Goal: Task Accomplishment & Management: Use online tool/utility

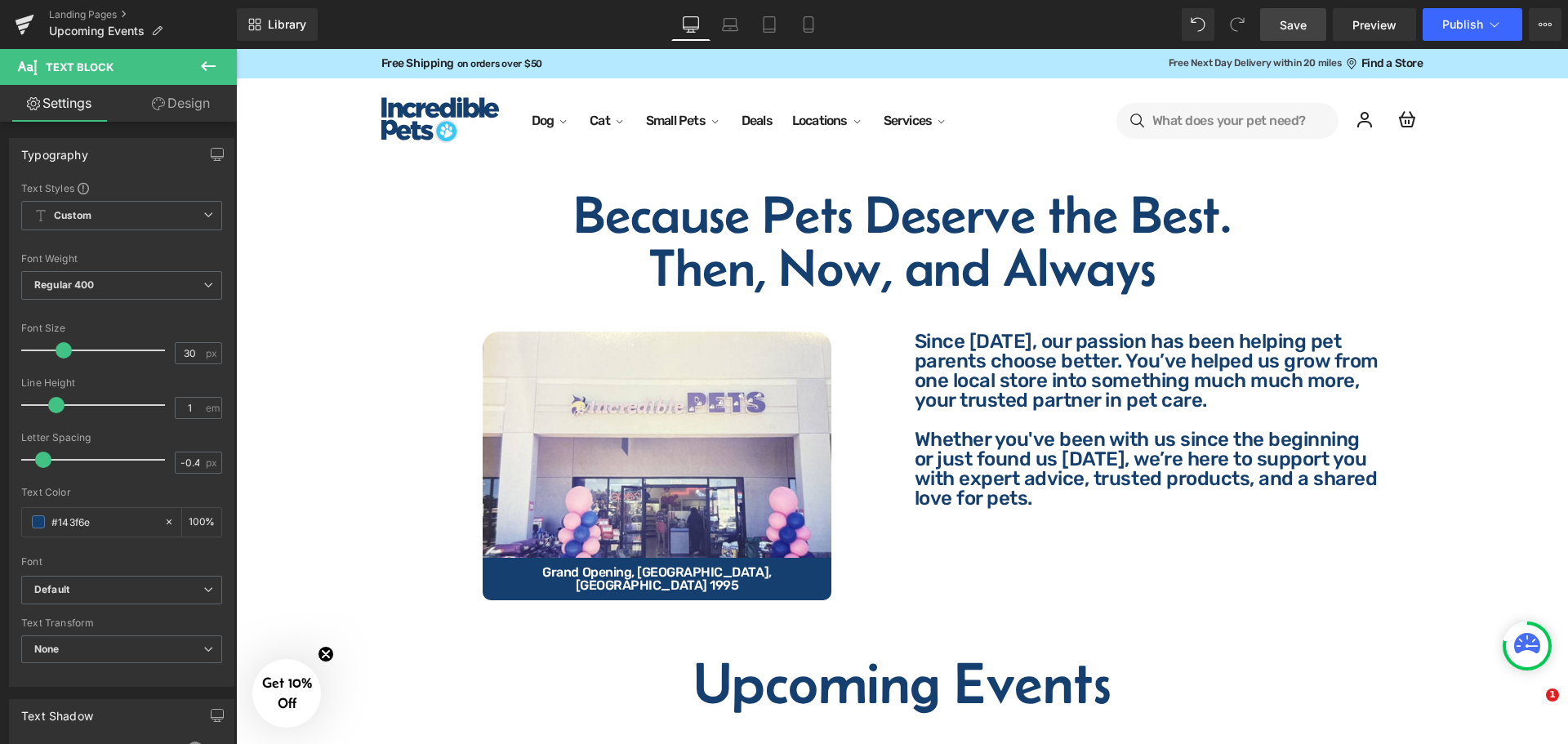
click at [1286, 37] on link "Save" at bounding box center [1293, 23] width 67 height 32
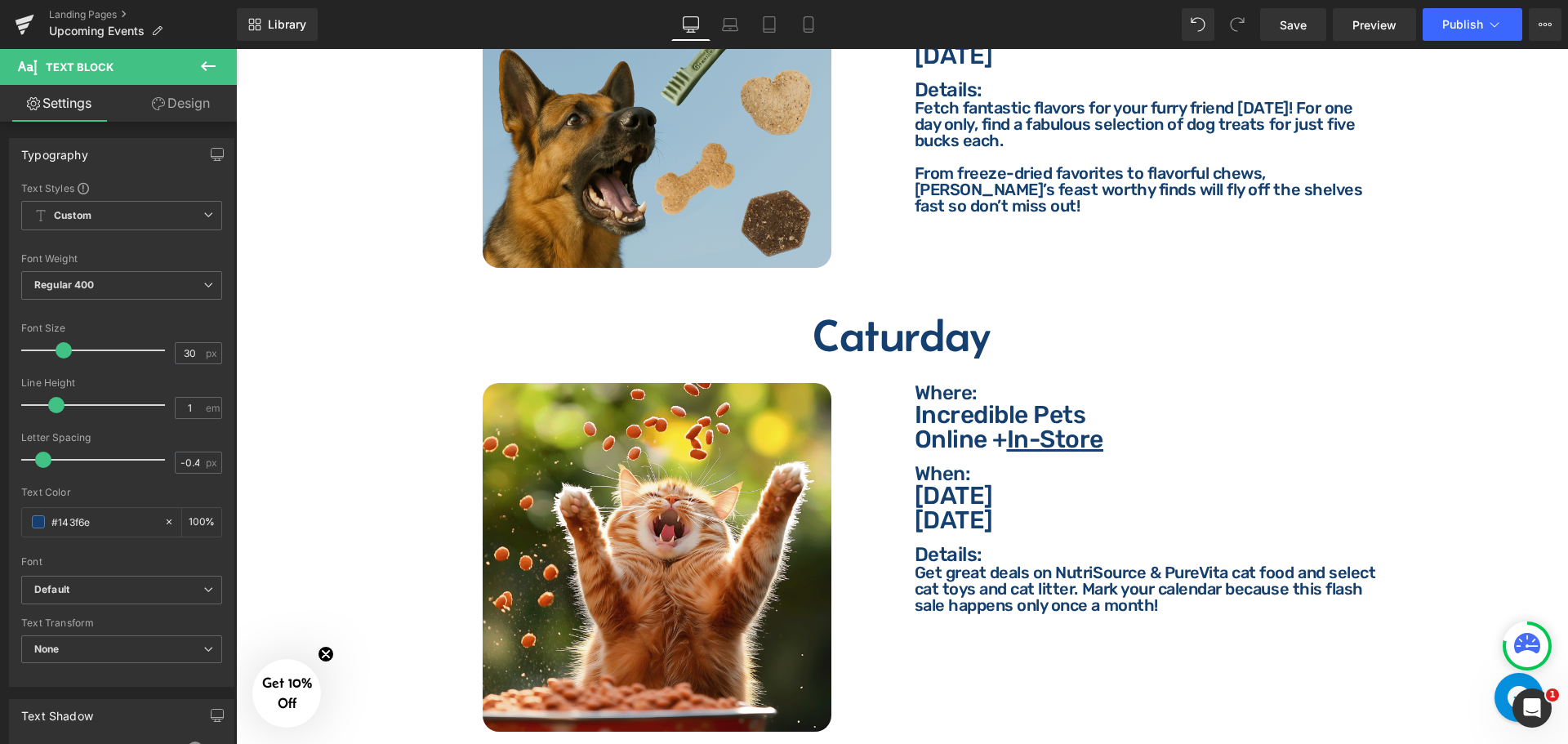
scroll to position [2941, 0]
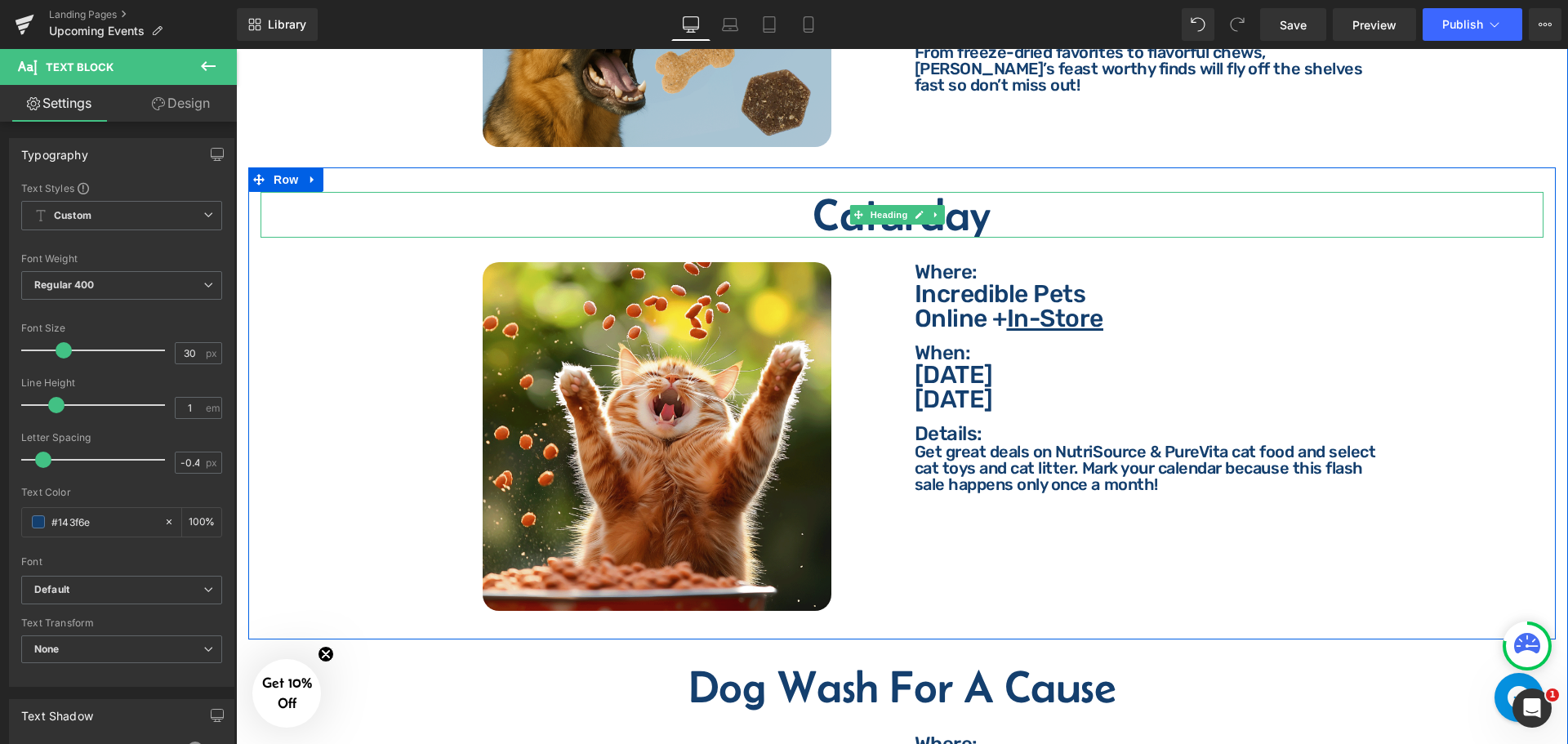
click at [970, 209] on h2 "Caturday" at bounding box center [901, 214] width 1283 height 46
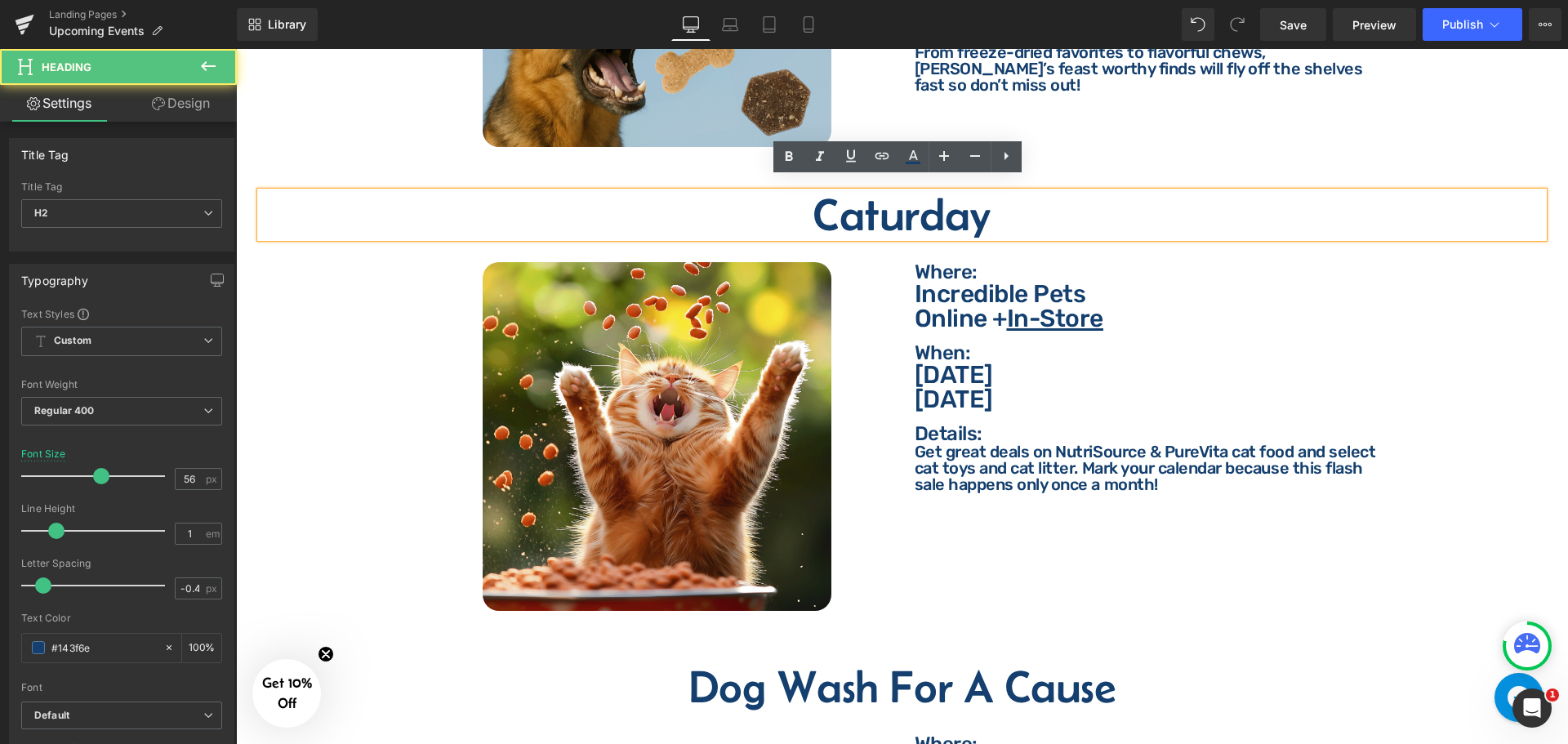
click at [1007, 199] on h2 "Caturday" at bounding box center [901, 214] width 1283 height 46
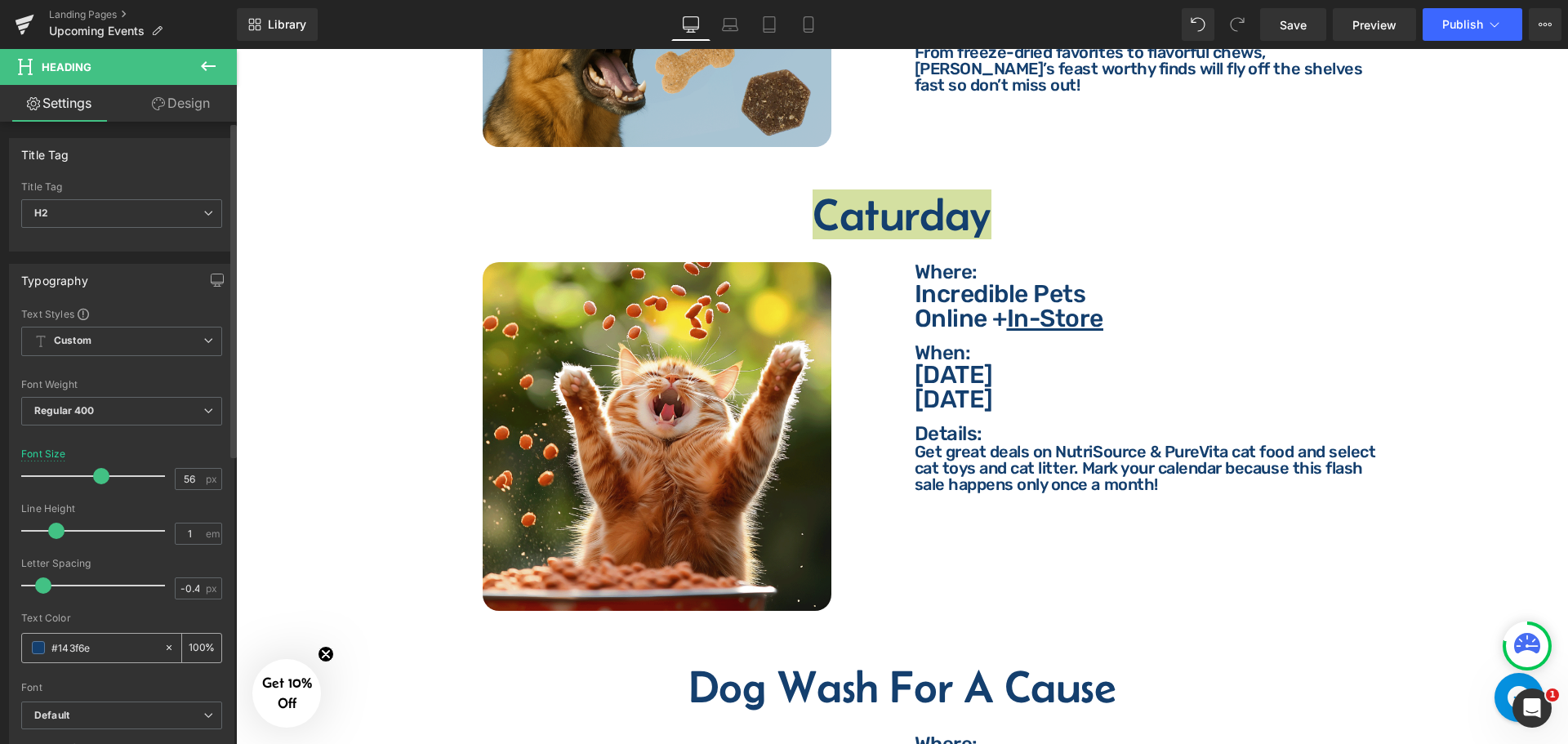
click at [113, 649] on input "#143f6e" at bounding box center [104, 647] width 105 height 18
type input "ff"
type input "0"
type input "ffffff"
type input "100"
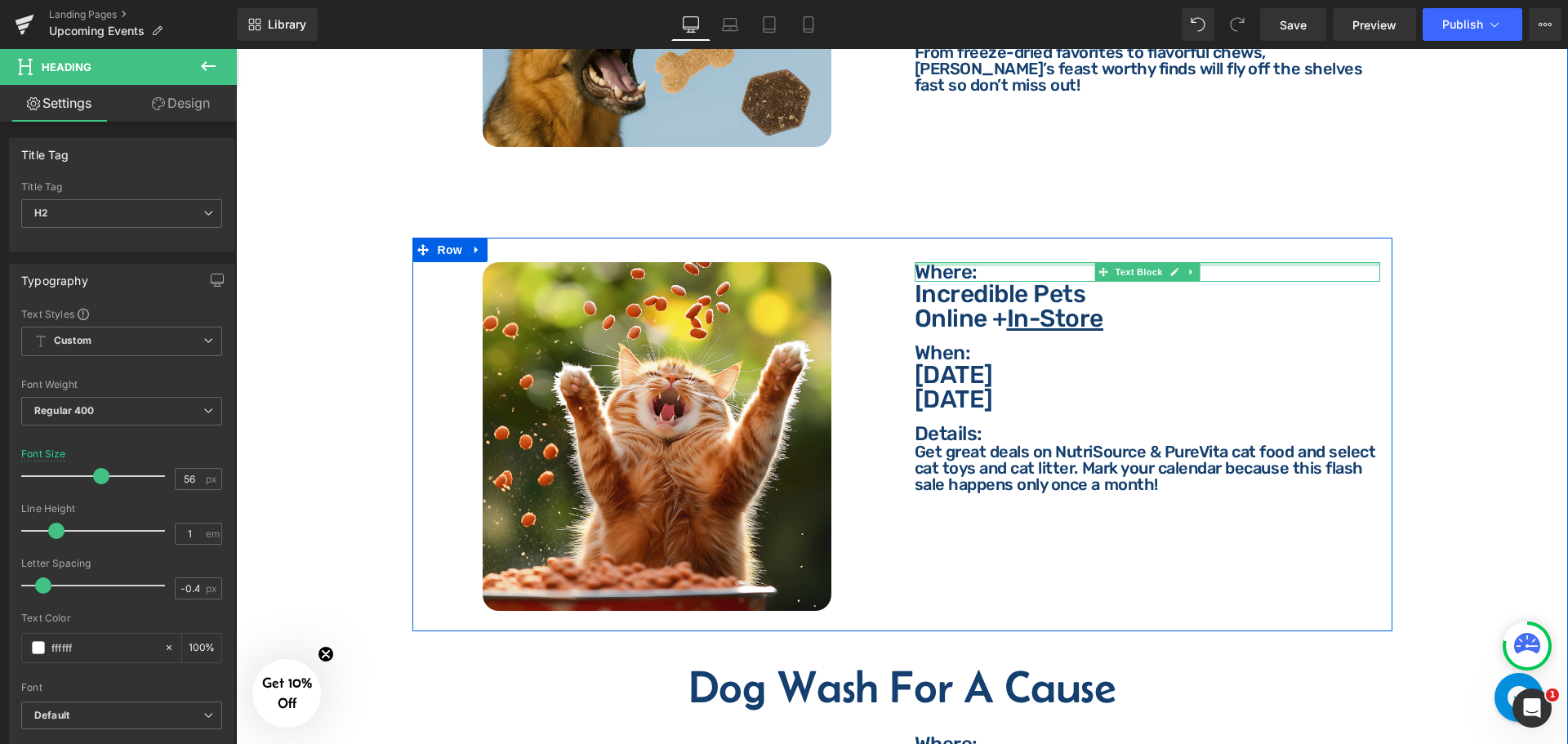
click at [991, 262] on p "Where:" at bounding box center [1147, 272] width 466 height 20
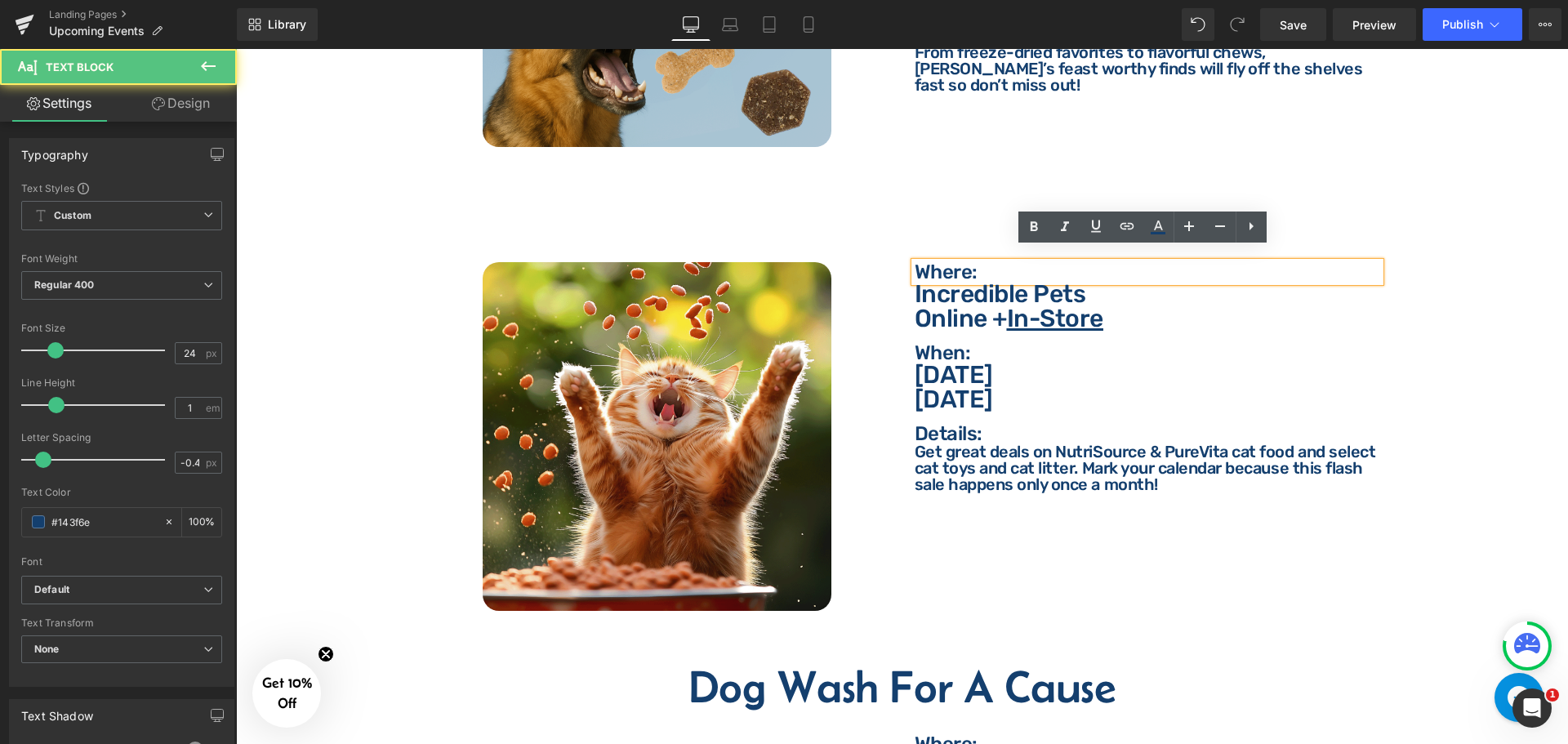
click at [989, 262] on p "Where:" at bounding box center [1147, 272] width 466 height 20
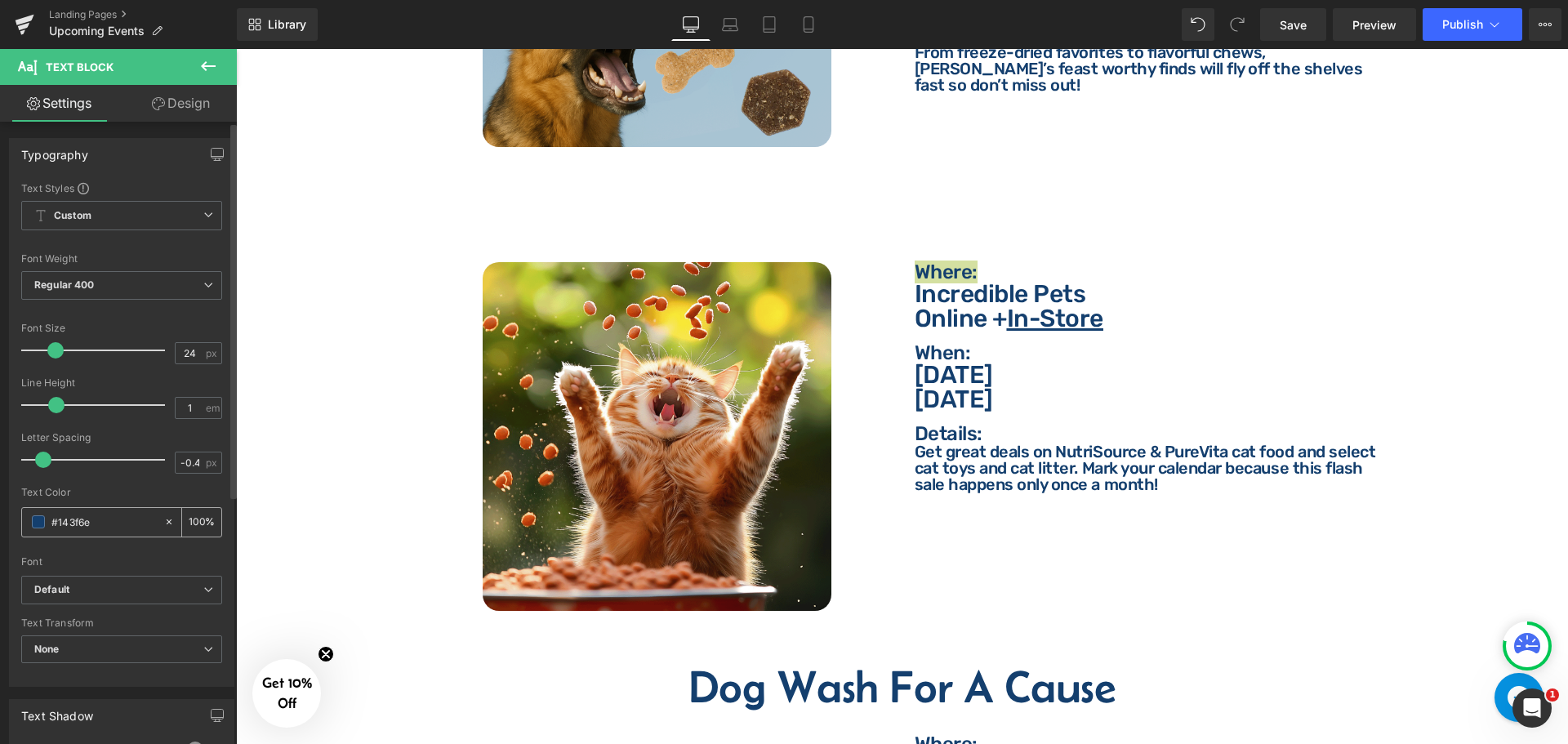
click at [122, 516] on input "#143f6e" at bounding box center [104, 522] width 105 height 18
type input "ff"
type input "0"
type input "fffff"
type input "100"
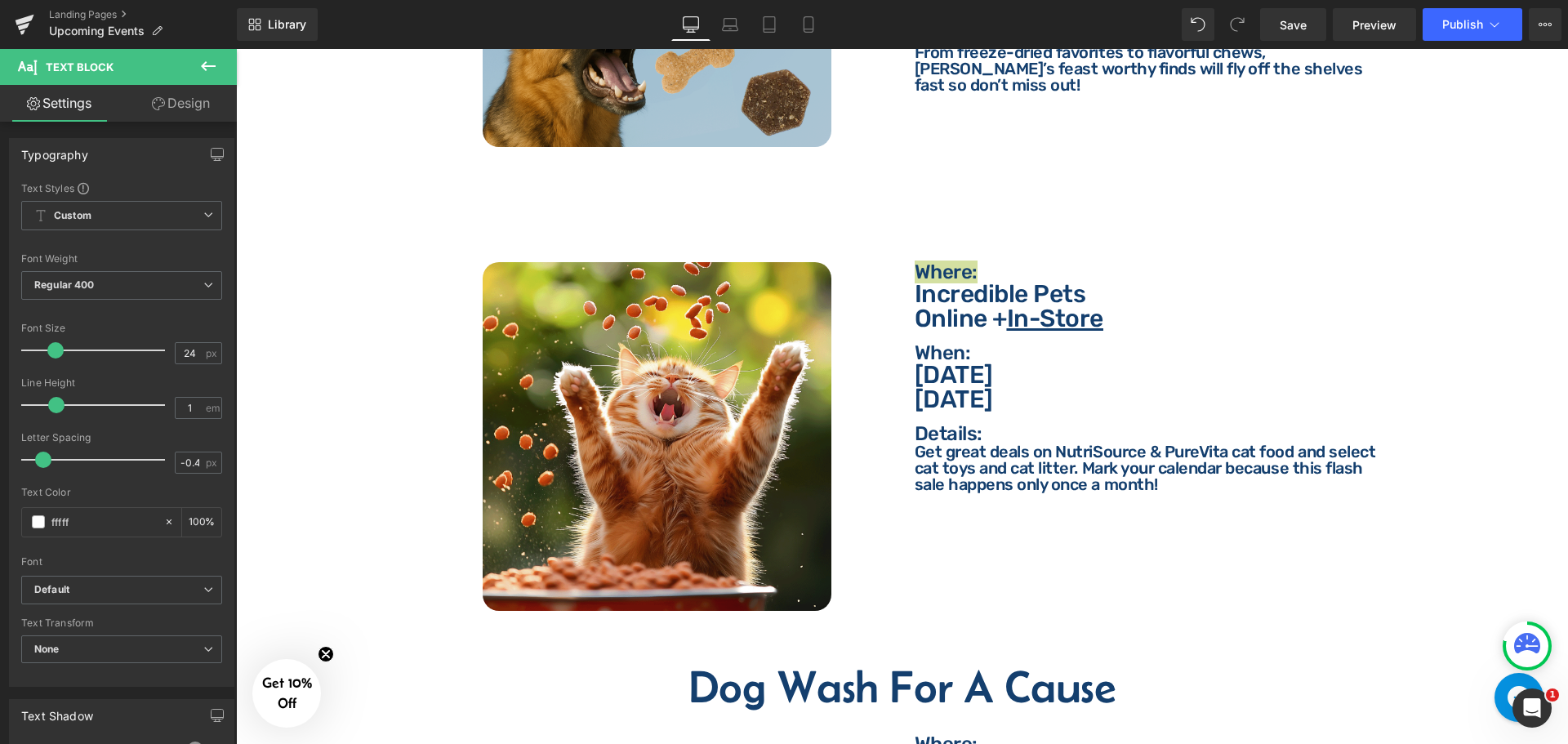
type input "ffffff"
type input "100"
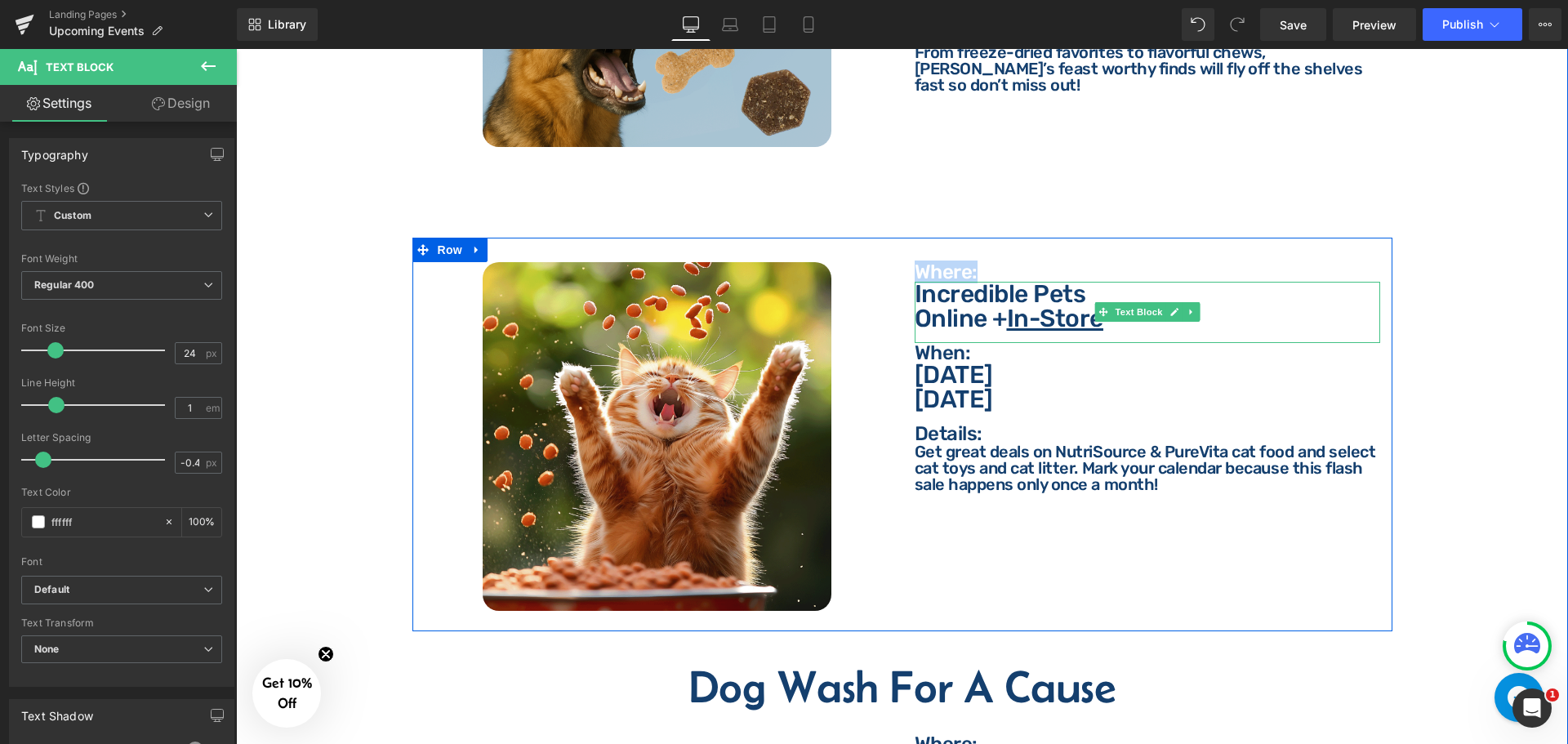
click at [1103, 282] on p "Incredible Pets" at bounding box center [1147, 294] width 466 height 24
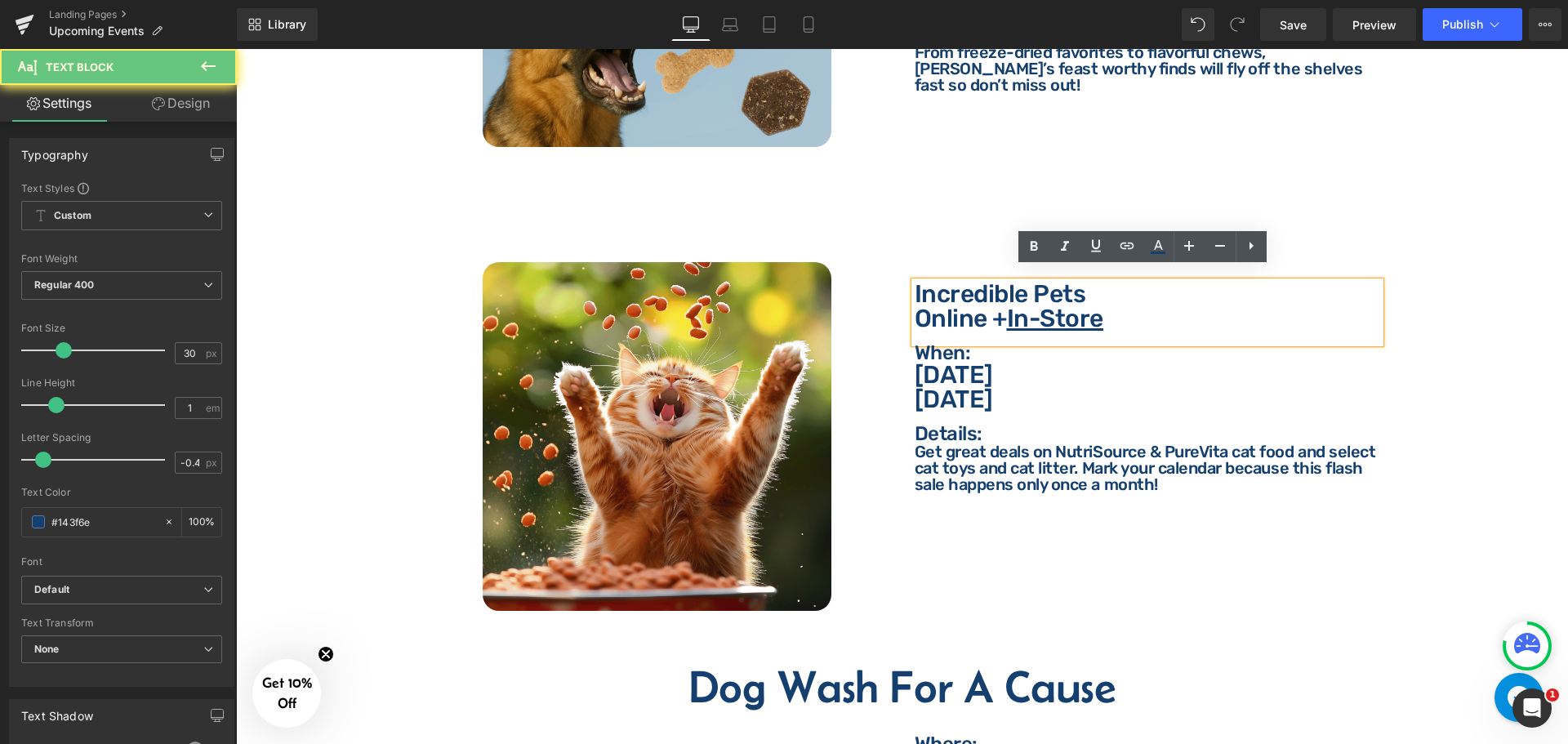
click at [1122, 316] on p "Online + In-Store" at bounding box center [1147, 318] width 466 height 24
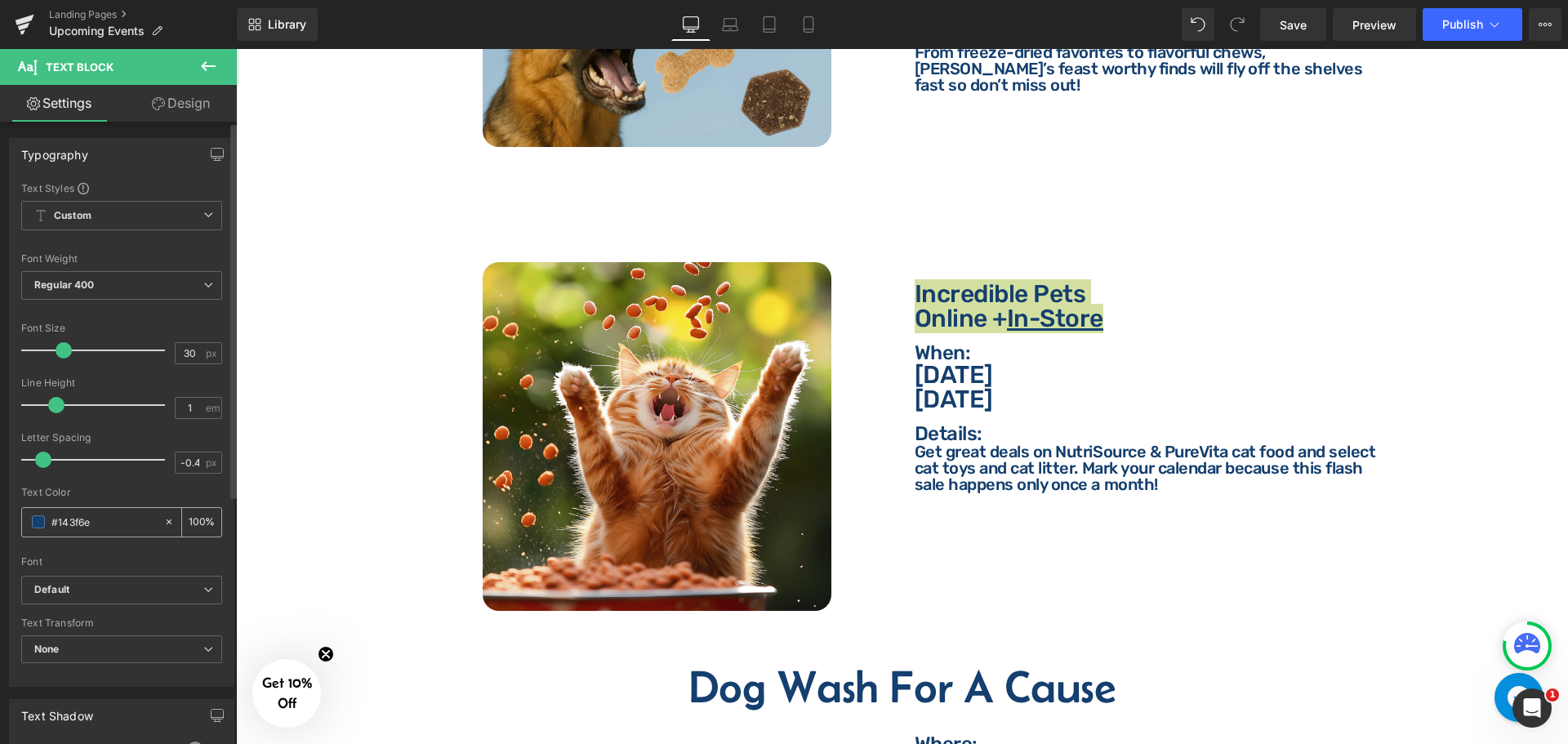
click at [118, 533] on div "#143f6e" at bounding box center [93, 522] width 141 height 28
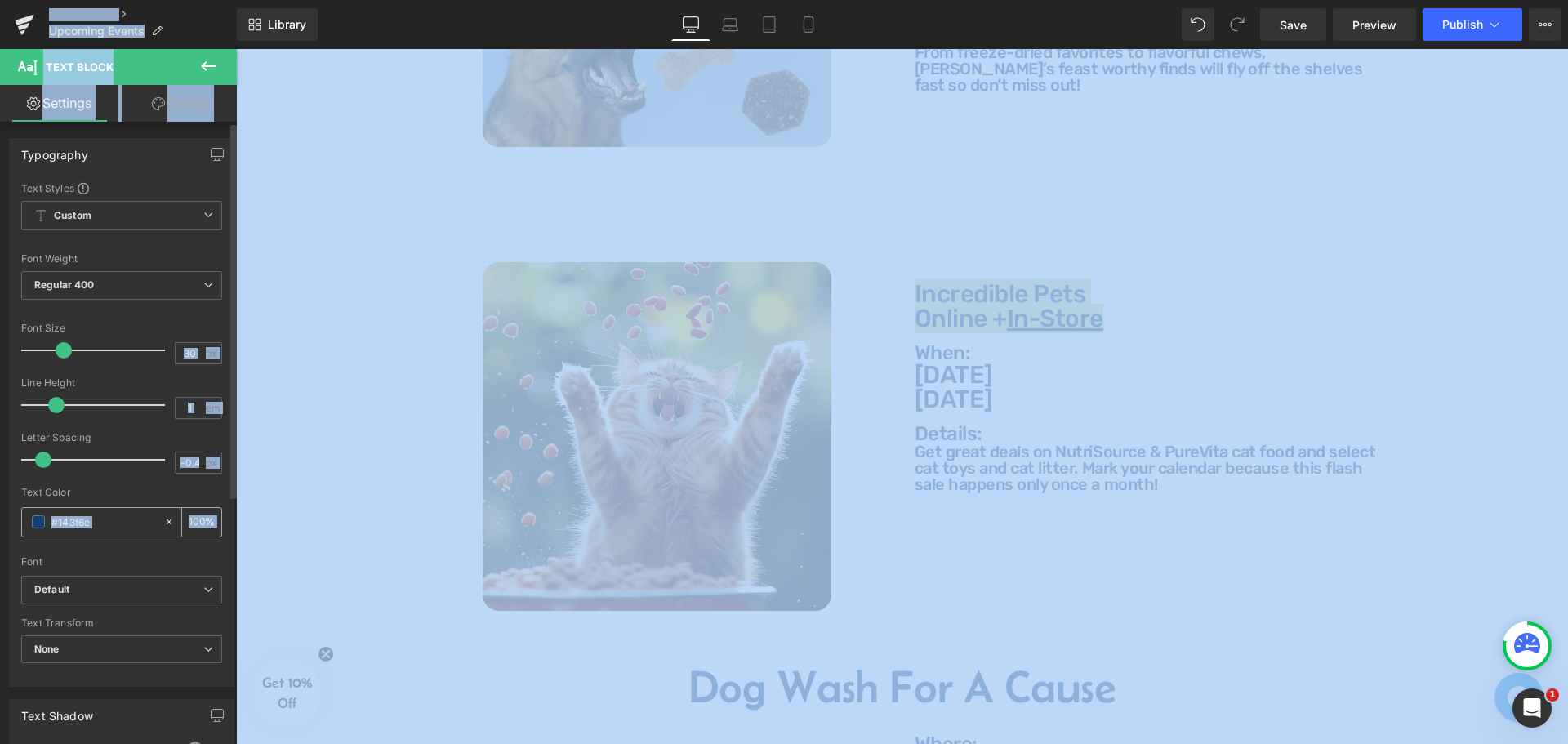
click at [119, 526] on input "#143f6e" at bounding box center [104, 522] width 105 height 18
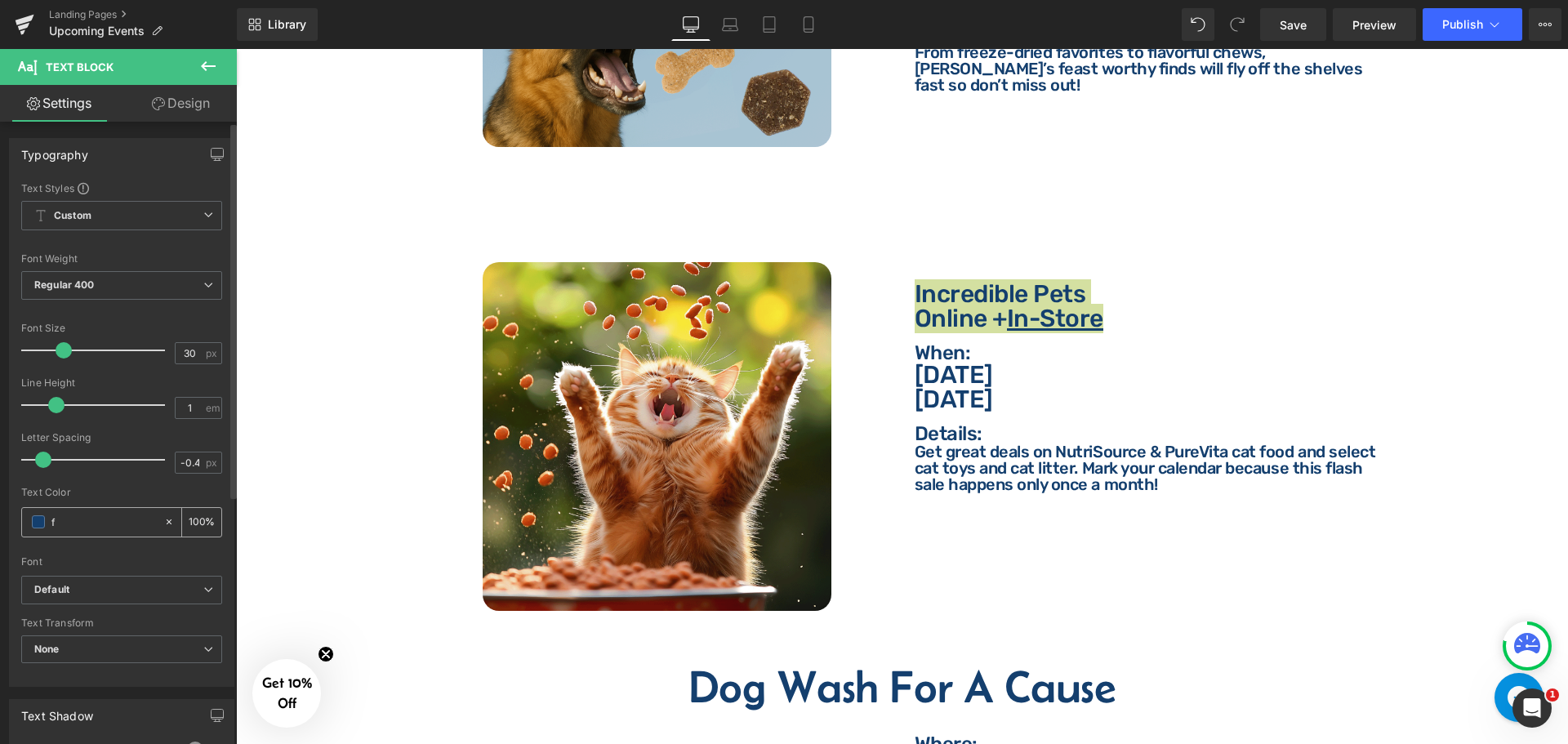
type input "ff"
type input "0"
type input "ffff"
type input "100"
type input "ffffff"
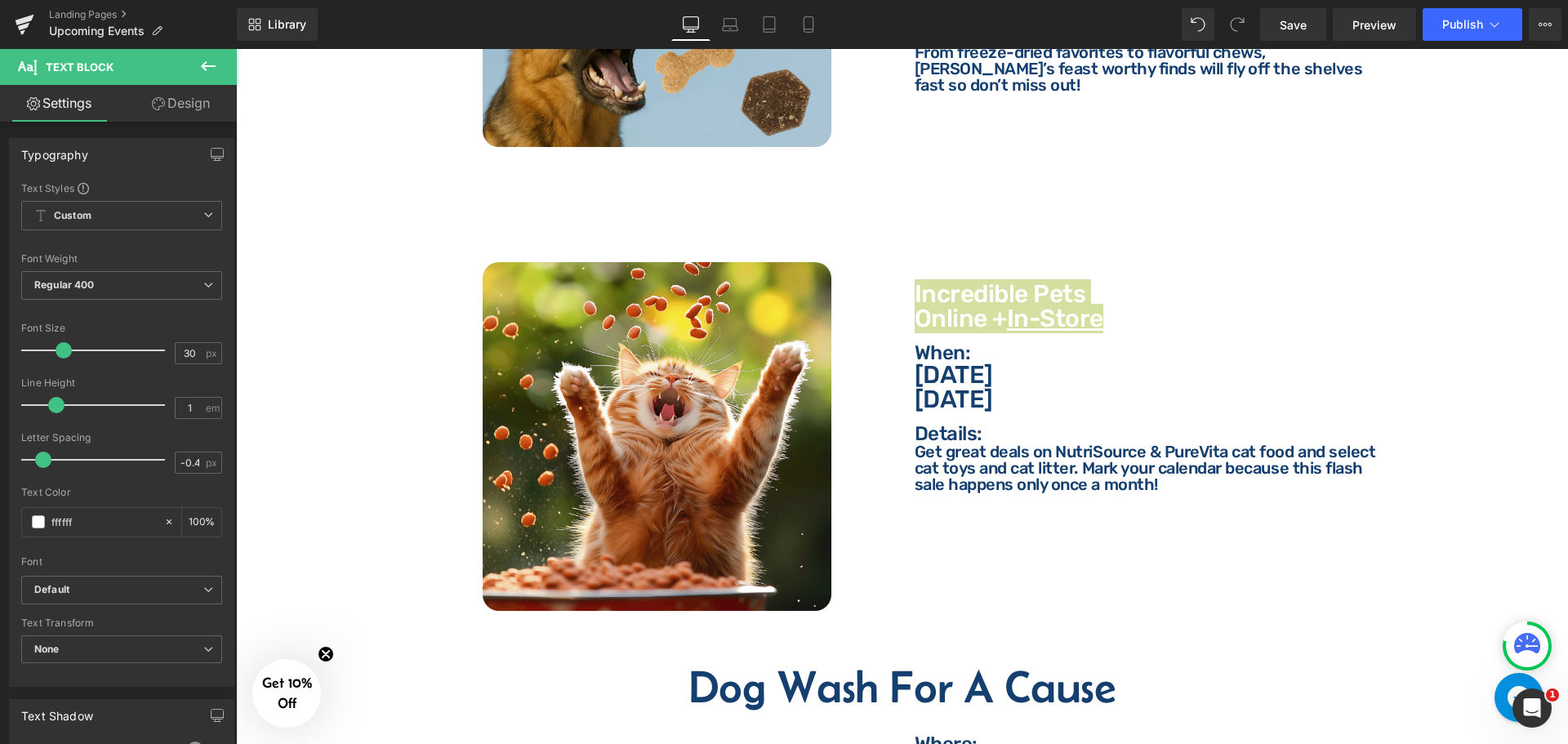
type input "100"
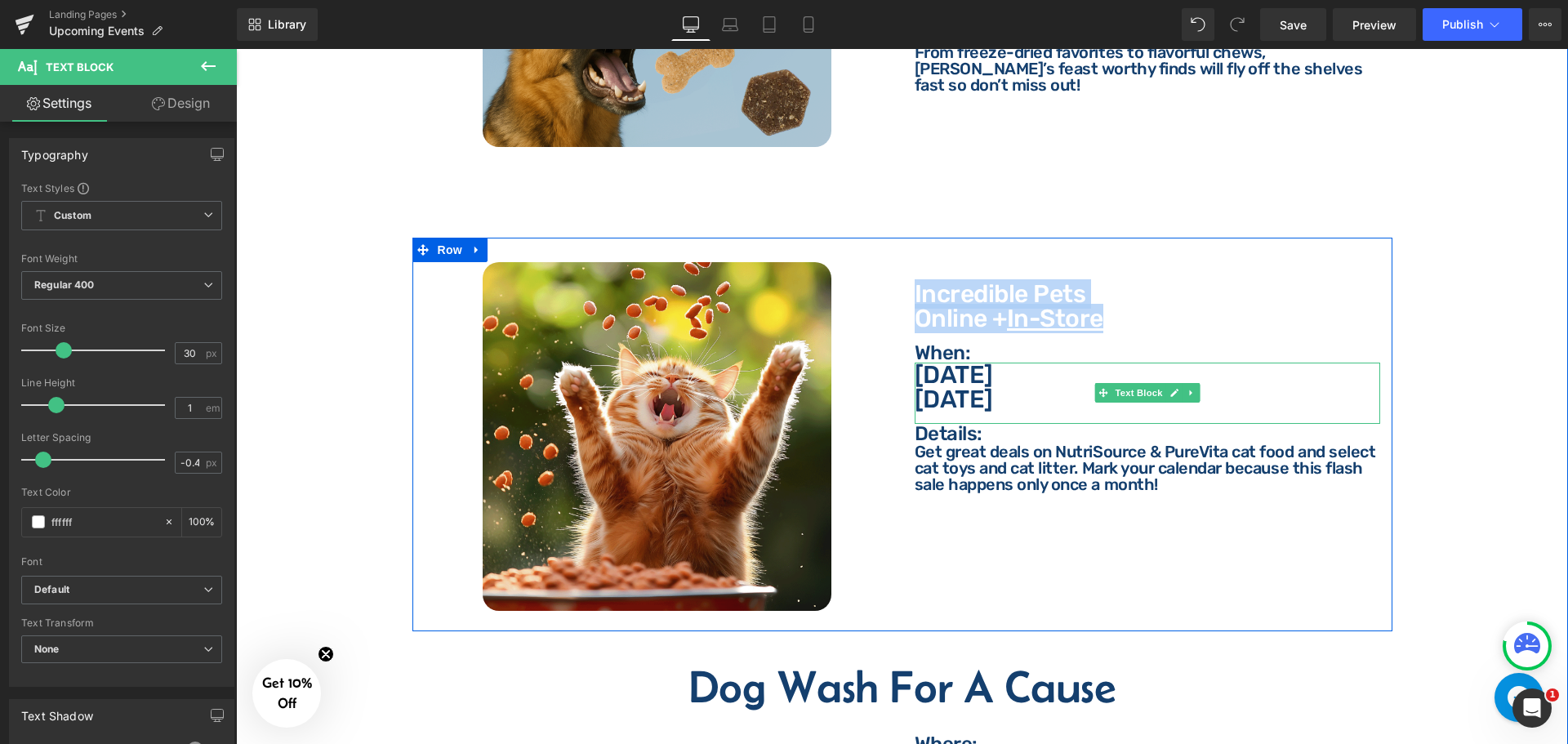
click at [1136, 392] on p "[DATE]" at bounding box center [1147, 398] width 466 height 24
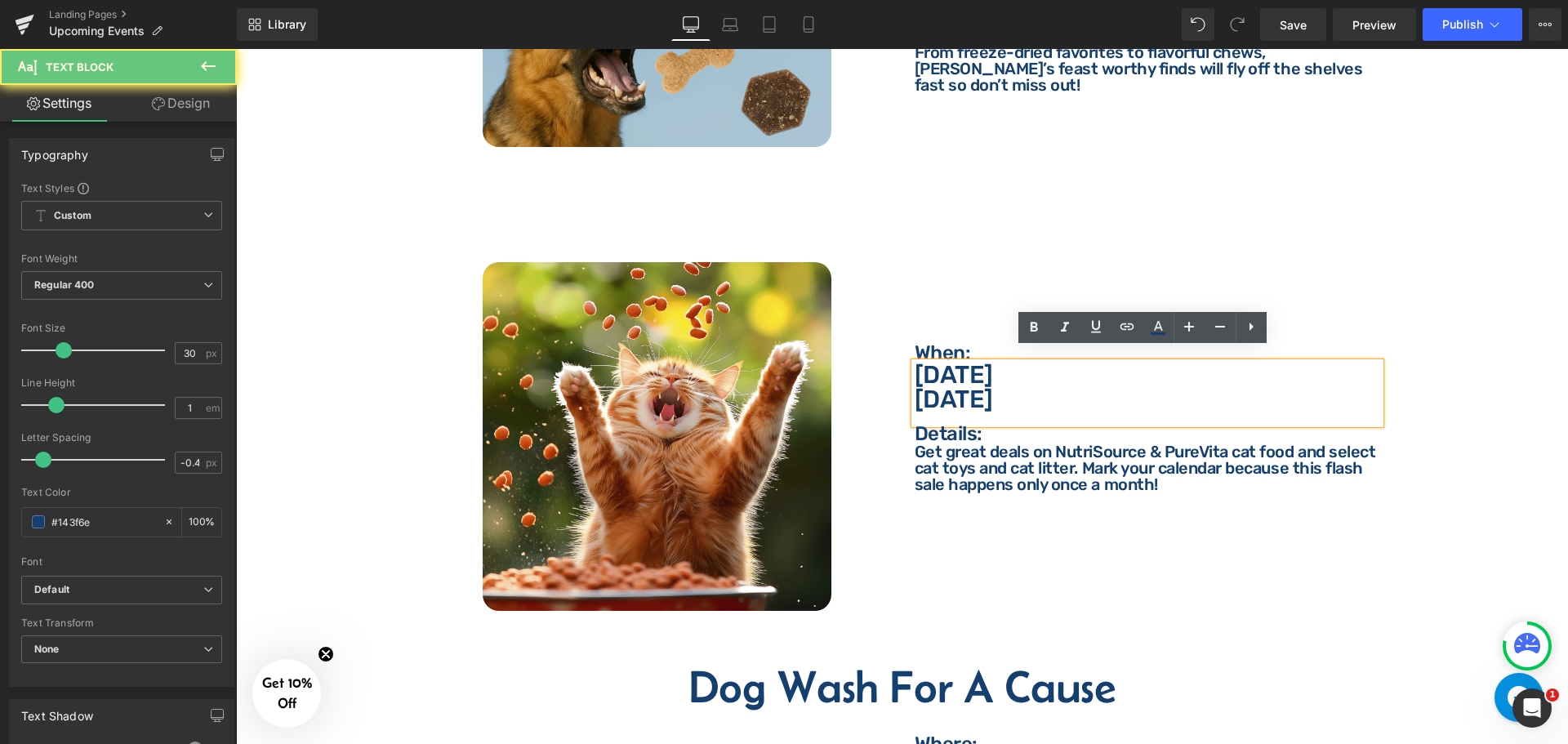
click at [1135, 395] on p "[DATE]" at bounding box center [1147, 398] width 466 height 24
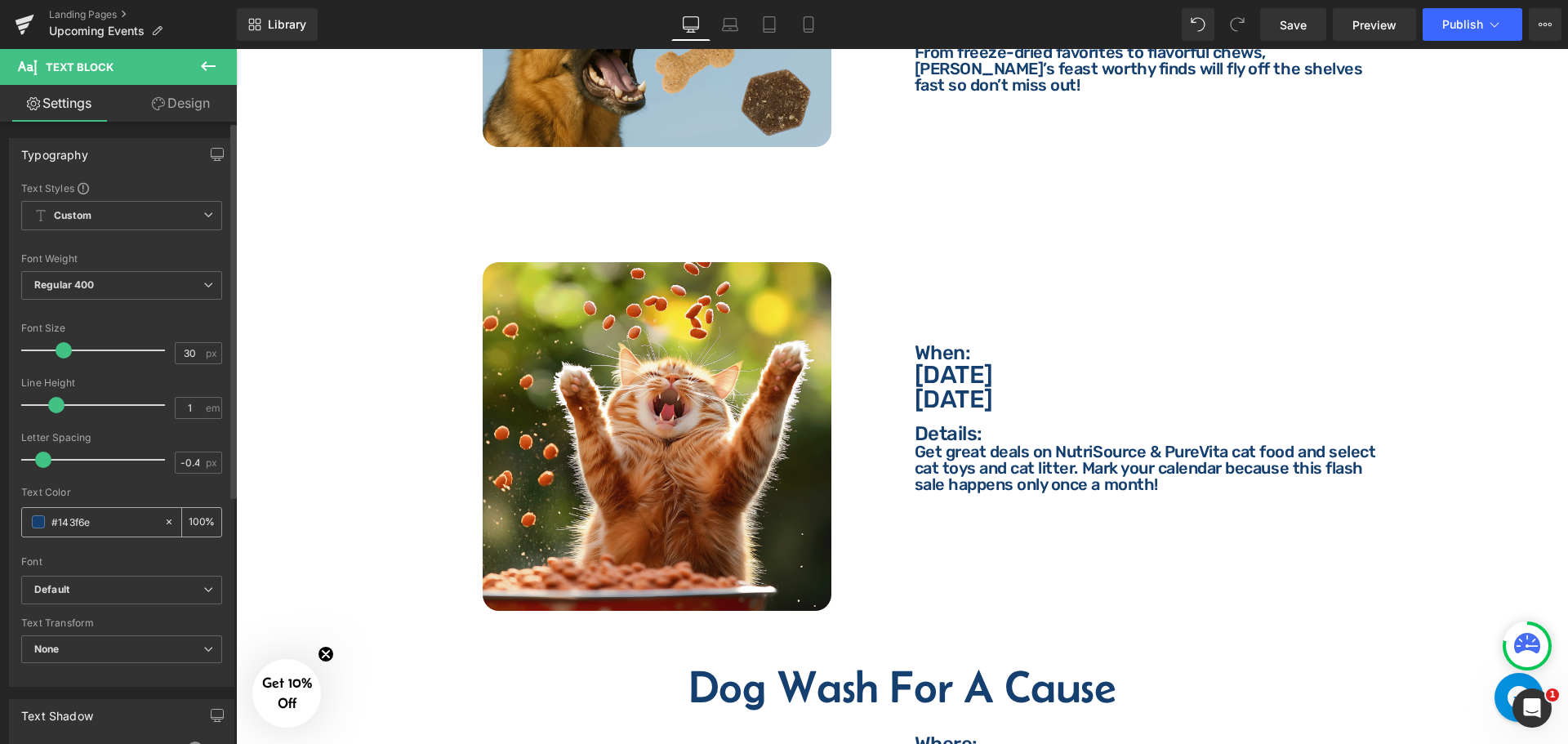
click at [135, 518] on input "#143f6e" at bounding box center [104, 522] width 105 height 18
type input "fff"
type input "0"
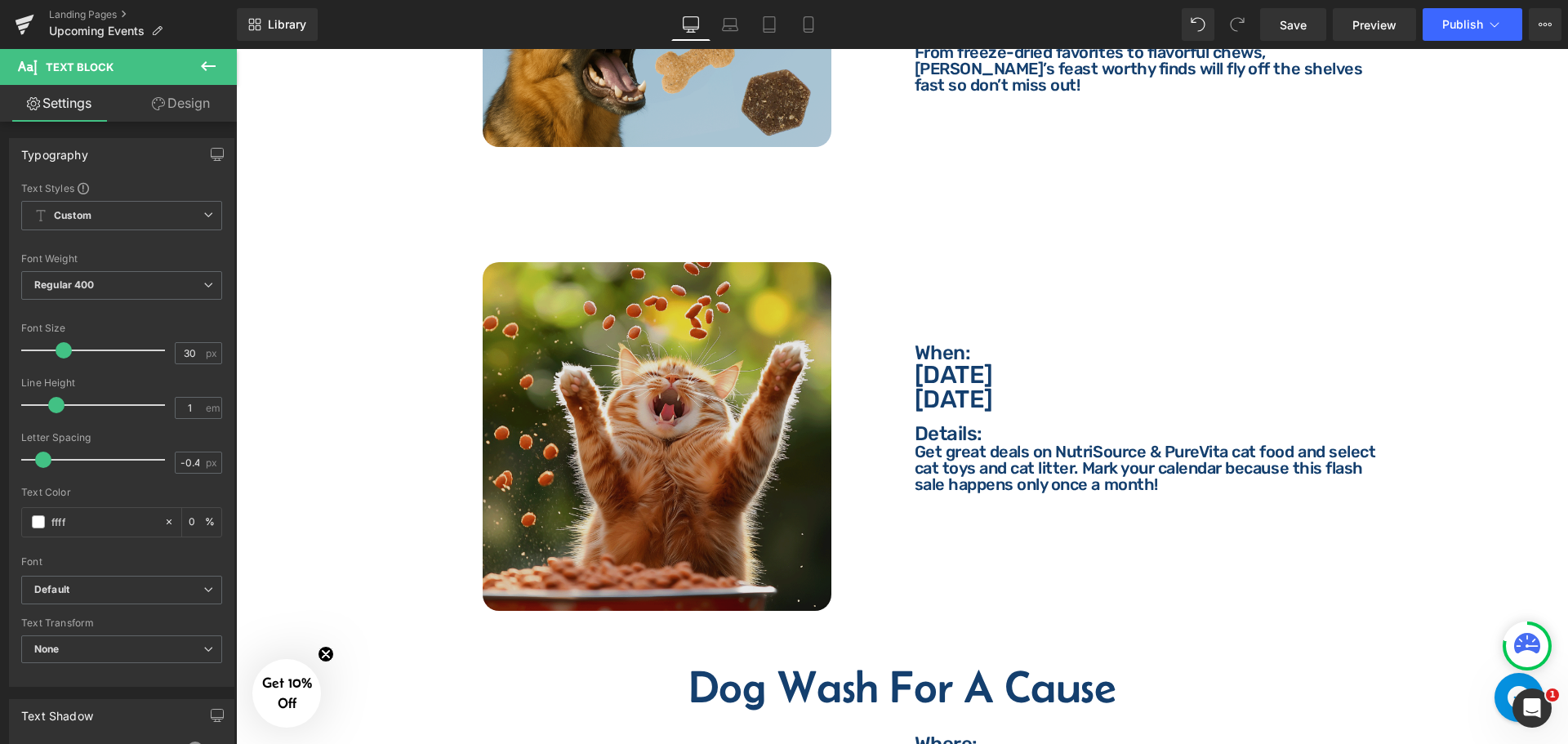
type input "fffff"
type input "100"
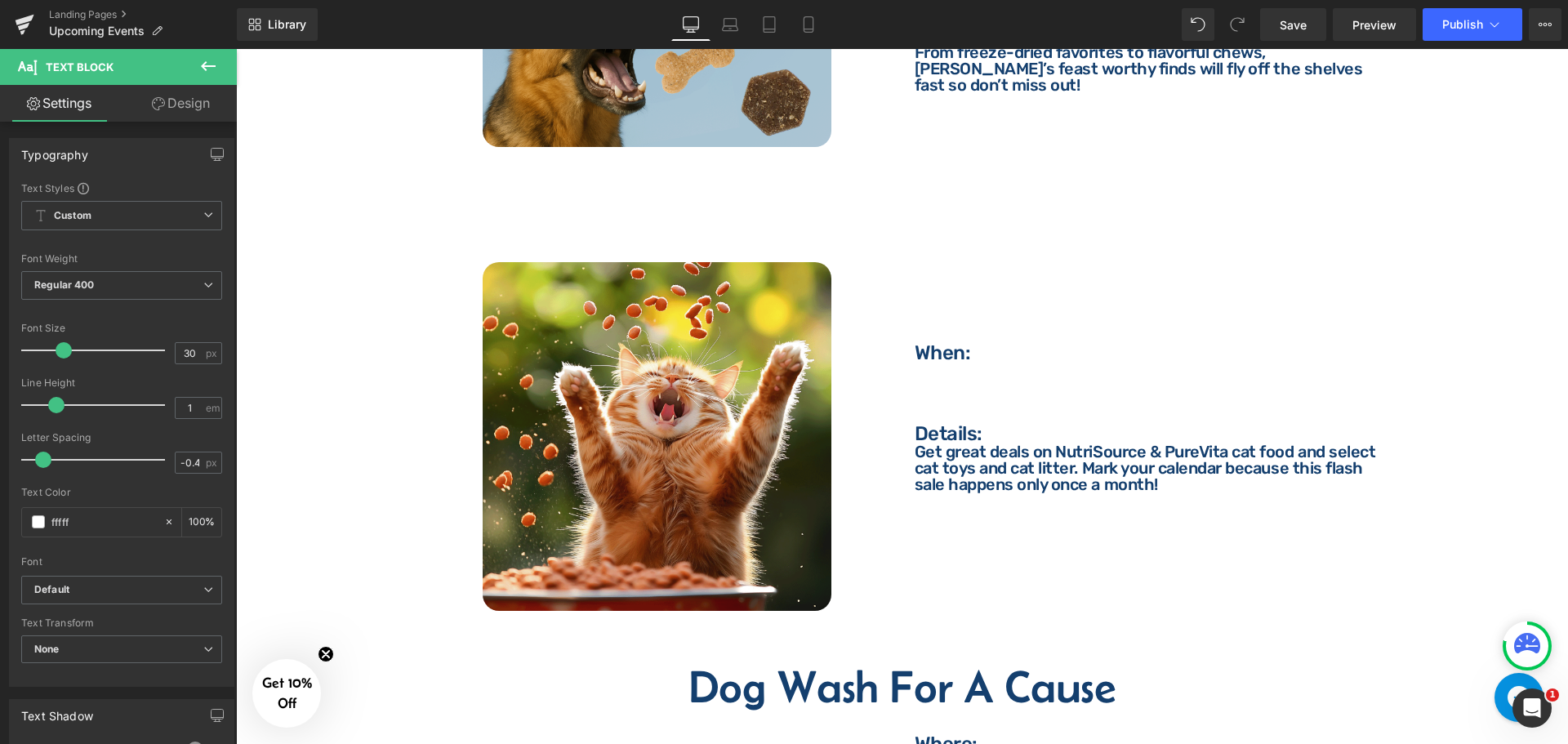
type input "ffffff"
type input "100"
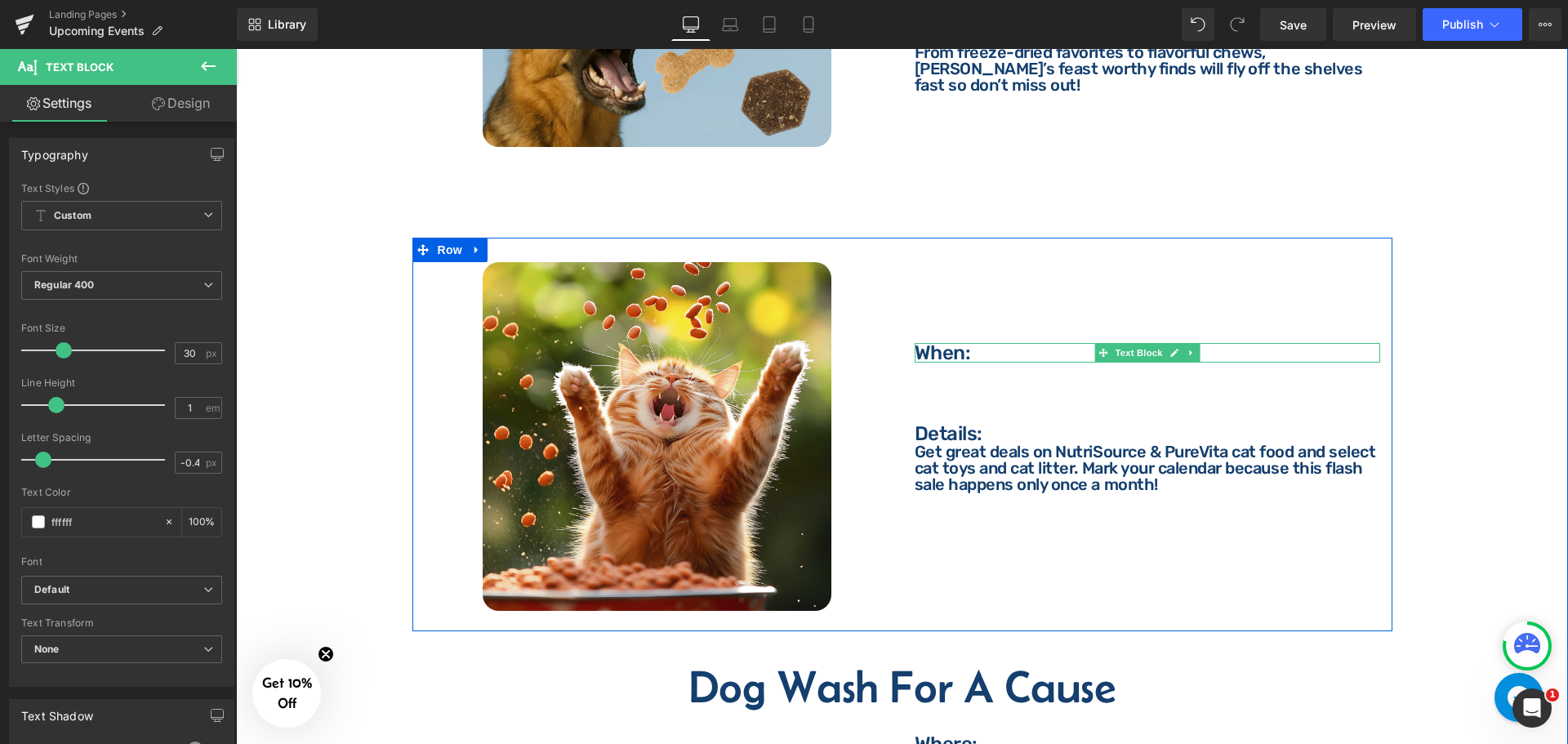
click at [990, 343] on div at bounding box center [1147, 345] width 466 height 4
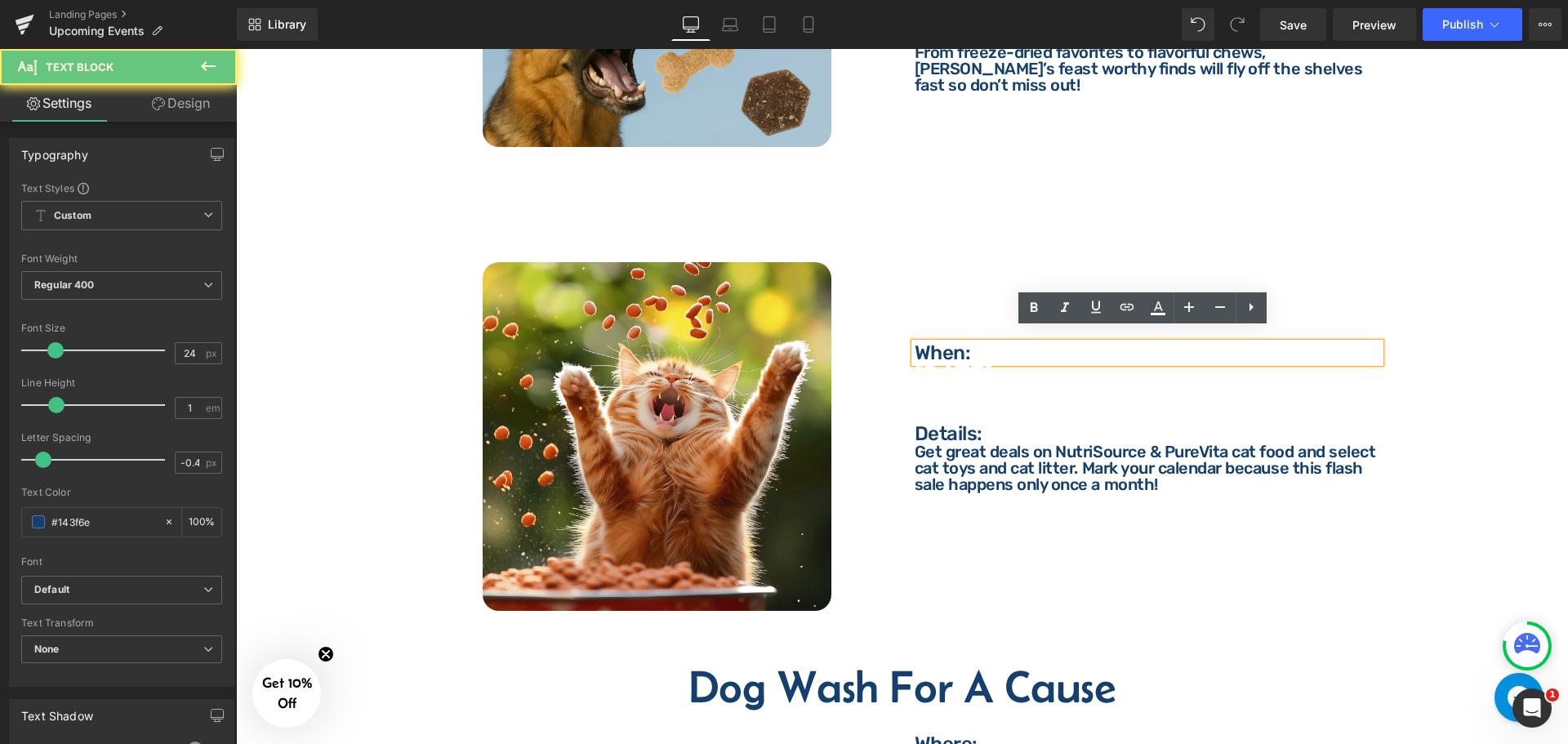
click at [983, 343] on p "When:" at bounding box center [1147, 352] width 466 height 20
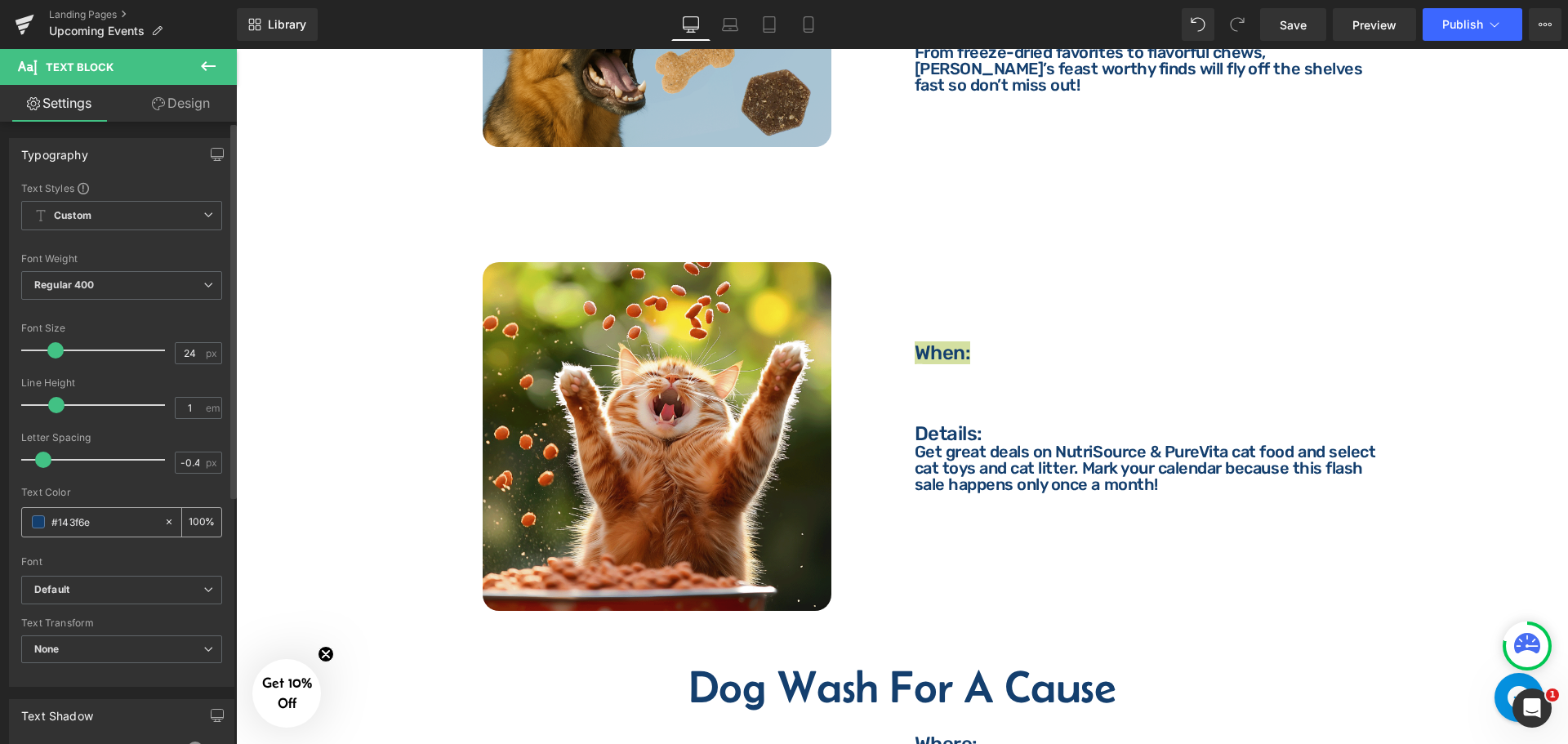
click at [112, 525] on input "#143f6e" at bounding box center [104, 522] width 105 height 18
type input "fff"
type input "100"
type input "ffffff"
type input "100"
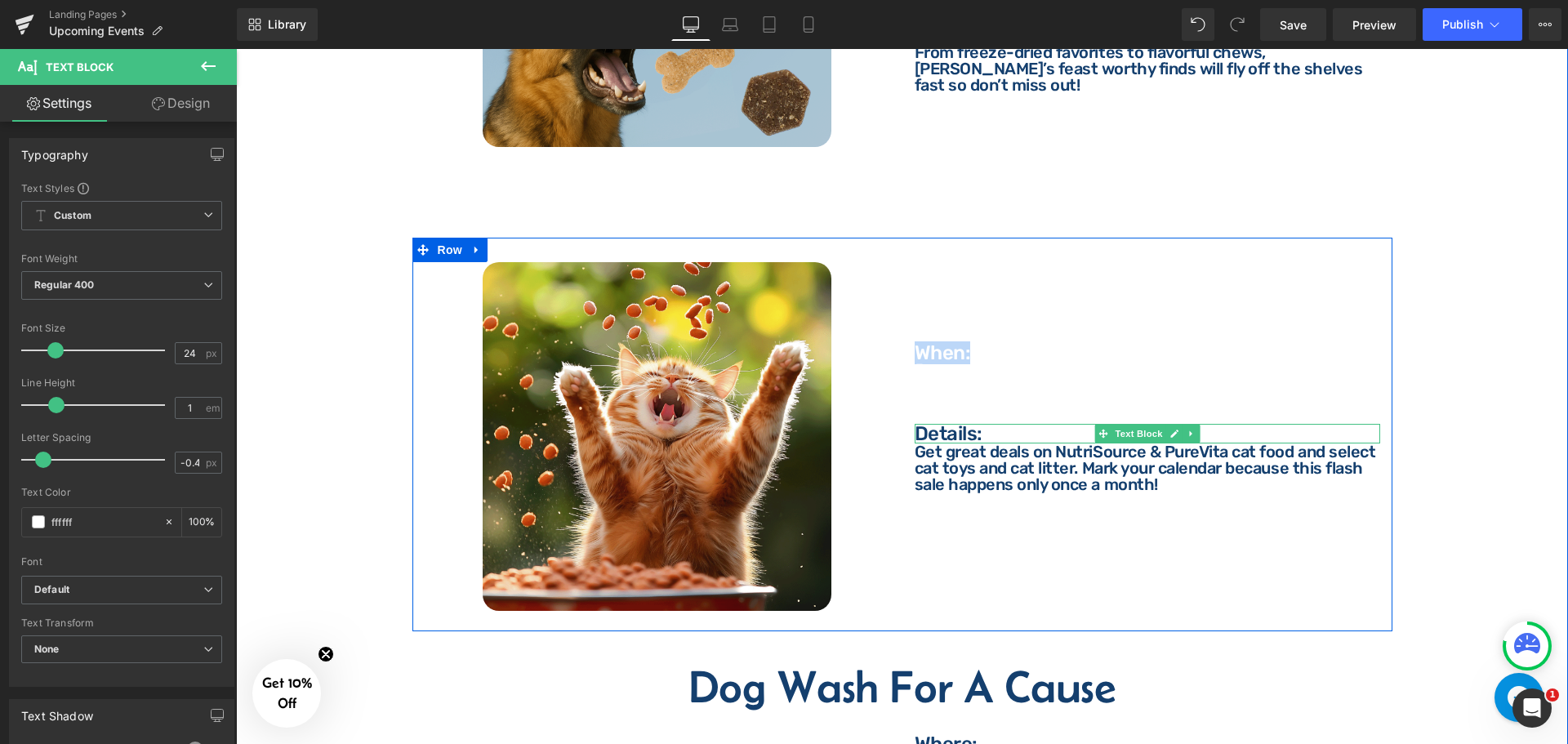
click at [985, 424] on p "Details:" at bounding box center [1147, 434] width 466 height 20
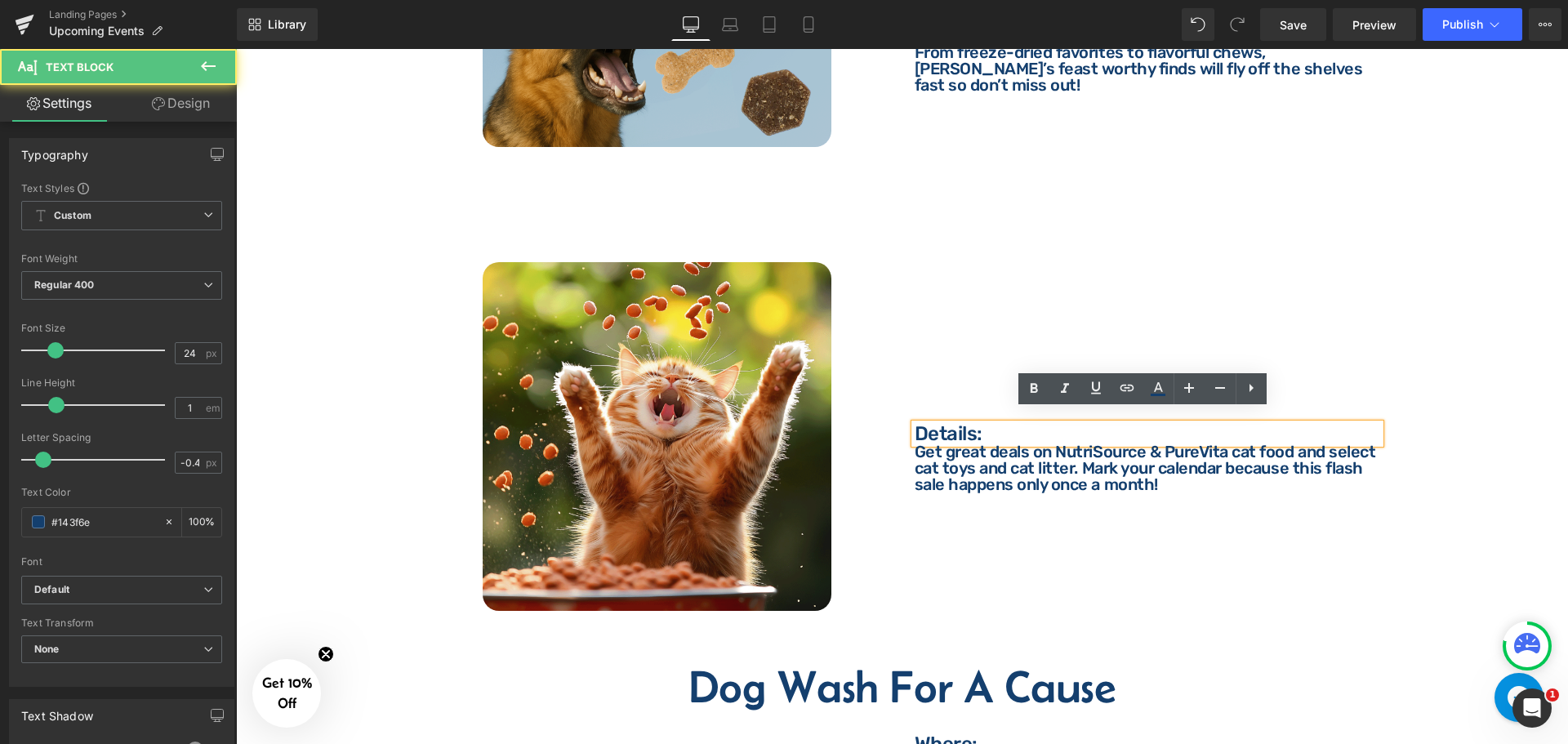
click at [995, 424] on p "Details:" at bounding box center [1147, 434] width 466 height 20
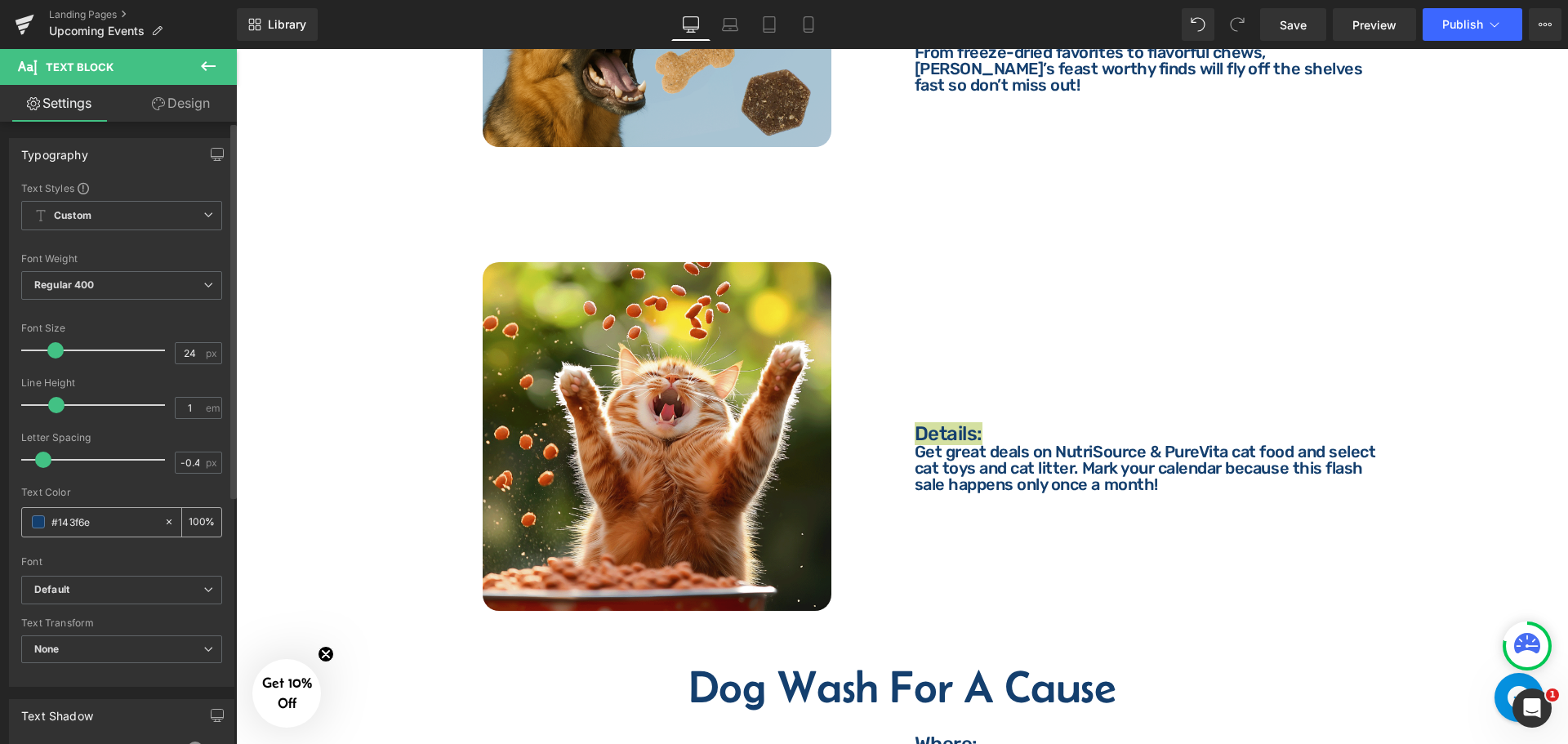
click at [111, 520] on input "#143f6e" at bounding box center [104, 522] width 105 height 18
type input "fffff"
type input "0"
type input "ffffff"
type input "100"
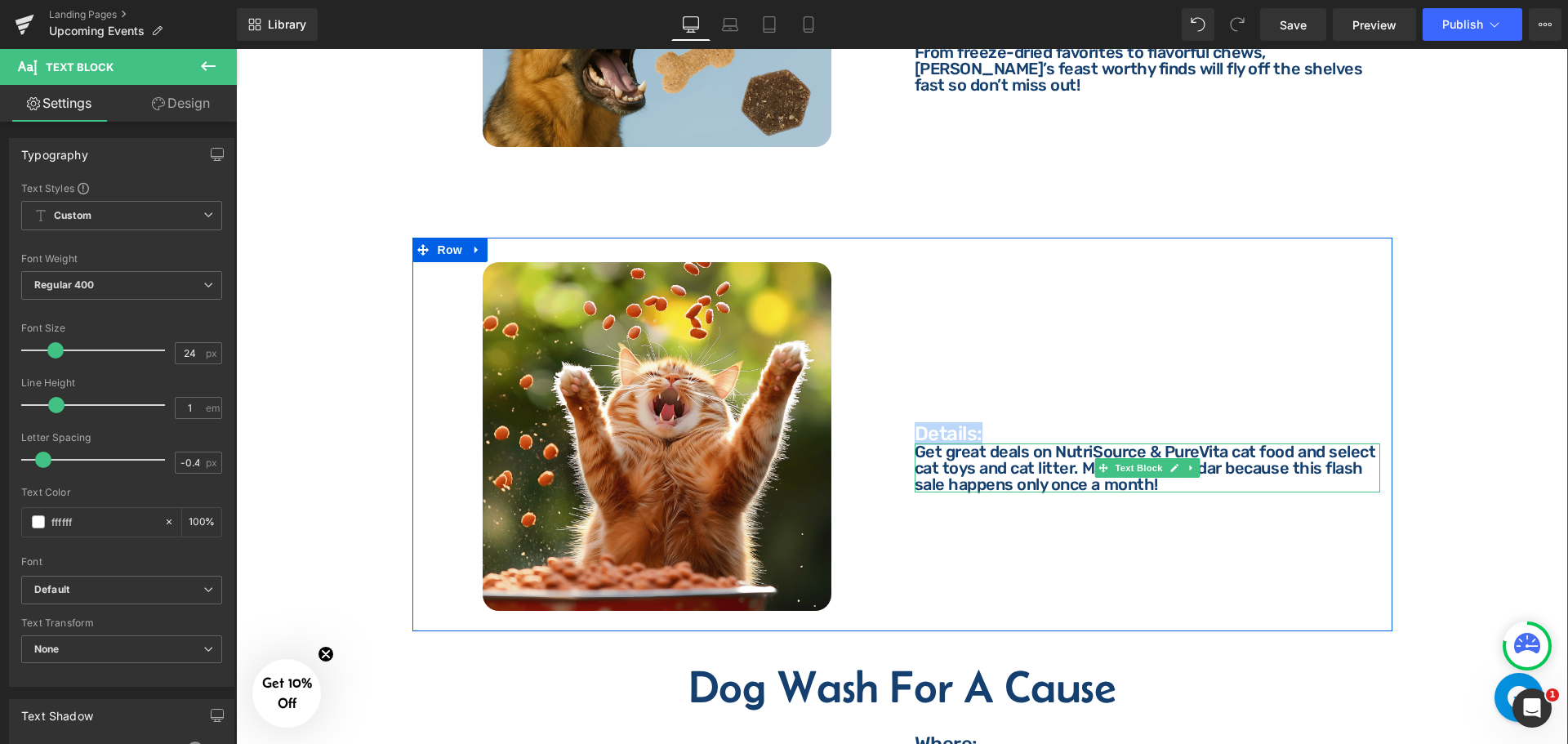
click at [1058, 464] on p "Get great deals on NutriSource & PureVita cat food and select cat toys and cat …" at bounding box center [1147, 468] width 466 height 49
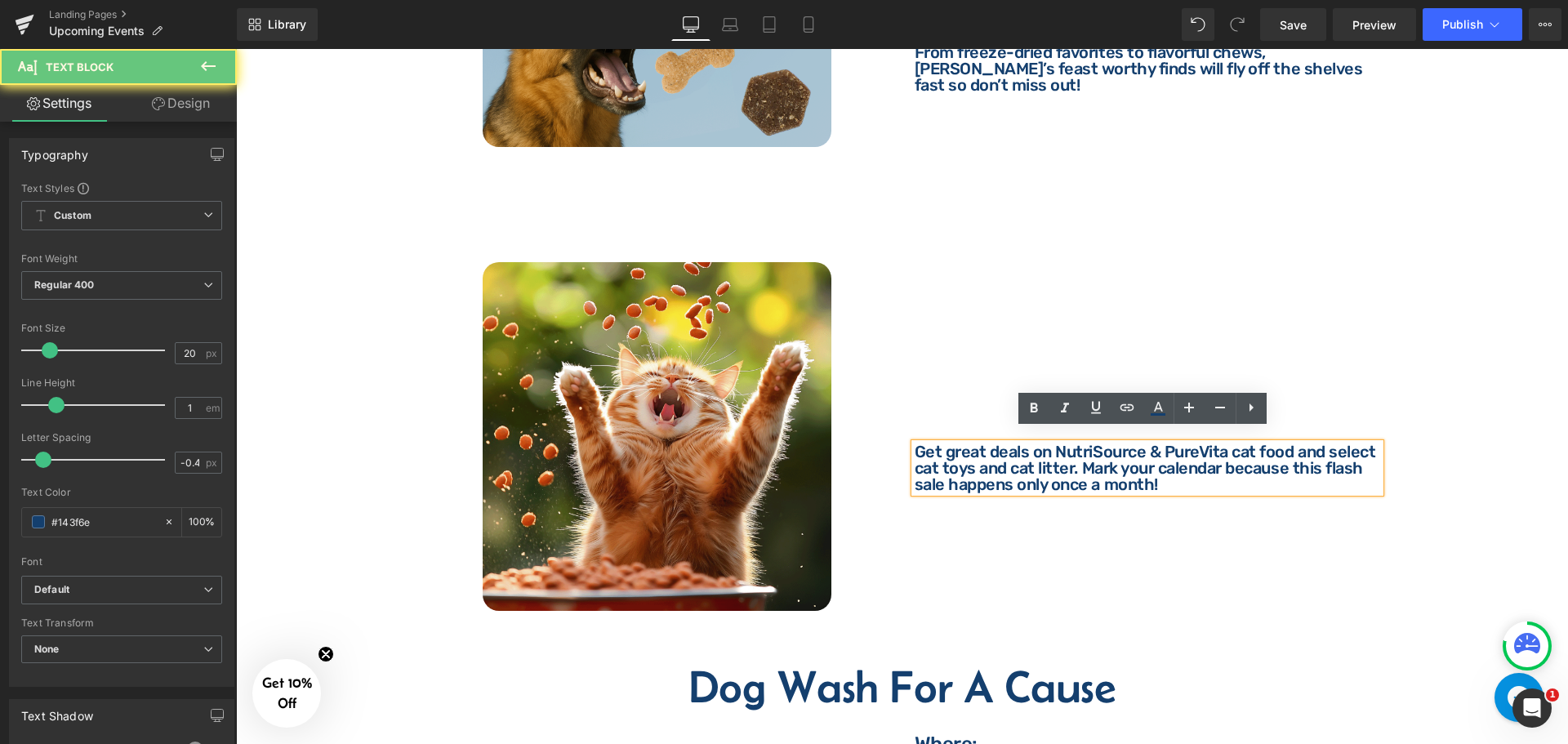
click at [1021, 464] on p "Get great deals on NutriSource & PureVita cat food and select cat toys and cat …" at bounding box center [1147, 468] width 466 height 49
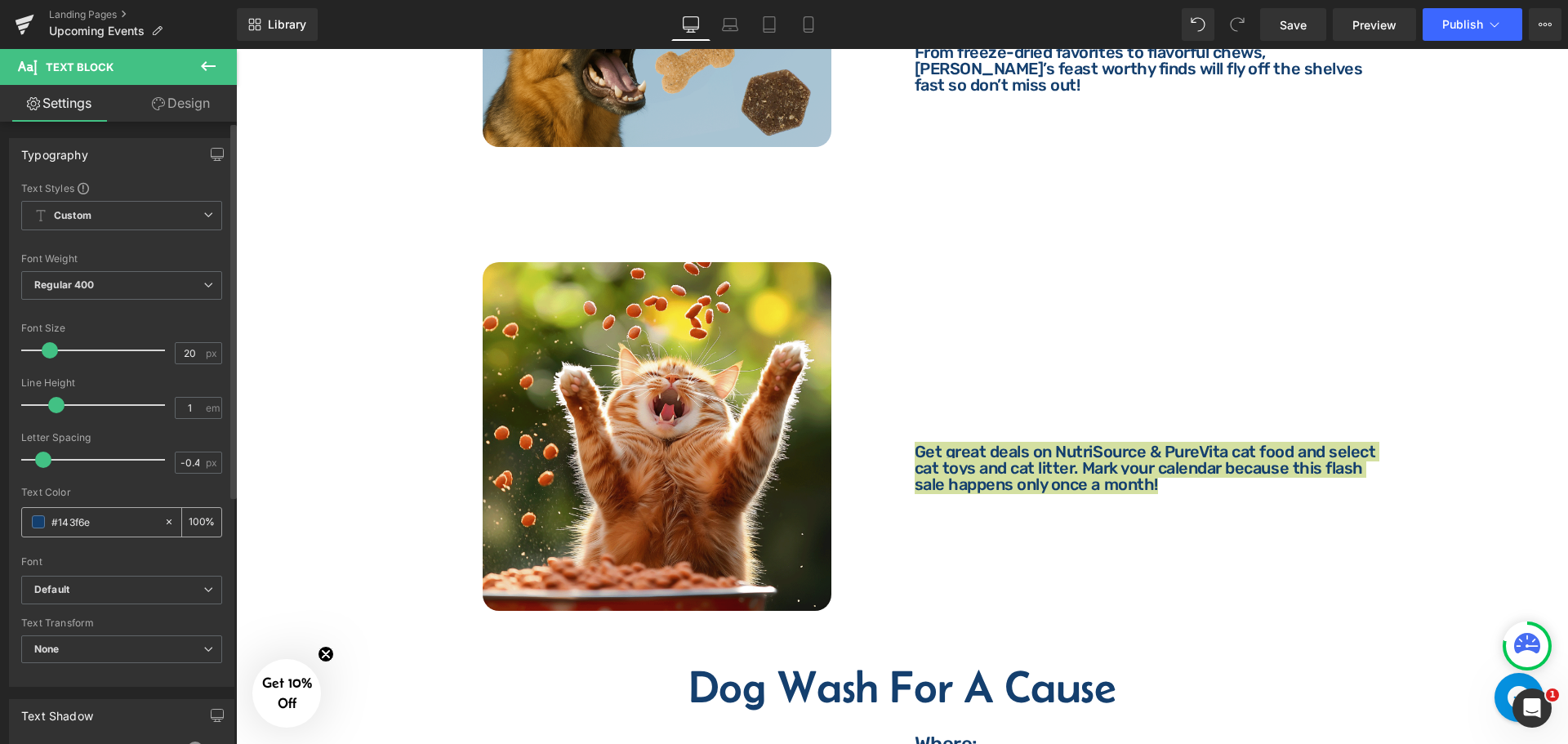
click at [105, 522] on input "#143f6e" at bounding box center [104, 522] width 105 height 18
type input "ff"
type input "0"
type input "ffffff"
type input "100"
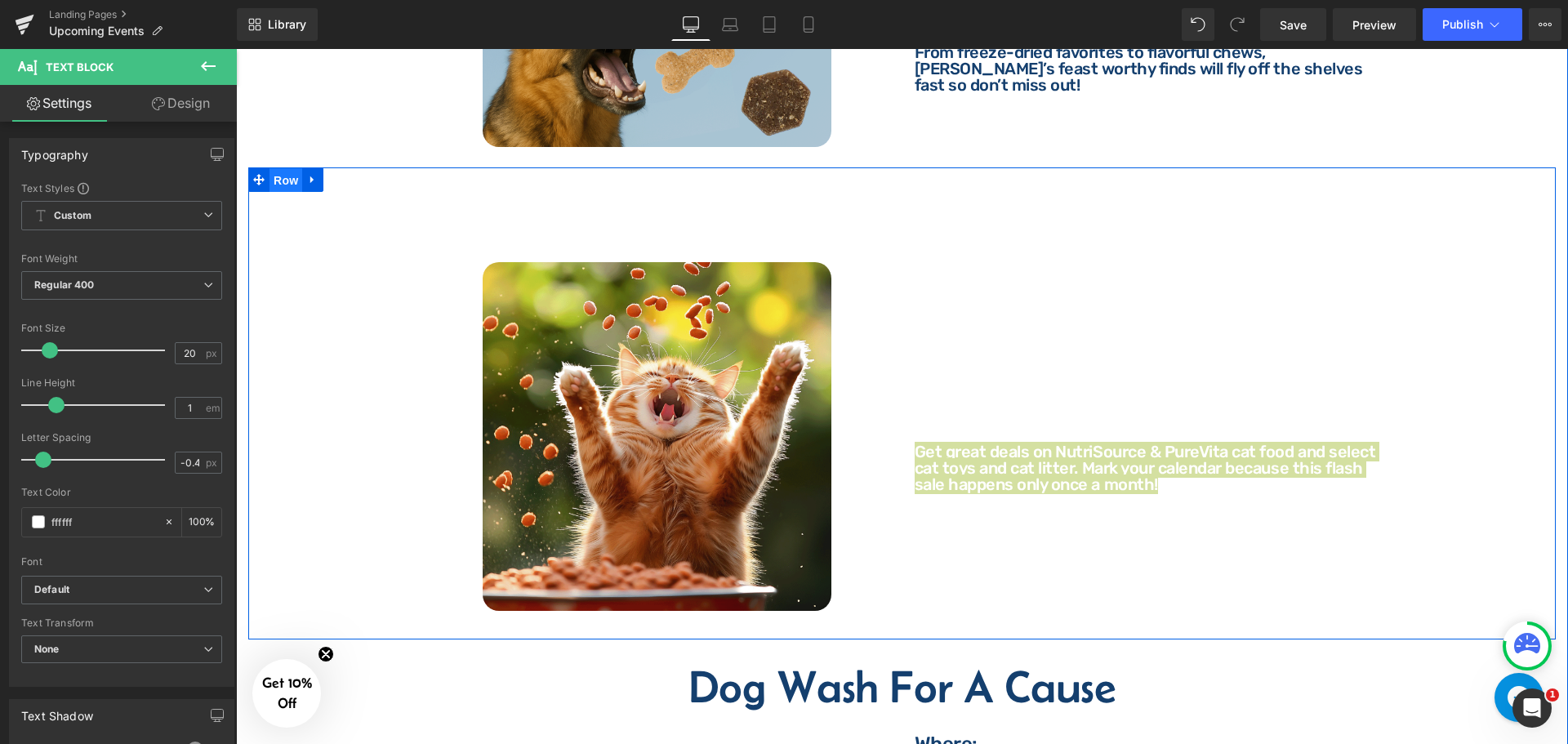
click at [285, 168] on span "Row" at bounding box center [285, 180] width 32 height 24
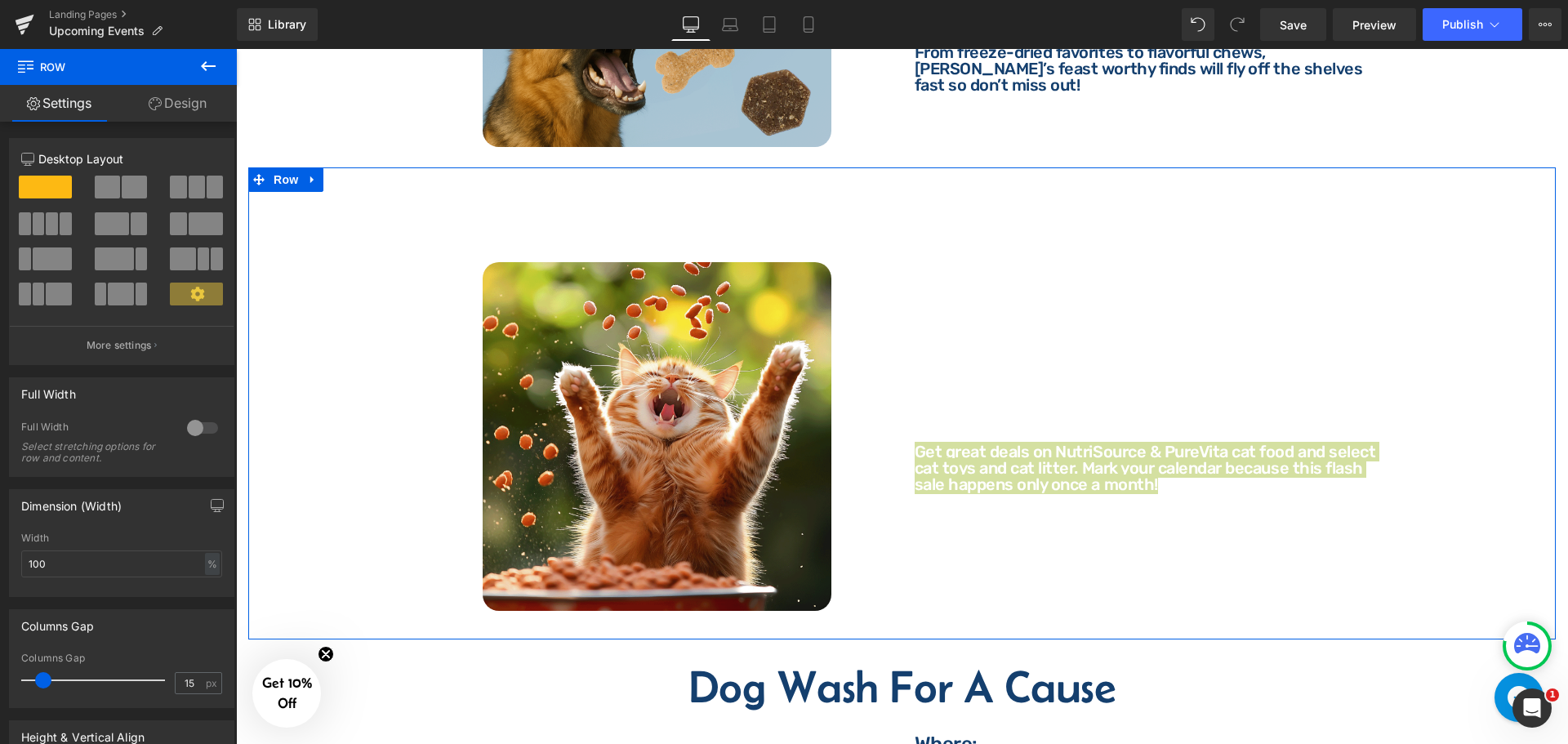
click at [175, 102] on link "Design" at bounding box center [177, 104] width 118 height 37
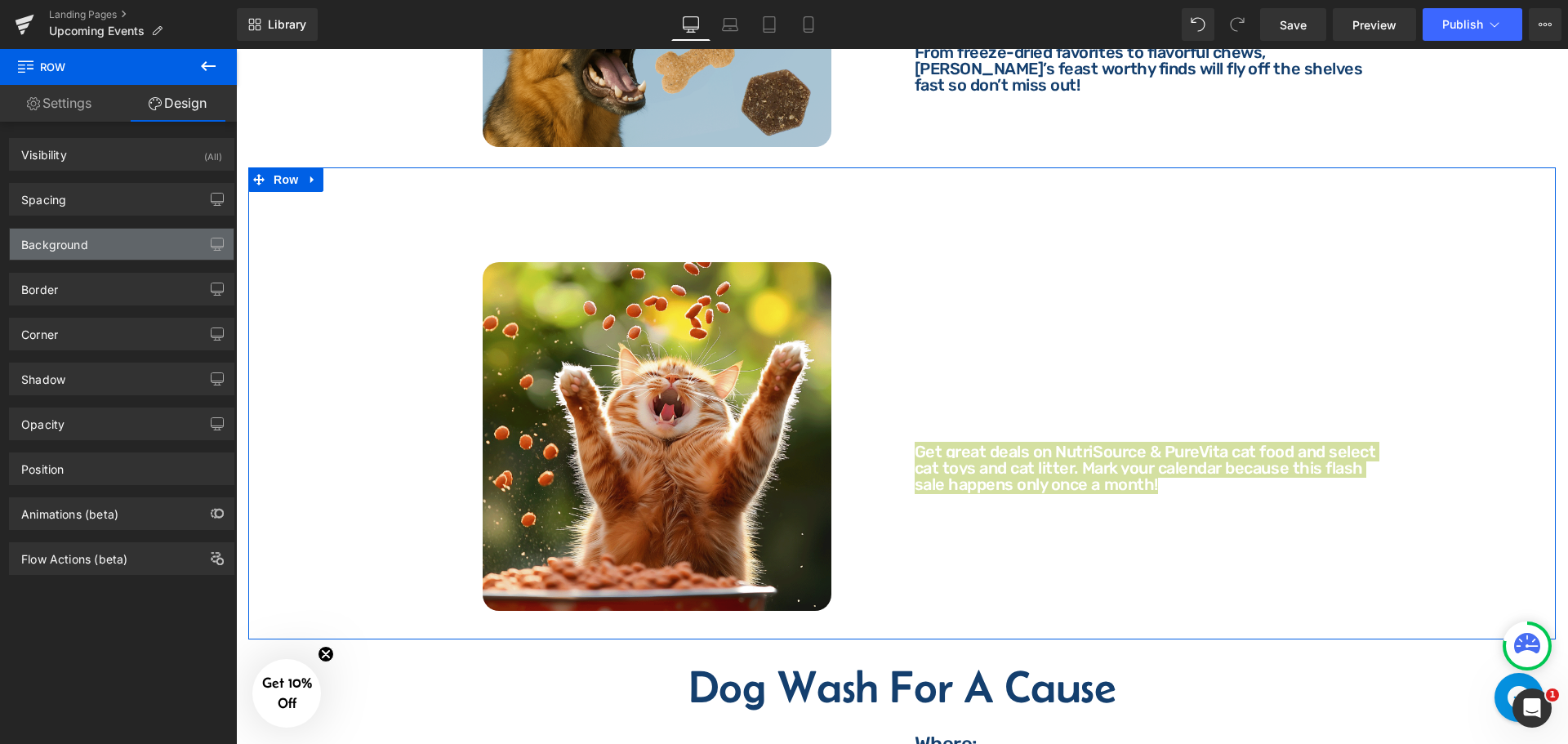
click at [91, 249] on div "Background" at bounding box center [121, 245] width 224 height 31
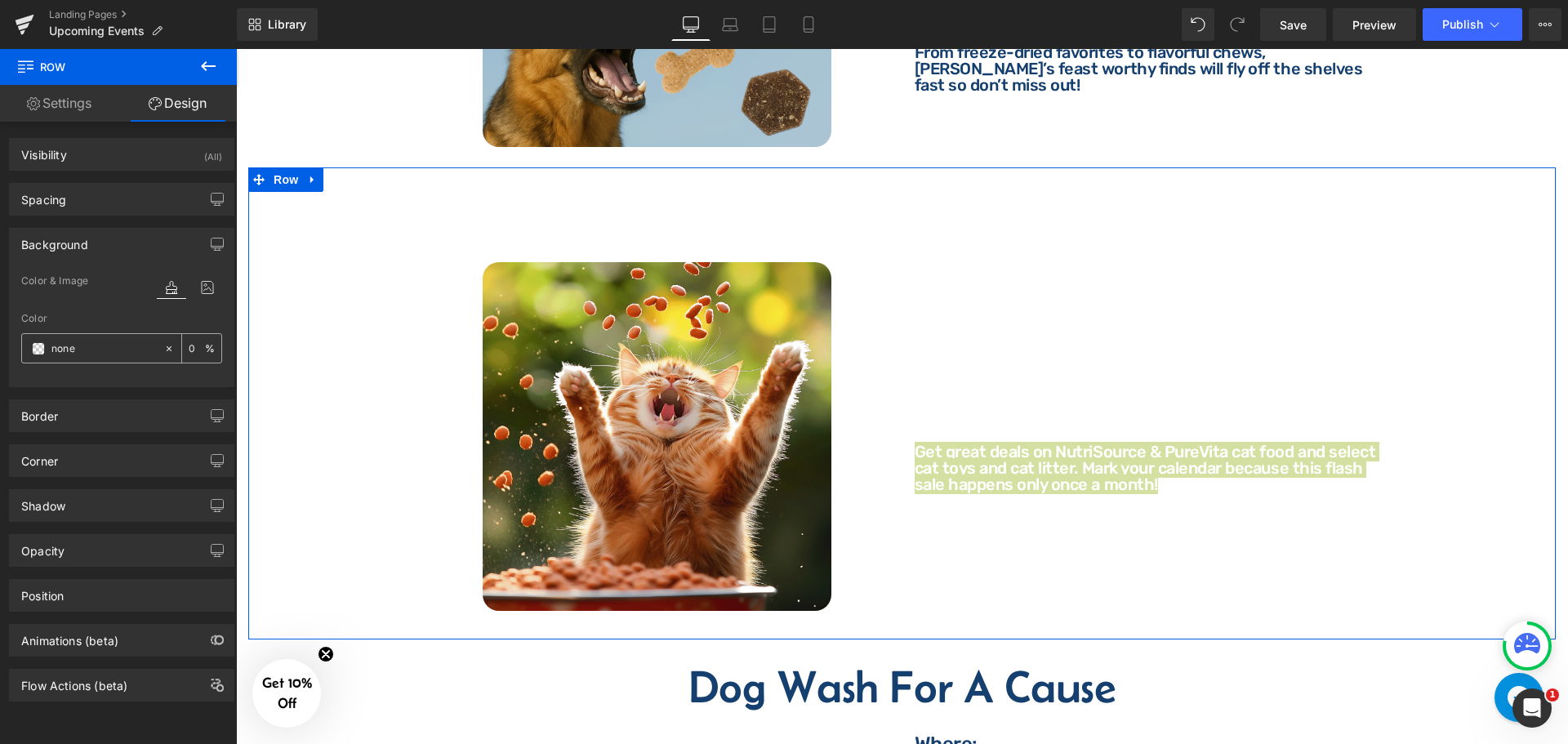
click at [97, 352] on input "none" at bounding box center [104, 349] width 105 height 18
paste input "#143f6"
type input "#143f6e"
type input "100"
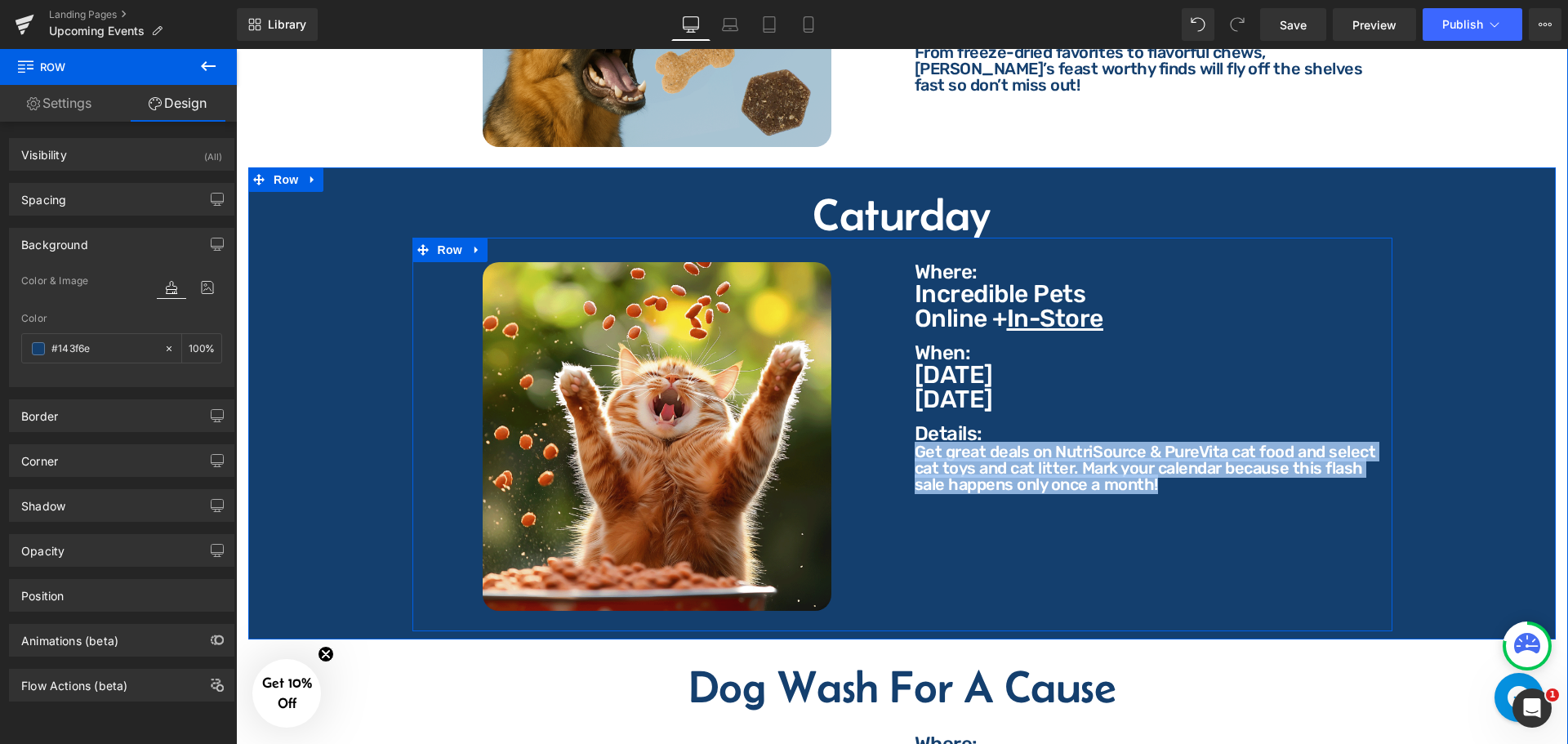
click at [1021, 565] on div "Image Where: Text Block Where: Text Block Incredible Pets Online + In-Store Tex…" at bounding box center [901, 435] width 980 height 395
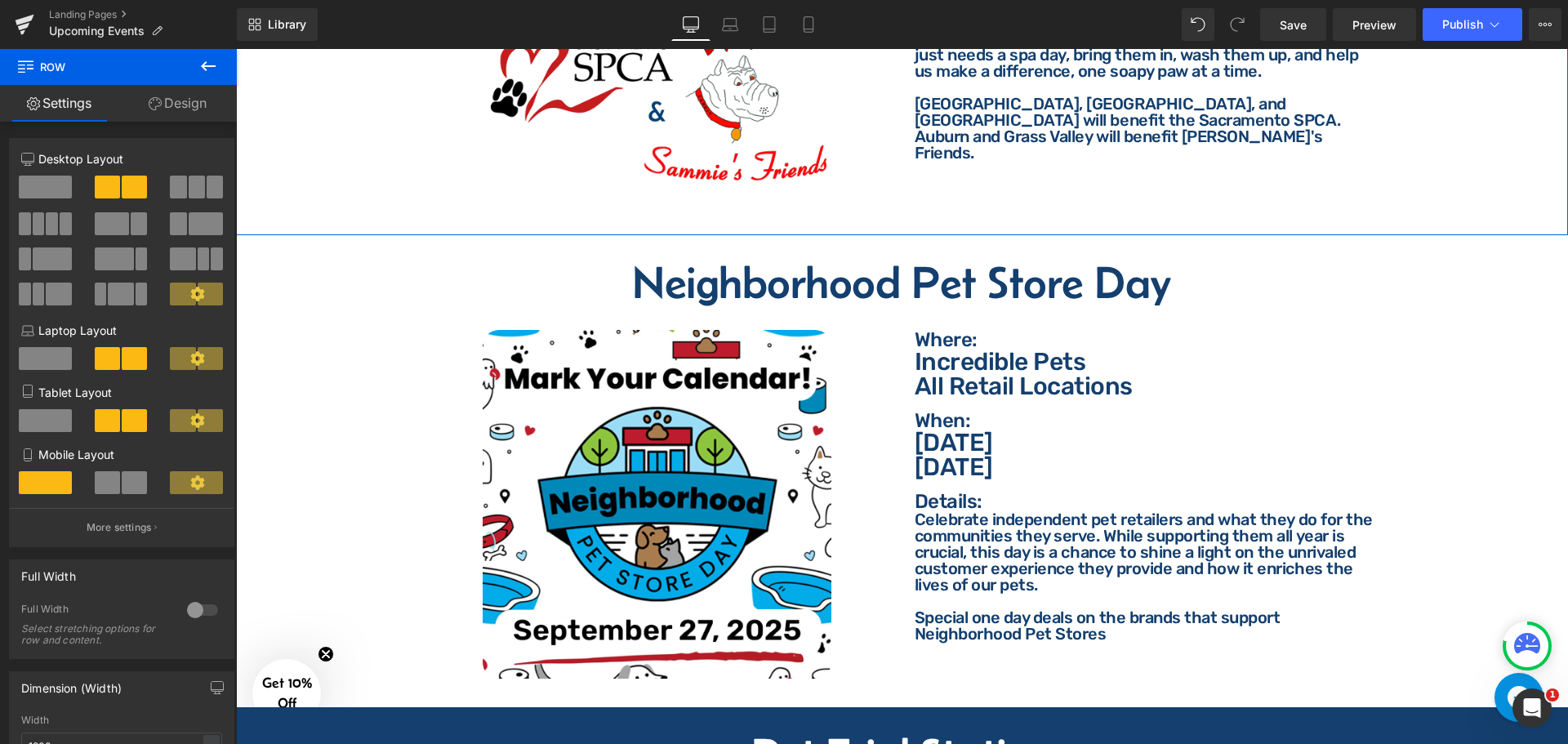
scroll to position [3921, 0]
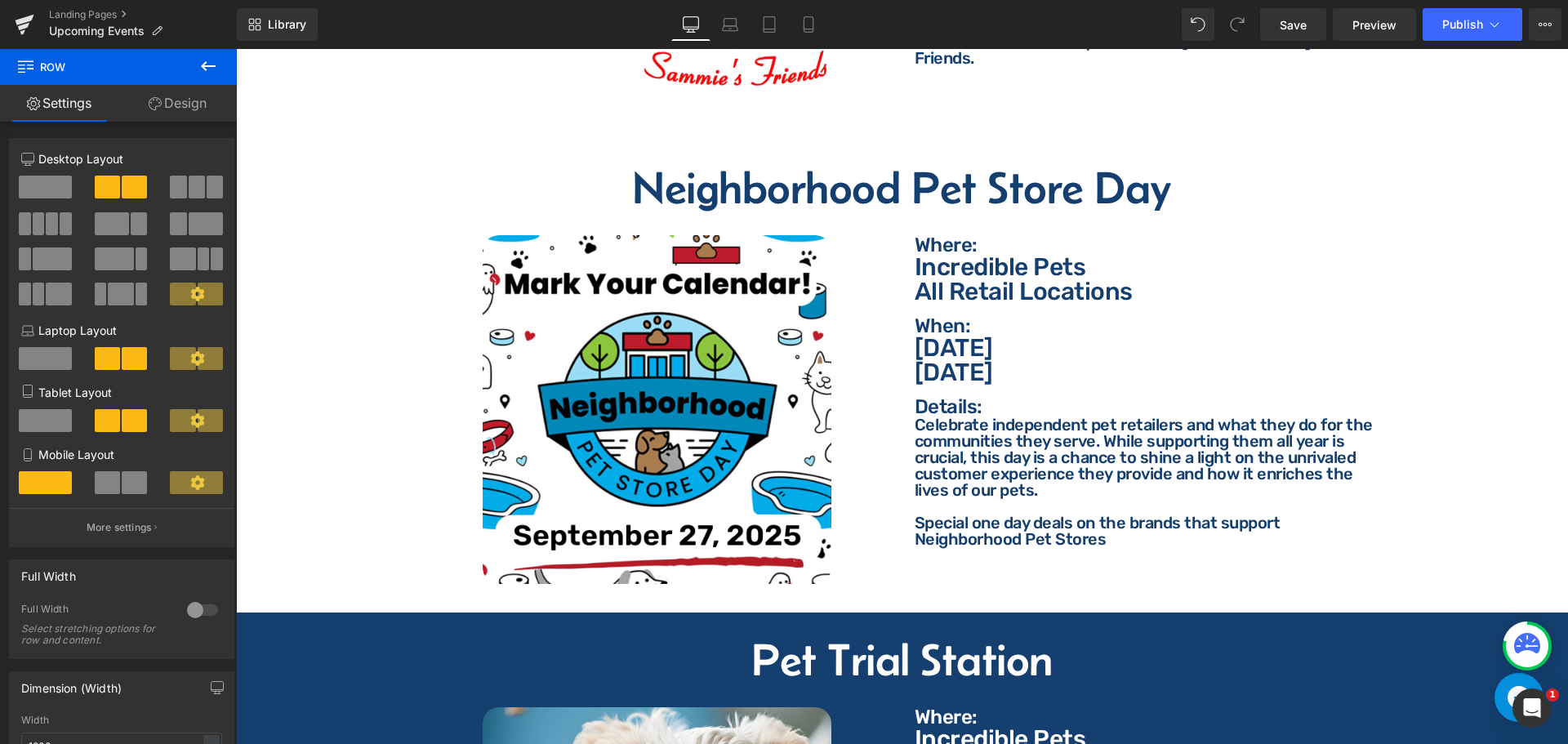
click at [795, 184] on h2 "Neighborhood Pet Store Day" at bounding box center [902, 188] width 1308 height 46
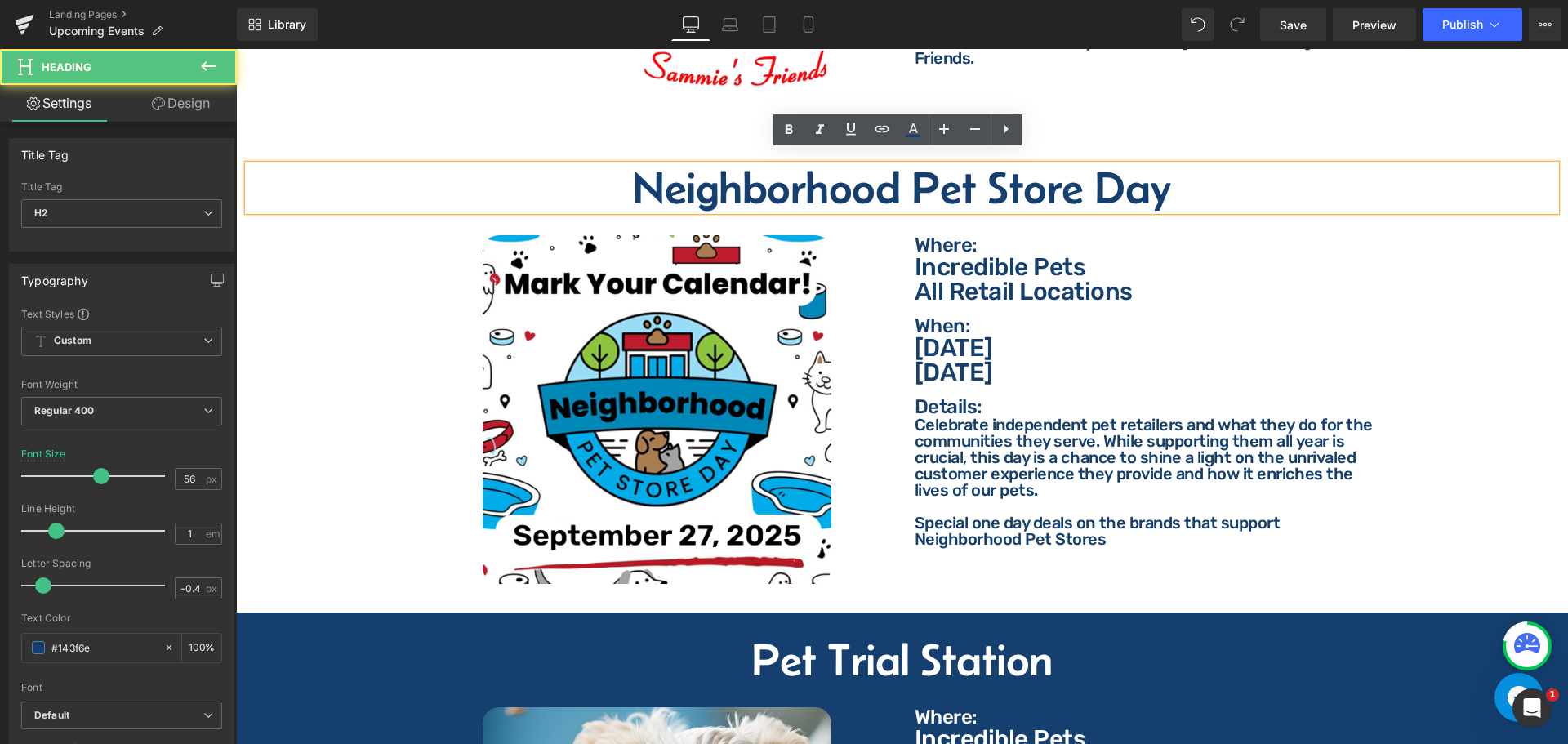
click at [807, 177] on h2 "Neighborhood Pet Store Day" at bounding box center [902, 188] width 1308 height 46
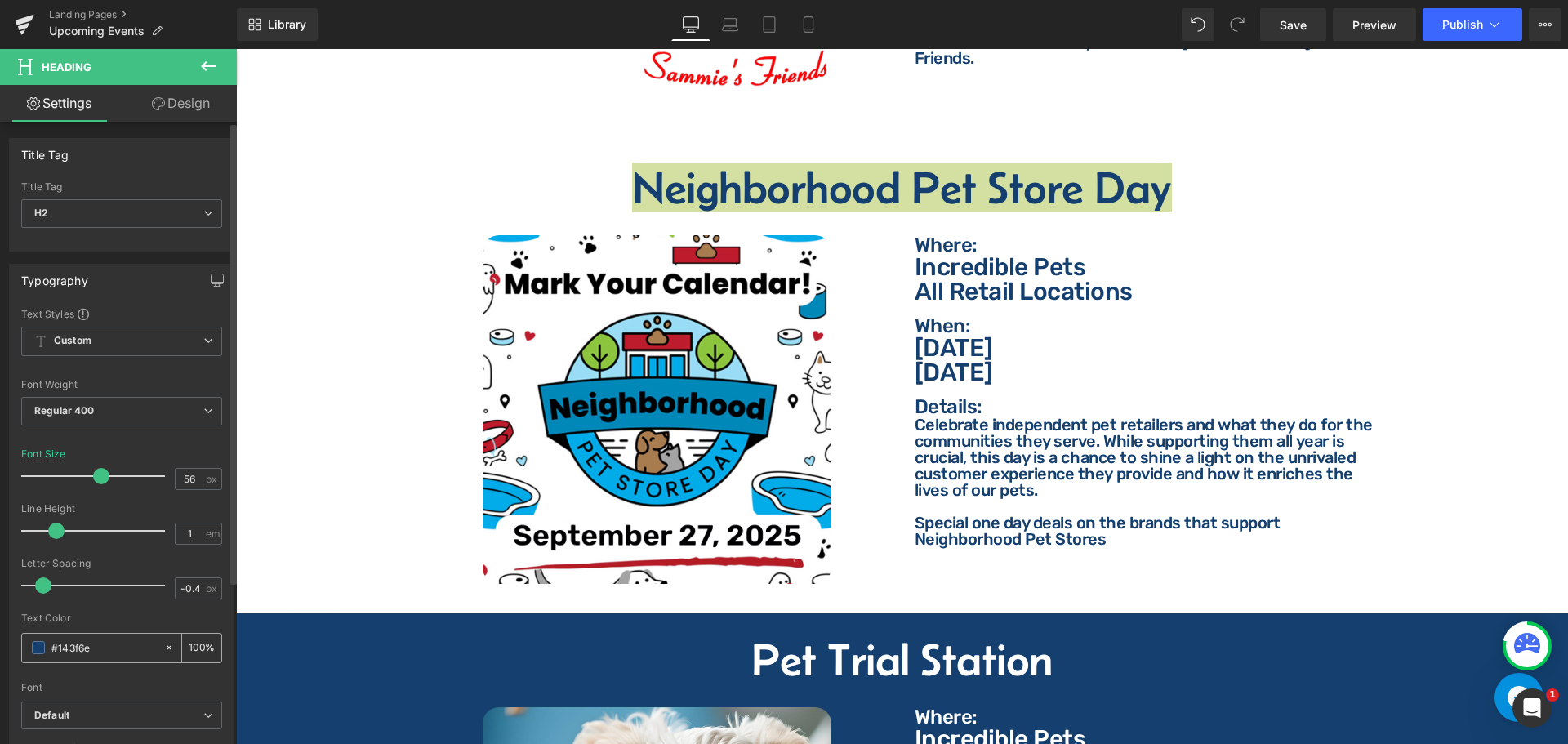
click at [92, 645] on input "#143f6e" at bounding box center [104, 647] width 105 height 18
type input "ff"
type input "0"
type input "ffffff"
type input "100"
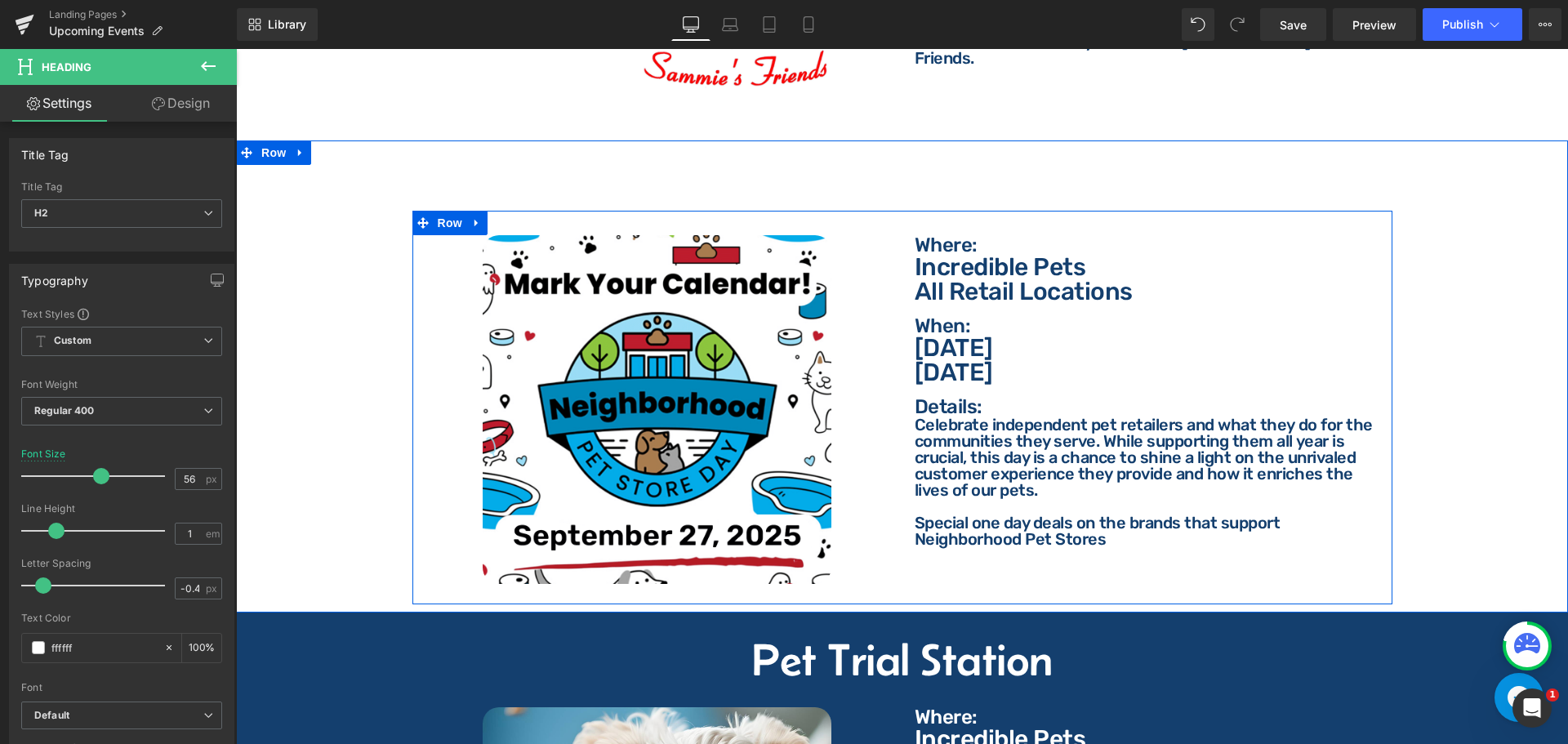
click at [941, 235] on p "Where:" at bounding box center [1147, 245] width 466 height 20
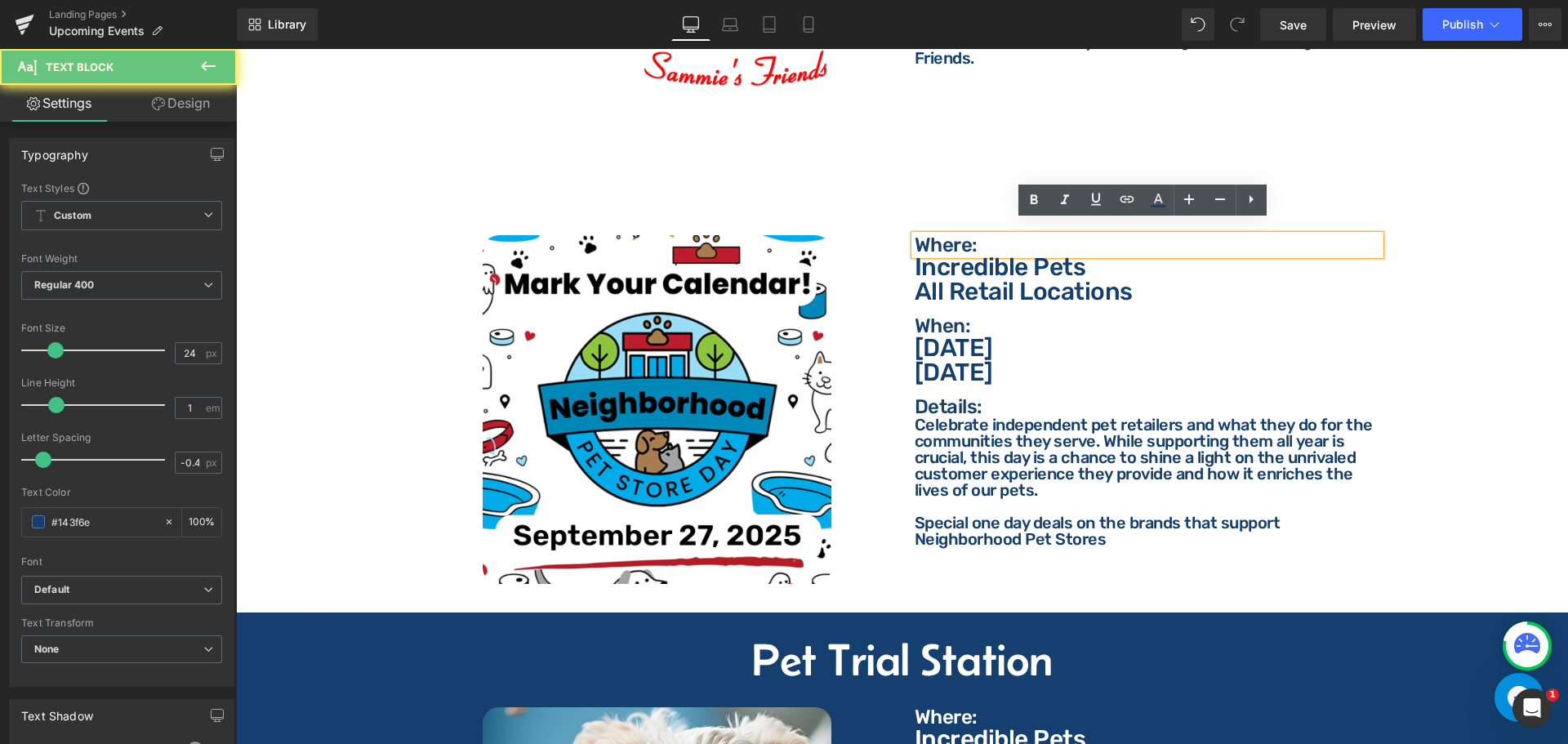
click at [952, 235] on p "Where:" at bounding box center [1147, 245] width 466 height 20
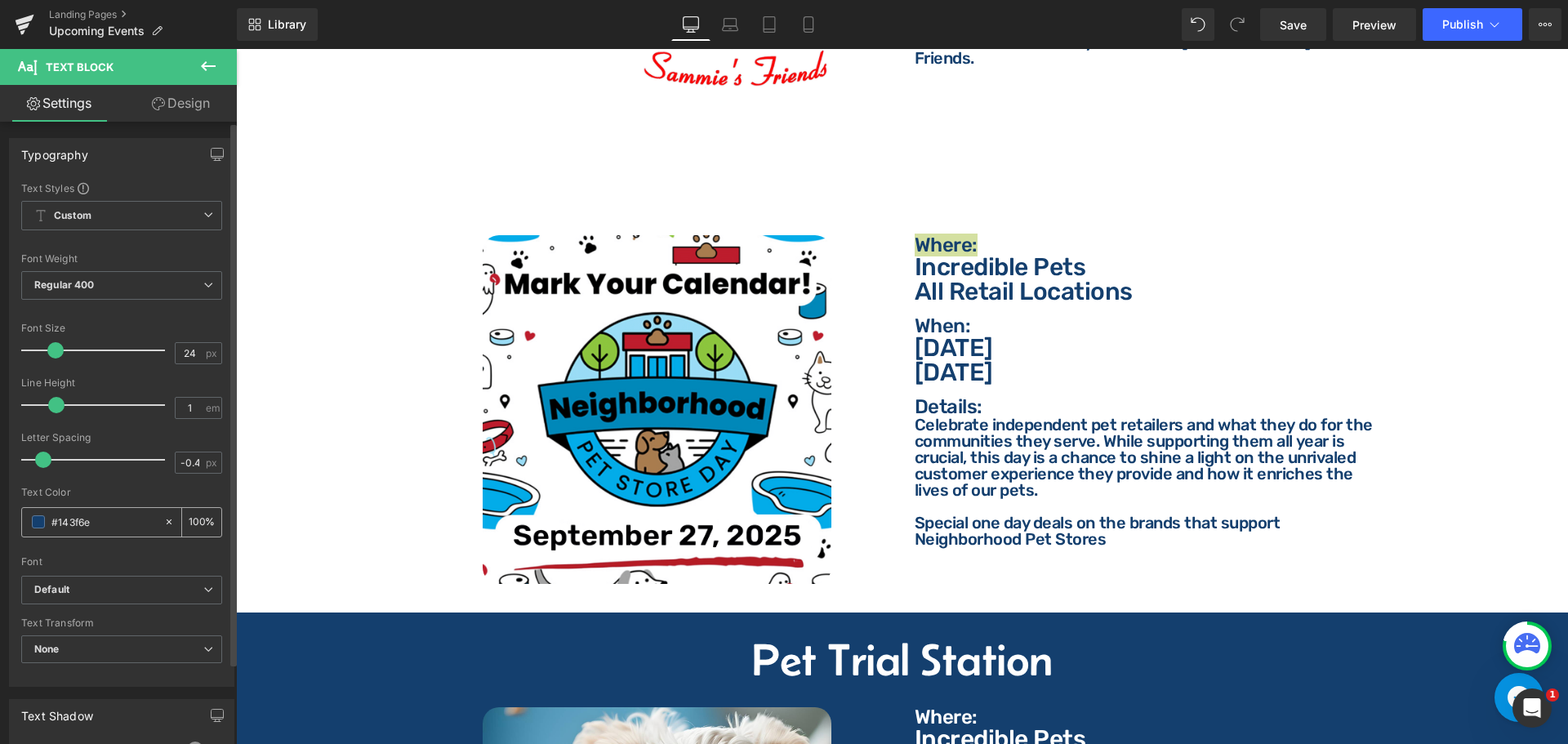
click at [131, 524] on input "#143f6e" at bounding box center [104, 522] width 105 height 18
type input "ff"
type input "0"
type input "ffffff"
type input "100"
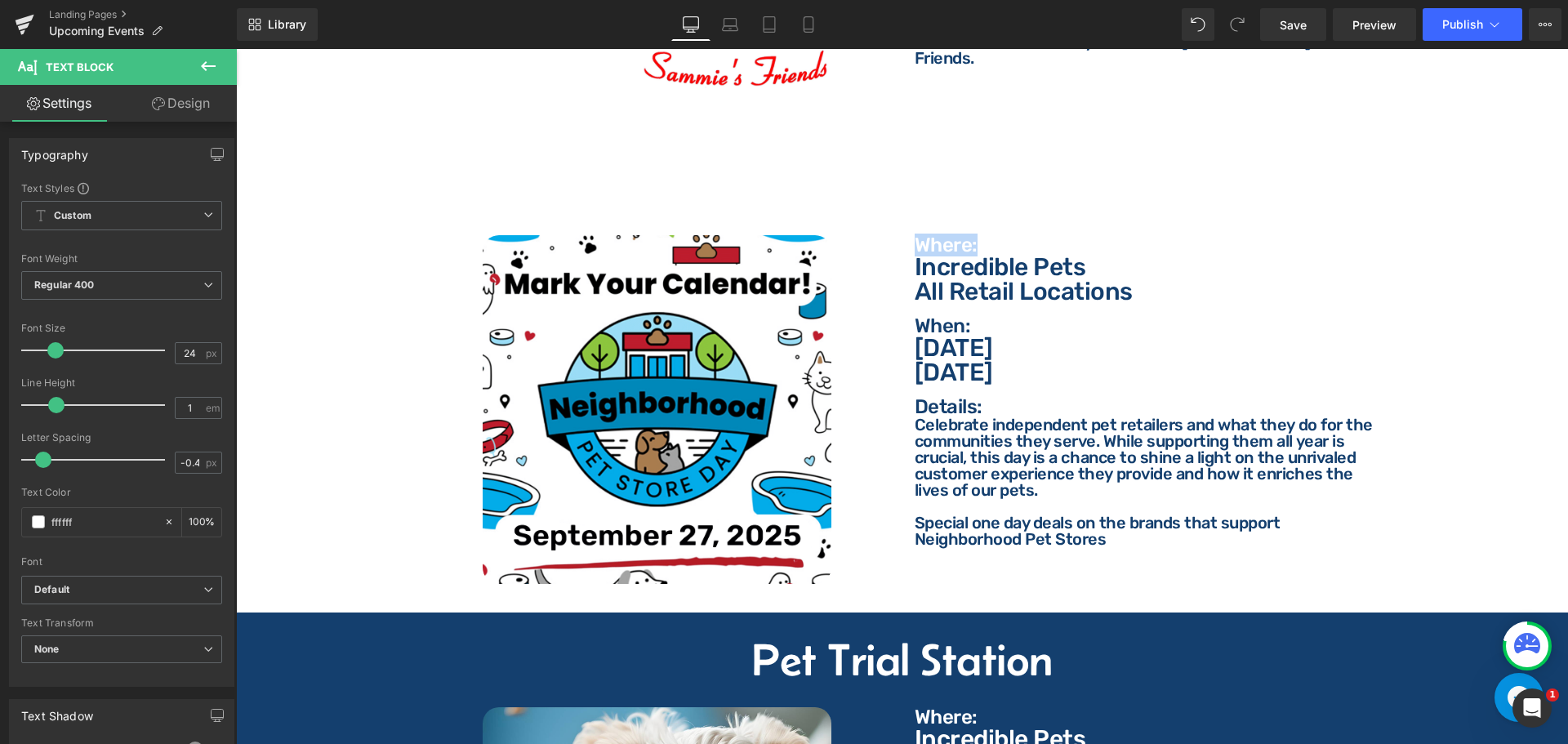
click at [1003, 279] on p "All Retail Locations" at bounding box center [1147, 291] width 466 height 24
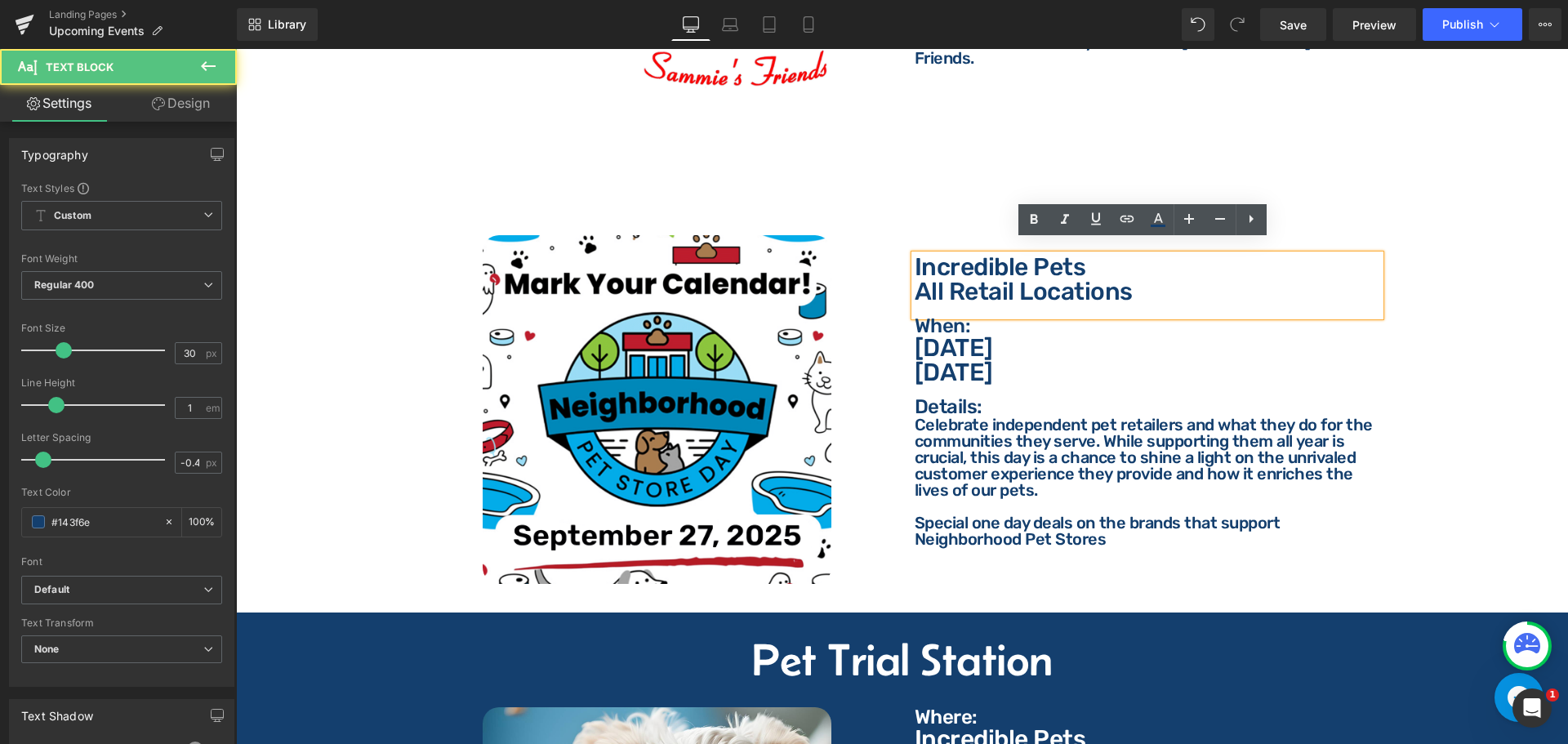
click at [972, 255] on p "Incredible Pets" at bounding box center [1147, 266] width 466 height 24
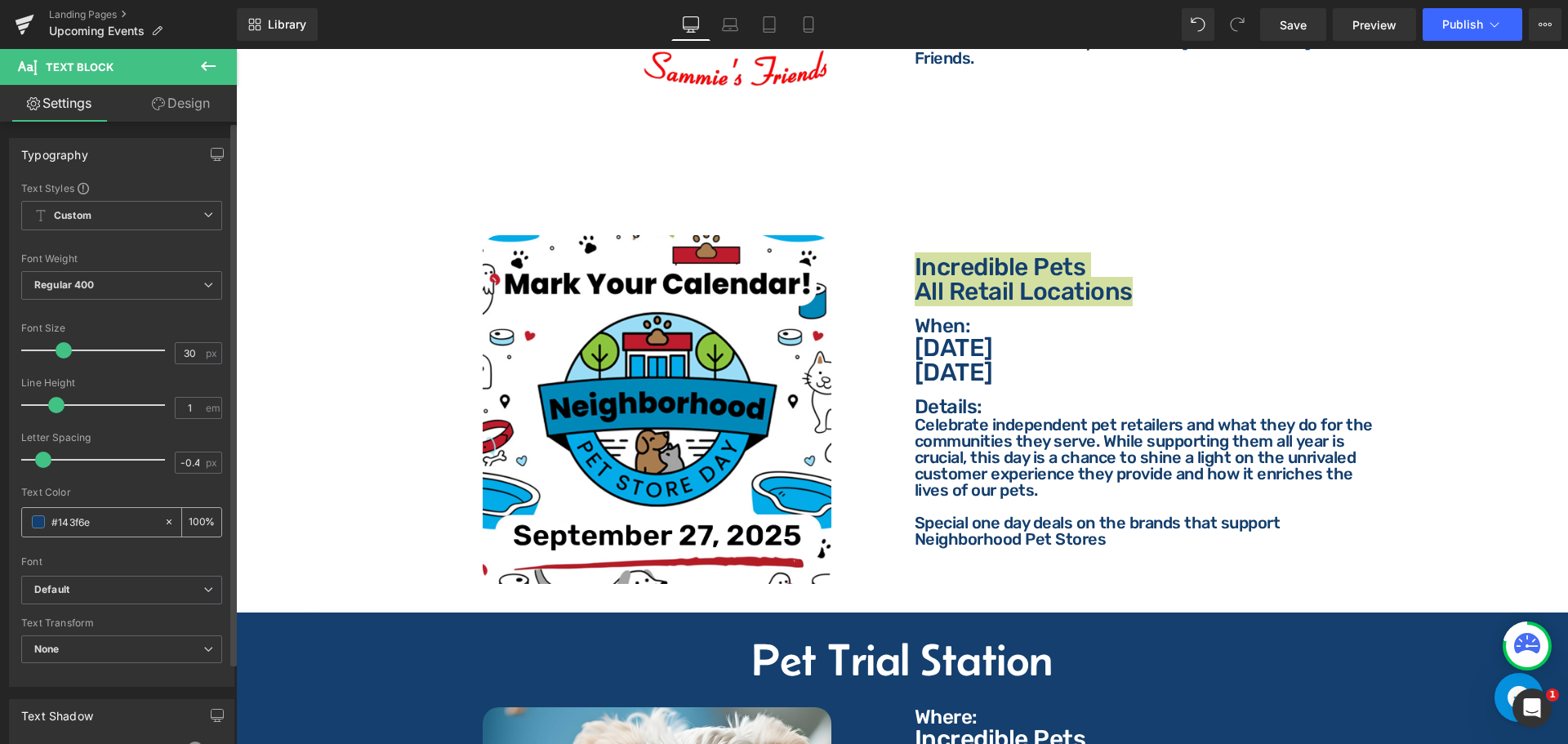
click at [115, 536] on div "#143f6e 100 %" at bounding box center [121, 522] width 201 height 30
click at [120, 529] on input "#143f6e" at bounding box center [104, 522] width 105 height 18
type input "ff"
type input "0"
type input "ffffff"
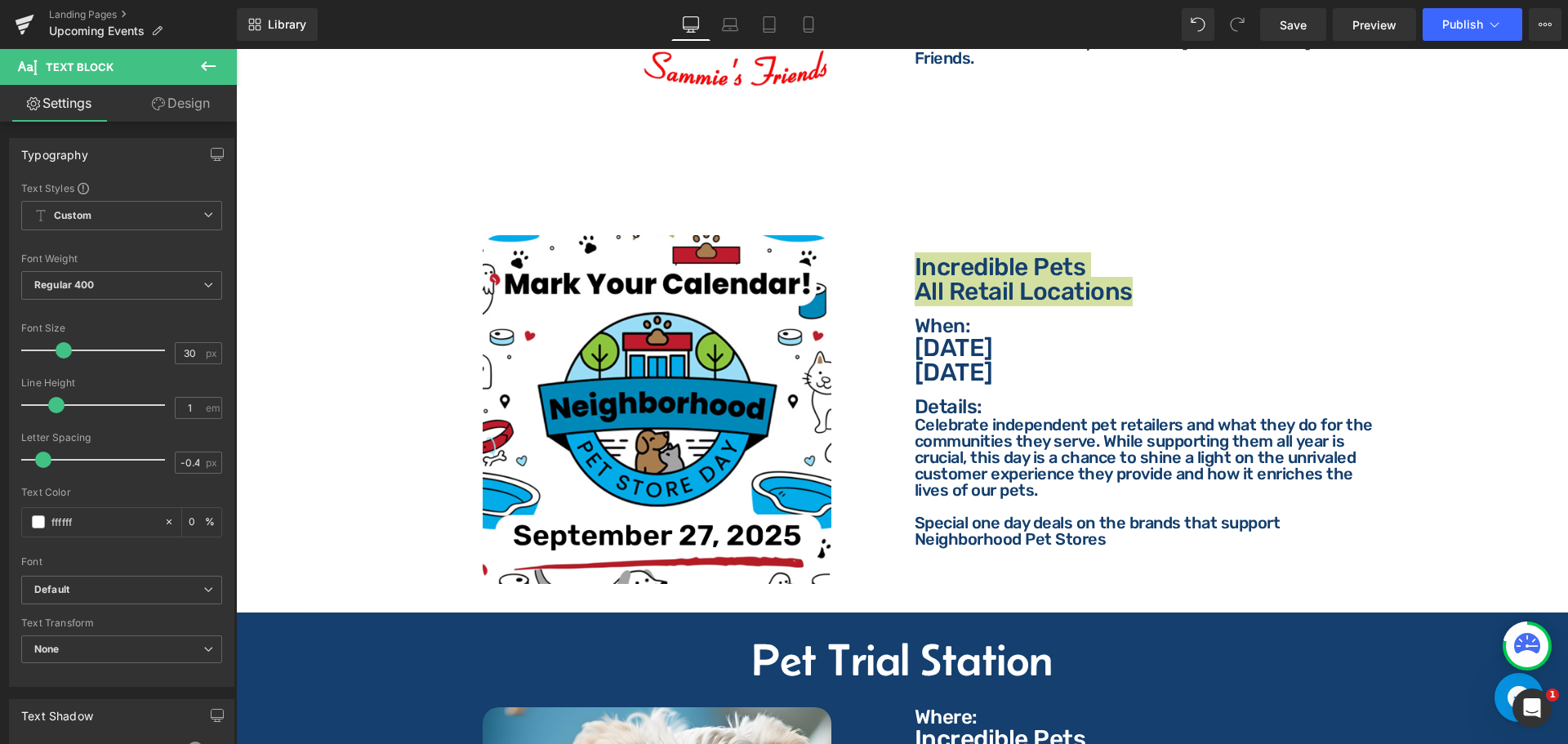
type input "100"
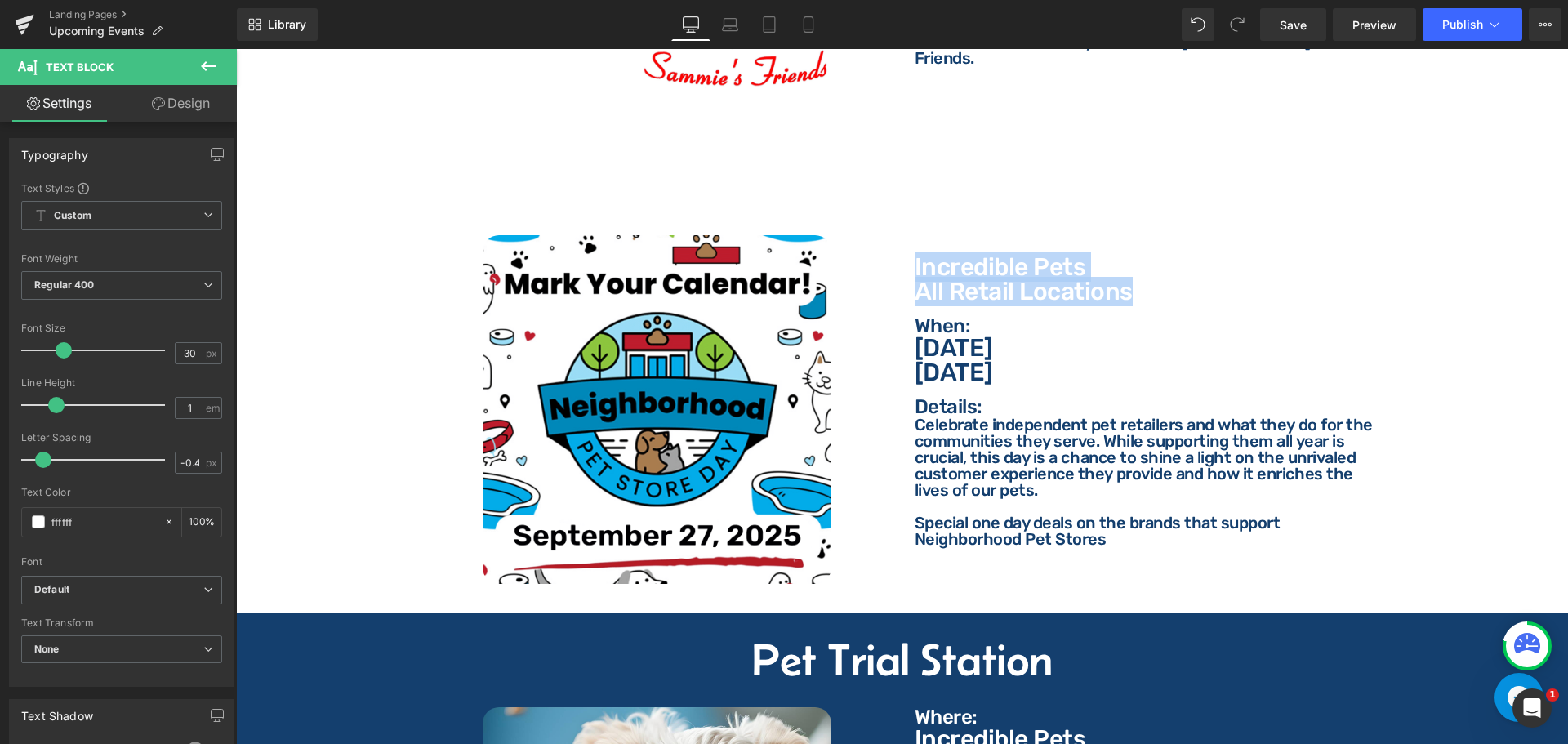
click at [949, 317] on p "When:" at bounding box center [1147, 326] width 466 height 20
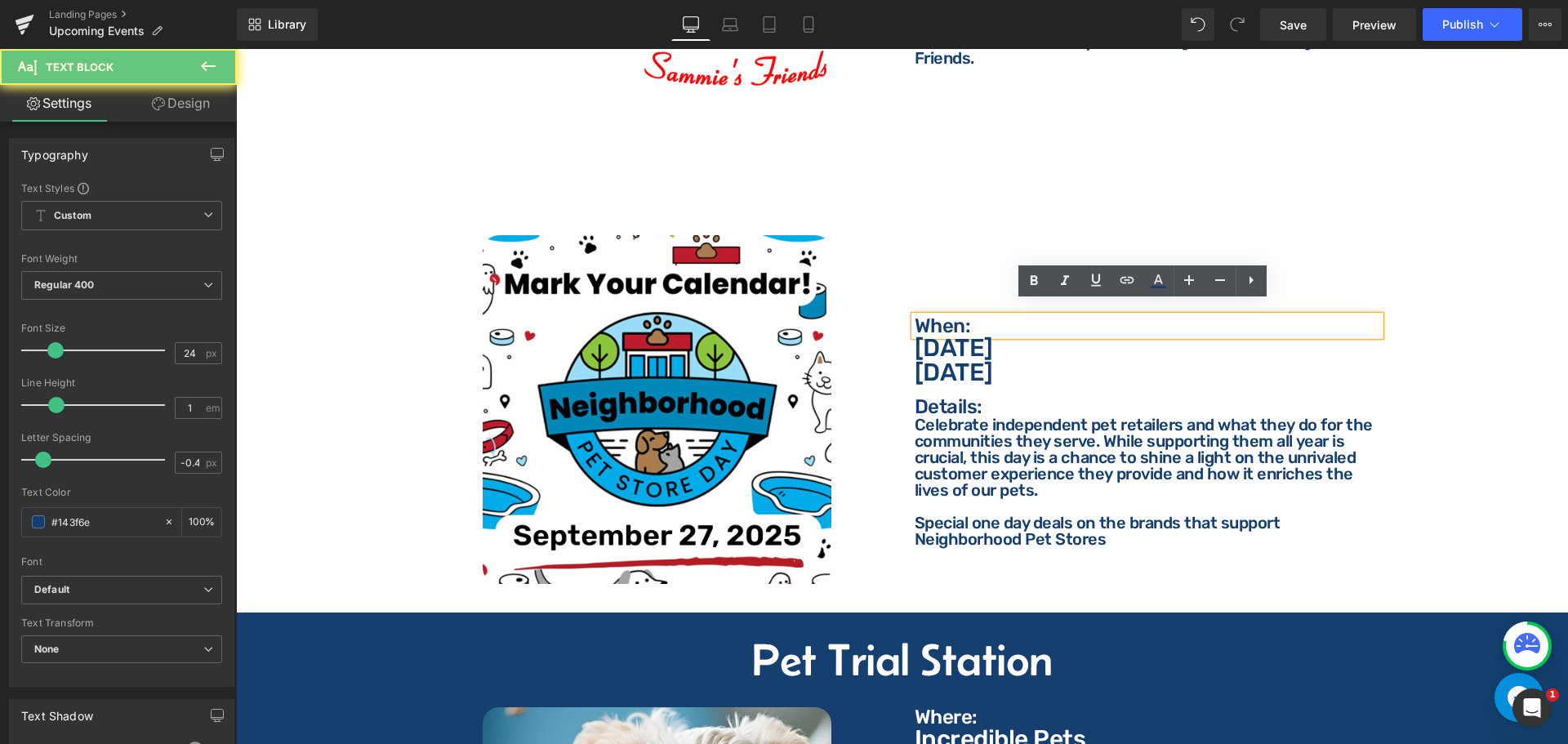
click at [966, 319] on p "When:" at bounding box center [1147, 326] width 466 height 20
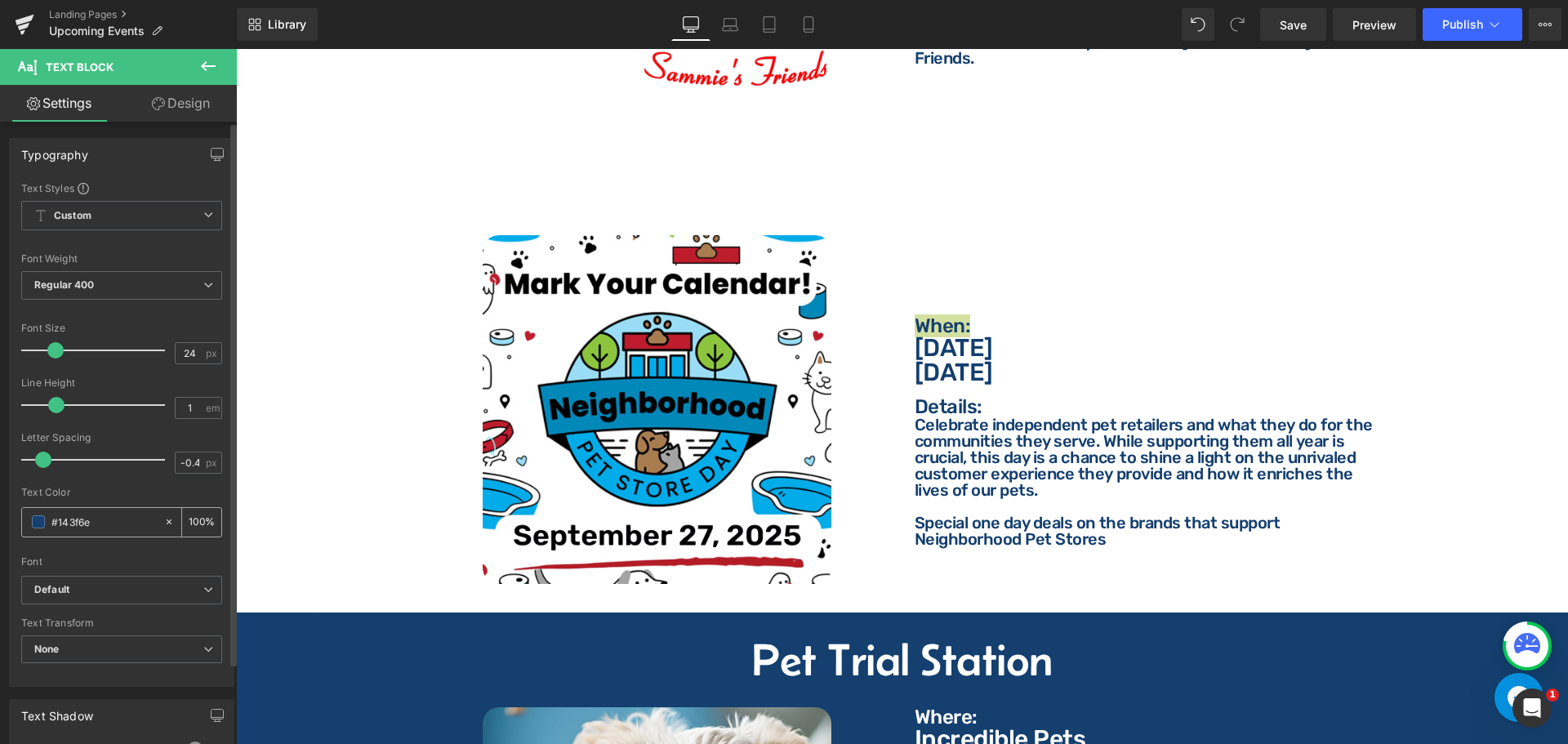
click at [71, 524] on input "#143f6e" at bounding box center [104, 522] width 105 height 18
type input "f"
click at [978, 360] on p "[DATE]" at bounding box center [1147, 372] width 466 height 24
click at [982, 360] on p "[DATE]" at bounding box center [1147, 372] width 466 height 24
click at [87, 522] on input "#143f6e" at bounding box center [104, 522] width 105 height 18
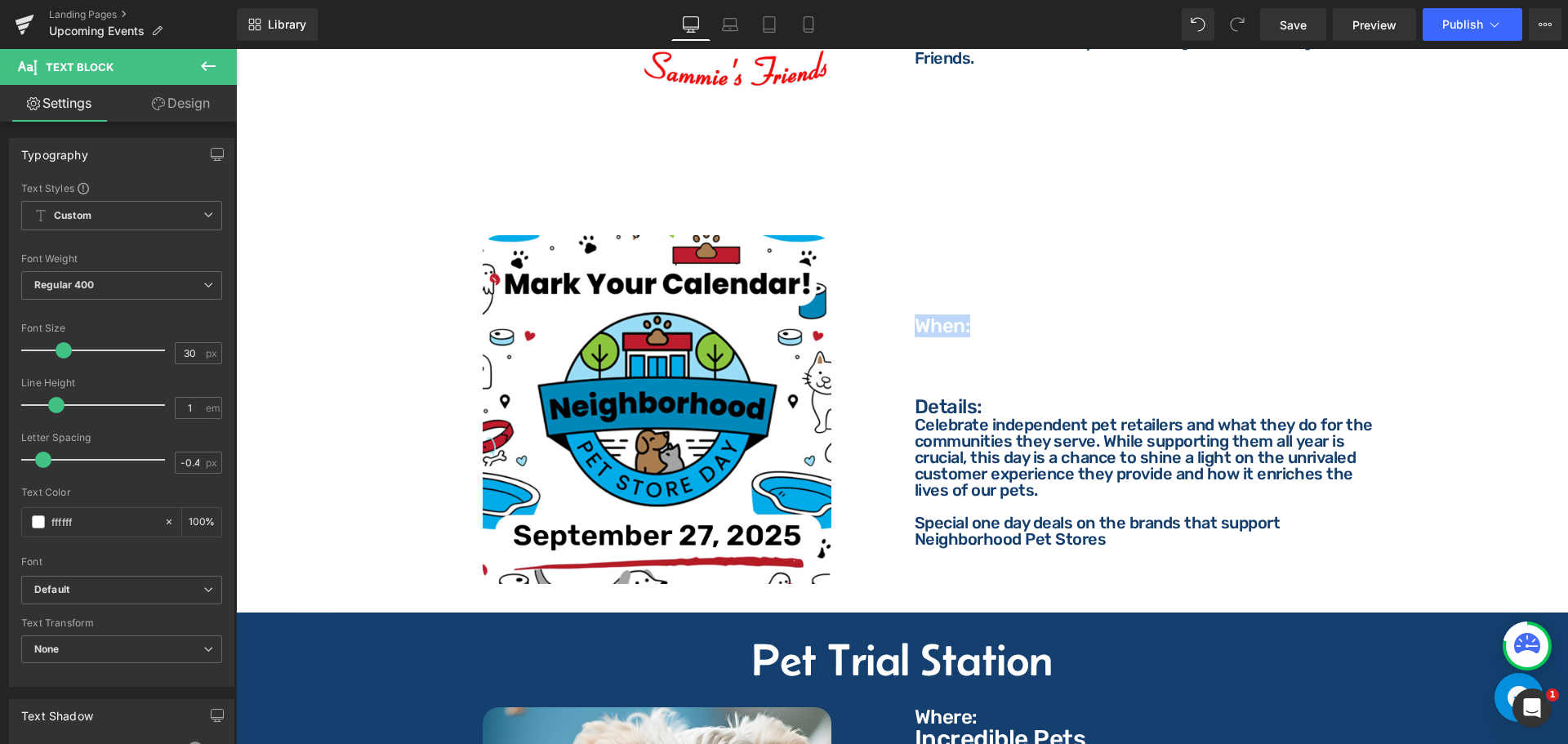
click at [951, 396] on p "Details:" at bounding box center [1147, 406] width 466 height 20
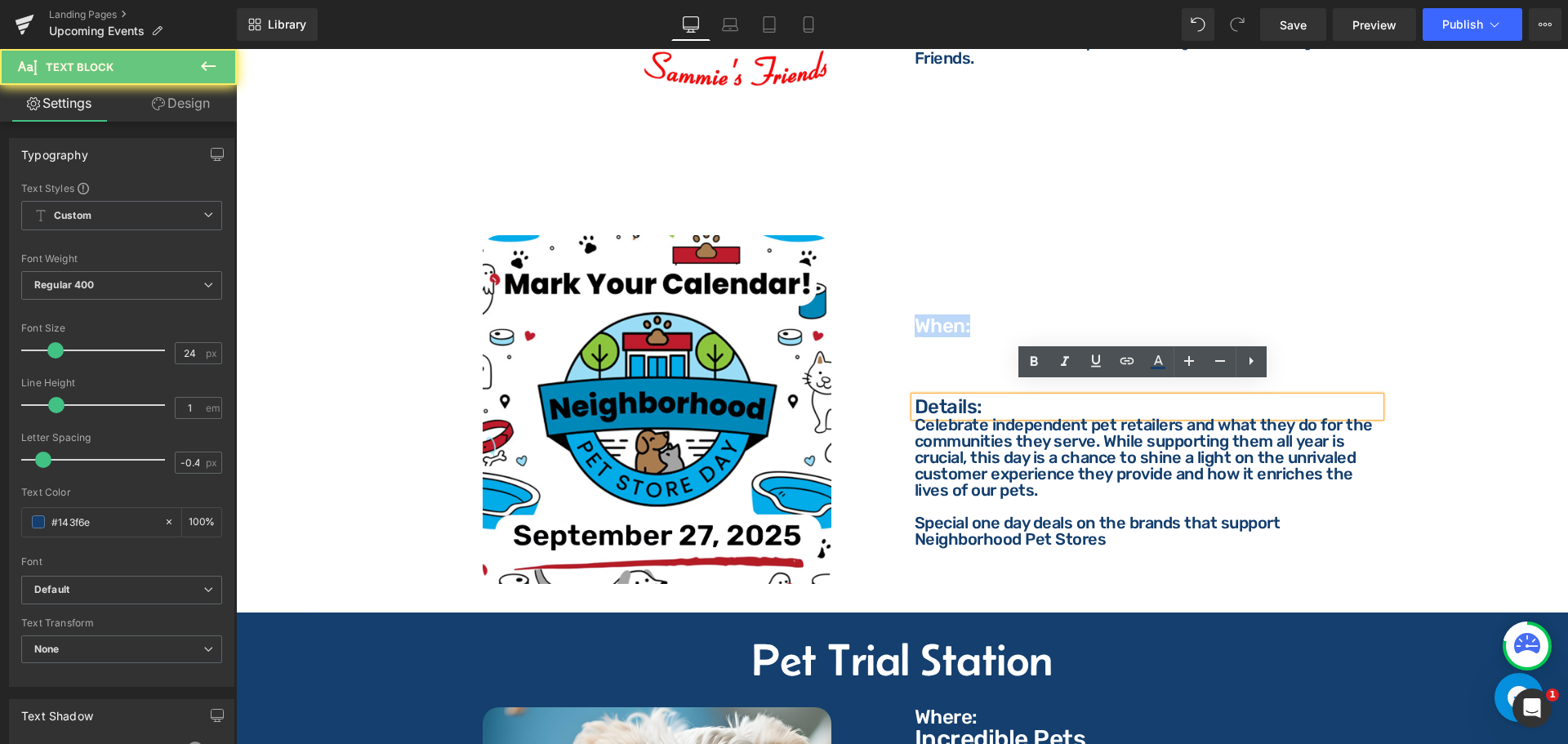
click at [956, 396] on p "Details:" at bounding box center [1147, 406] width 466 height 20
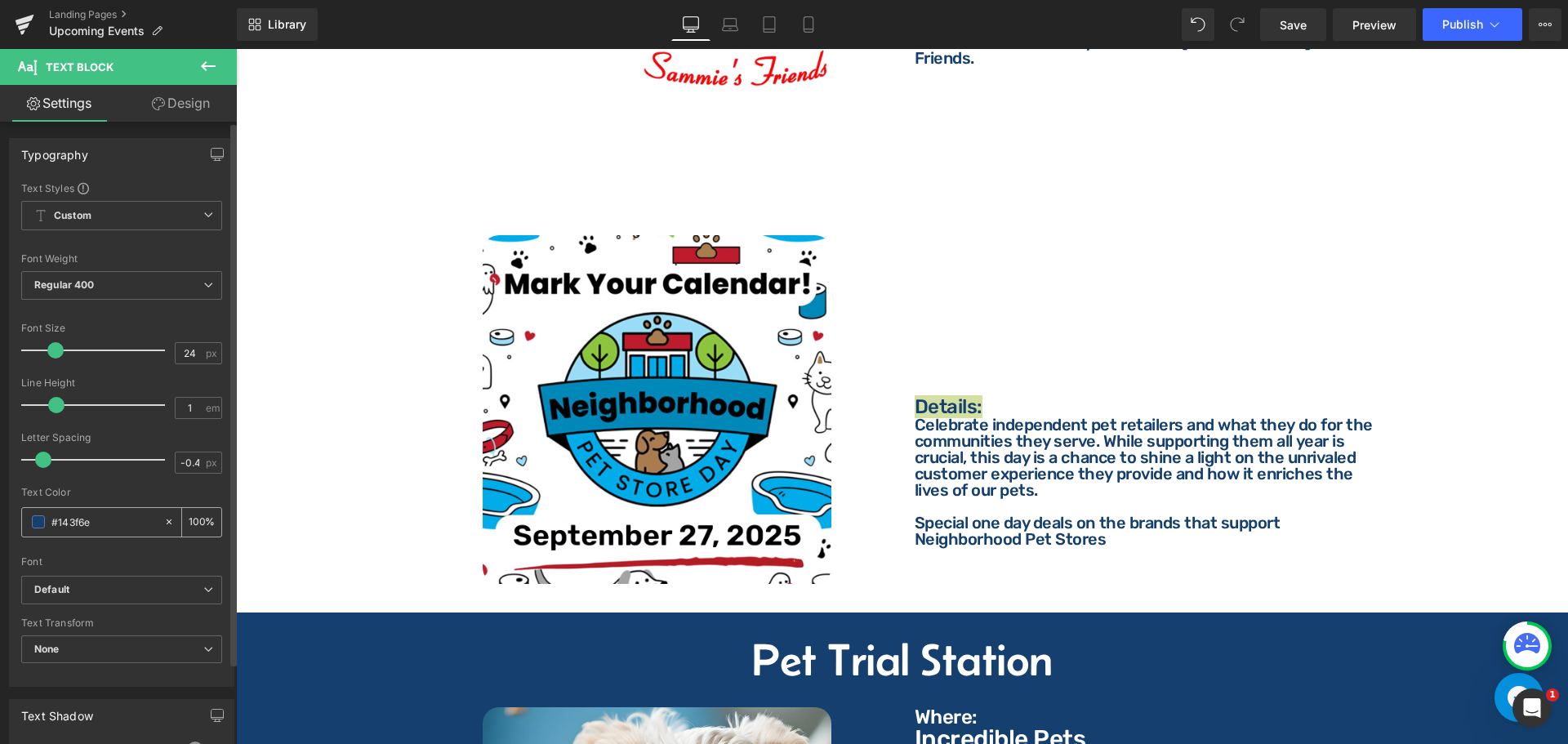
drag, startPoint x: 75, startPoint y: 515, endPoint x: 85, endPoint y: 515, distance: 10.0
click at [77, 515] on input "#143f6e" at bounding box center [104, 522] width 105 height 18
type input "f"
click at [974, 446] on p "Celebrate independent pet retailers and what they do for the communities they s…" at bounding box center [1147, 457] width 466 height 81
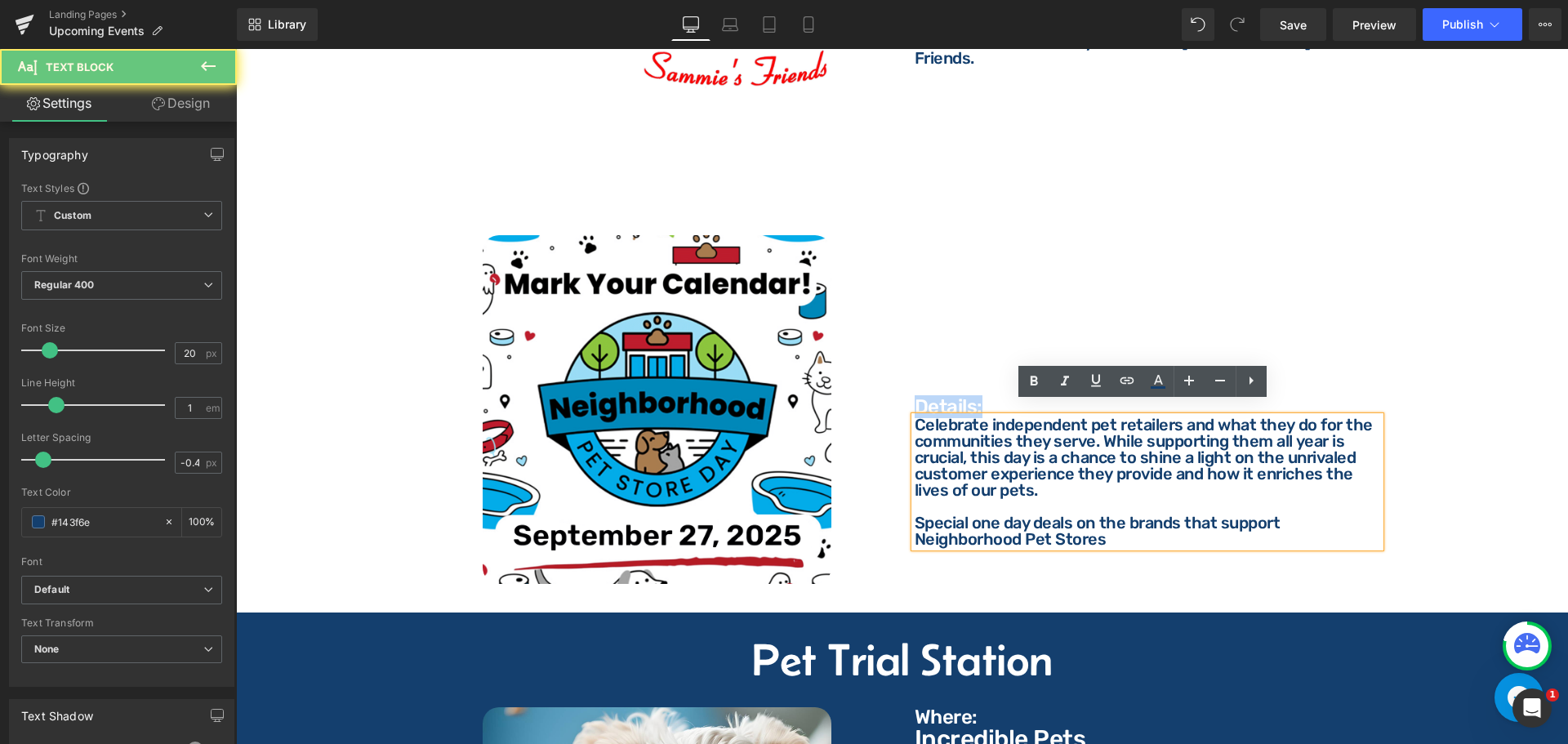
click at [992, 434] on p "Celebrate independent pet retailers and what they do for the communities they s…" at bounding box center [1147, 457] width 466 height 81
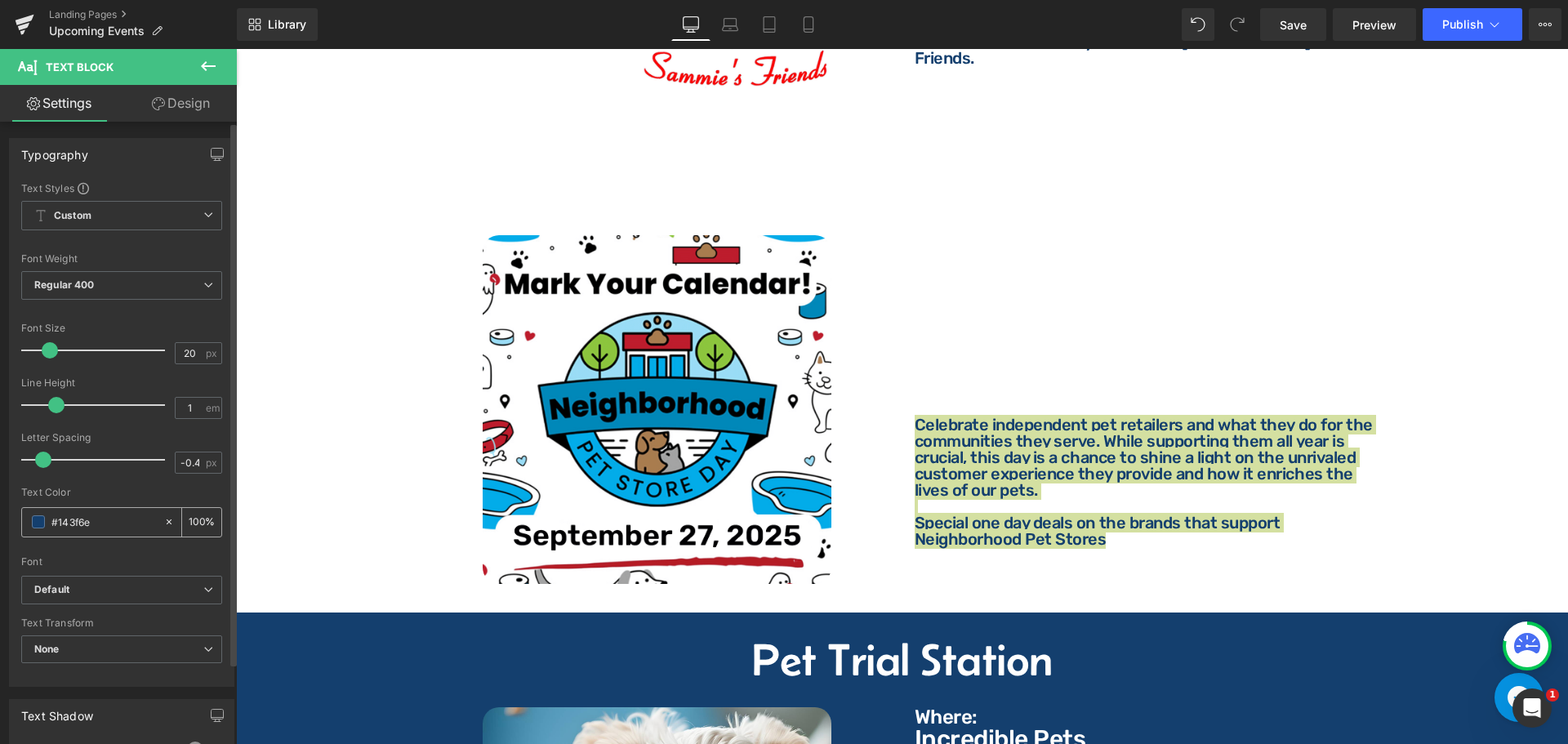
click at [115, 515] on input "#143f6e" at bounding box center [104, 522] width 105 height 18
type input "ff"
type input "0"
type input "ffffff"
type input "100"
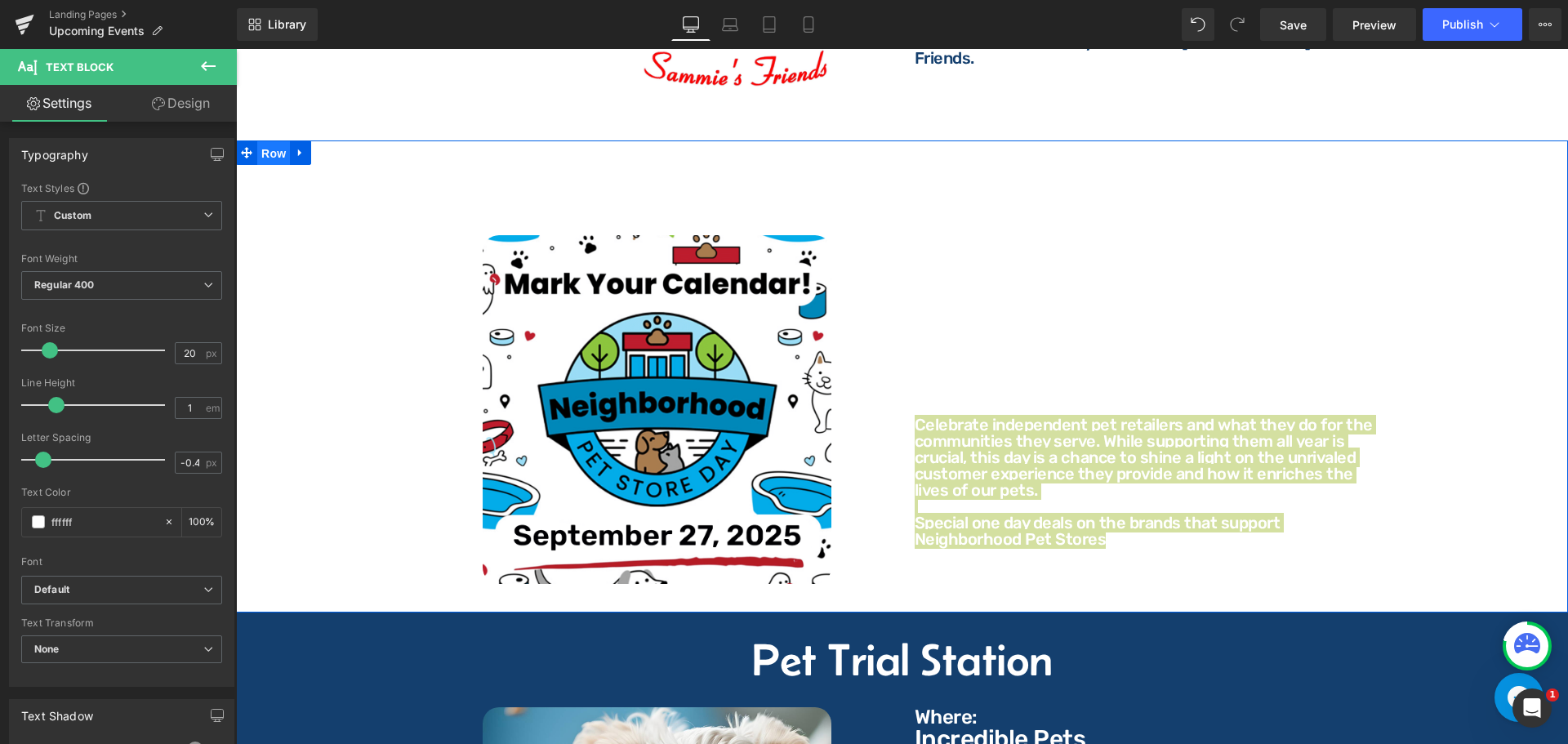
click at [263, 146] on span "Row" at bounding box center [273, 153] width 32 height 24
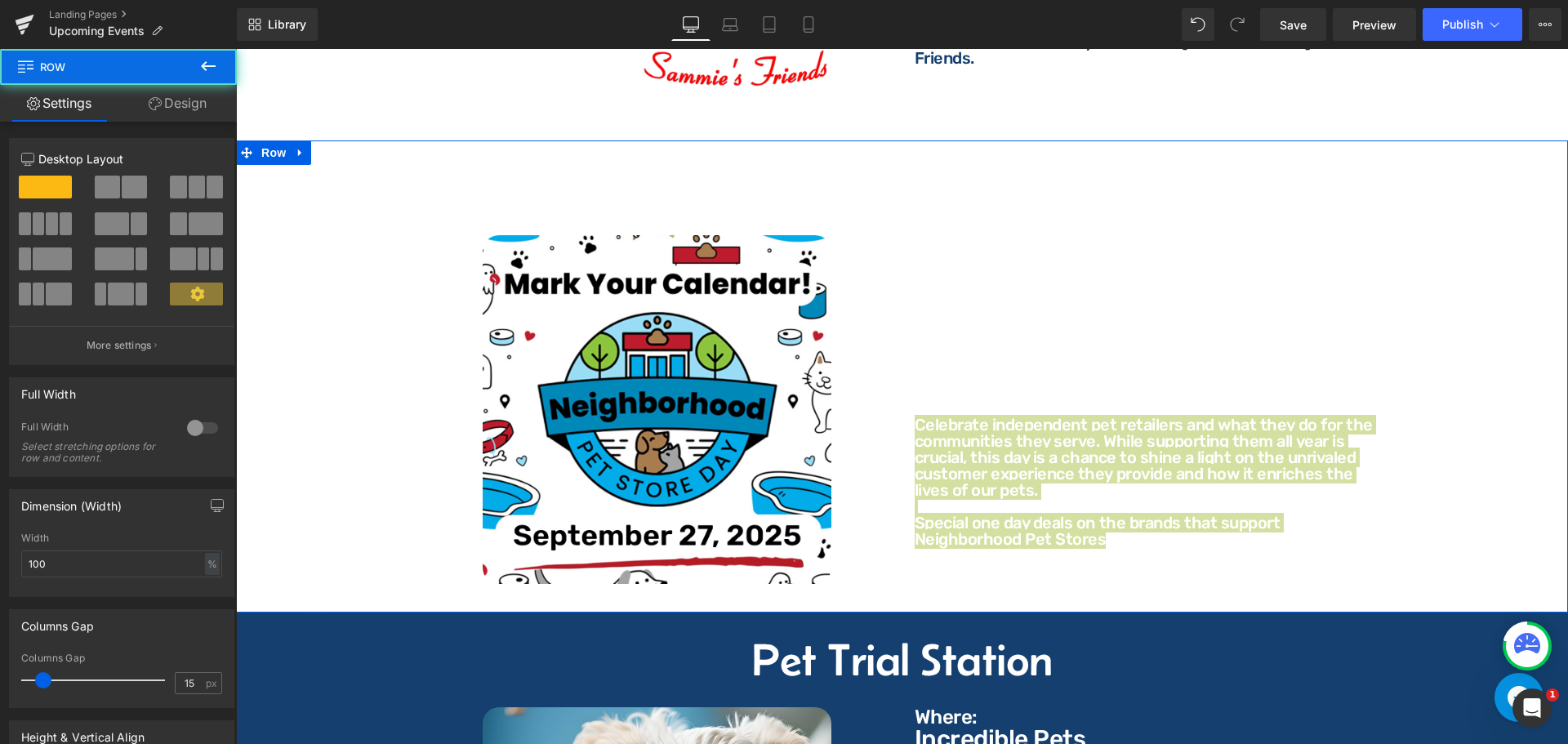
click at [185, 101] on link "Design" at bounding box center [177, 104] width 118 height 37
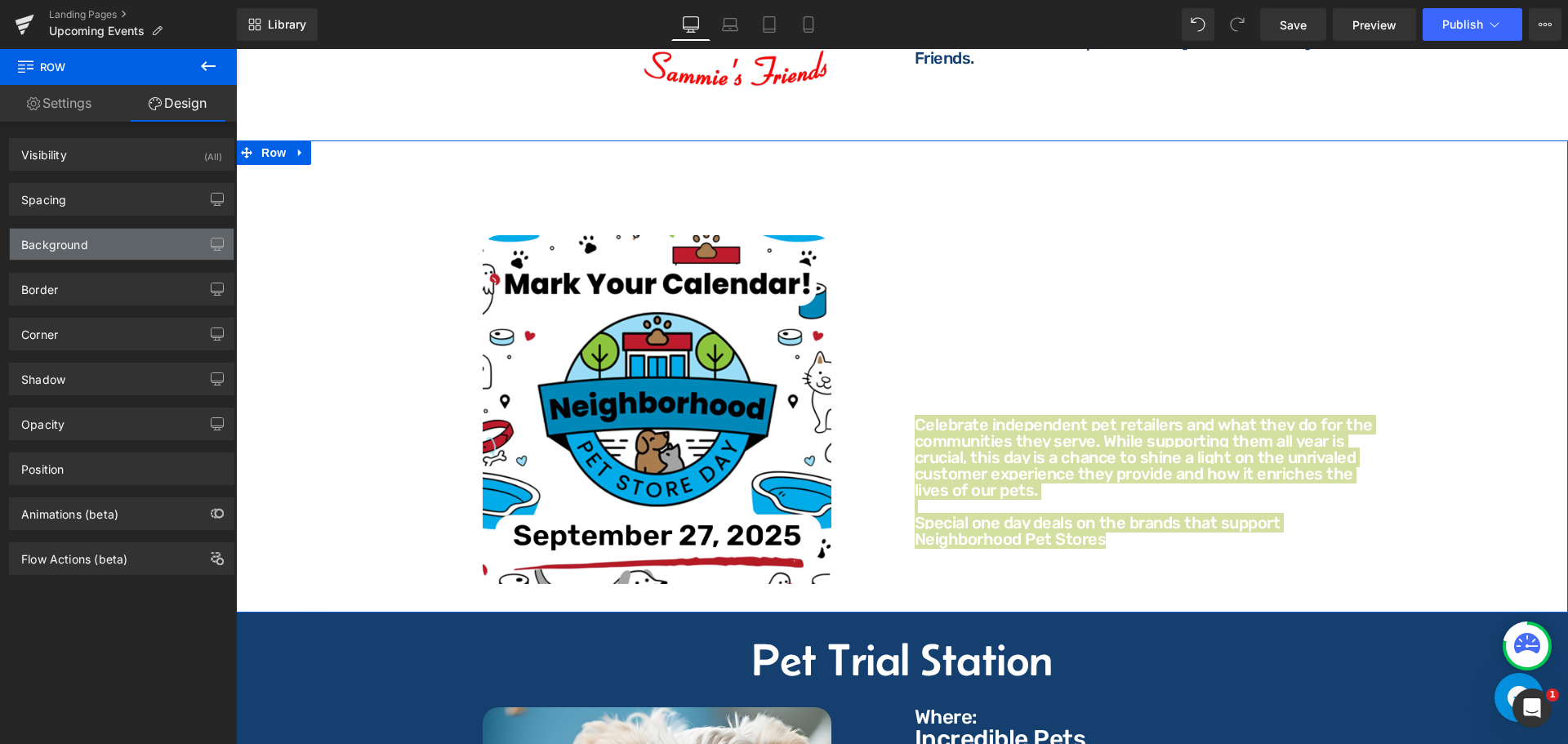
click at [109, 248] on div "Background" at bounding box center [121, 245] width 224 height 31
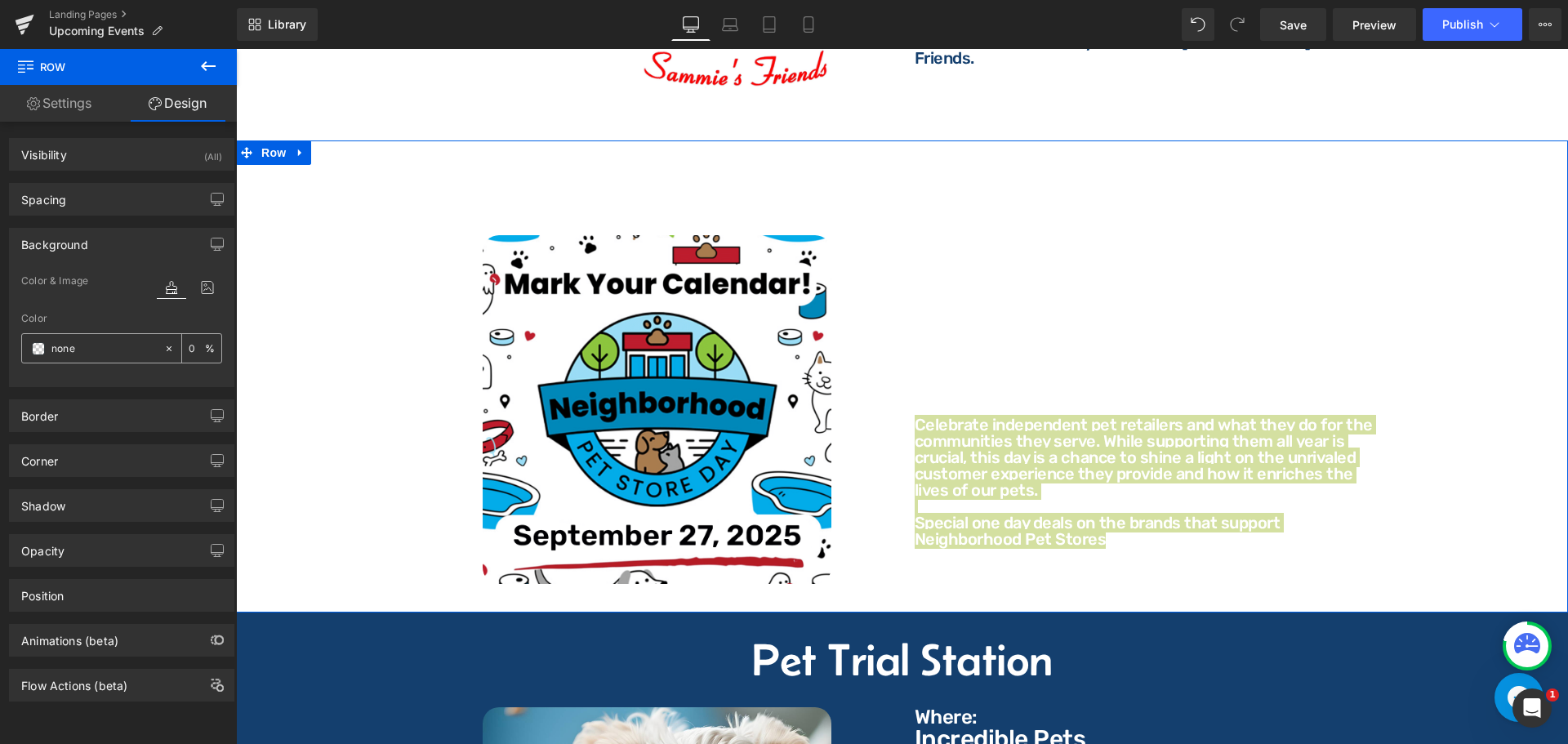
click at [93, 347] on input "none" at bounding box center [104, 349] width 105 height 18
paste input "#143f6e"
paste input "text"
type input "#143f6e"
type input "100"
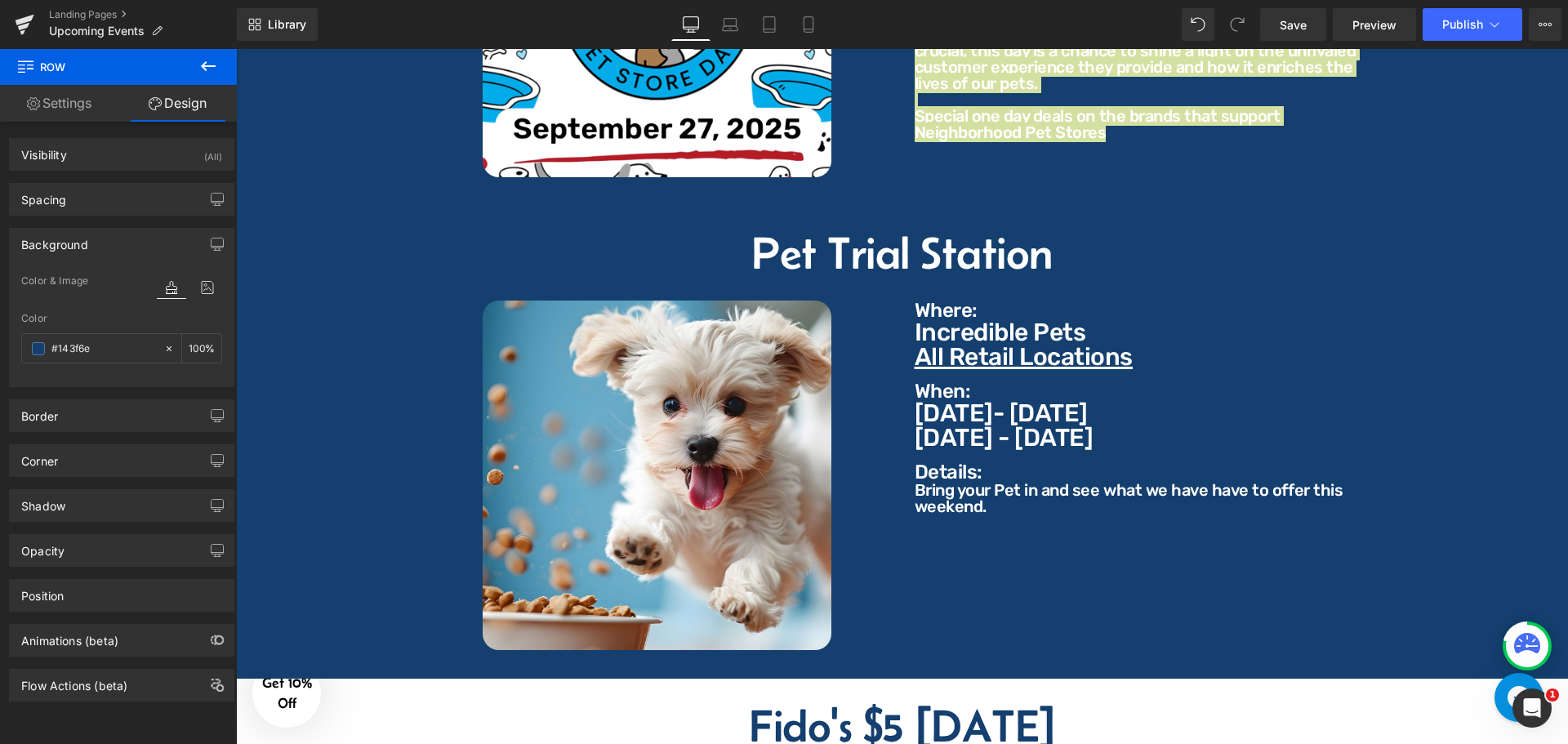
scroll to position [4329, 0]
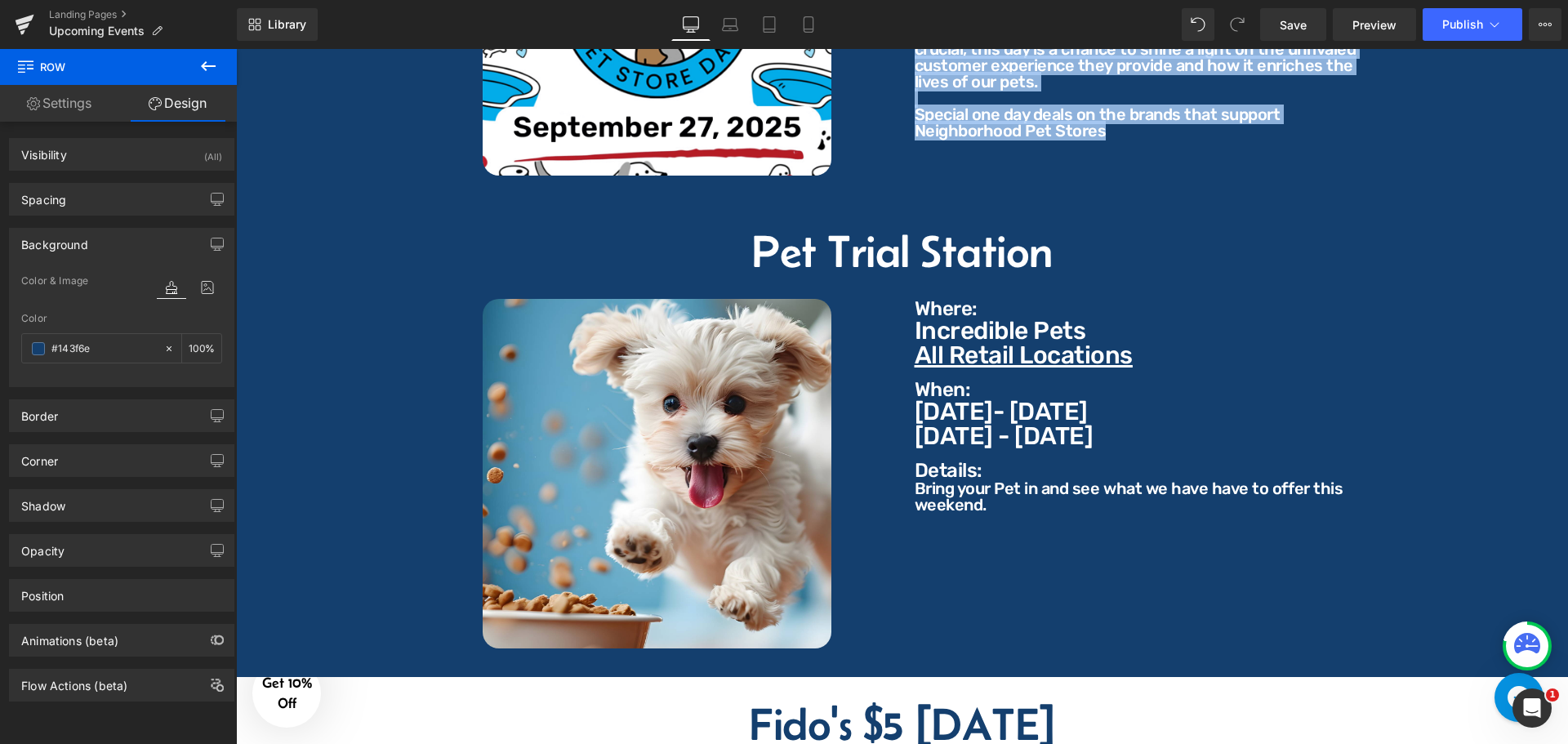
click at [953, 238] on h2 "Pet Trial Station" at bounding box center [902, 252] width 1308 height 46
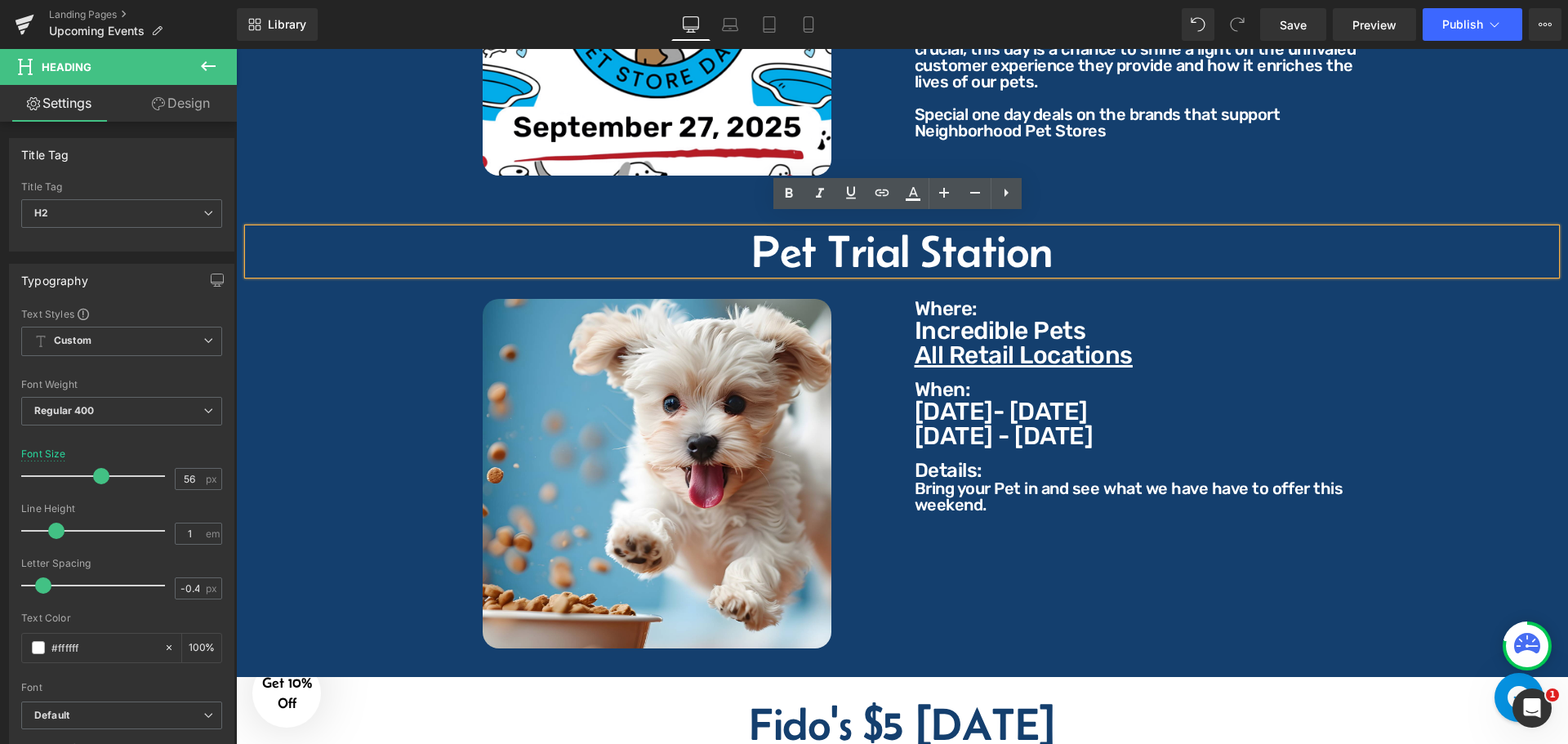
click at [1022, 237] on h2 "Pet Trial Station" at bounding box center [902, 252] width 1308 height 46
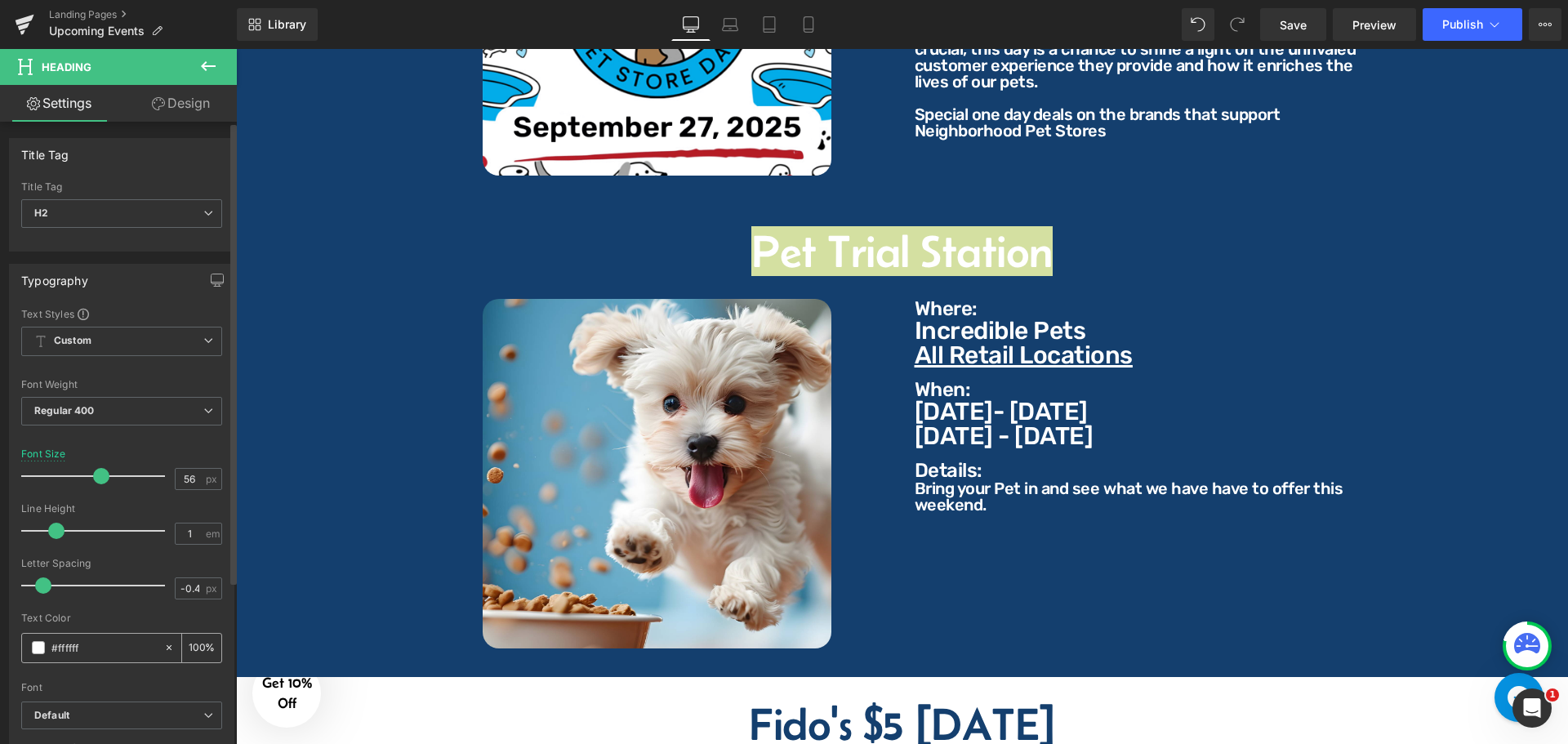
click at [100, 633] on div "#ffffff" at bounding box center [93, 647] width 141 height 28
click at [102, 638] on input "#ffffff" at bounding box center [104, 647] width 105 height 18
paste input "143f6e"
type input "#143f6e"
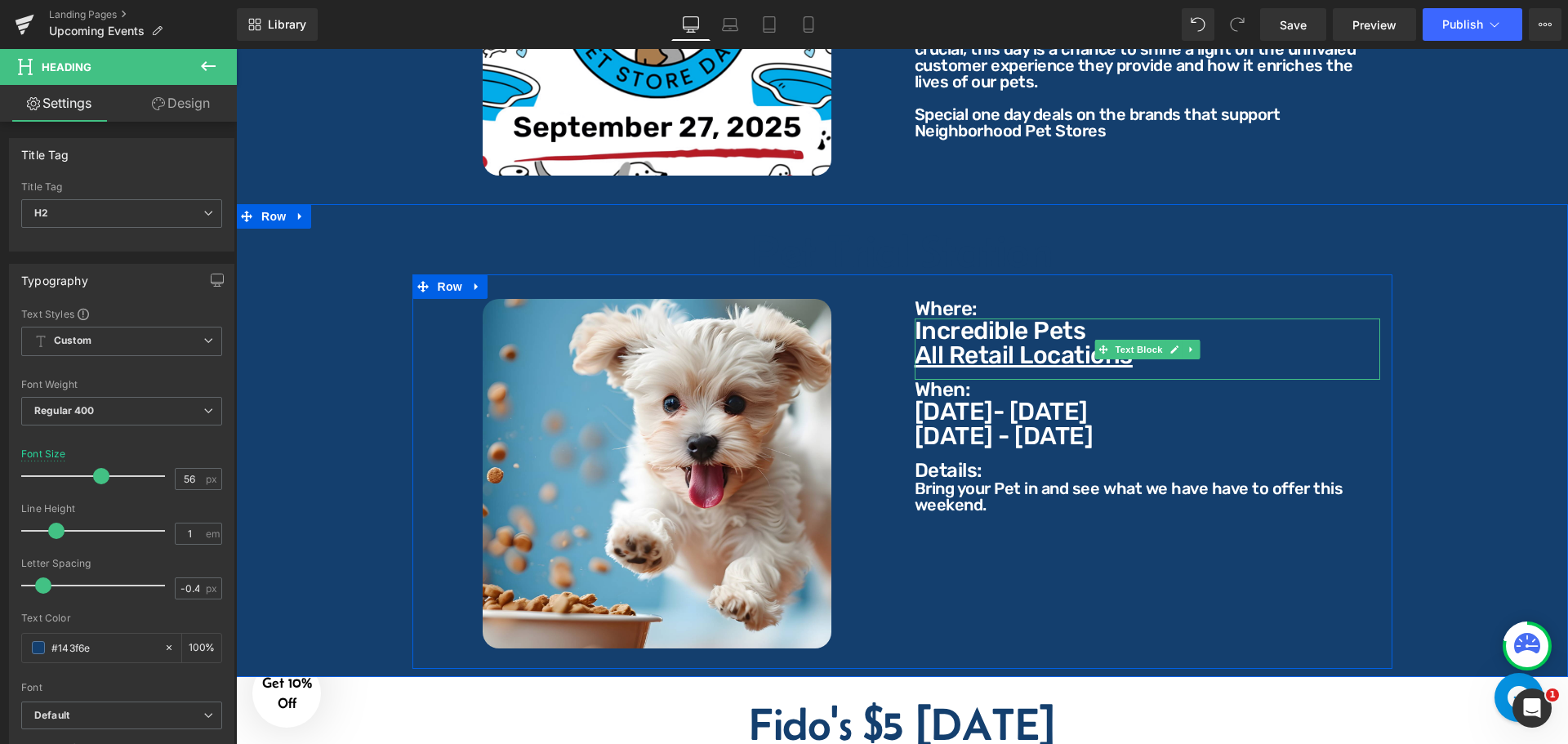
click at [955, 299] on p "Where:" at bounding box center [1147, 308] width 466 height 20
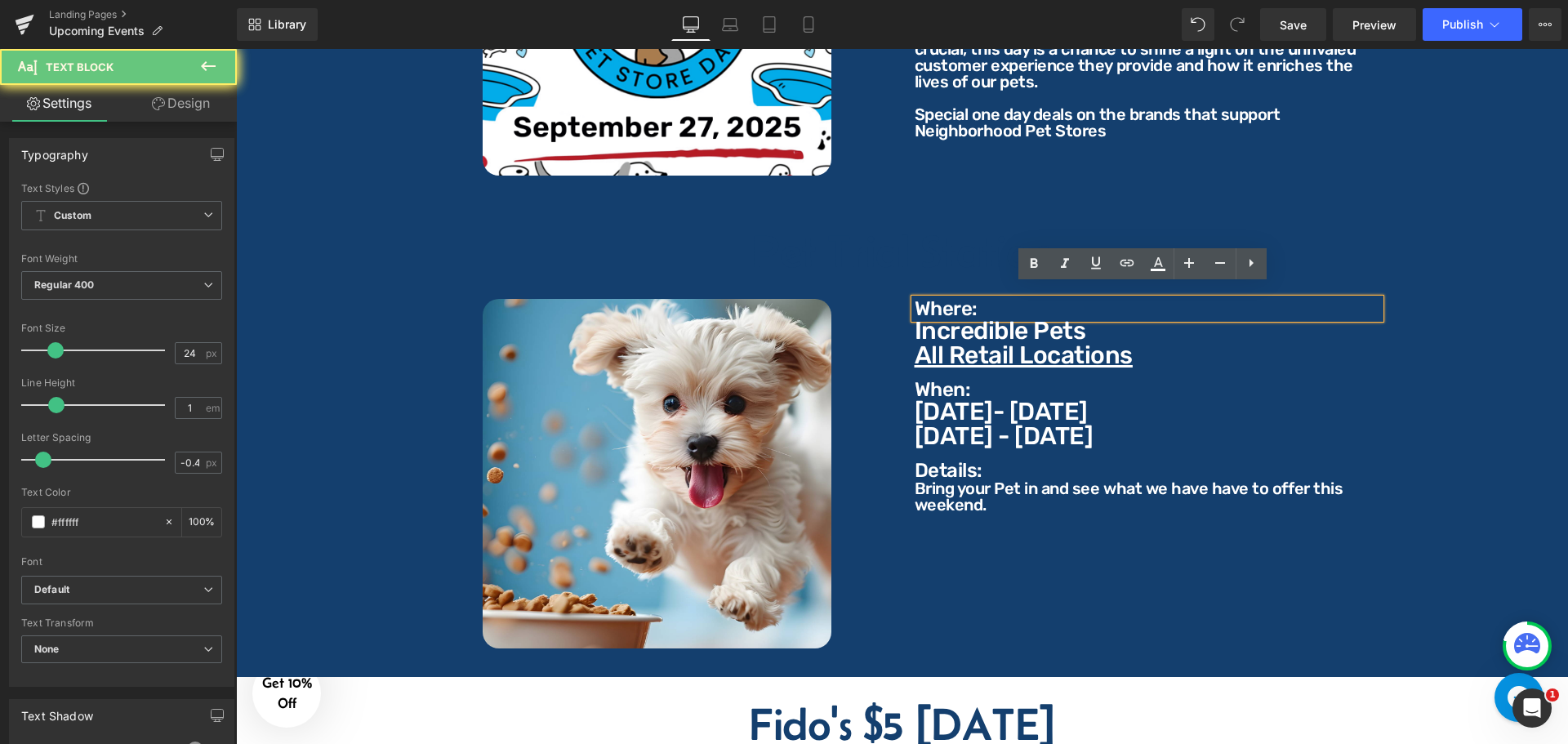
click at [971, 299] on p "Where:" at bounding box center [1147, 308] width 466 height 20
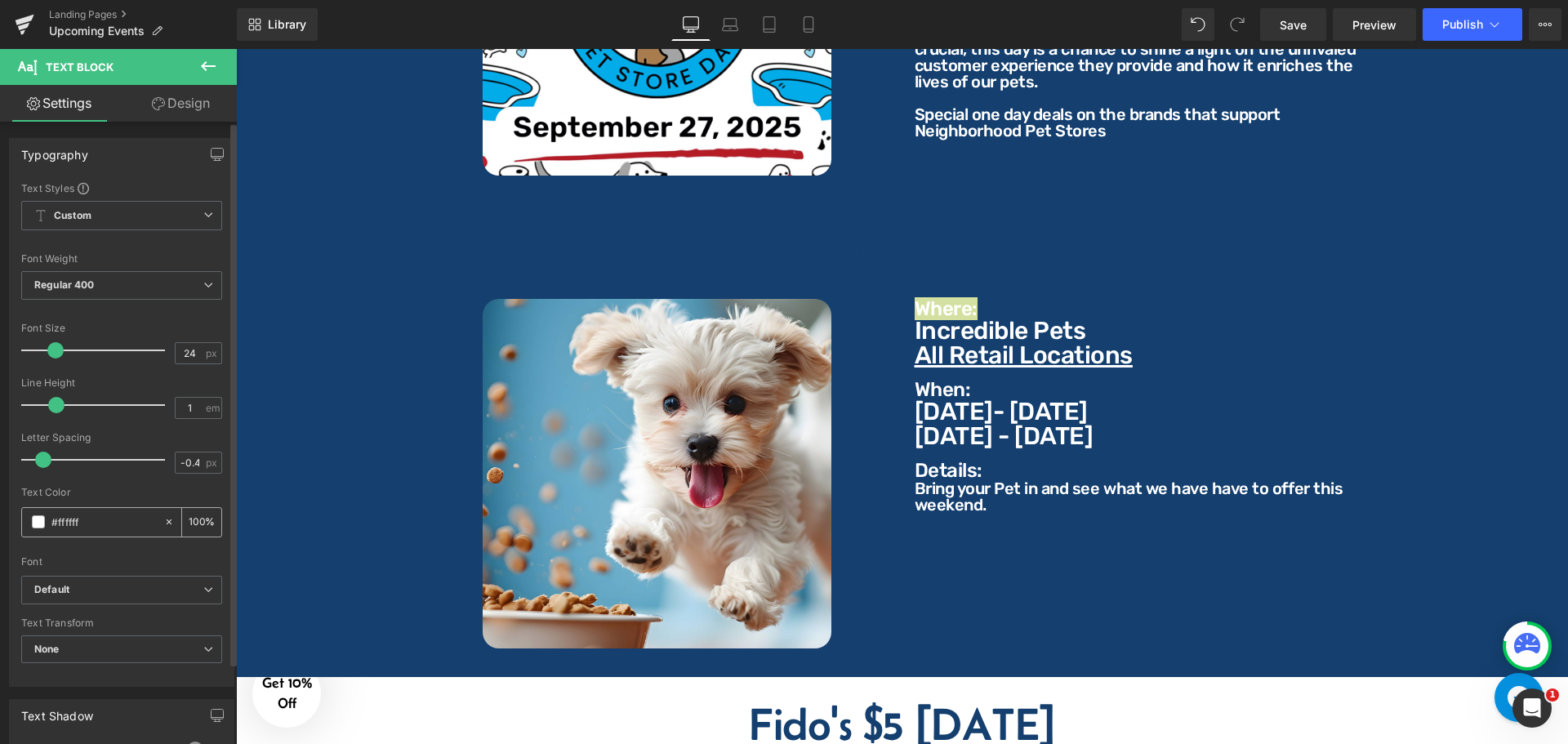
click at [141, 523] on input "#ffffff" at bounding box center [104, 522] width 105 height 18
type input "#143f6e"
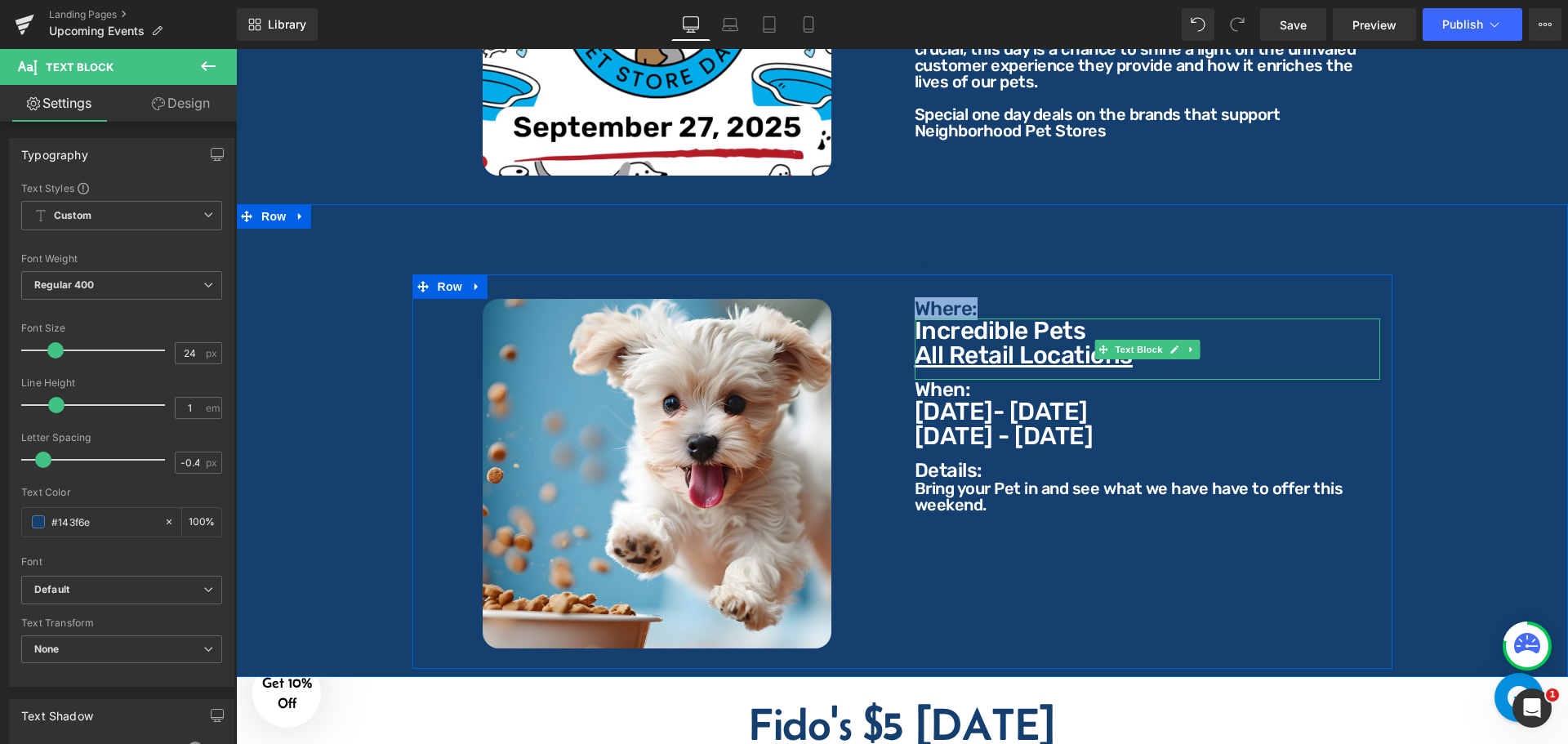
click at [931, 321] on p "Incredible Pets" at bounding box center [1147, 330] width 466 height 24
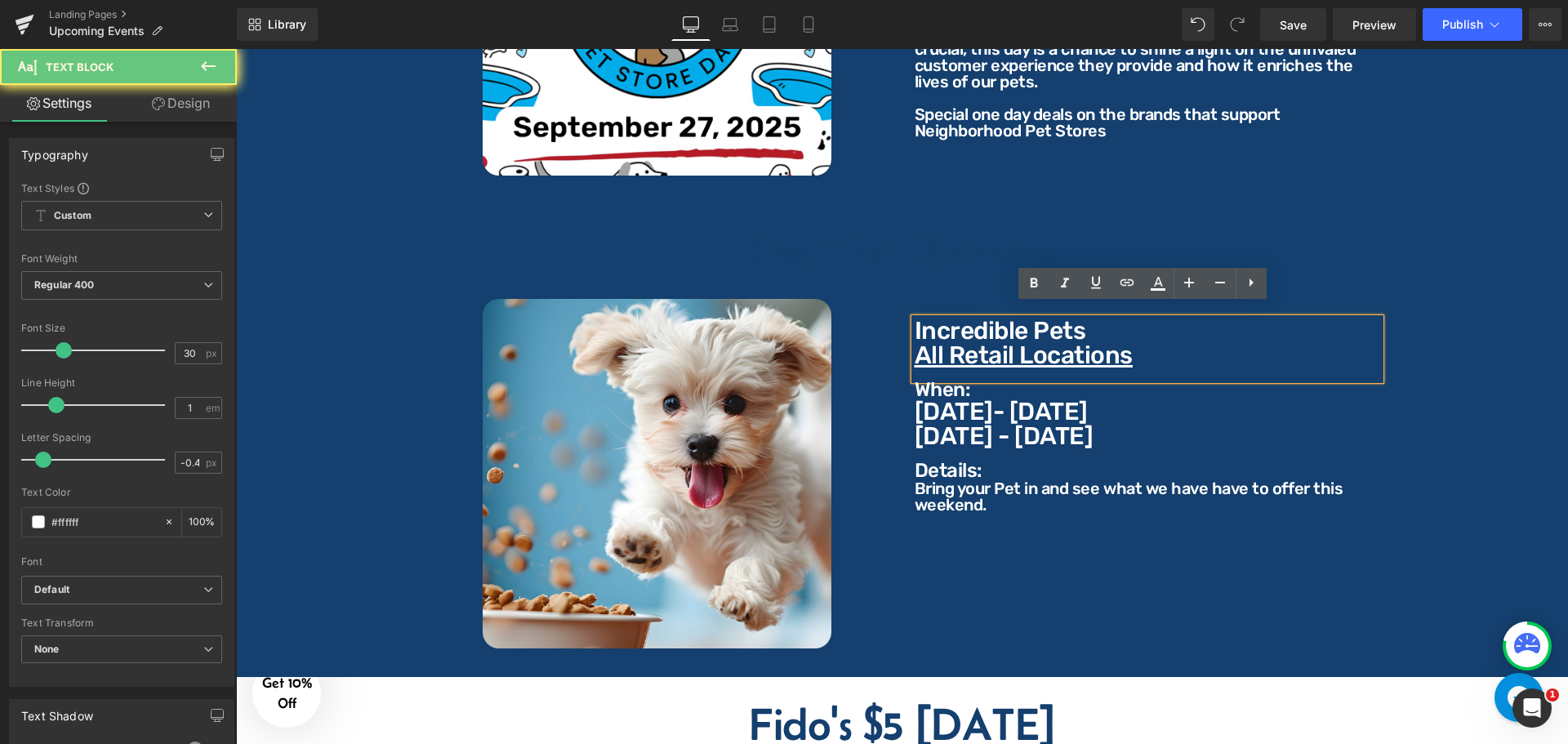
click at [957, 318] on p "Incredible Pets" at bounding box center [1147, 330] width 466 height 24
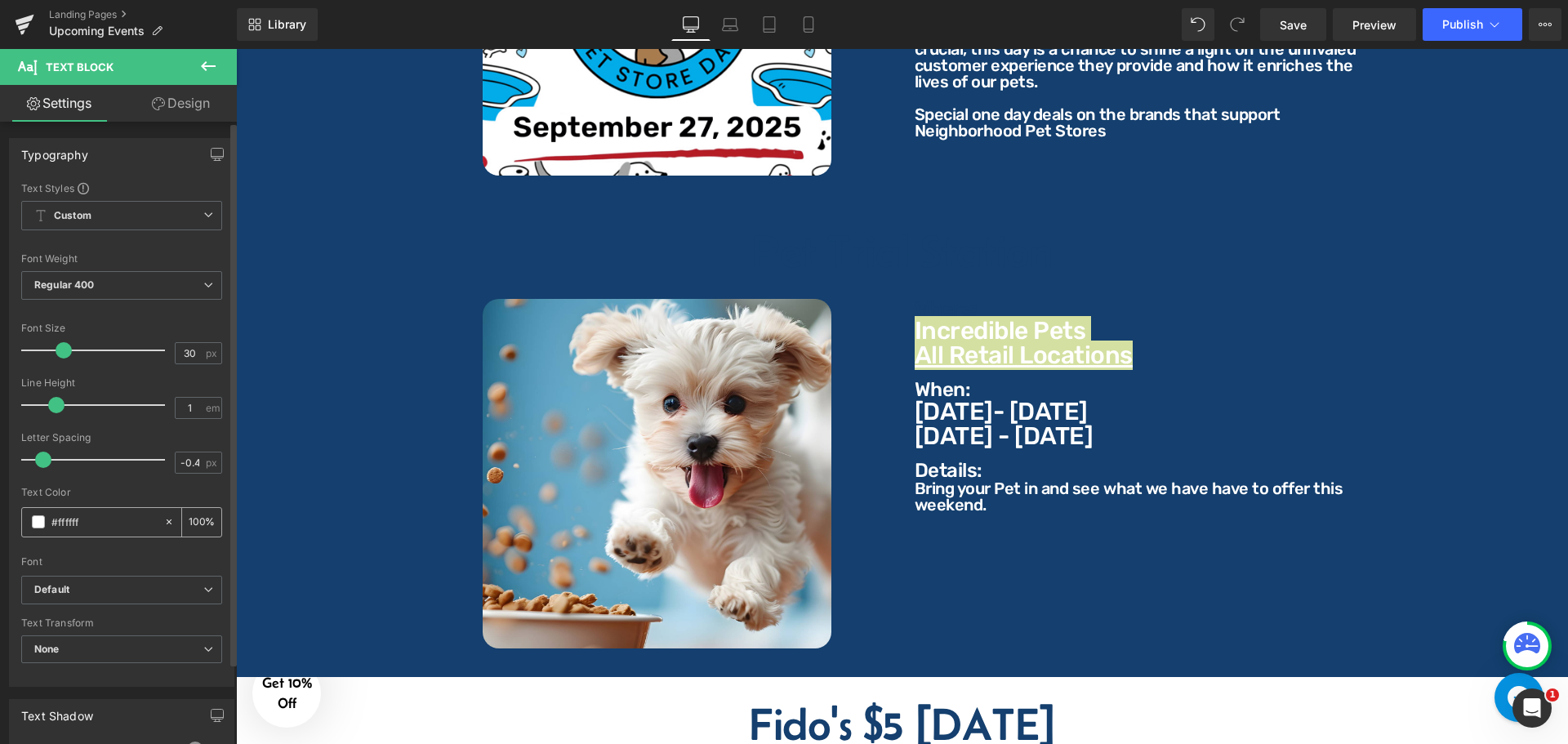
click at [120, 525] on input "#ffffff" at bounding box center [104, 522] width 105 height 18
type input "#143f6e"
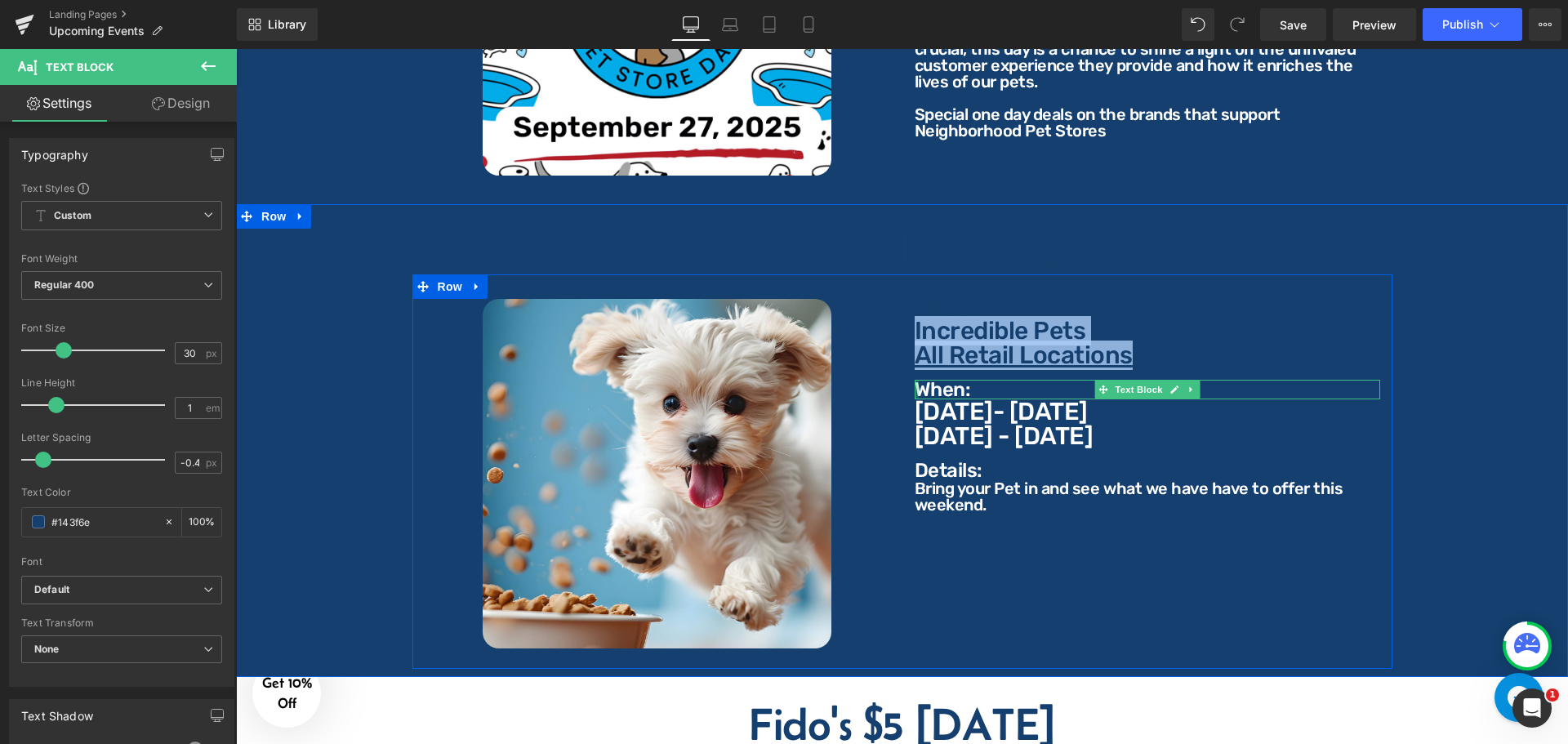
click at [924, 380] on p "When:" at bounding box center [1147, 390] width 466 height 20
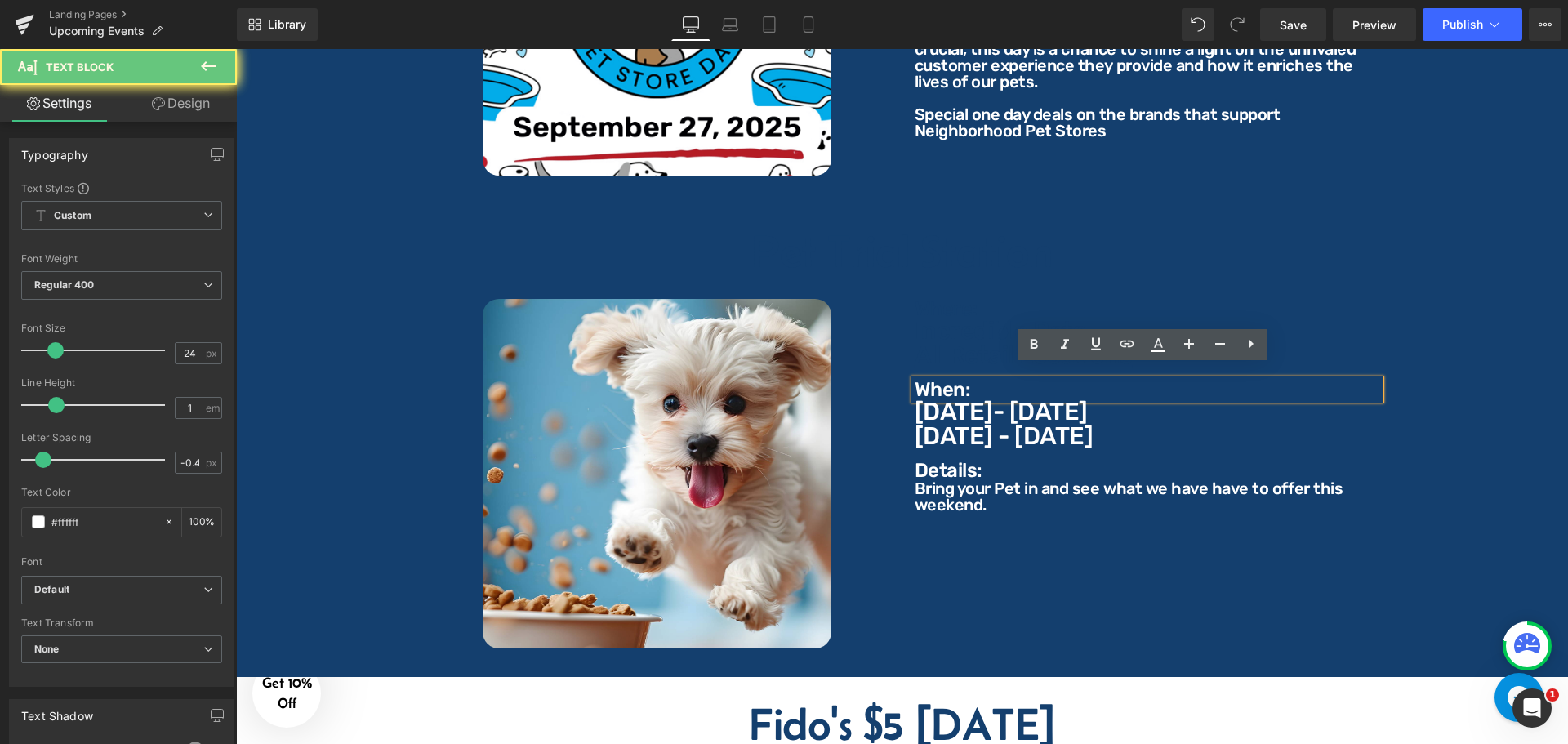
click at [954, 380] on p "When:" at bounding box center [1147, 390] width 466 height 20
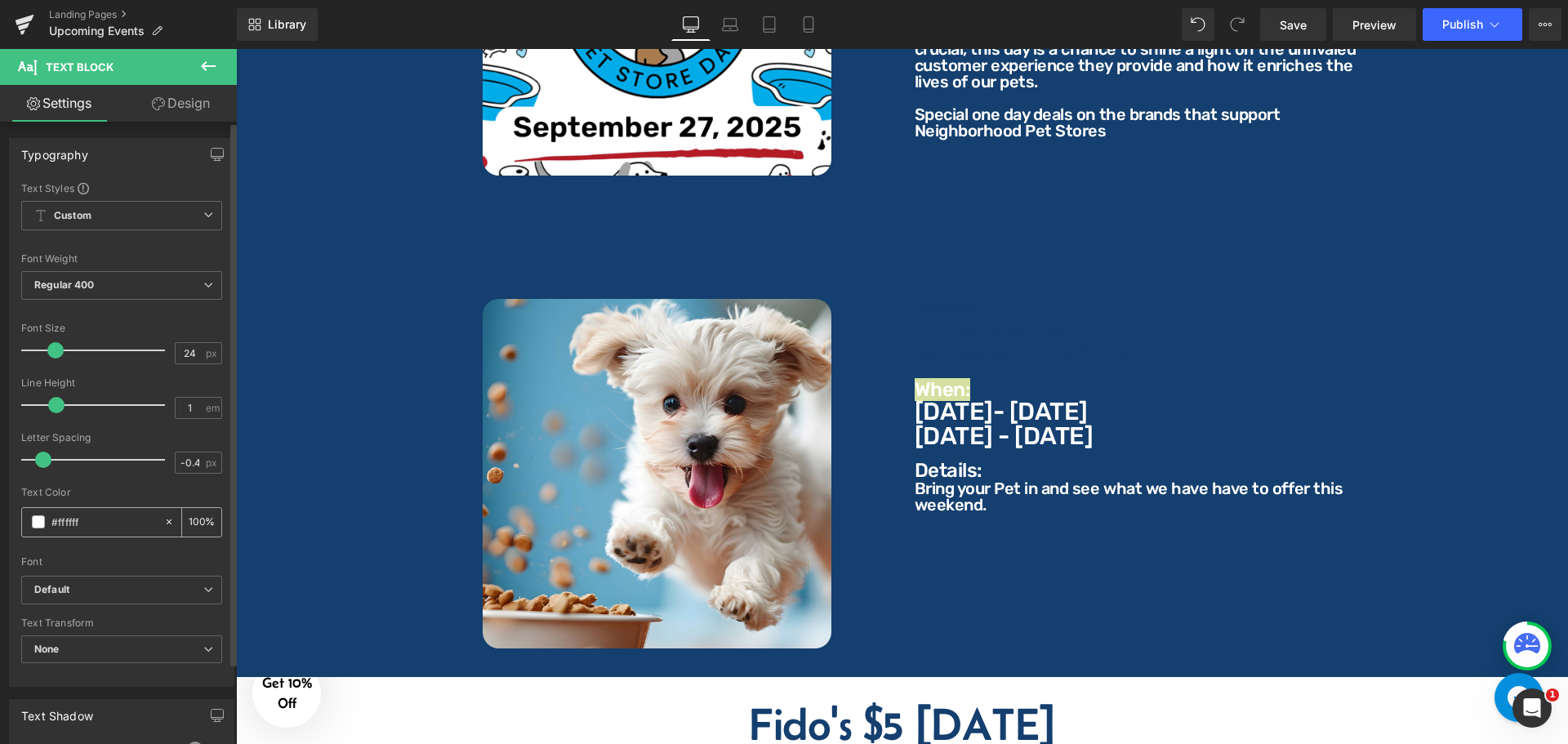
click at [122, 519] on input "#ffffff" at bounding box center [104, 522] width 105 height 18
type input "#143f6e"
click at [963, 424] on p "[DATE] - [DATE]" at bounding box center [1147, 436] width 466 height 24
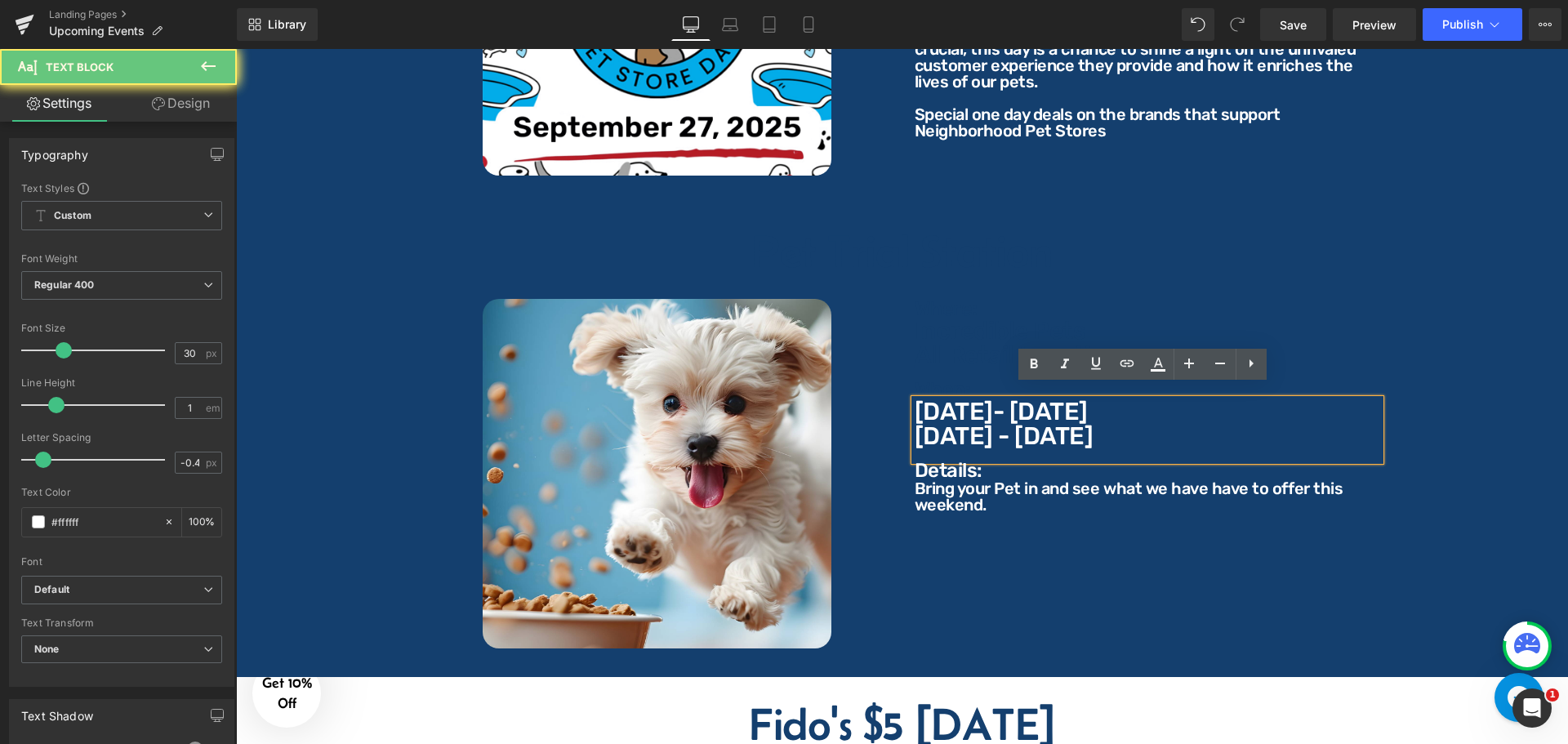
click at [995, 424] on p "[DATE] - [DATE]" at bounding box center [1147, 436] width 466 height 24
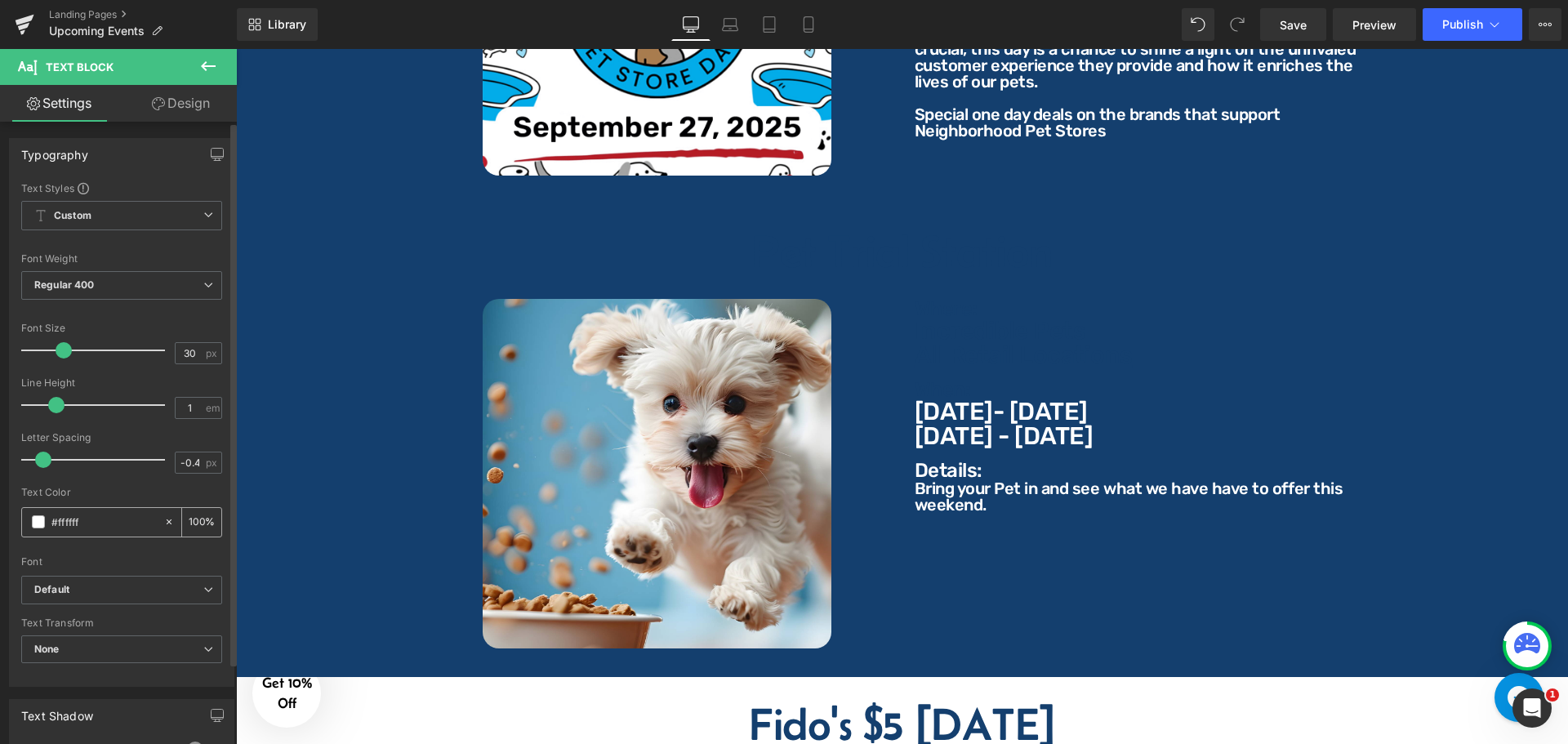
click at [122, 520] on input "#ffffff" at bounding box center [104, 522] width 105 height 18
paste input "143f6e"
type input "#143f6e"
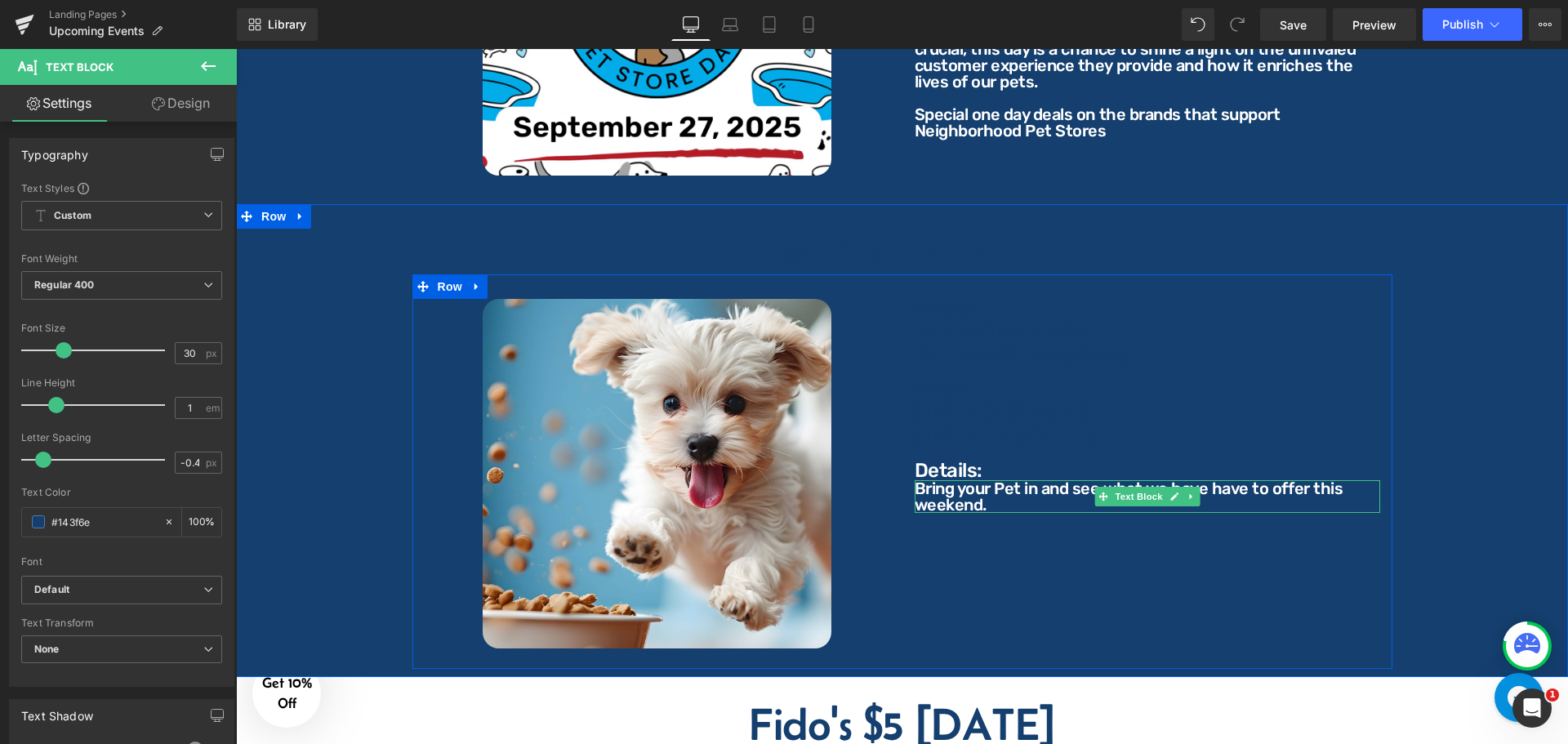
click at [965, 481] on div at bounding box center [1147, 483] width 466 height 4
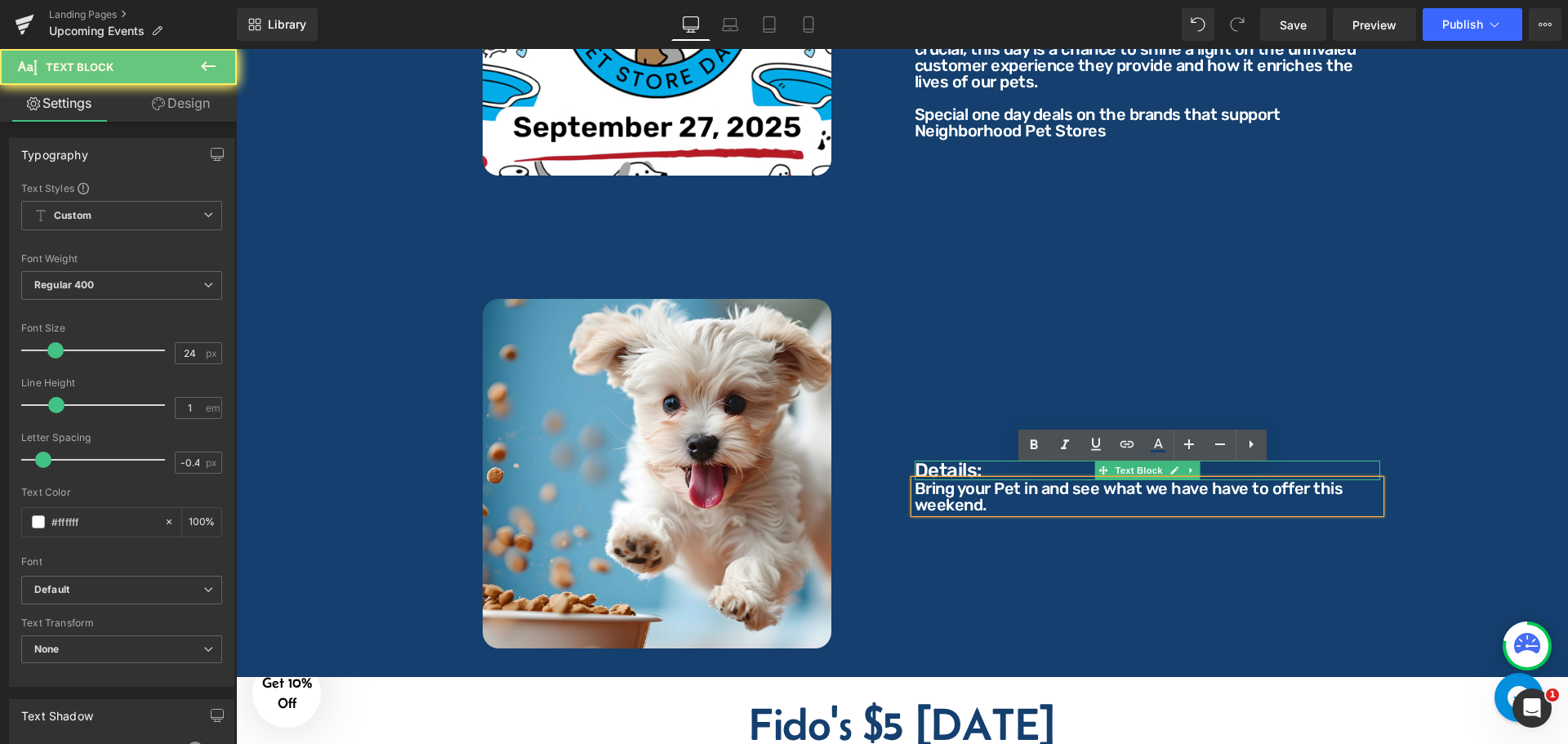
click at [964, 461] on p "Details:" at bounding box center [1147, 471] width 466 height 20
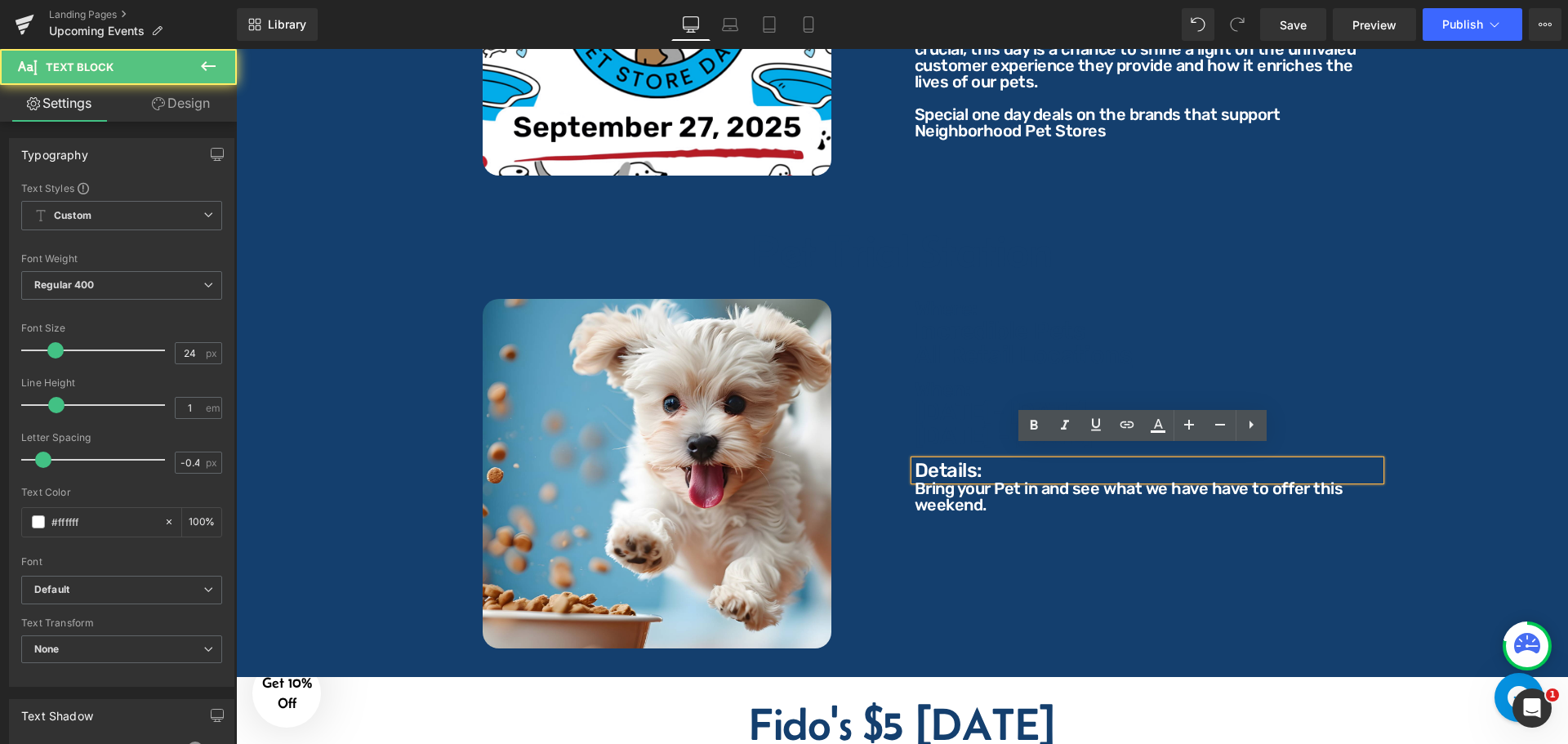
click at [964, 461] on p "Details:" at bounding box center [1147, 471] width 466 height 20
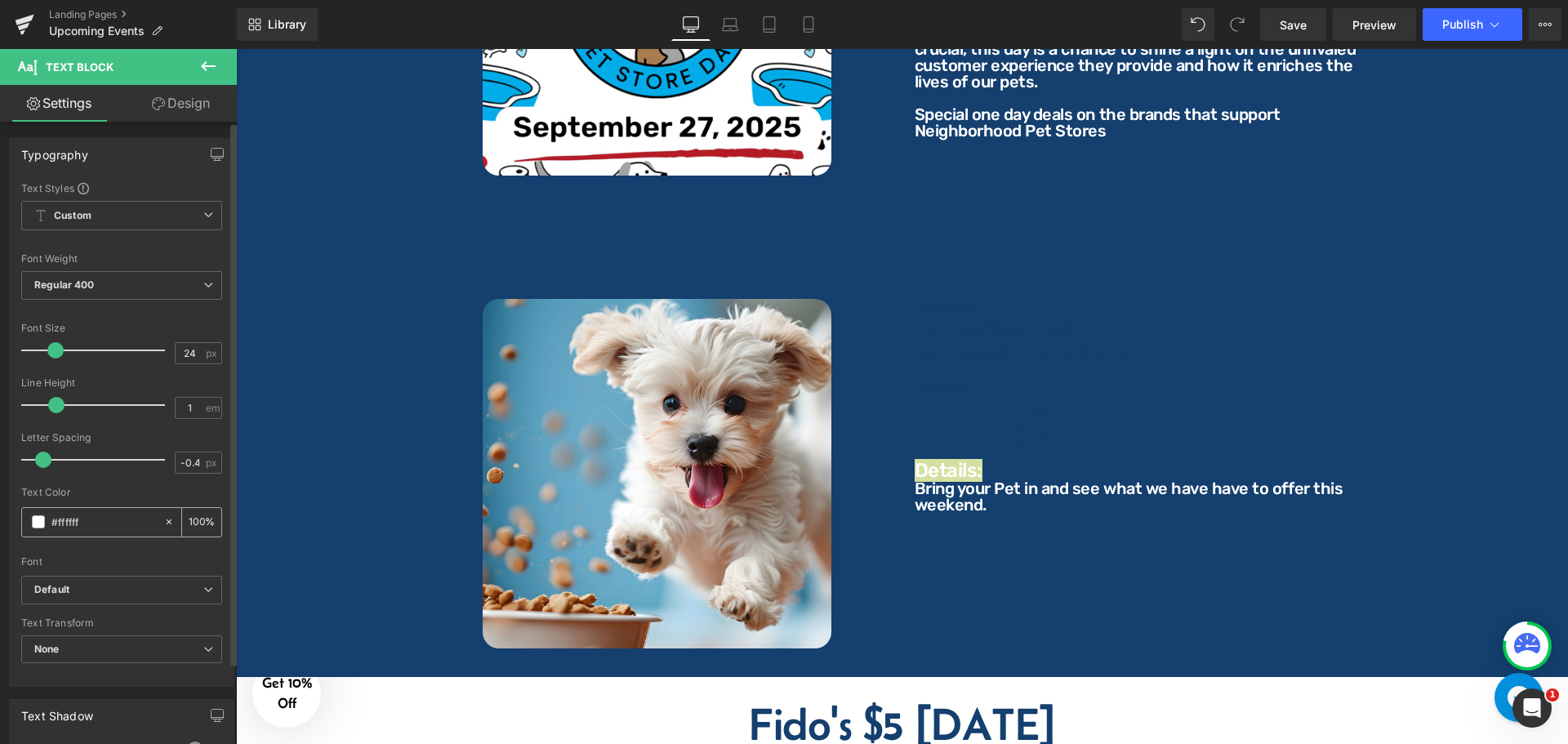
click at [115, 527] on input "#ffffff" at bounding box center [104, 522] width 105 height 18
type input "#143f6e"
click at [940, 490] on p "Bring your Pet in and see what we have have to offer this weekend." at bounding box center [1147, 496] width 466 height 32
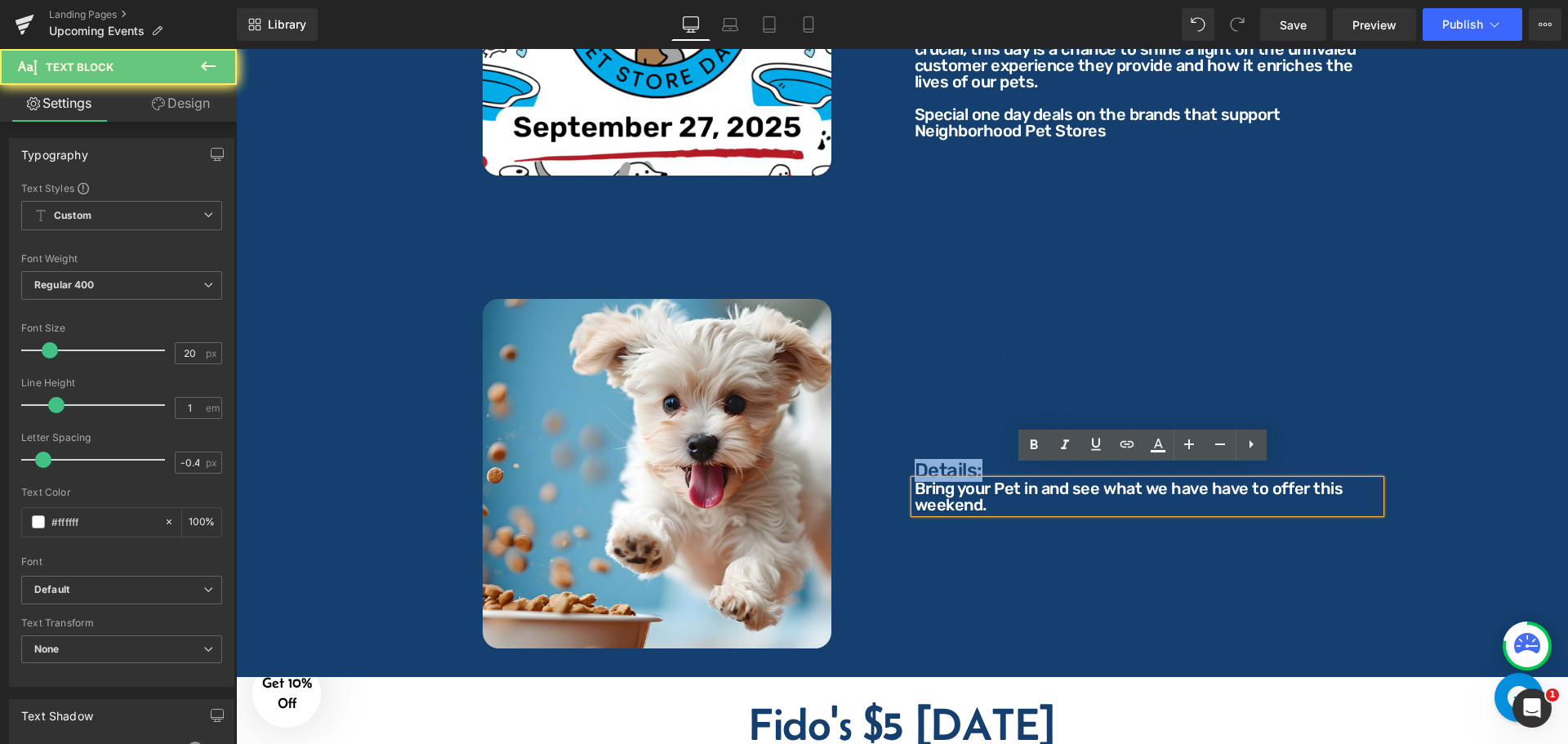
click at [954, 487] on p "Bring your Pet in and see what we have have to offer this weekend." at bounding box center [1147, 496] width 466 height 32
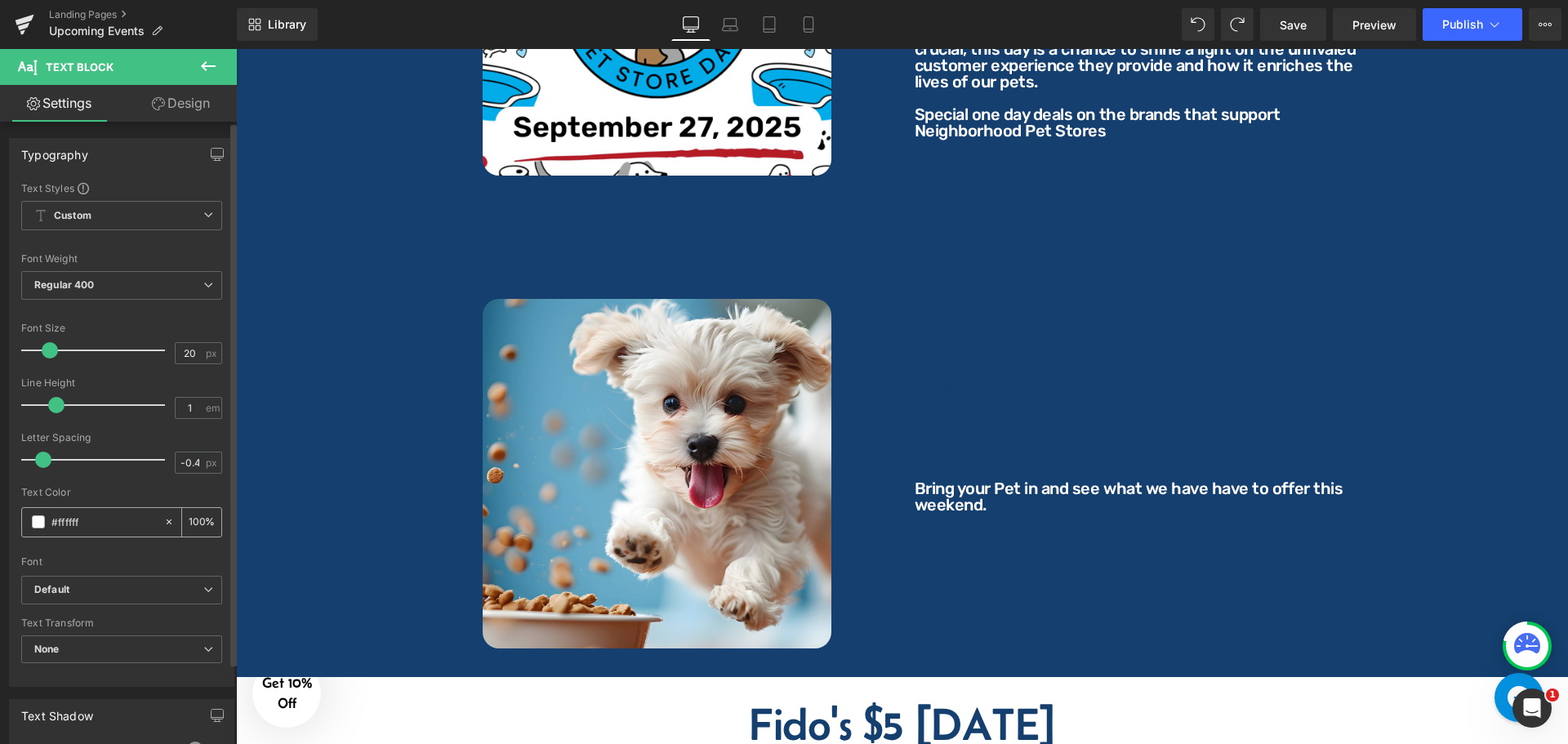
click at [113, 525] on input "#ffffff" at bounding box center [104, 522] width 105 height 18
type input "#143f6e"
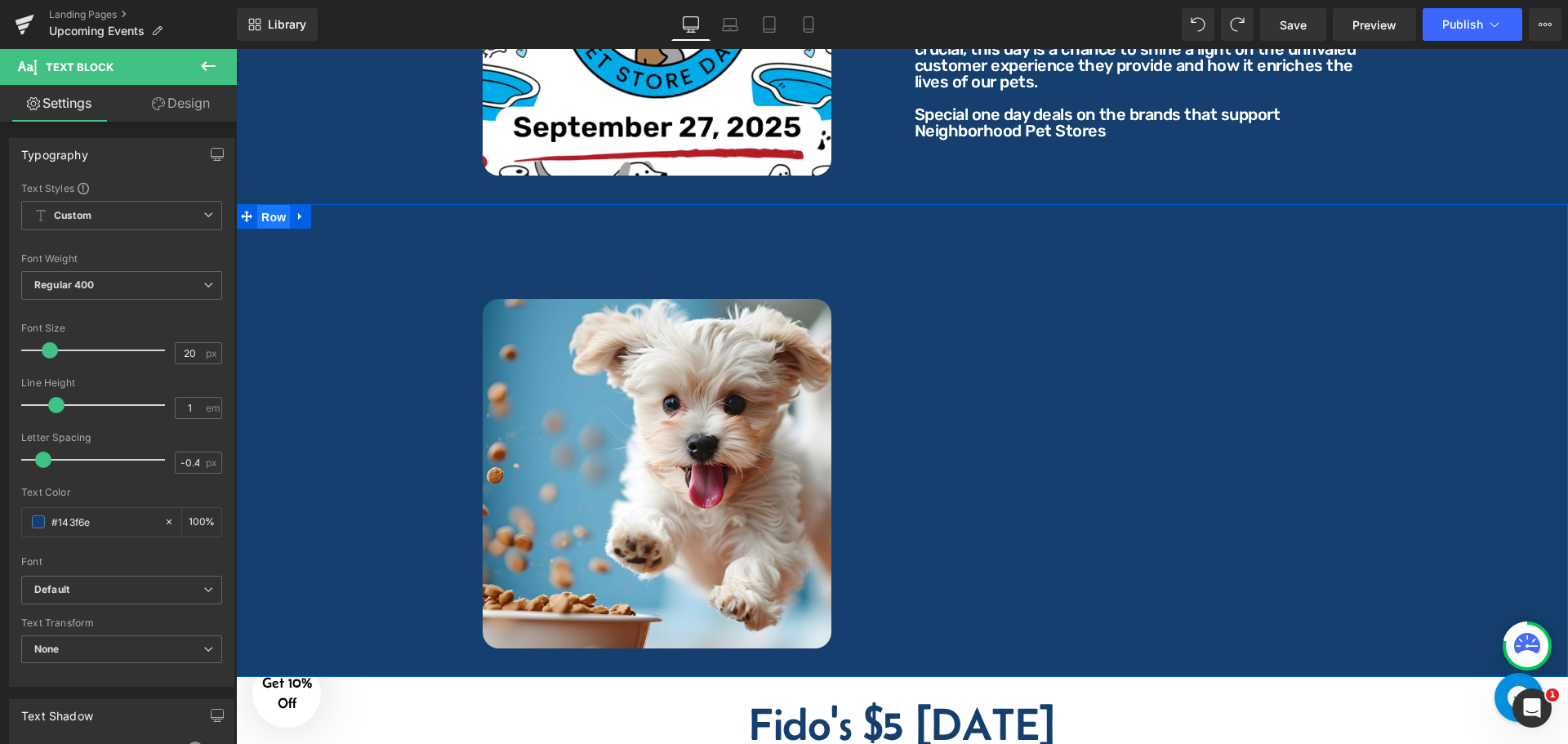
click at [282, 205] on span "Row" at bounding box center [273, 216] width 32 height 24
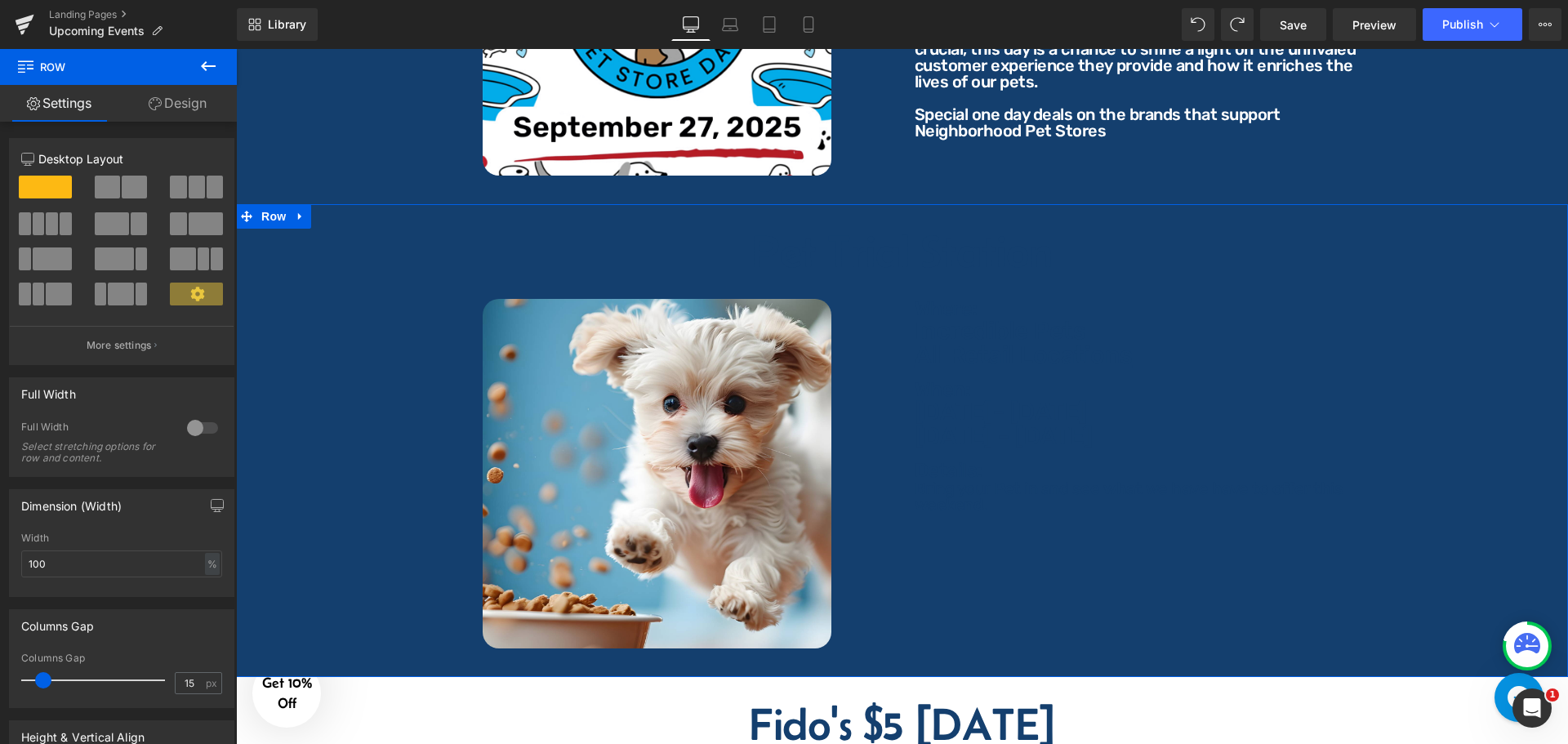
click at [180, 101] on link "Design" at bounding box center [177, 104] width 118 height 37
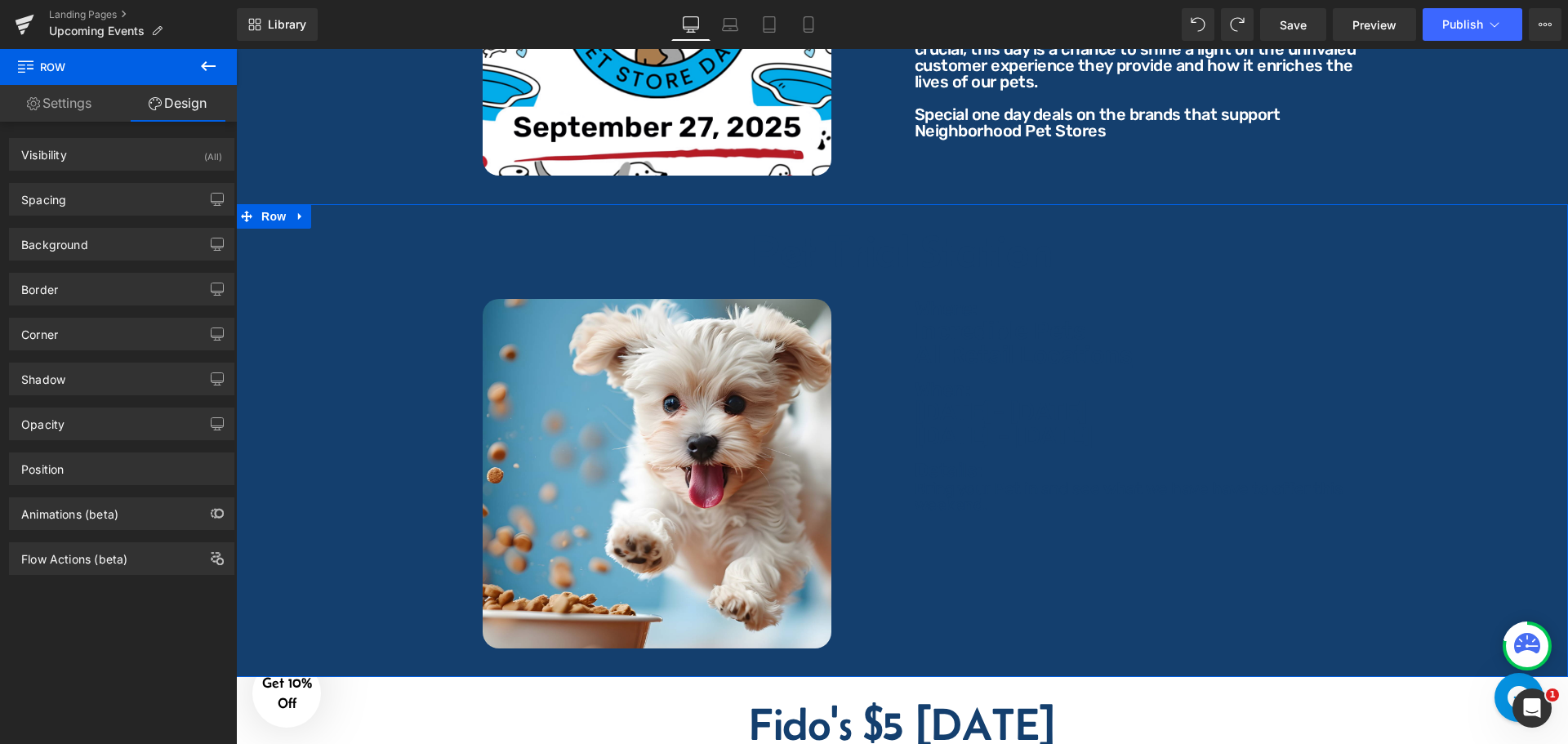
type input "#143f6e"
type input "100"
click at [101, 244] on div "Background" at bounding box center [121, 245] width 224 height 31
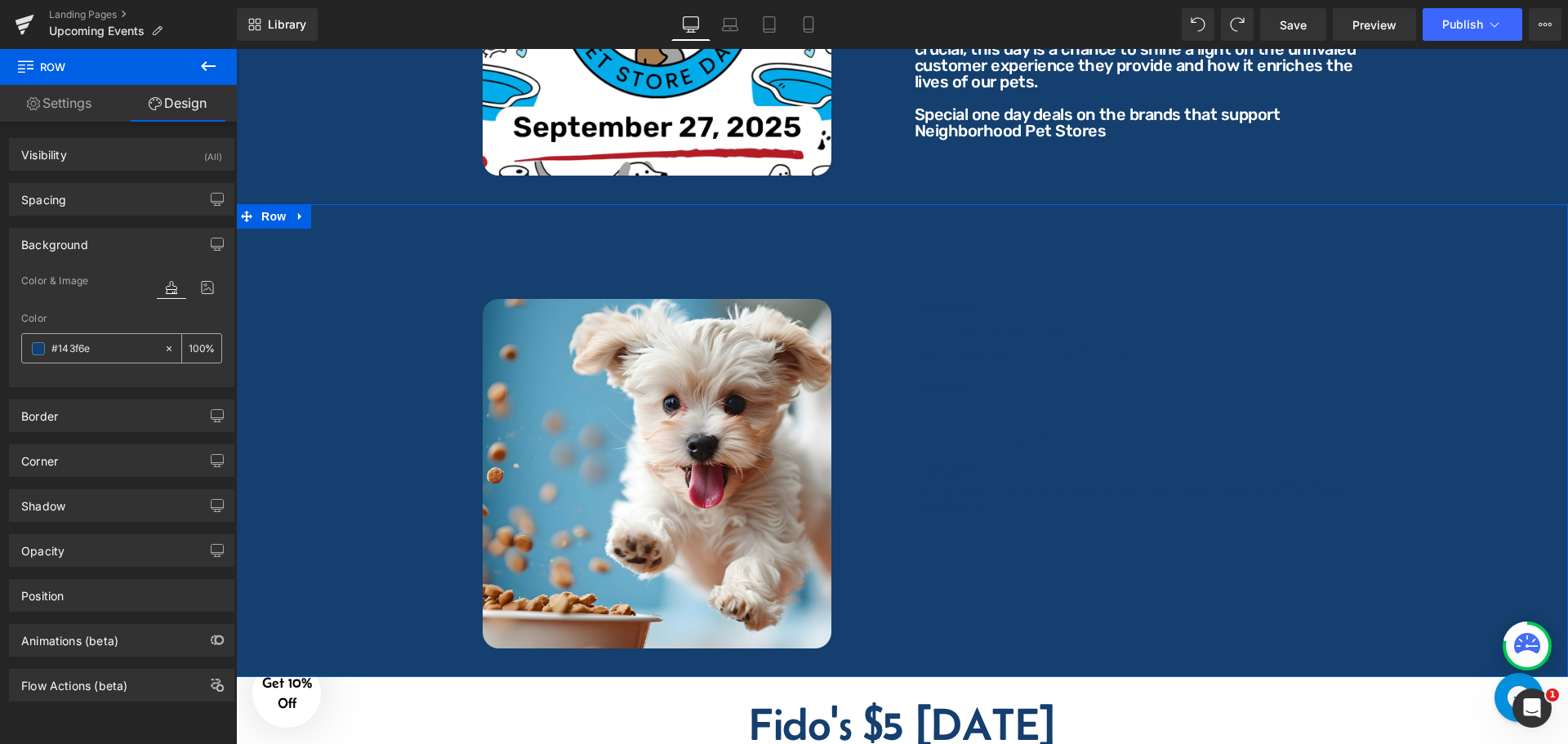
click at [98, 344] on input "#143f6e" at bounding box center [104, 349] width 105 height 18
type input "f"
type input "0"
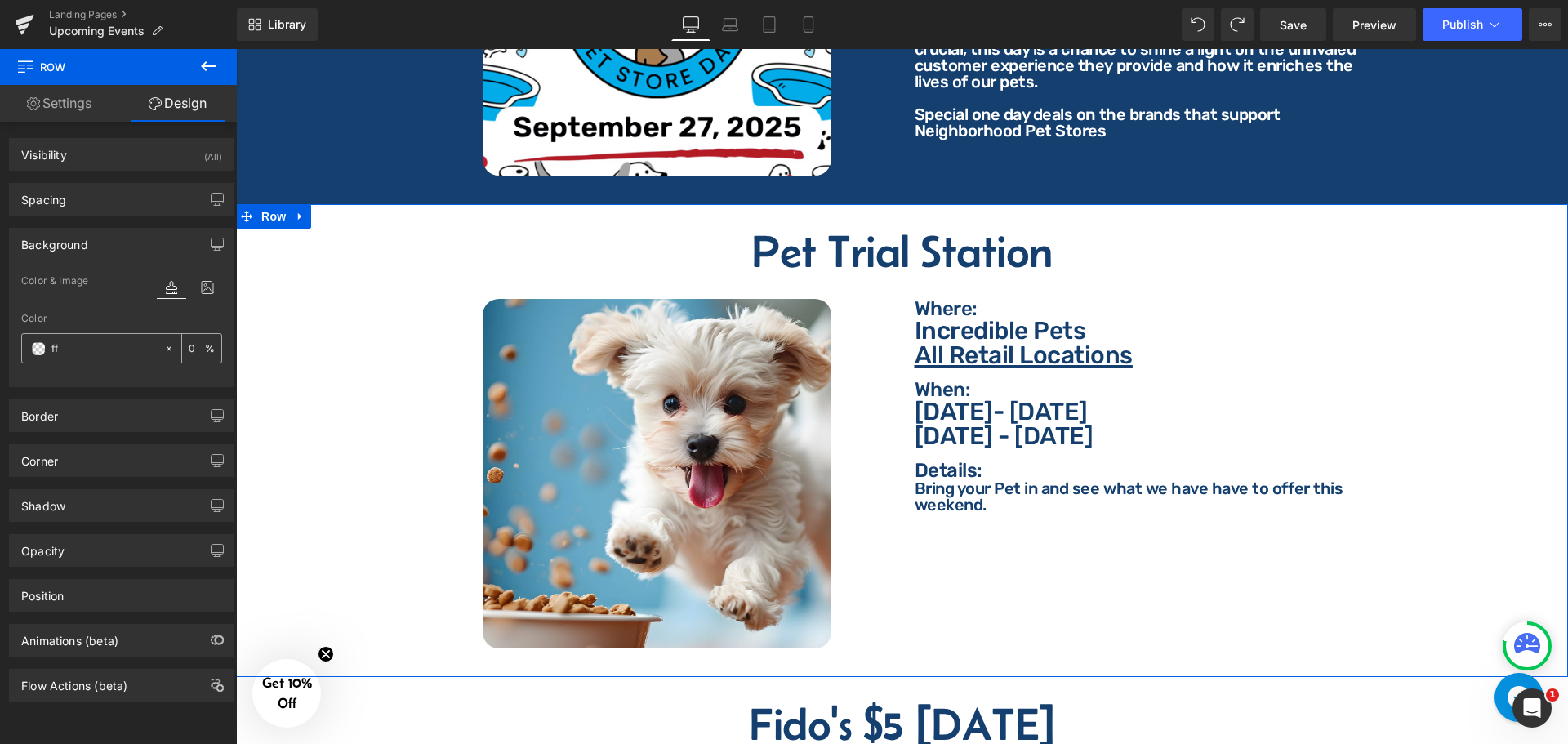
type input "fff"
type input "100"
type input "fffff"
type input "0"
type input "ffffff"
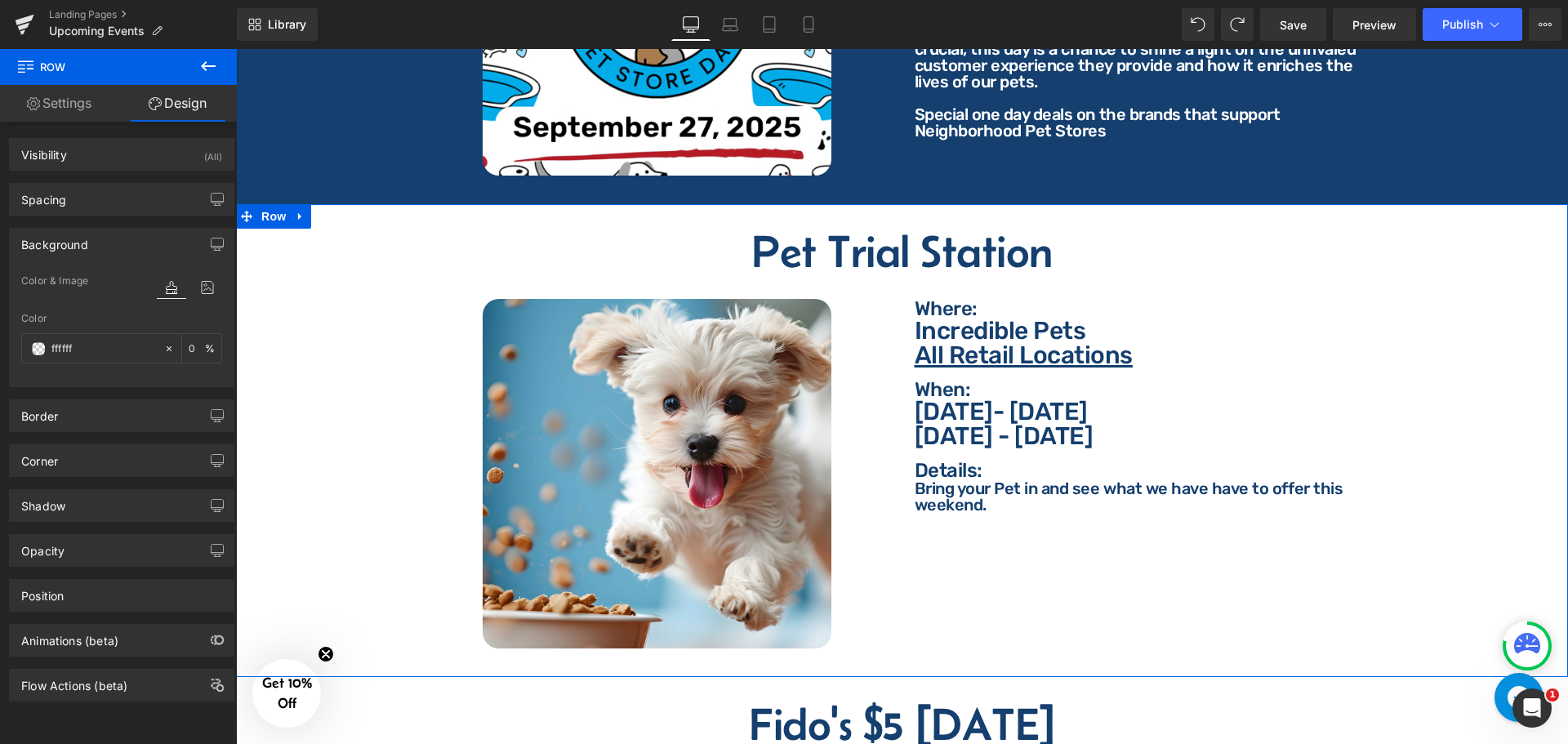
type input "100"
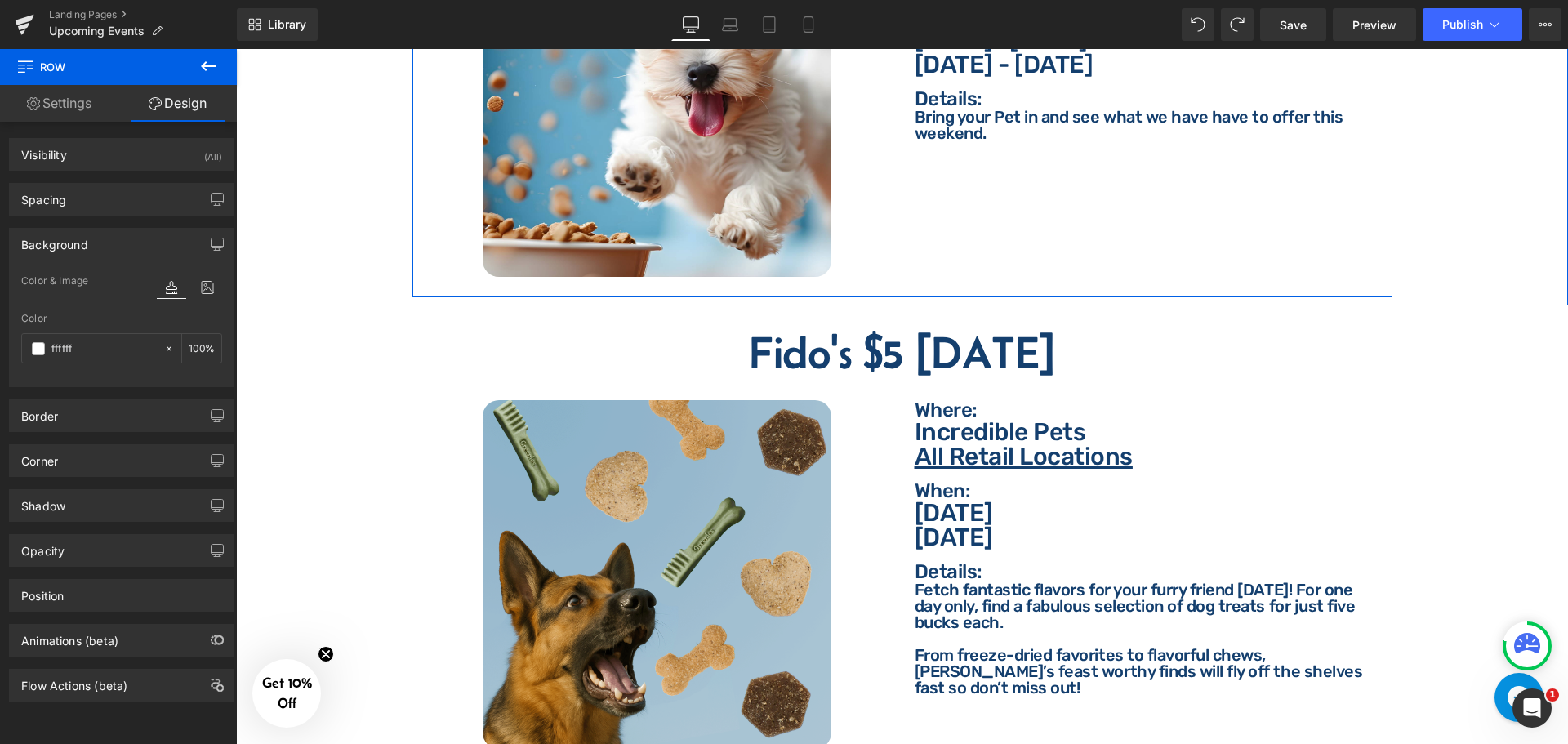
scroll to position [4737, 0]
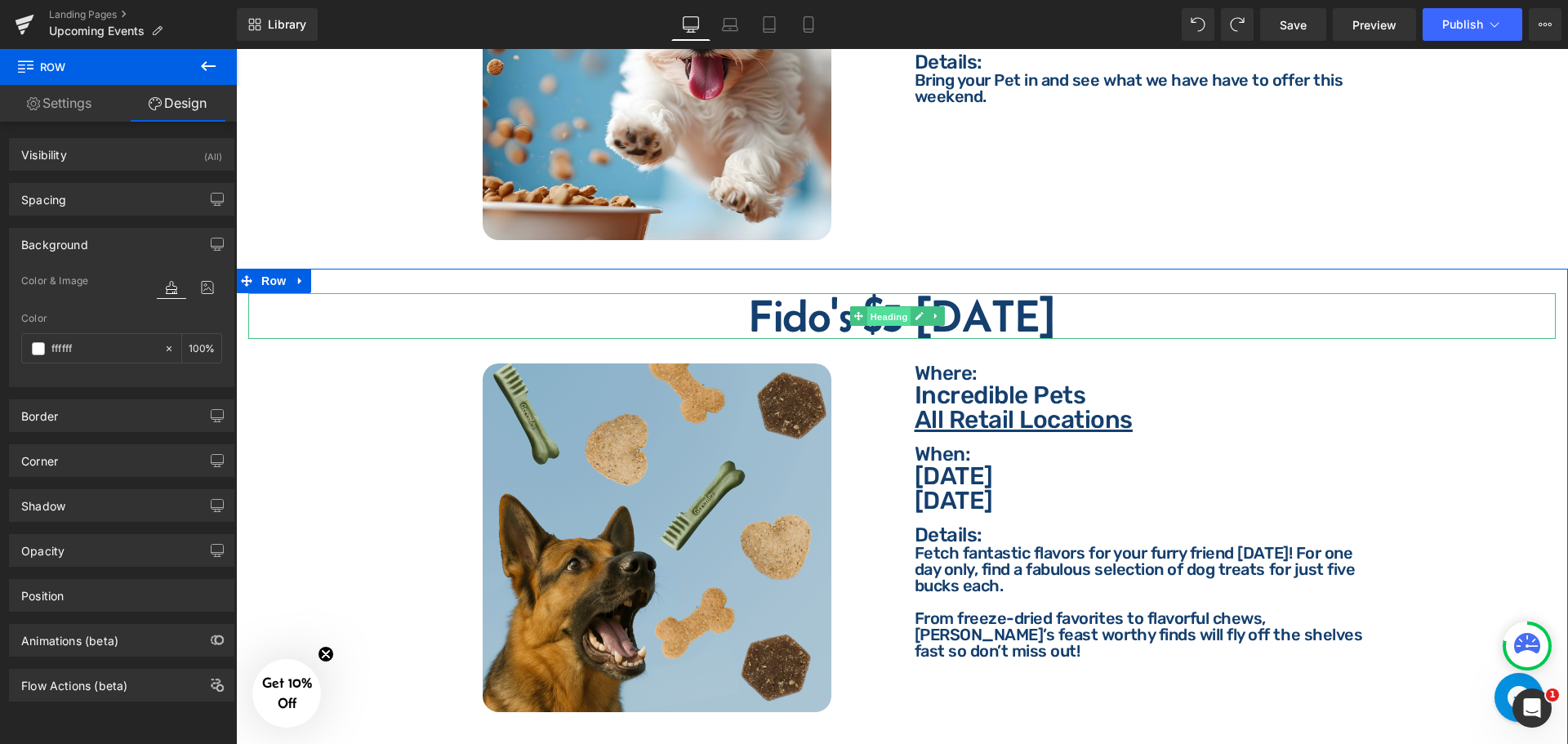
click at [881, 312] on span "Heading" at bounding box center [888, 317] width 44 height 20
click at [815, 311] on h2 "Fido's $5 [DATE]" at bounding box center [902, 316] width 1308 height 46
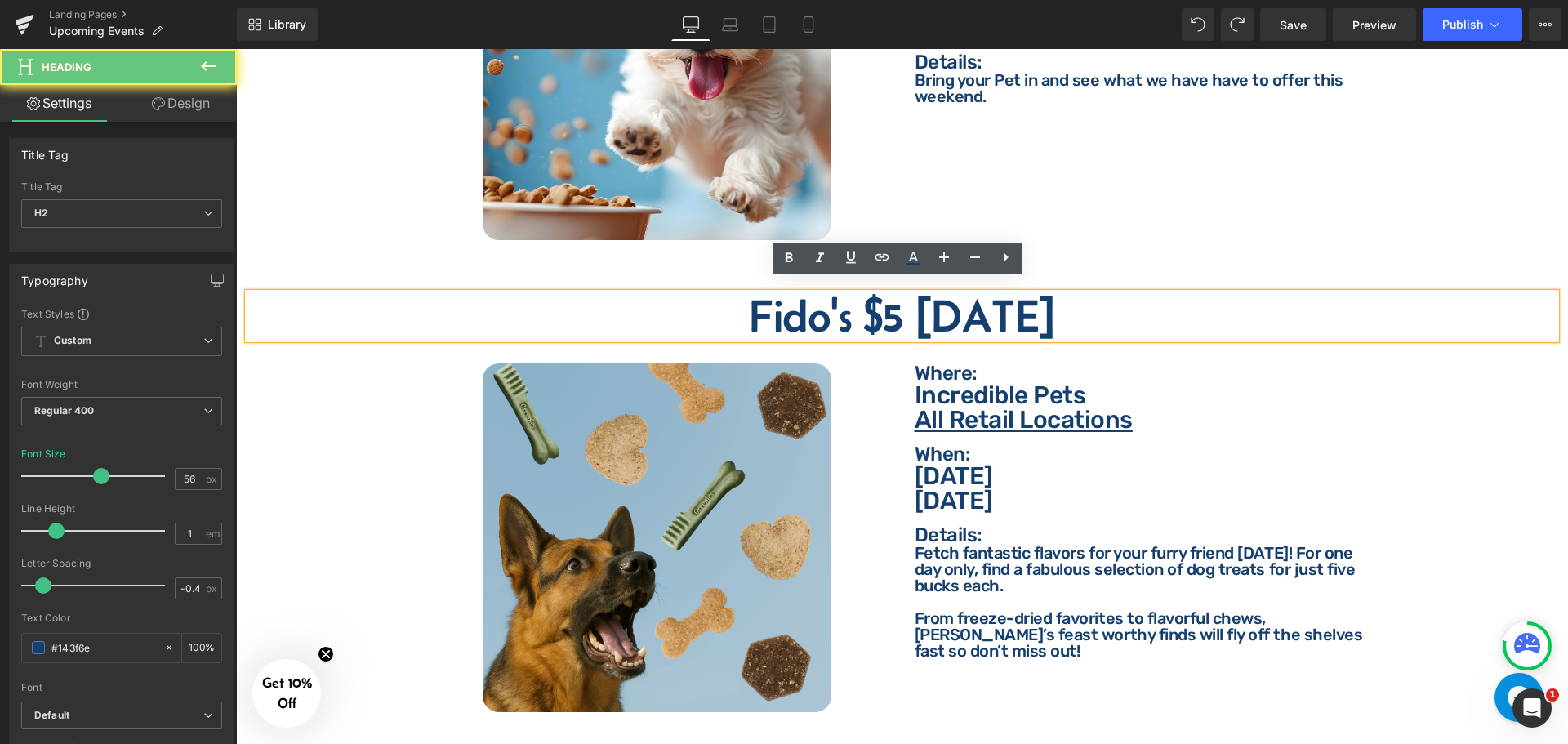
click at [824, 309] on h2 "Fido's $5 [DATE]" at bounding box center [902, 316] width 1308 height 46
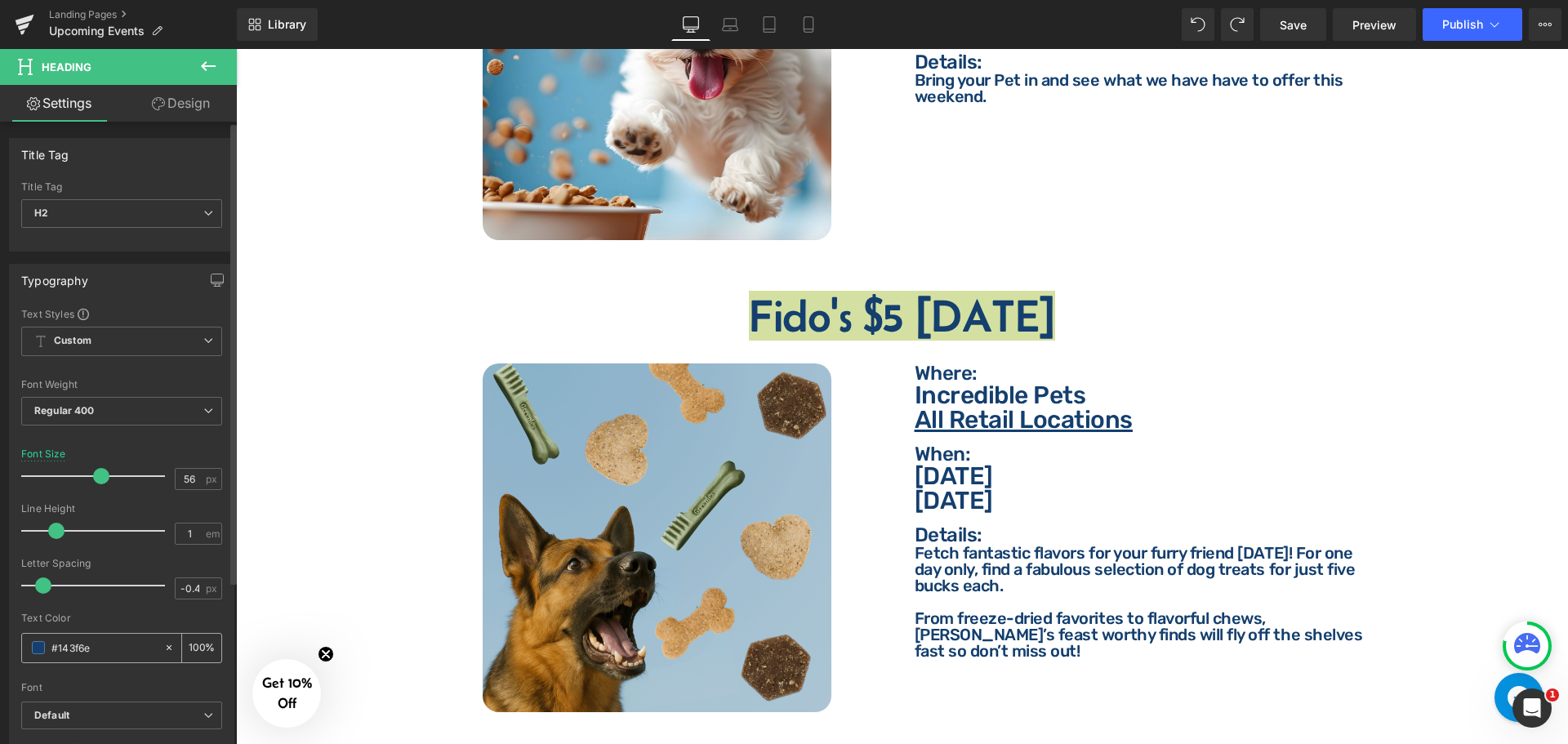
click at [145, 642] on input "#143f6e" at bounding box center [104, 647] width 105 height 18
type input "ff"
type input "0"
type input "ffffff"
type input "100"
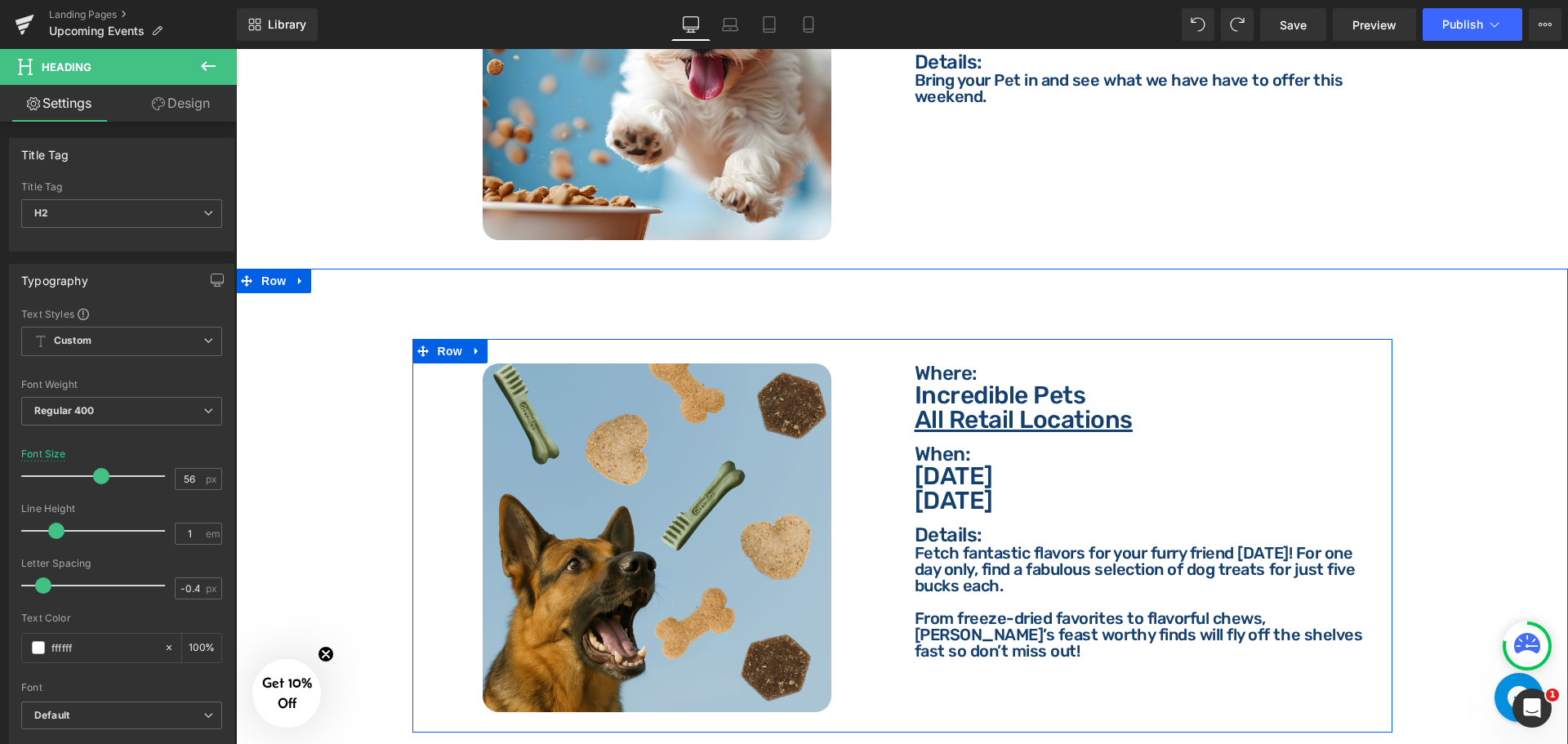
click at [943, 363] on p "Where:" at bounding box center [1147, 373] width 466 height 20
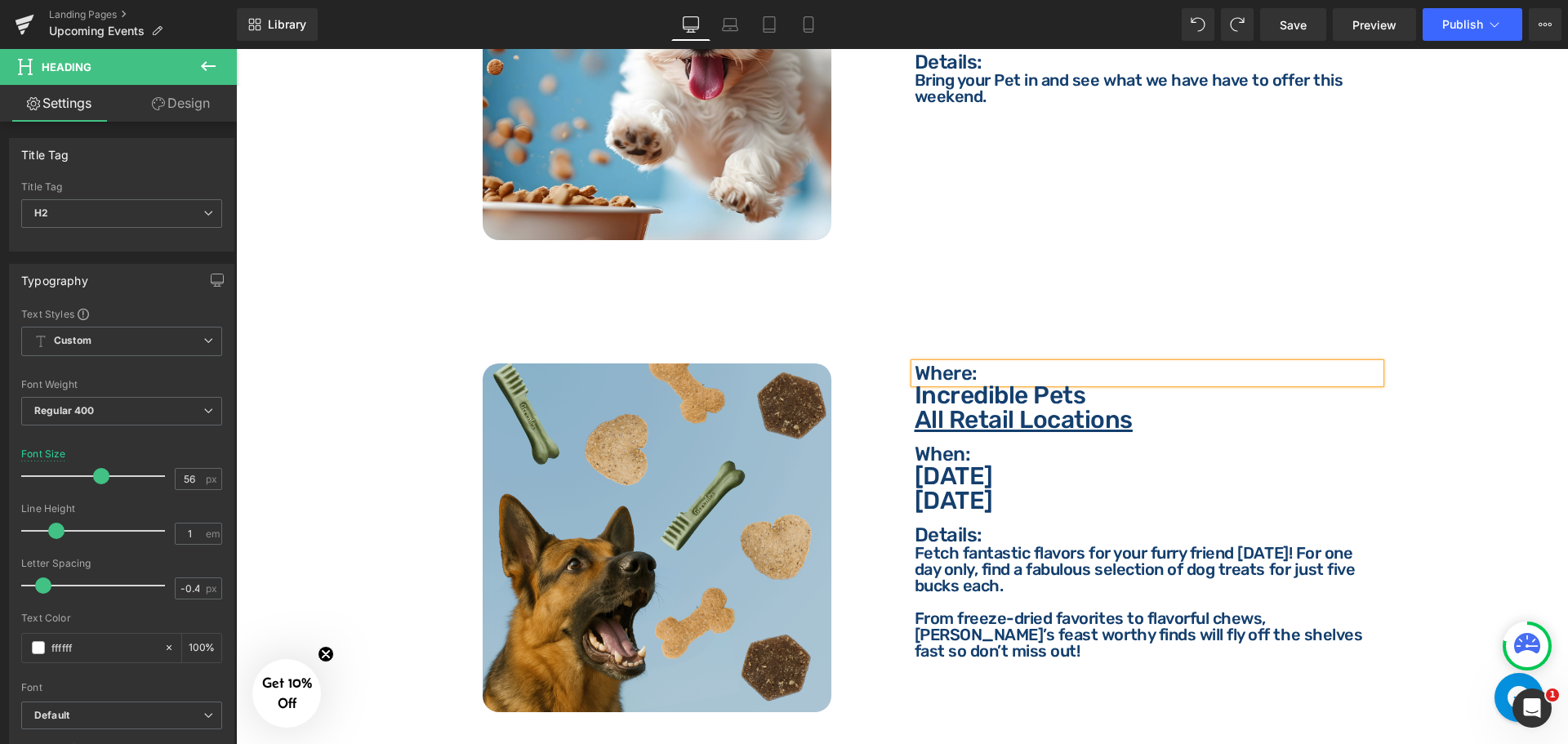
click at [945, 363] on p "Where:" at bounding box center [1147, 373] width 466 height 20
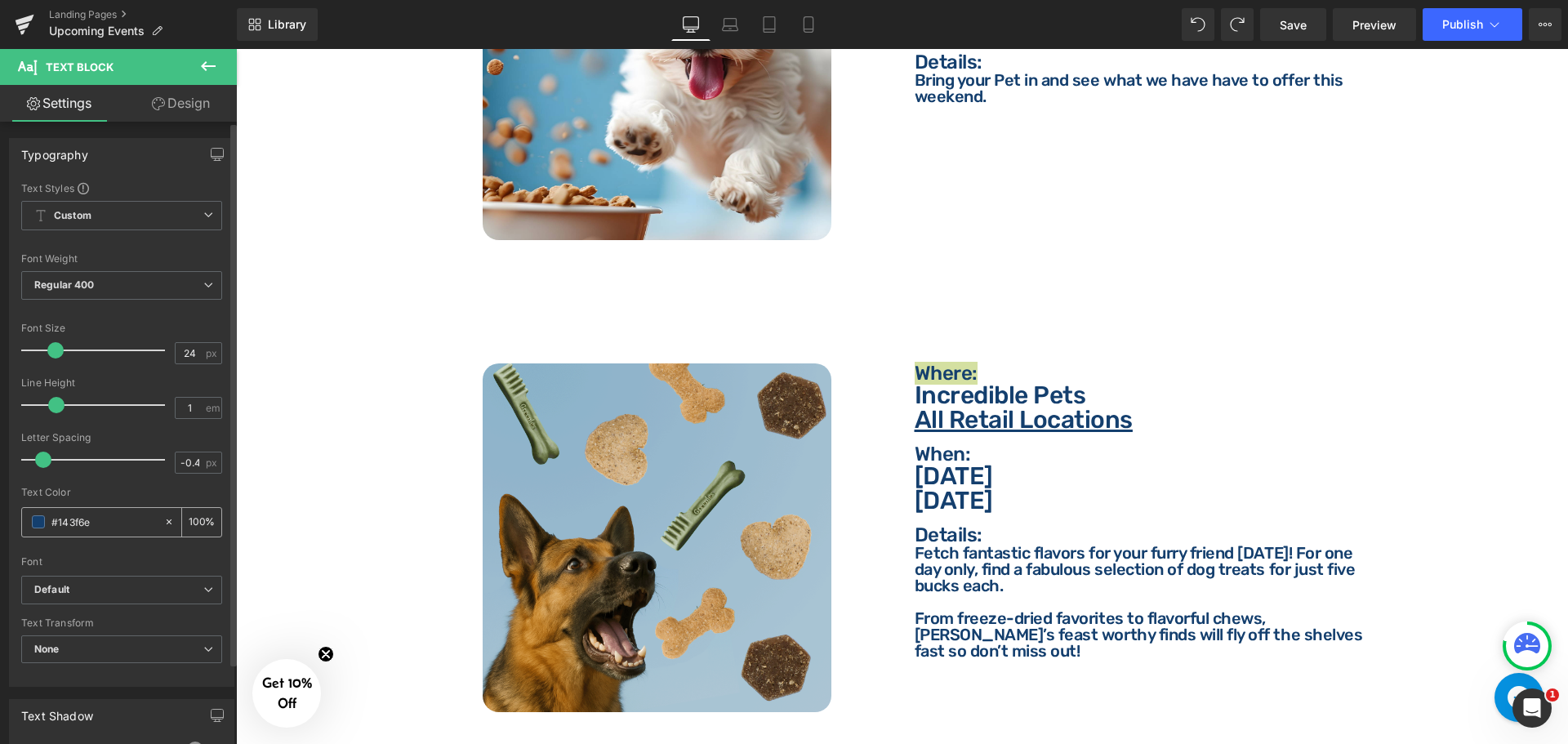
click at [121, 525] on input "#143f6e" at bounding box center [104, 522] width 105 height 18
type input "ffffff"
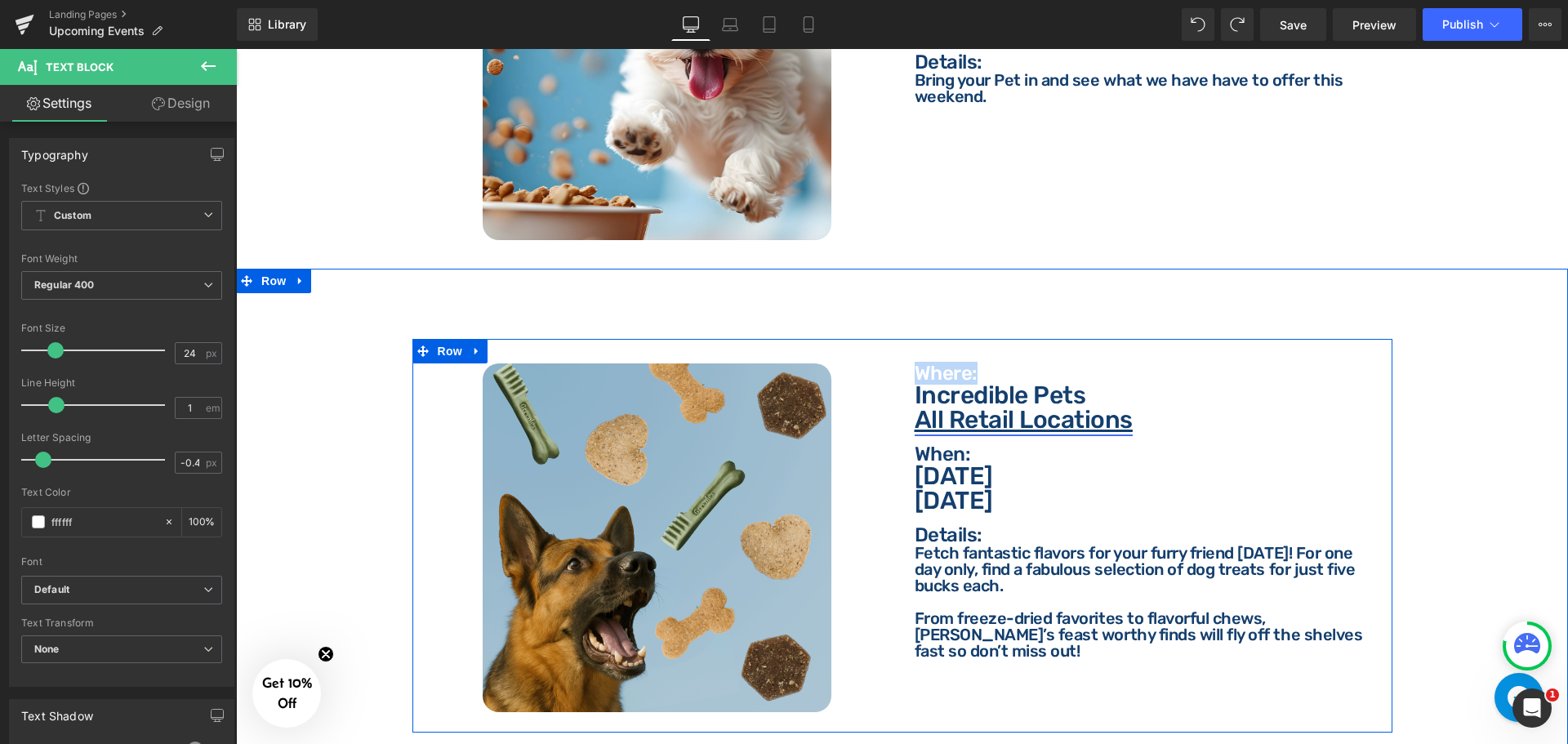
drag, startPoint x: 954, startPoint y: 396, endPoint x: 963, endPoint y: 390, distance: 10.8
click at [954, 405] on u "All Retail Locations" at bounding box center [1023, 420] width 218 height 29
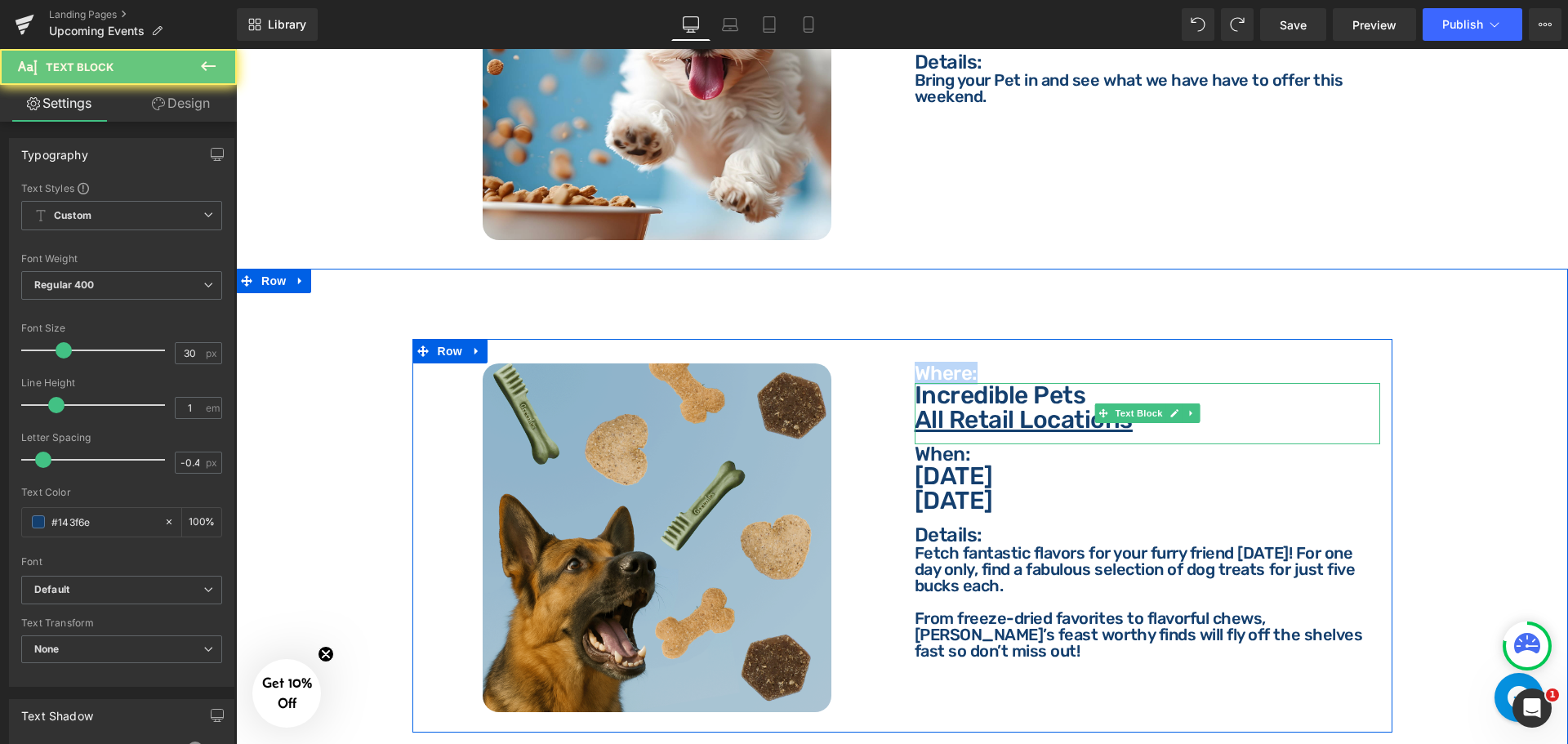
click at [963, 390] on p "Incredible Pets" at bounding box center [1147, 395] width 466 height 24
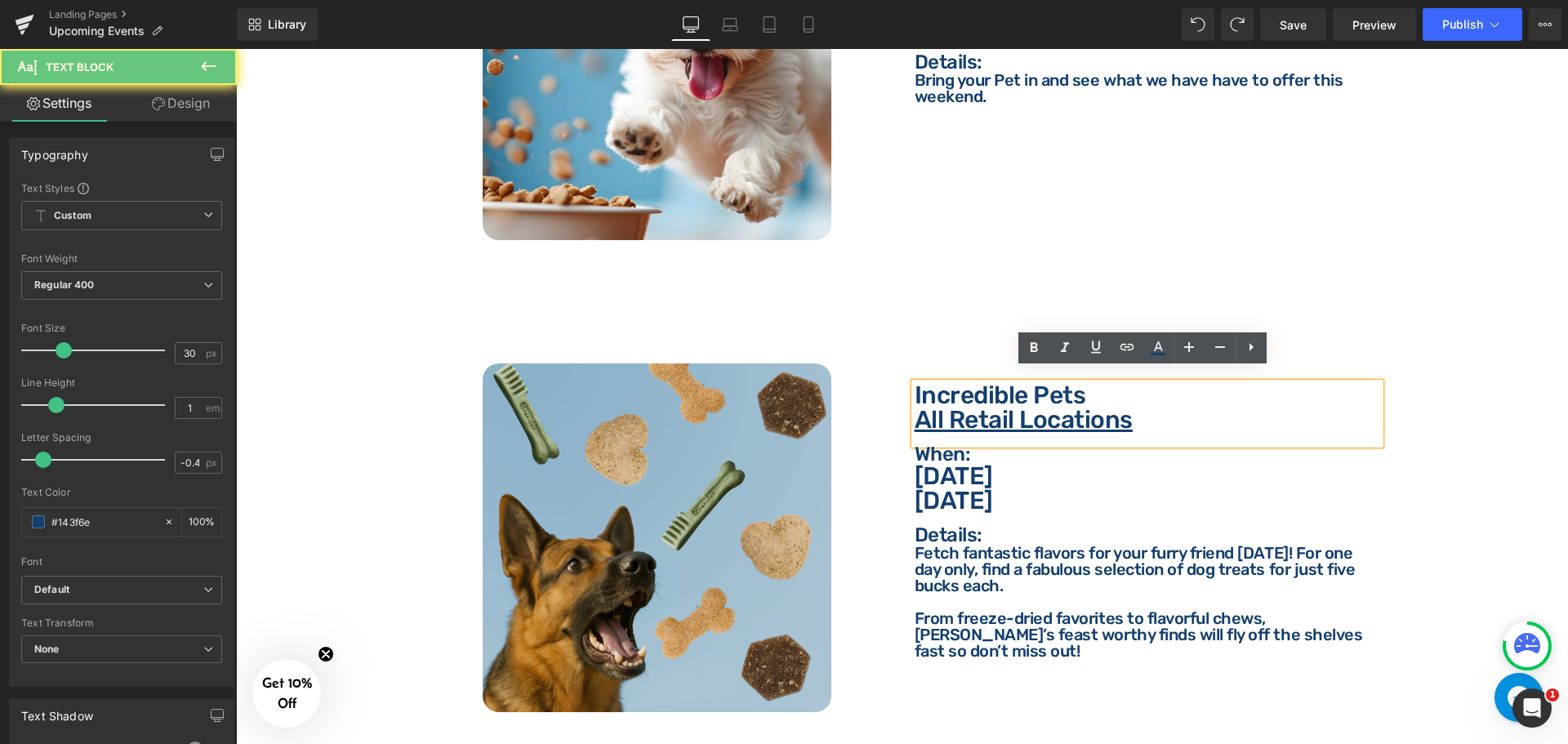
click at [967, 387] on p "Incredible Pets" at bounding box center [1147, 395] width 466 height 24
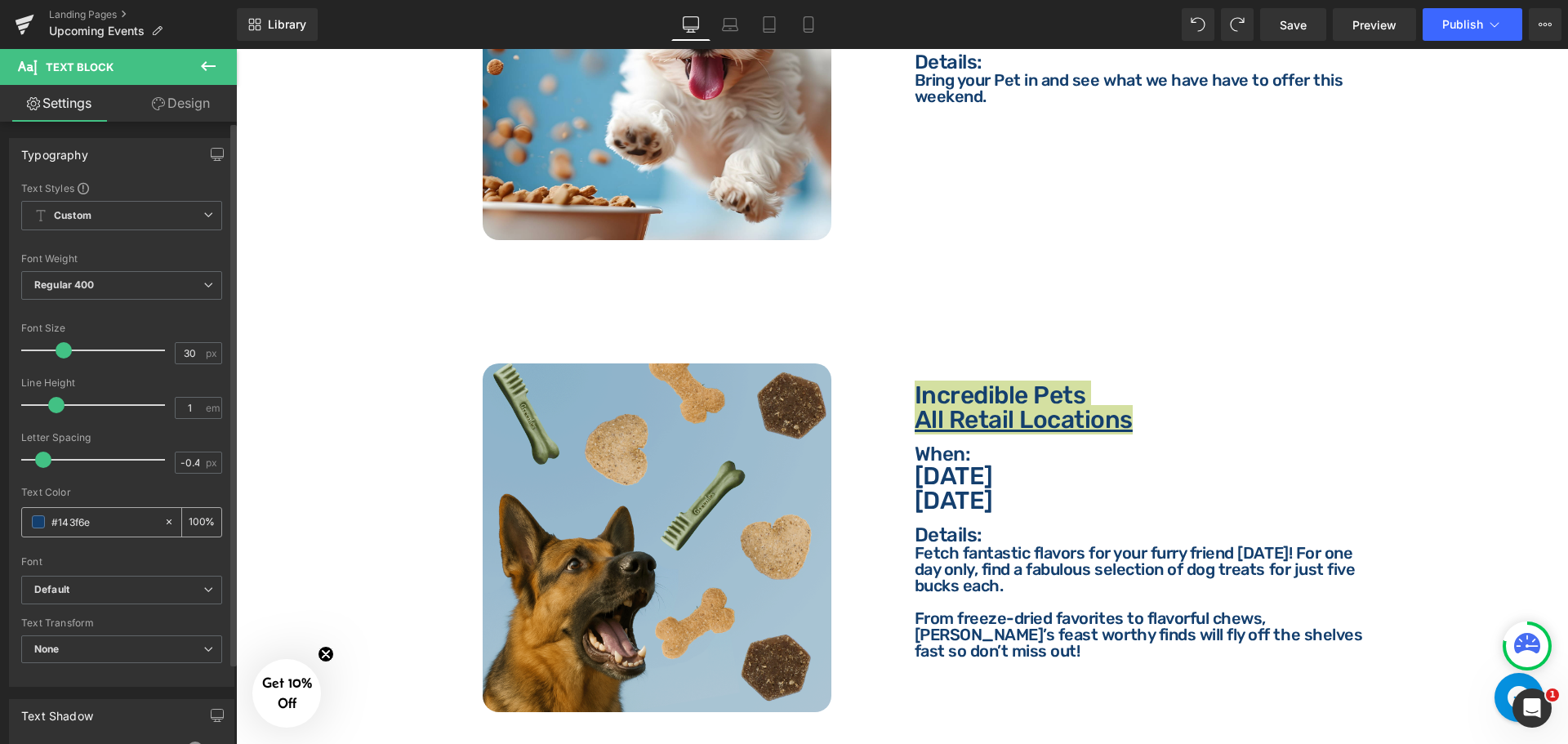
click at [108, 526] on input "#143f6e" at bounding box center [104, 522] width 105 height 18
type input "ffffff"
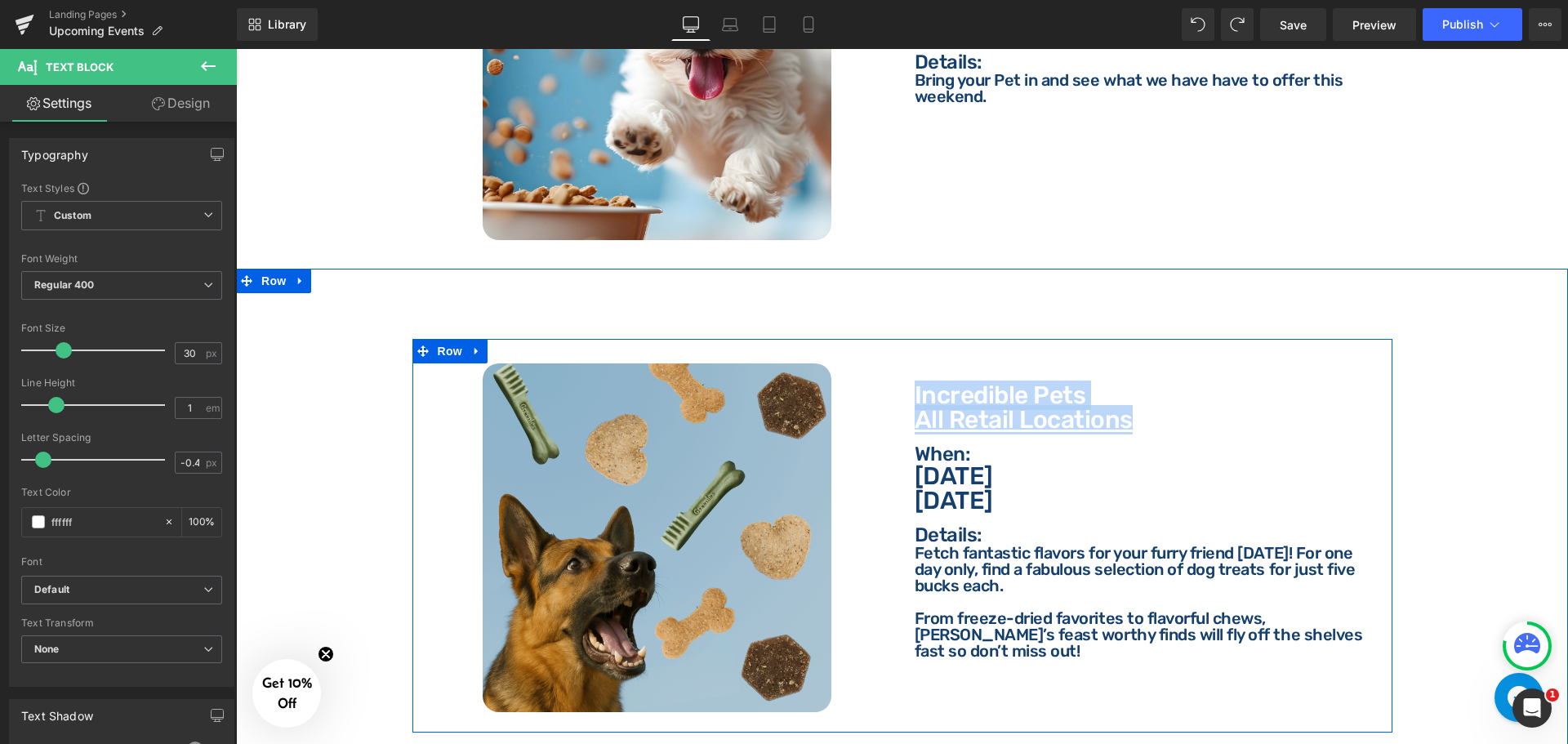
click at [971, 444] on p "When:" at bounding box center [1147, 454] width 466 height 20
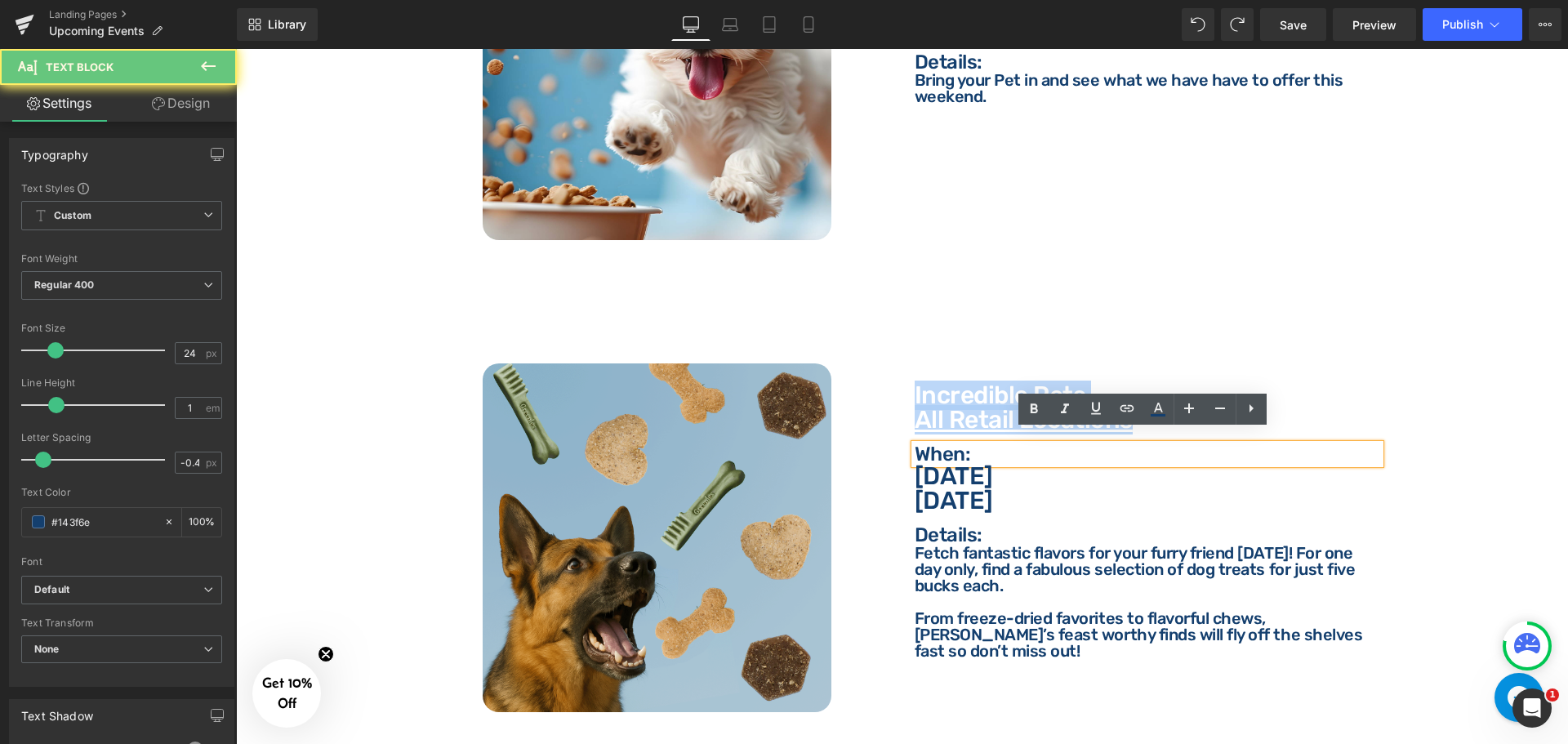
click at [980, 444] on p "When:" at bounding box center [1147, 454] width 466 height 20
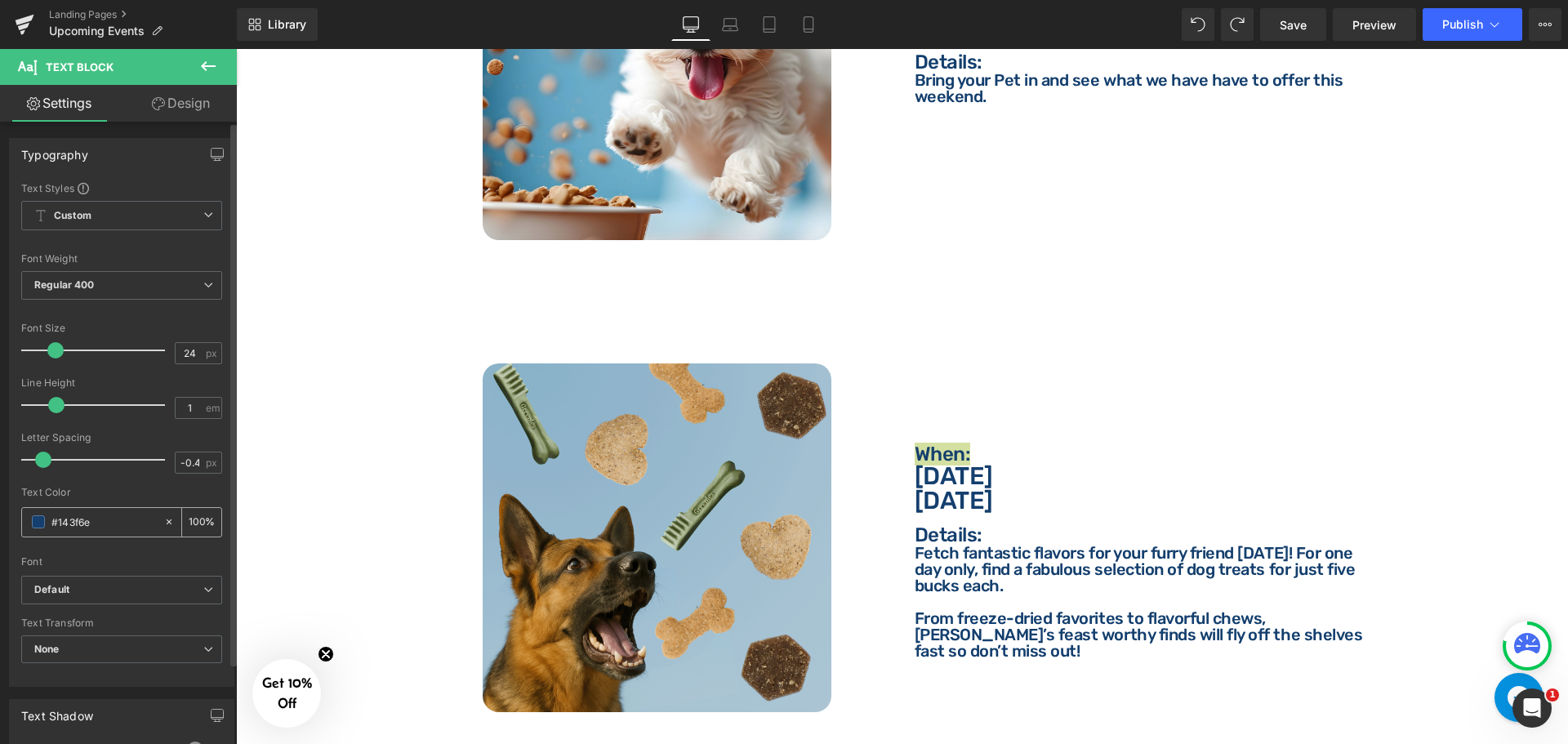
click at [111, 520] on input "#143f6e" at bounding box center [104, 522] width 105 height 18
type input "ffffff"
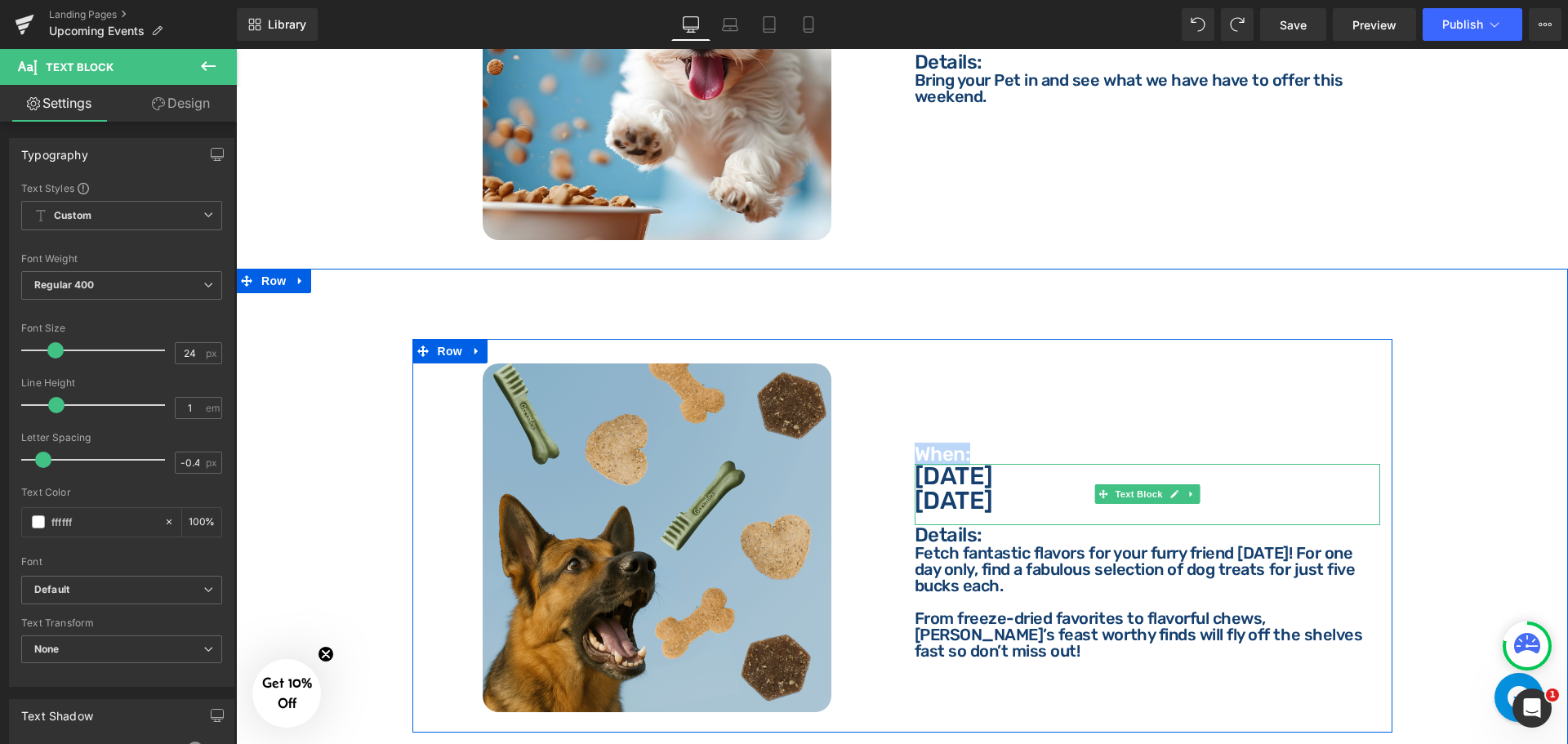
click at [937, 488] on p "[DATE]" at bounding box center [1147, 500] width 466 height 24
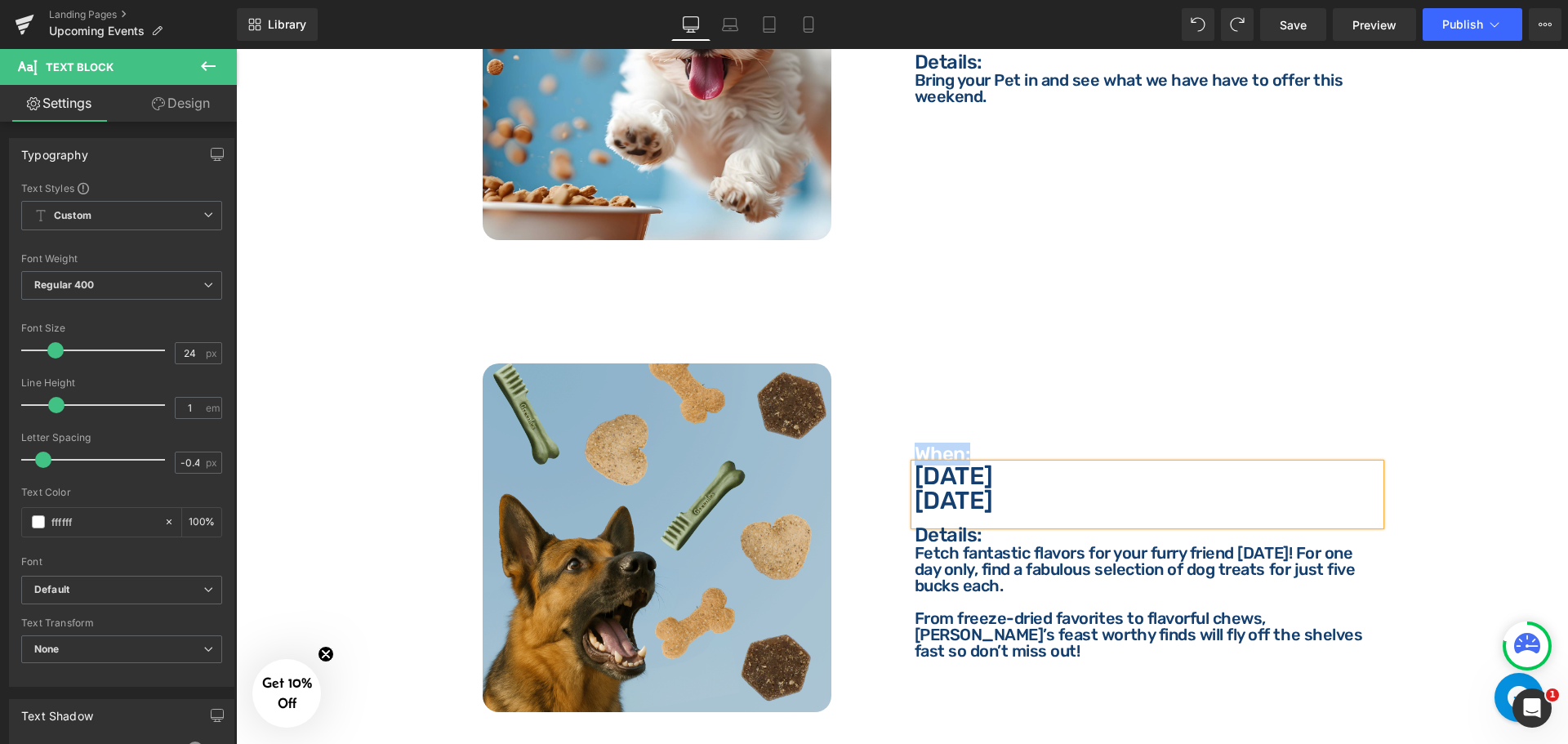
click at [973, 469] on p "[DATE]" at bounding box center [1147, 476] width 466 height 24
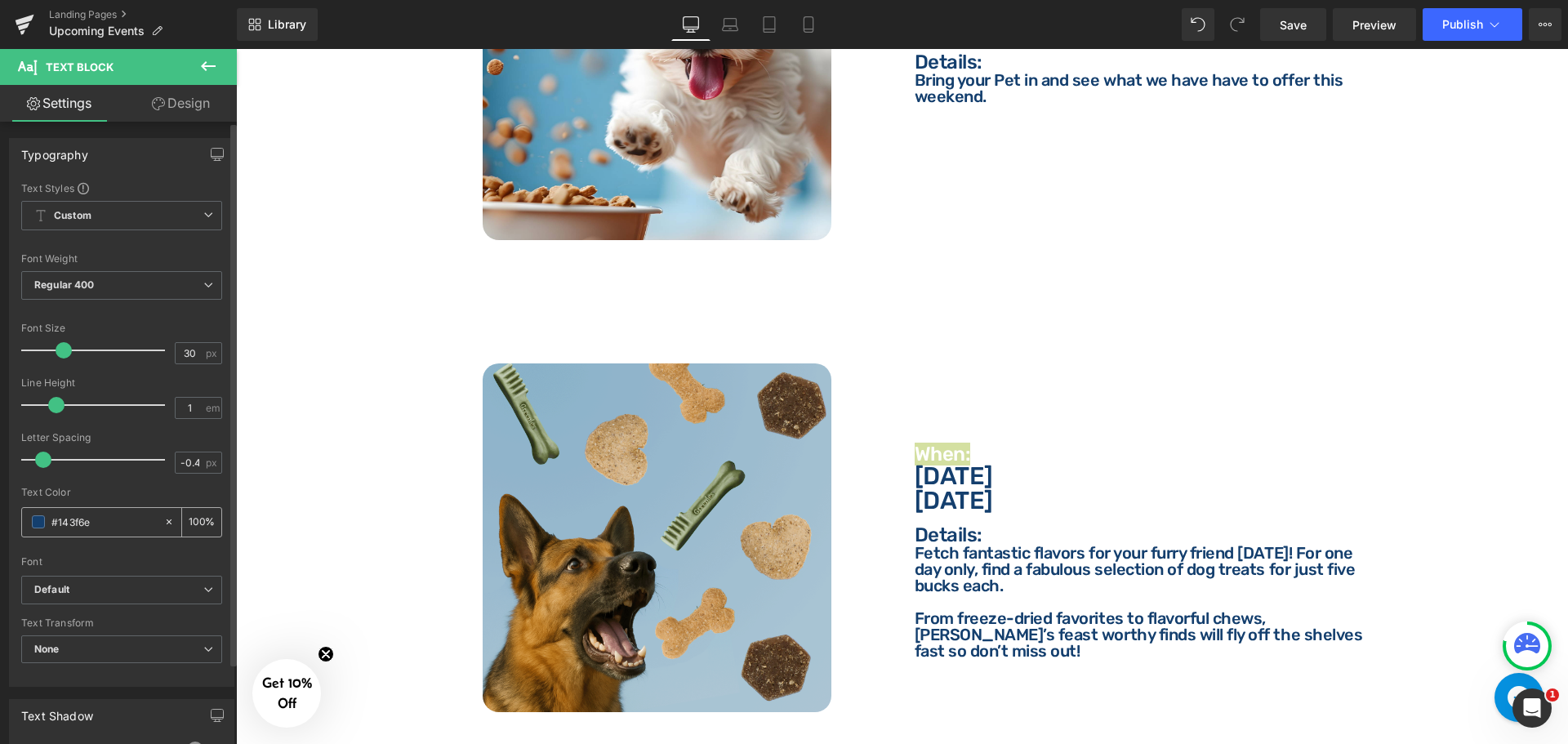
click at [125, 516] on input "#143f6e" at bounding box center [104, 522] width 105 height 18
type input "ffffff"
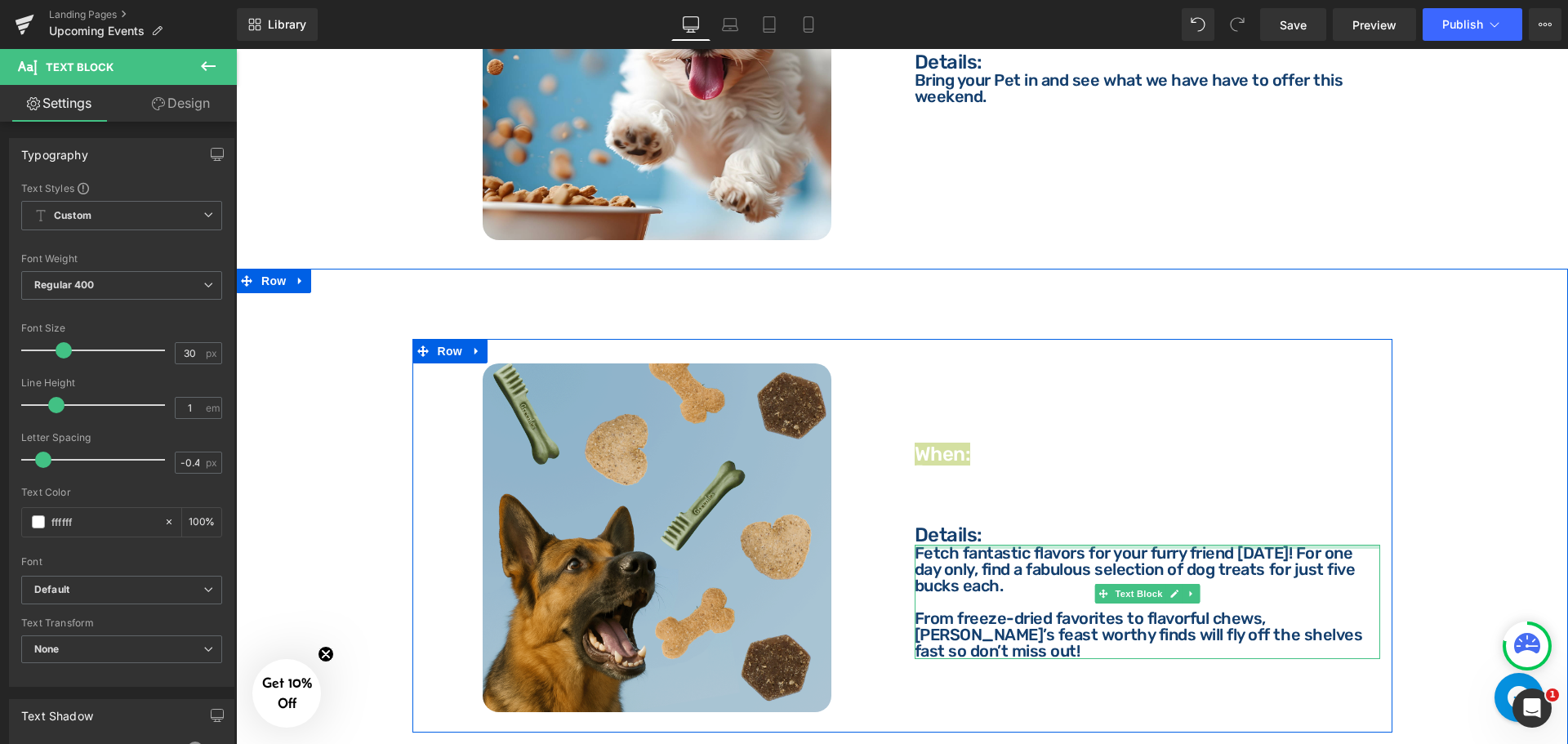
click at [1083, 545] on div at bounding box center [1147, 547] width 466 height 4
click at [1005, 508] on div "[DATE] Text Block" at bounding box center [1147, 494] width 466 height 62
click at [998, 528] on div "Details: Text Block" at bounding box center [1147, 535] width 466 height 20
click at [980, 525] on p "Details:" at bounding box center [1147, 535] width 466 height 20
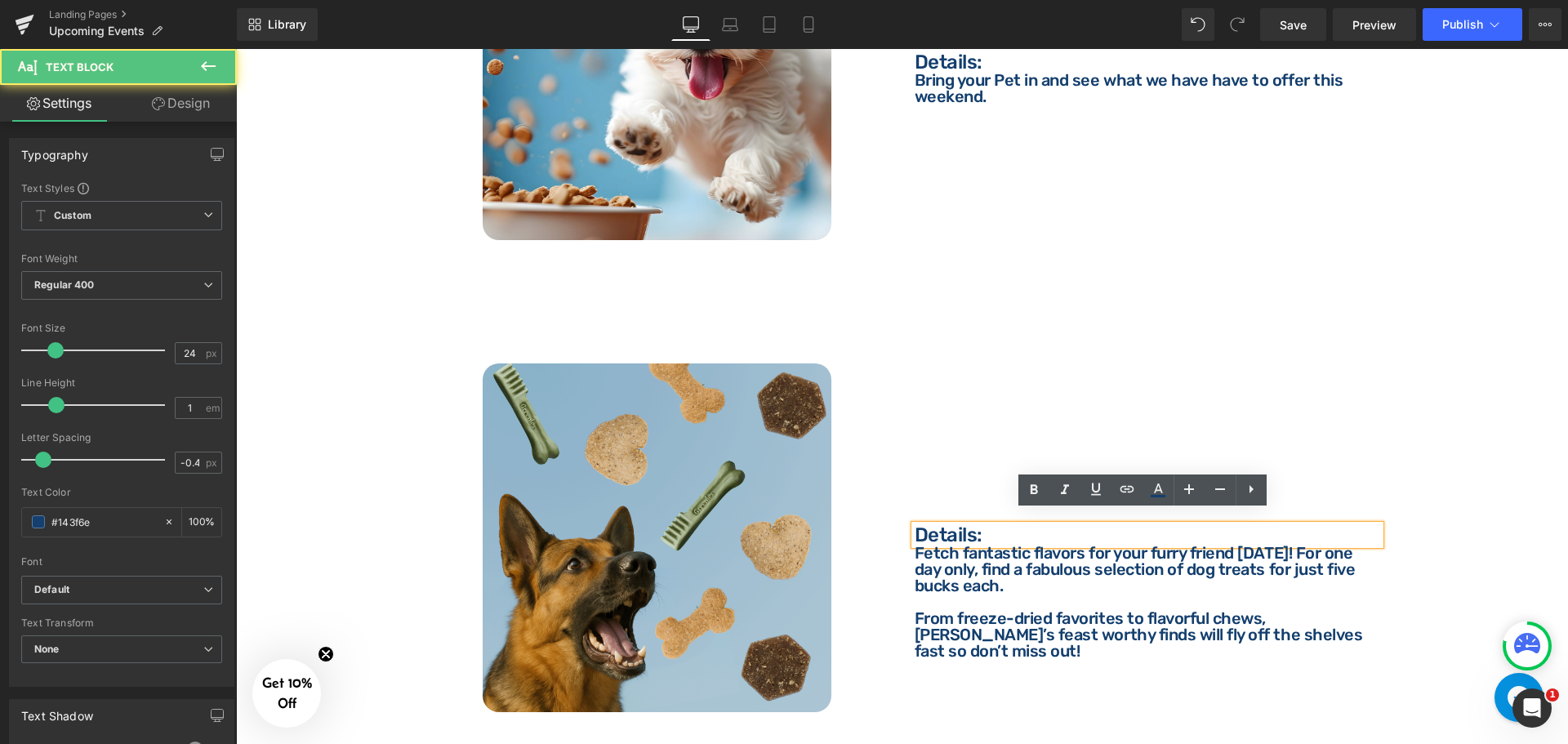
click at [984, 525] on p "Details:" at bounding box center [1147, 535] width 466 height 20
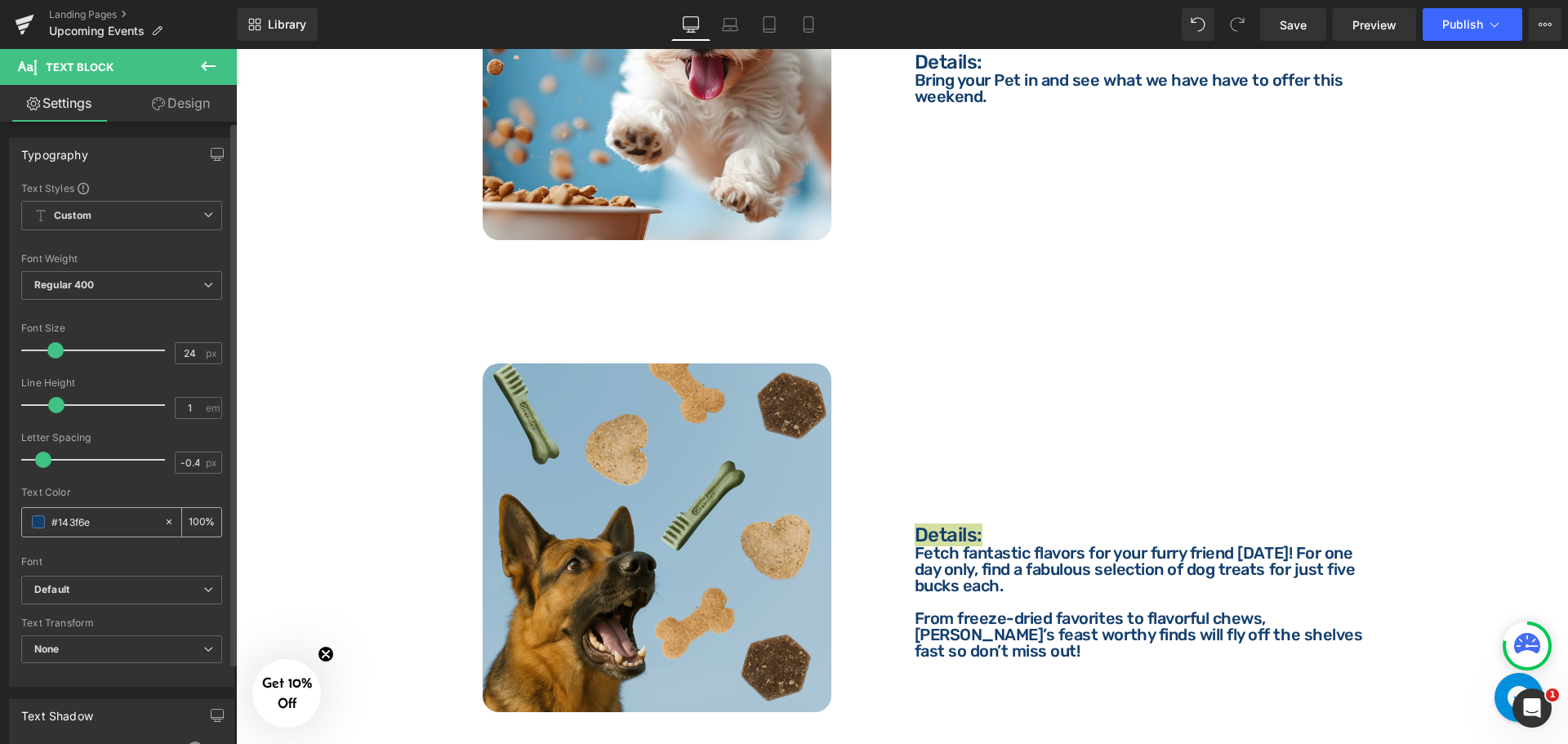
click at [115, 516] on input "#143f6e" at bounding box center [104, 522] width 105 height 18
type input "ffffff"
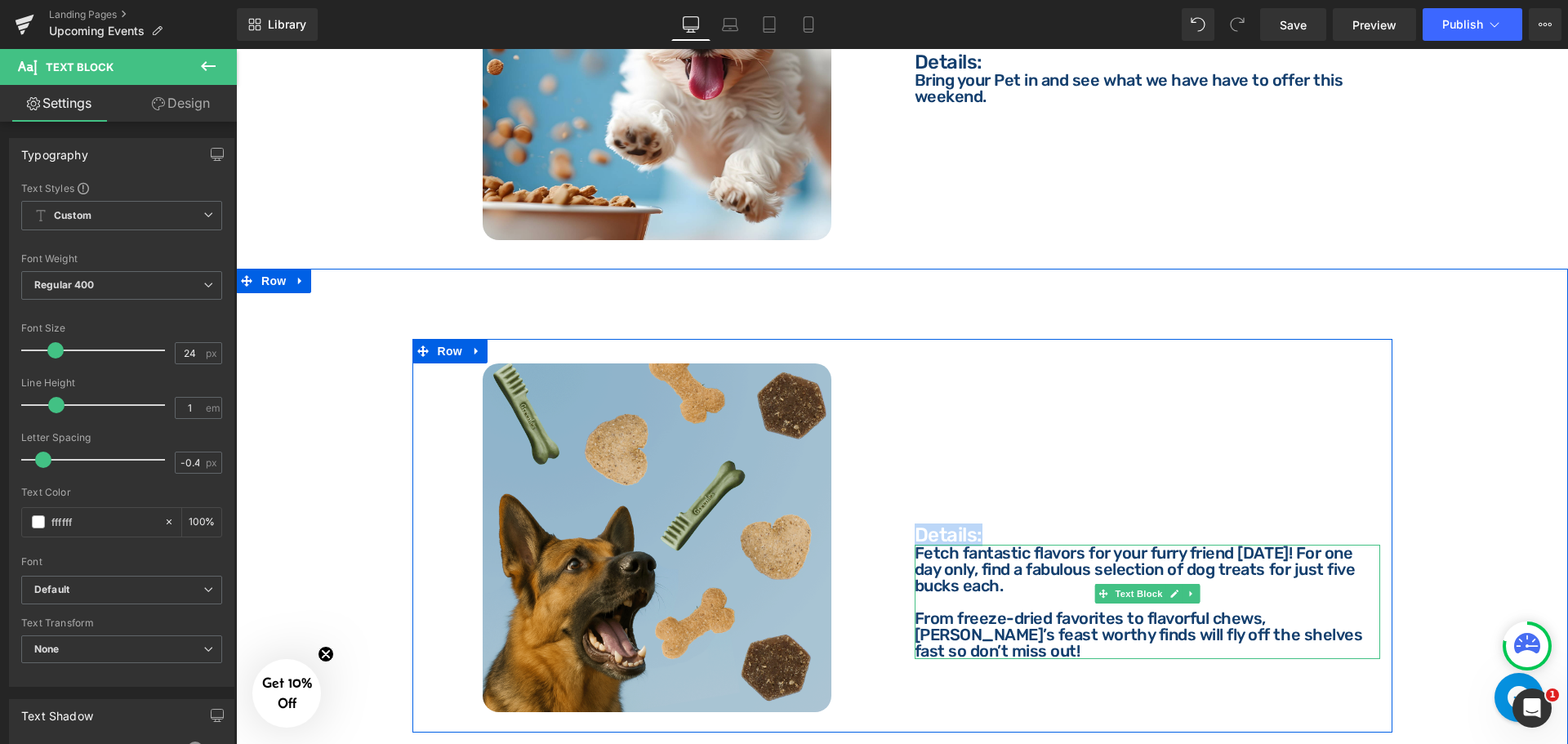
click at [959, 545] on p "Fetch fantastic flavors for your furry friend [DATE]! For one day only, find a …" at bounding box center [1147, 570] width 466 height 49
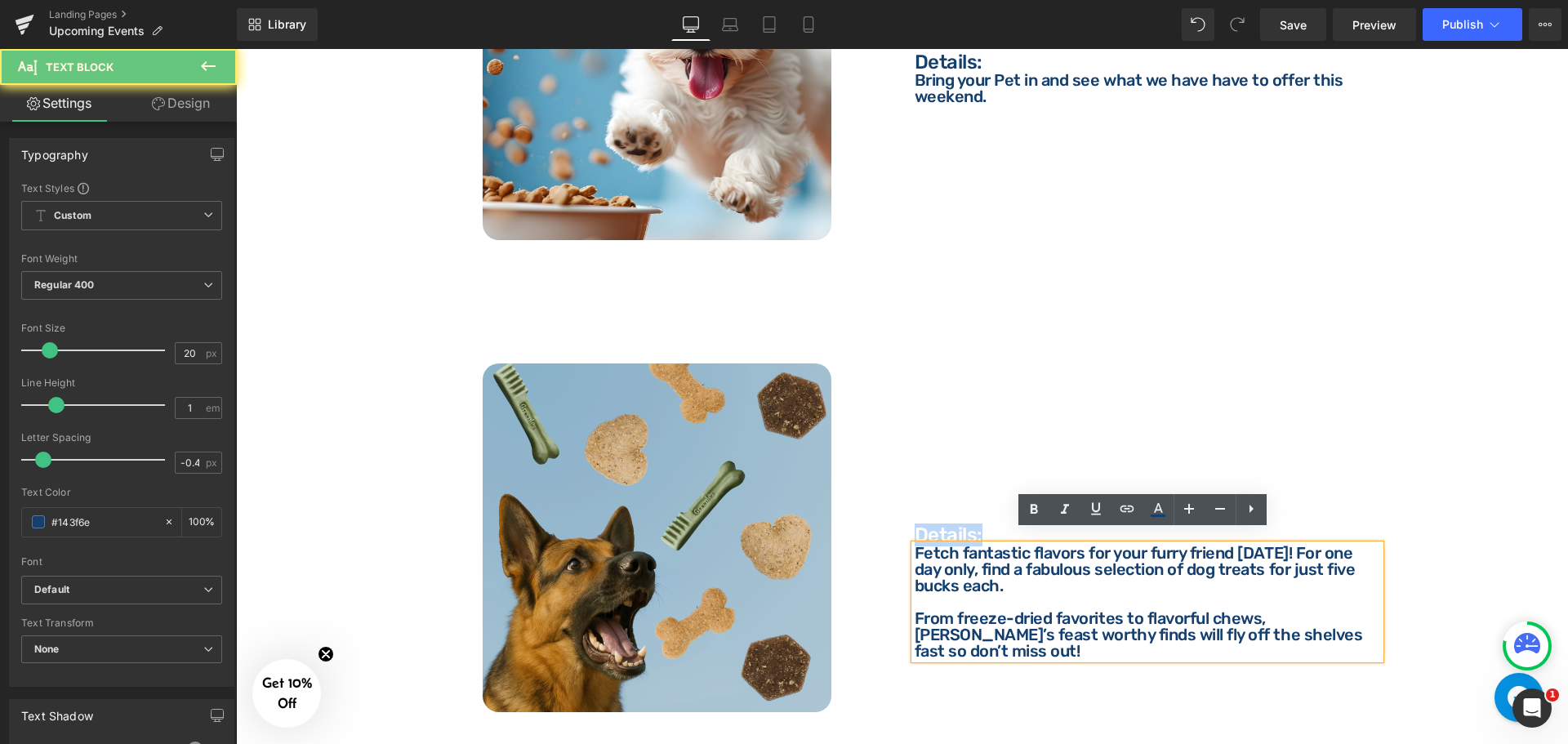
click at [949, 558] on p "Fetch fantastic flavors for your furry friend [DATE]! For one day only, find a …" at bounding box center [1147, 570] width 466 height 49
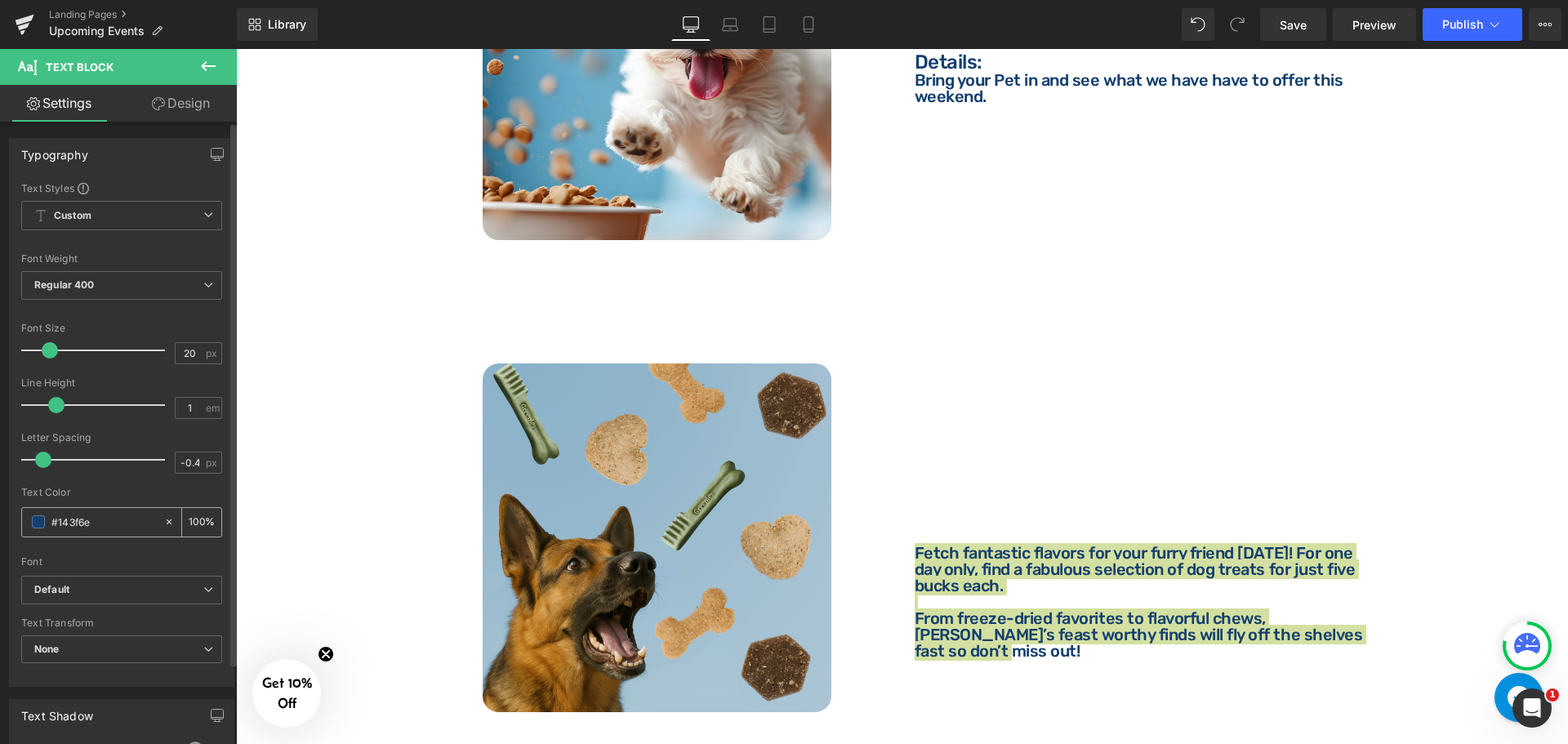
click at [130, 520] on input "#143f6e" at bounding box center [104, 522] width 105 height 18
paste input "ffffff"
type input "ff"
type input "0"
type input "ffffff"
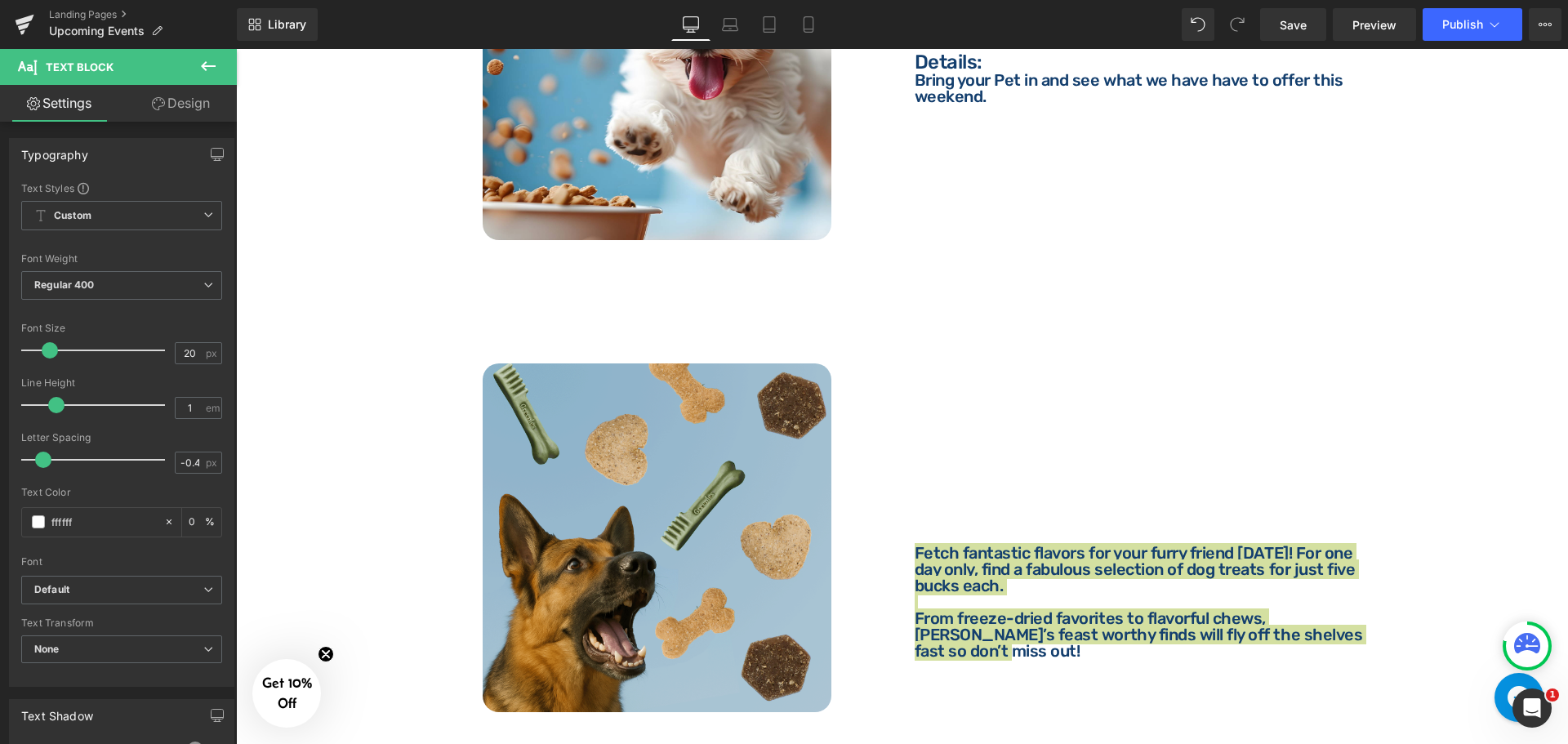
type input "100"
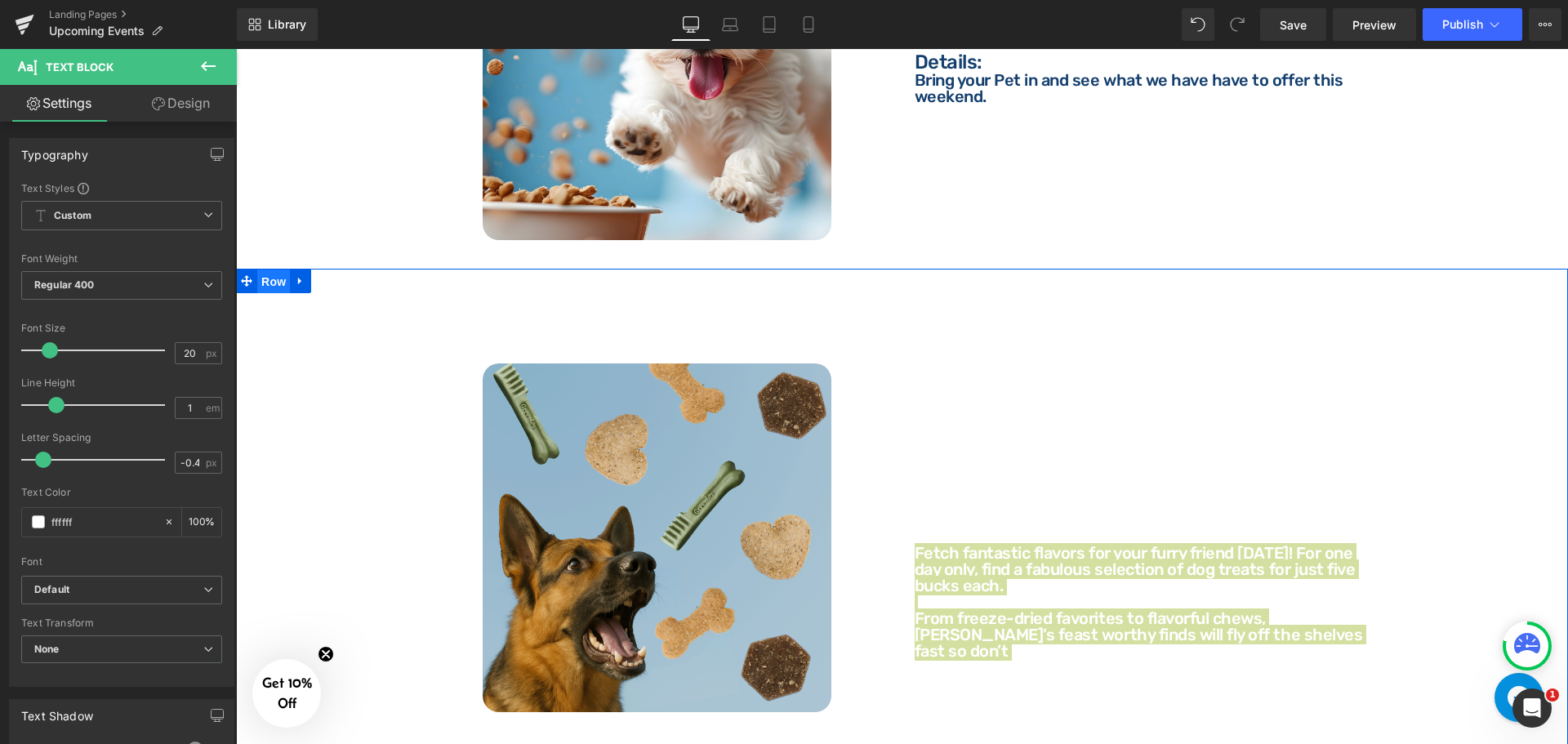
click at [275, 269] on span "Row" at bounding box center [273, 281] width 32 height 24
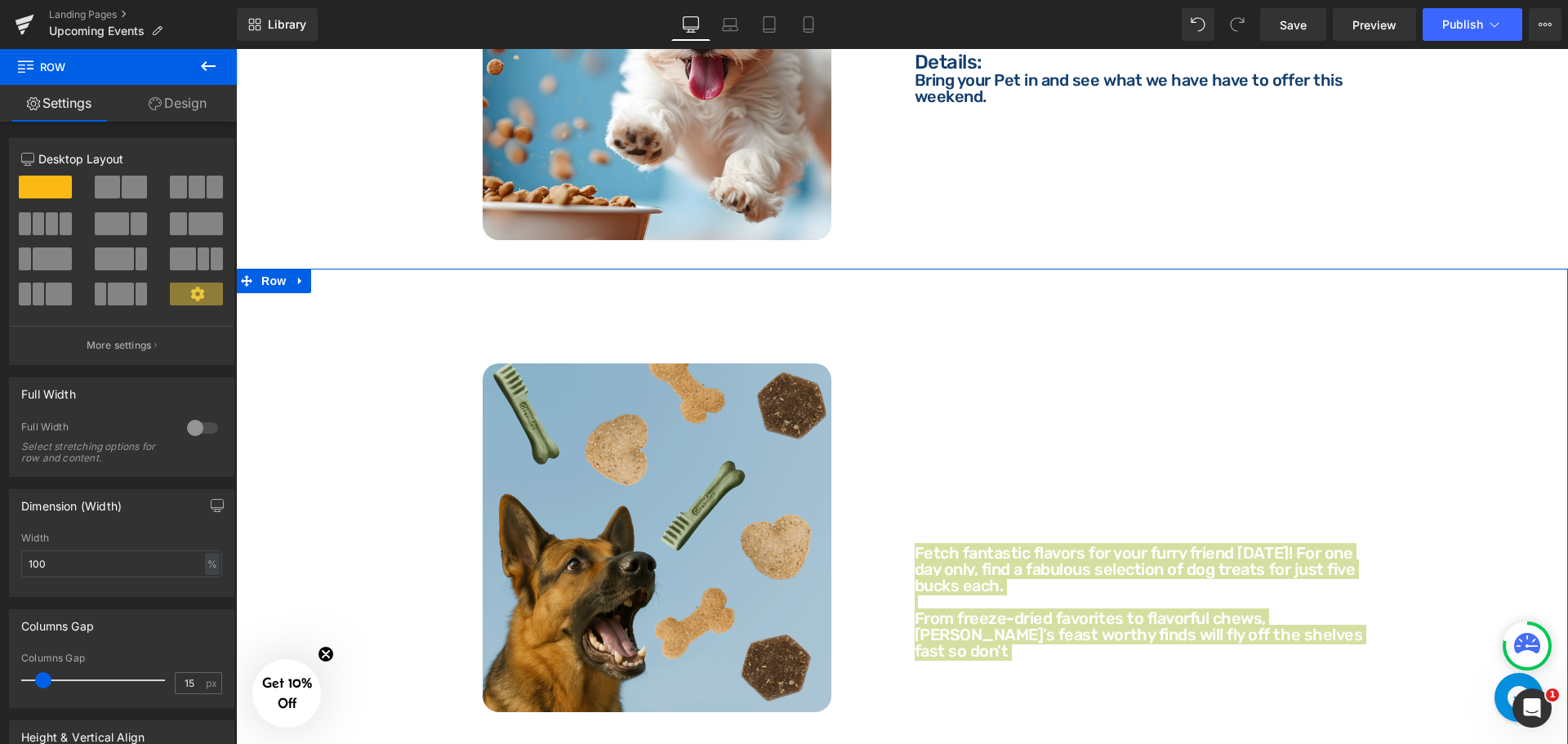
click at [199, 106] on link "Design" at bounding box center [177, 104] width 118 height 37
click at [0, 0] on div "Background" at bounding box center [0, 0] width 0 height 0
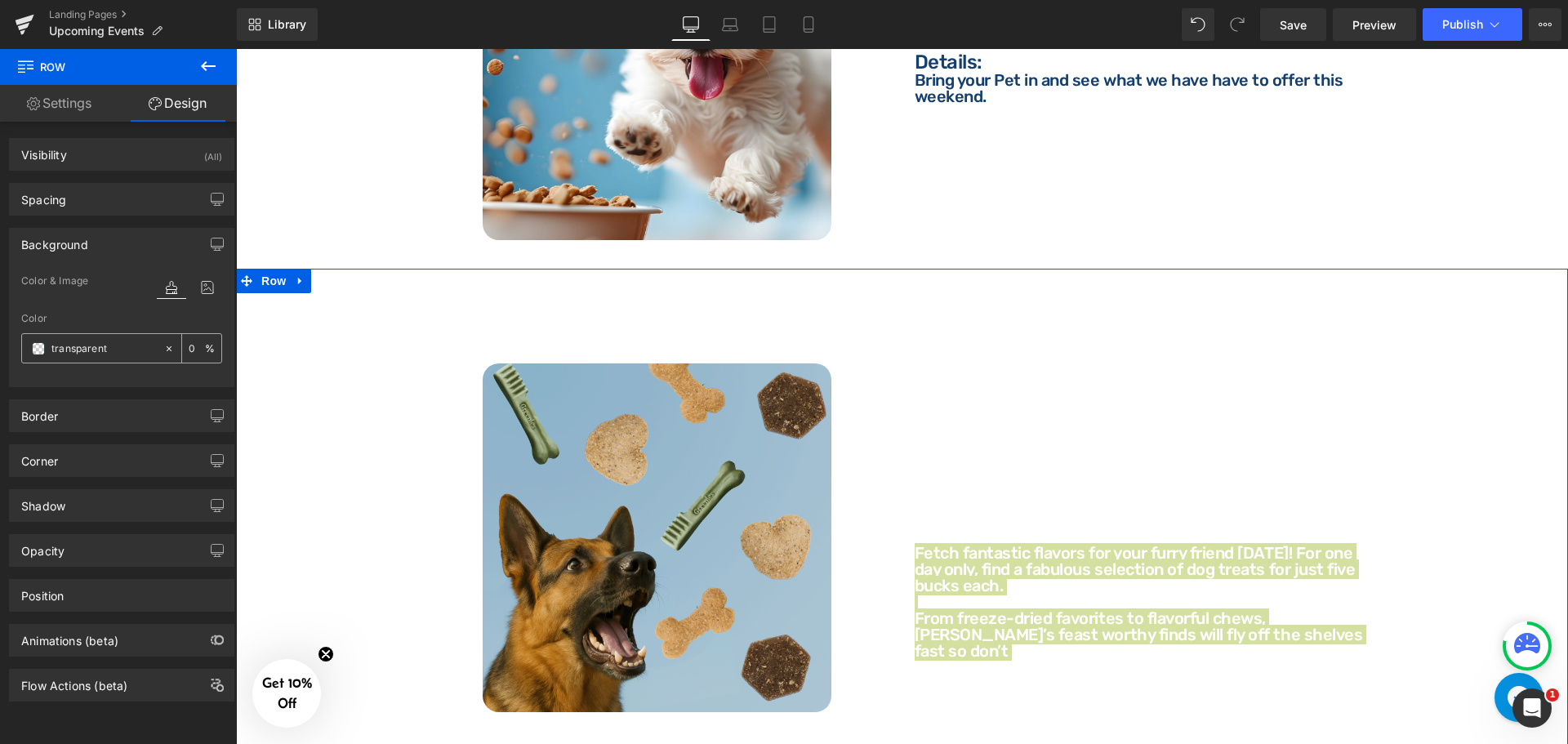
click at [101, 349] on input "transparent" at bounding box center [104, 349] width 105 height 18
paste input "#143f6e"
type input "#143f6e"
type input "100"
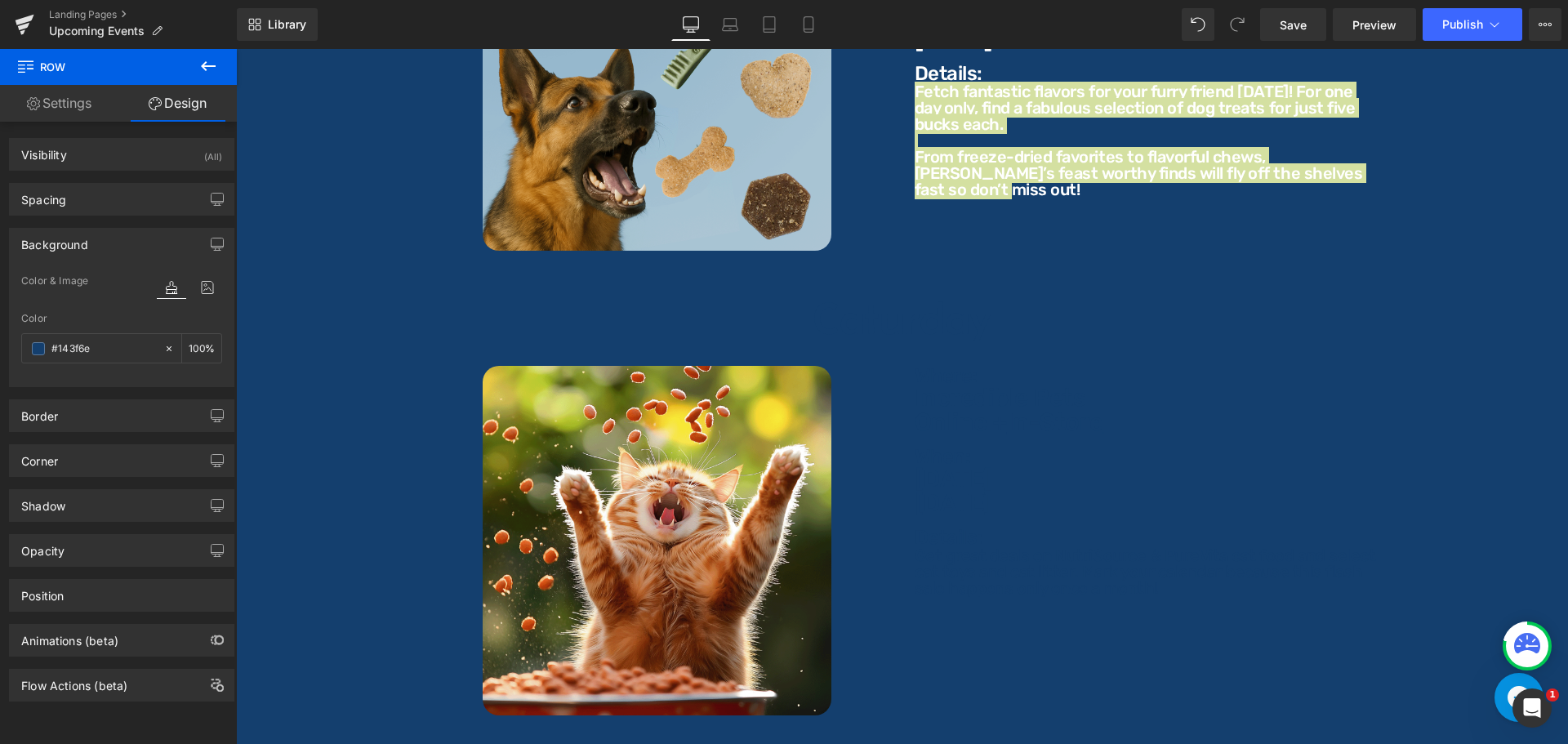
scroll to position [5228, 0]
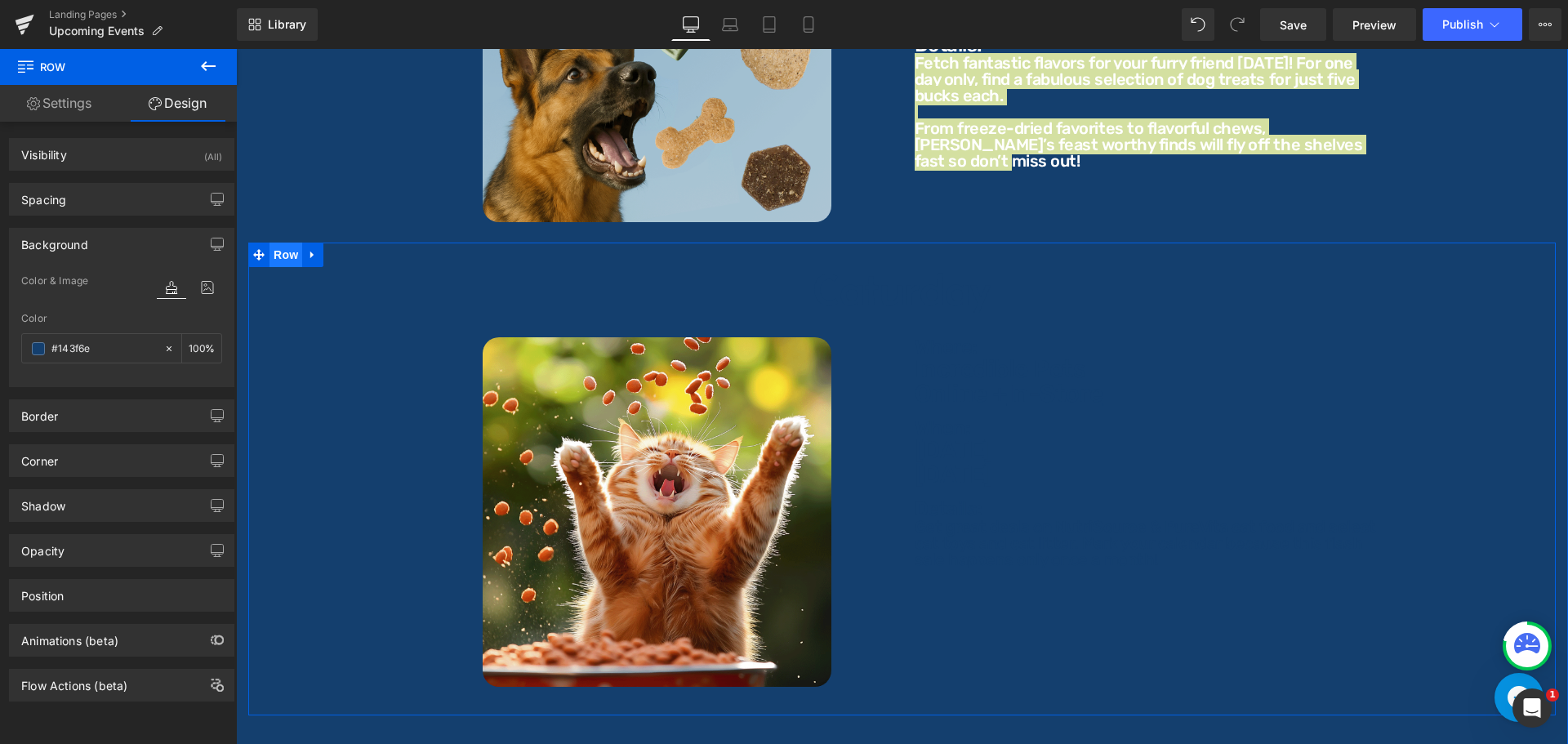
click at [293, 245] on span "Row" at bounding box center [285, 255] width 32 height 24
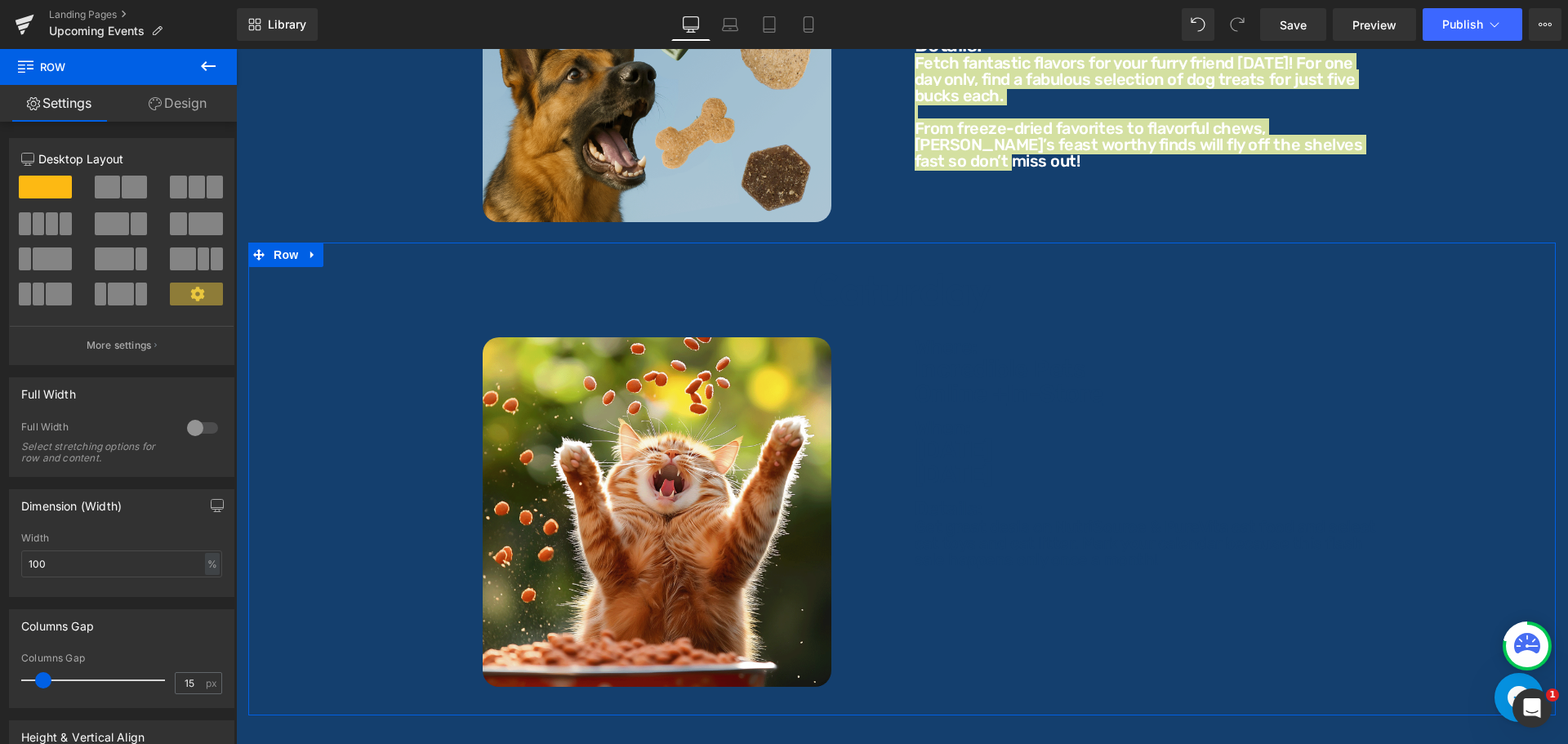
click at [179, 107] on link "Design" at bounding box center [177, 104] width 118 height 37
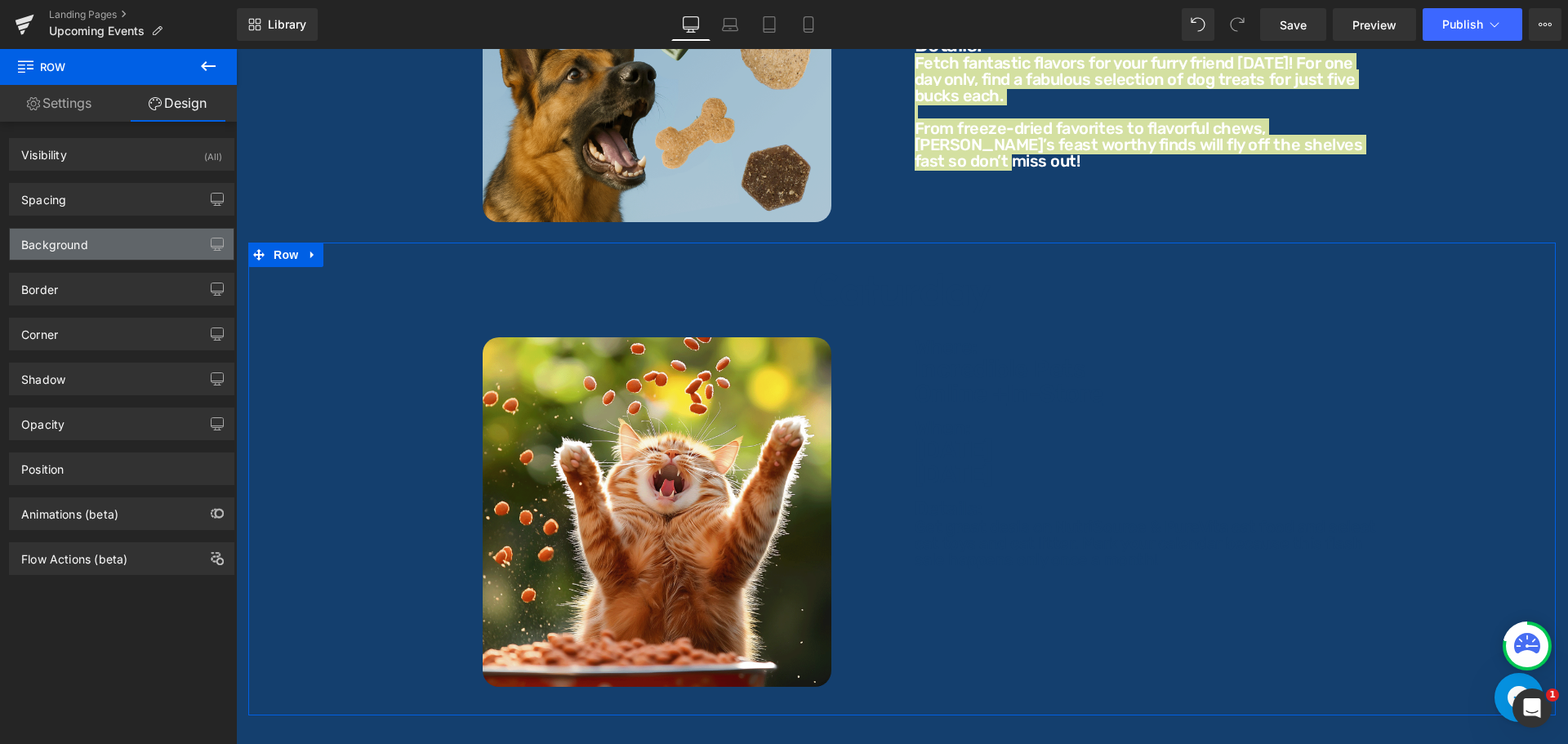
type input "none"
type input "0"
click at [115, 249] on div "Background" at bounding box center [121, 245] width 224 height 31
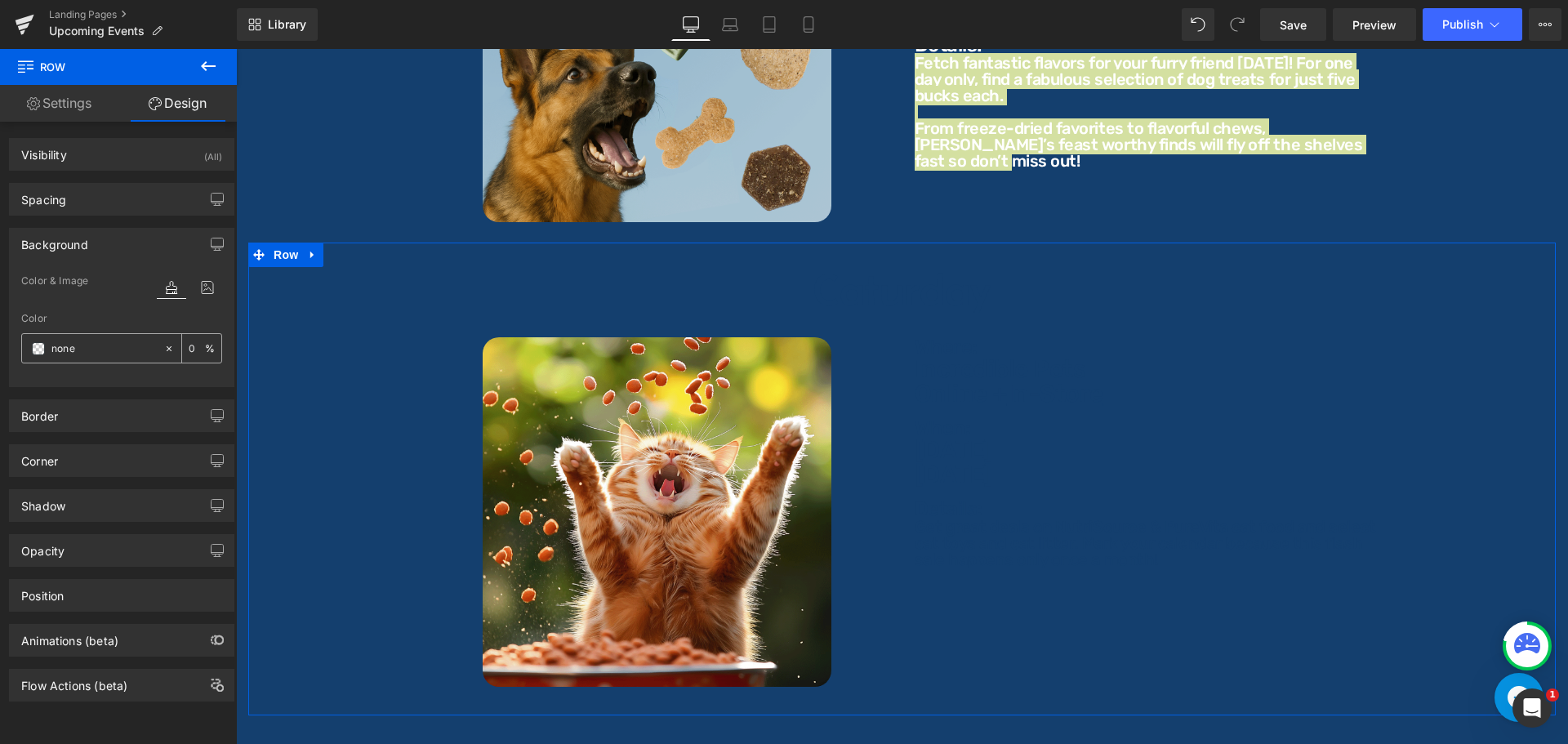
click at [94, 344] on input "none" at bounding box center [104, 349] width 105 height 18
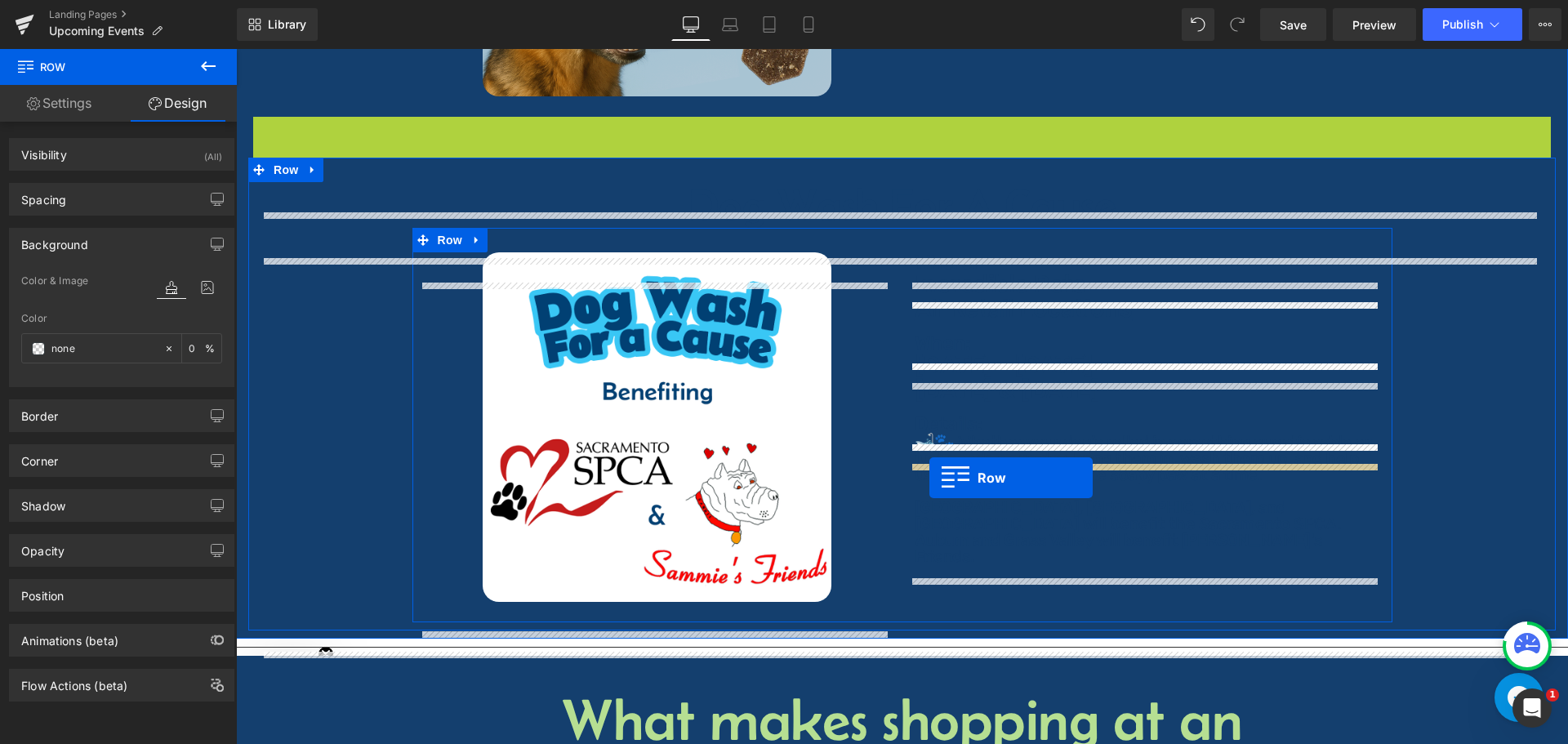
scroll to position [5391, 0]
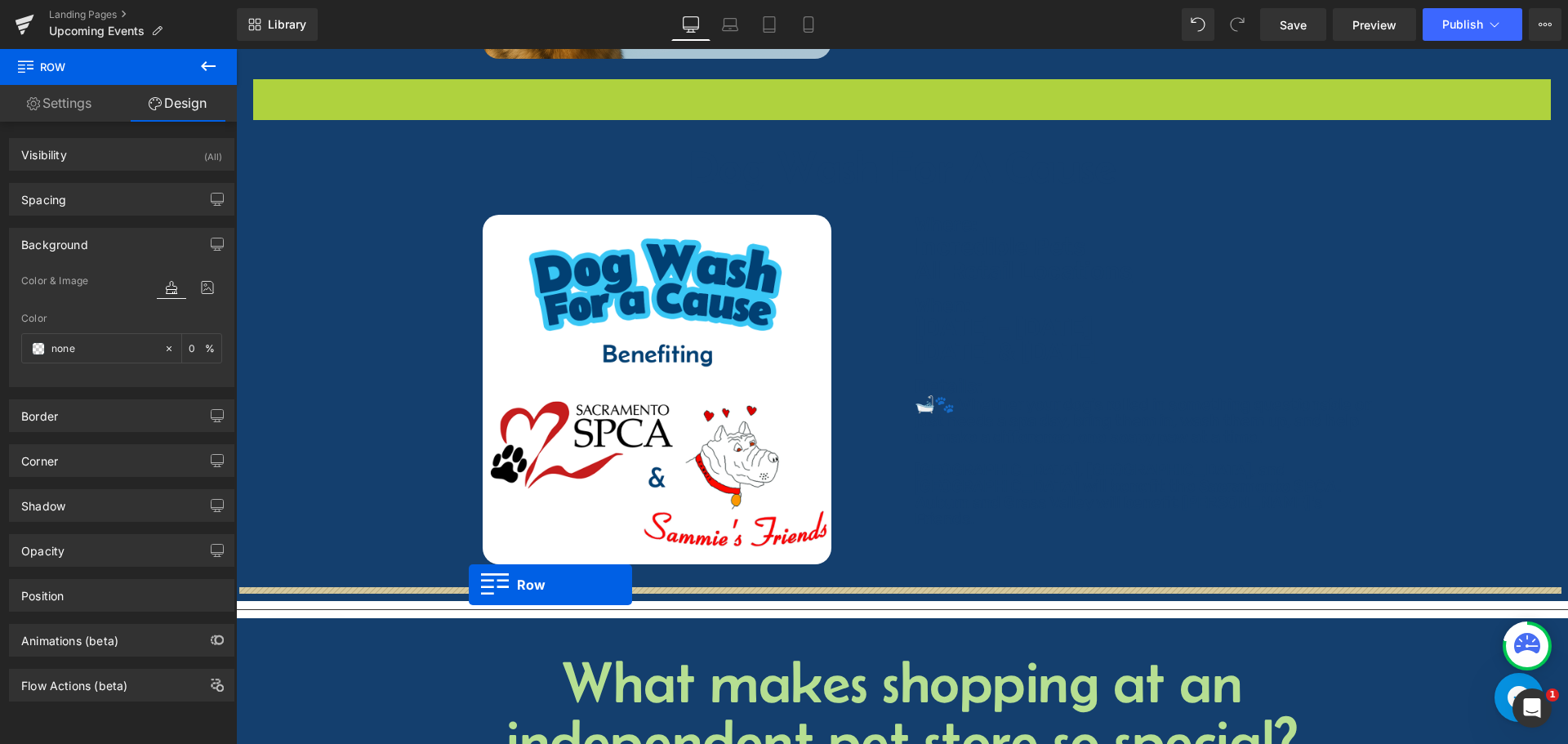
drag, startPoint x: 259, startPoint y: 402, endPoint x: 469, endPoint y: 584, distance: 277.9
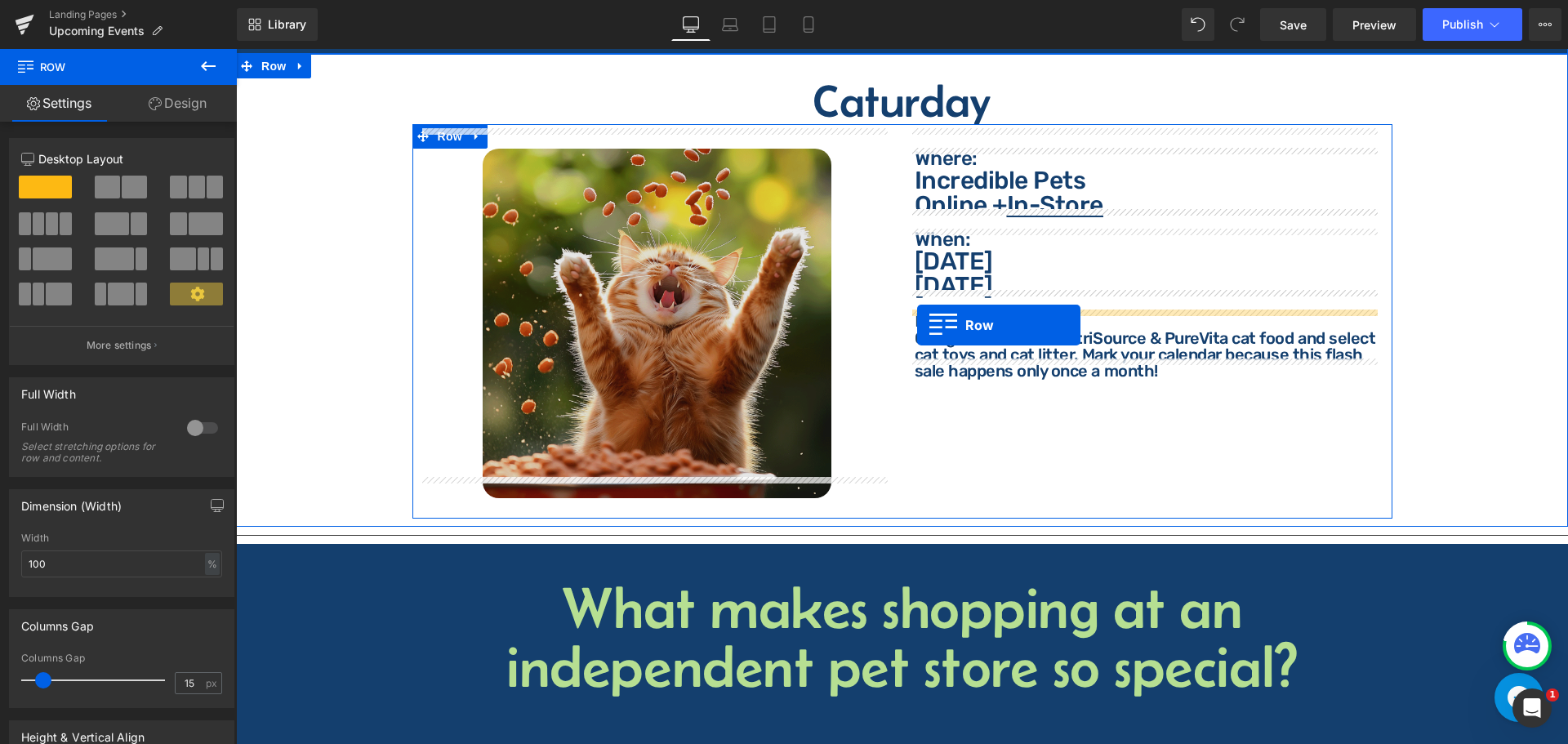
scroll to position [5472, 0]
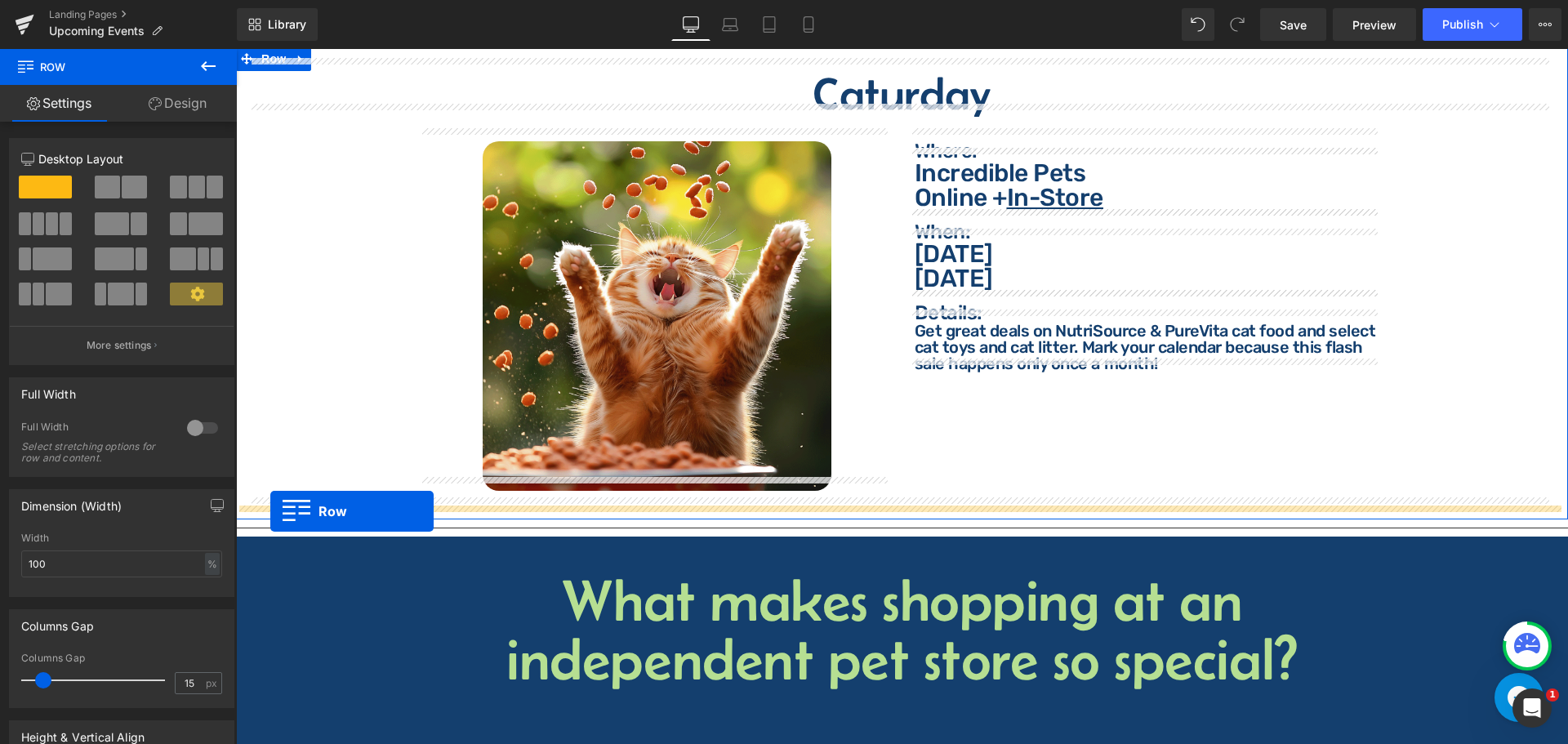
drag, startPoint x: 258, startPoint y: 410, endPoint x: 270, endPoint y: 511, distance: 101.7
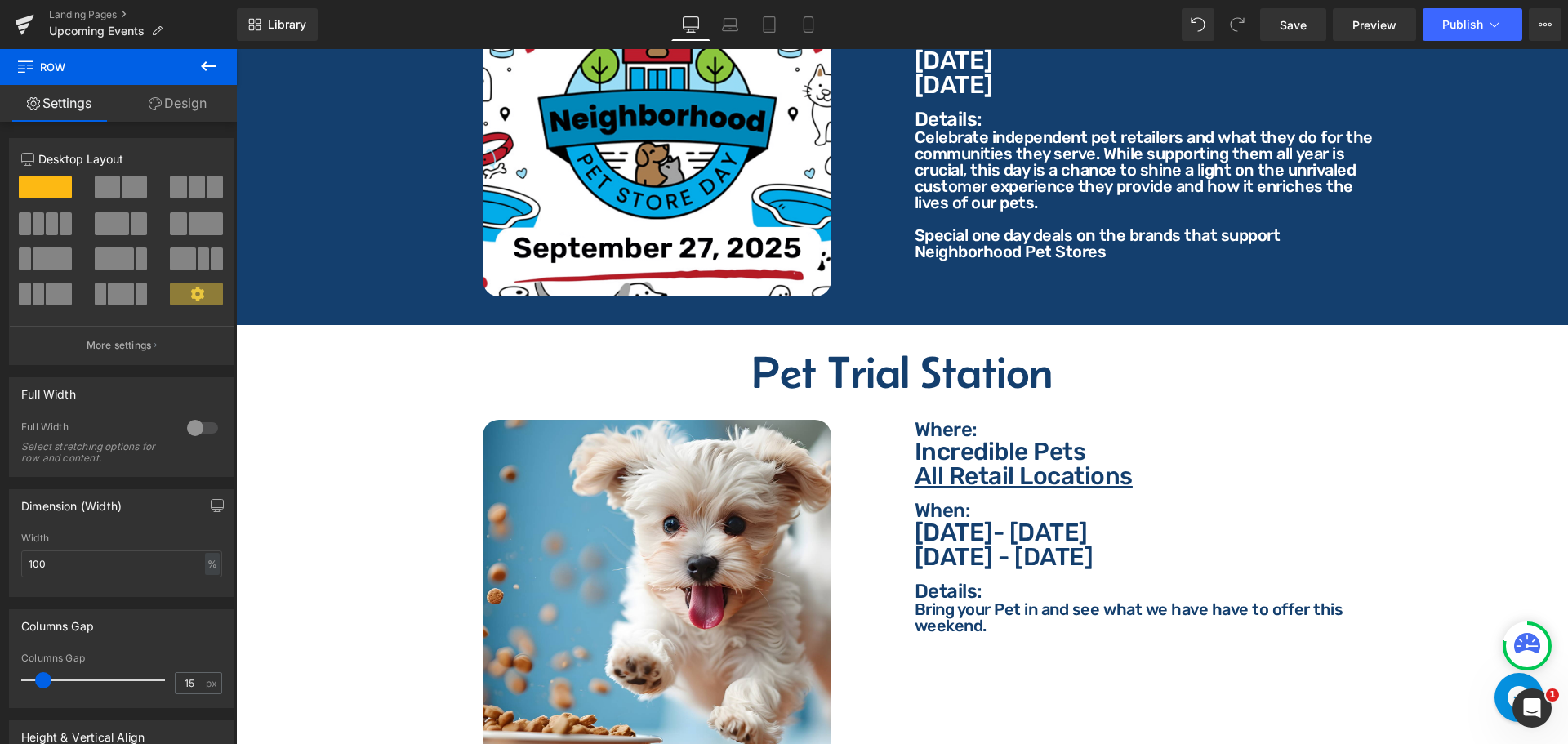
scroll to position [4207, 0]
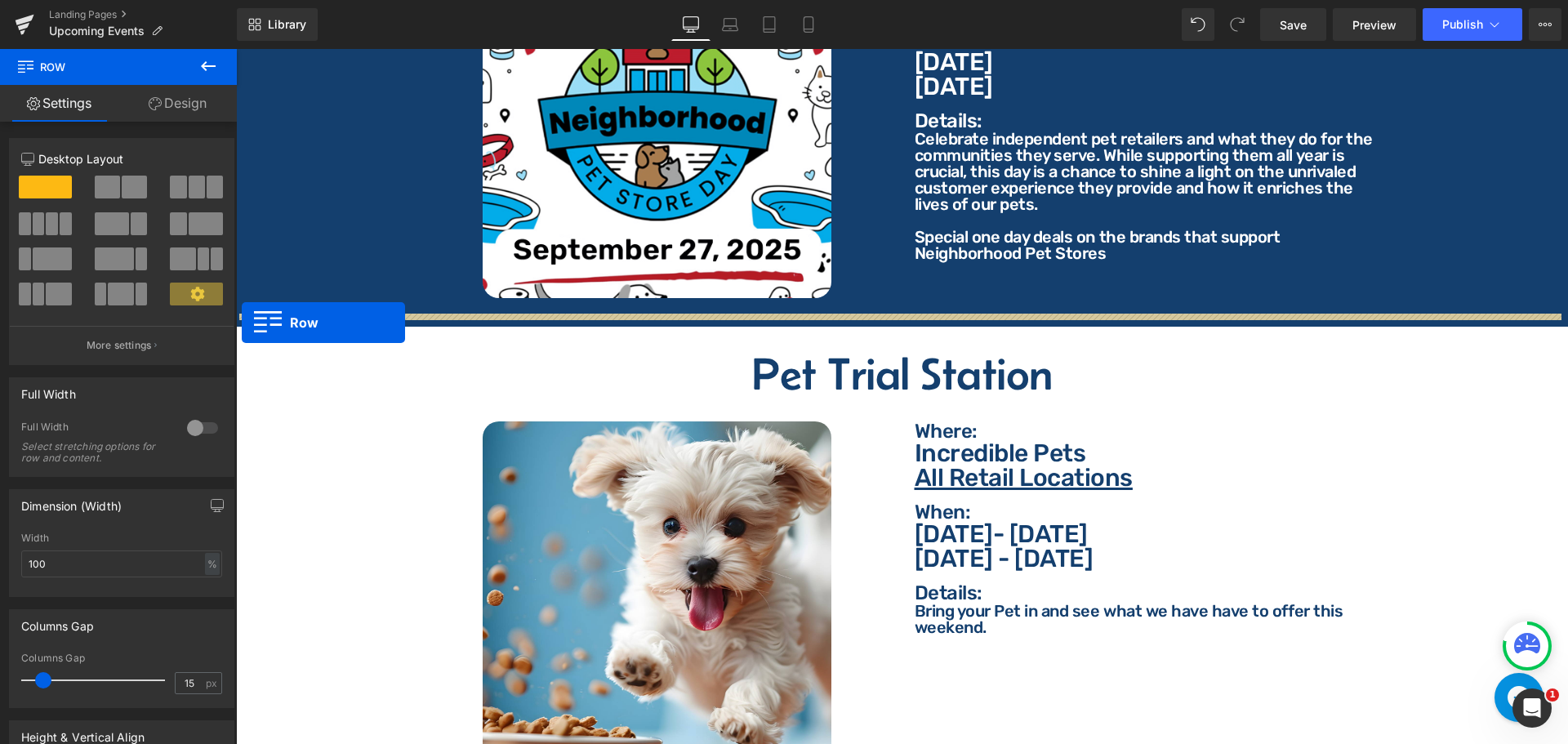
drag, startPoint x: 245, startPoint y: 376, endPoint x: 242, endPoint y: 323, distance: 53.1
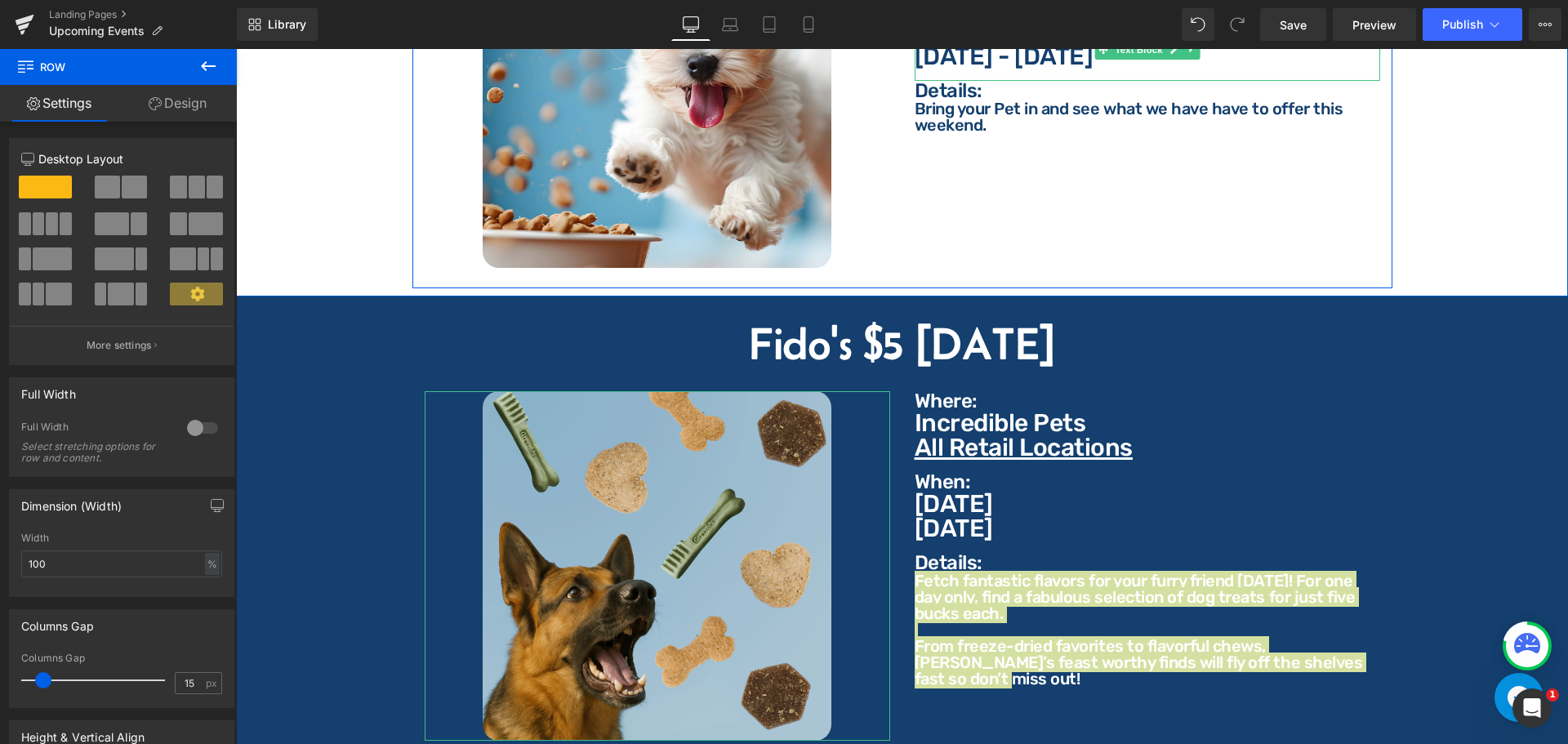
scroll to position [5186, 0]
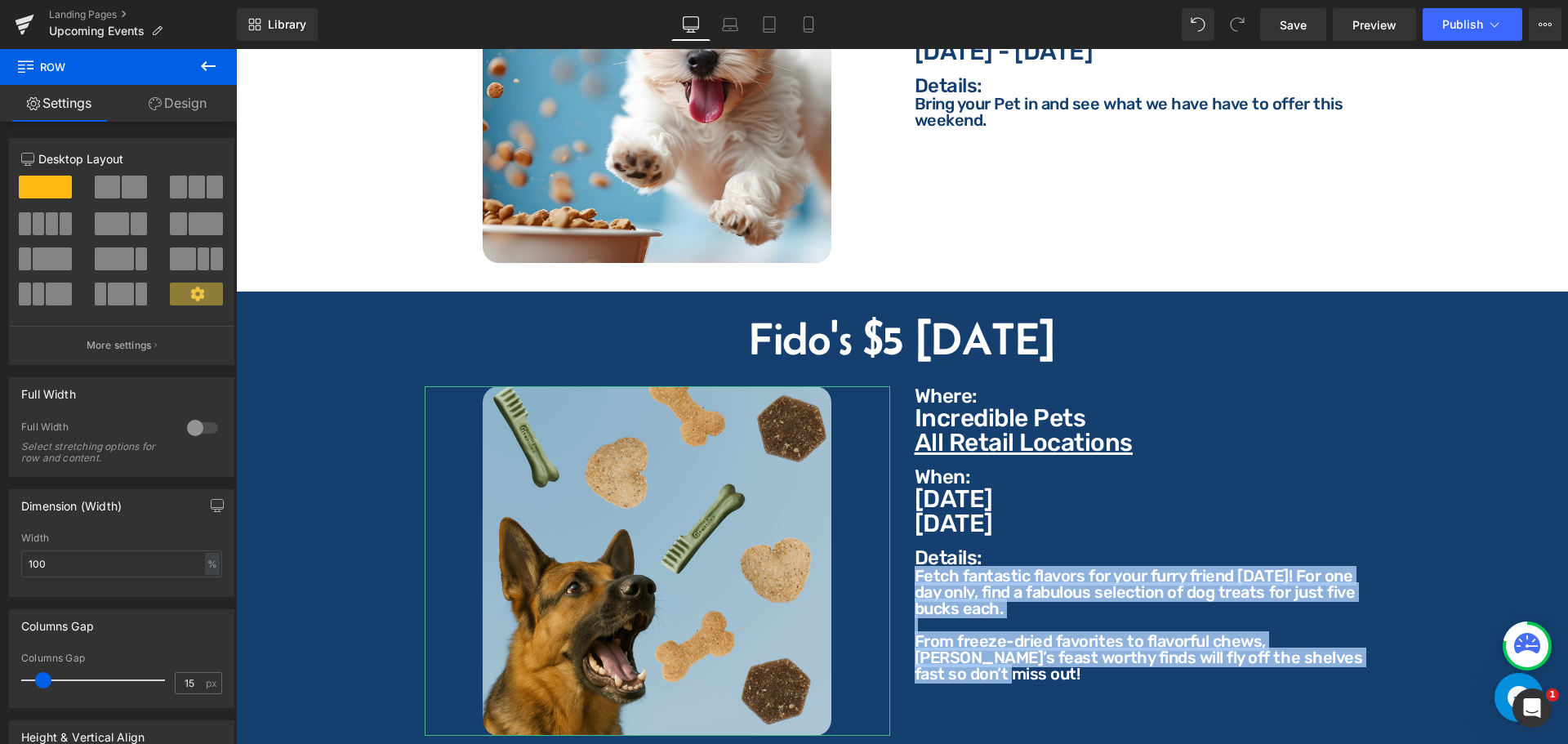
click at [1145, 442] on div "Incredible Pets All Retail Locations" at bounding box center [1147, 437] width 466 height 62
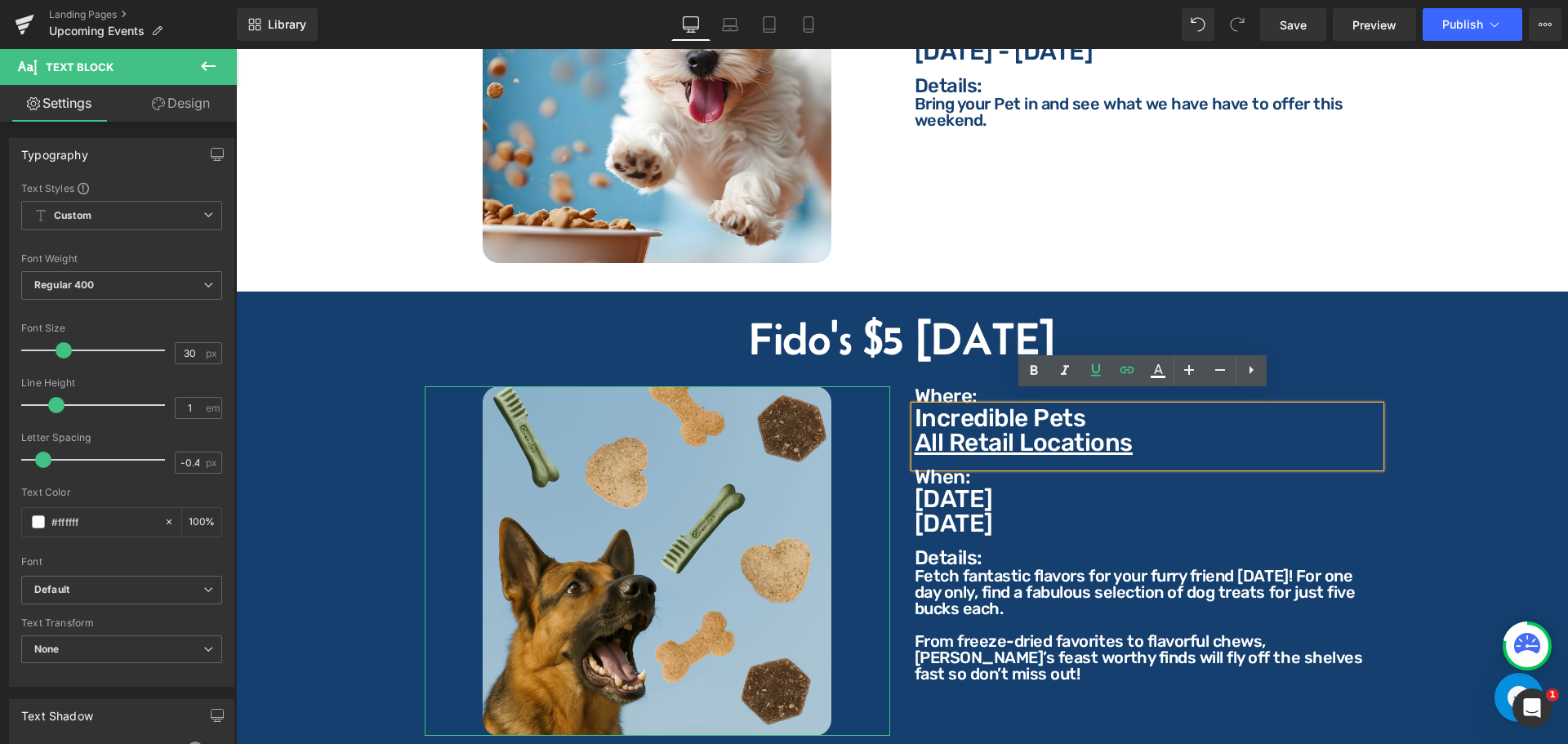
click at [236, 49] on div at bounding box center [236, 49] width 0 height 0
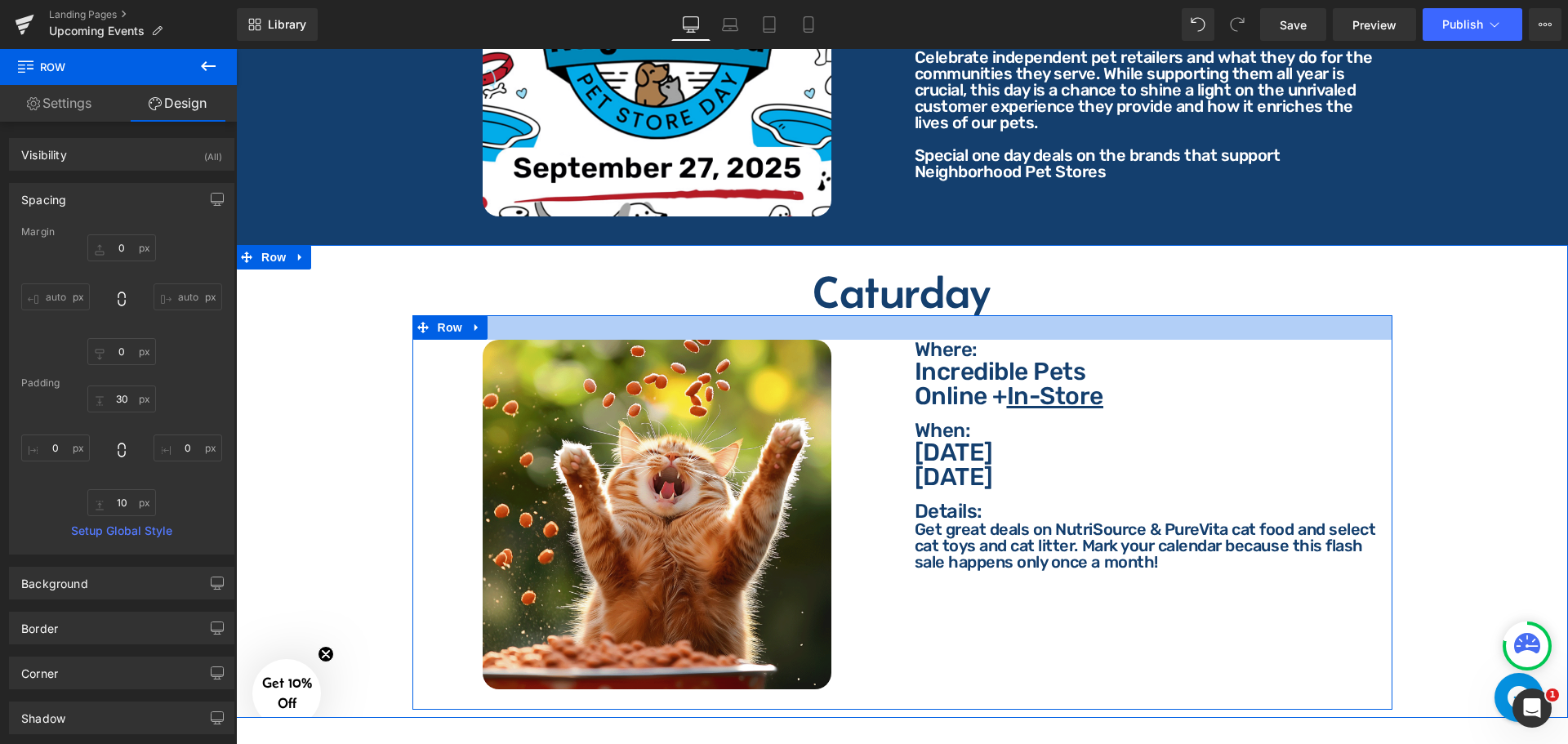
scroll to position [4778, 0]
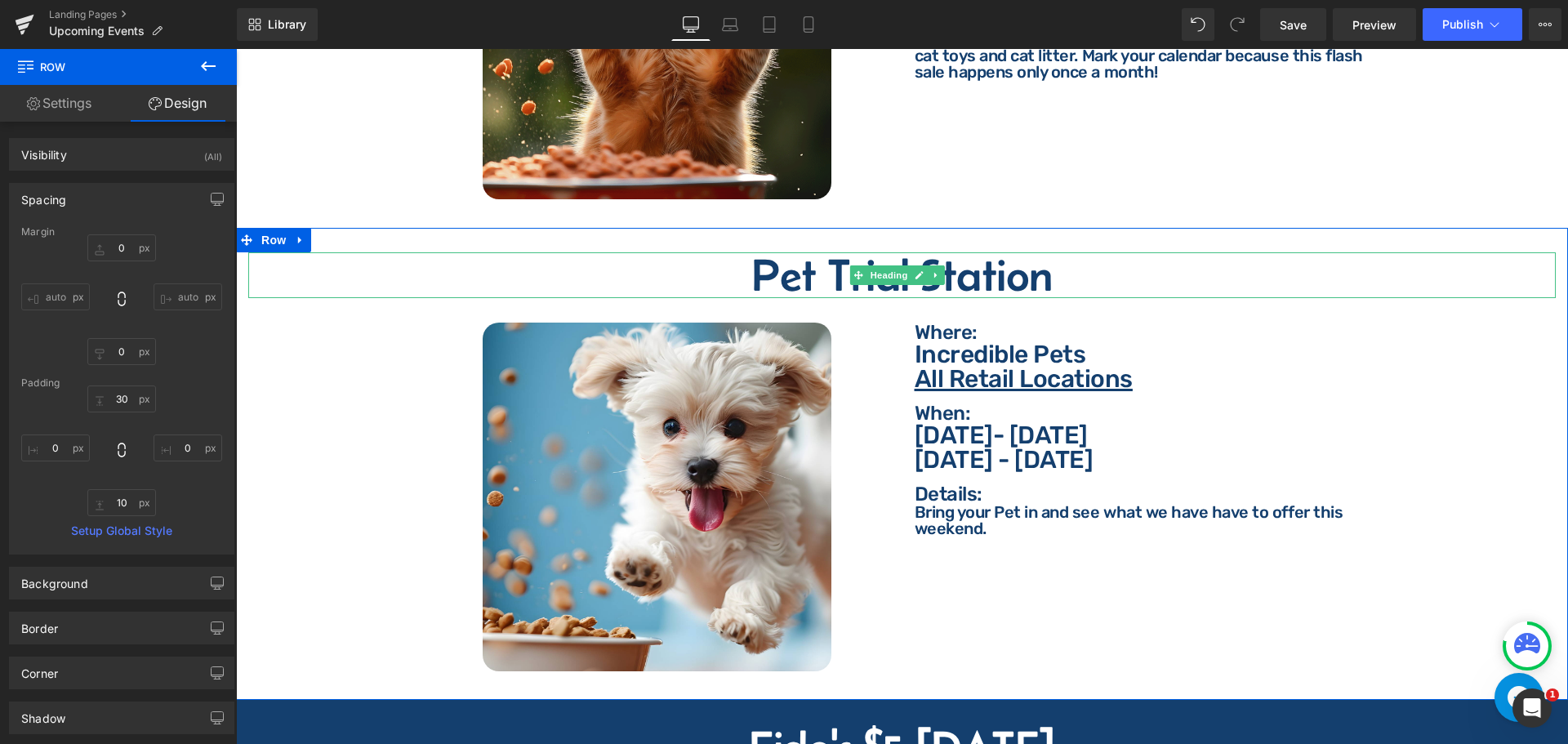
click at [805, 269] on h2 "Pet Trial Station" at bounding box center [902, 275] width 1308 height 46
click at [831, 259] on h2 "Pet Trial Station" at bounding box center [902, 275] width 1308 height 46
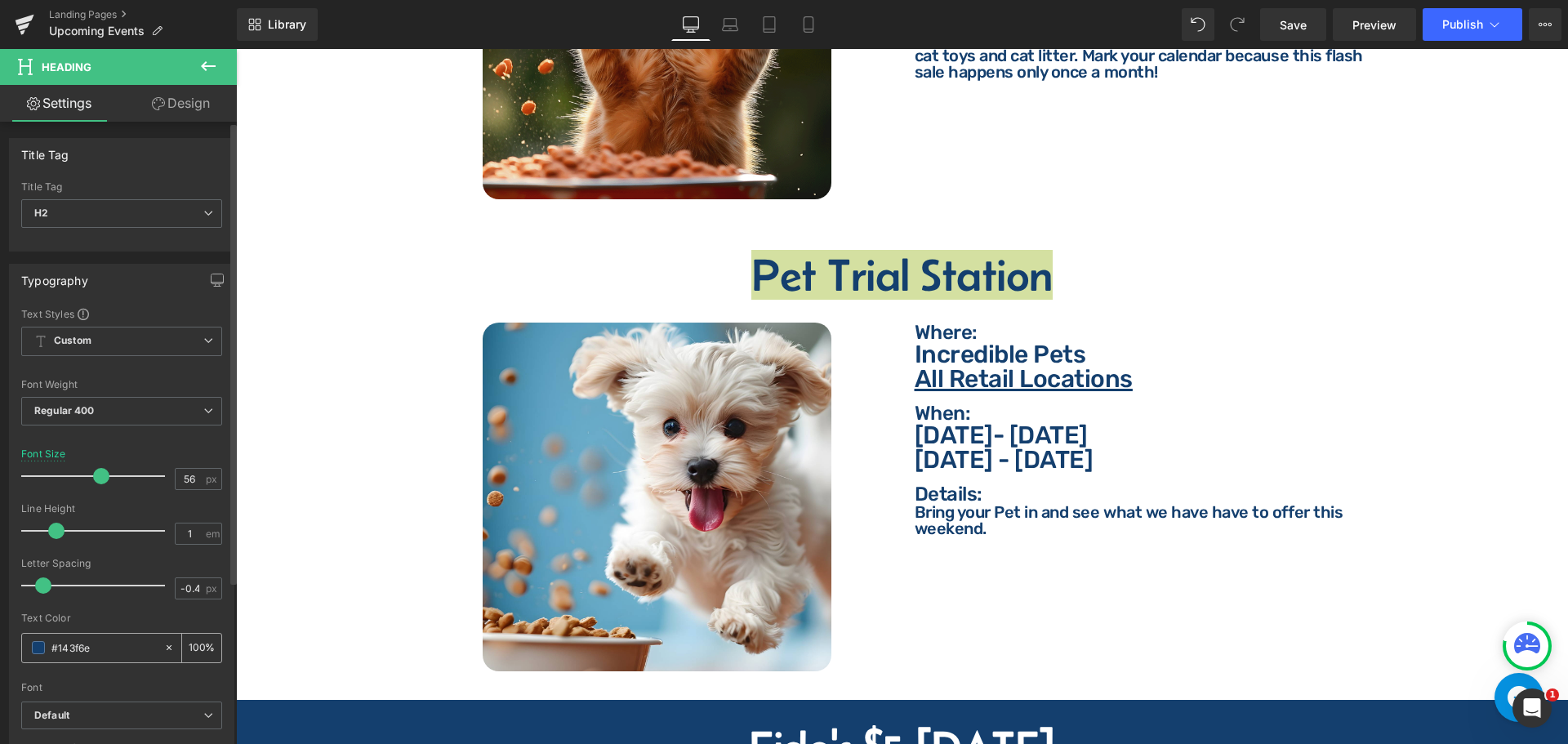
click at [100, 654] on input "#143f6e" at bounding box center [104, 647] width 105 height 18
type input "ff"
type input "0"
type input "ffffff"
type input "100"
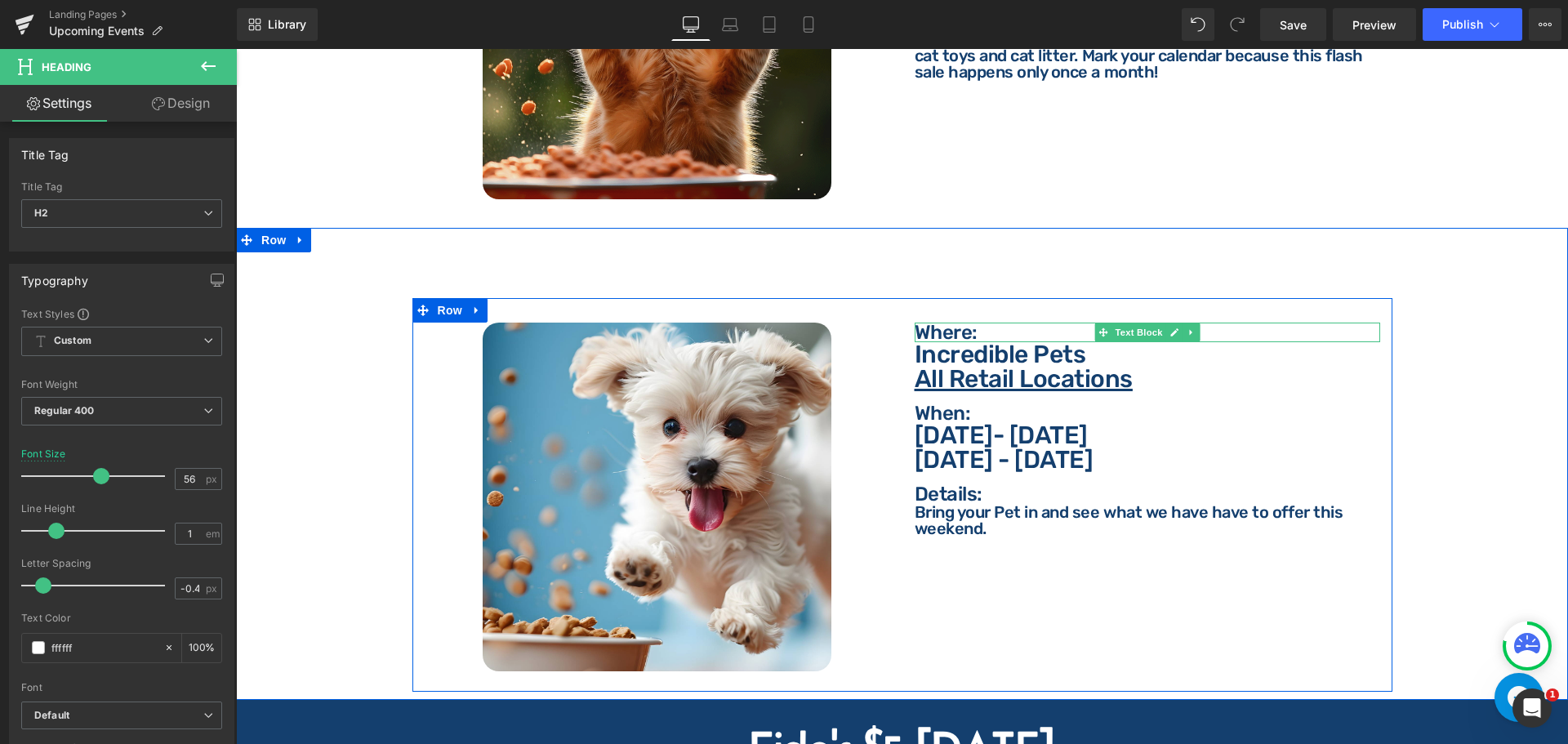
click at [931, 323] on p "Where:" at bounding box center [1147, 333] width 466 height 20
click at [937, 323] on p "Where:" at bounding box center [1147, 333] width 466 height 20
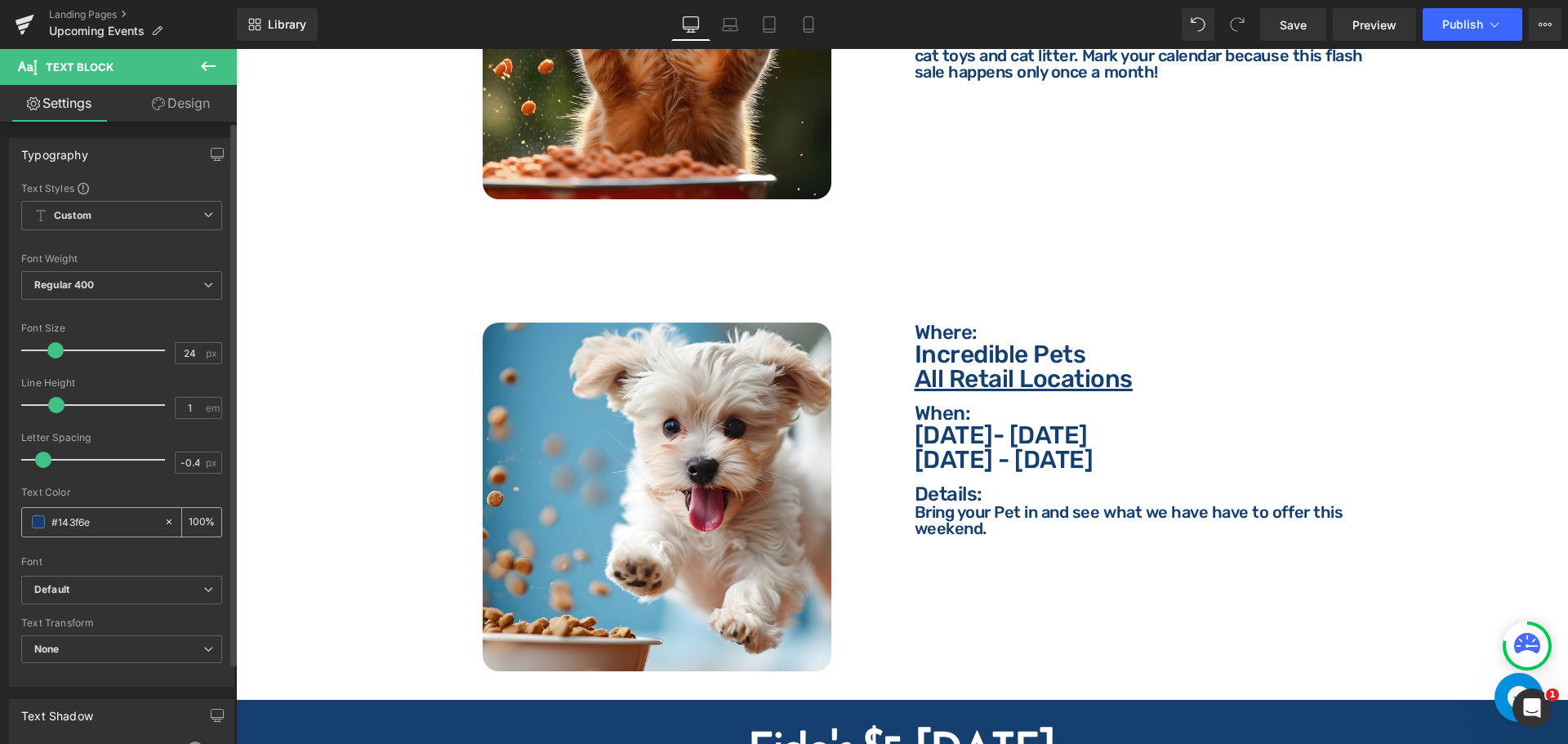
click at [120, 520] on input "#143f6e" at bounding box center [104, 522] width 105 height 18
type input "ffffff"
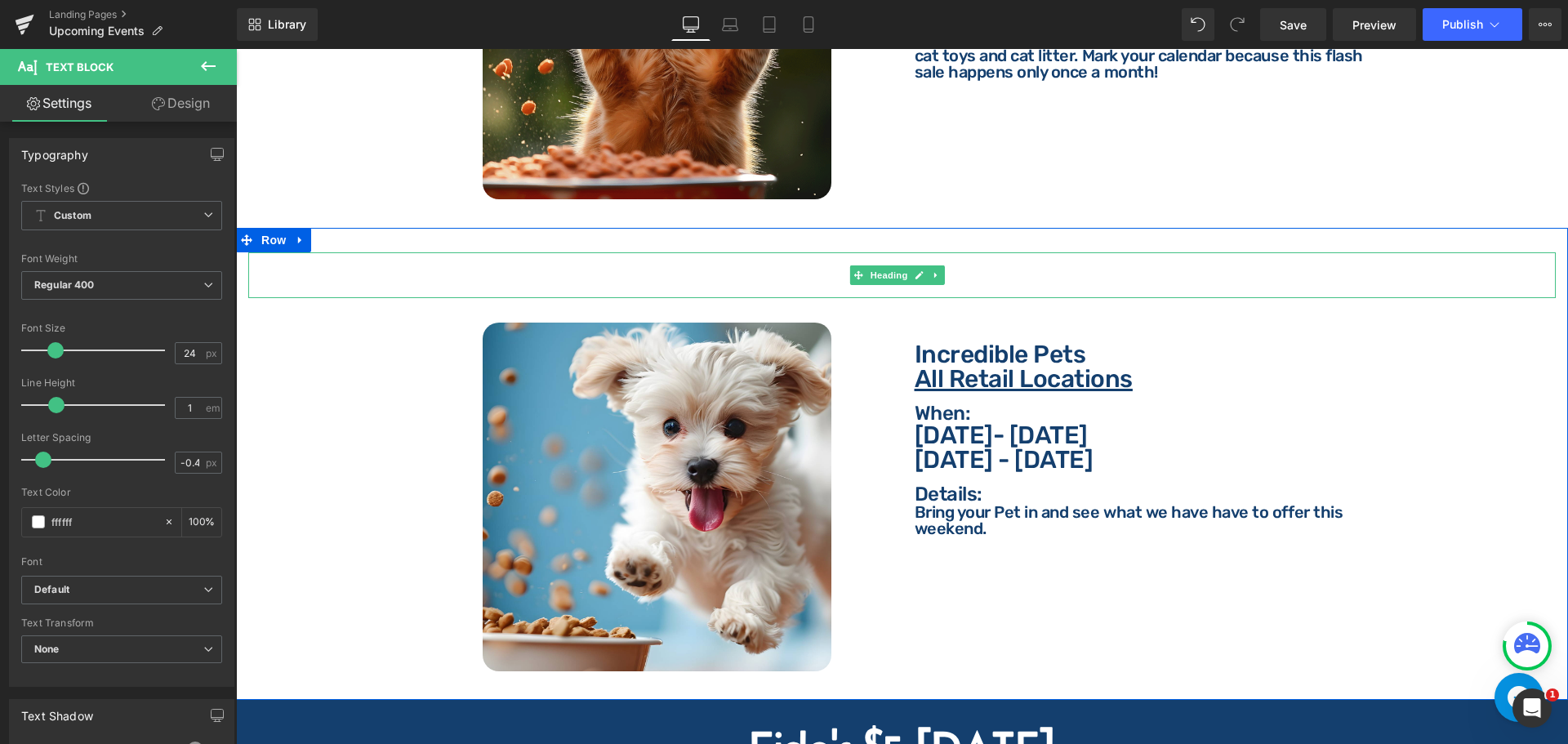
click at [951, 278] on h2 "Pet Trial Station" at bounding box center [902, 275] width 1308 height 46
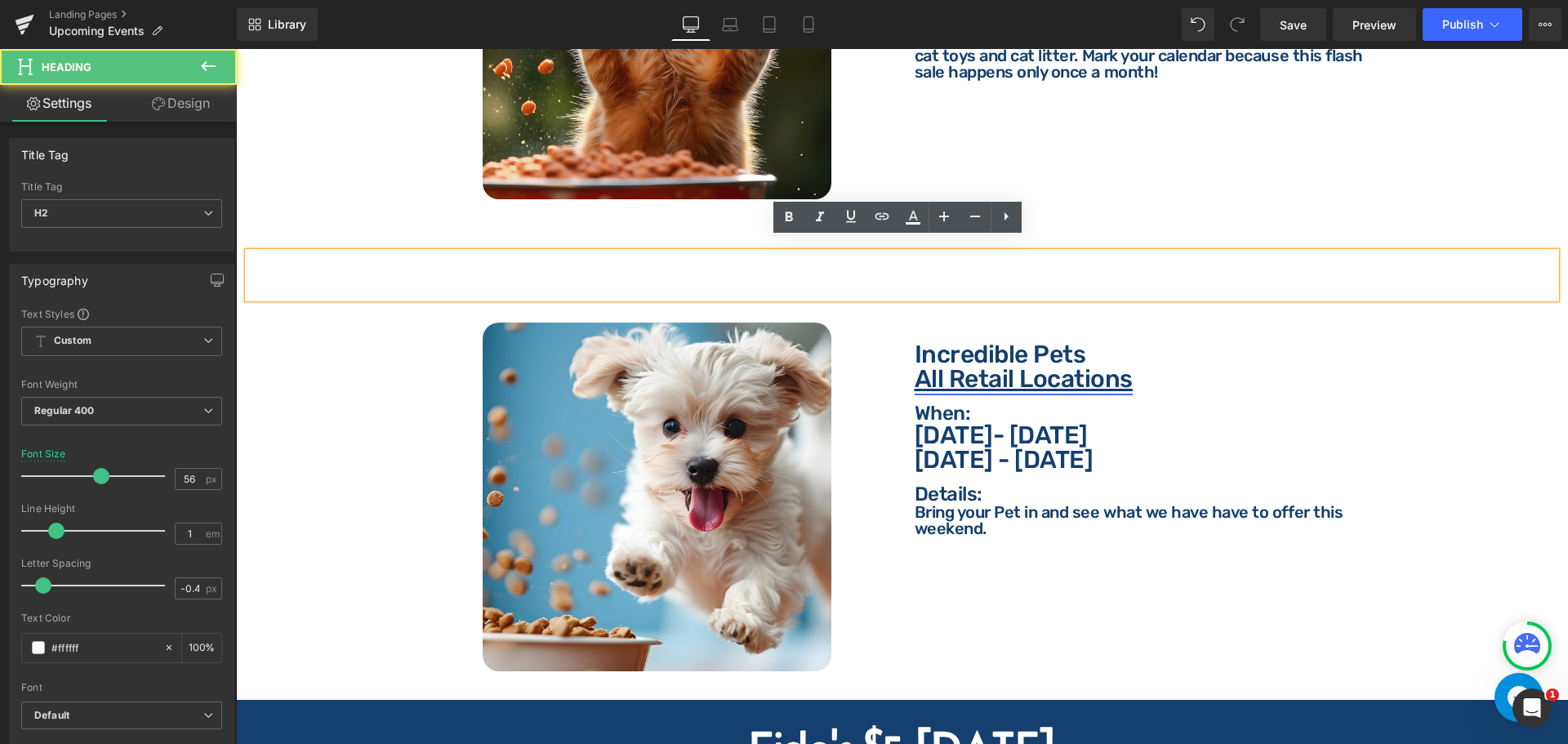
click at [929, 343] on p "Incredible Pets" at bounding box center [1147, 354] width 466 height 24
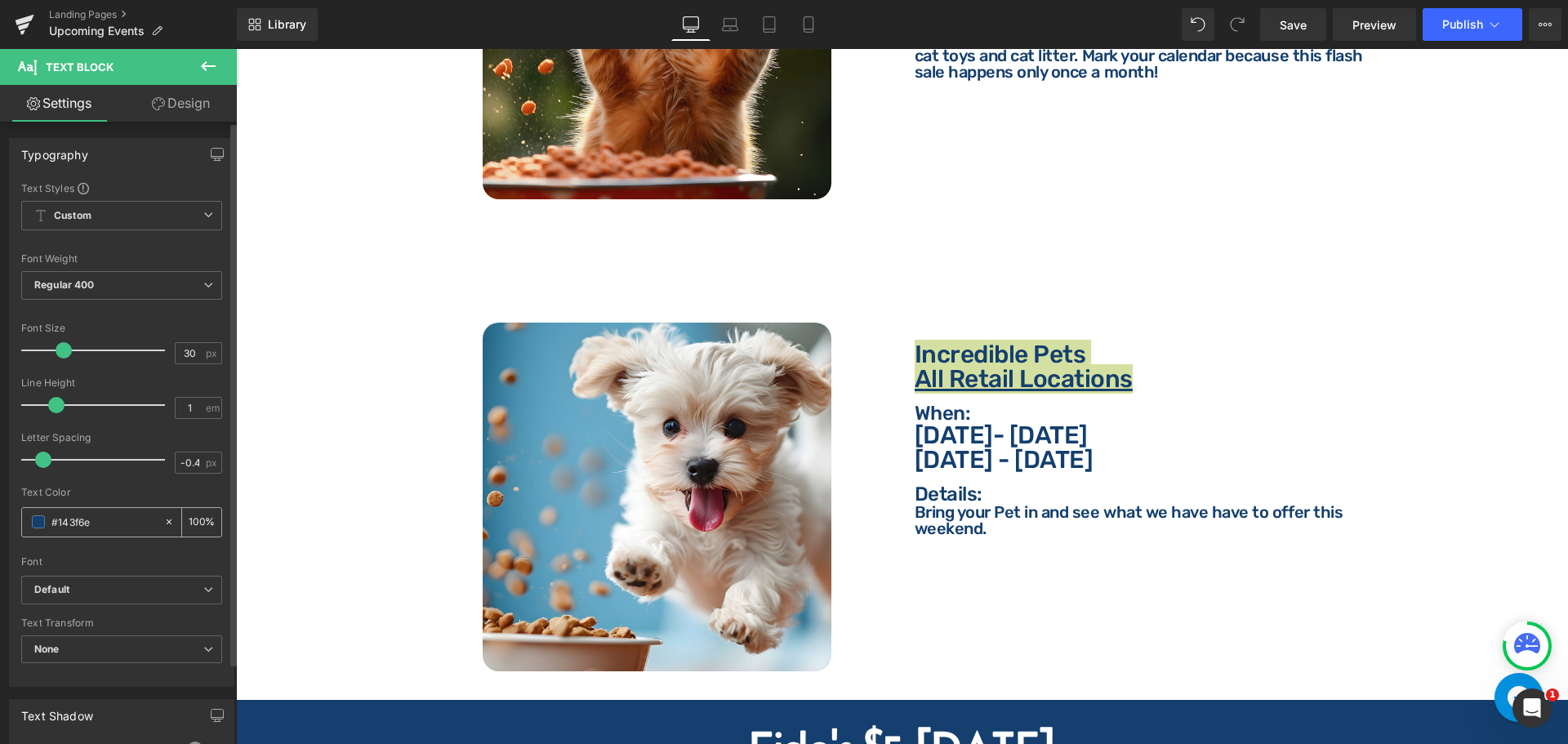
click at [119, 521] on input "#143f6e" at bounding box center [104, 522] width 105 height 18
paste input "ffffff"
type input "ffffff"
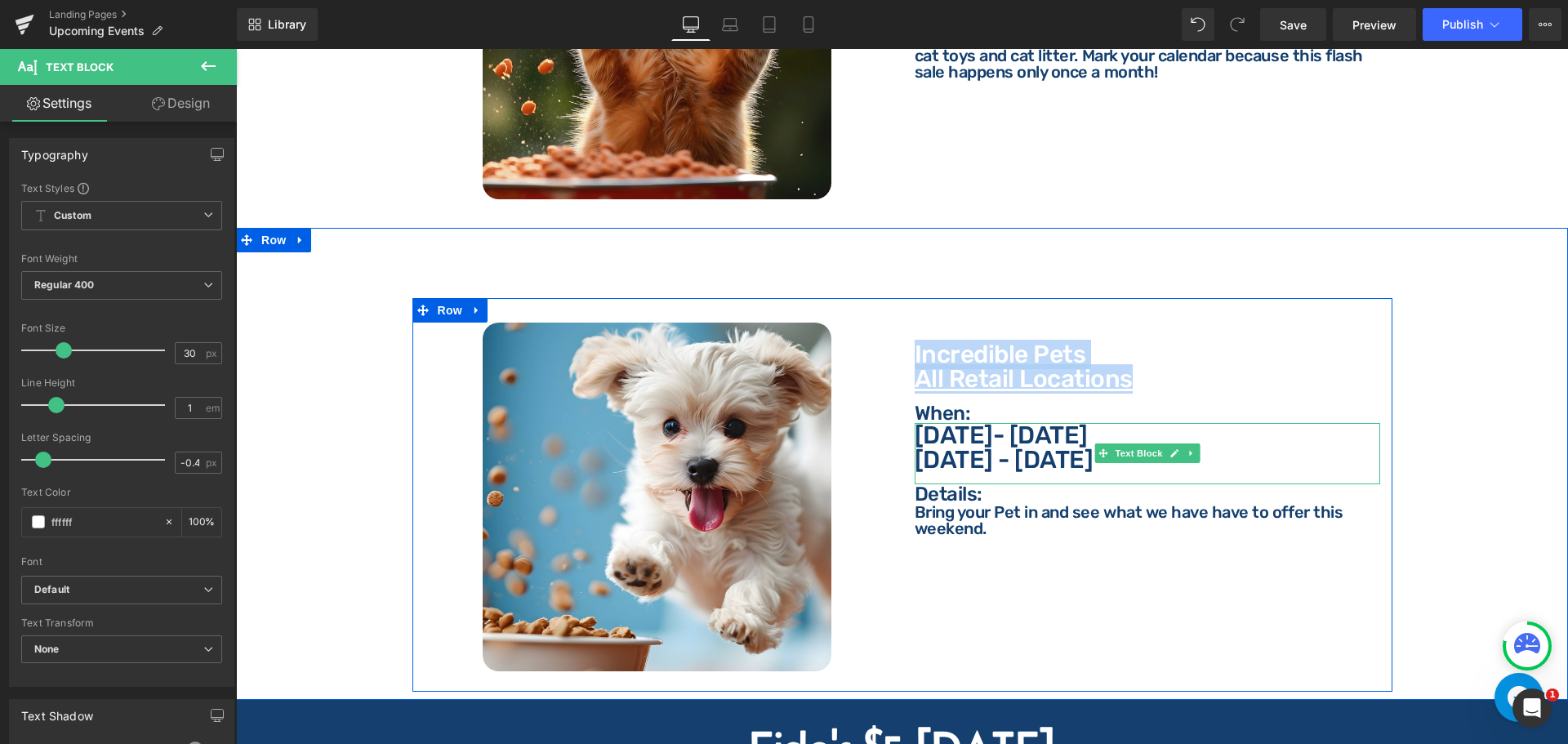
click at [938, 423] on p "[DATE]- [DATE]" at bounding box center [1147, 435] width 466 height 24
click at [938, 403] on p "When:" at bounding box center [1147, 413] width 466 height 20
click at [940, 403] on p "When:" at bounding box center [1147, 413] width 466 height 20
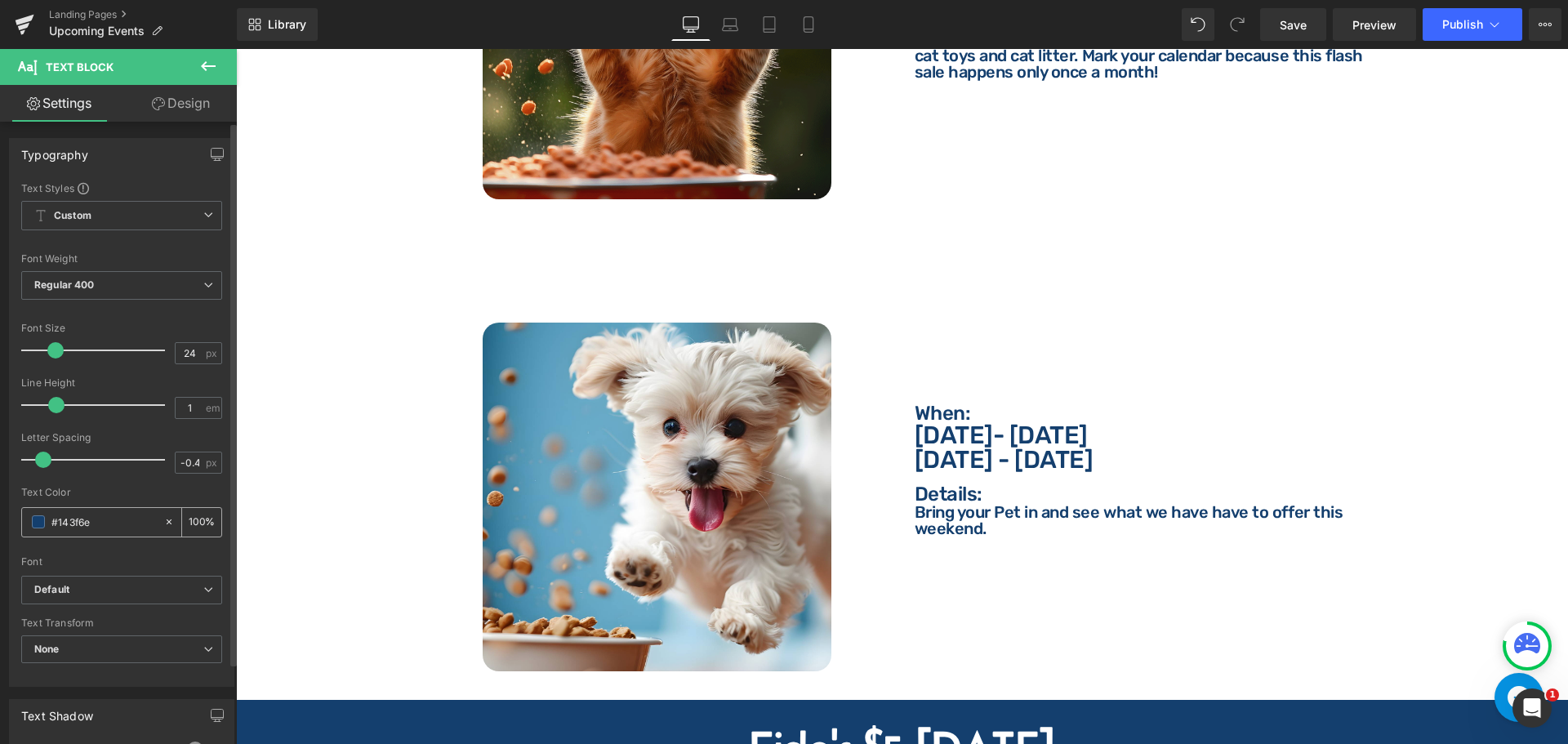
click at [134, 527] on input "#143f6e" at bounding box center [104, 522] width 105 height 18
type input "ffffff"
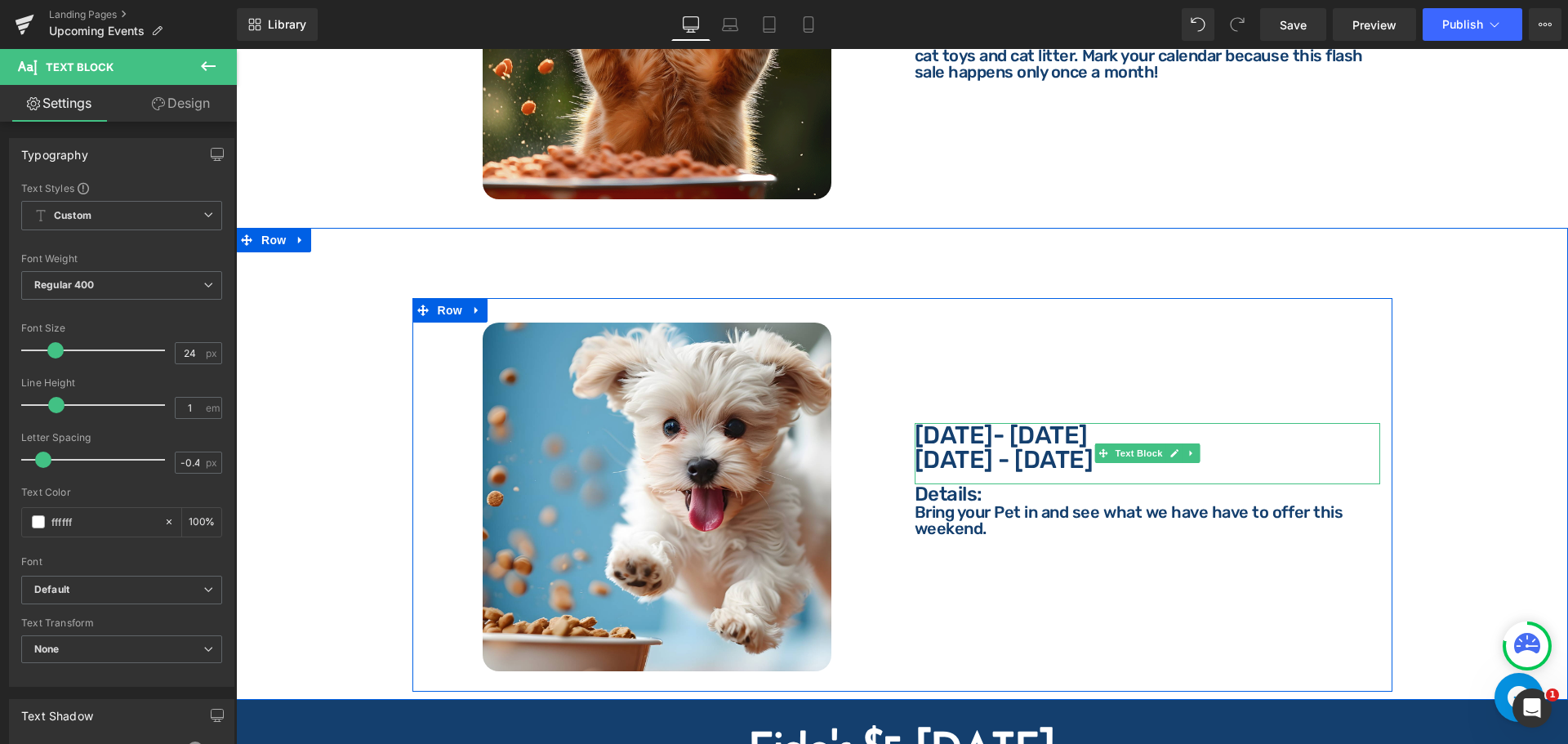
click at [931, 423] on p "[DATE]- [DATE]" at bounding box center [1147, 435] width 466 height 24
click at [940, 423] on p "[DATE]- [DATE]" at bounding box center [1147, 435] width 466 height 24
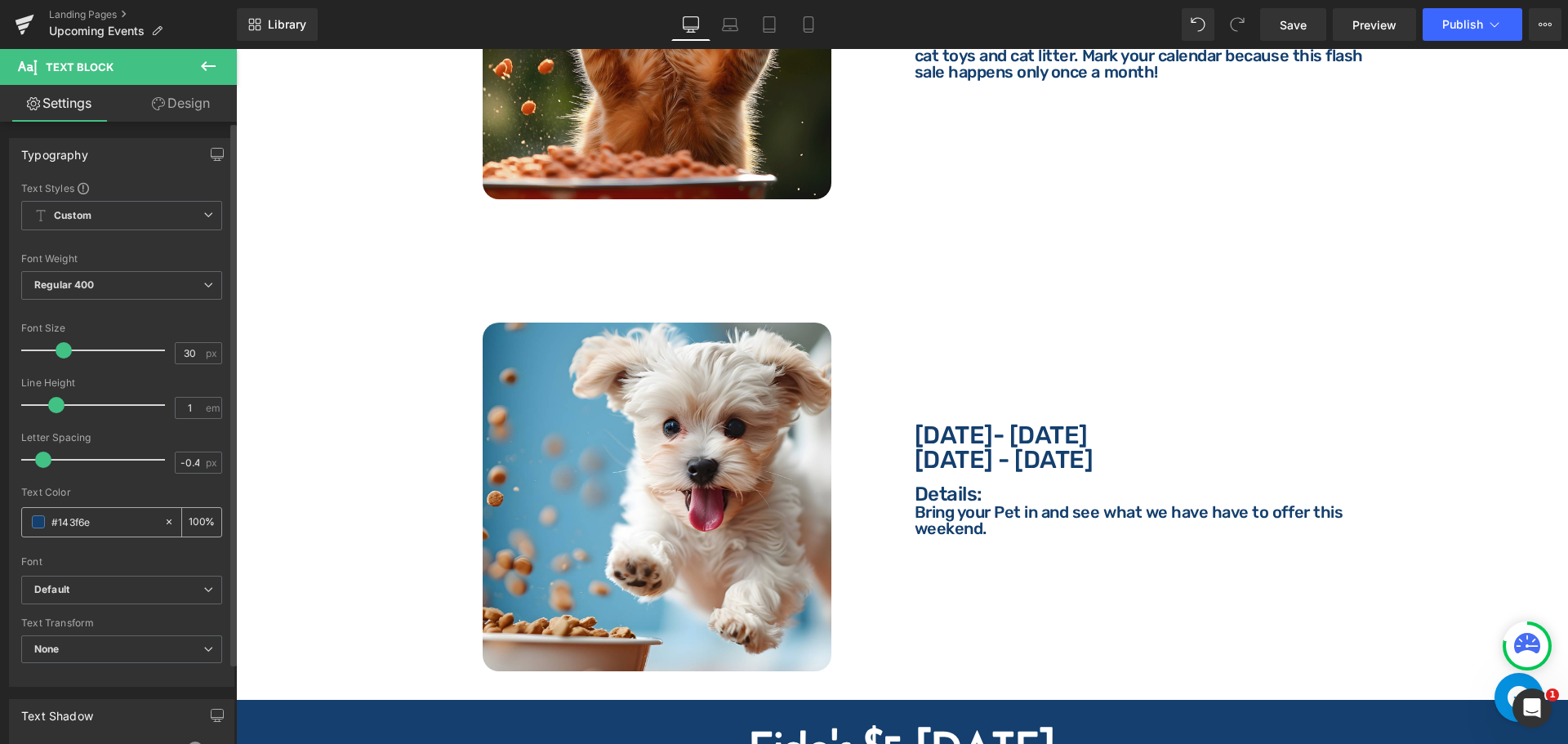
click at [132, 527] on input "#143f6e" at bounding box center [104, 522] width 105 height 18
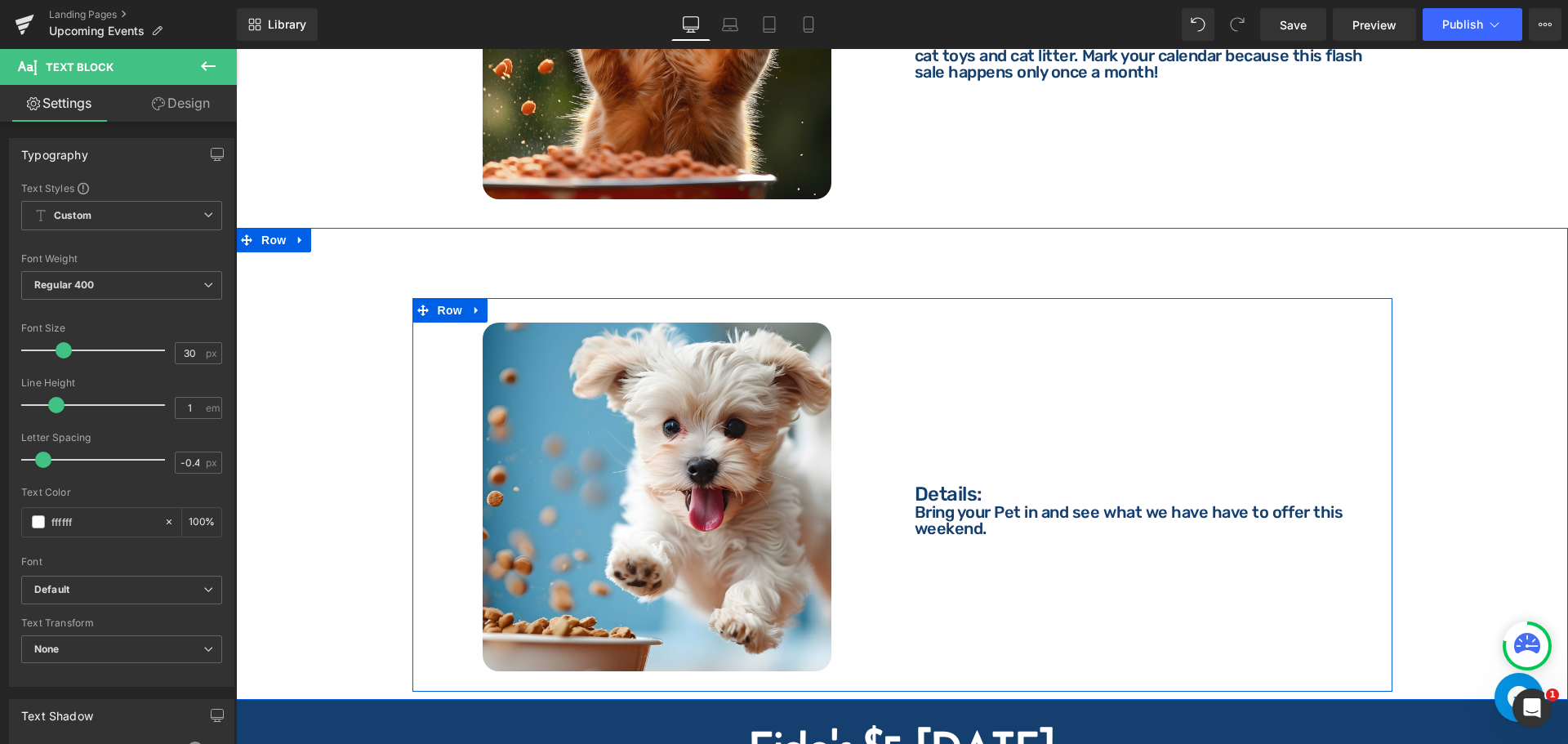
click at [935, 465] on div "[DATE]- [DATE] - [DATE]" at bounding box center [1147, 453] width 466 height 62
type input "#ffffff"
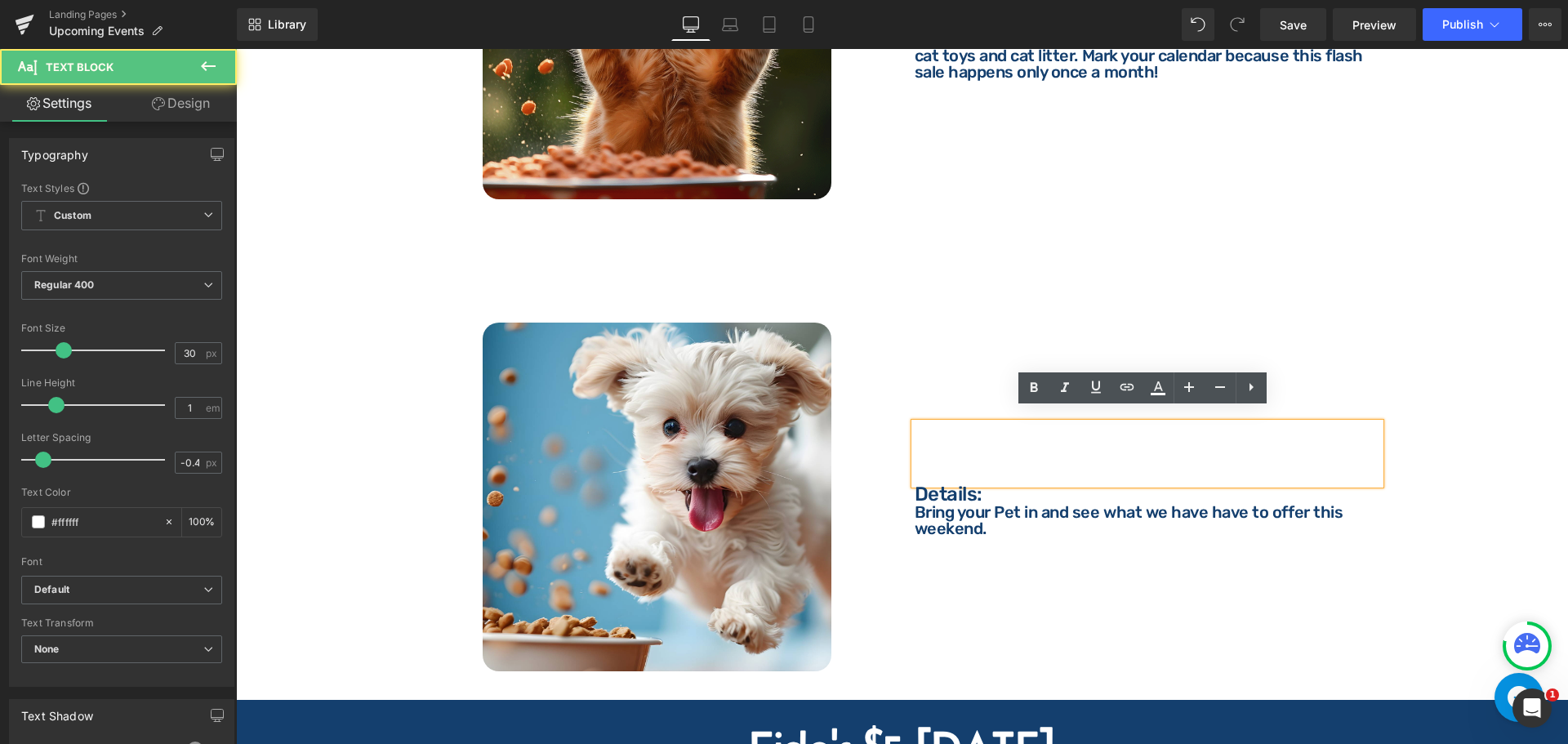
click at [236, 49] on div at bounding box center [236, 49] width 0 height 0
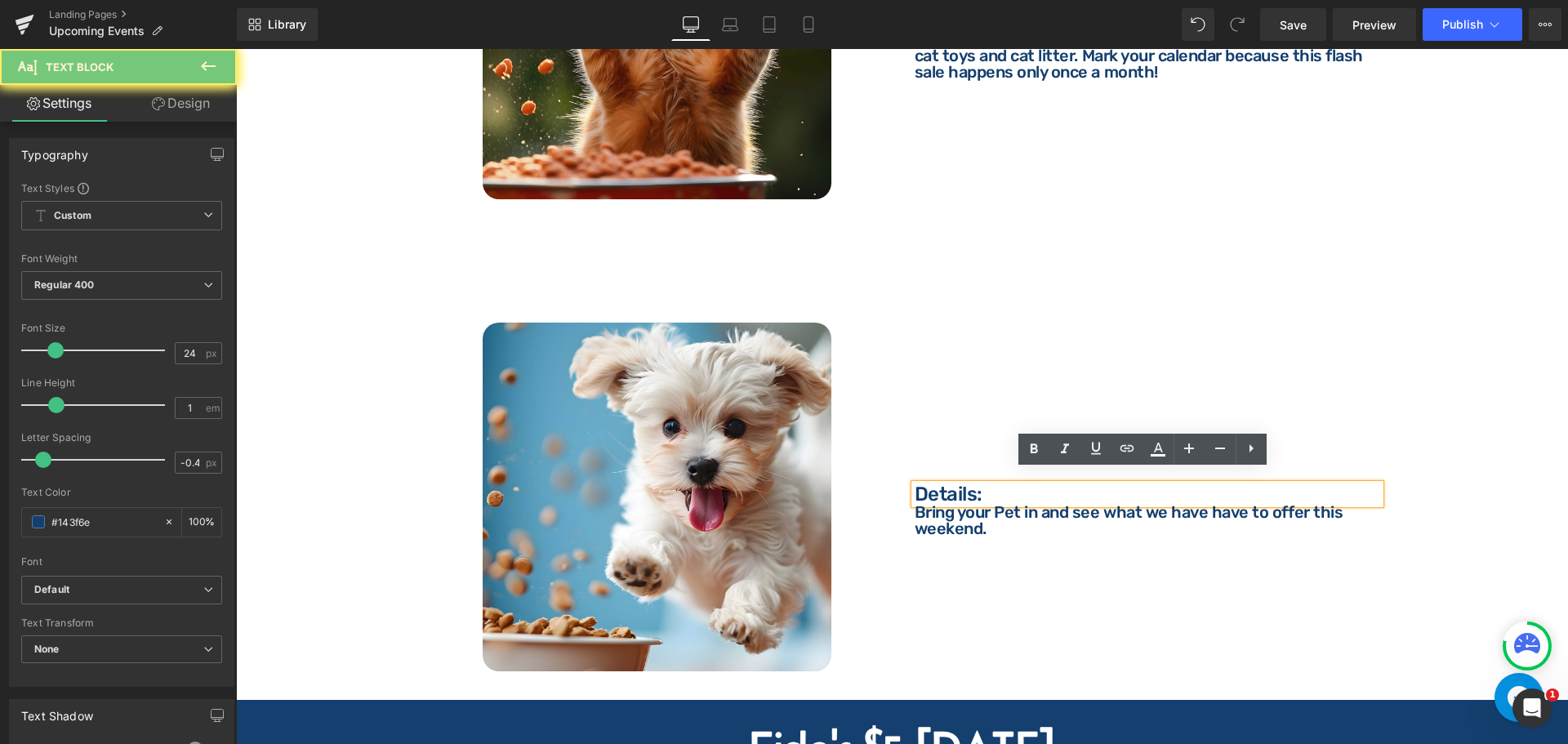
click at [945, 486] on p "Details:" at bounding box center [1147, 494] width 466 height 20
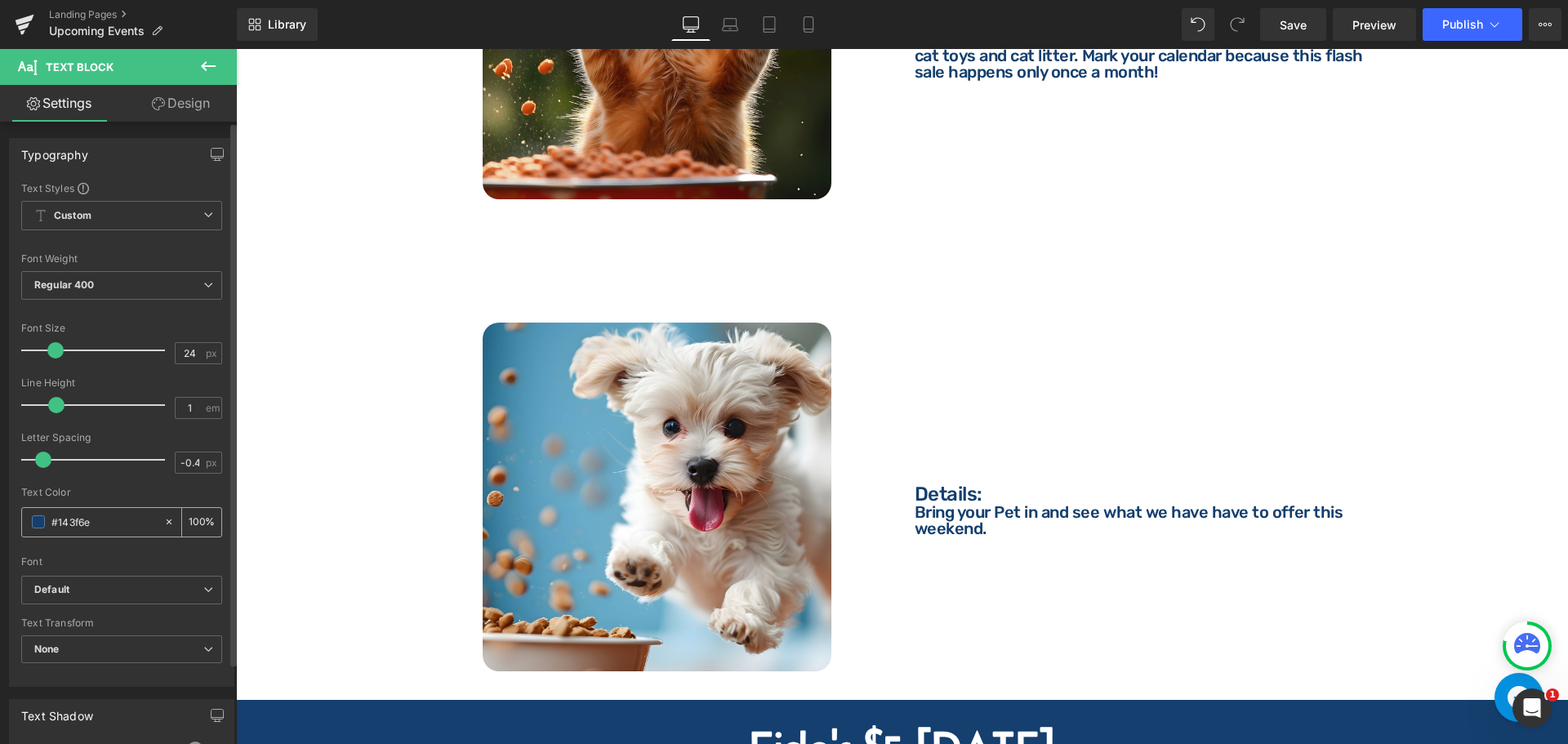
click at [112, 520] on input "#143f6e" at bounding box center [104, 522] width 105 height 18
paste input "ffffff"
type input "ffffff"
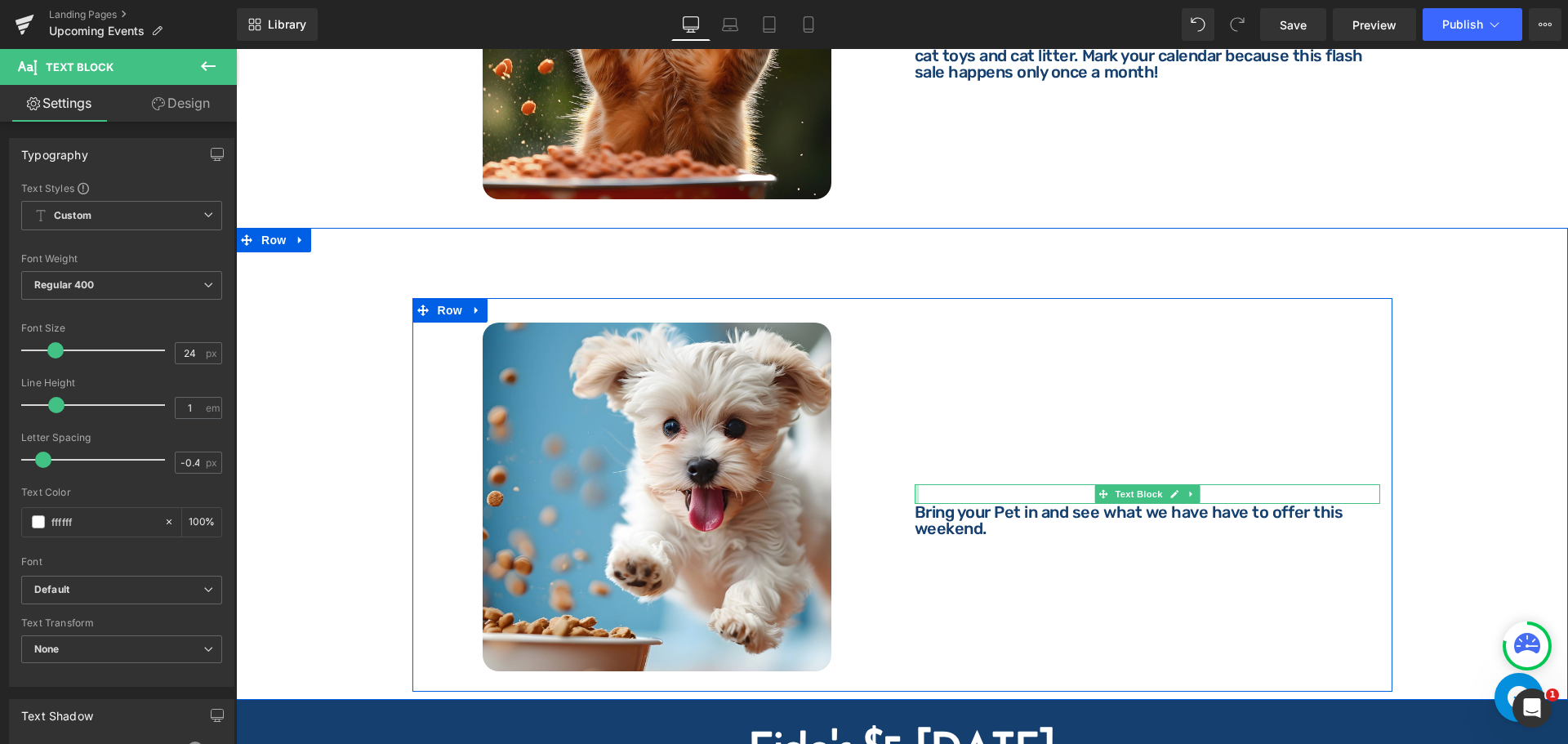
click at [920, 505] on p "Bring your Pet in and see what we have have to offer this weekend." at bounding box center [1147, 520] width 466 height 32
click at [937, 505] on p "Bring your Pet in and see what we have have to offer this weekend." at bounding box center [1147, 520] width 466 height 32
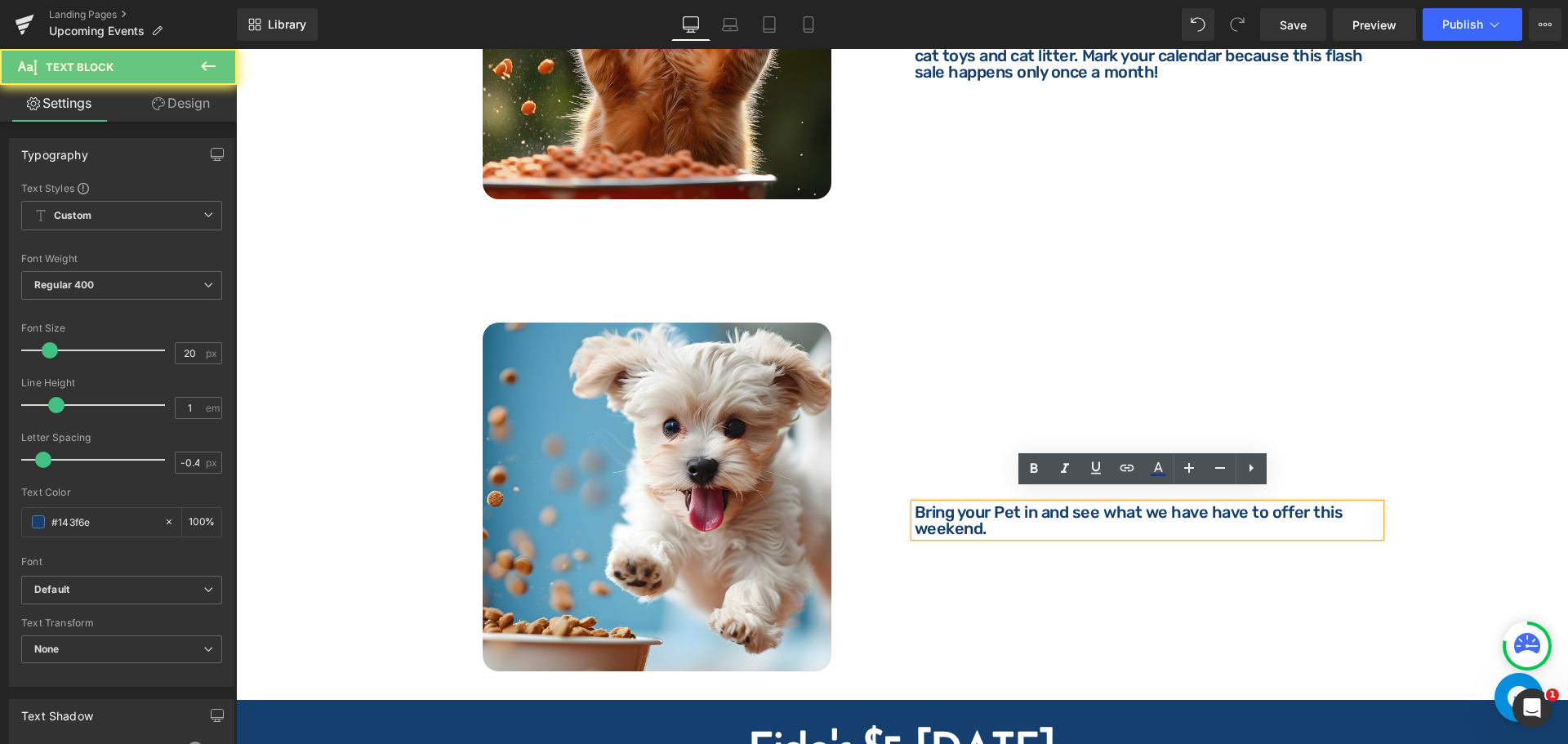
click at [941, 505] on p "Bring your Pet in and see what we have have to offer this weekend." at bounding box center [1147, 520] width 466 height 32
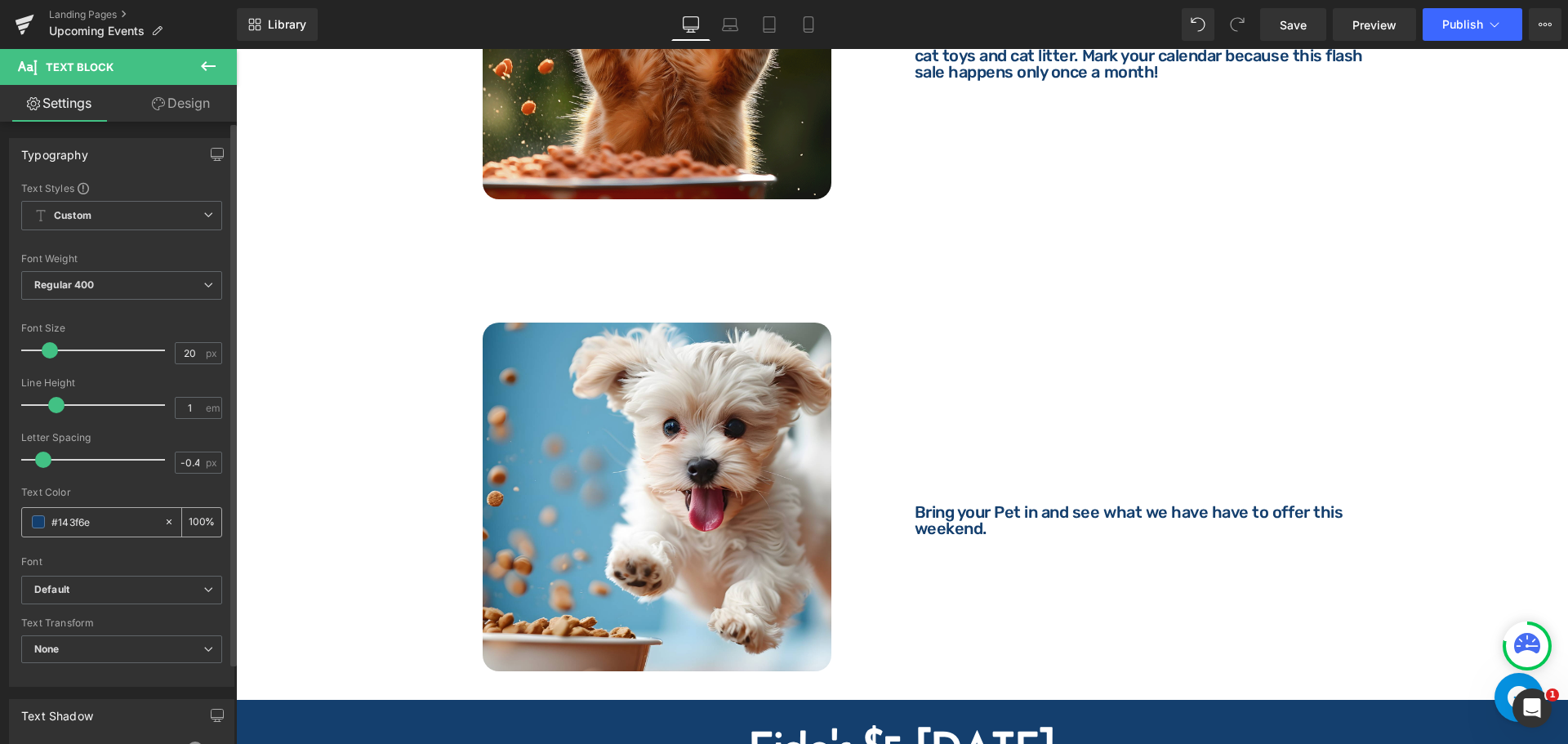
click at [105, 523] on input "#143f6e" at bounding box center [104, 522] width 105 height 18
type input "ff"
type input "0"
type input "ffffff"
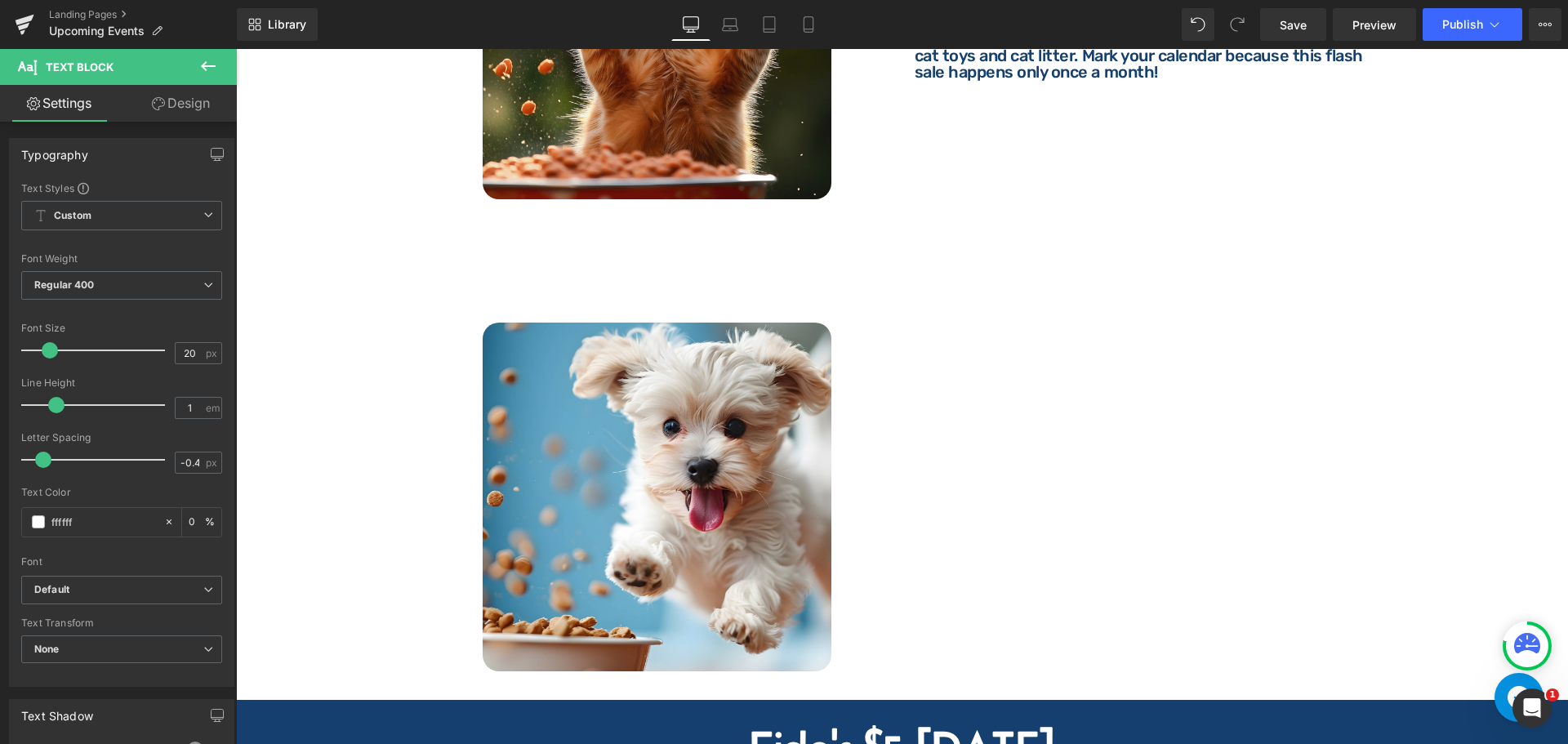
type input "100"
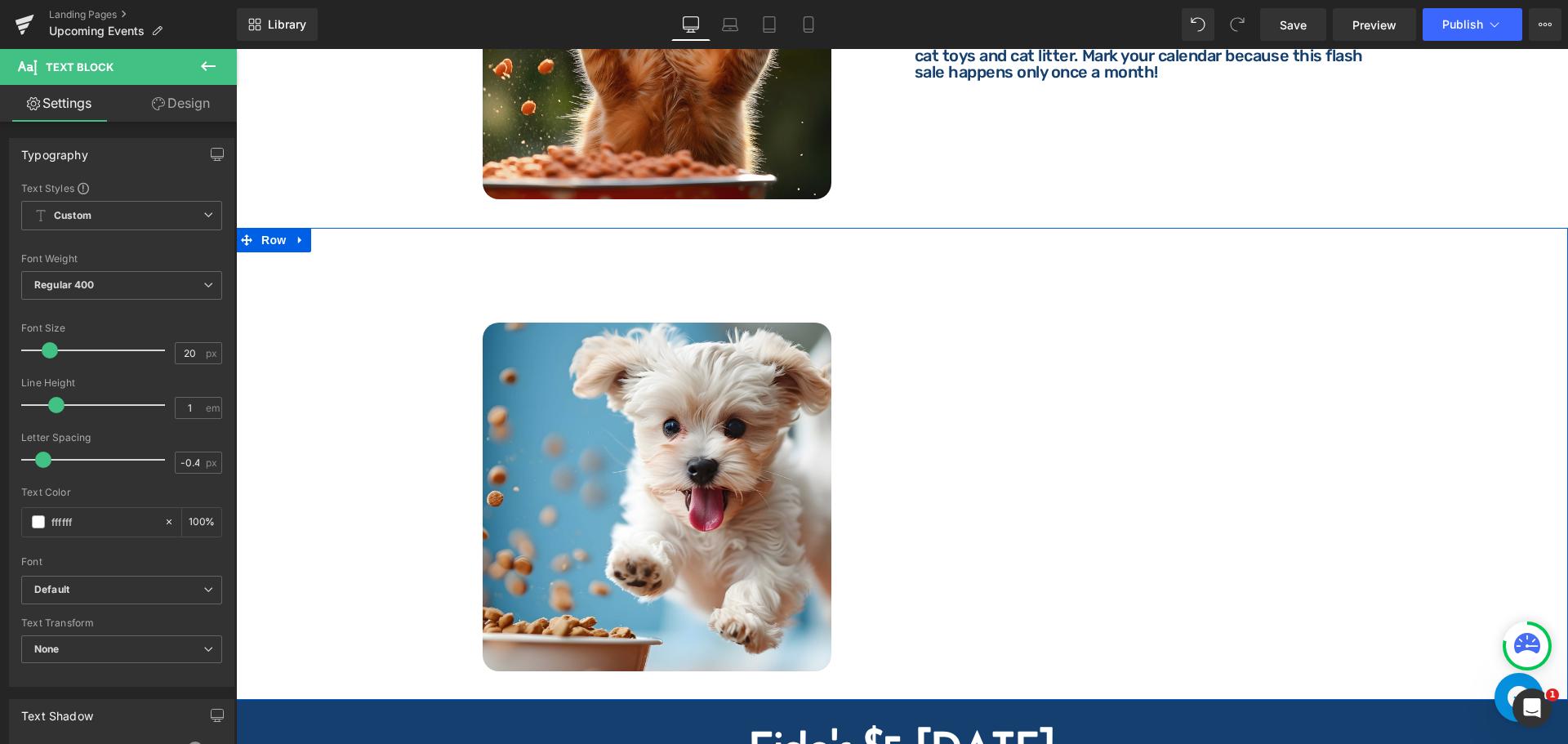
click at [236, 49] on div at bounding box center [236, 49] width 0 height 0
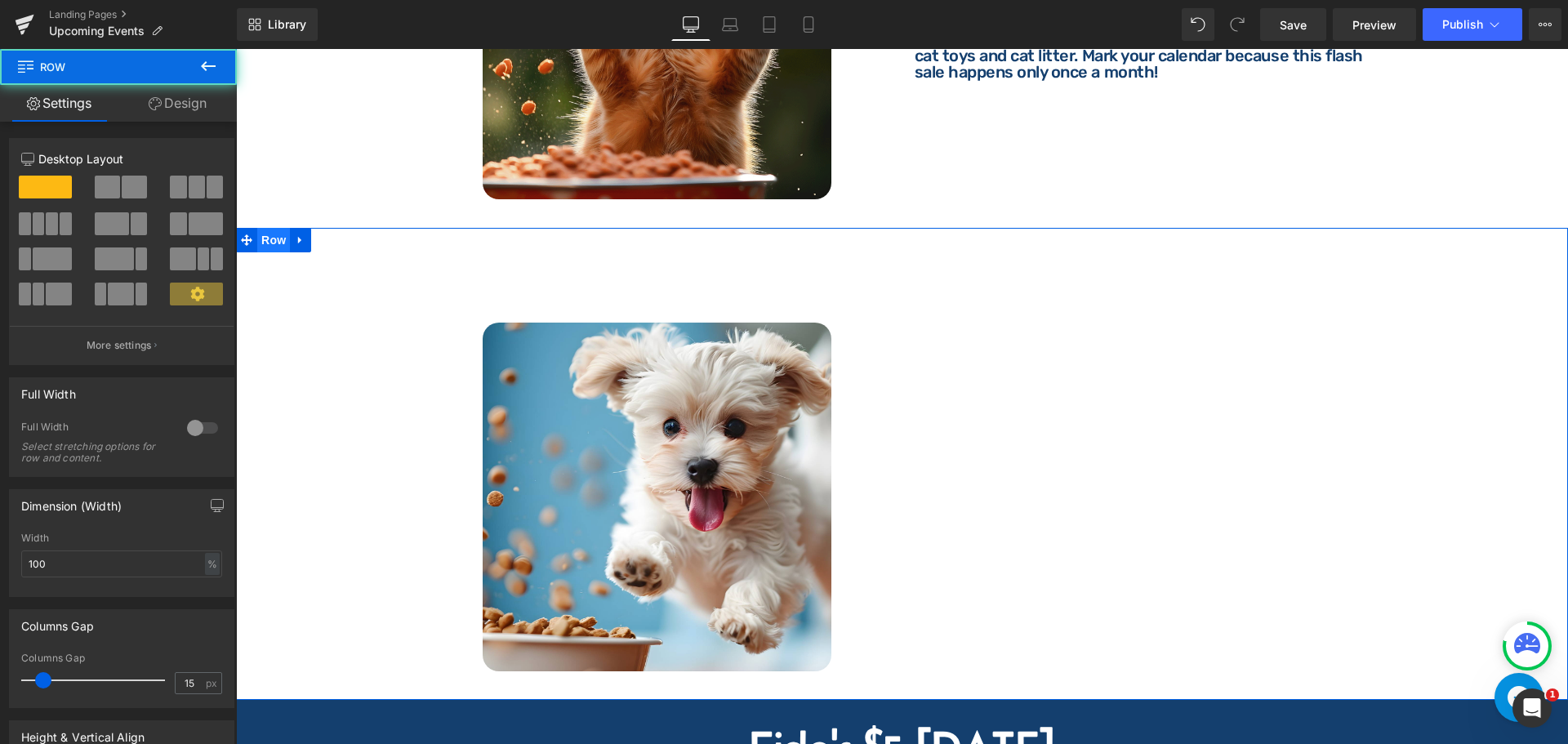
click at [263, 228] on span "Row" at bounding box center [273, 240] width 32 height 24
click at [172, 98] on link "Design" at bounding box center [177, 104] width 118 height 37
click at [0, 0] on div "Background" at bounding box center [0, 0] width 0 height 0
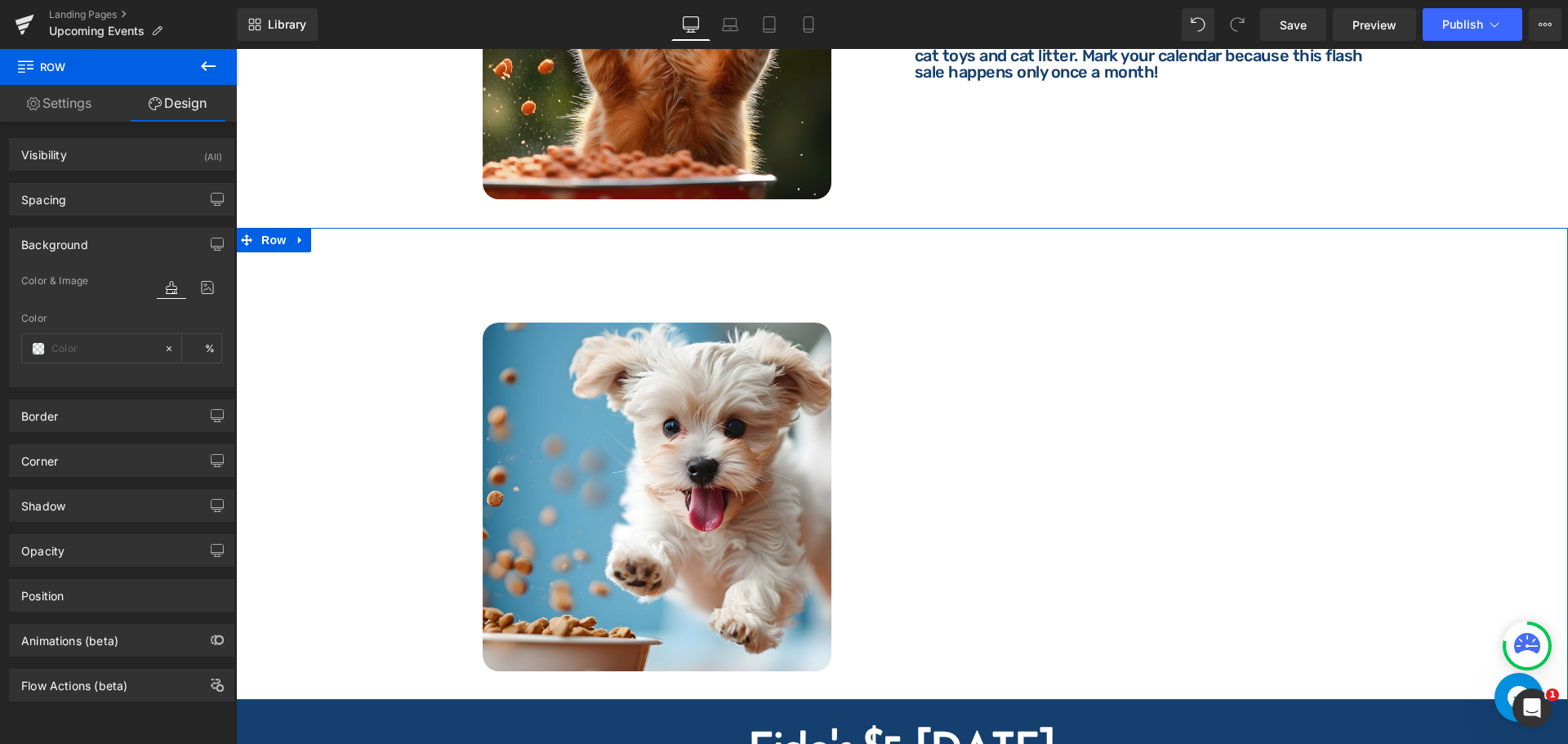
type input "#ffffff"
type input "100"
click at [105, 353] on input "#ffffff" at bounding box center [104, 349] width 105 height 18
paste input "143f6e"
type input "#143f6e"
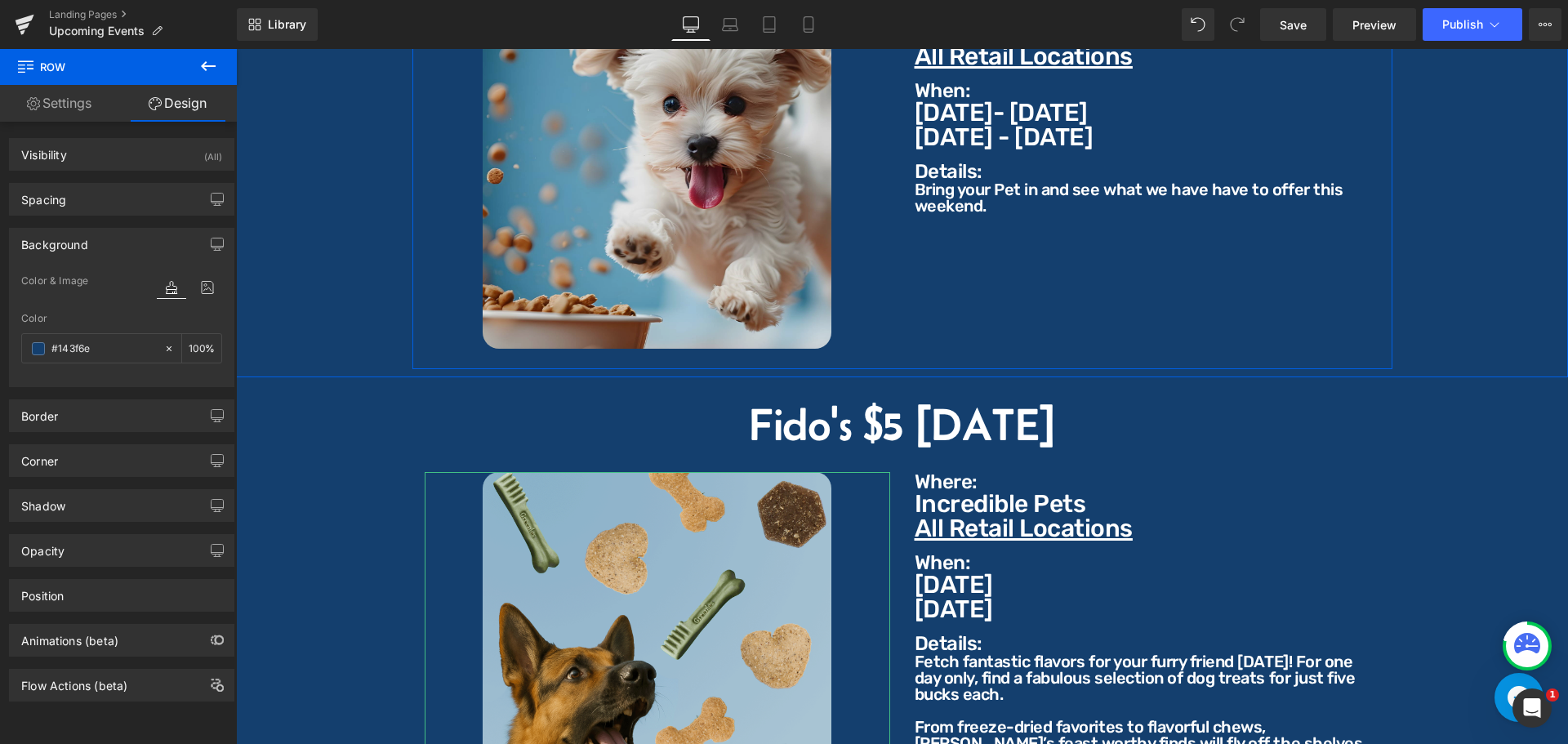
scroll to position [5105, 0]
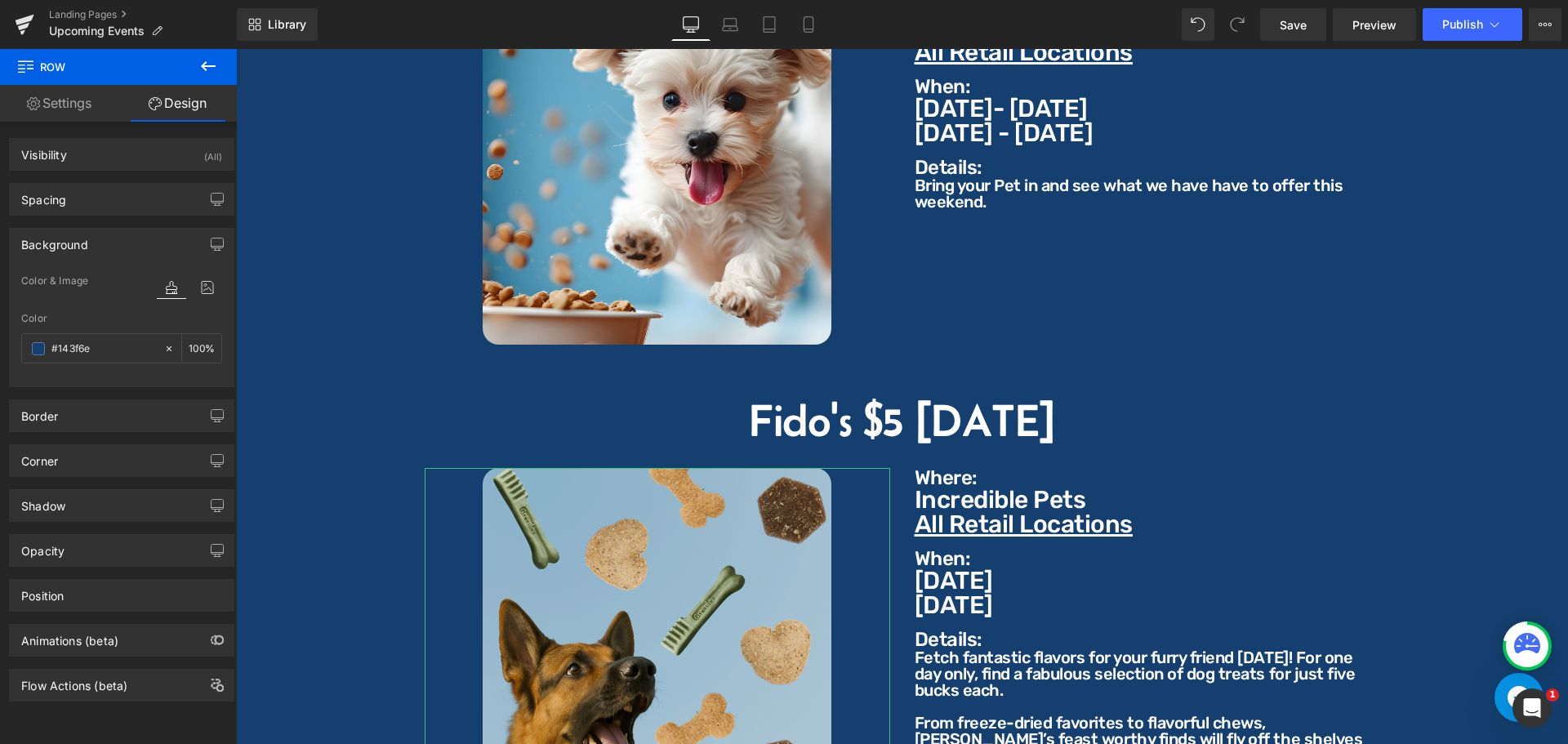
drag, startPoint x: 939, startPoint y: 410, endPoint x: 974, endPoint y: 410, distance: 35.0
click at [940, 410] on div "Fido's $5 [DATE] Heading" at bounding box center [902, 420] width 1308 height 46
click at [974, 410] on h2 "Fido's $5 [DATE]" at bounding box center [902, 420] width 1308 height 46
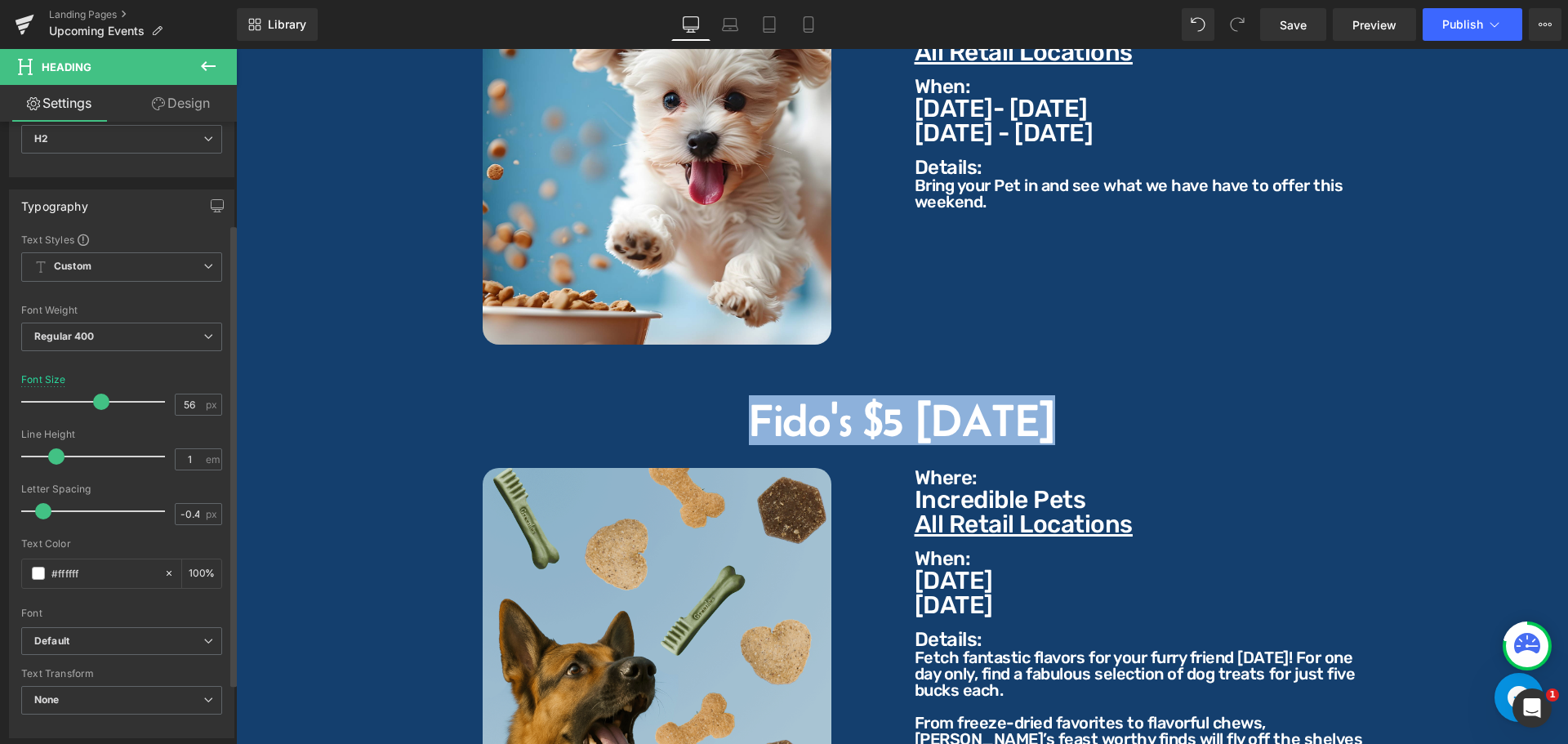
scroll to position [163, 0]
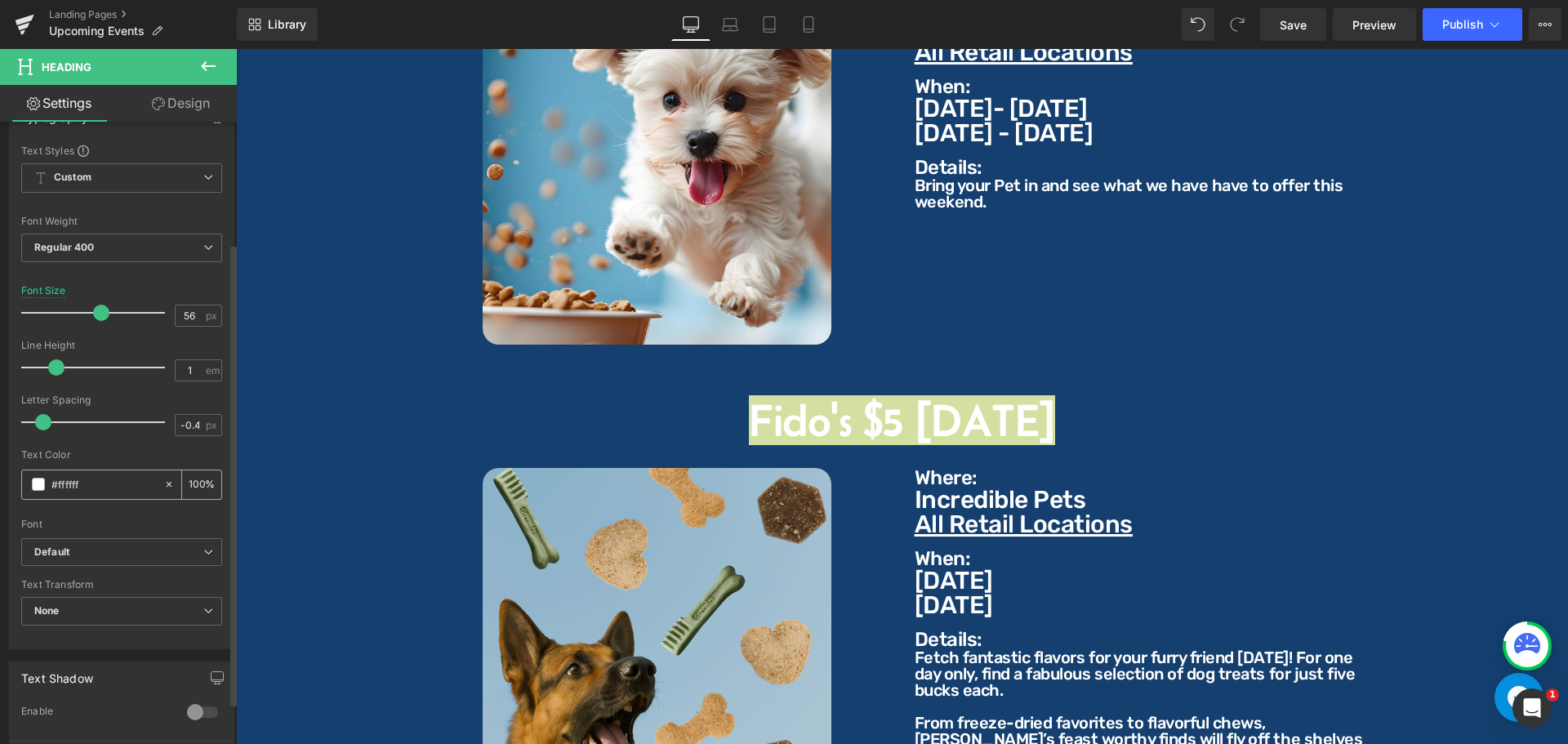
click at [102, 474] on div "#ffffff" at bounding box center [93, 485] width 141 height 28
click at [102, 481] on input "#ffffff" at bounding box center [104, 485] width 105 height 18
paste input "143f6e"
type input "#143f6e"
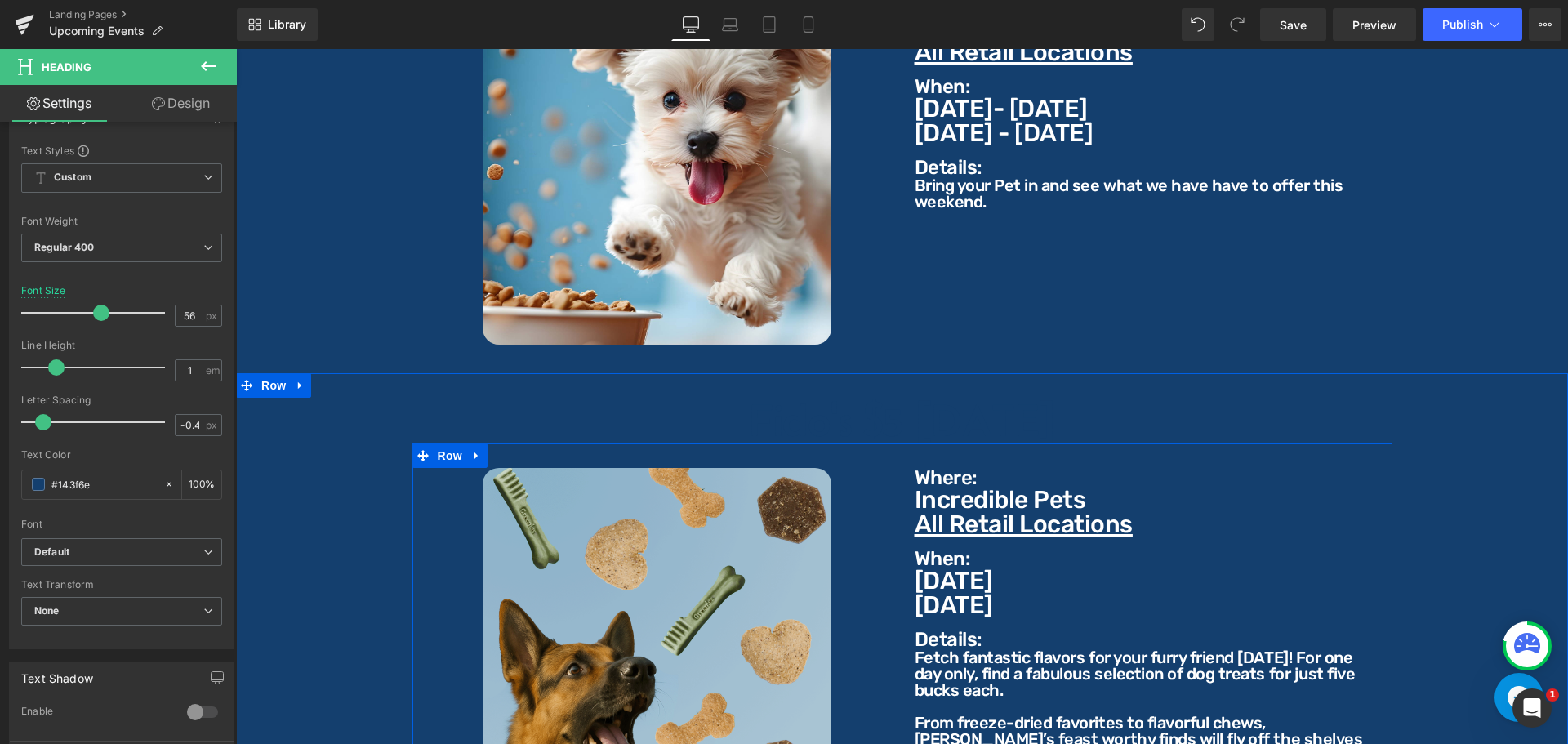
click at [933, 468] on p "Where:" at bounding box center [1147, 478] width 466 height 20
click at [944, 468] on p "Where:" at bounding box center [1147, 478] width 466 height 20
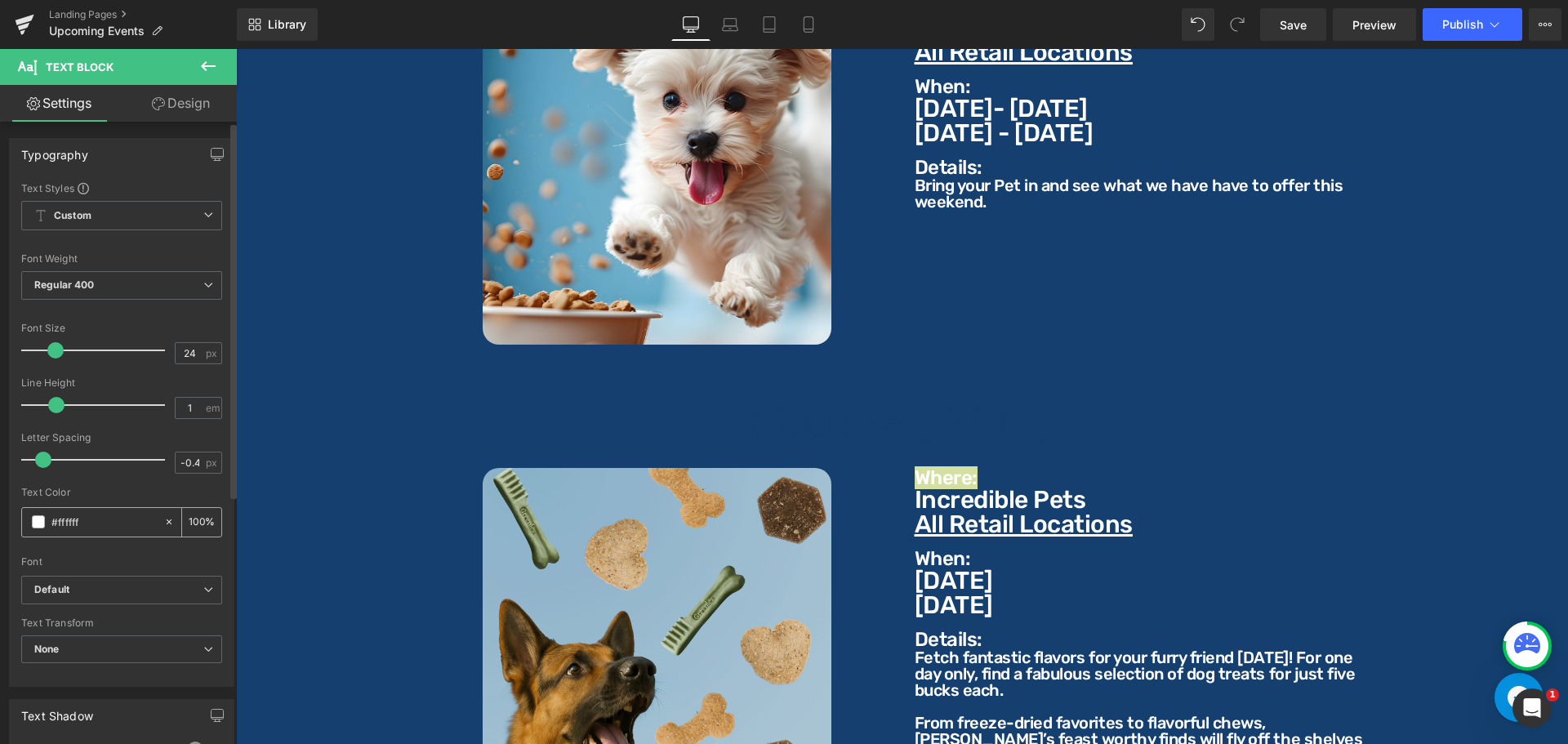
click at [92, 520] on input "#ffffff" at bounding box center [104, 522] width 105 height 18
type input "#143f6e"
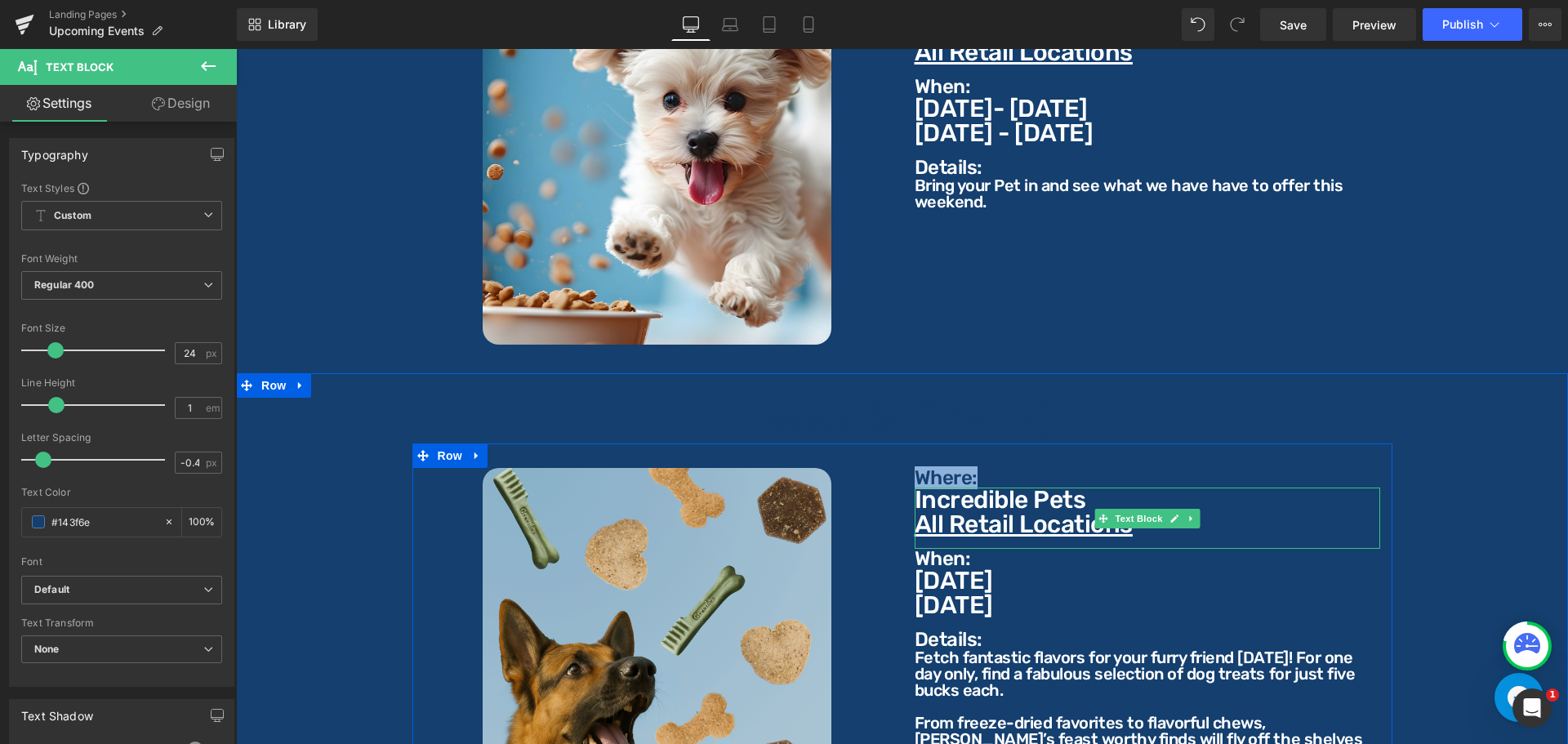
click at [992, 492] on p "Incredible Pets" at bounding box center [1147, 499] width 466 height 24
click at [994, 488] on p "Incredible Pets" at bounding box center [1147, 499] width 466 height 24
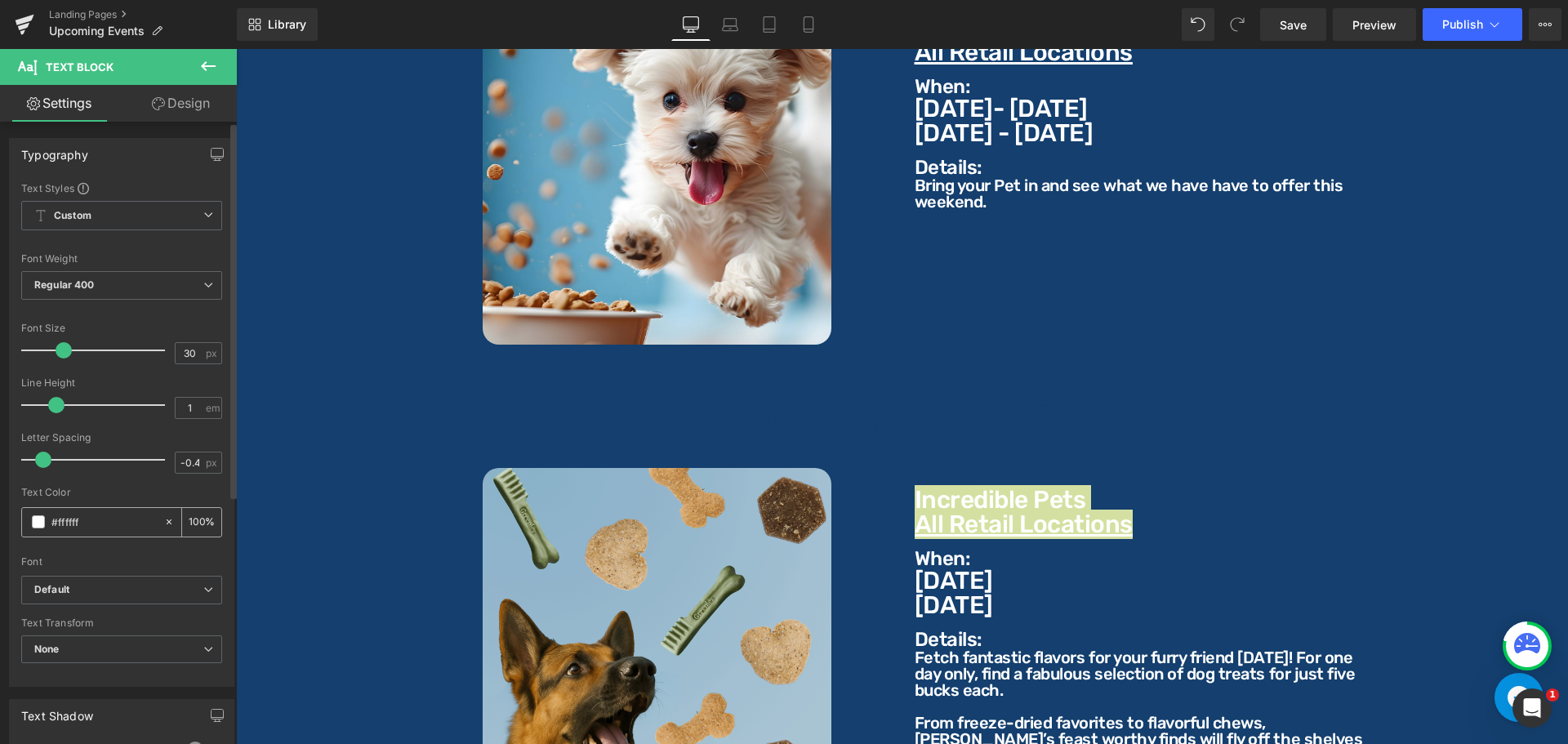
click at [85, 520] on input "#ffffff" at bounding box center [104, 522] width 105 height 18
type input "#143f6e"
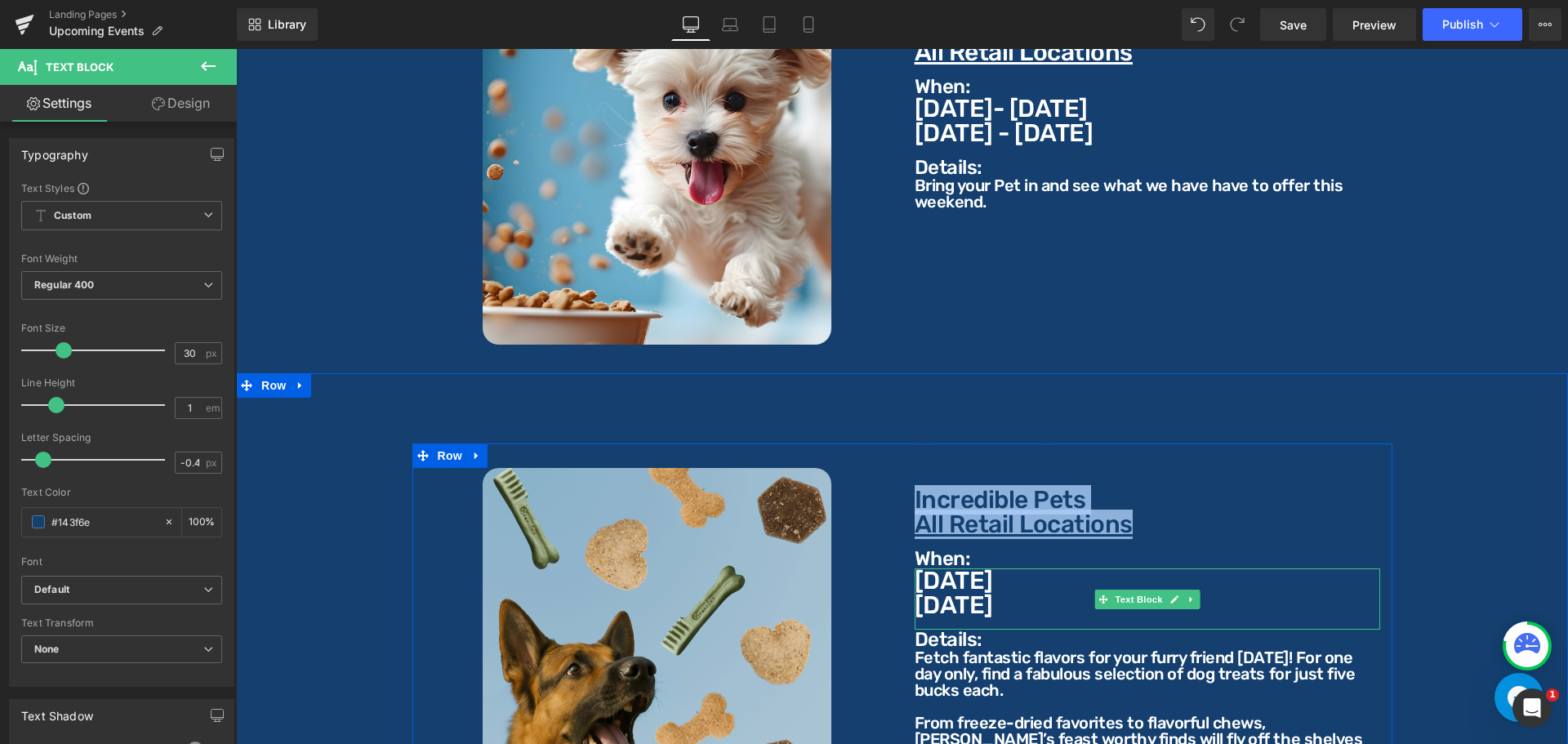
click at [945, 549] on p "When:" at bounding box center [1147, 559] width 466 height 20
click at [953, 549] on p "When:" at bounding box center [1147, 559] width 466 height 20
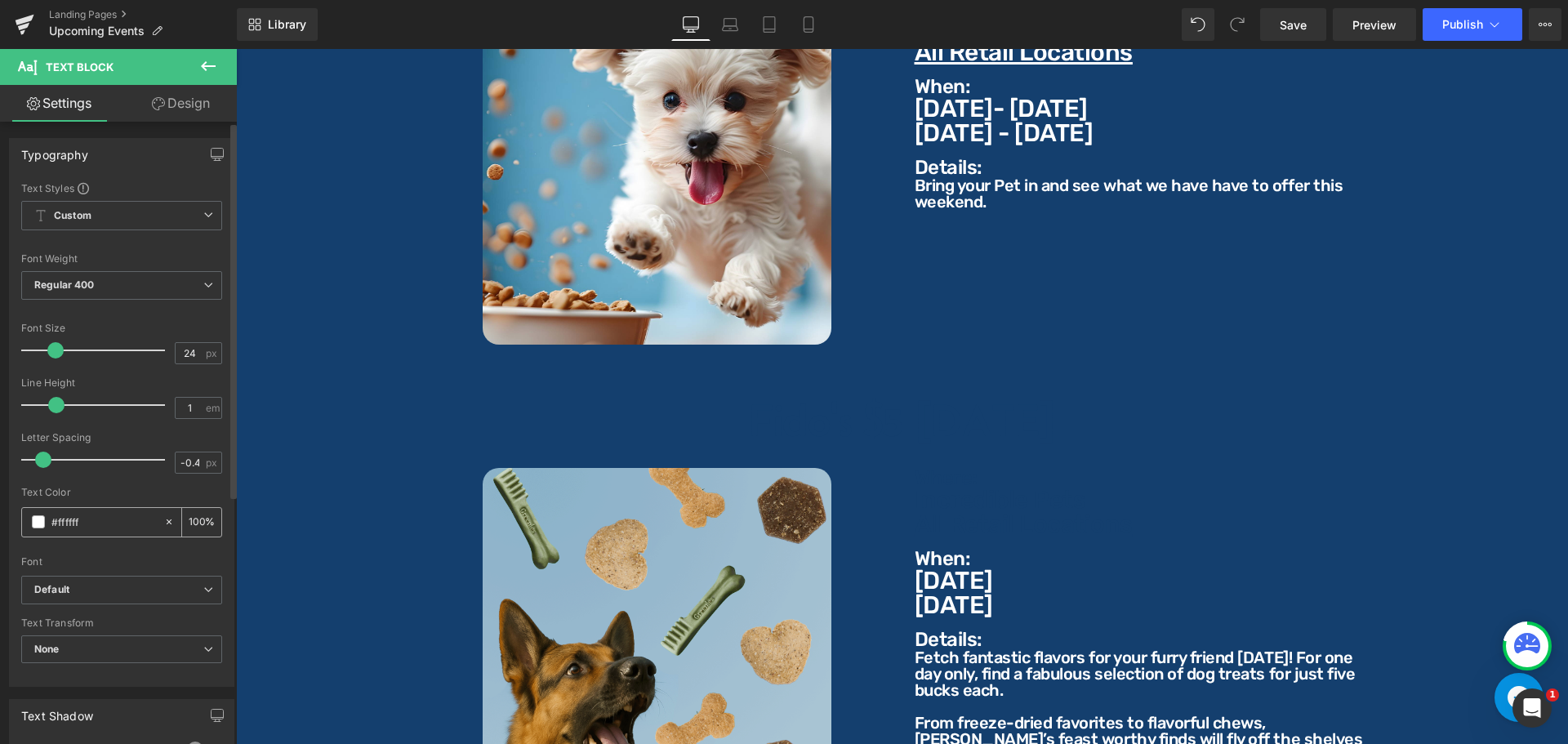
click at [108, 526] on input "#ffffff" at bounding box center [104, 522] width 105 height 18
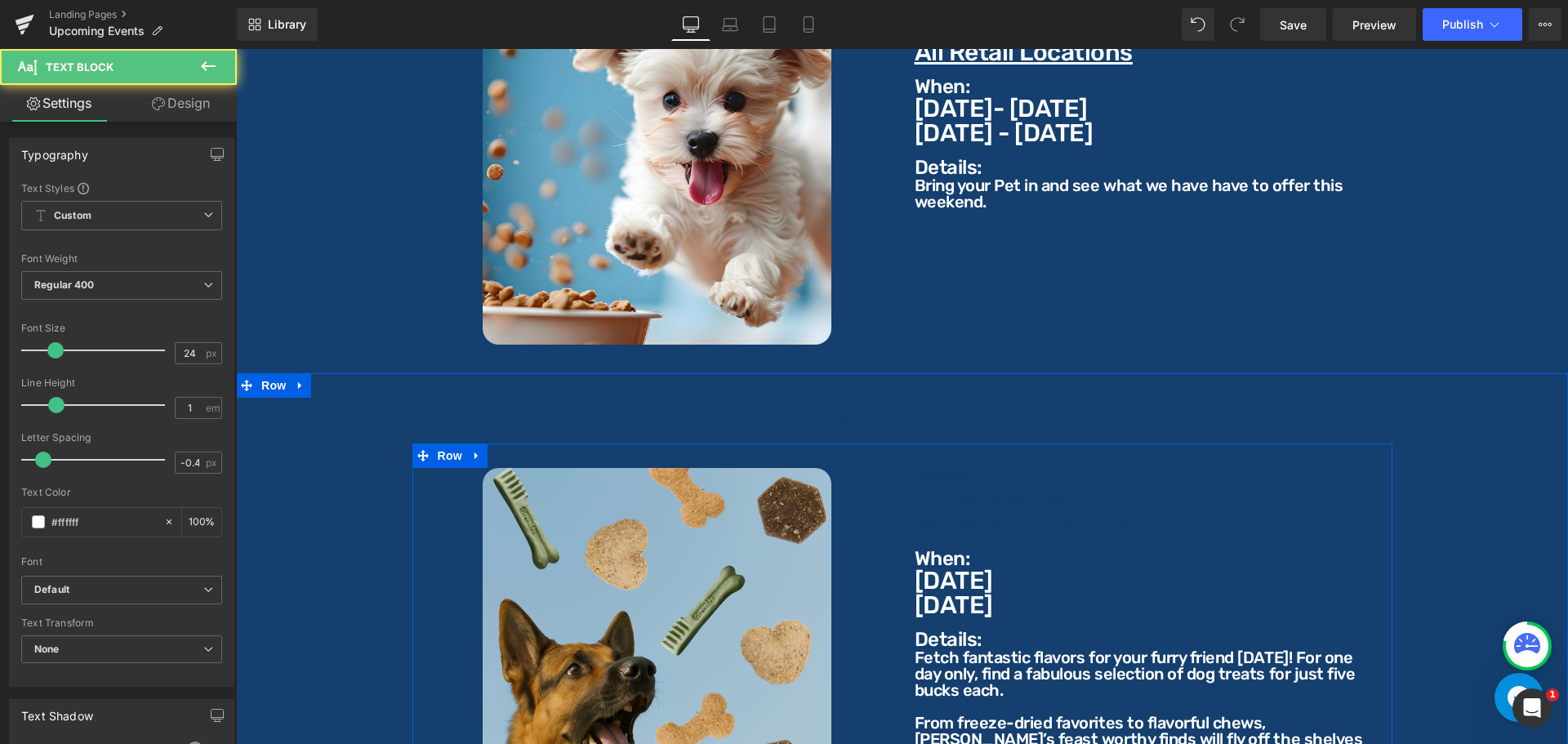
click at [977, 550] on p "When:" at bounding box center [1147, 559] width 466 height 20
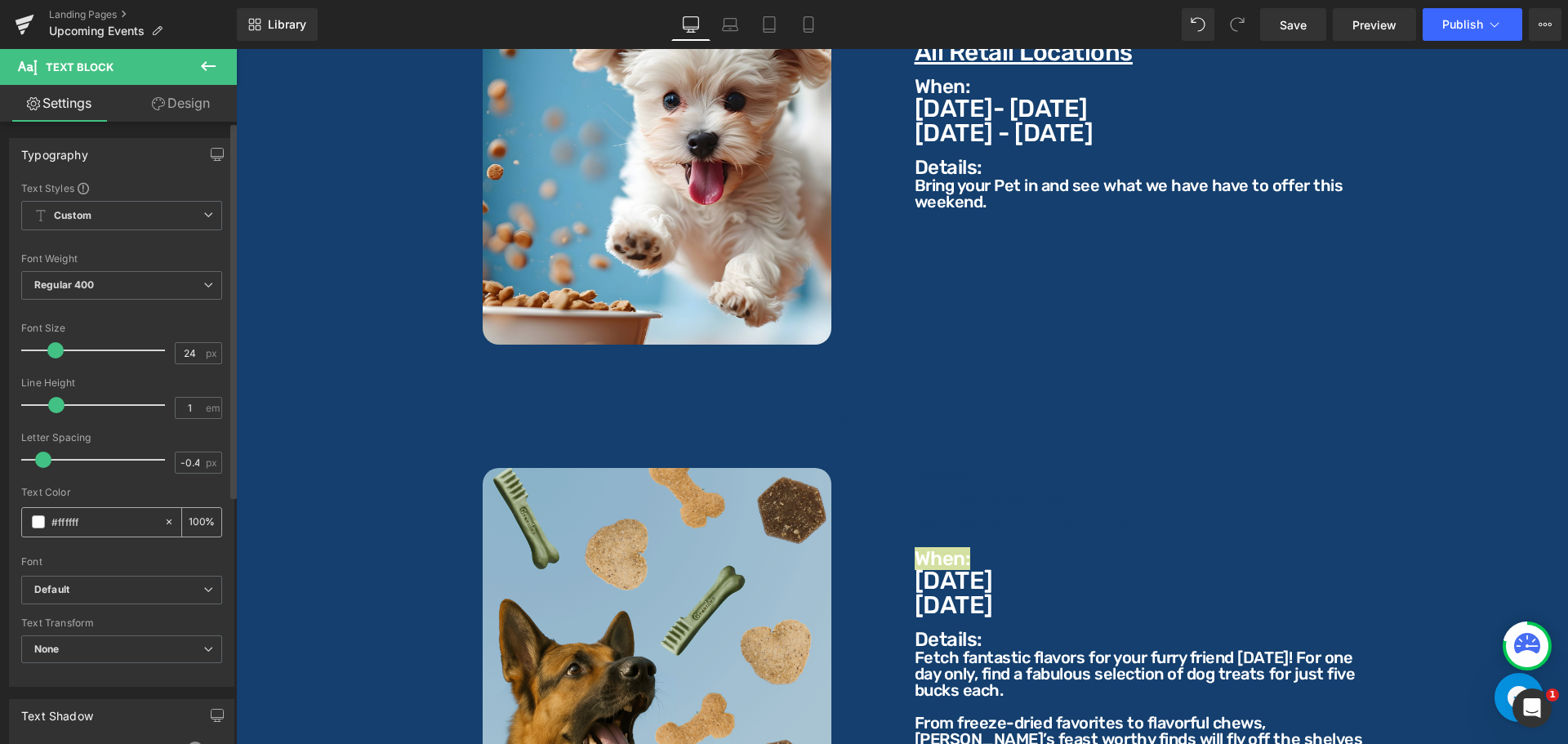
click at [98, 520] on input "#ffffff" at bounding box center [104, 522] width 105 height 18
paste input "143f6e"
type input "#143f6e"
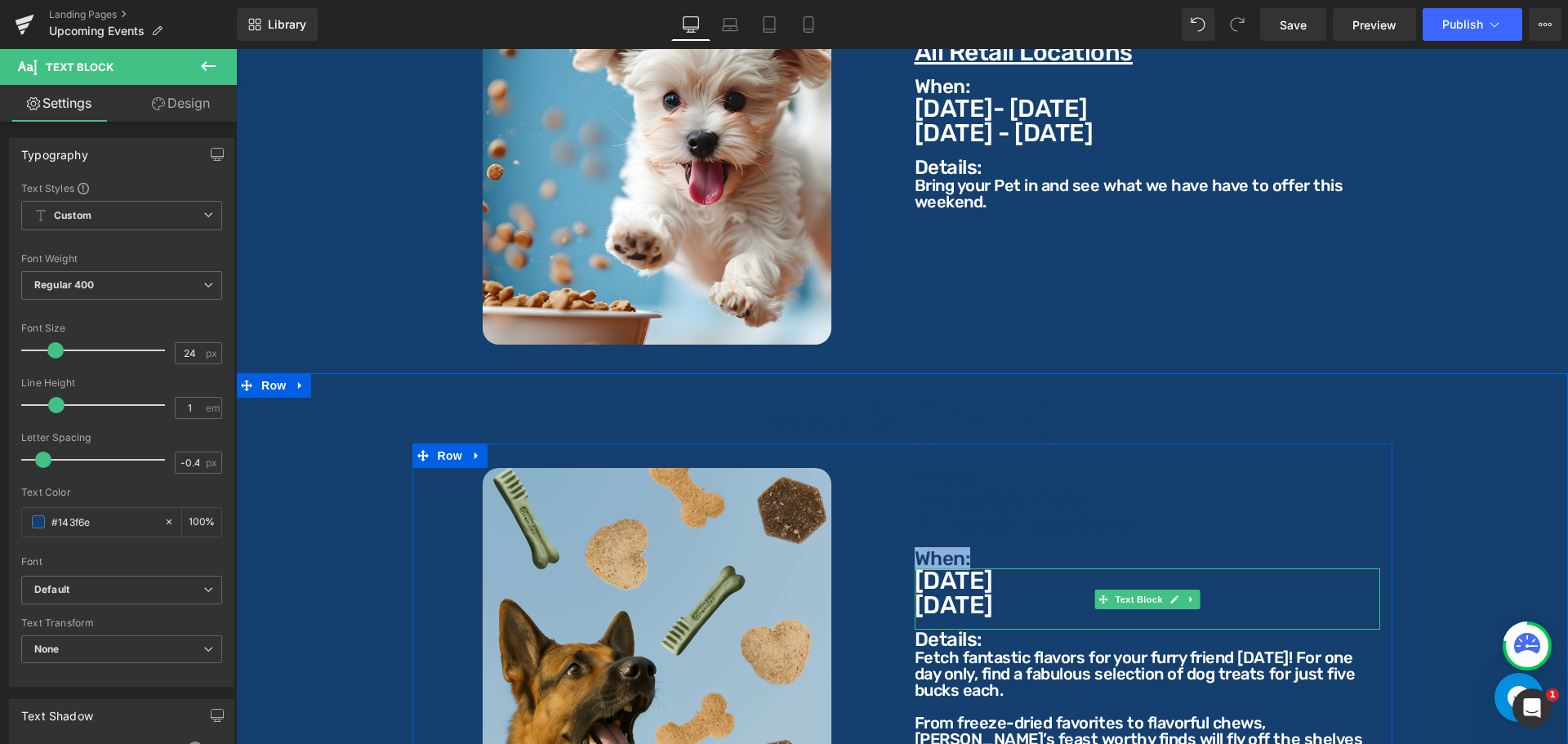
click at [946, 569] on p "[DATE]" at bounding box center [1147, 581] width 466 height 24
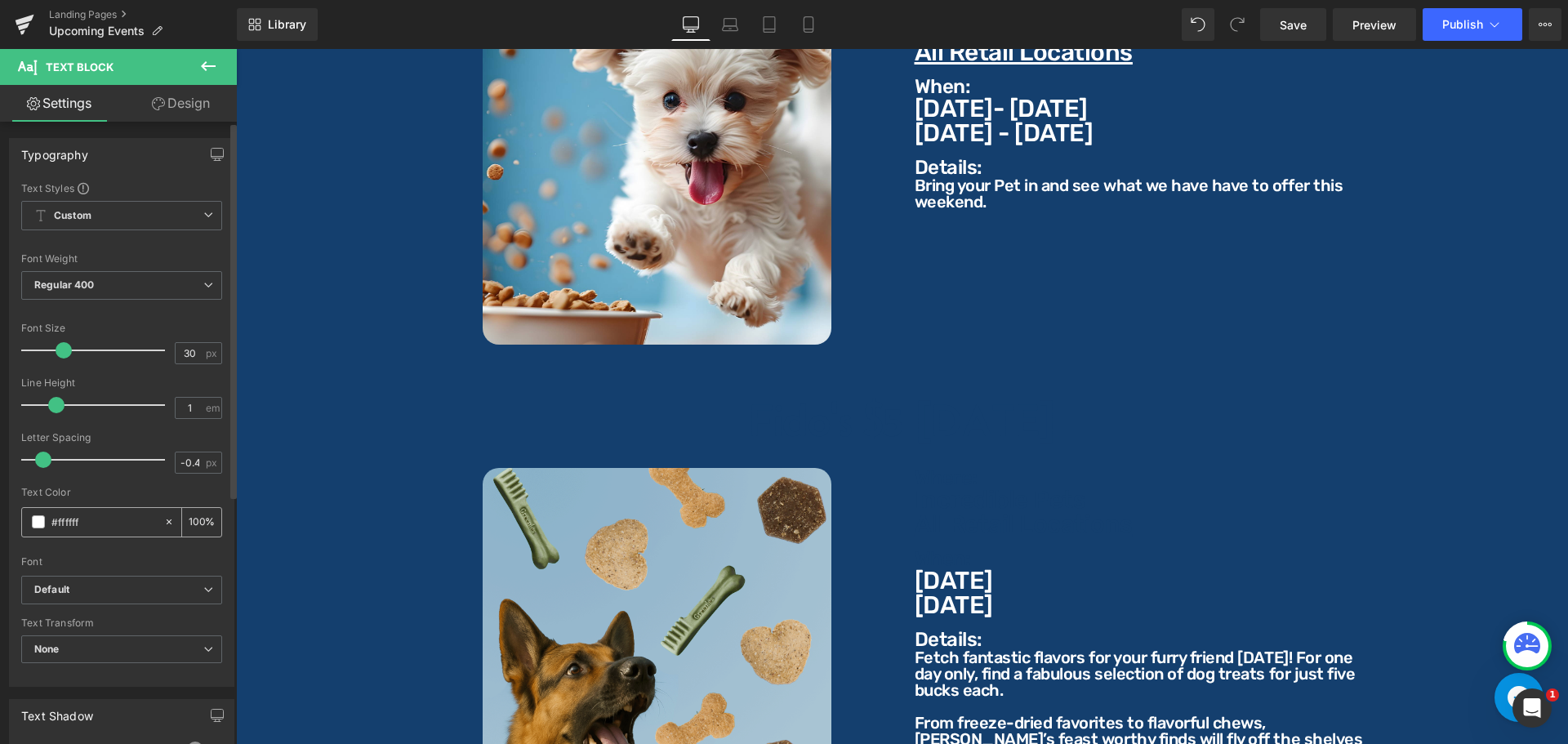
click at [92, 516] on input "#ffffff" at bounding box center [104, 522] width 105 height 18
type input "#143f6e"
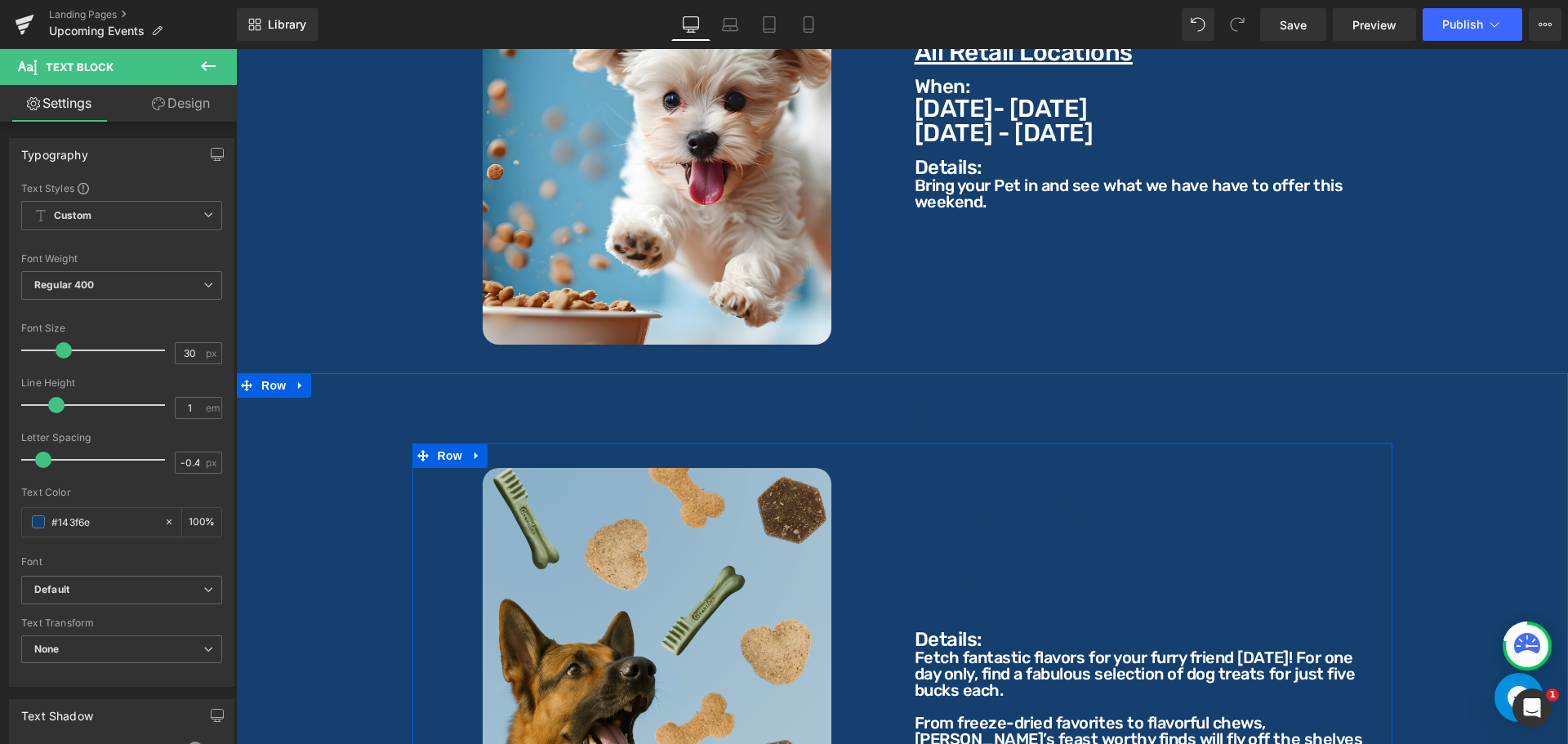
click at [959, 629] on p "Details:" at bounding box center [1147, 639] width 466 height 20
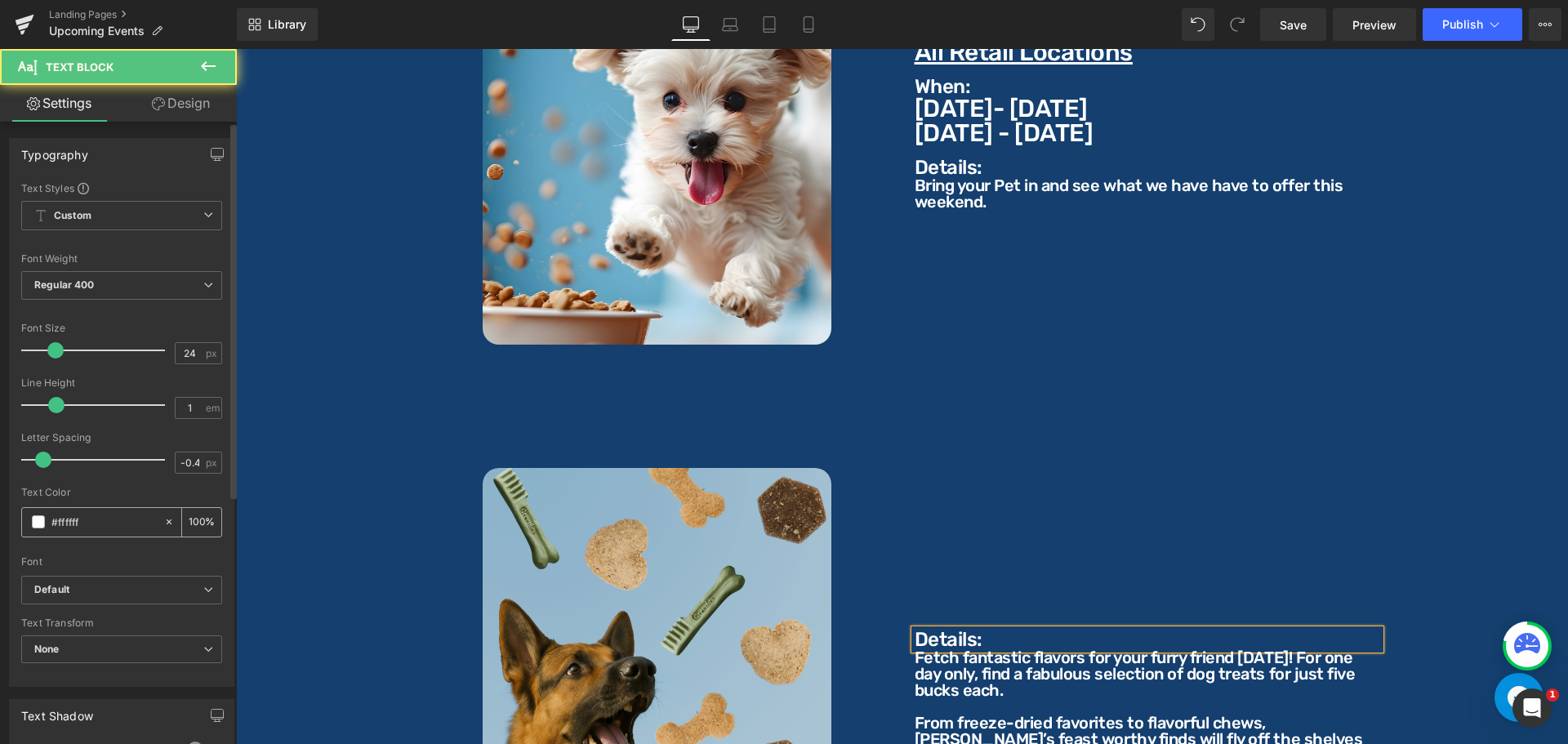
click at [120, 520] on input "#ffffff" at bounding box center [104, 522] width 105 height 18
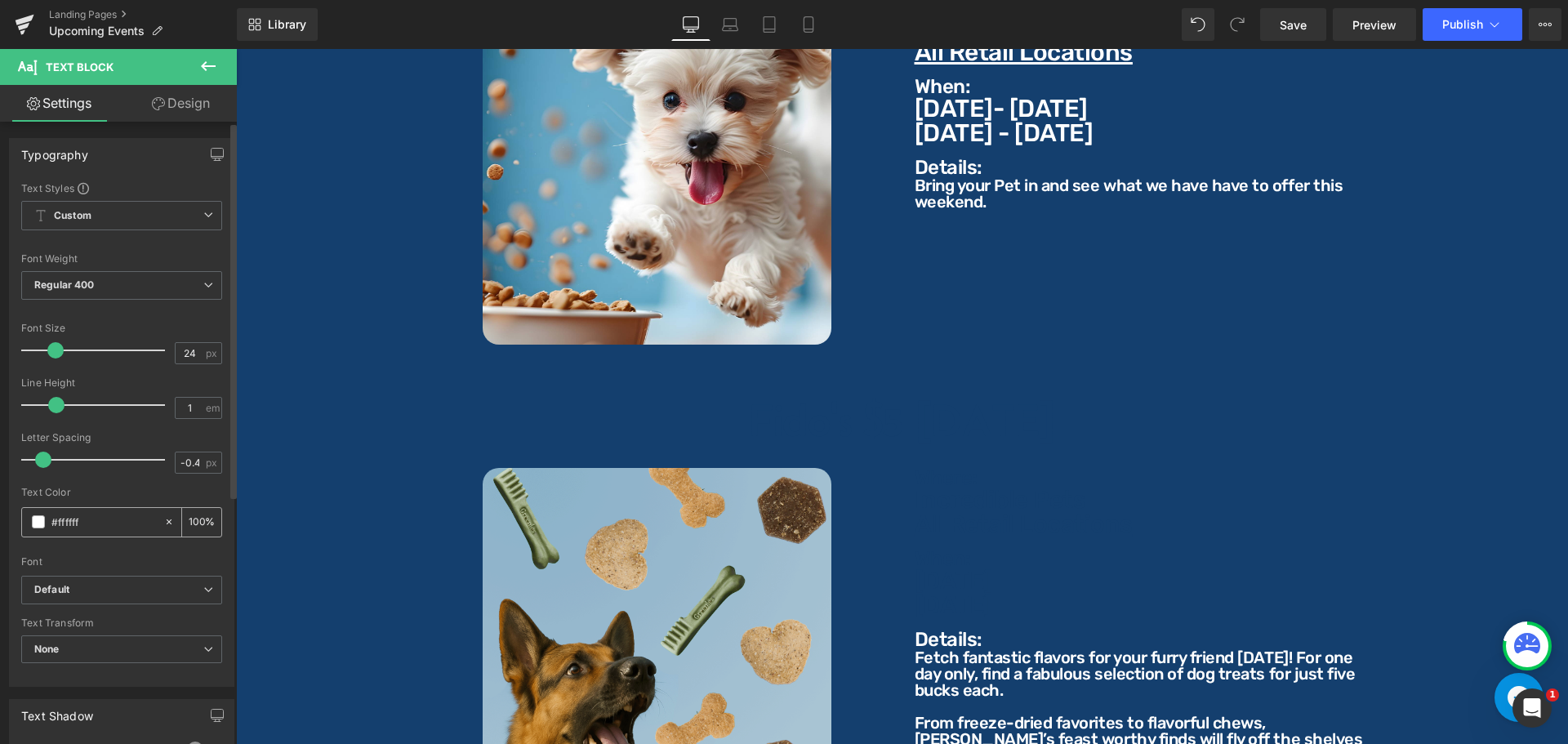
type input "#143f6e"
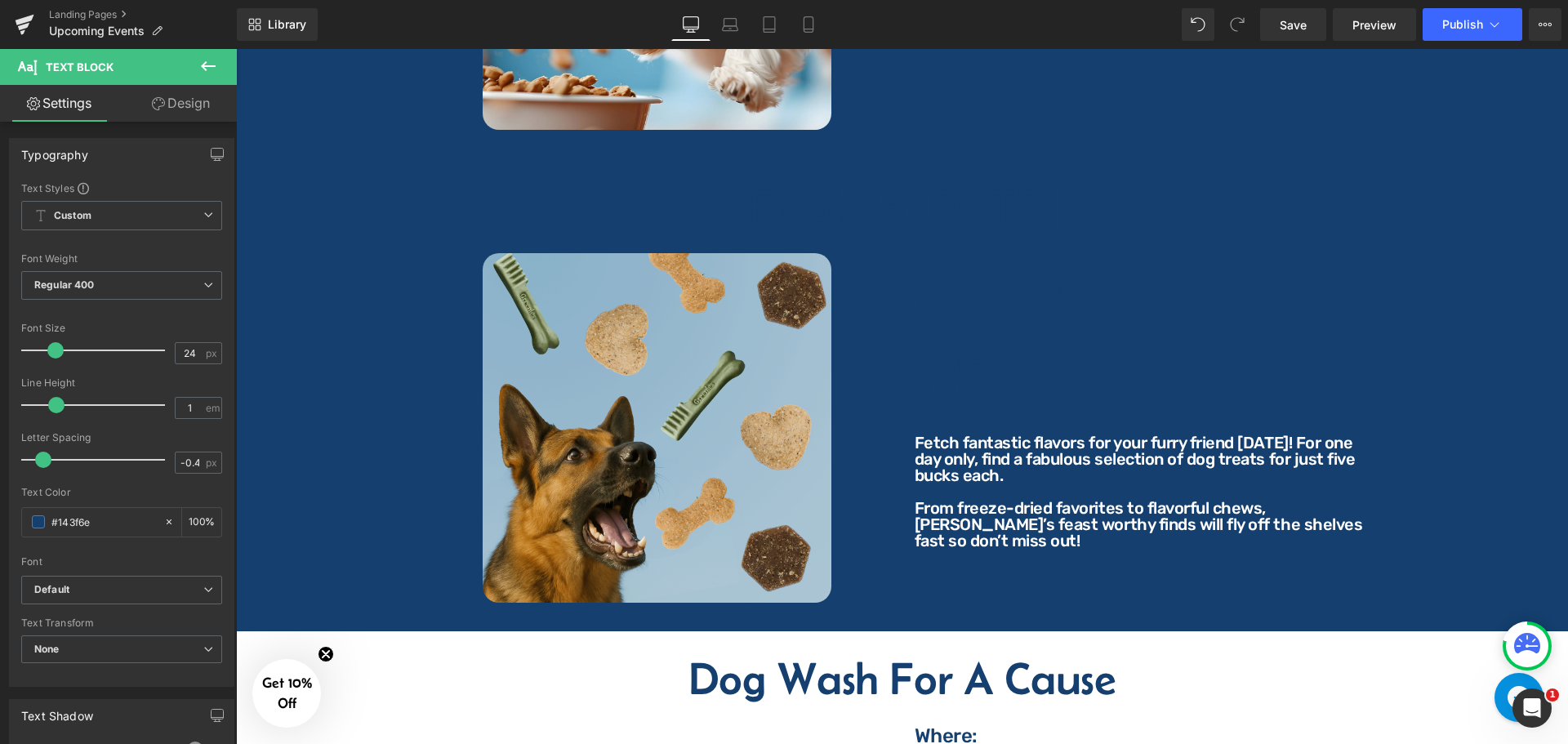
scroll to position [5350, 0]
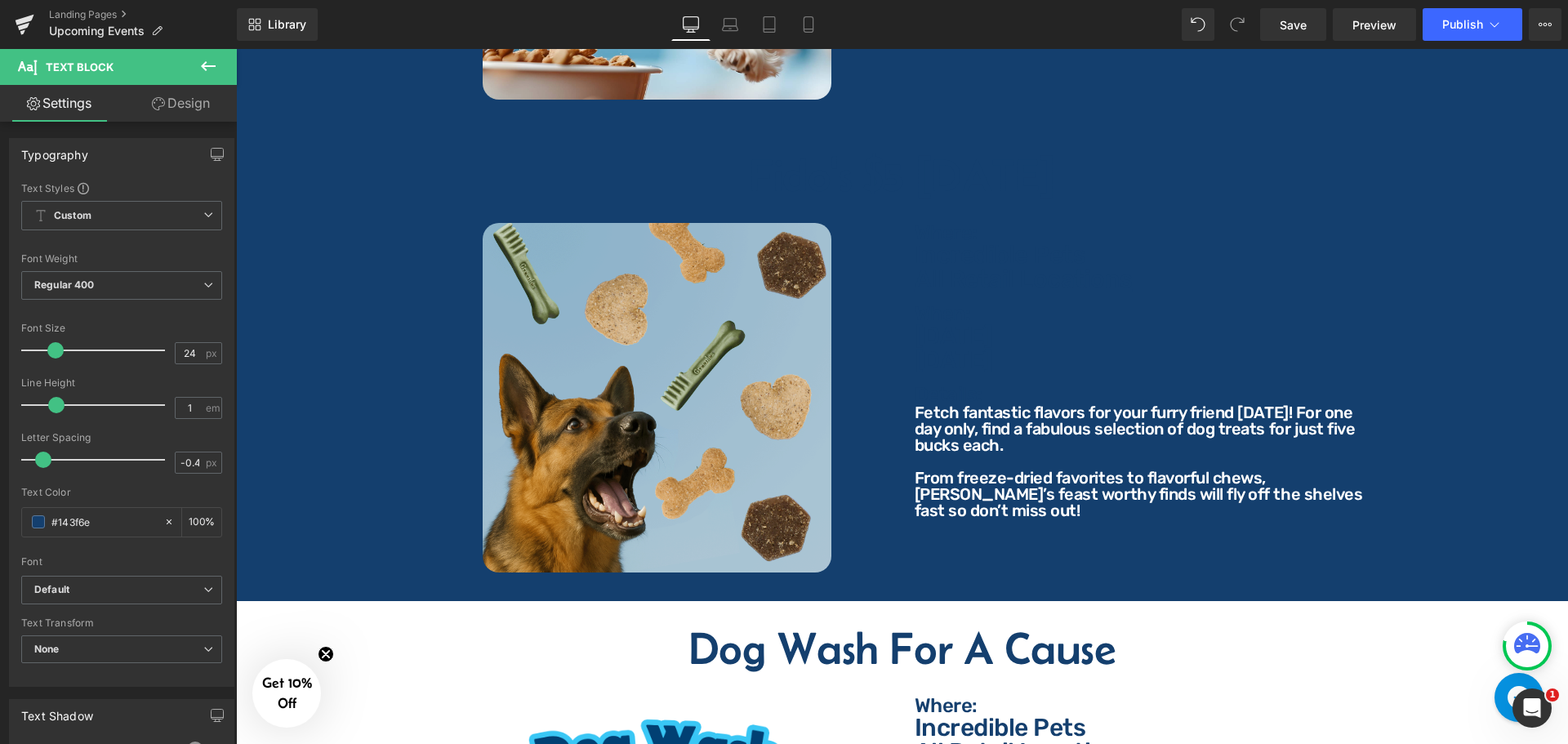
click at [936, 427] on p "Fetch fantastic flavors for your furry friend [DATE]! For one day only, find a …" at bounding box center [1147, 429] width 466 height 49
click at [110, 517] on input "#ffffff" at bounding box center [104, 522] width 105 height 18
type input "#143f6e"
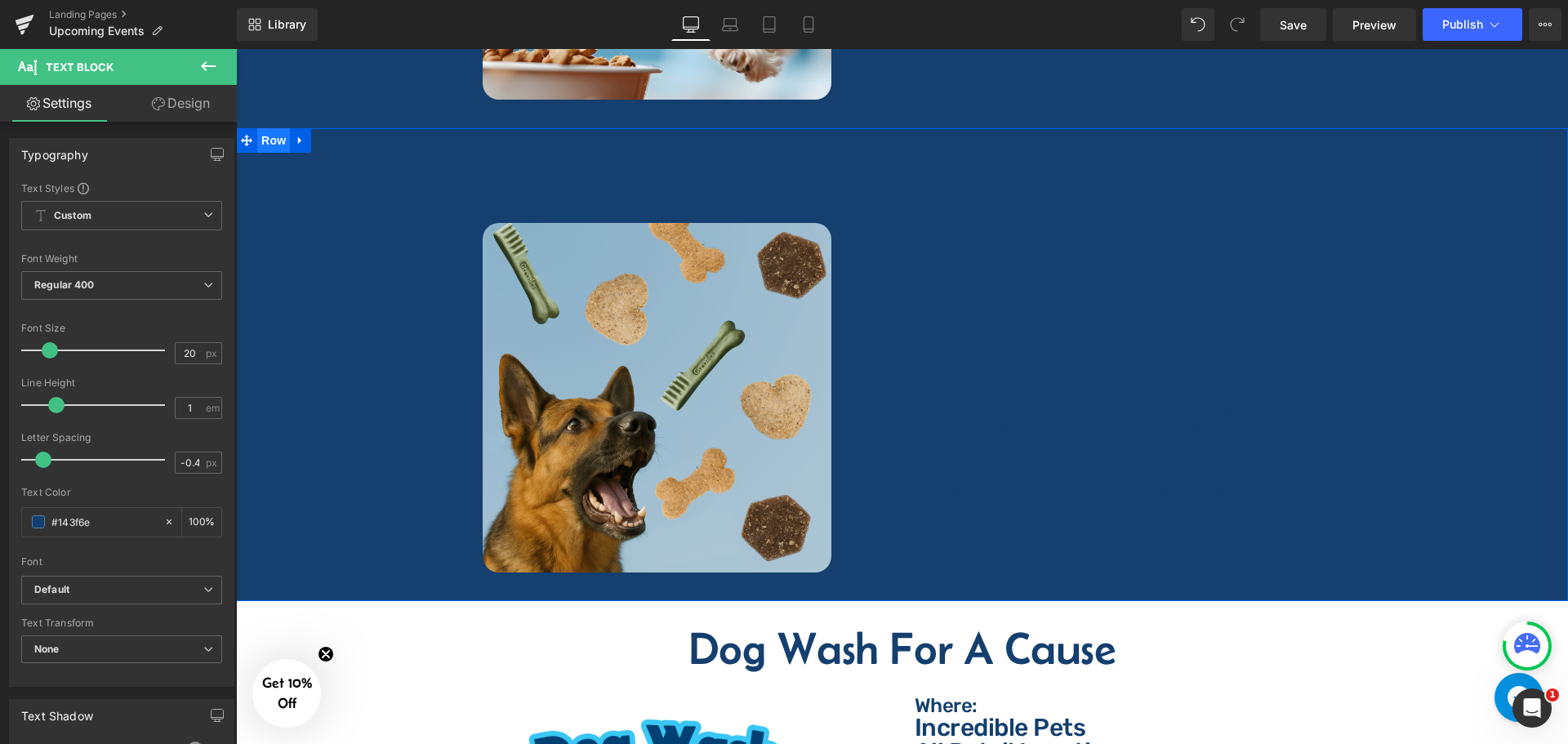
click at [280, 133] on span "Row" at bounding box center [273, 140] width 32 height 24
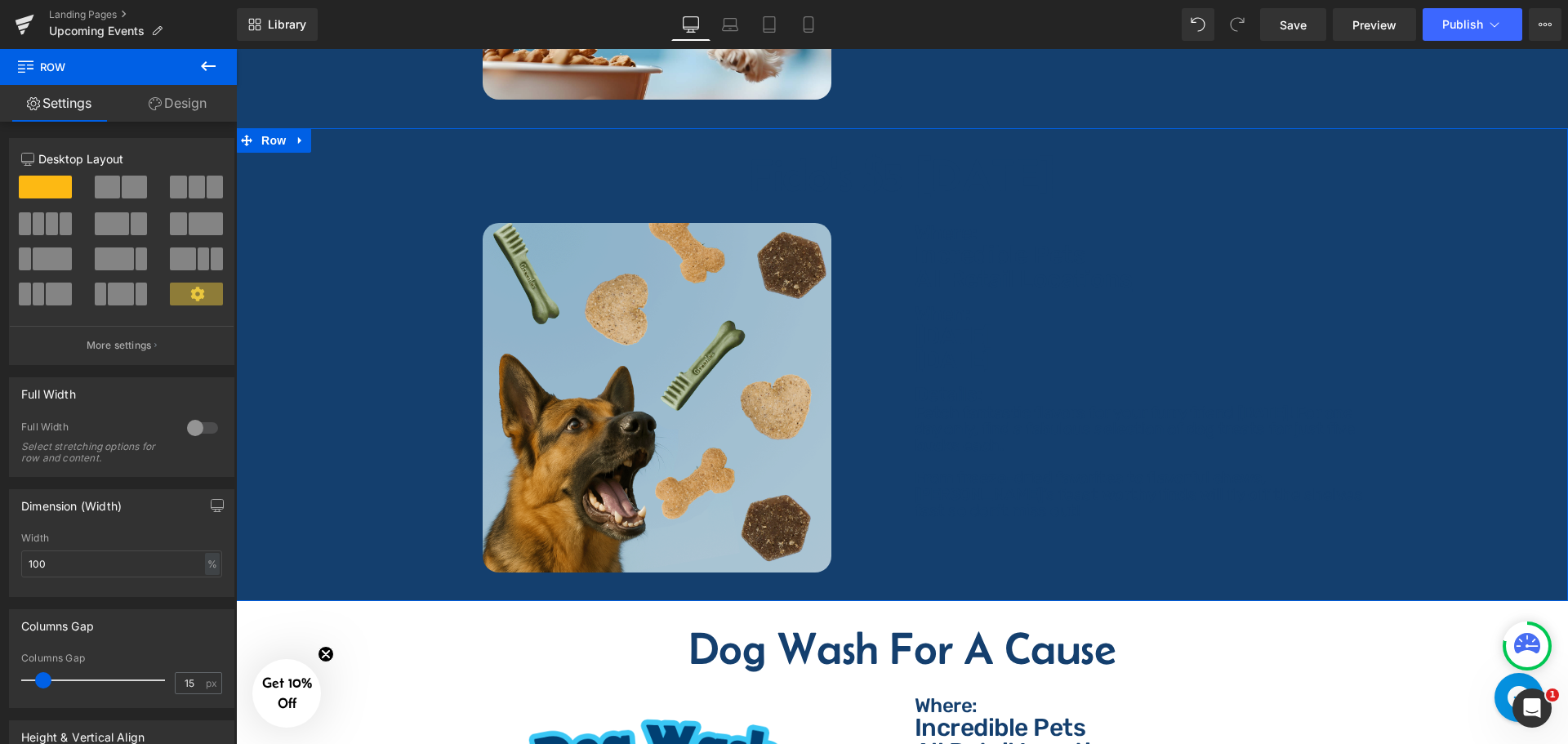
drag, startPoint x: 170, startPoint y: 92, endPoint x: 88, endPoint y: 247, distance: 175.4
click at [170, 92] on link "Design" at bounding box center [177, 104] width 118 height 37
click at [0, 0] on div "Background" at bounding box center [0, 0] width 0 height 0
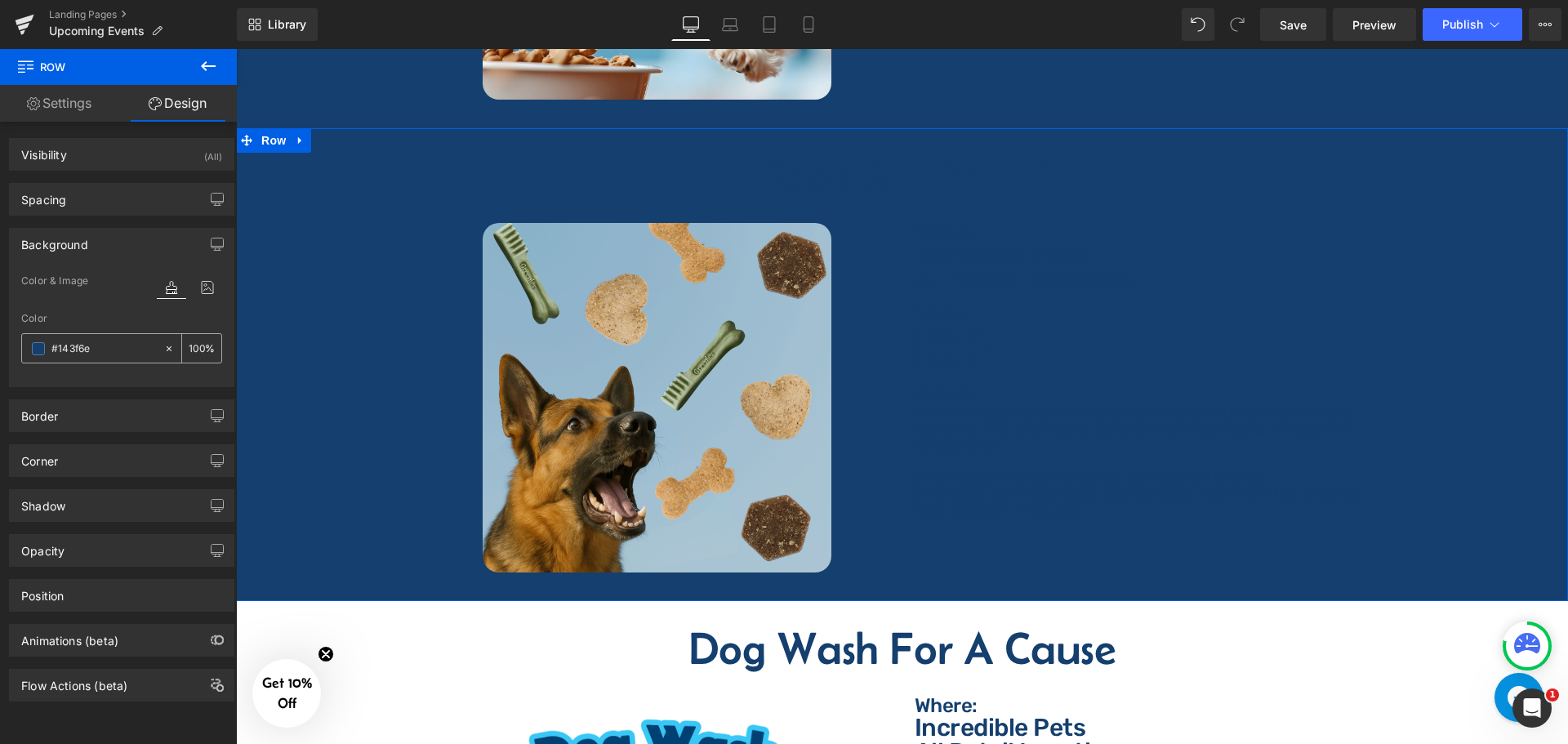
click at [109, 348] on input "#143f6e" at bounding box center [104, 349] width 105 height 18
type input "0"
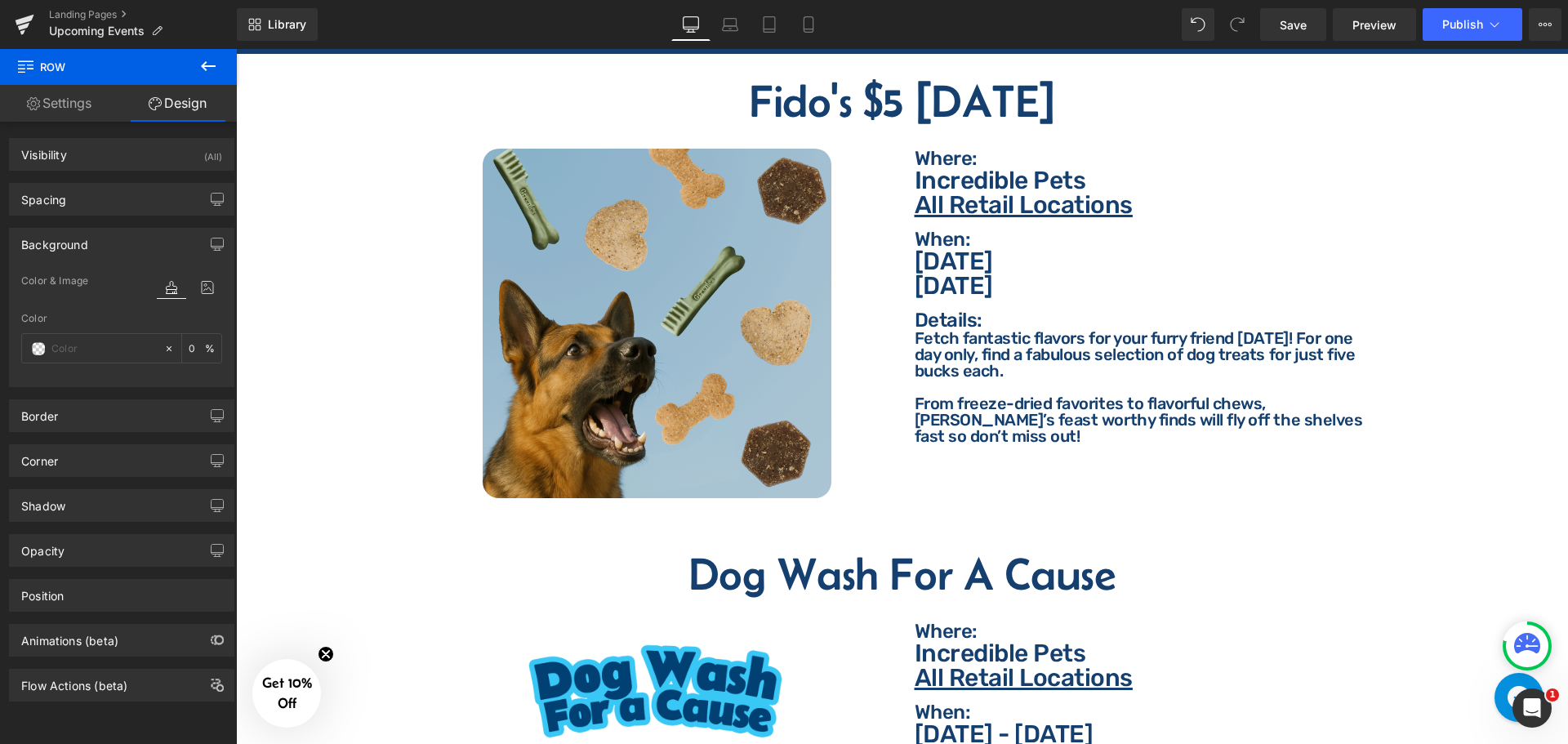
scroll to position [5677, 0]
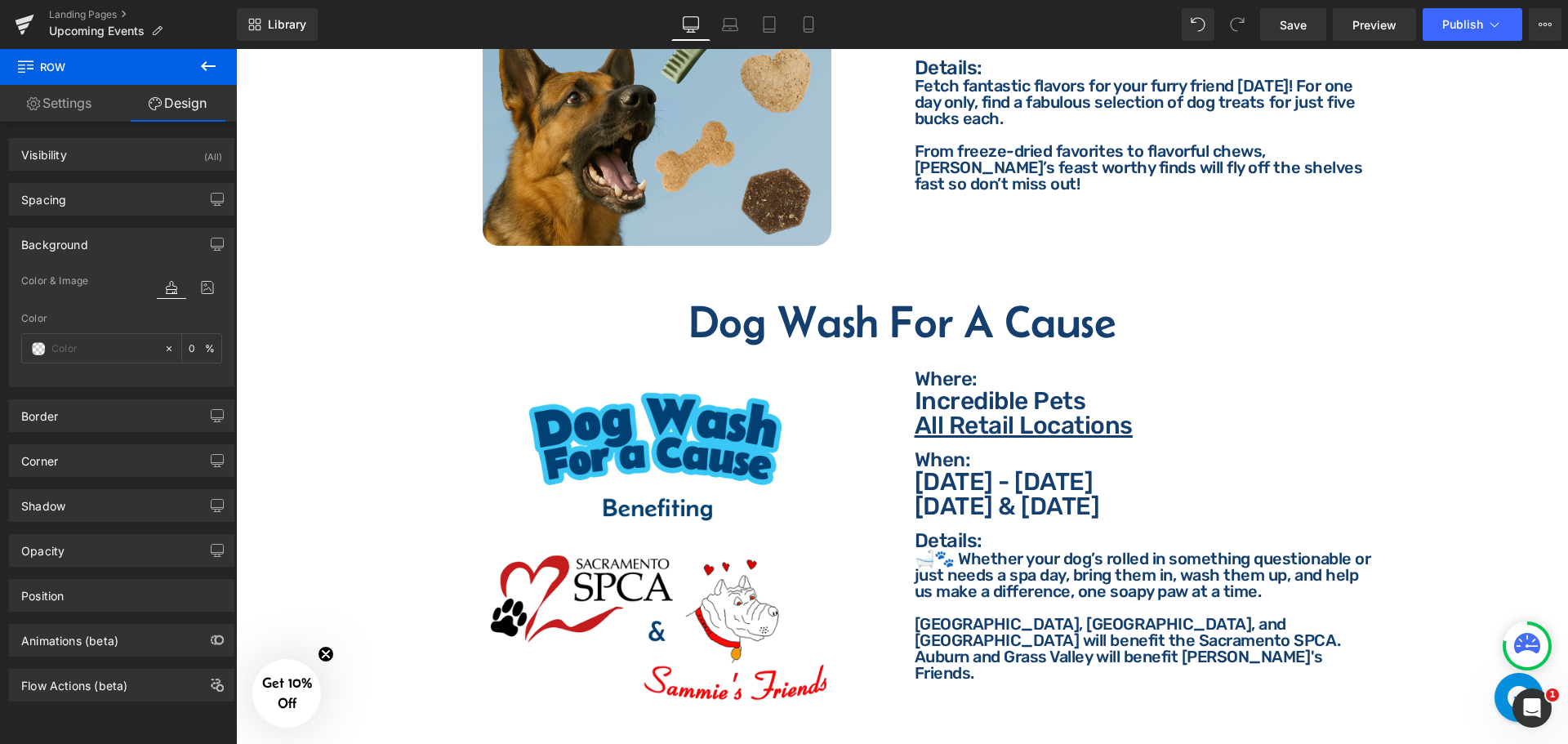
click at [745, 302] on h2 "Dog Wash For A Cause" at bounding box center [902, 321] width 1308 height 46
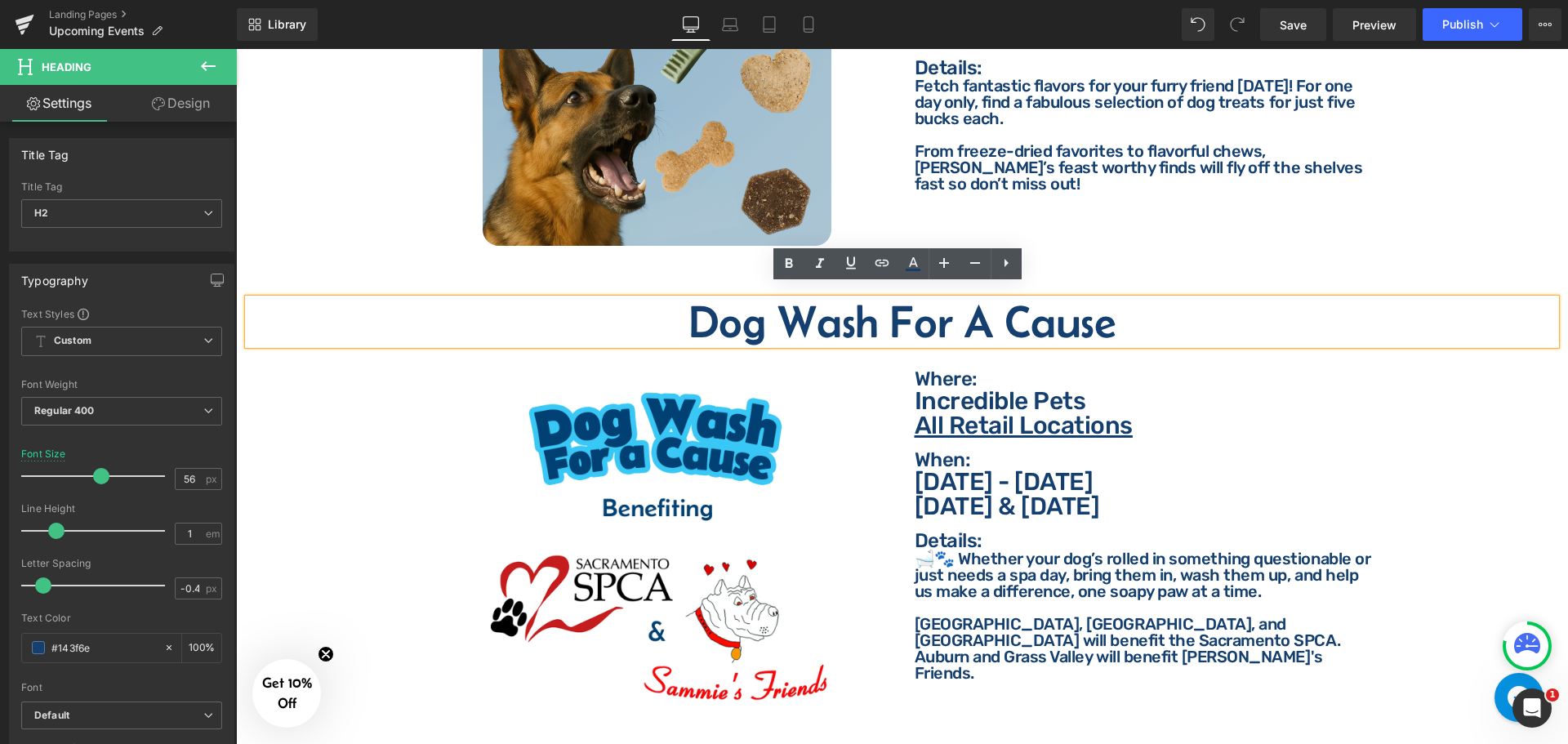
click at [795, 313] on h2 "Dog Wash For A Cause" at bounding box center [902, 321] width 1308 height 46
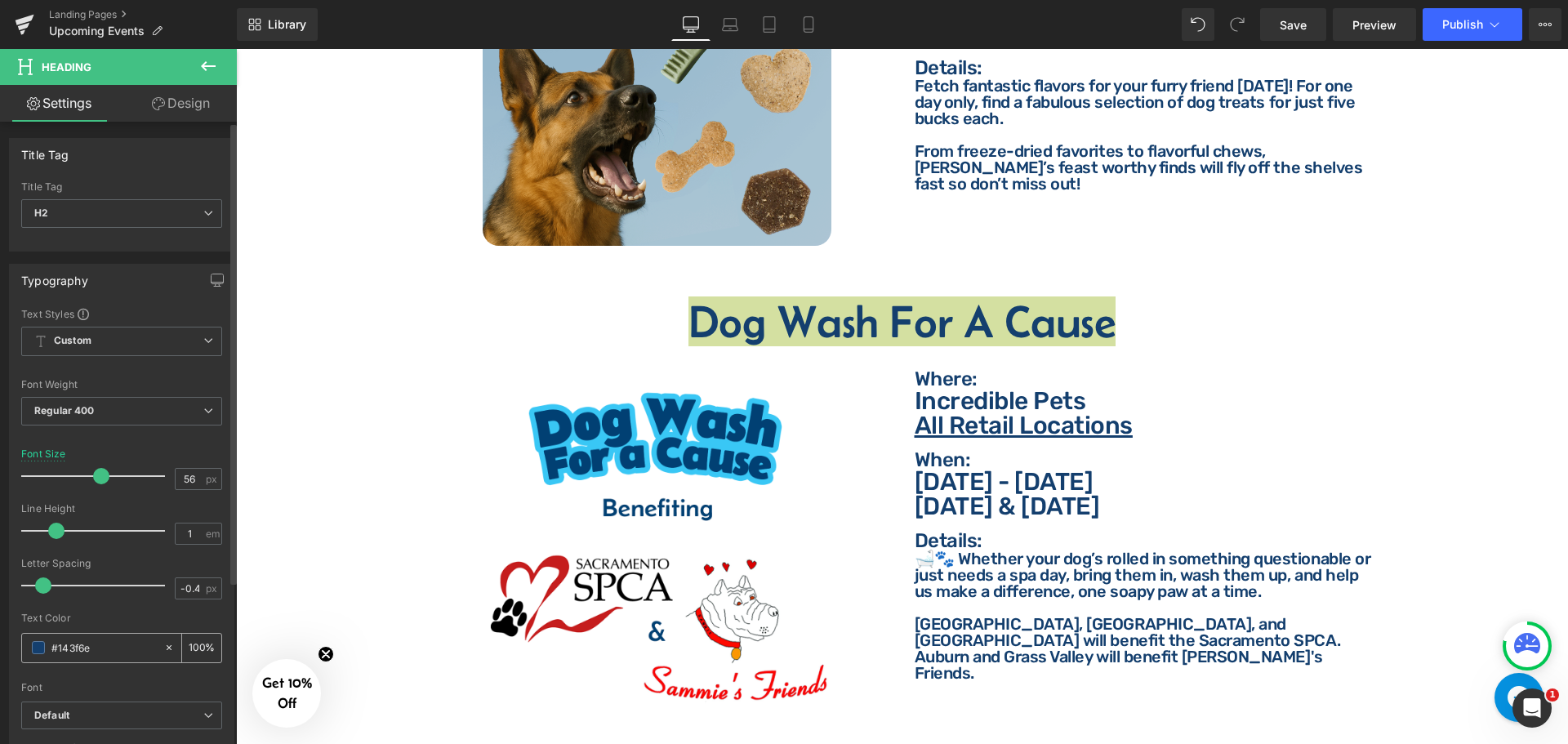
click at [119, 654] on input "#143f6e" at bounding box center [104, 647] width 105 height 18
type input "fff"
type input "0"
type input "ffffff"
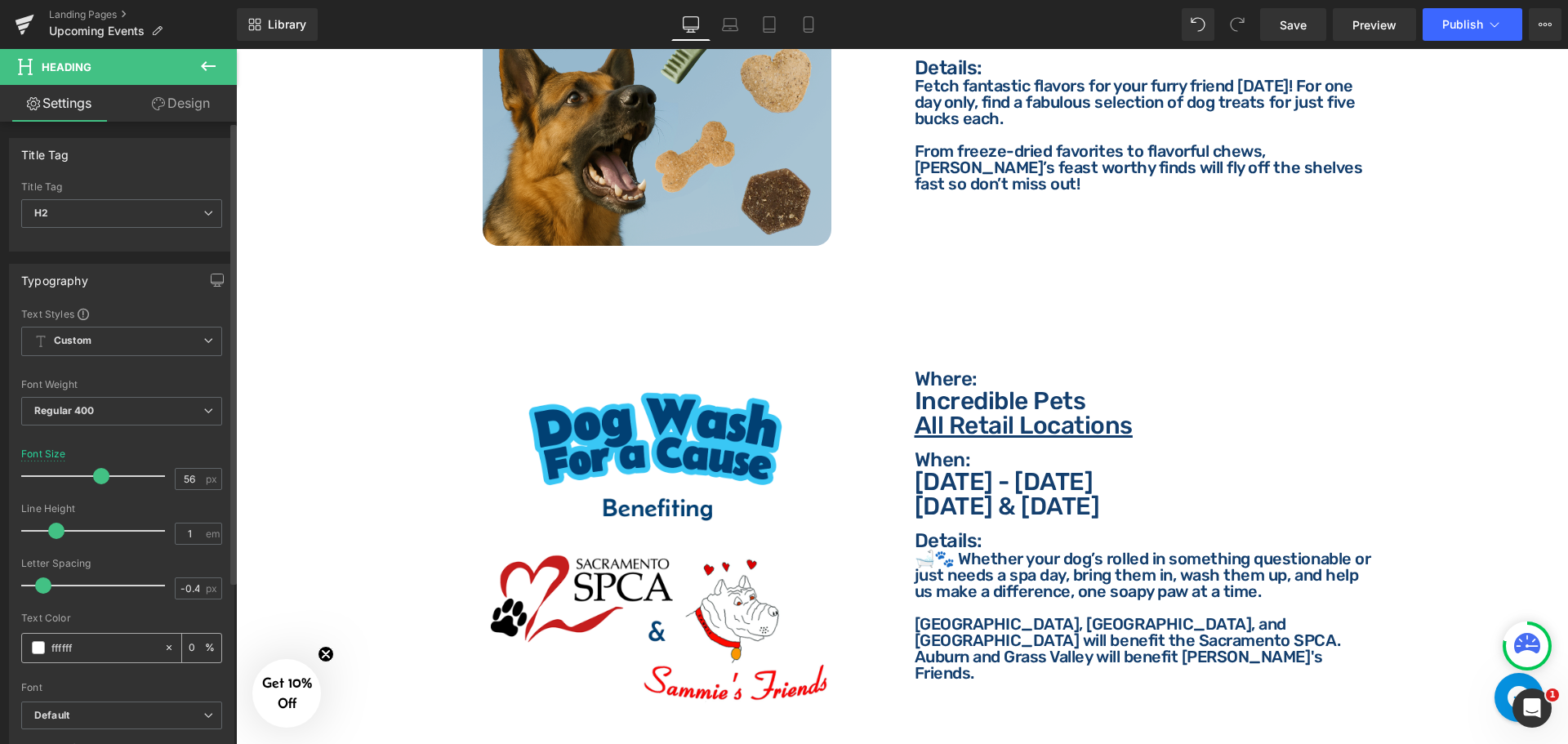
type input "100"
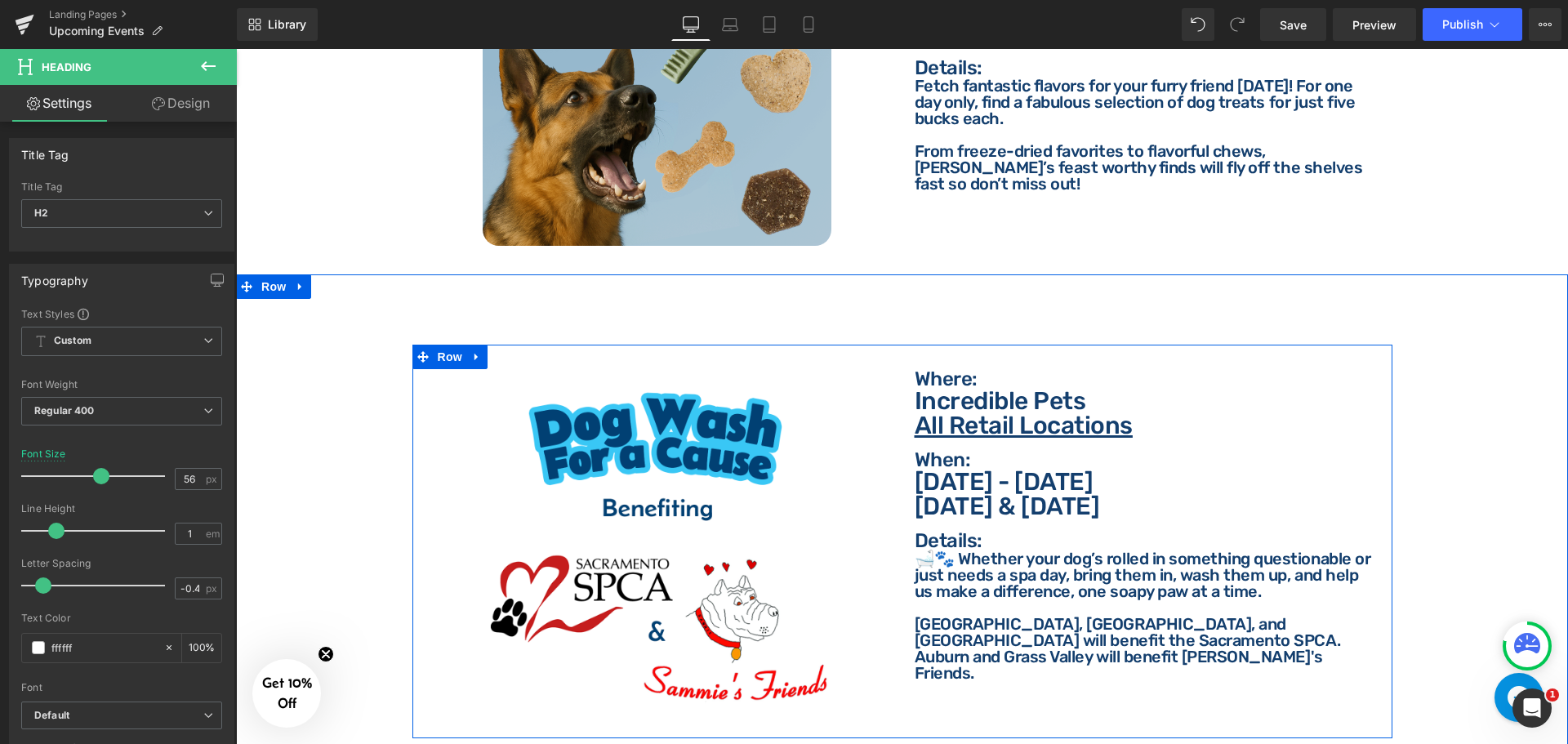
click at [942, 369] on p "Where:" at bounding box center [1147, 379] width 466 height 20
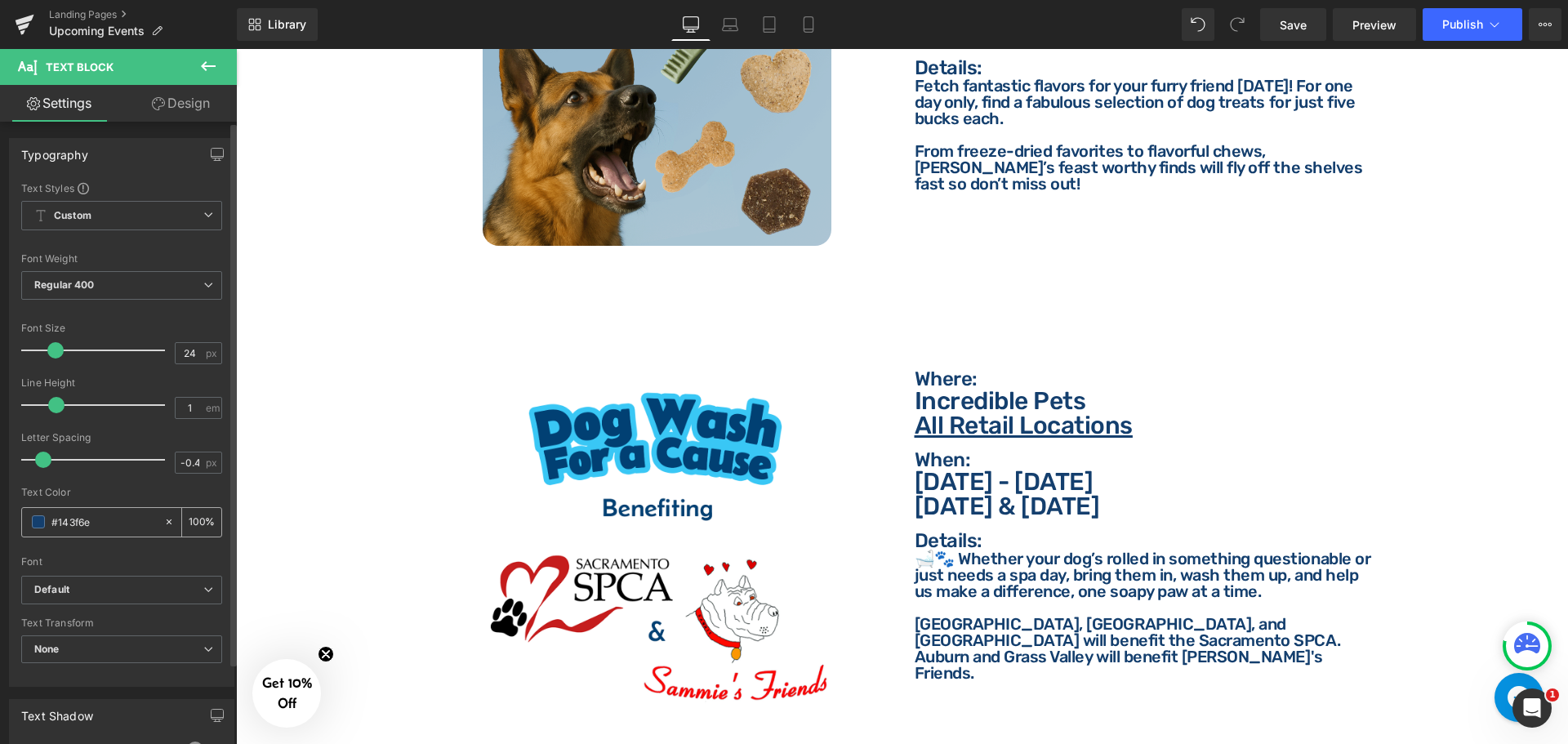
click at [113, 525] on input "#143f6e" at bounding box center [104, 522] width 105 height 18
paste input "ffffff"
type input "ffffff"
click at [937, 389] on p "Incredible Pets" at bounding box center [1147, 400] width 466 height 24
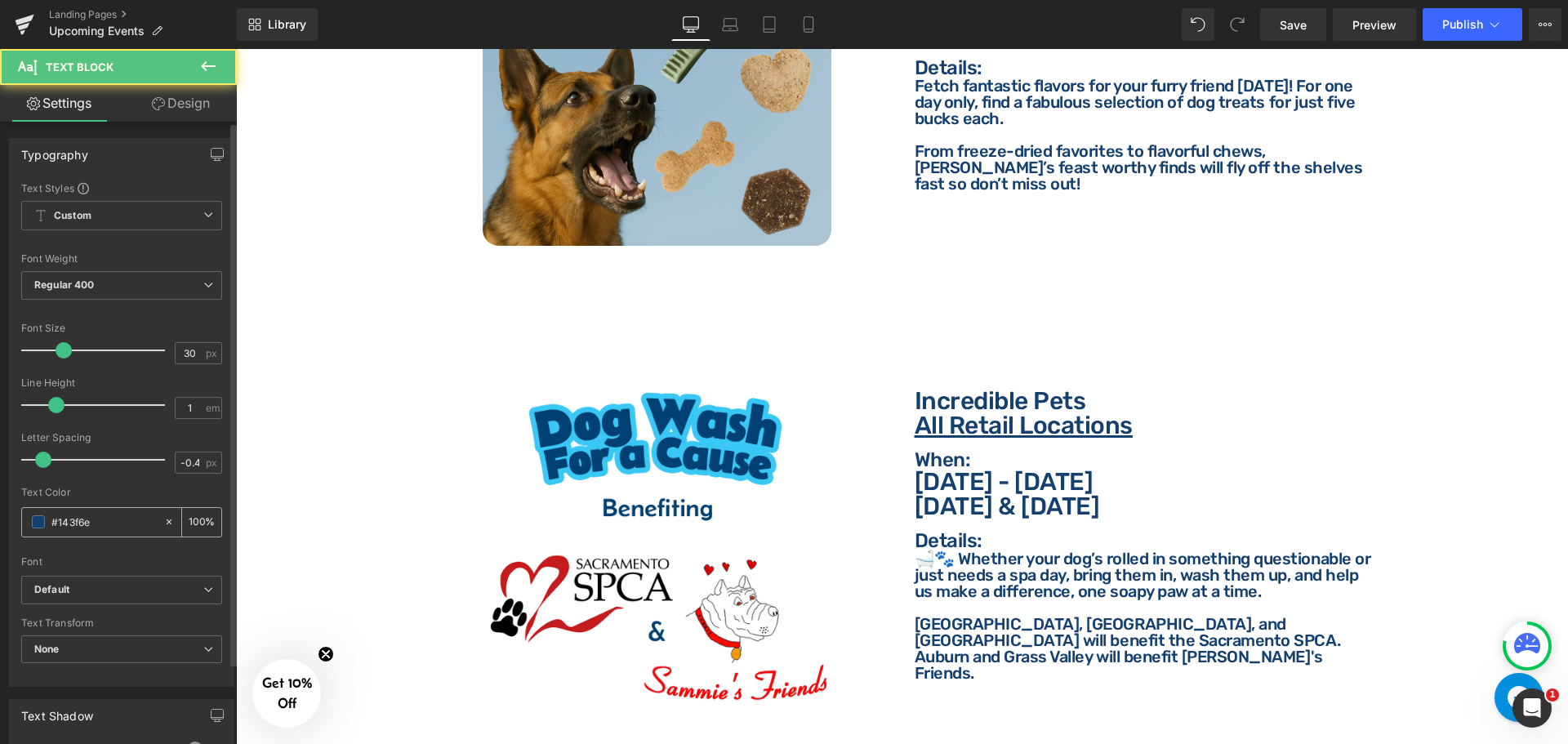
click at [125, 524] on input "#143f6e" at bounding box center [104, 522] width 105 height 18
paste input "ffffff"
type input "ffffff"
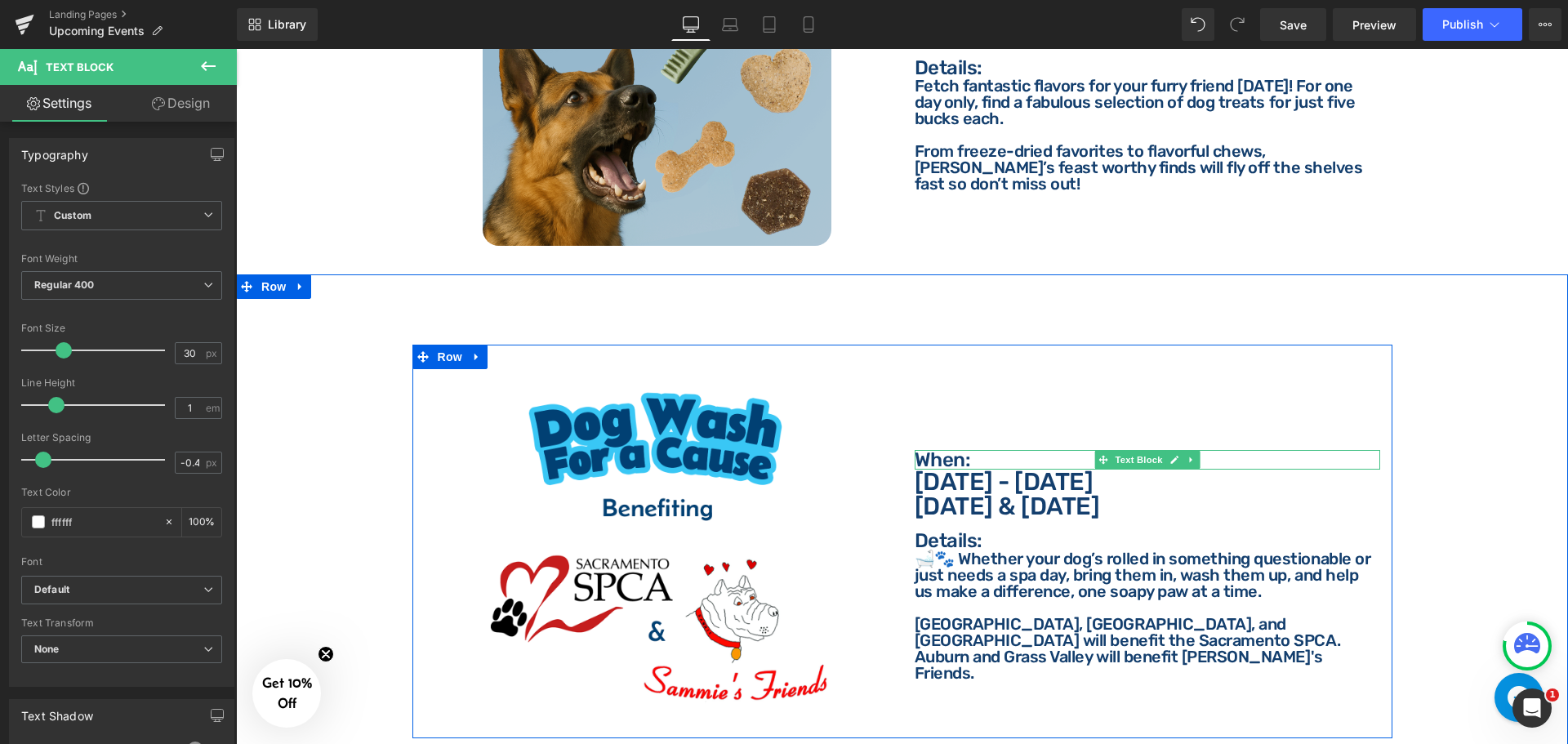
click at [934, 450] on p "When:" at bounding box center [1147, 460] width 466 height 20
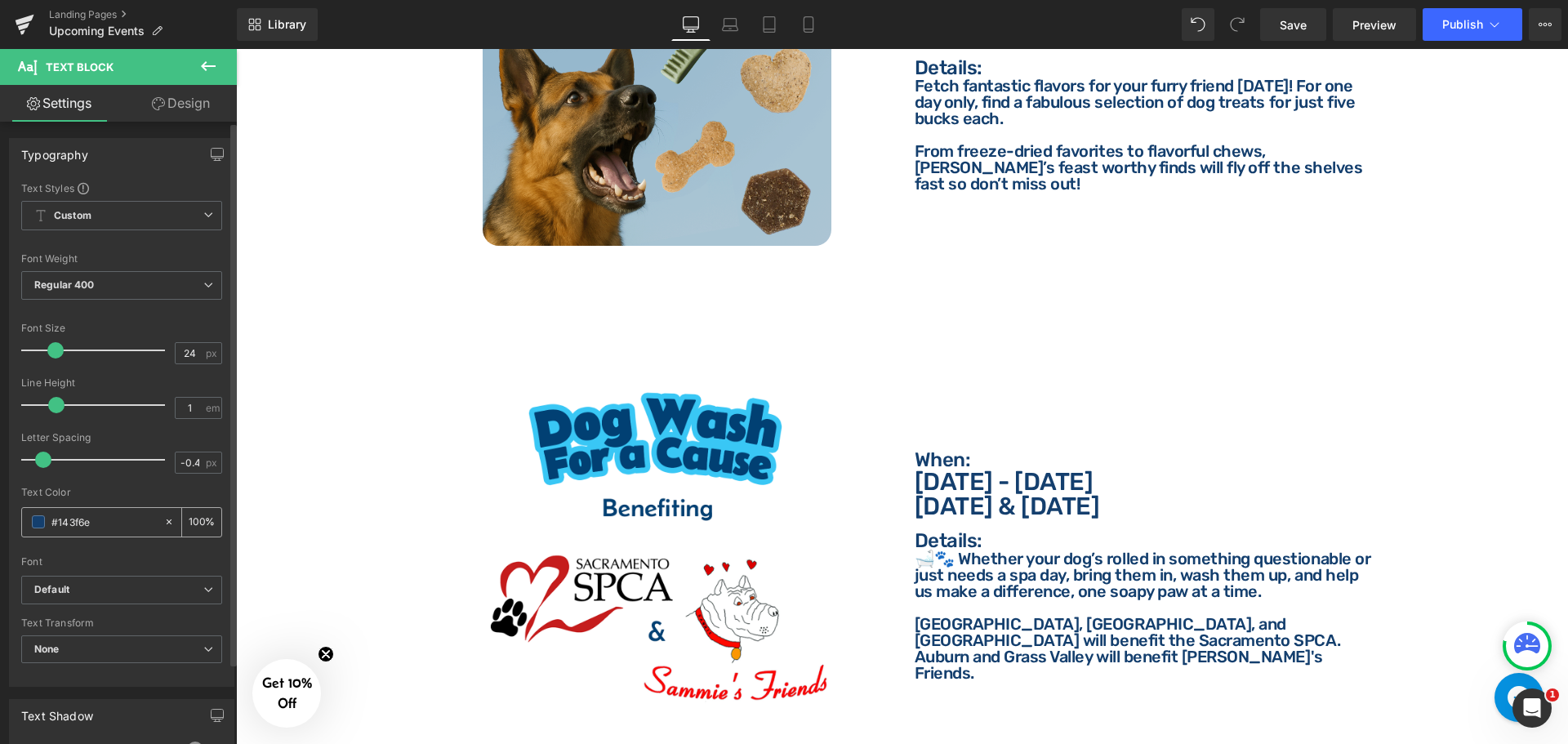
click at [93, 520] on input "#143f6e" at bounding box center [104, 522] width 105 height 18
paste input "ffffff"
type input "ffffff"
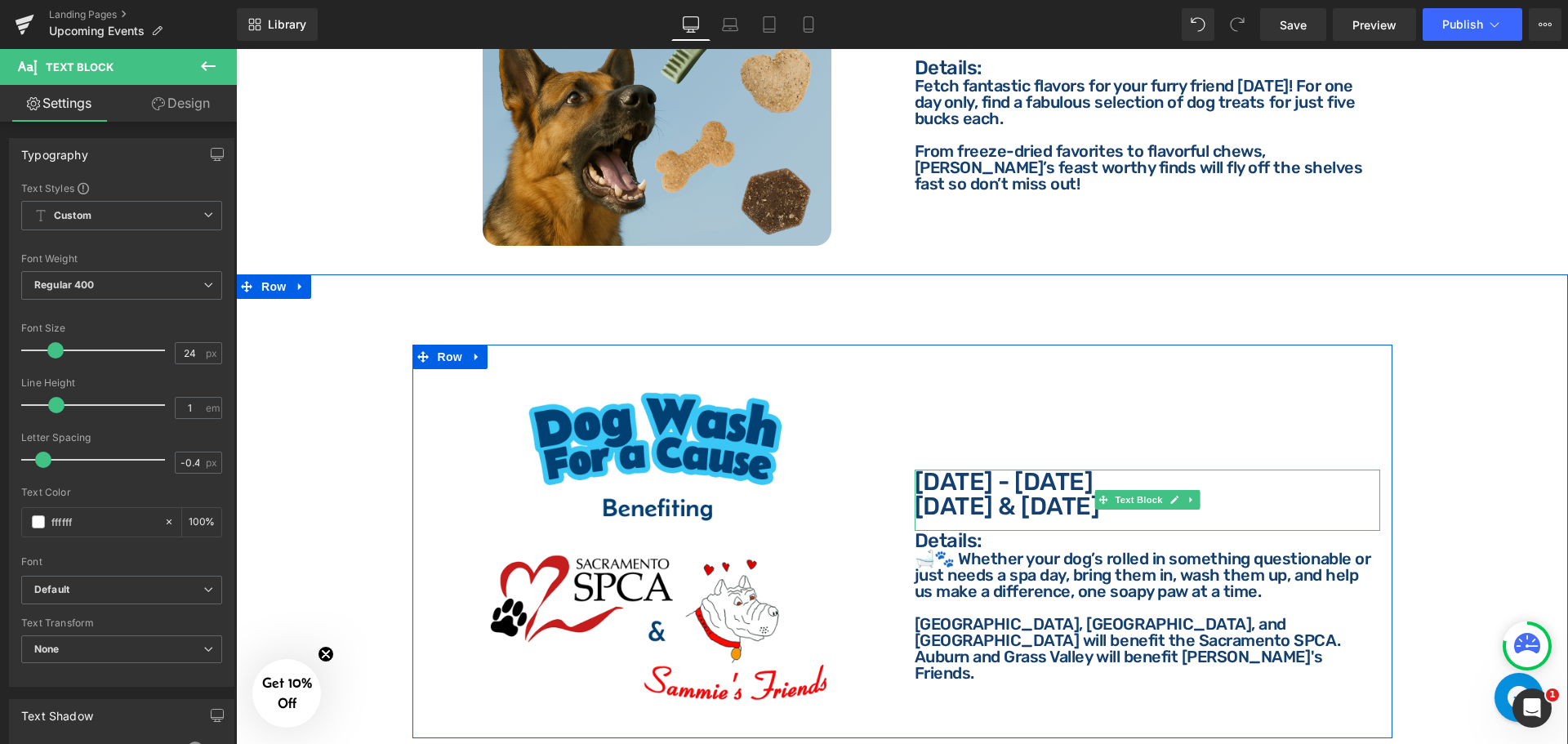
click at [970, 470] on p "[DATE] - [DATE]" at bounding box center [1147, 482] width 466 height 24
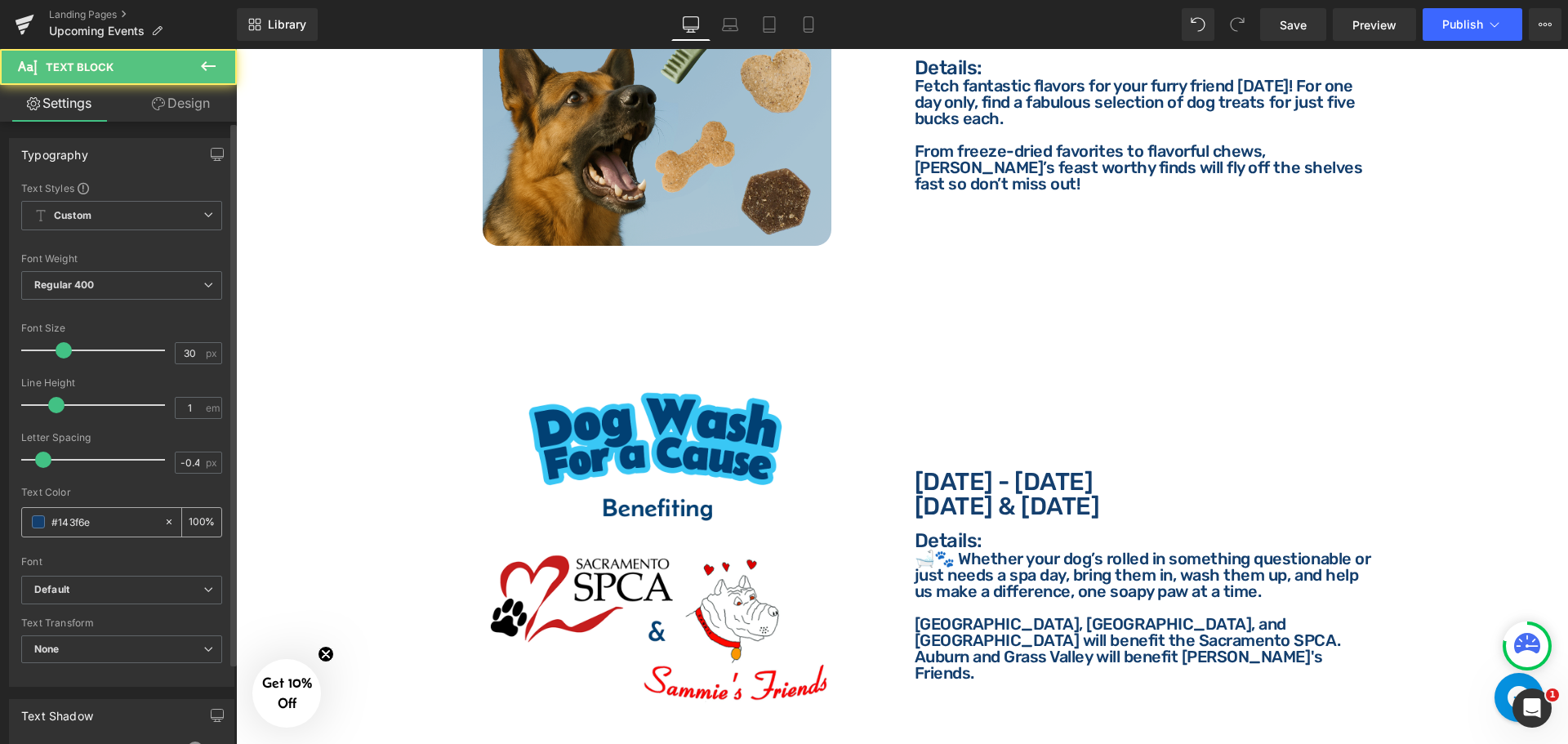
click at [91, 525] on input "#143f6e" at bounding box center [104, 522] width 105 height 18
paste input "ffffff"
type input "ffffff"
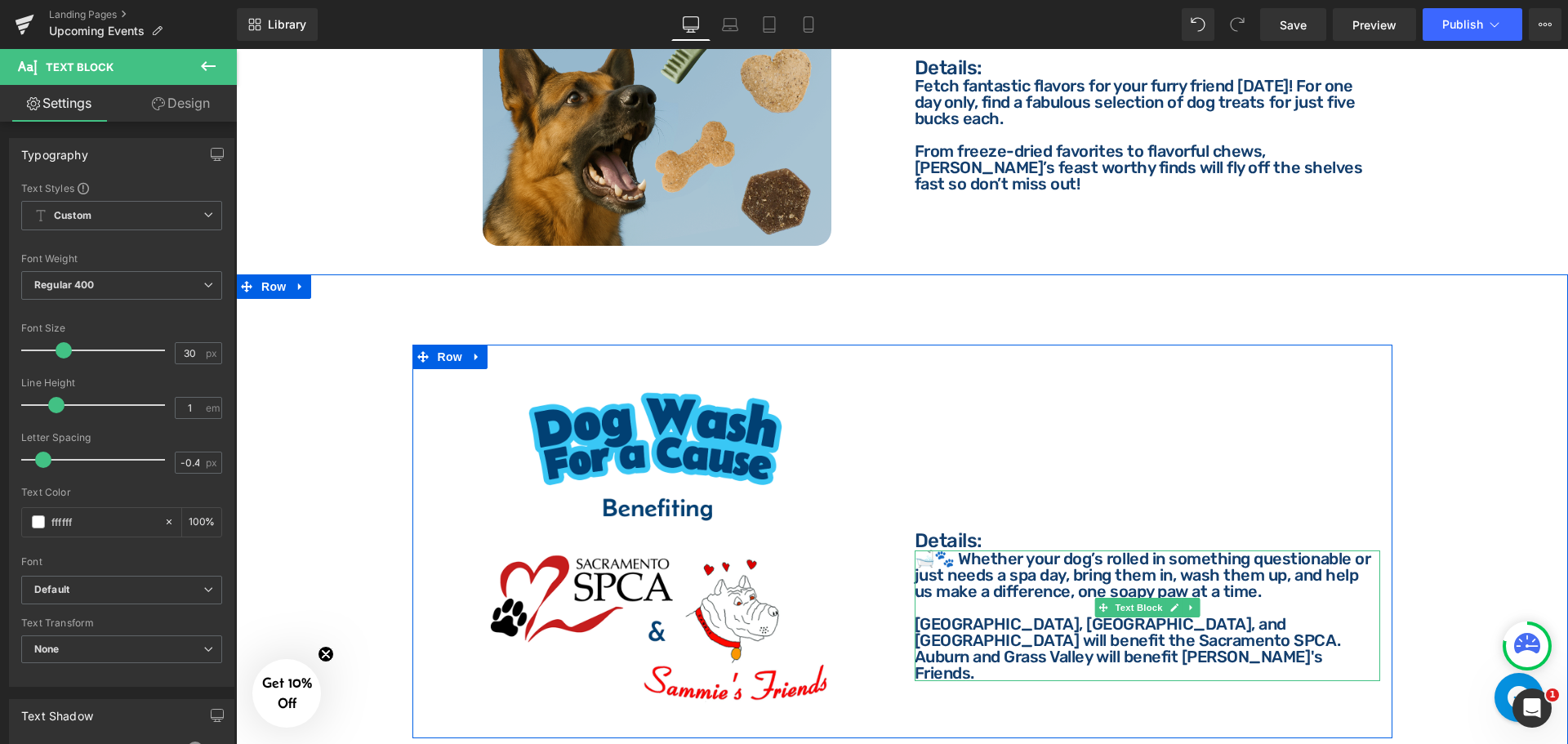
click at [936, 550] on p "🛁🐾 Whether your dog’s rolled in something questionable or just needs a spa day,…" at bounding box center [1147, 575] width 466 height 49
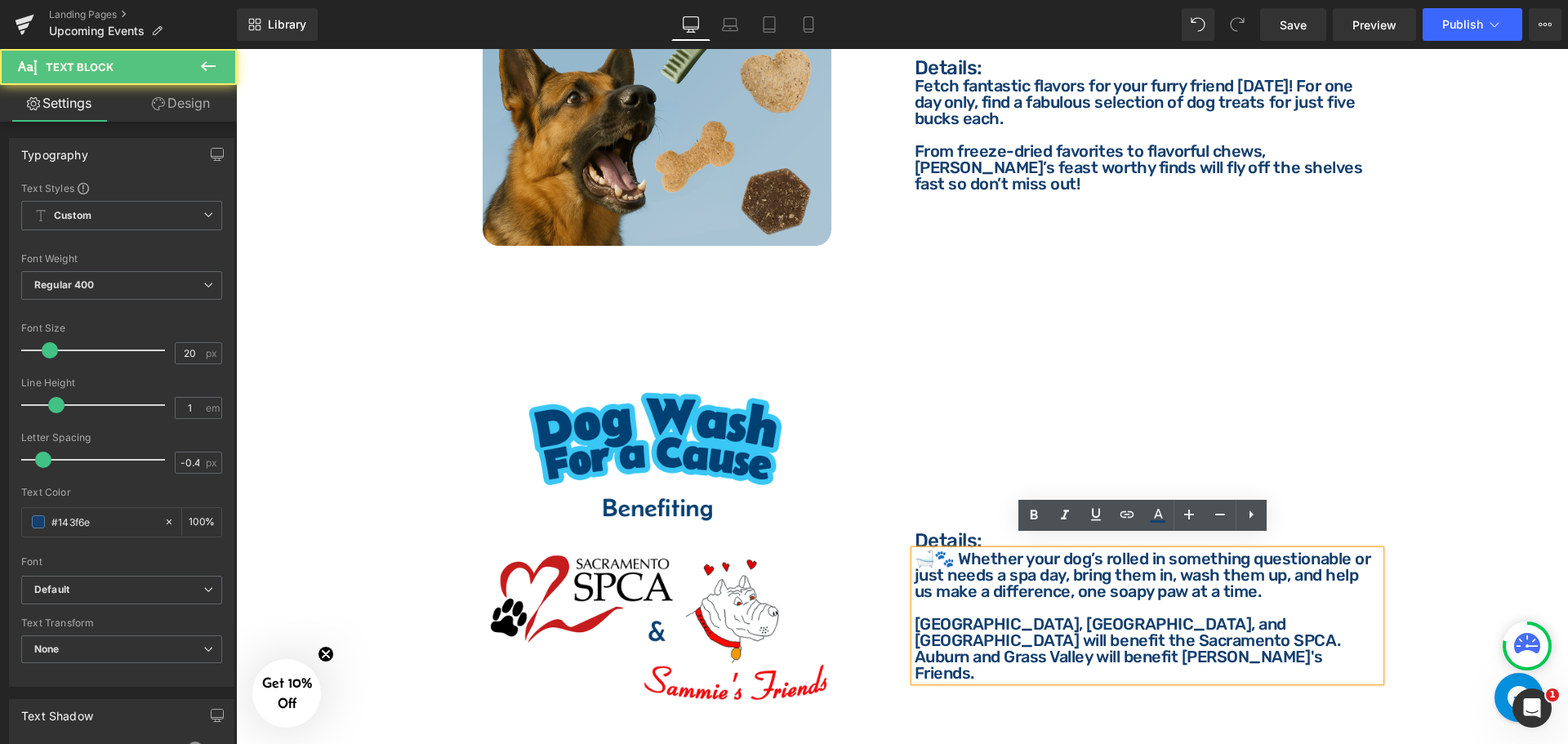
click at [941, 531] on p "Details:" at bounding box center [1147, 540] width 466 height 20
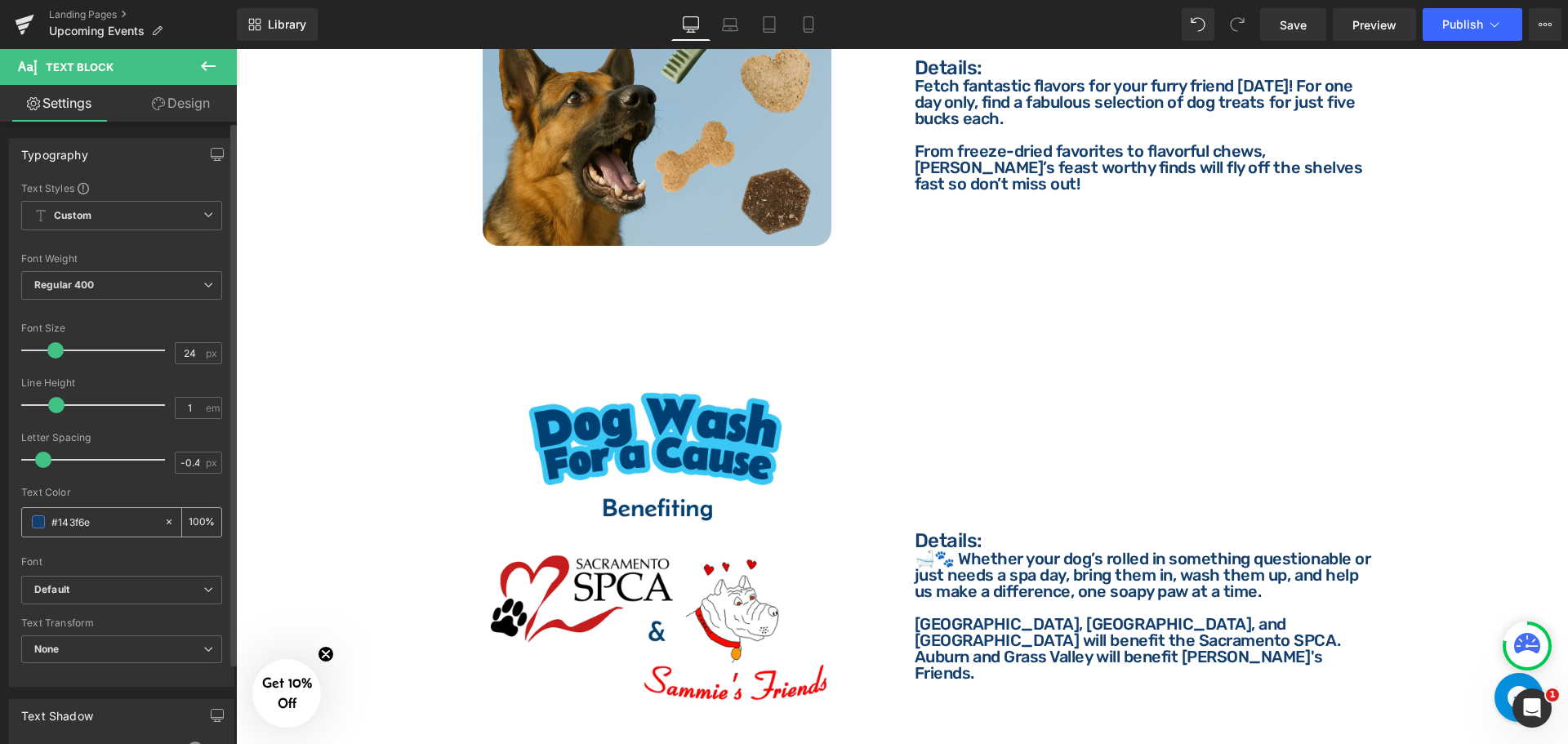
click at [106, 516] on input "#143f6e" at bounding box center [104, 522] width 105 height 18
paste input "ffffff"
type input "ffffff"
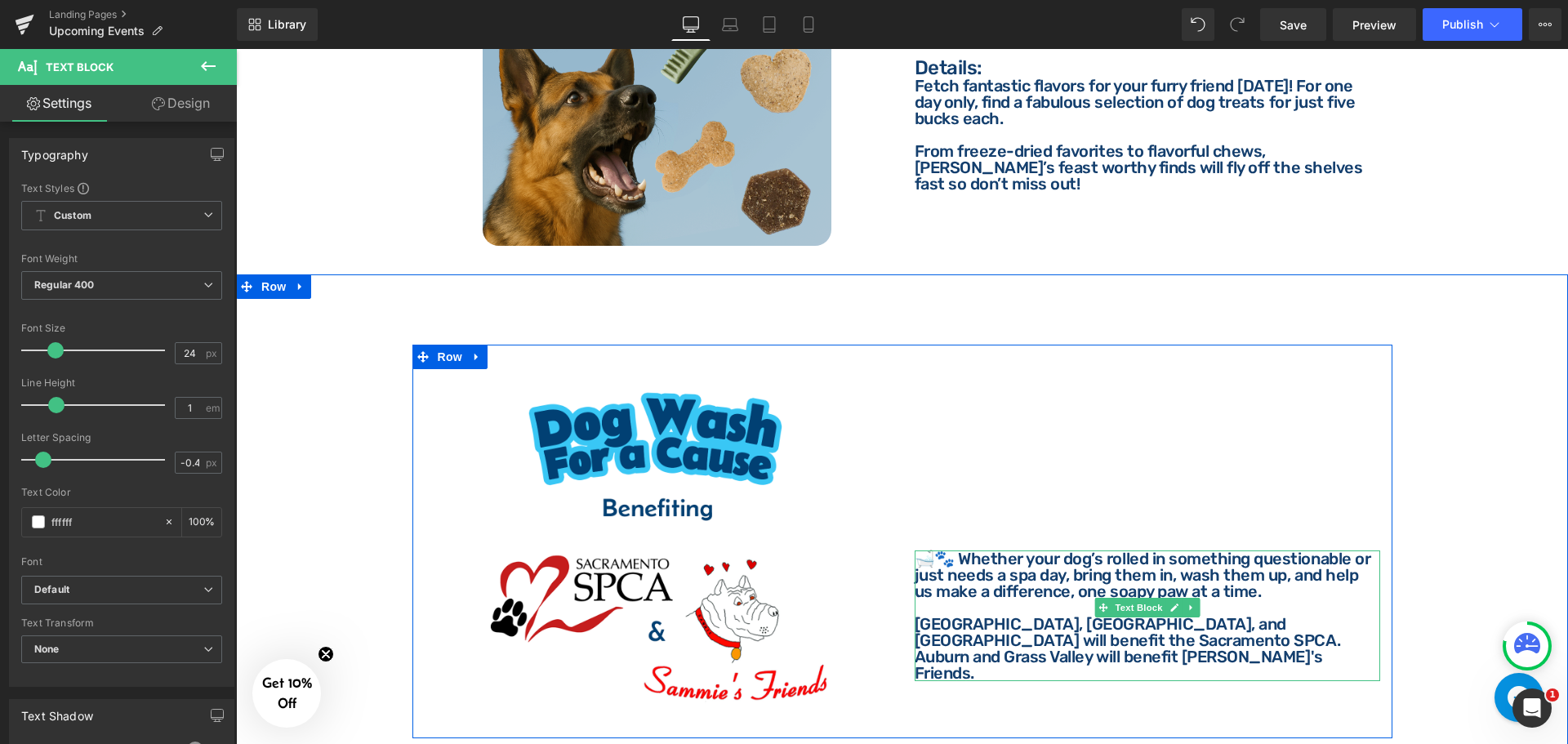
click at [988, 560] on p "🛁🐾 Whether your dog’s rolled in something questionable or just needs a spa day,…" at bounding box center [1147, 575] width 466 height 49
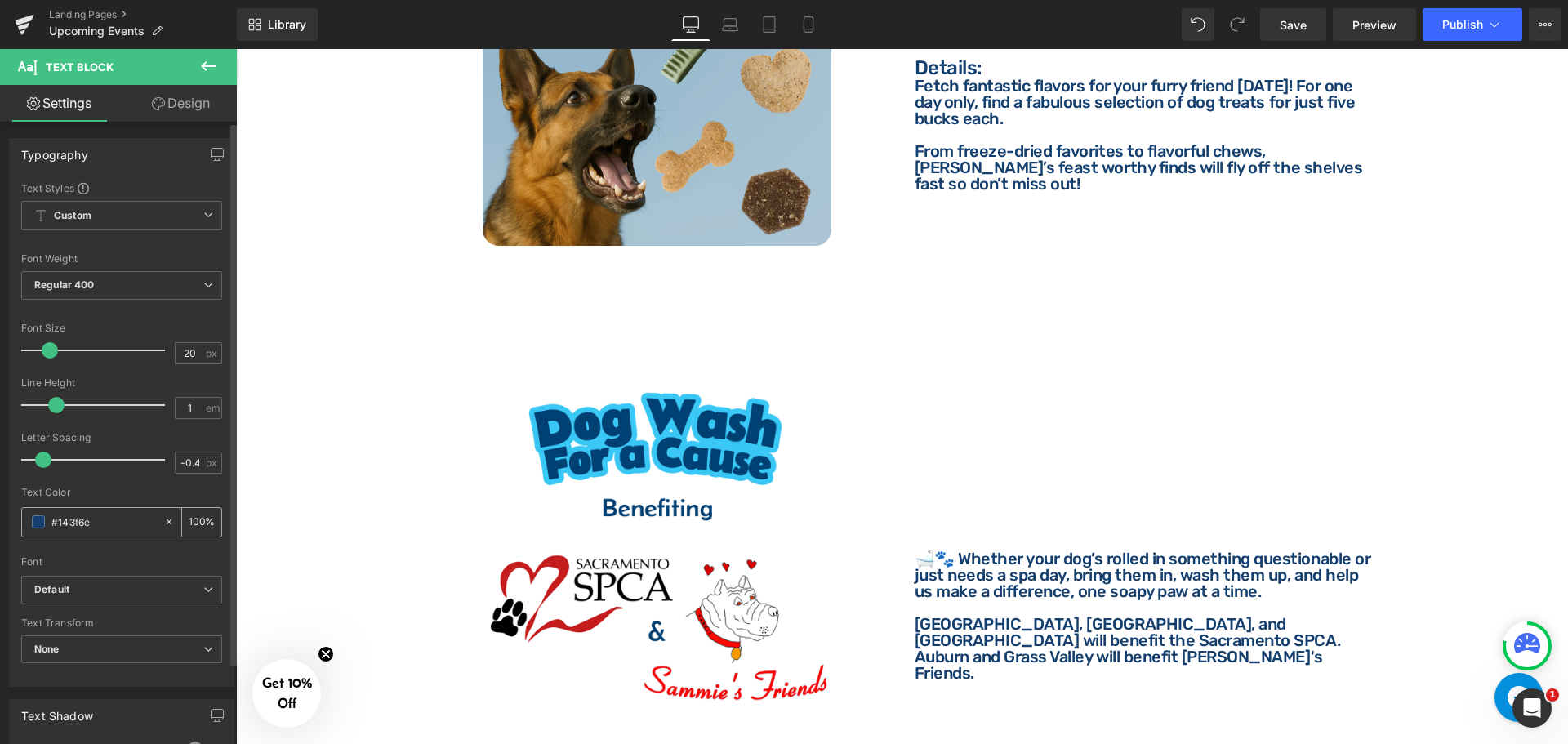
click at [108, 526] on input "#143f6e" at bounding box center [104, 522] width 105 height 18
type input "fff"
type input "0"
type input "ffffff"
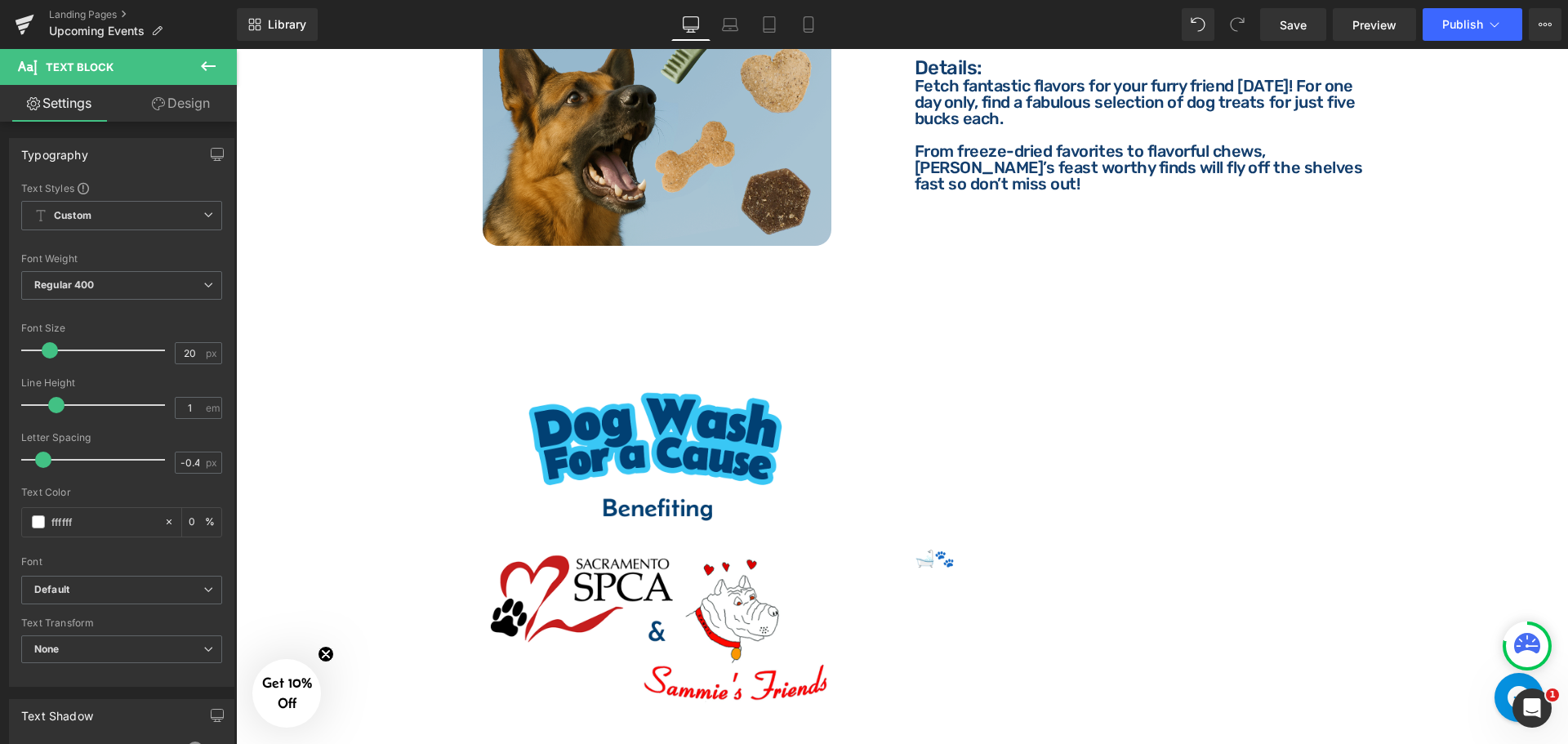
type input "100"
click at [281, 277] on span "Row" at bounding box center [273, 287] width 32 height 24
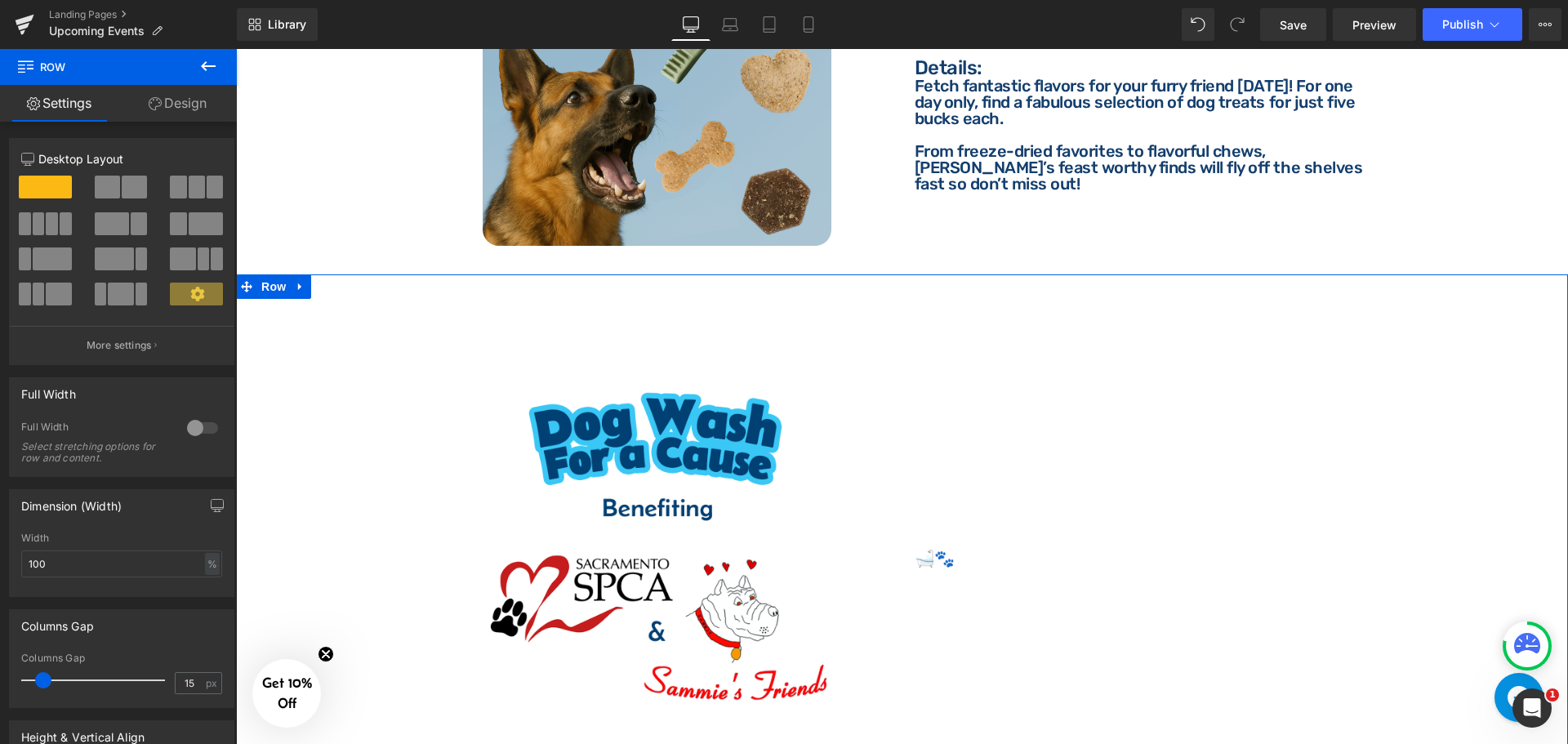
click at [175, 115] on link "Design" at bounding box center [177, 104] width 118 height 37
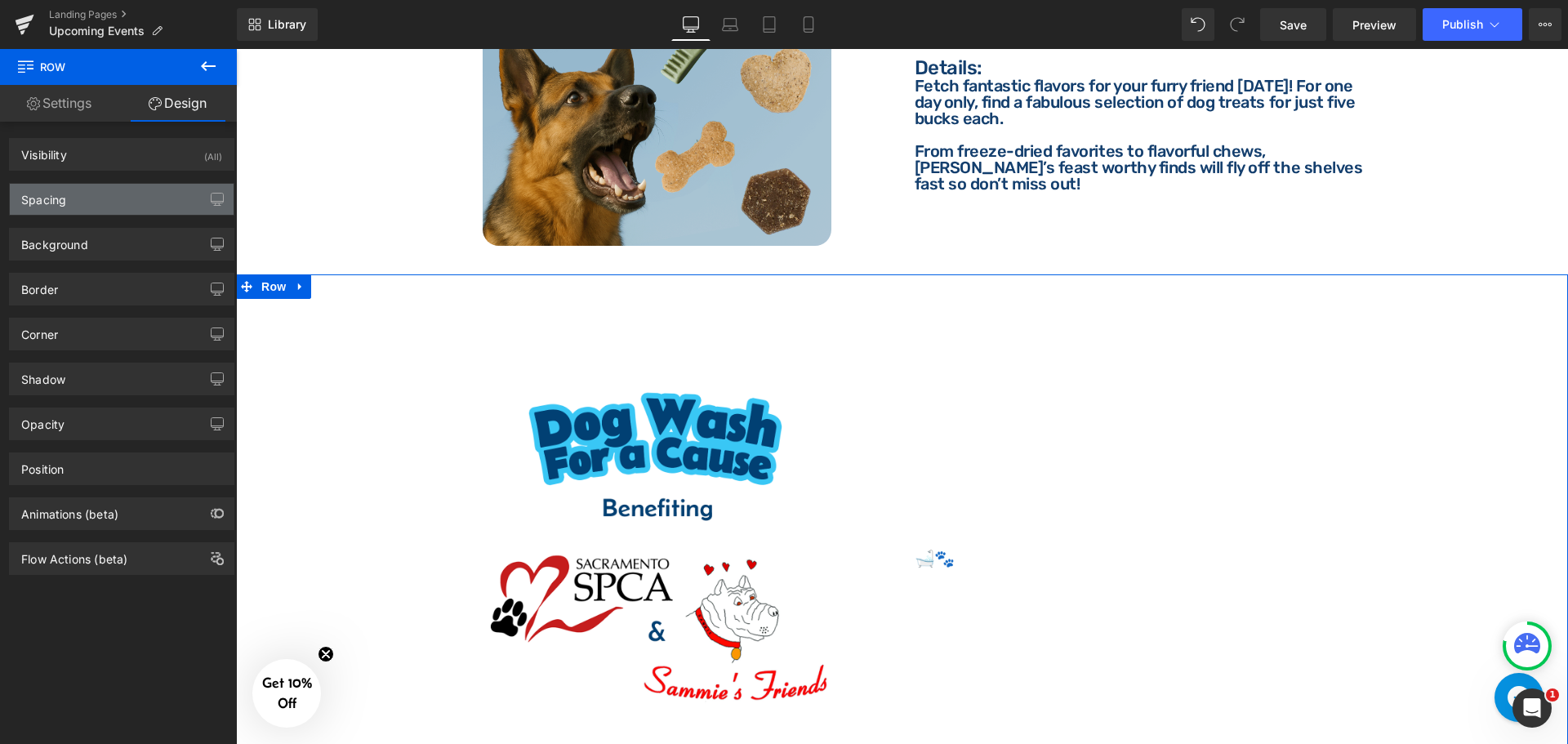
type input "transparent"
type input "0"
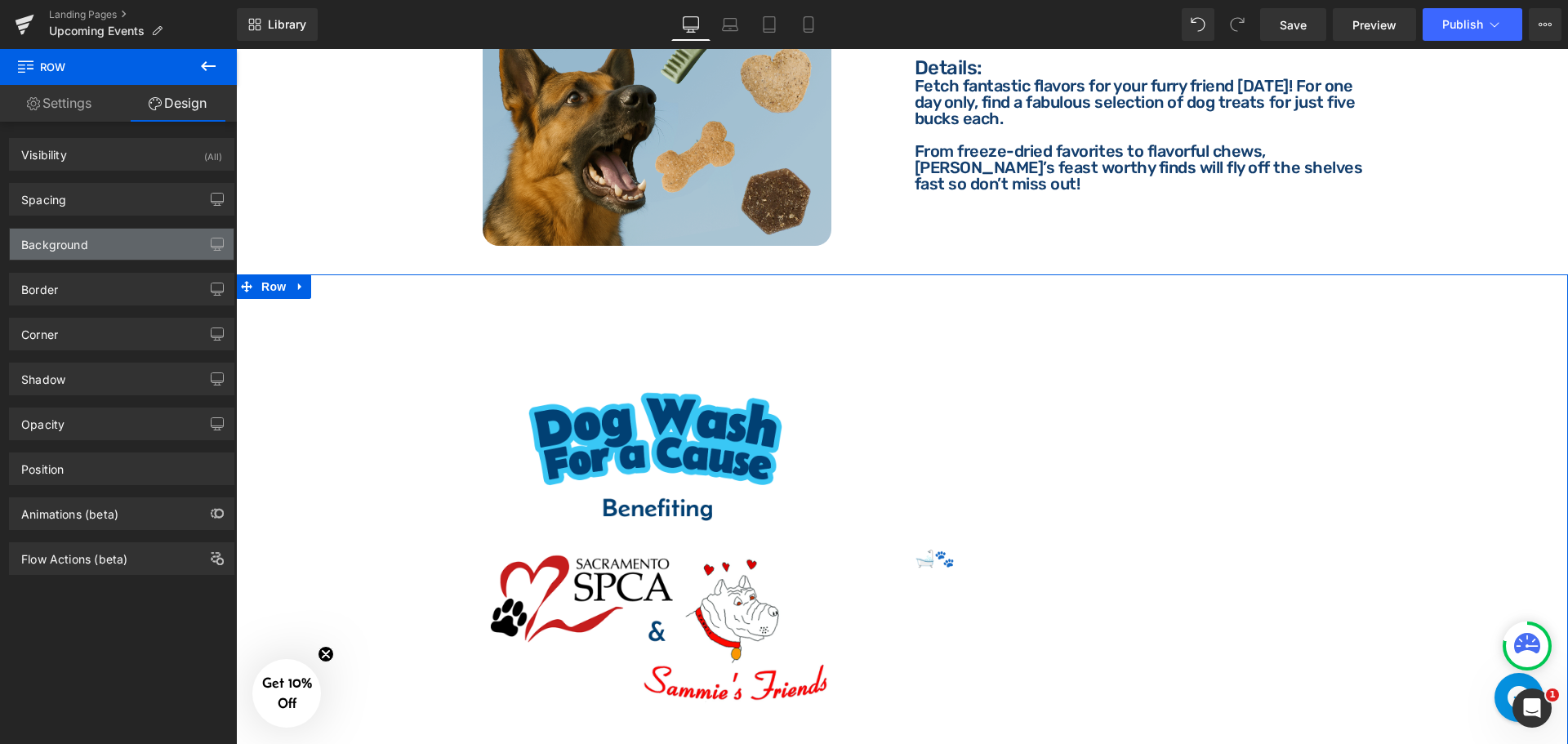
click at [67, 239] on div "Background" at bounding box center [55, 240] width 67 height 23
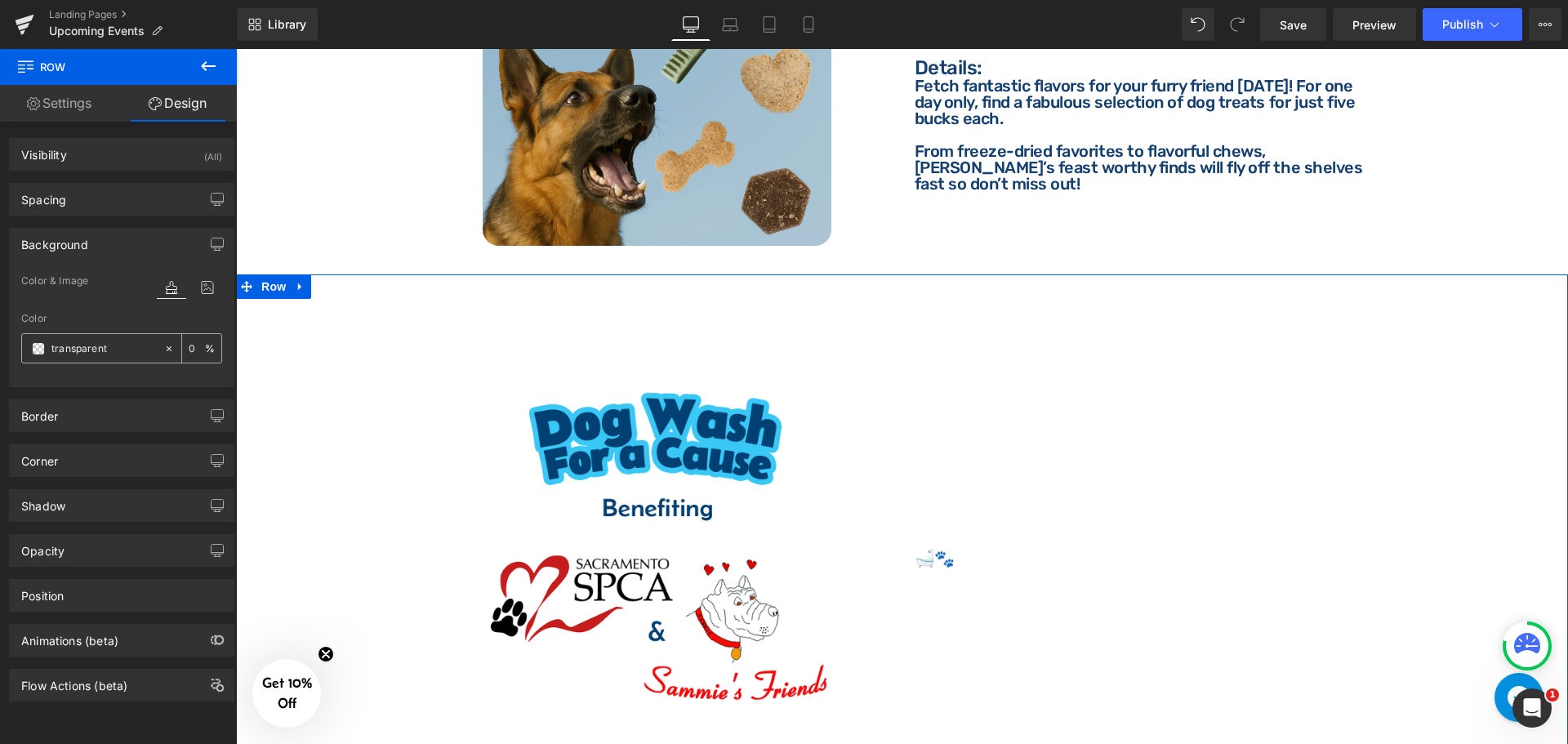
click at [98, 342] on input "transparent" at bounding box center [104, 349] width 105 height 18
paste input "#143f6e"
type input "#143f6e"
type input "100"
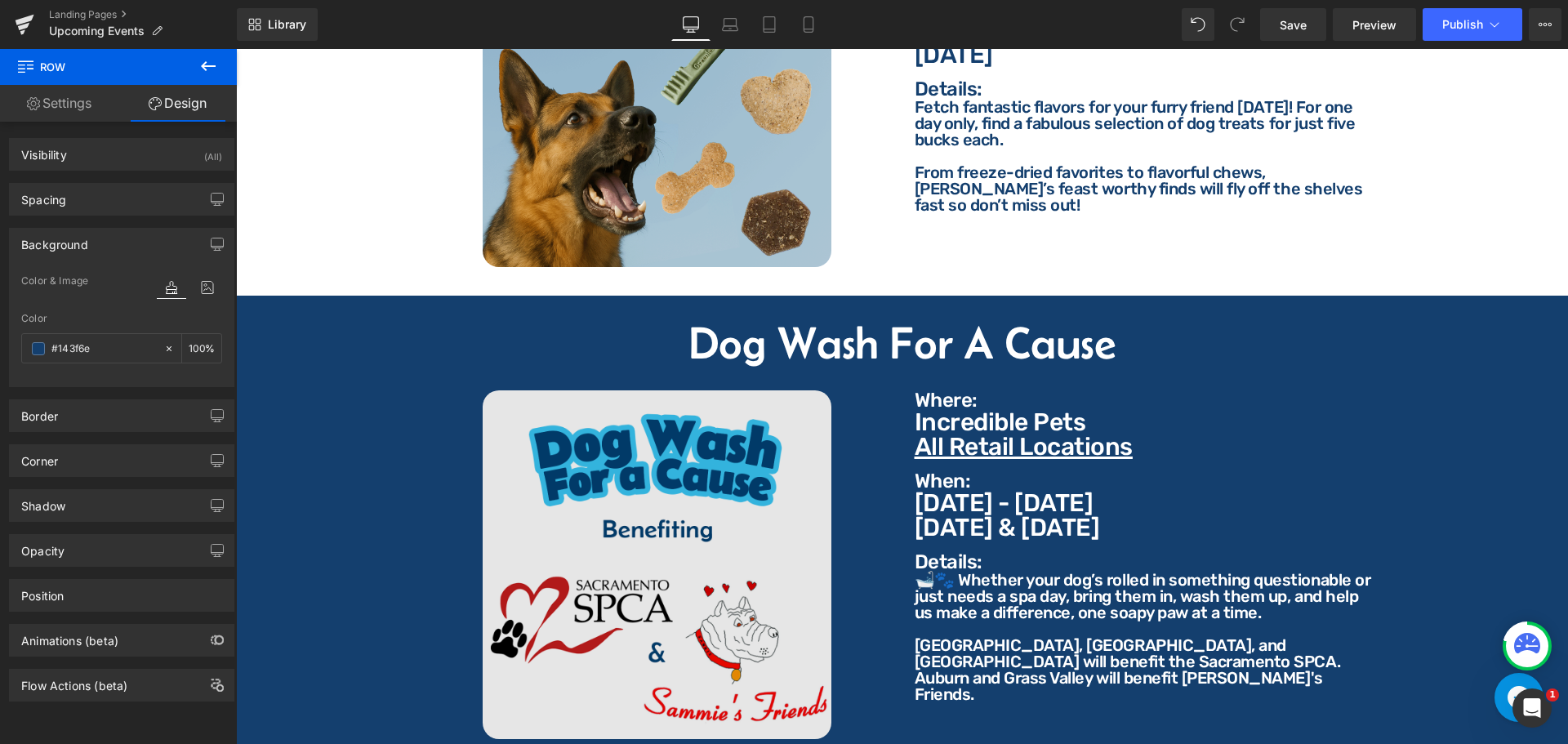
scroll to position [5758, 0]
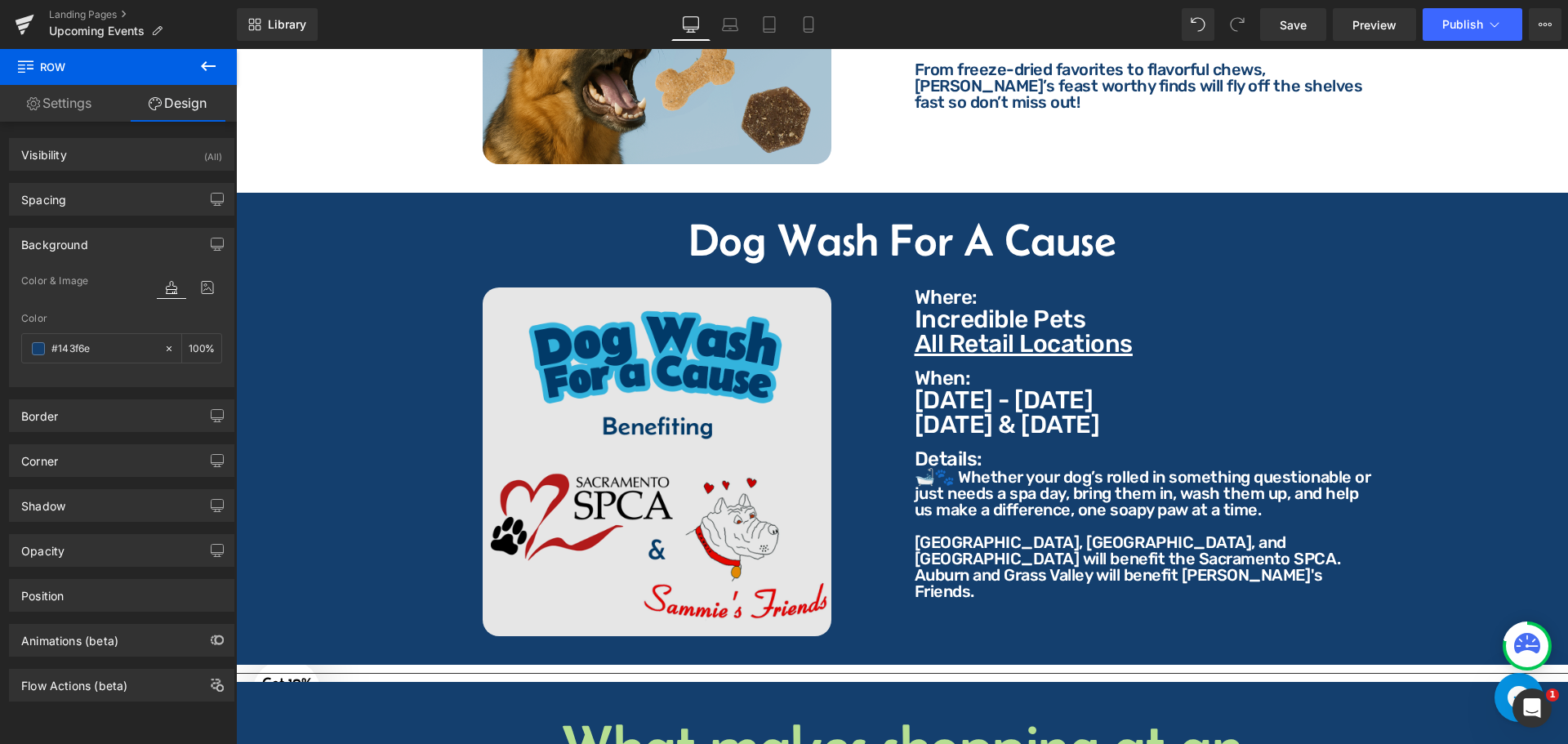
click at [644, 457] on div "Image" at bounding box center [658, 462] width 466 height 349
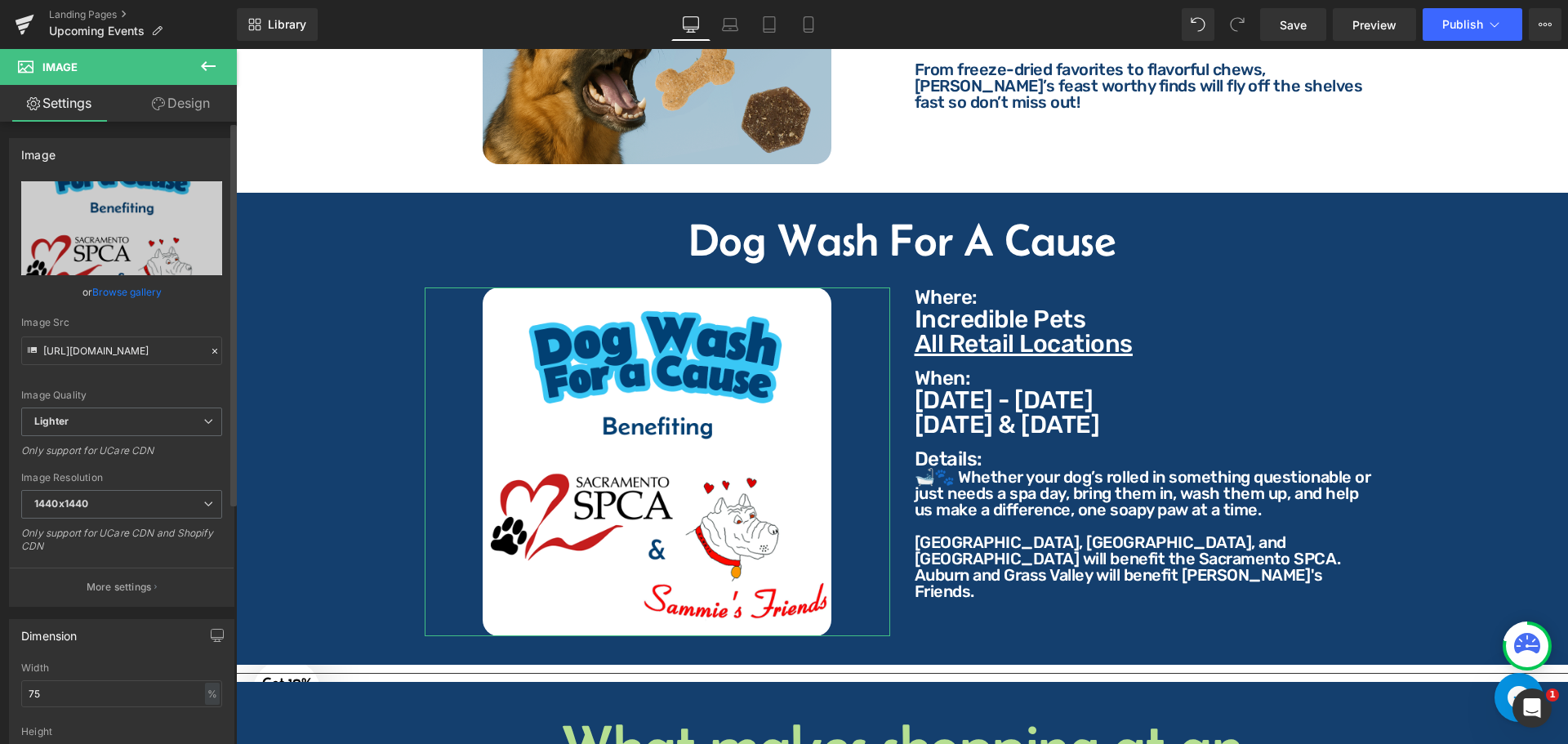
click at [127, 297] on link "Browse gallery" at bounding box center [126, 292] width 69 height 28
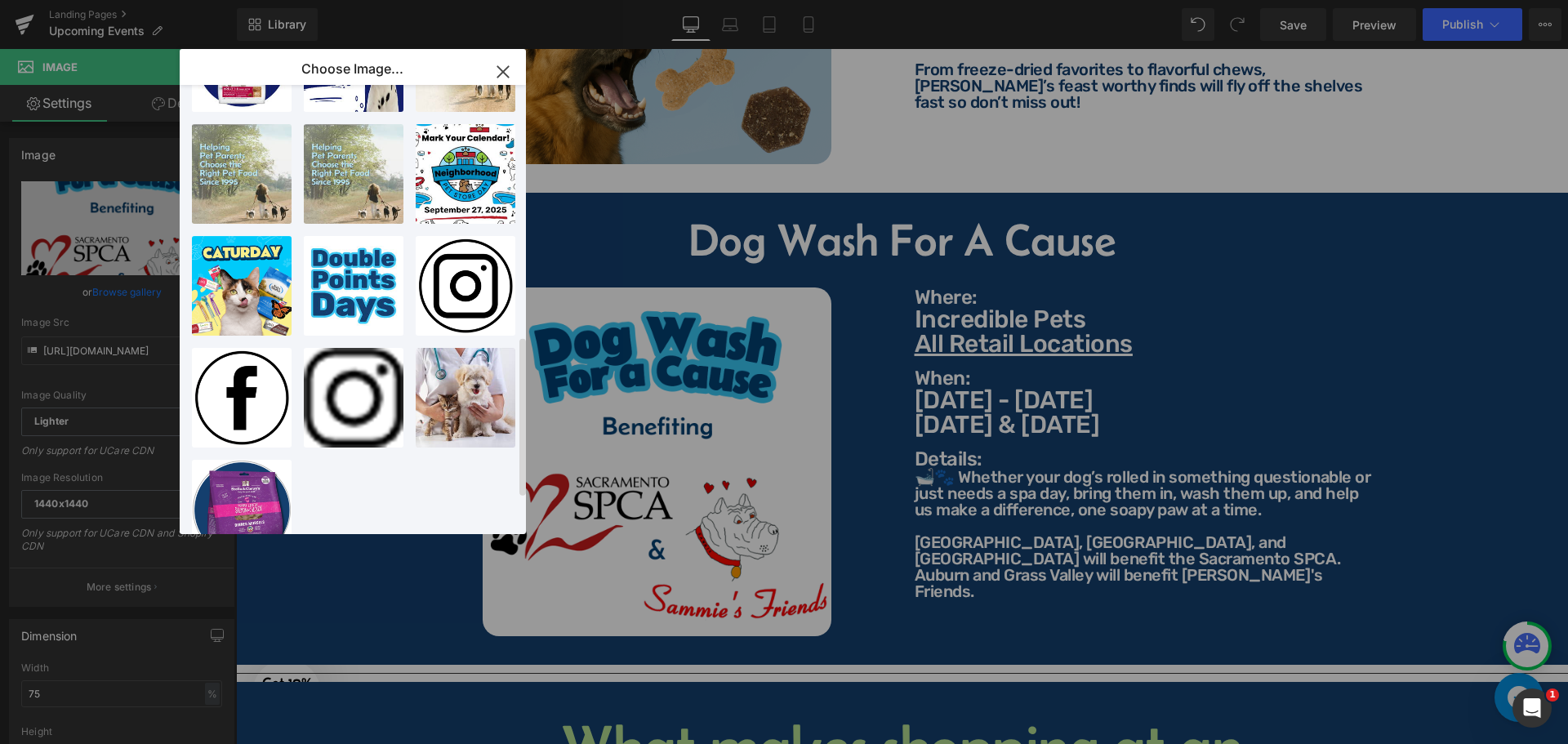
scroll to position [807, 0]
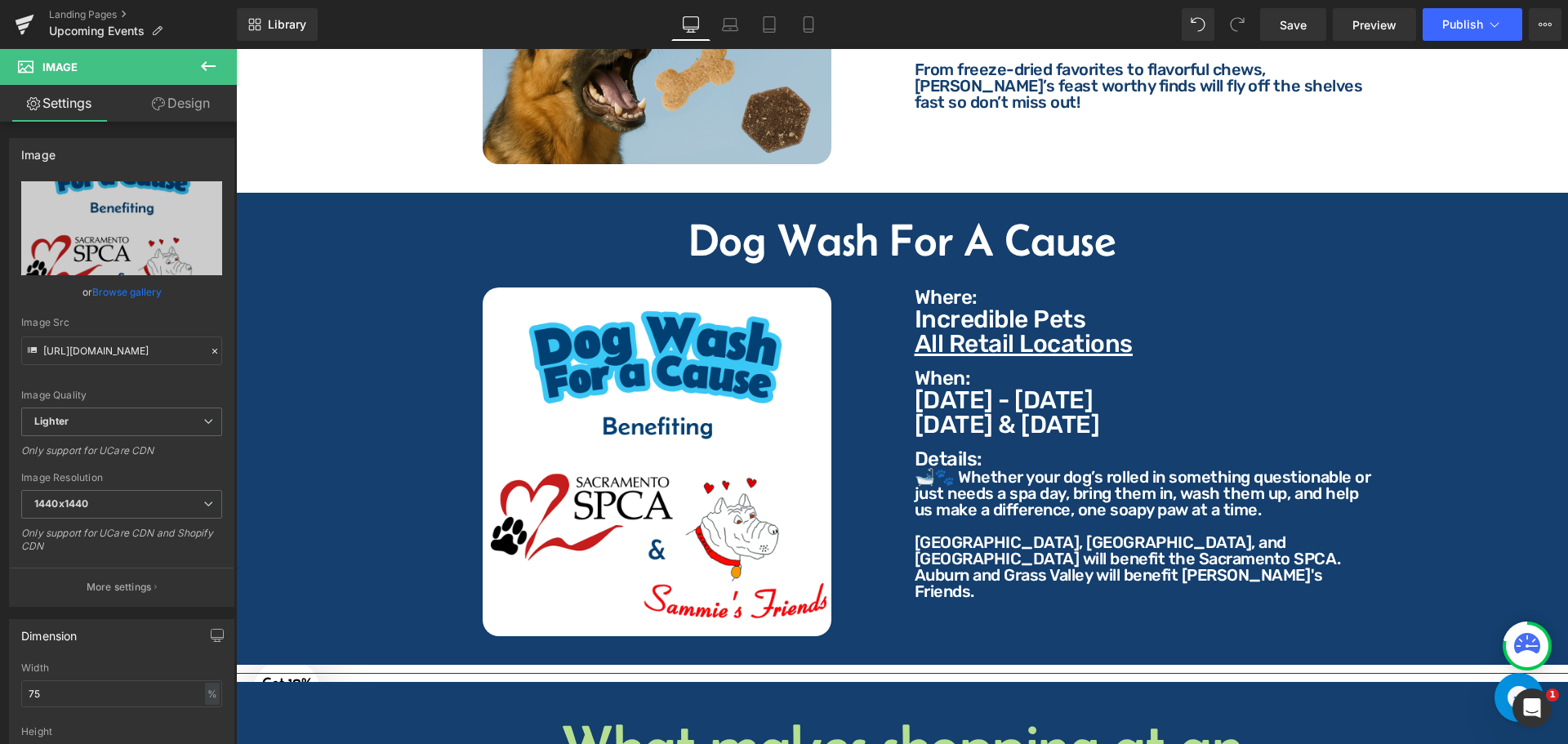
click at [121, 0] on div "Row You are previewing how the will restyle your page. You can not edit Element…" at bounding box center [784, 0] width 1568 height 0
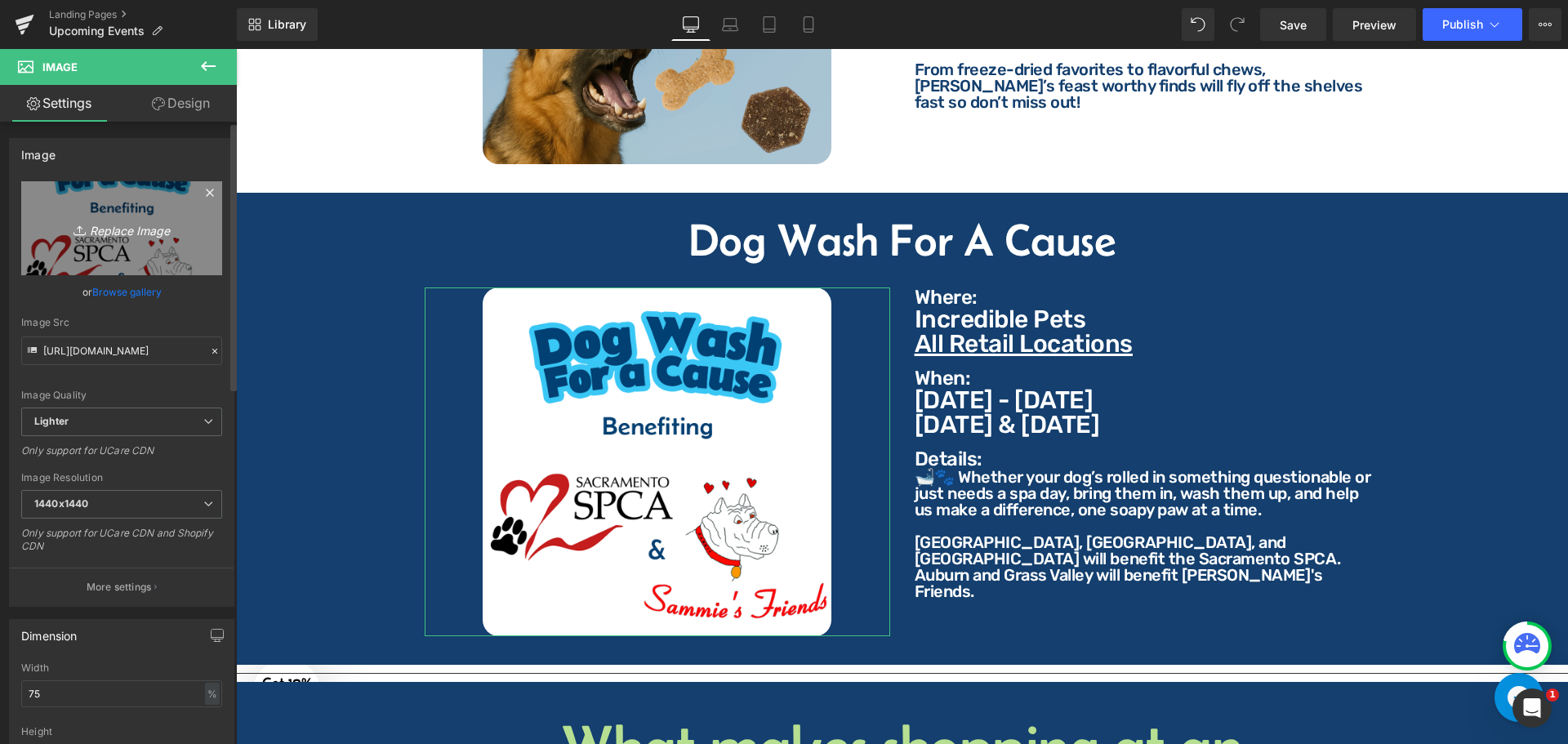
click at [142, 225] on icon "Replace Image" at bounding box center [121, 228] width 130 height 21
type input "C:\fakepath\Dog Wash Casue 1.png"
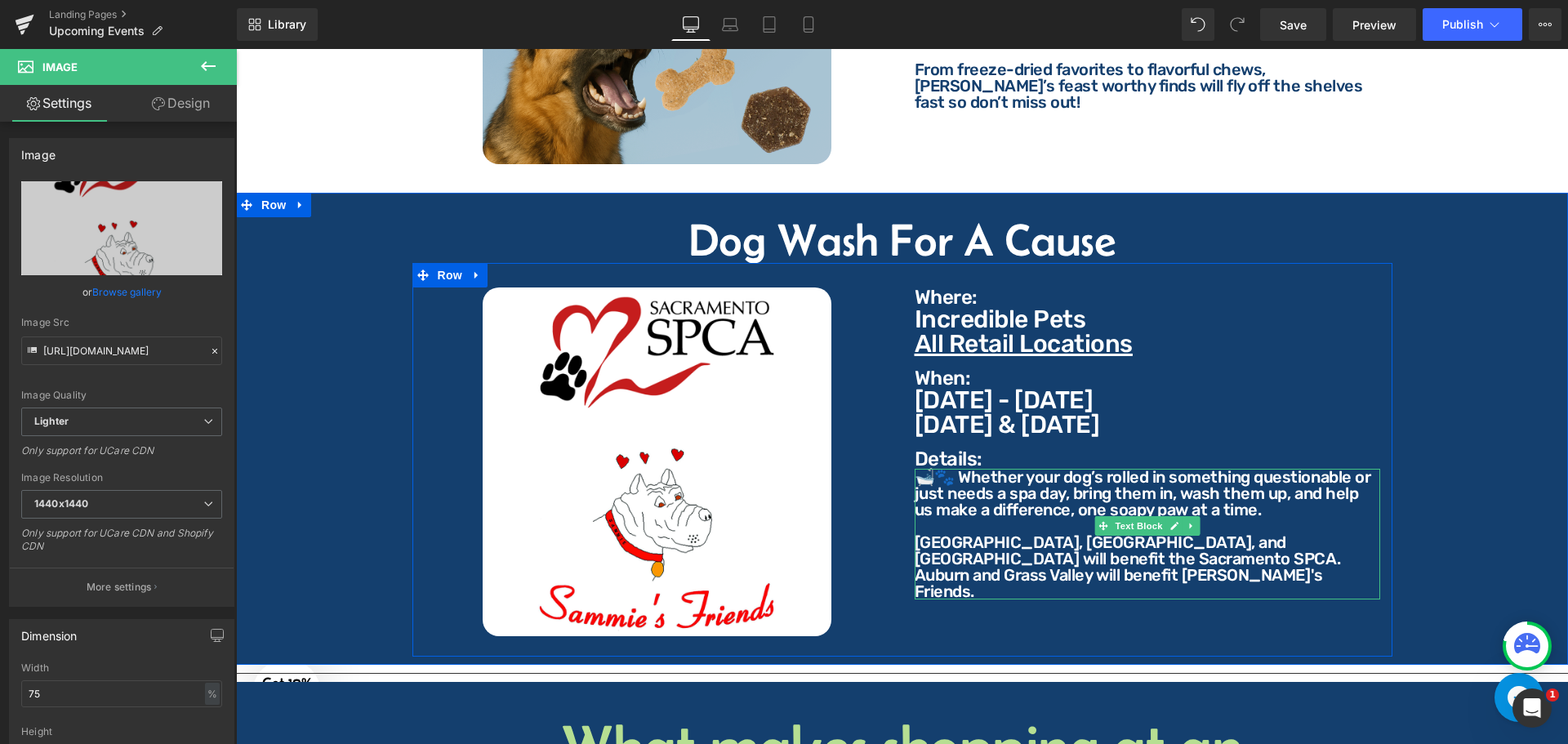
type input "[URL][DOMAIN_NAME]"
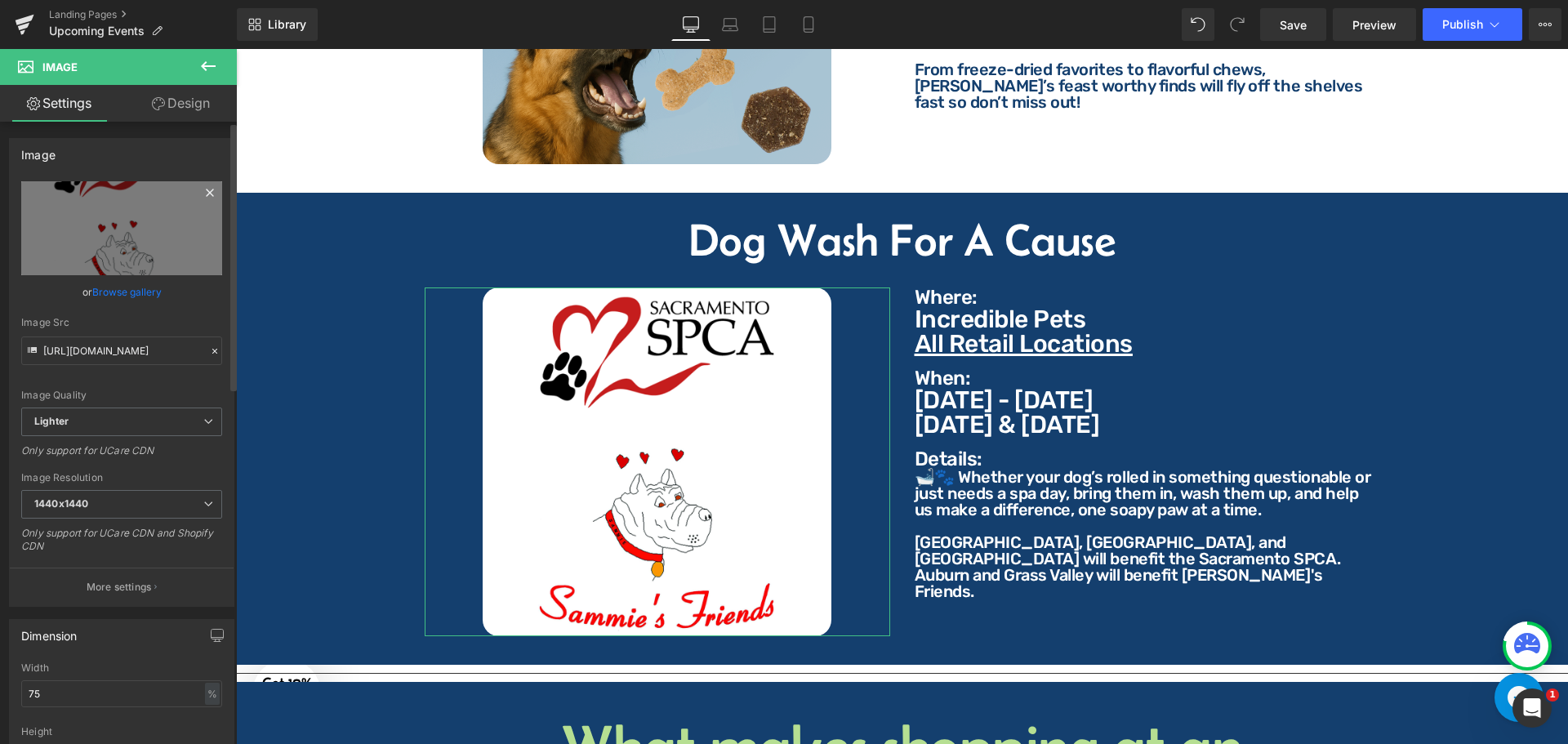
click at [206, 192] on icon at bounding box center [209, 193] width 8 height 8
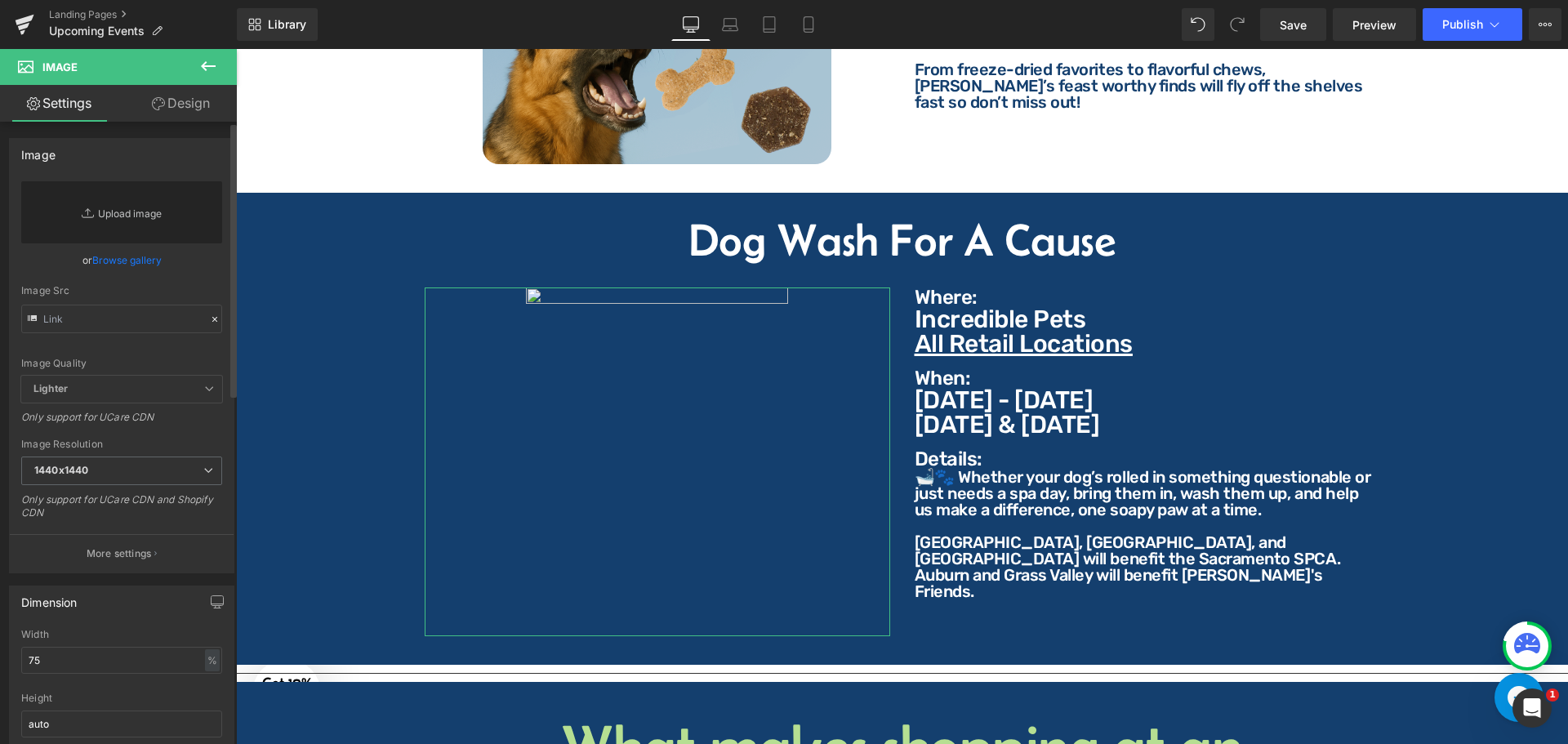
click at [136, 209] on link "Replace Image" at bounding box center [121, 211] width 201 height 62
type input "C:\fakepath\Dog Wash Happy 2 Cropped.jpg"
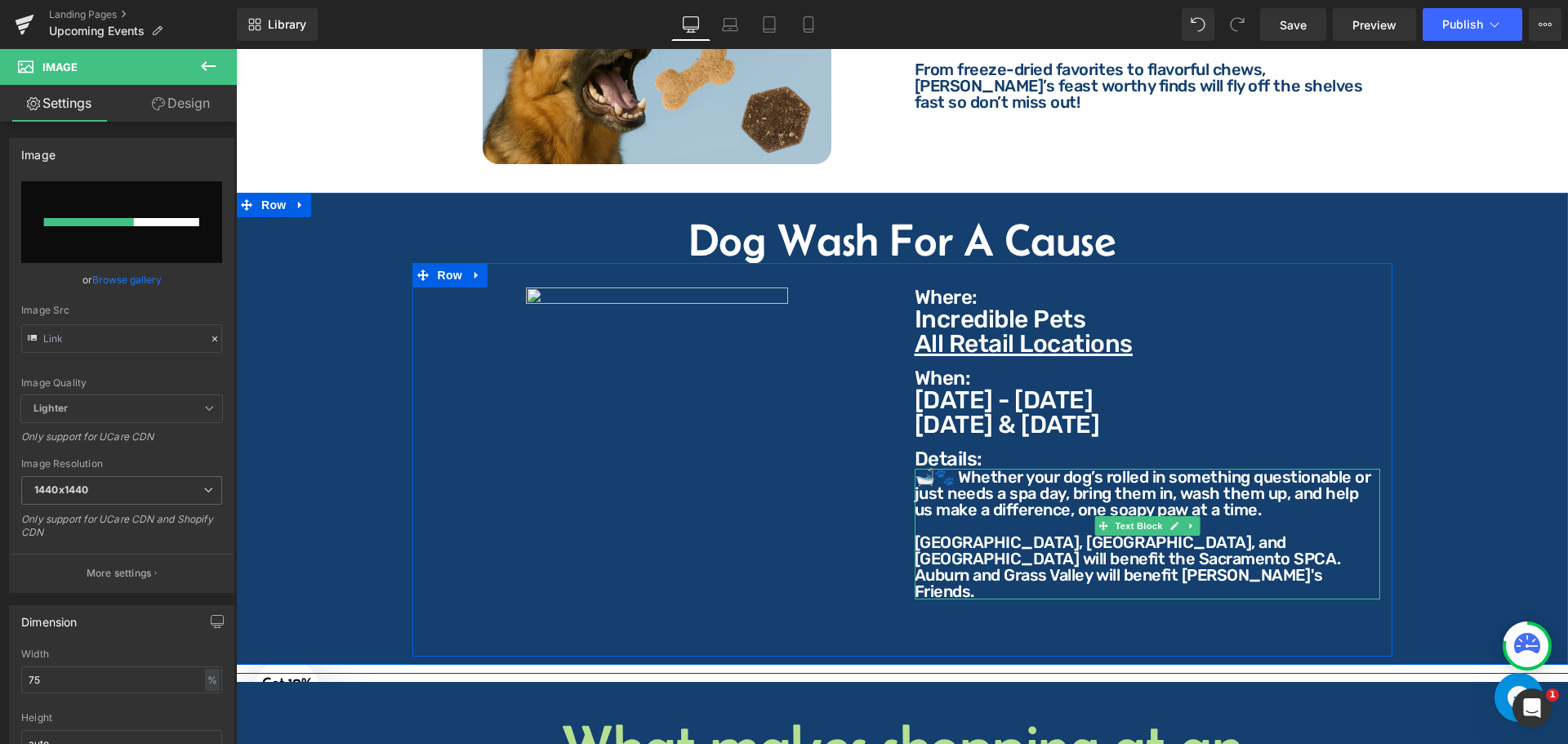
click at [1309, 595] on div at bounding box center [1147, 597] width 466 height 4
click at [1323, 567] on p "Auburn and Grass Valley will benefit [PERSON_NAME]'s Friends." at bounding box center [1147, 582] width 466 height 32
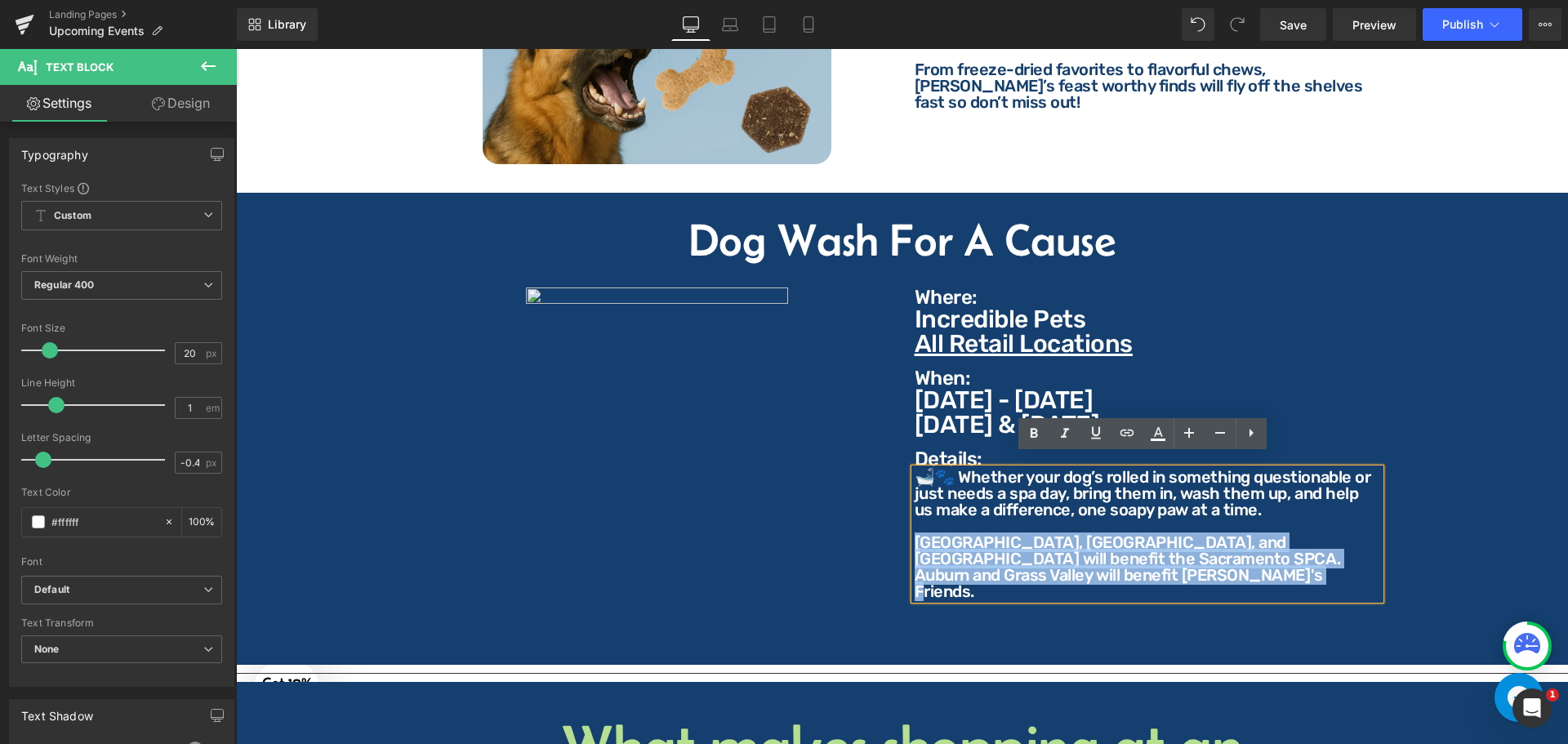
drag, startPoint x: 1324, startPoint y: 565, endPoint x: 913, endPoint y: 529, distance: 412.6
click at [914, 529] on div "🛁🐾 Whether your dog’s rolled in something questionable or just needs a spa day,…" at bounding box center [1147, 534] width 466 height 130
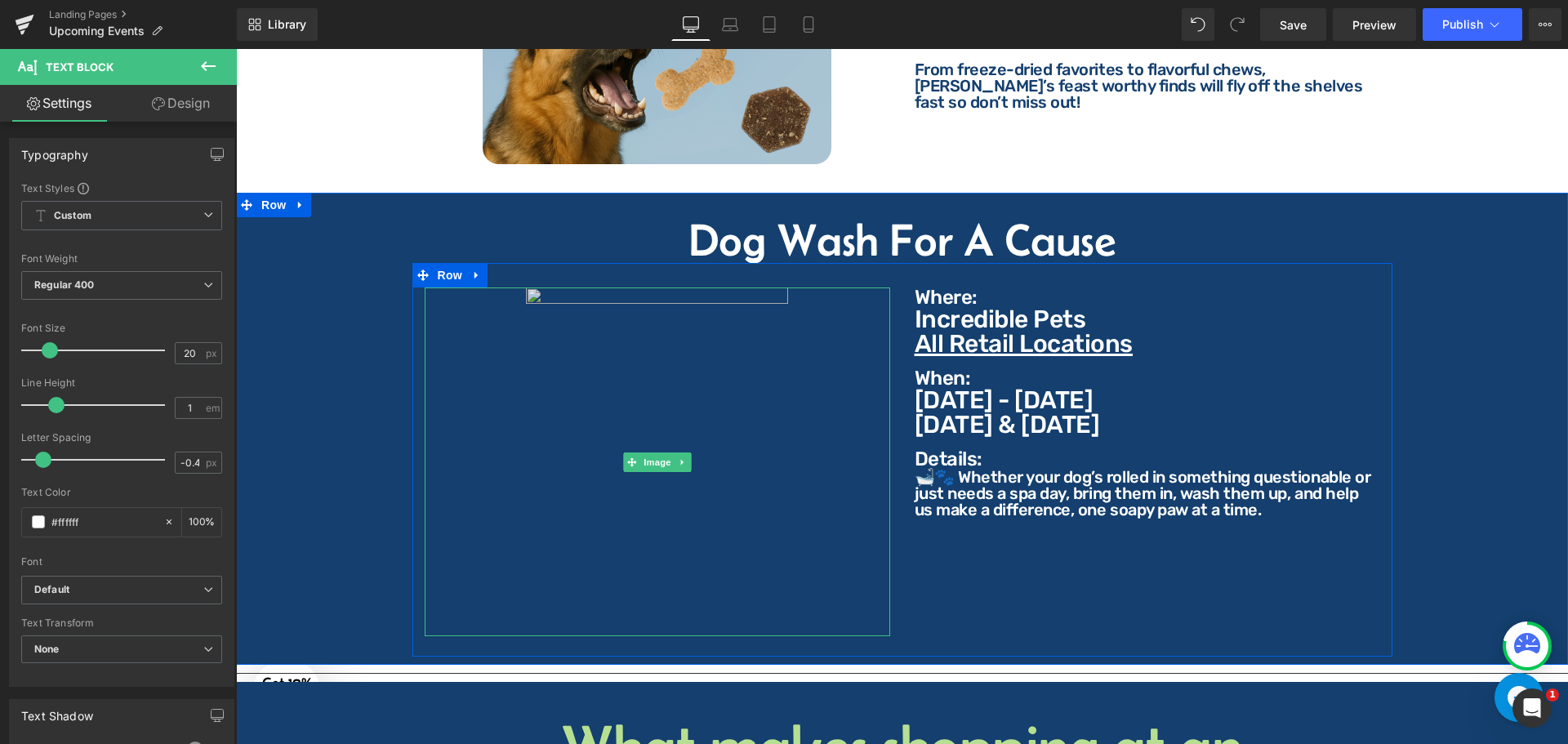
click at [584, 288] on img at bounding box center [657, 462] width 349 height 349
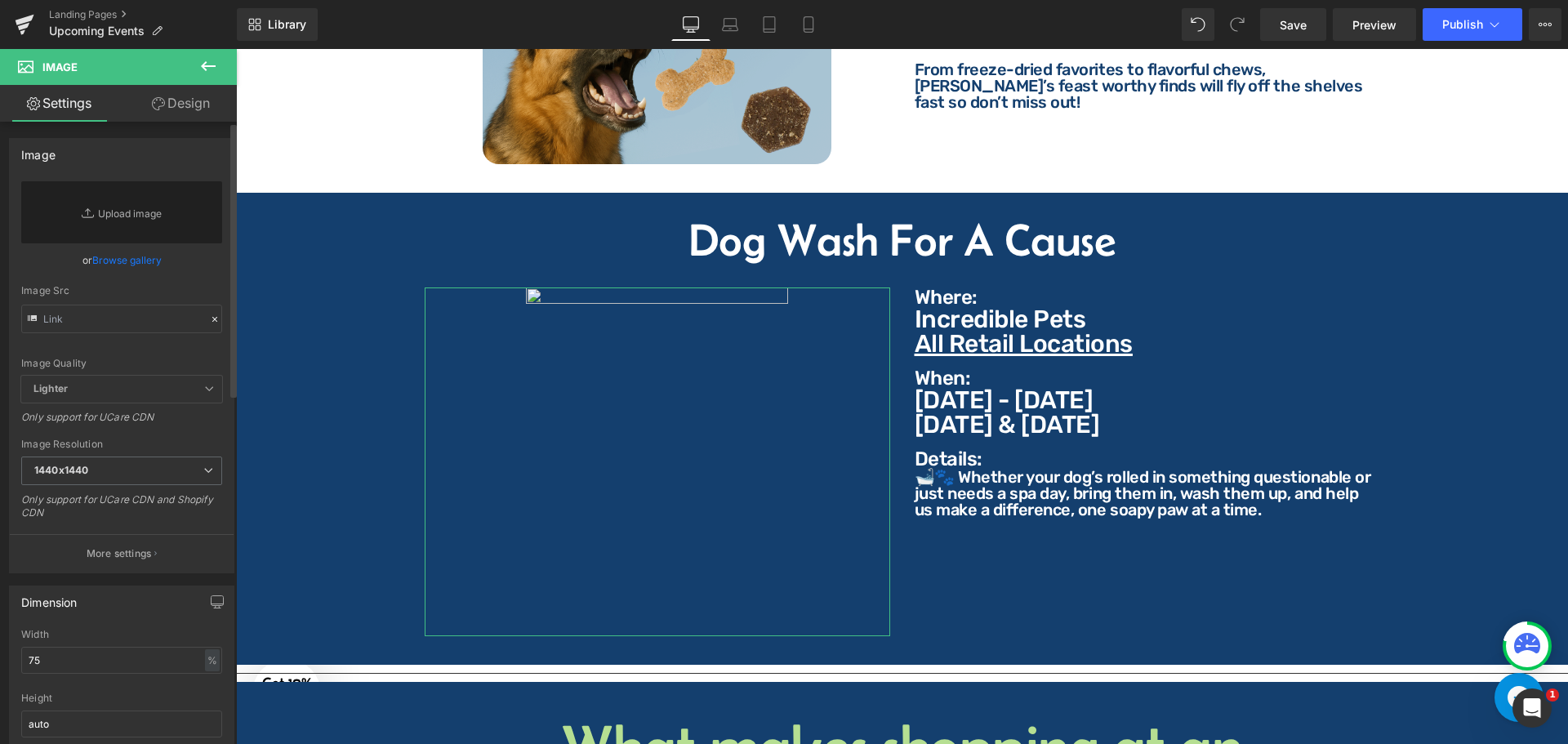
click at [123, 256] on link "Browse gallery" at bounding box center [126, 259] width 69 height 28
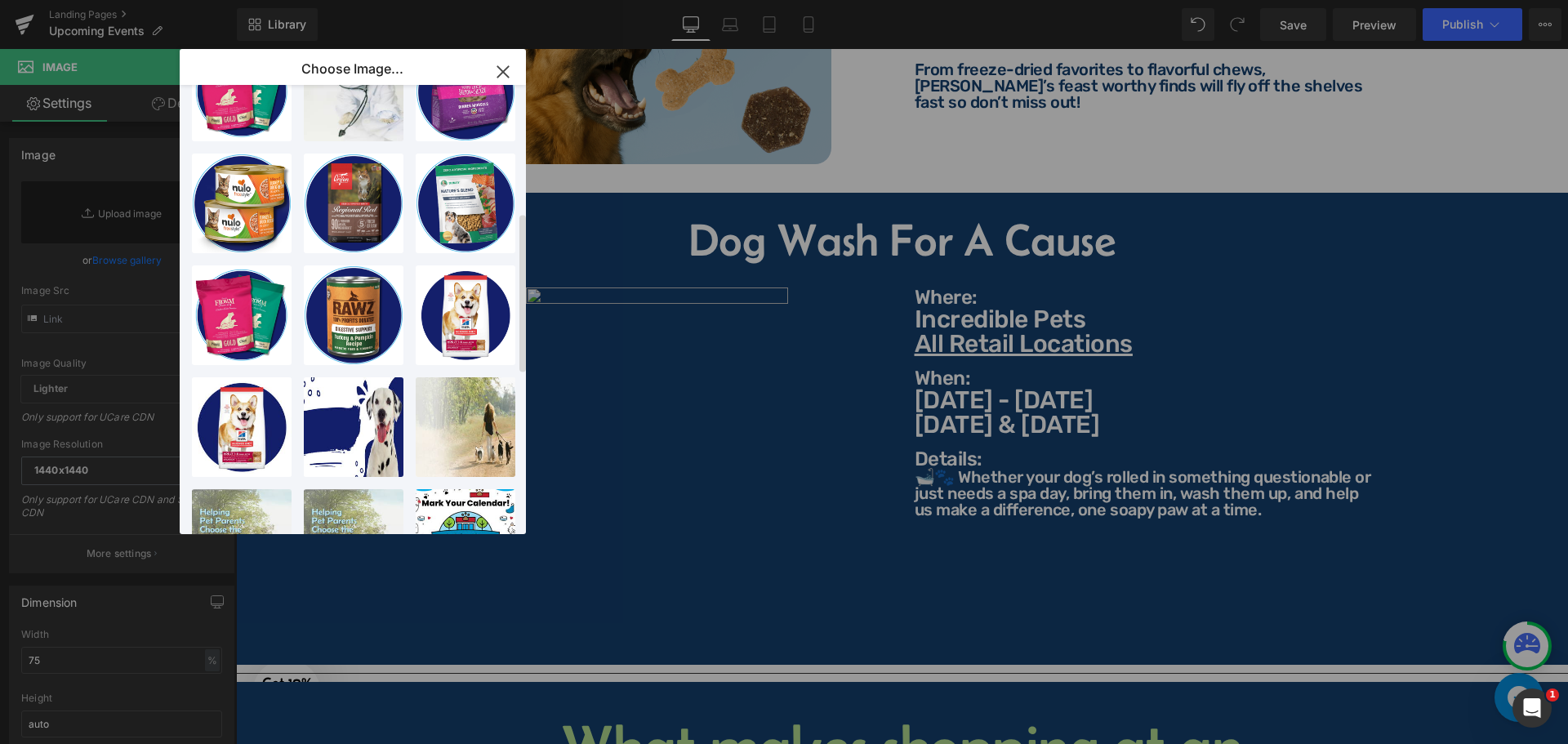
scroll to position [0, 0]
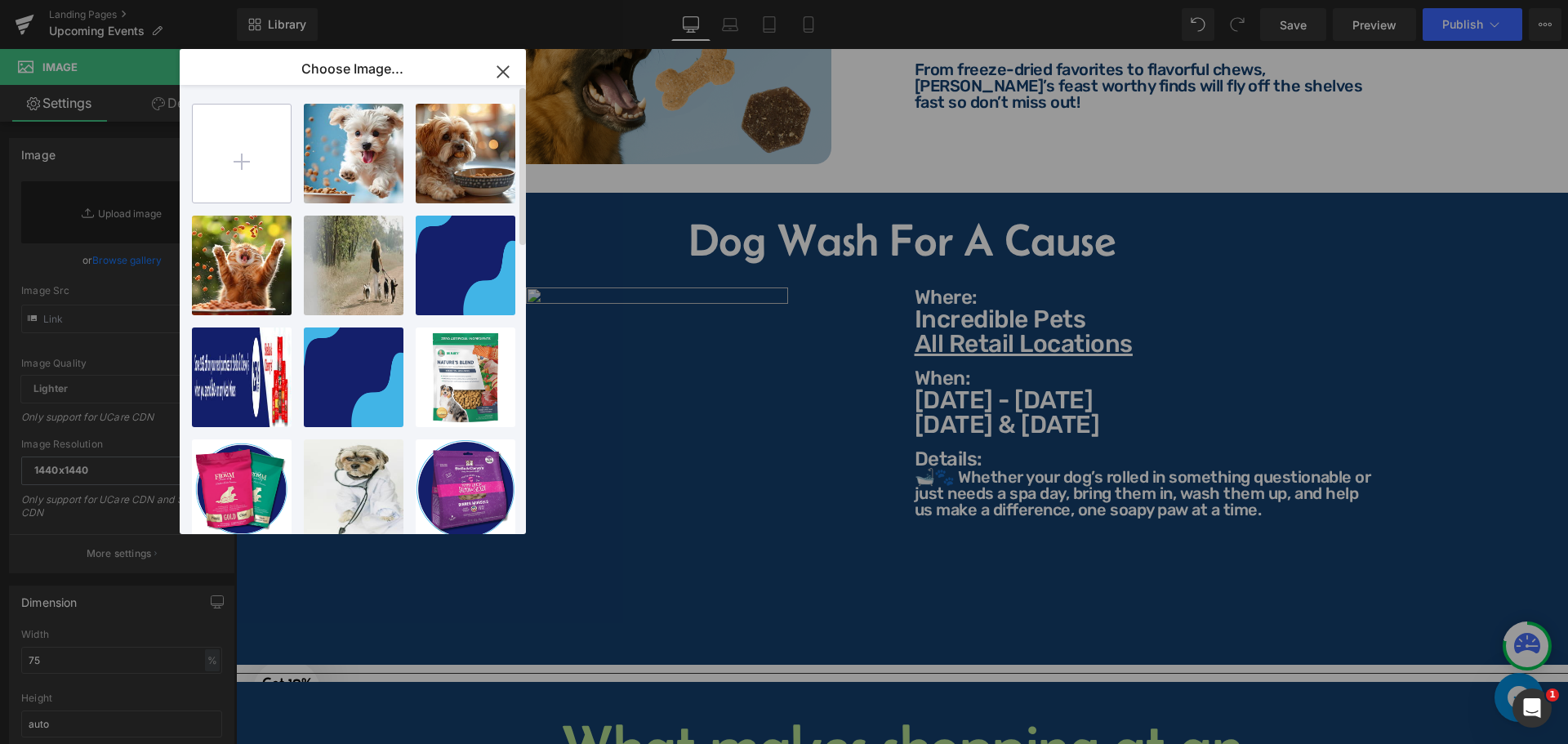
click at [243, 172] on input "file" at bounding box center [242, 154] width 98 height 98
type input "C:\fakepath\Dog Wash Happy 2 Cropped.jpg"
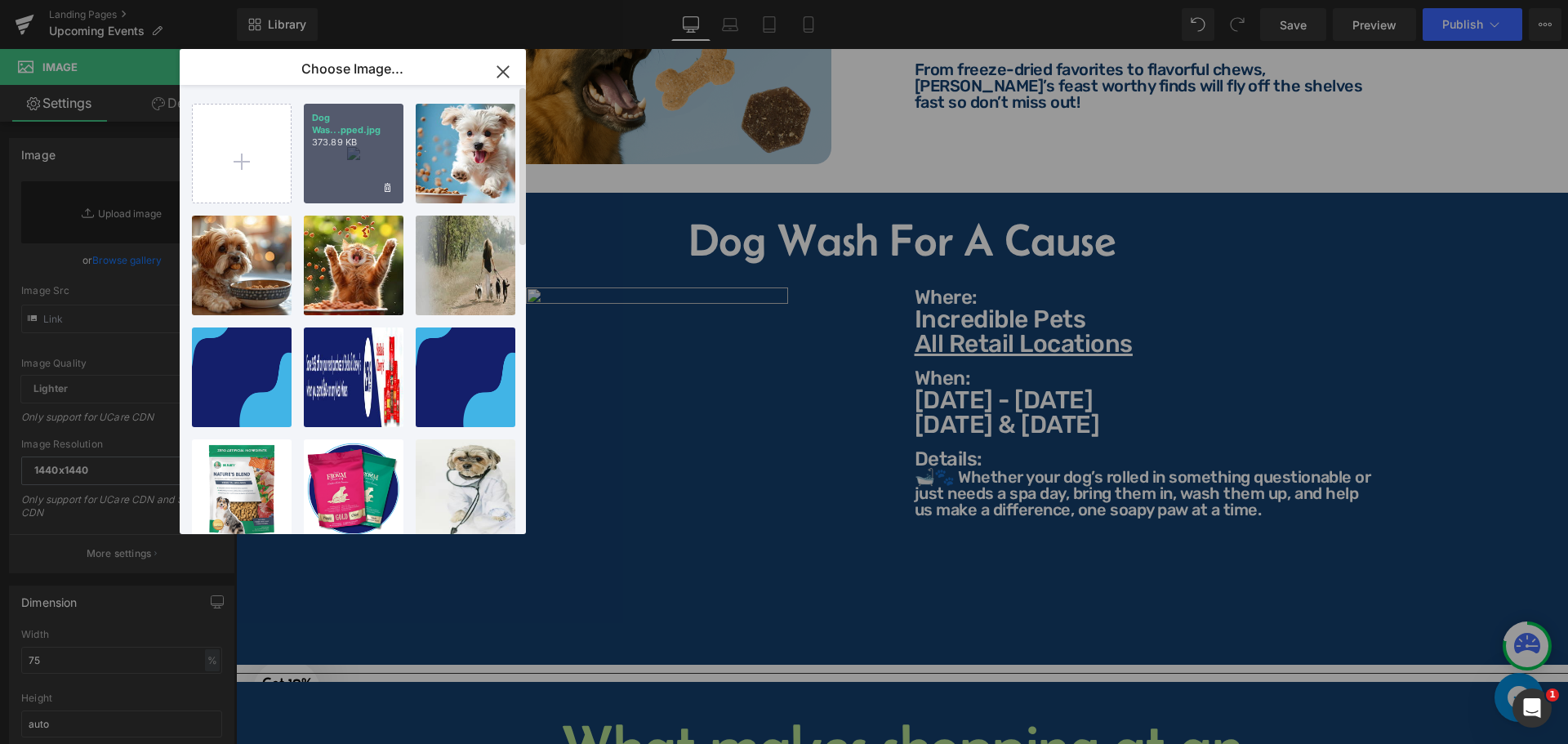
click at [338, 152] on div "Dog Was...pped.jpg 373.89 KB" at bounding box center [353, 154] width 100 height 100
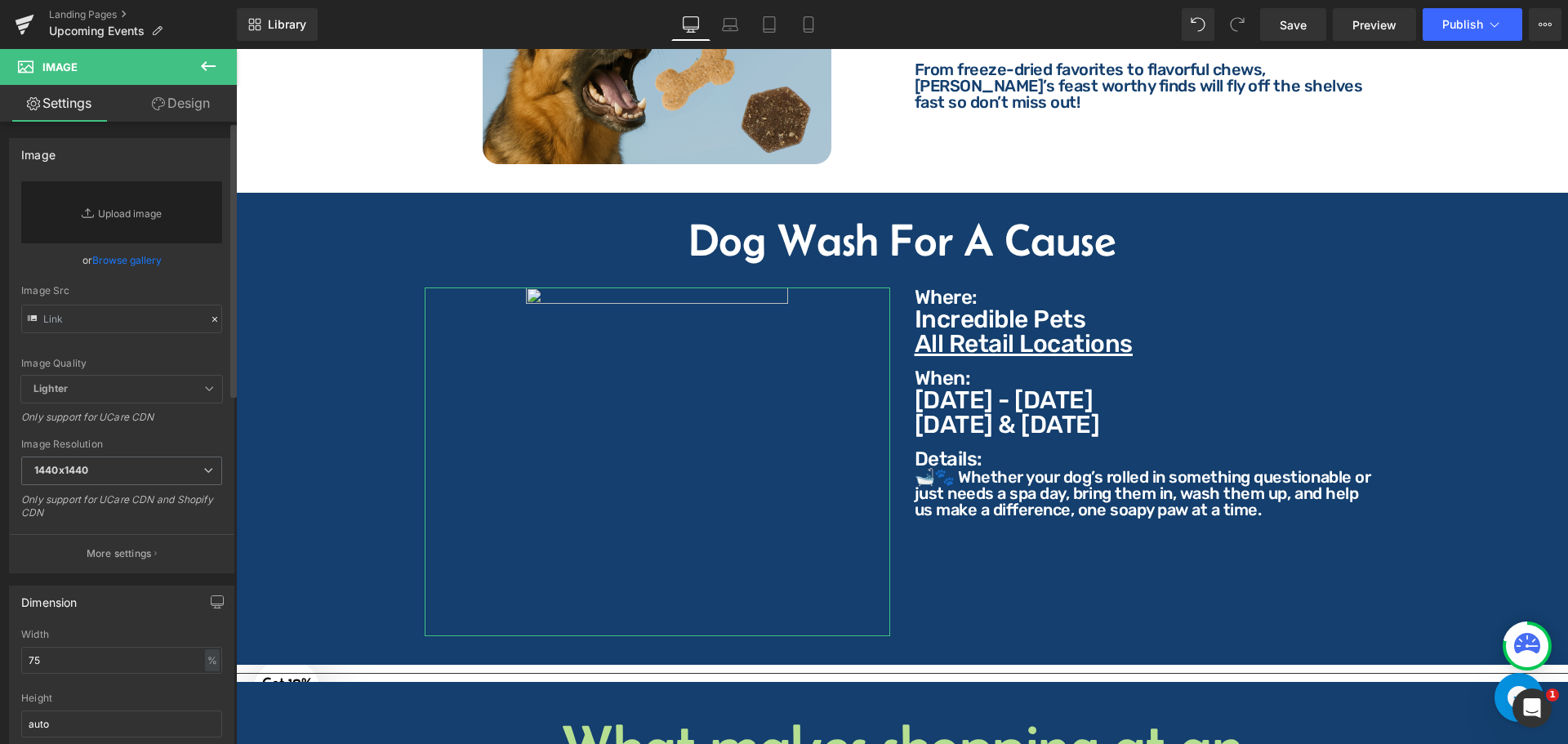
click at [130, 261] on link "Browse gallery" at bounding box center [126, 259] width 69 height 28
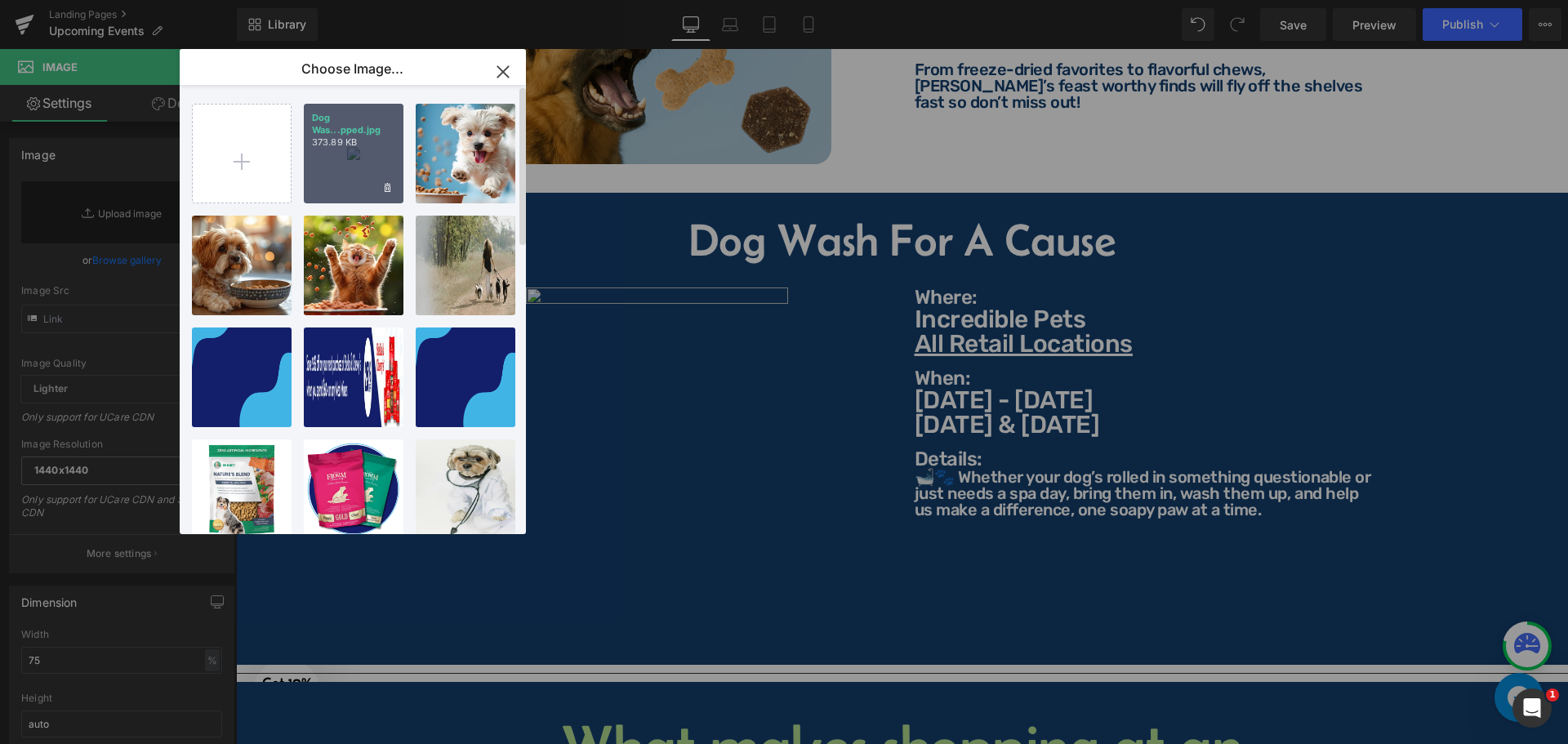
click at [347, 163] on div "Dog Was...pped.jpg 373.89 KB" at bounding box center [353, 154] width 100 height 100
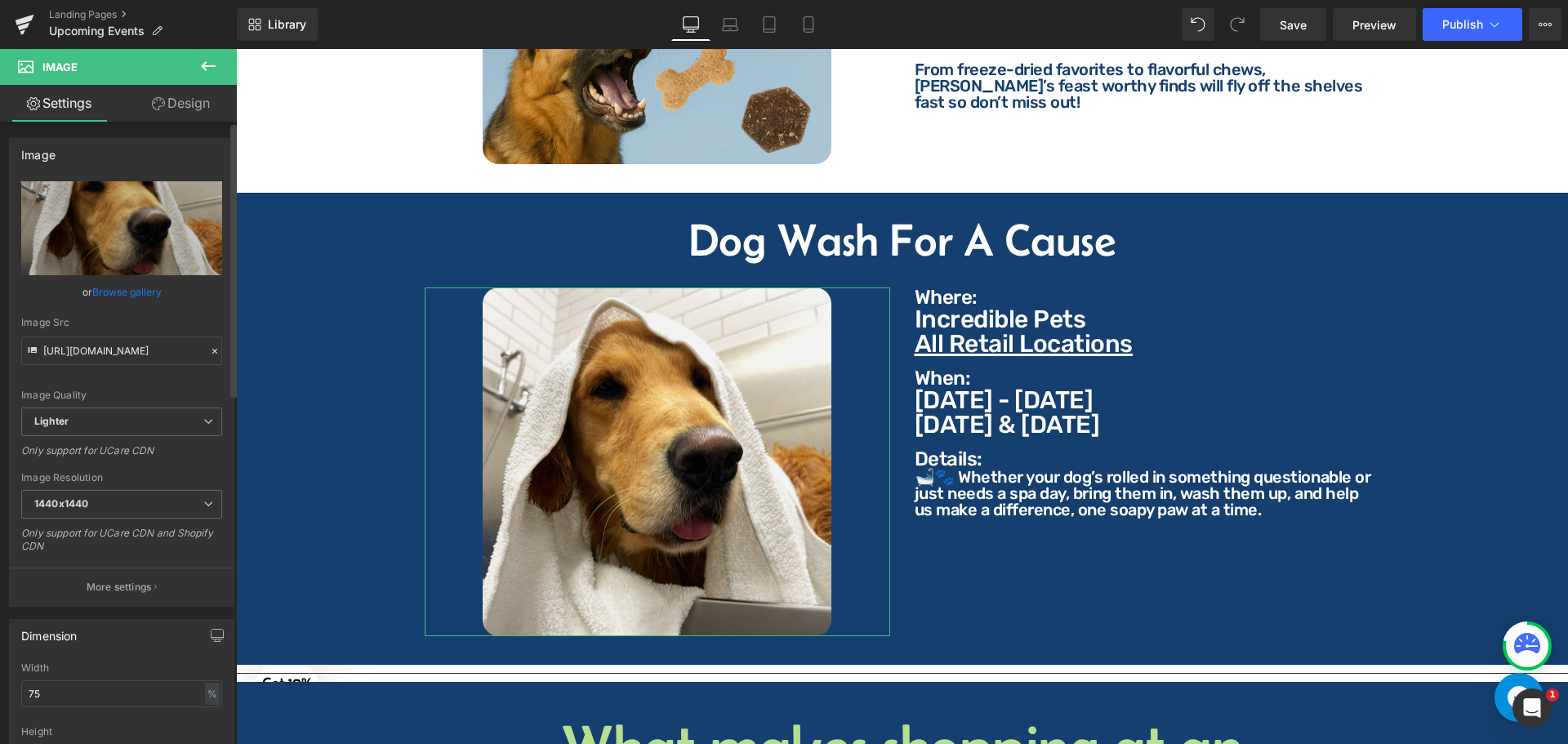
type input "[URL][DOMAIN_NAME]"
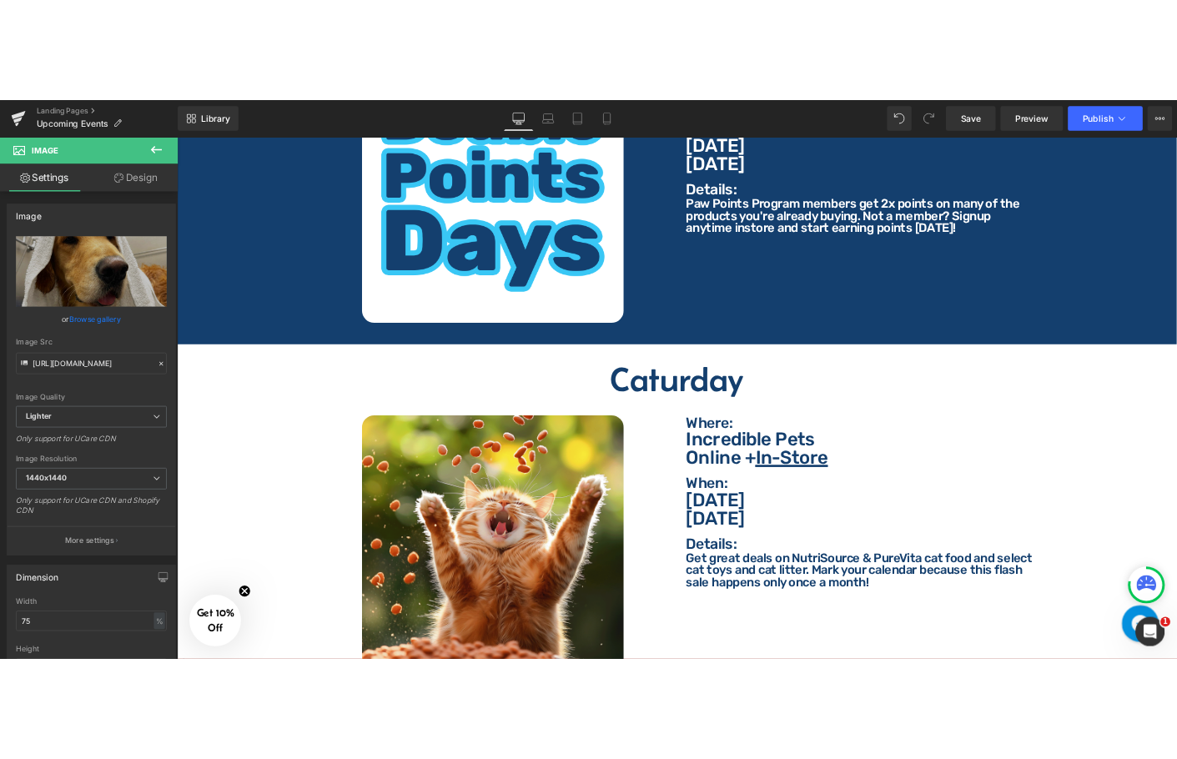
scroll to position [1502, 0]
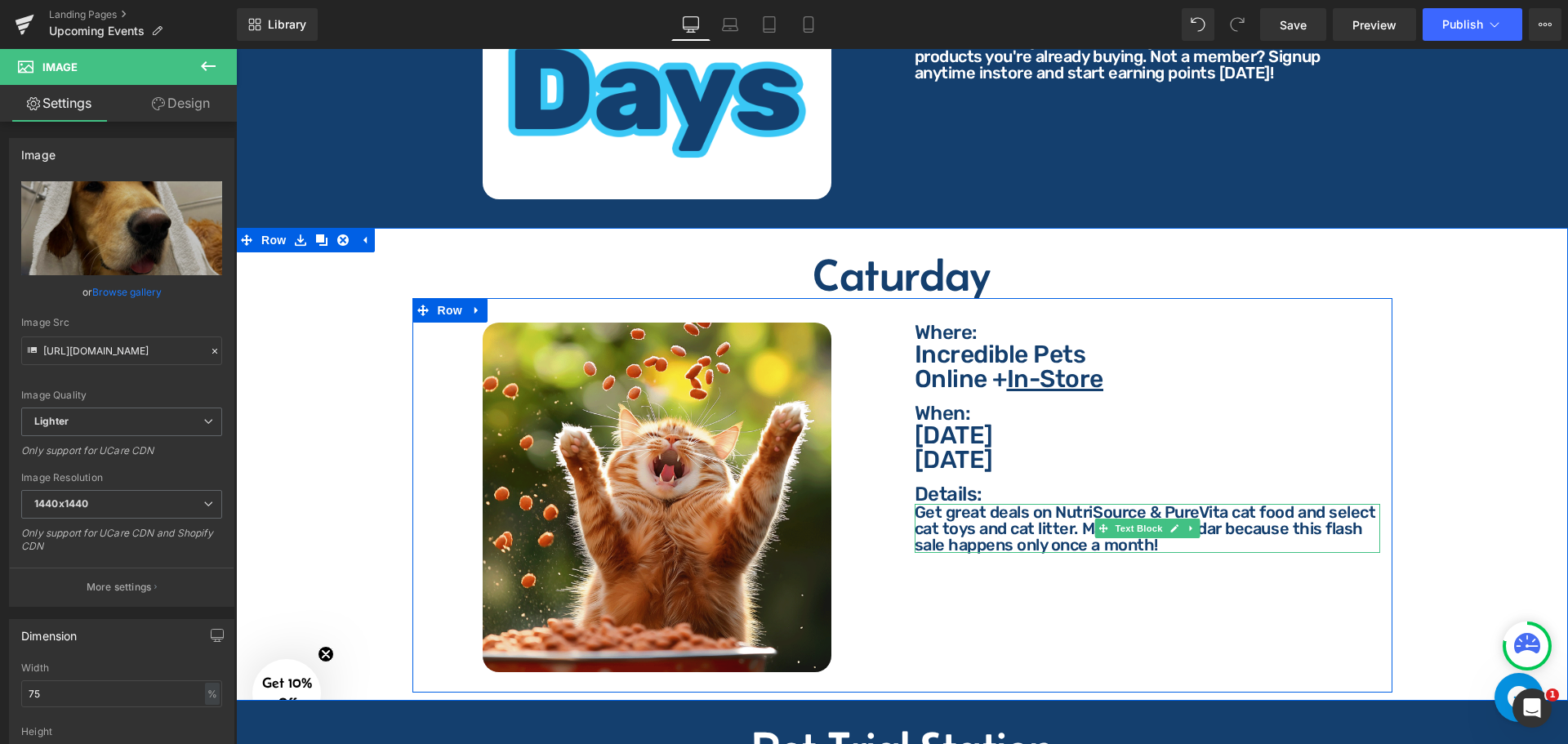
click at [1062, 515] on p "Get great deals on NutriSource & PureVita cat food and select cat toys and cat …" at bounding box center [1147, 529] width 466 height 49
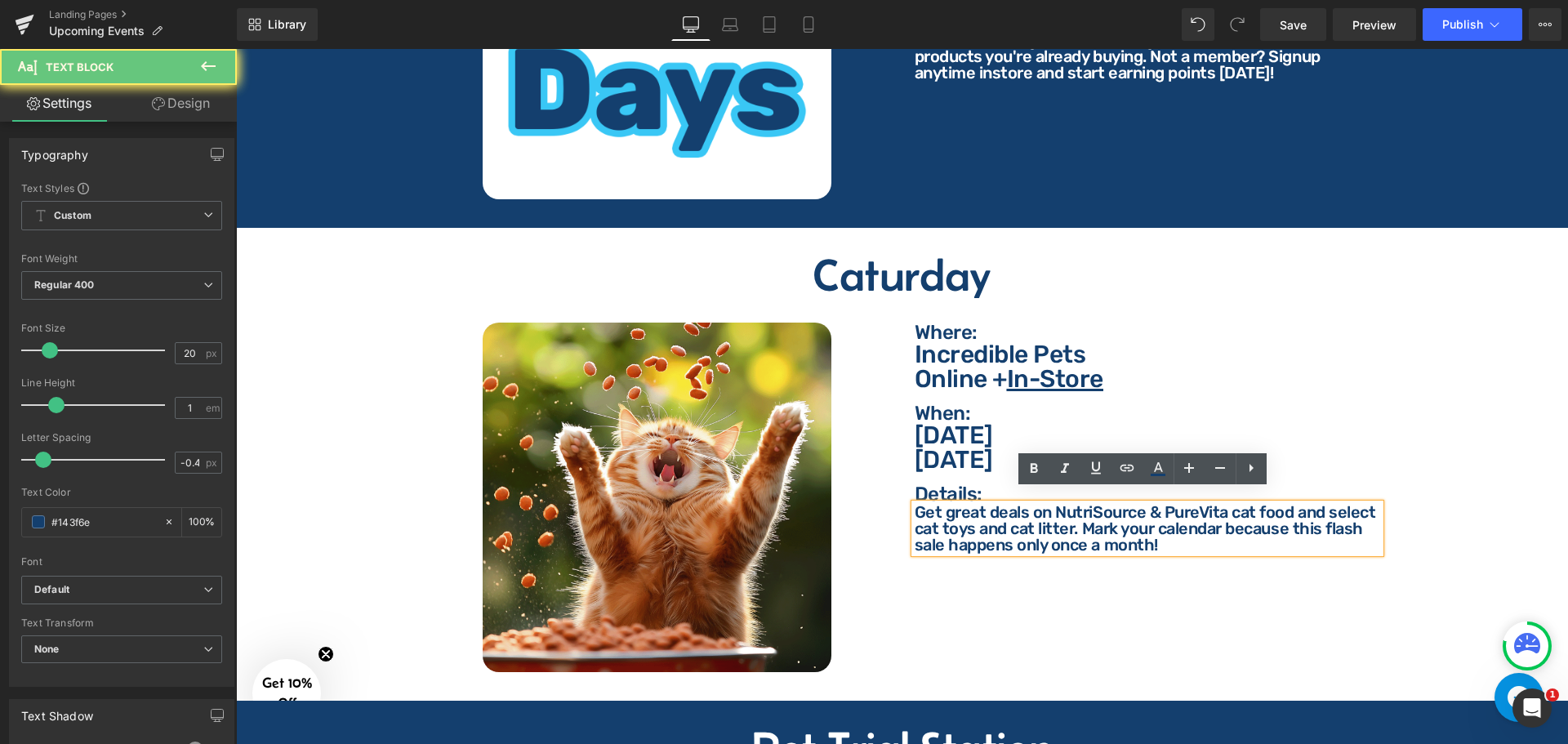
click at [1057, 510] on p "Get great deals on NutriSource & PureVita cat food and select cat toys and cat …" at bounding box center [1147, 529] width 466 height 49
click at [1078, 514] on p "Get great deals on NutriSource & PureVita cat food and select cat toys and cat …" at bounding box center [1147, 529] width 466 height 49
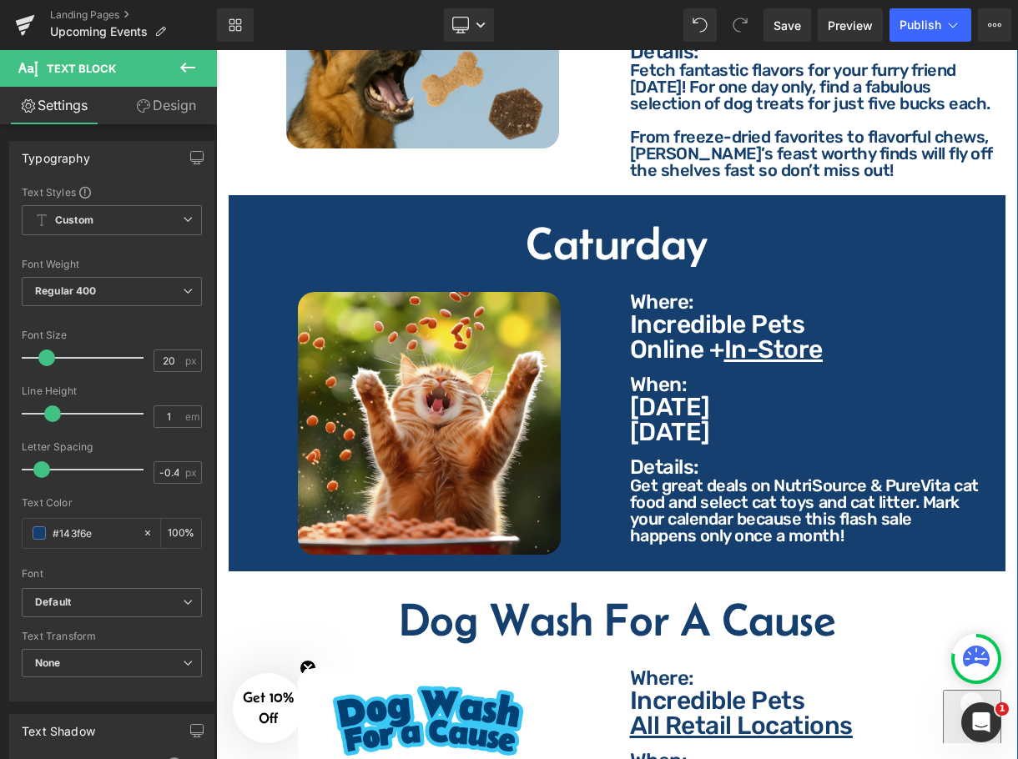
scroll to position [2567, 0]
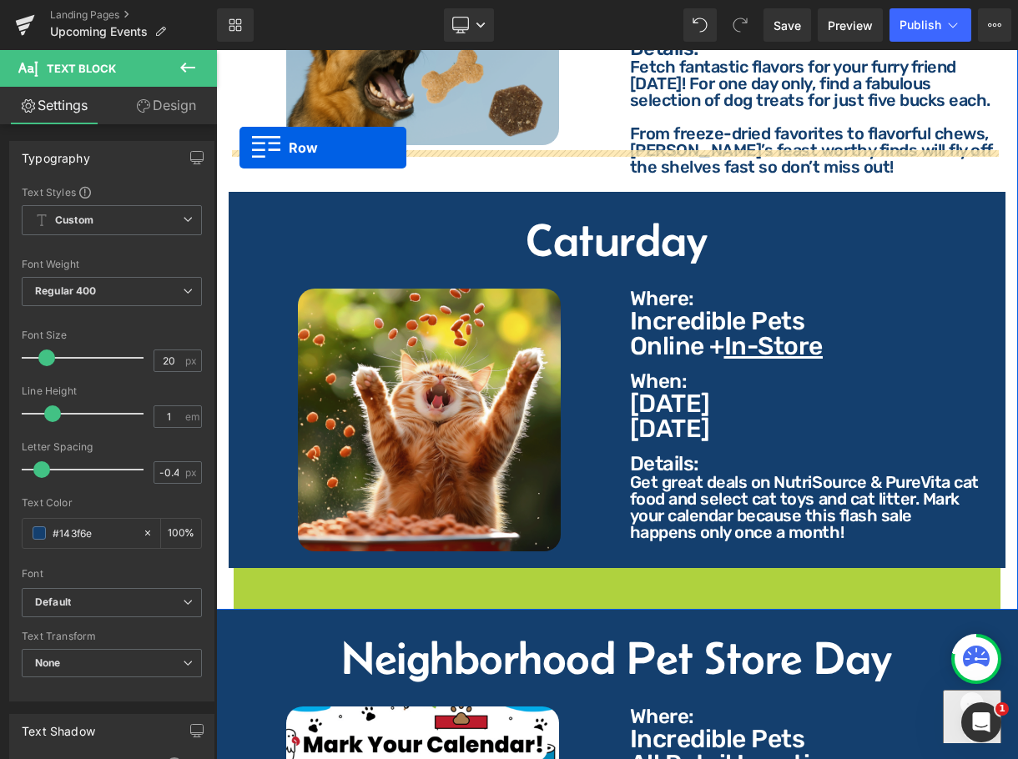
drag, startPoint x: 240, startPoint y: 536, endPoint x: 239, endPoint y: 148, distance: 388.8
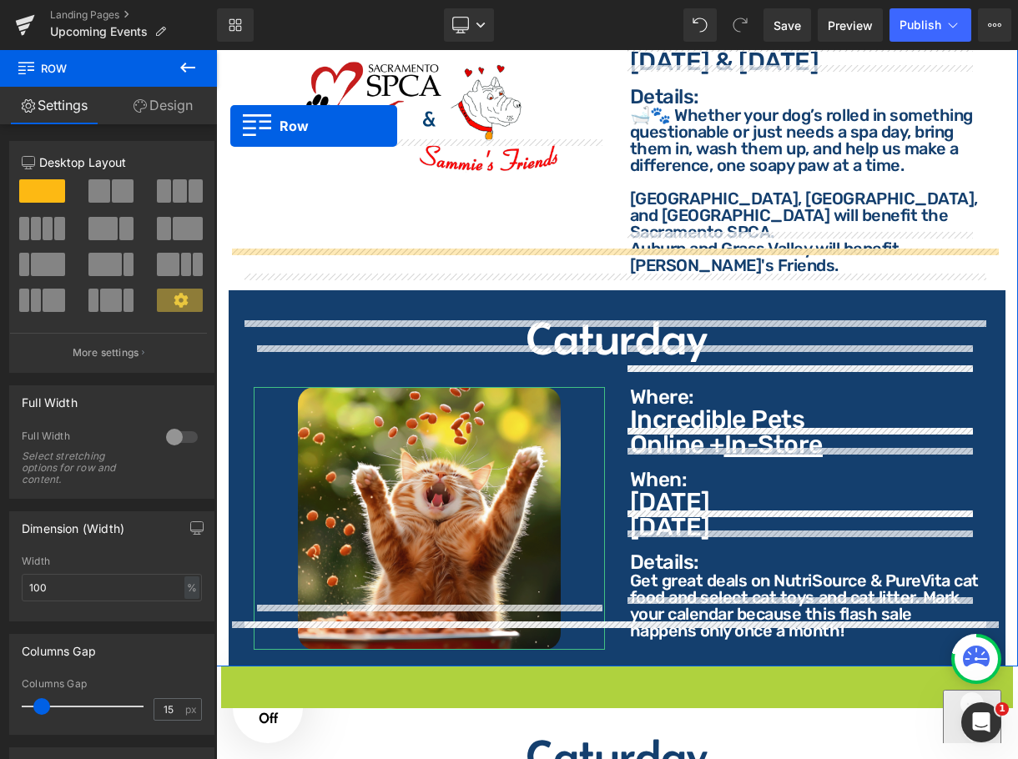
scroll to position [2918, 0]
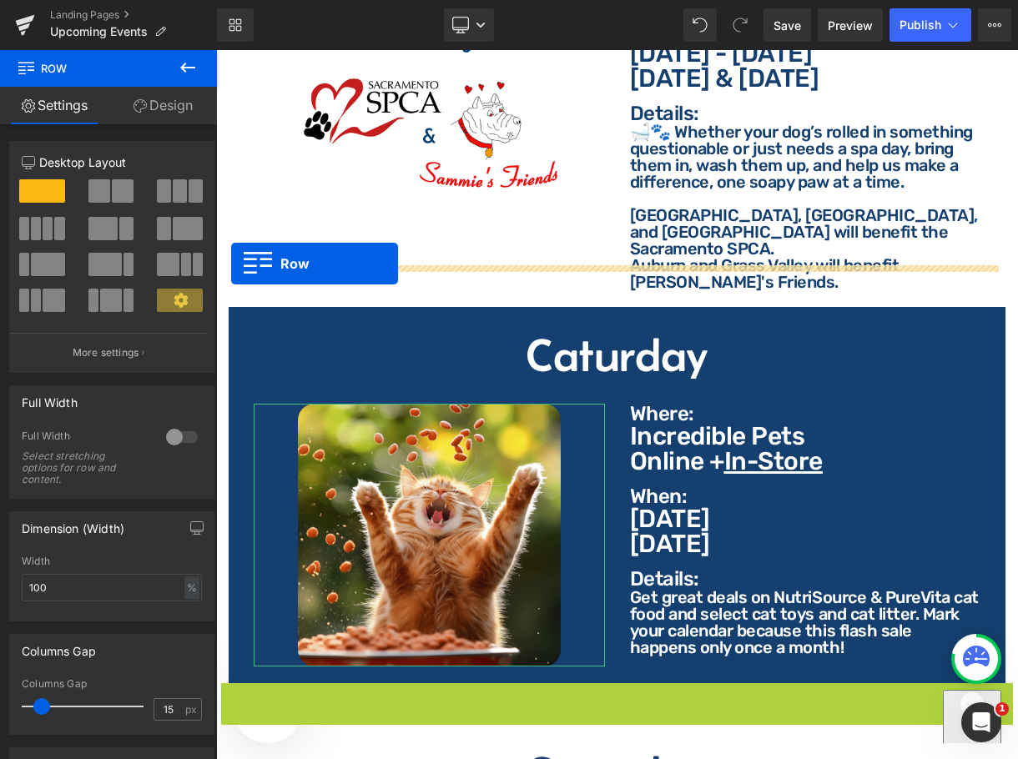
drag, startPoint x: 230, startPoint y: 500, endPoint x: 231, endPoint y: 264, distance: 236.1
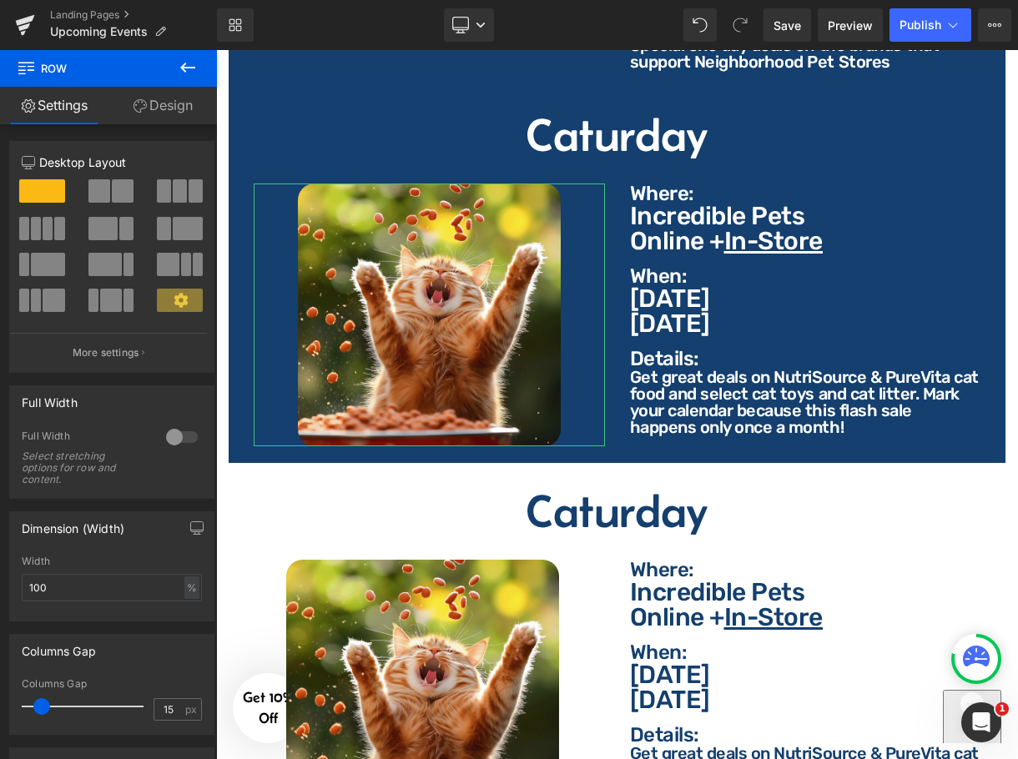
scroll to position [3669, 0]
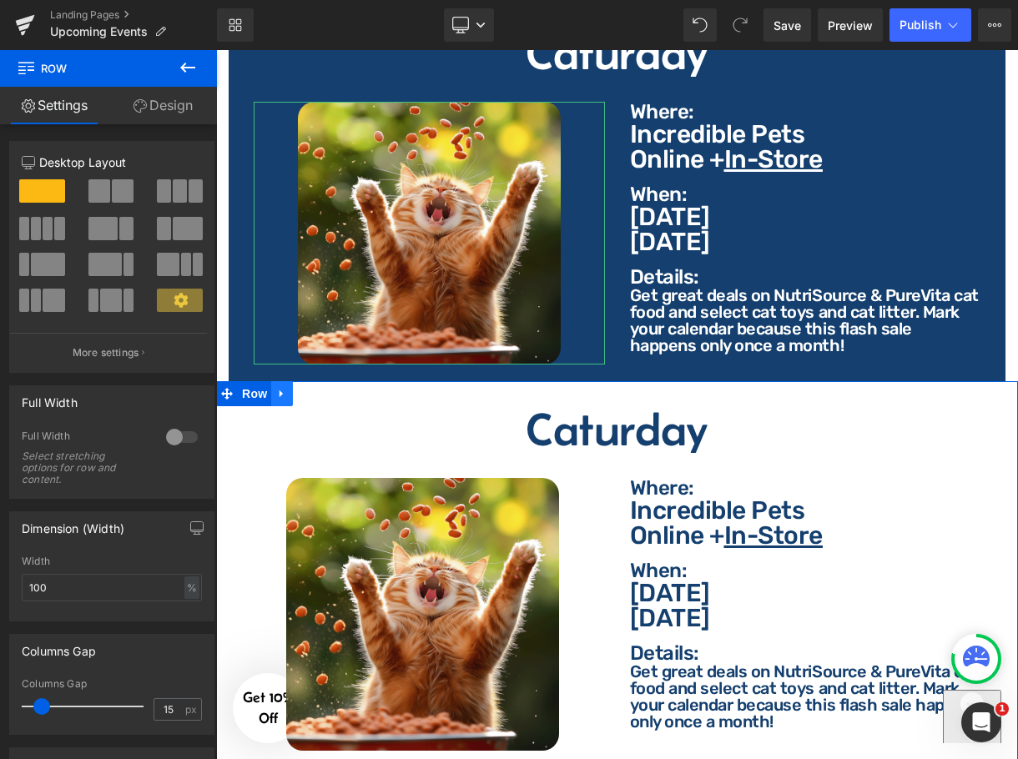
click at [285, 388] on icon at bounding box center [282, 394] width 12 height 13
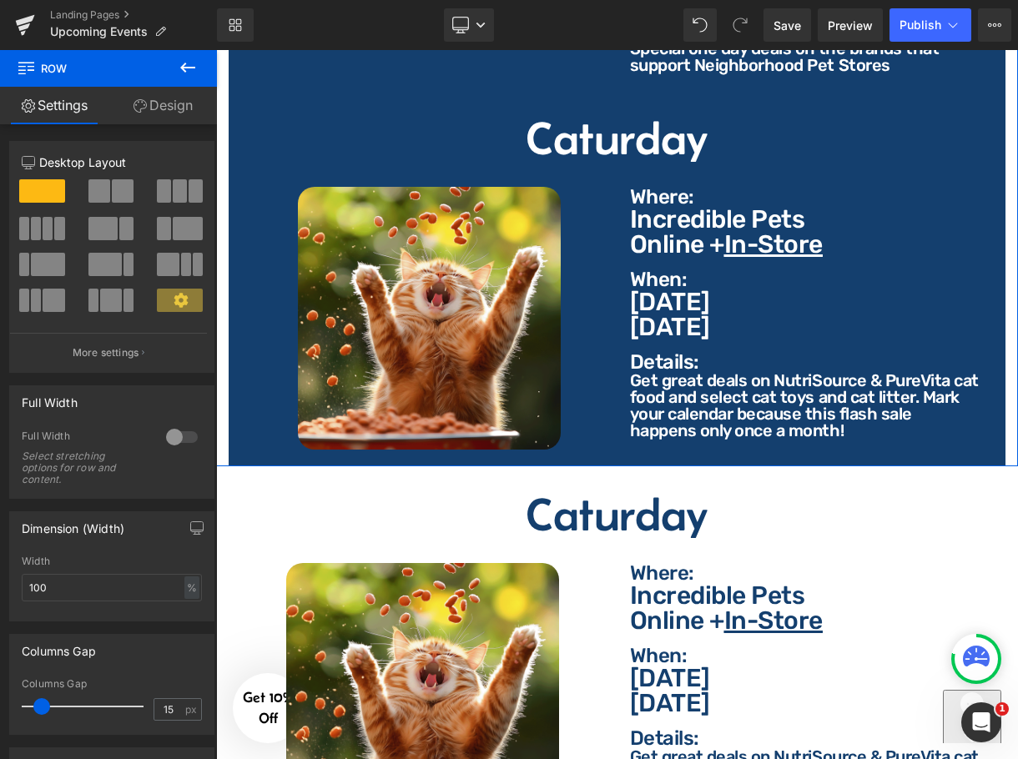
scroll to position [3585, 0]
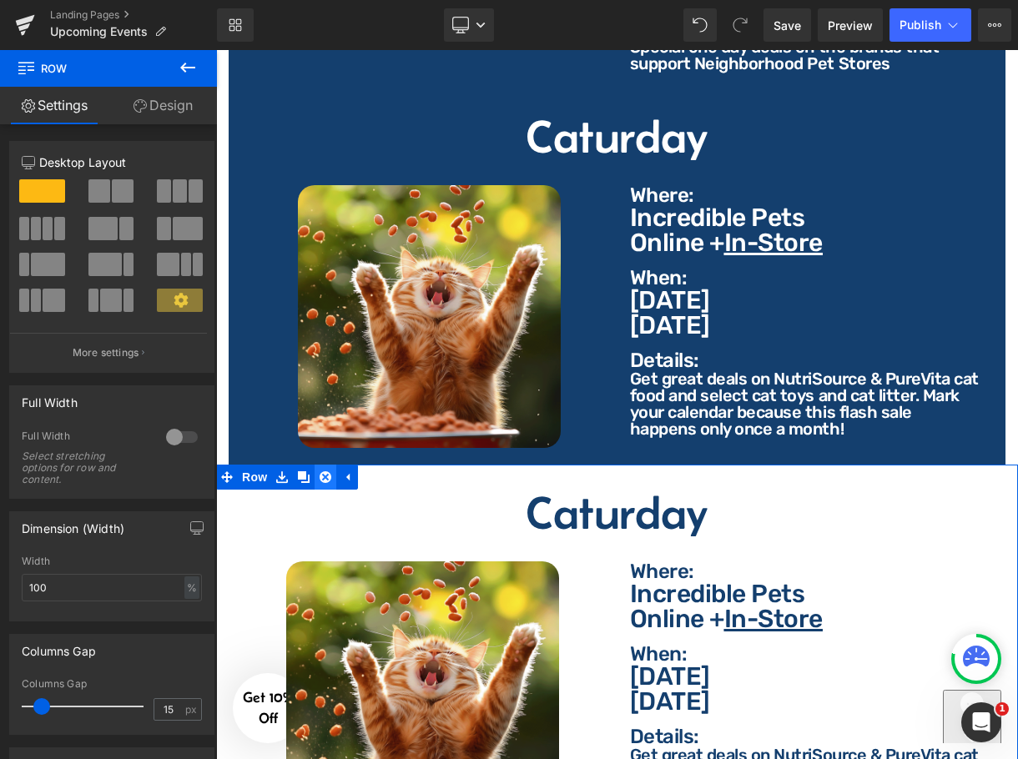
click at [333, 465] on link at bounding box center [326, 477] width 22 height 25
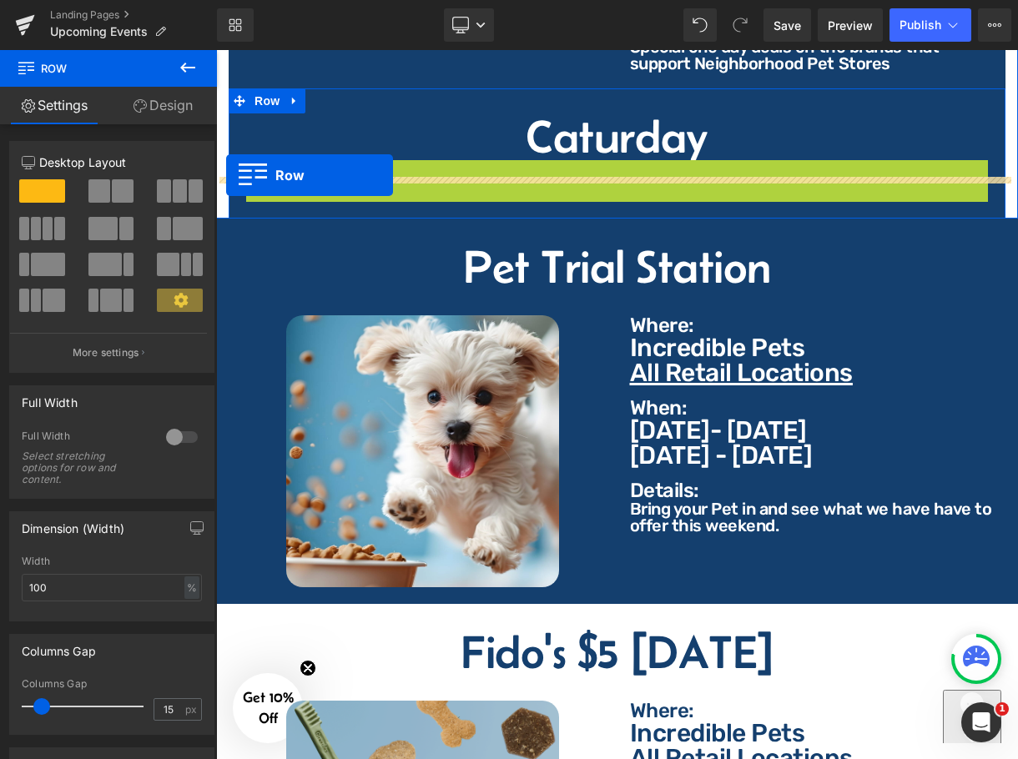
drag, startPoint x: 249, startPoint y: 138, endPoint x: 226, endPoint y: 175, distance: 44.2
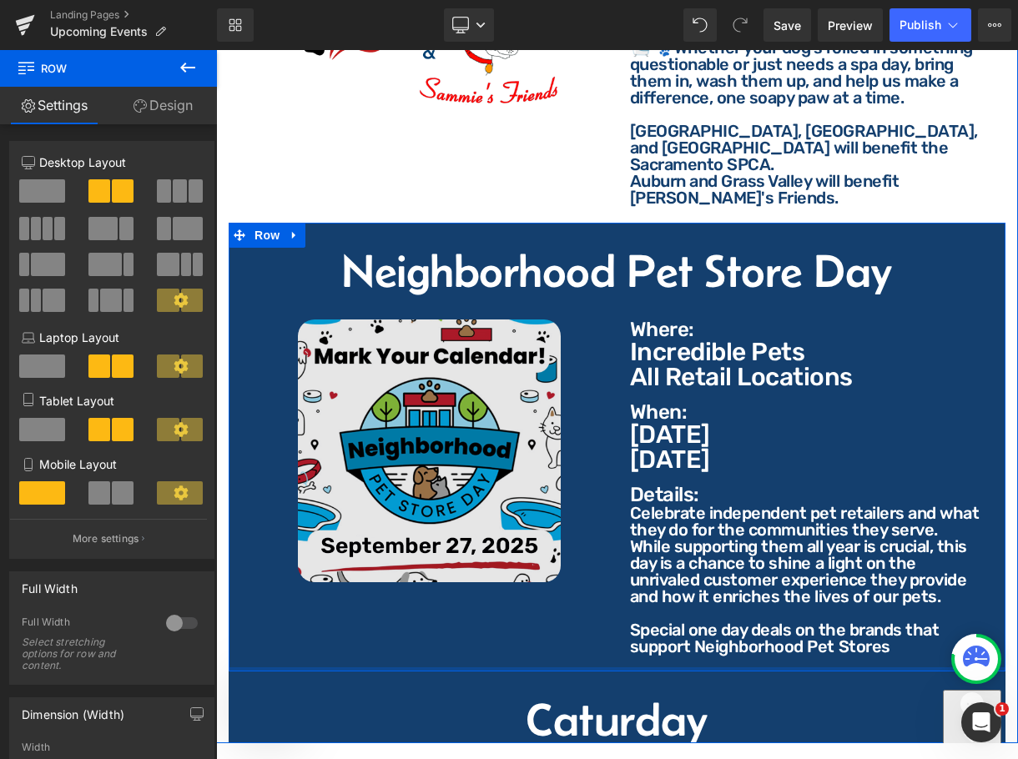
scroll to position [2918, 0]
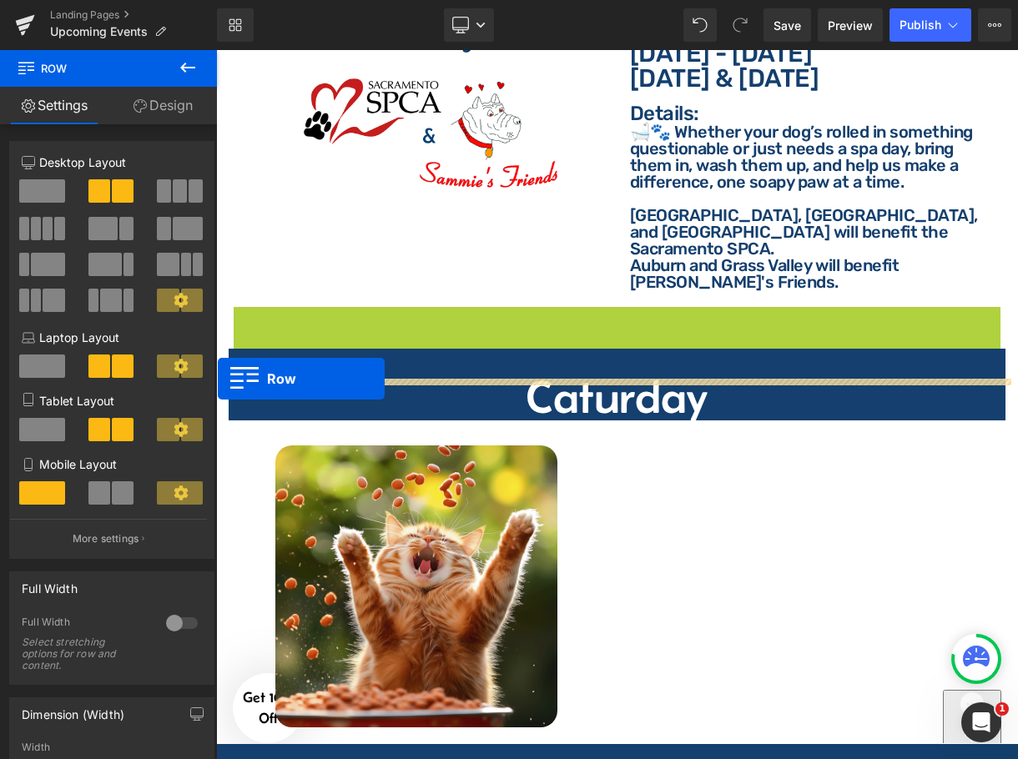
drag, startPoint x: 235, startPoint y: 280, endPoint x: 218, endPoint y: 379, distance: 100.0
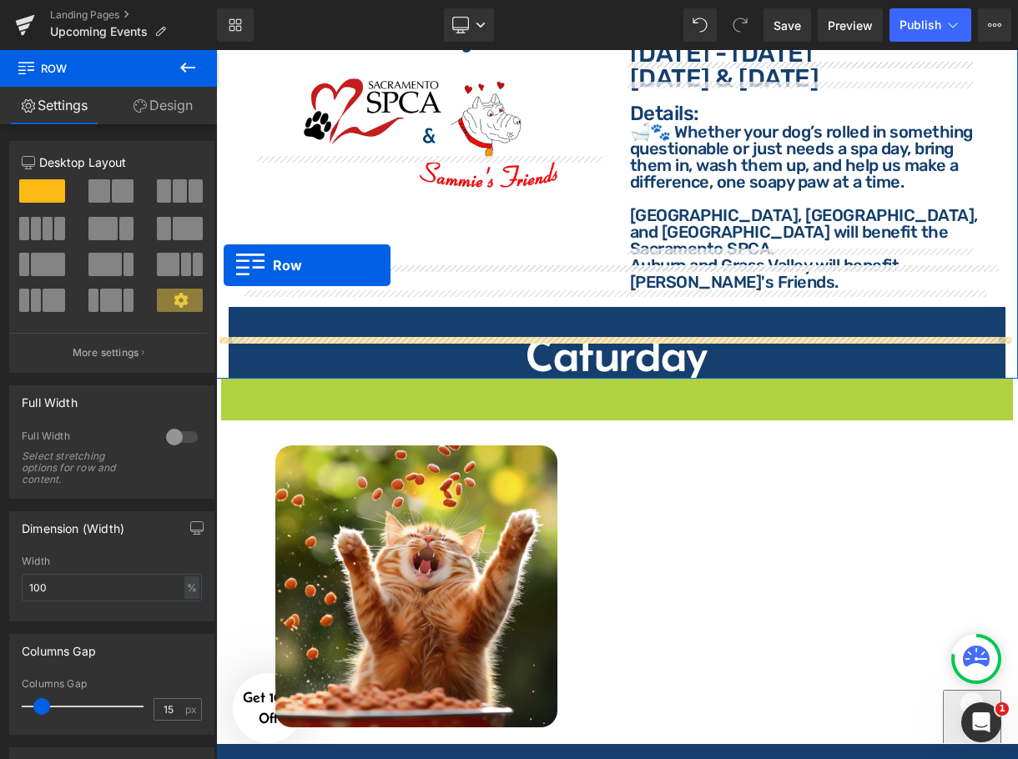
drag, startPoint x: 231, startPoint y: 353, endPoint x: 224, endPoint y: 265, distance: 87.9
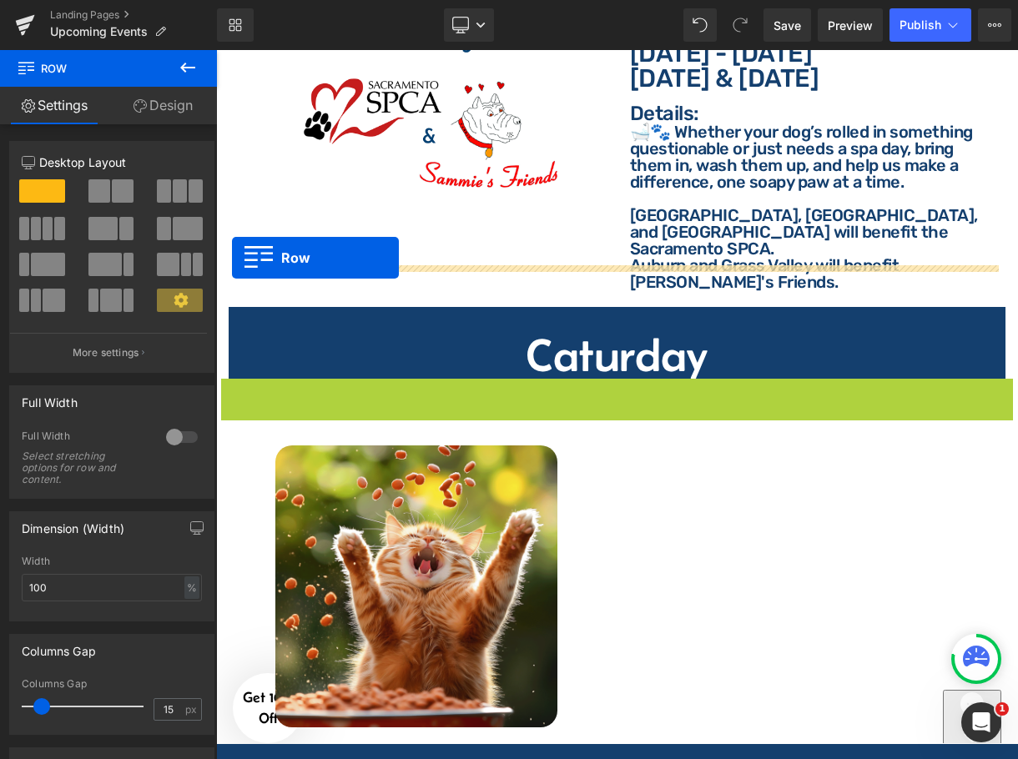
drag, startPoint x: 229, startPoint y: 350, endPoint x: 232, endPoint y: 258, distance: 91.8
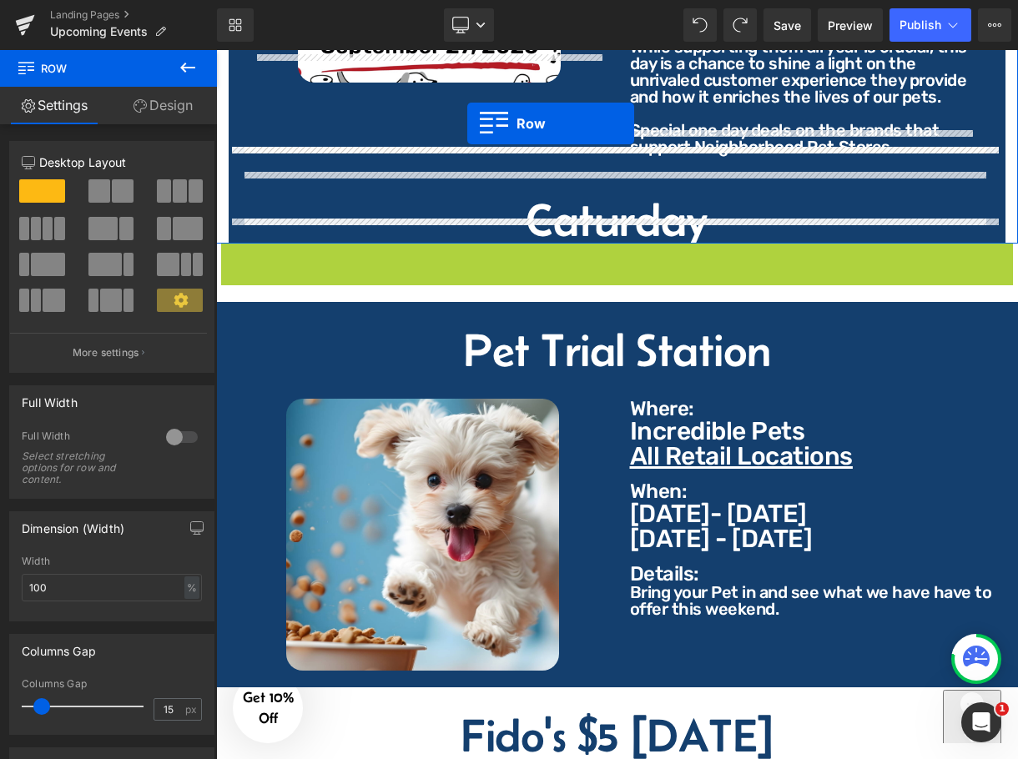
scroll to position [3468, 0]
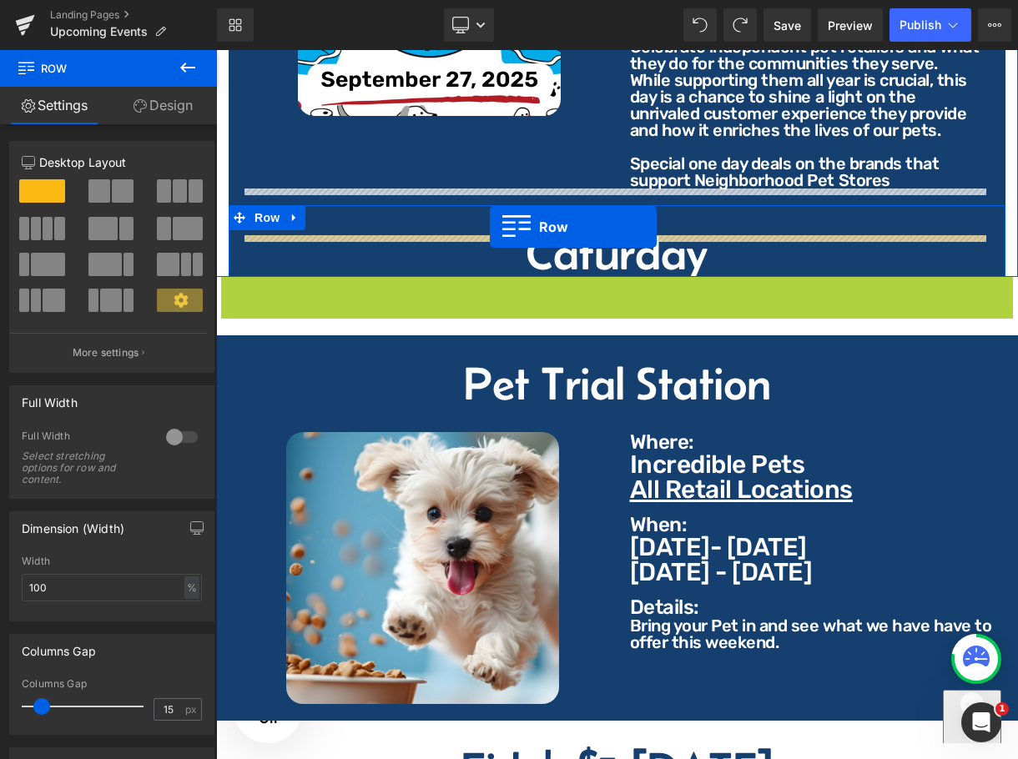
drag, startPoint x: 226, startPoint y: 138, endPoint x: 490, endPoint y: 227, distance: 278.4
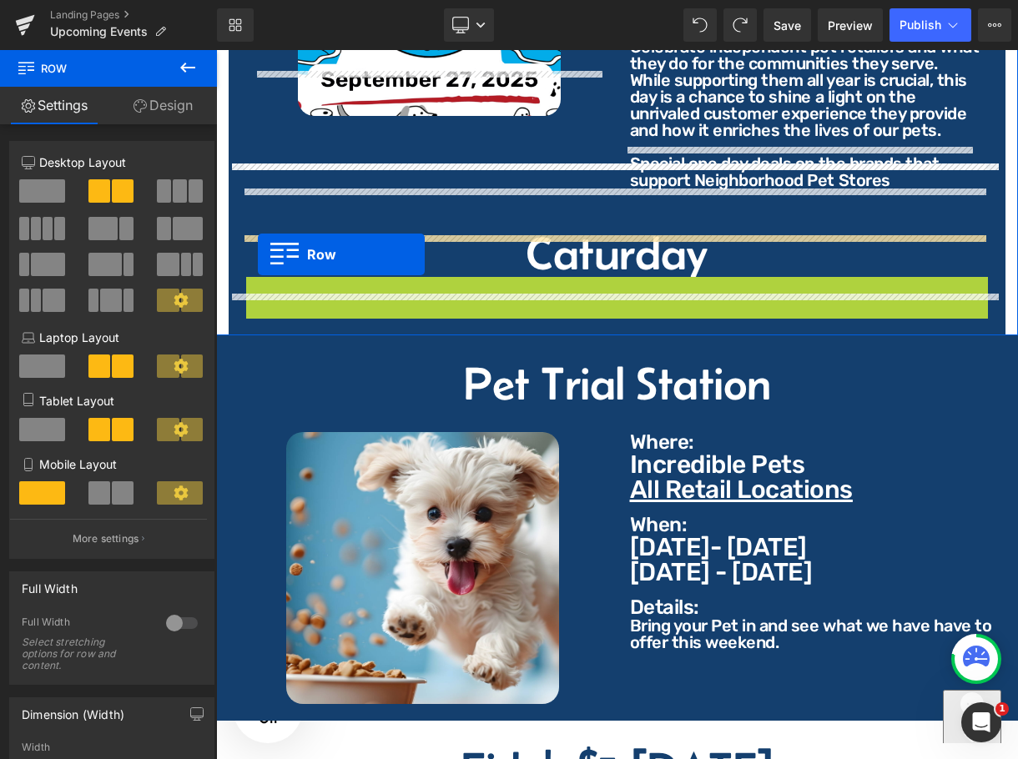
drag, startPoint x: 249, startPoint y: 251, endPoint x: 259, endPoint y: 253, distance: 9.3
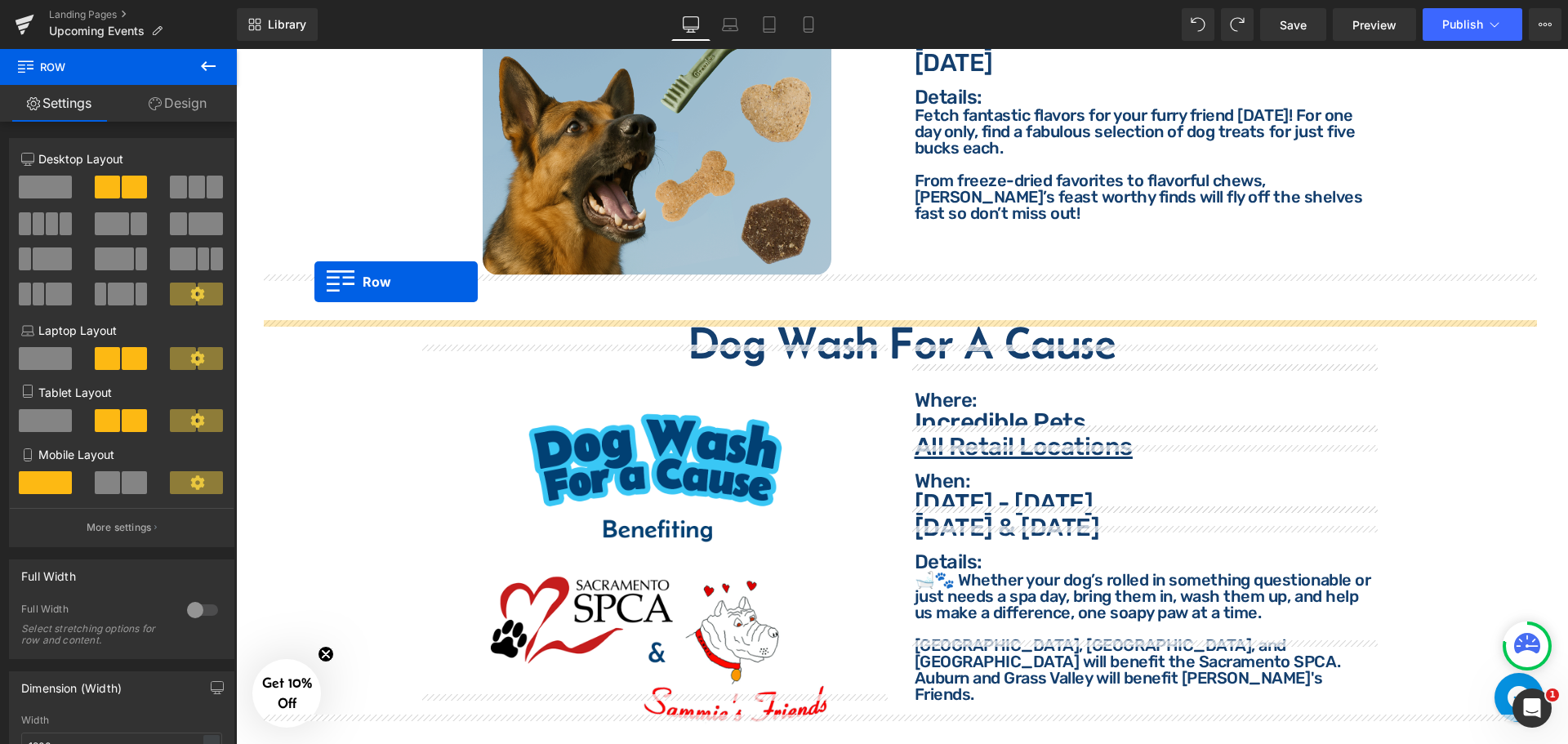
scroll to position [2742, 0]
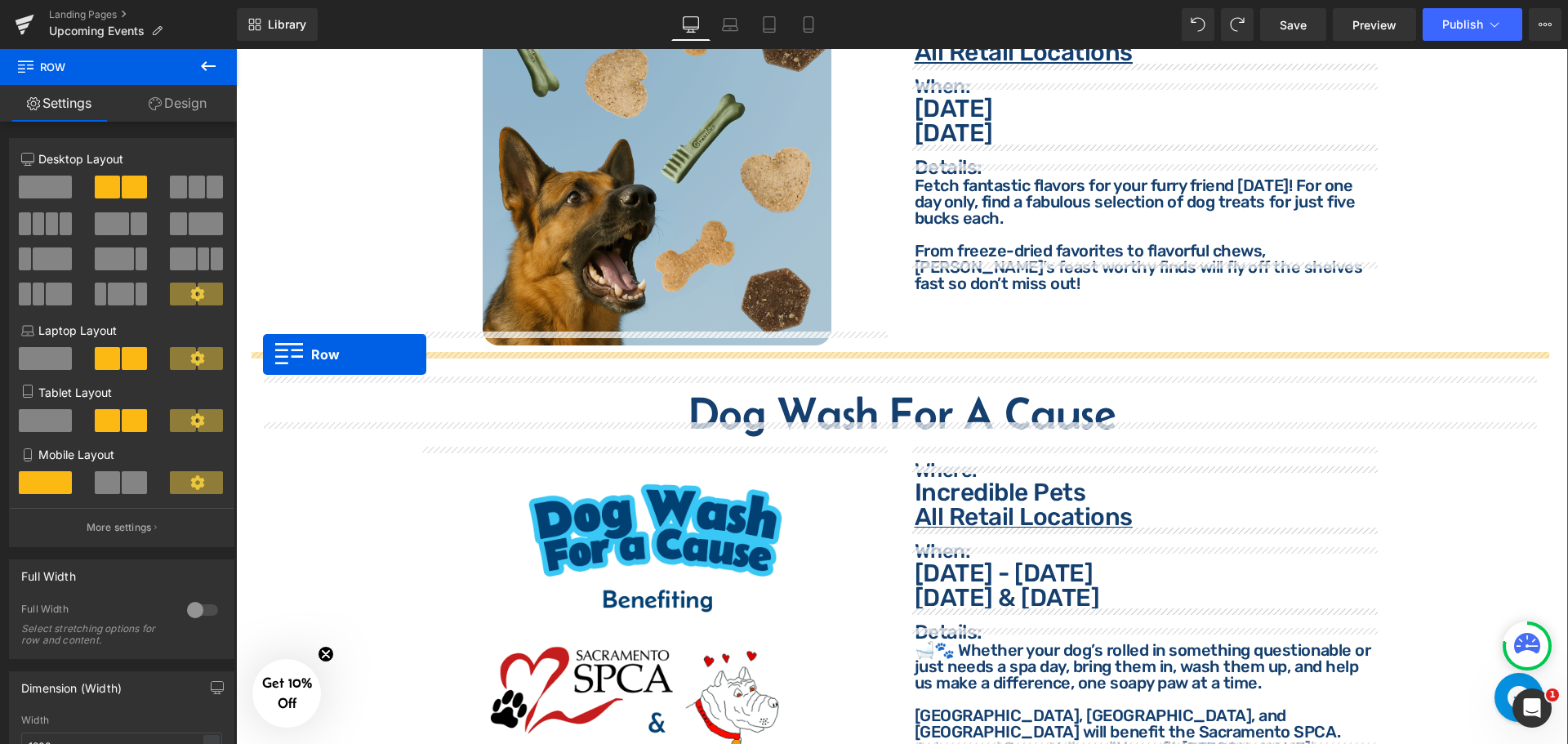
drag, startPoint x: 256, startPoint y: 347, endPoint x: 263, endPoint y: 354, distance: 9.9
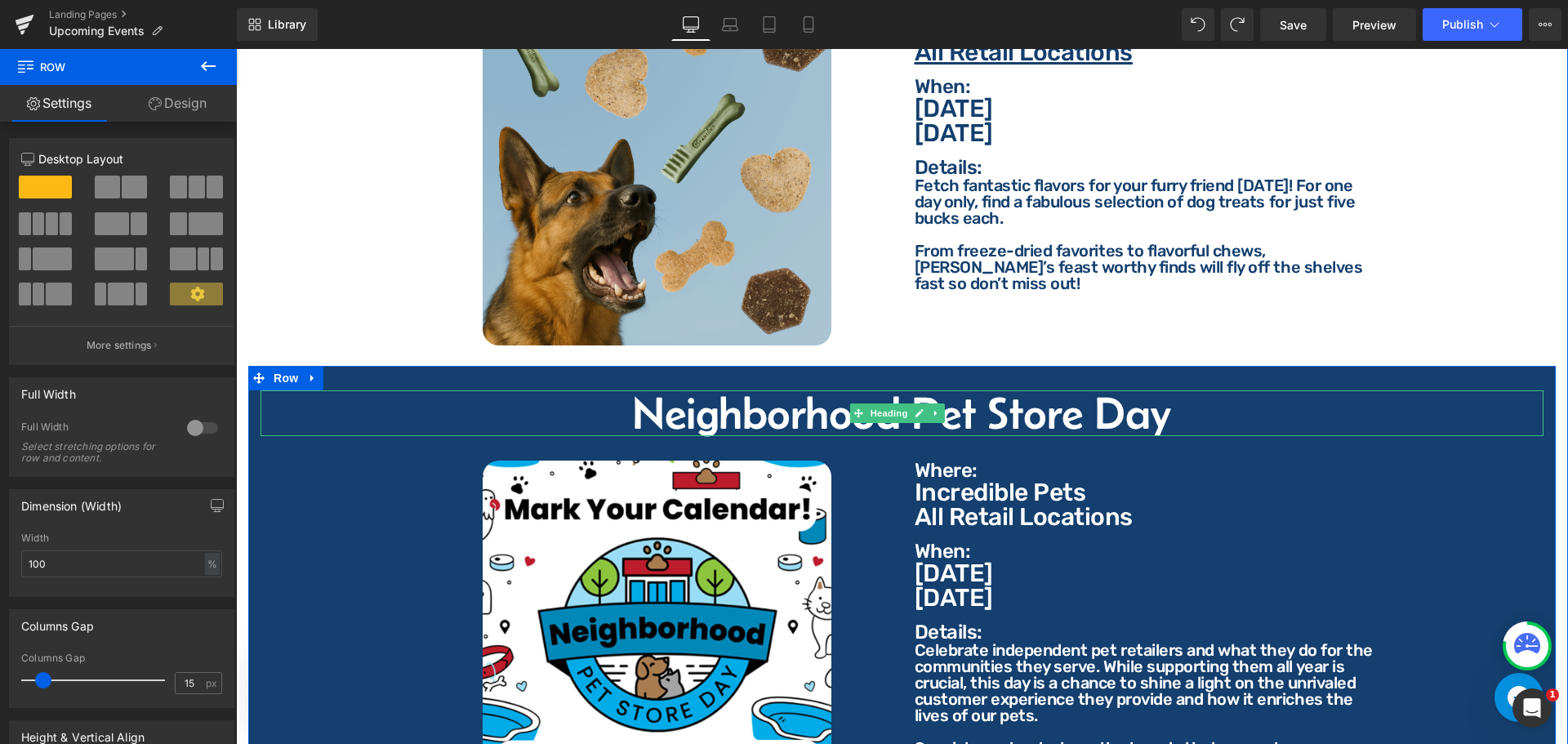
scroll to position [2823, 0]
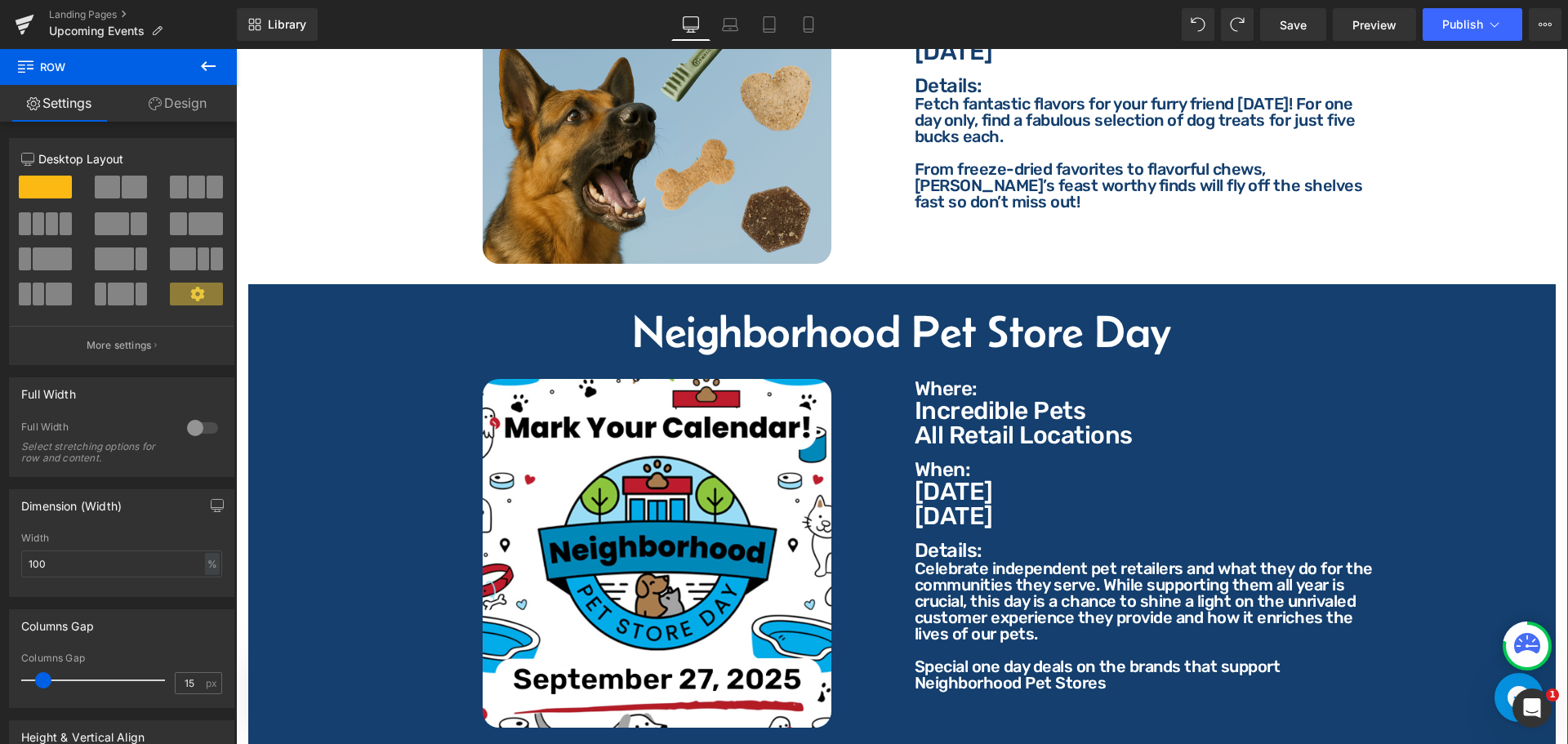
click at [254, 290] on icon at bounding box center [259, 296] width 12 height 13
click at [289, 284] on span "Row" at bounding box center [285, 296] width 32 height 24
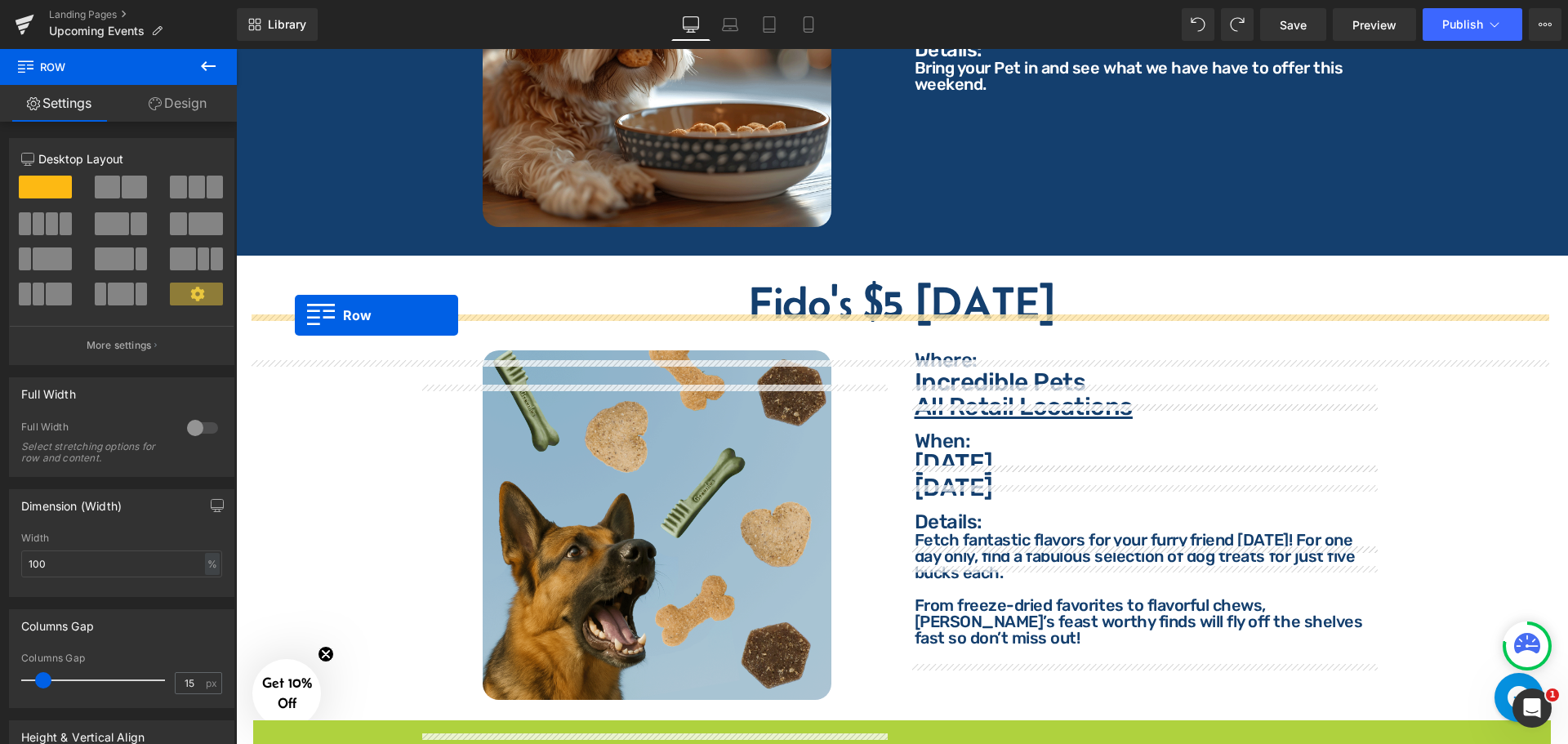
scroll to position [2334, 0]
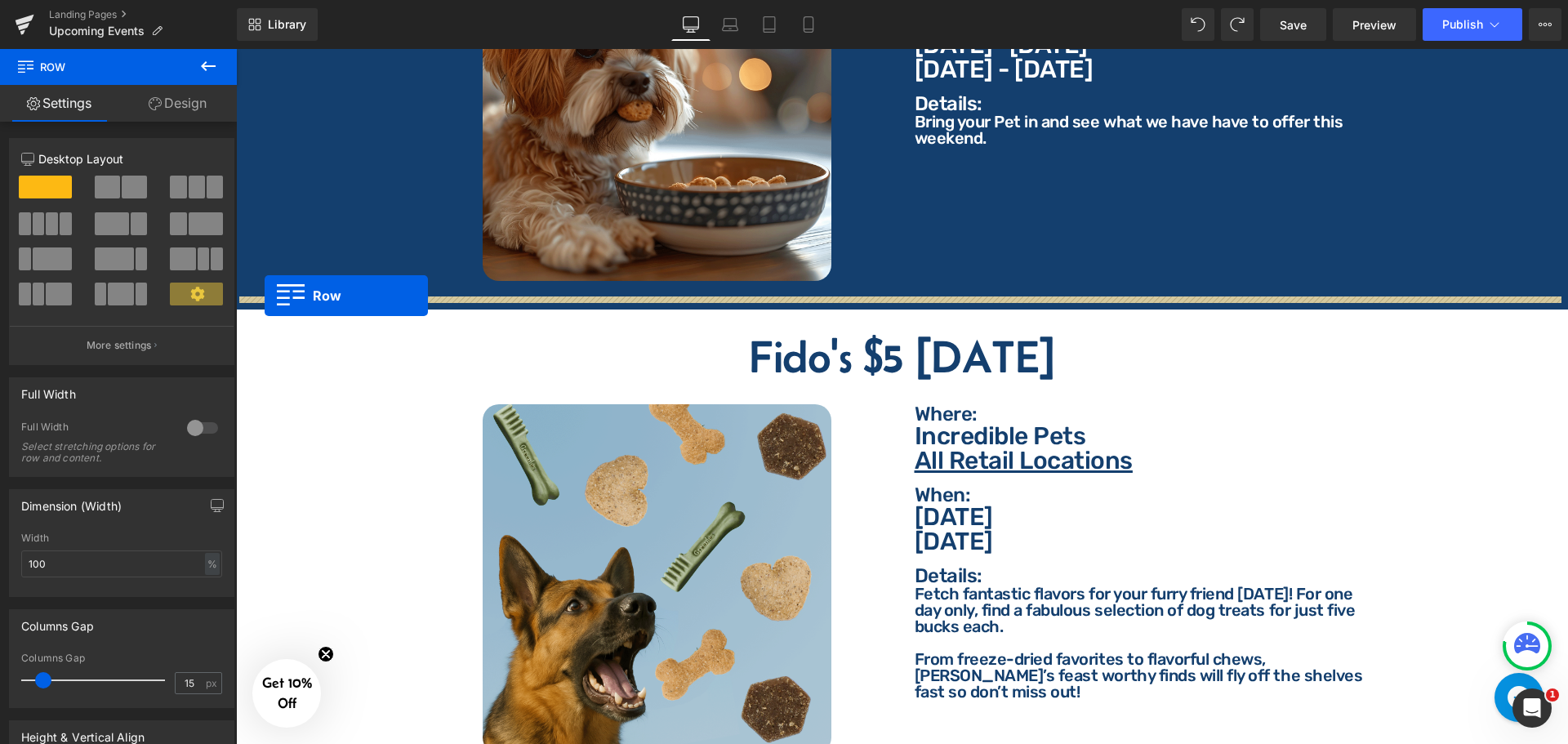
drag, startPoint x: 258, startPoint y: 531, endPoint x: 264, endPoint y: 296, distance: 235.1
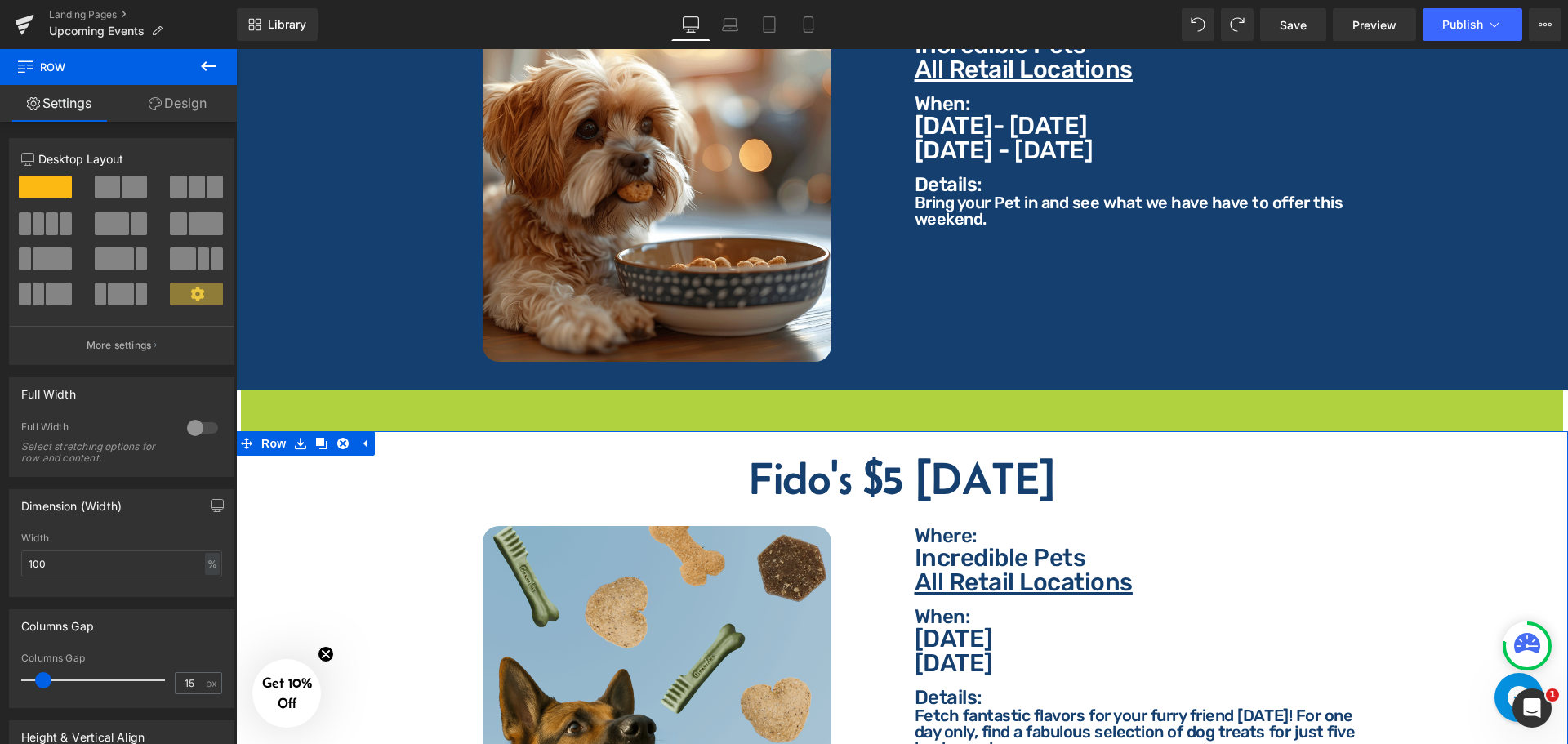
scroll to position [2252, 0]
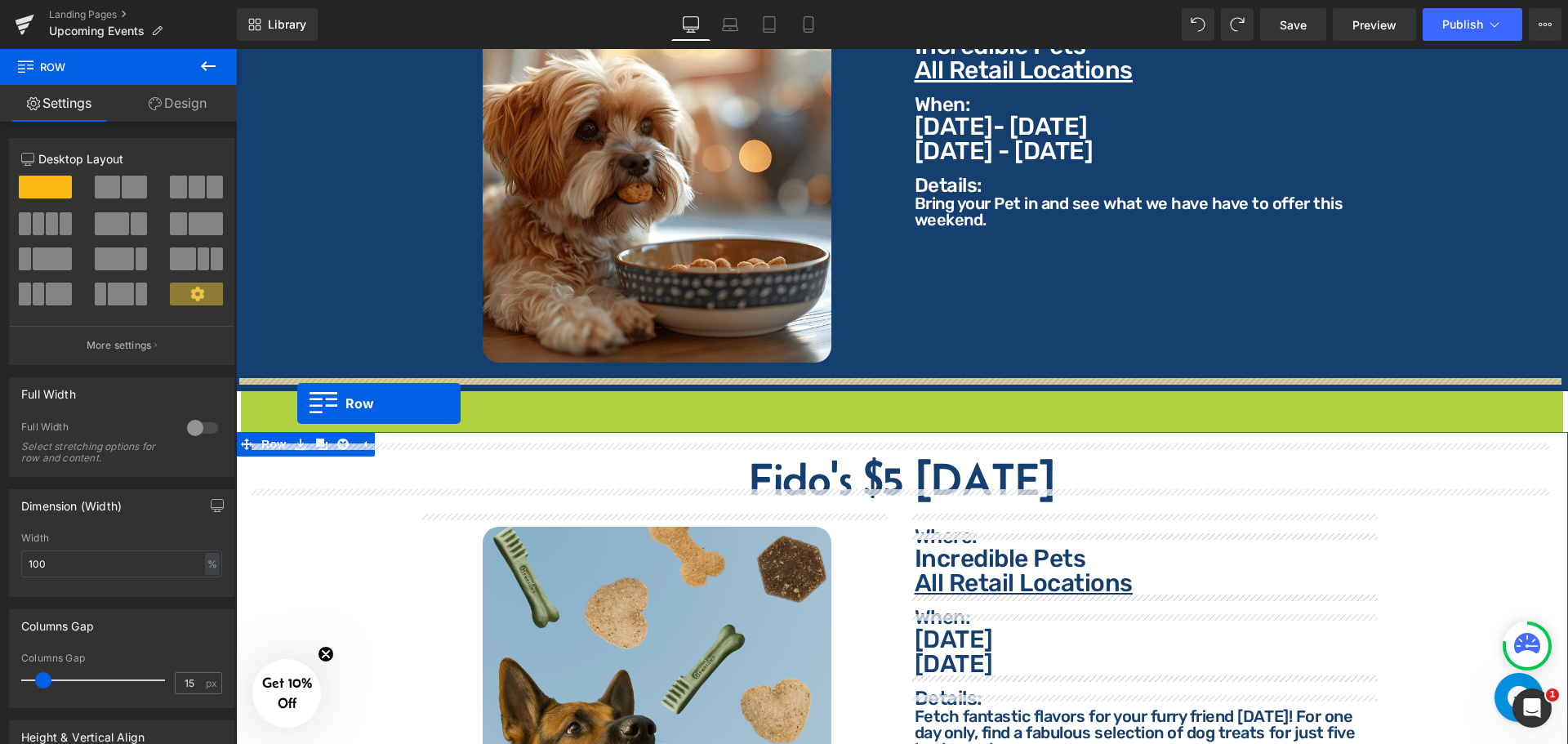
drag, startPoint x: 246, startPoint y: 308, endPoint x: 298, endPoint y: 403, distance: 108.3
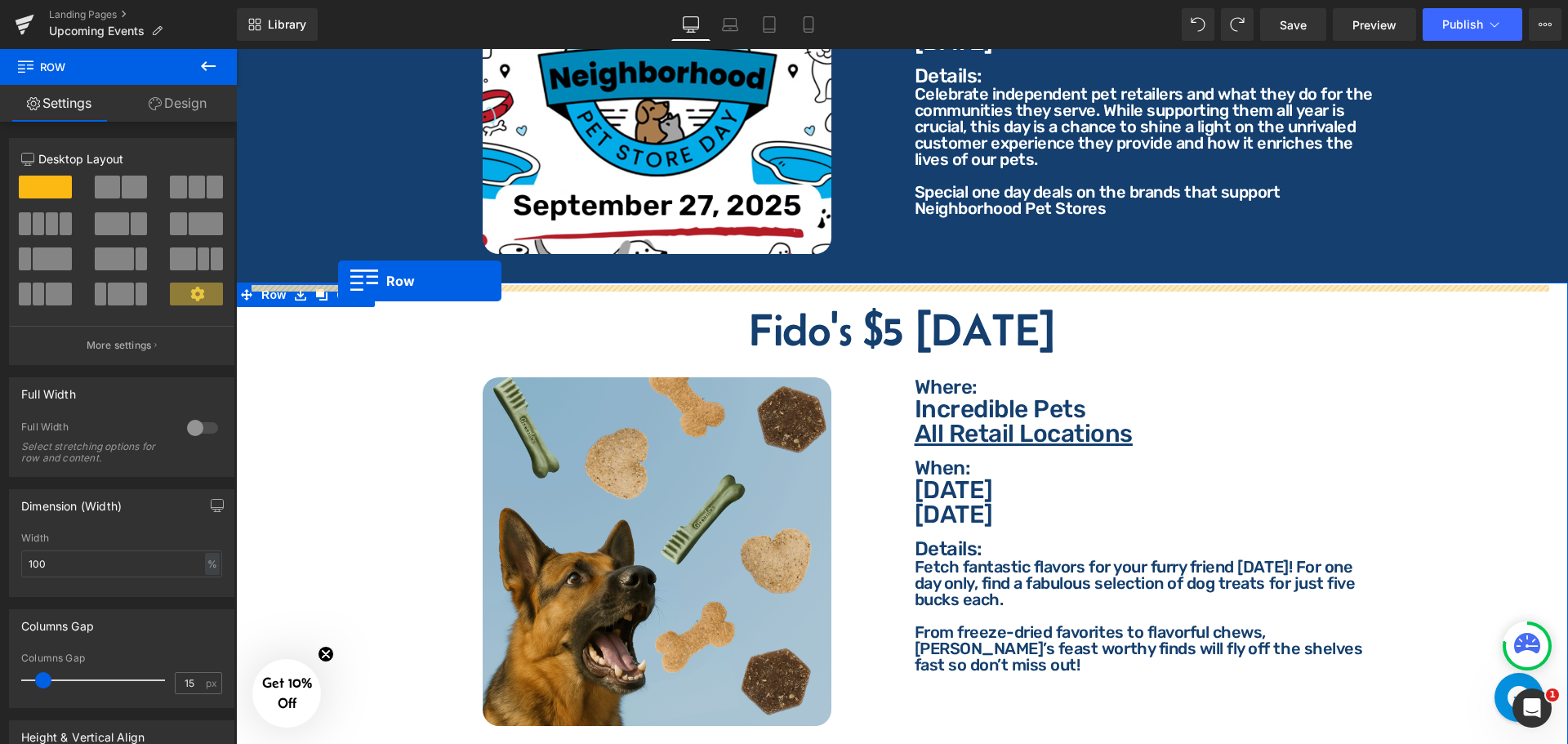
scroll to position [2823, 0]
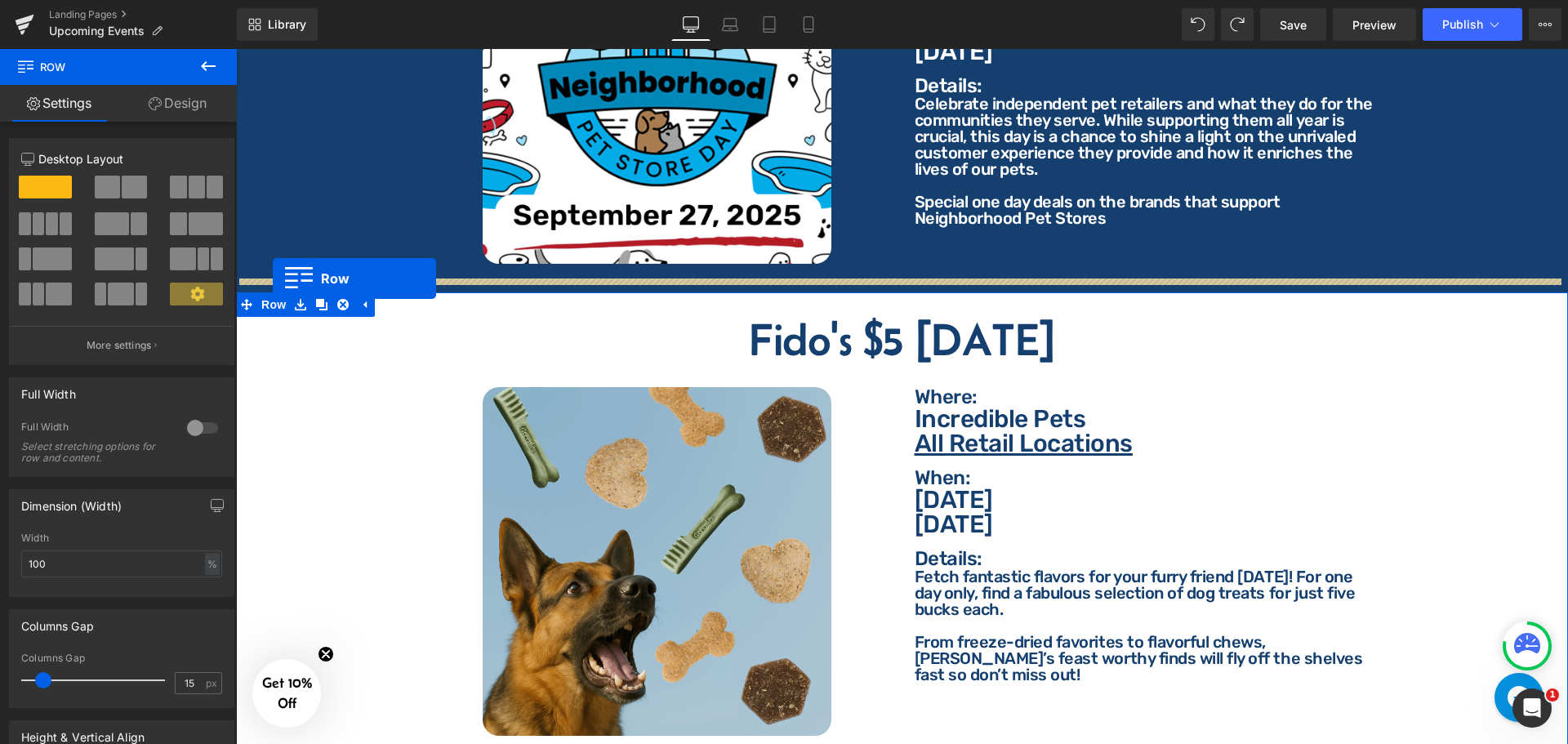
drag, startPoint x: 262, startPoint y: 269, endPoint x: 273, endPoint y: 279, distance: 14.9
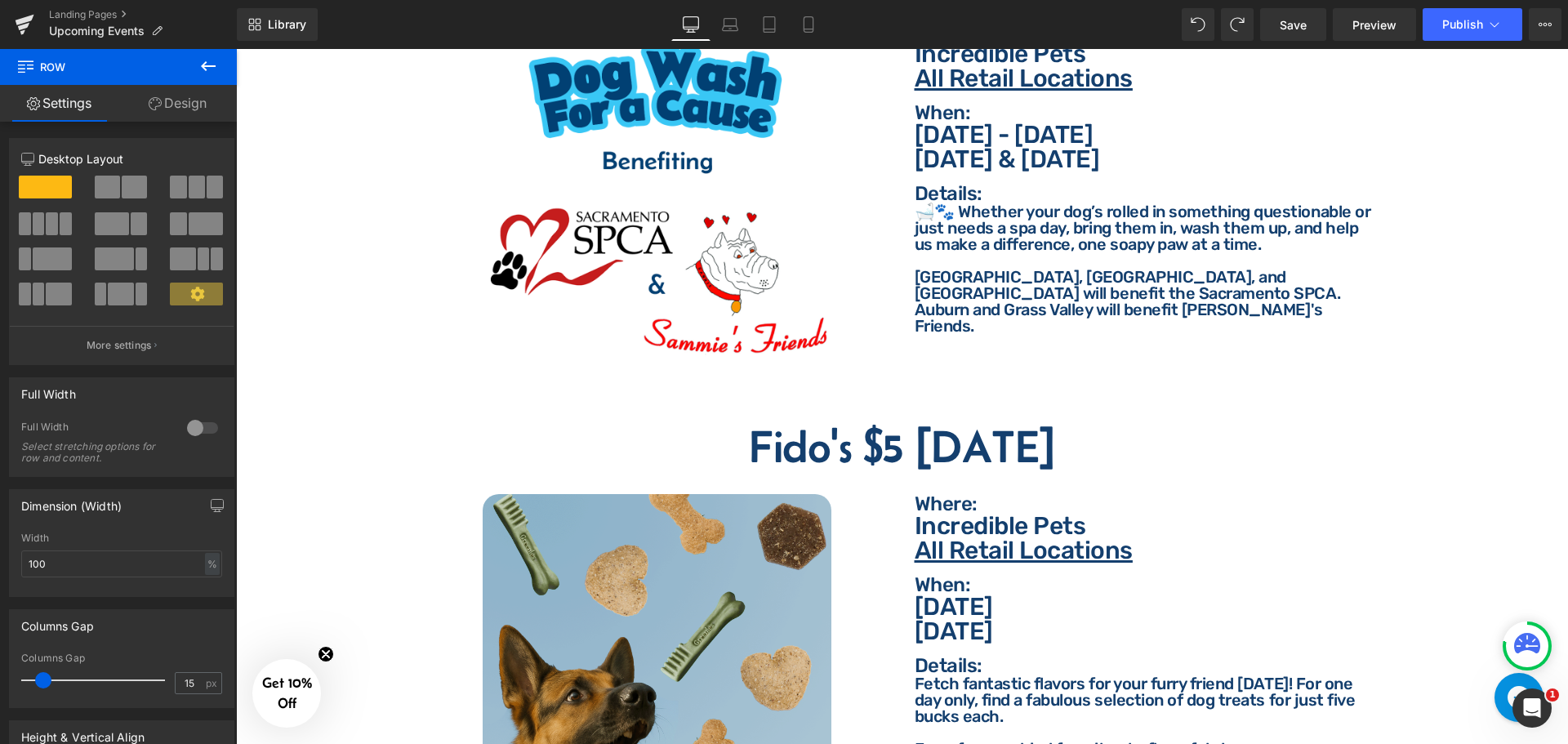
scroll to position [3395, 0]
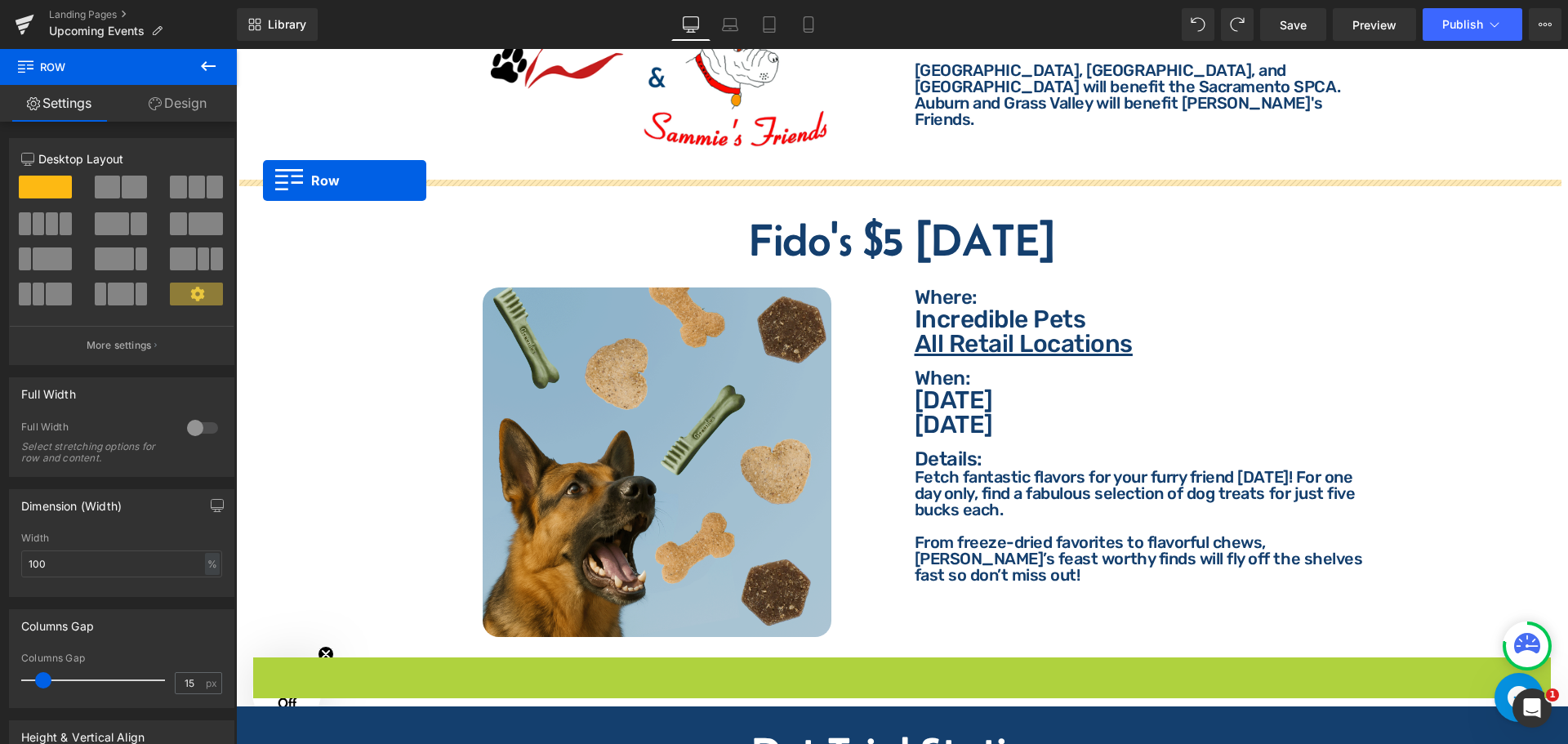
drag, startPoint x: 258, startPoint y: 654, endPoint x: 263, endPoint y: 180, distance: 474.0
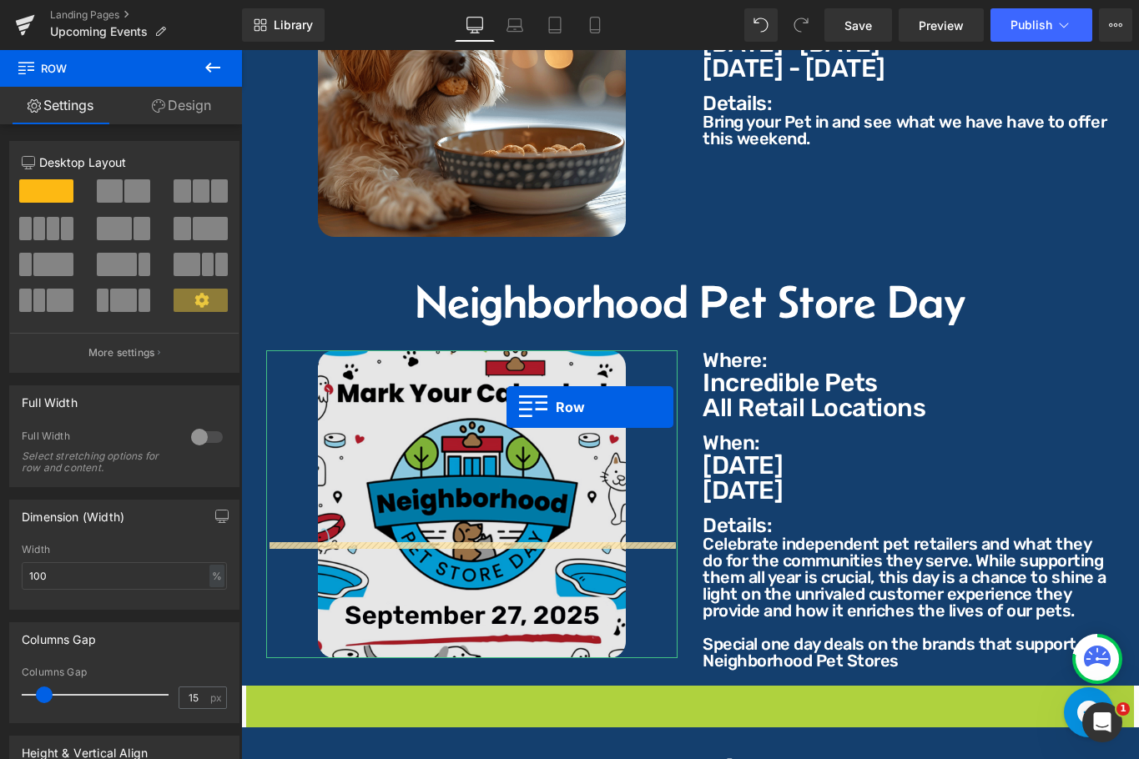
scroll to position [2133, 0]
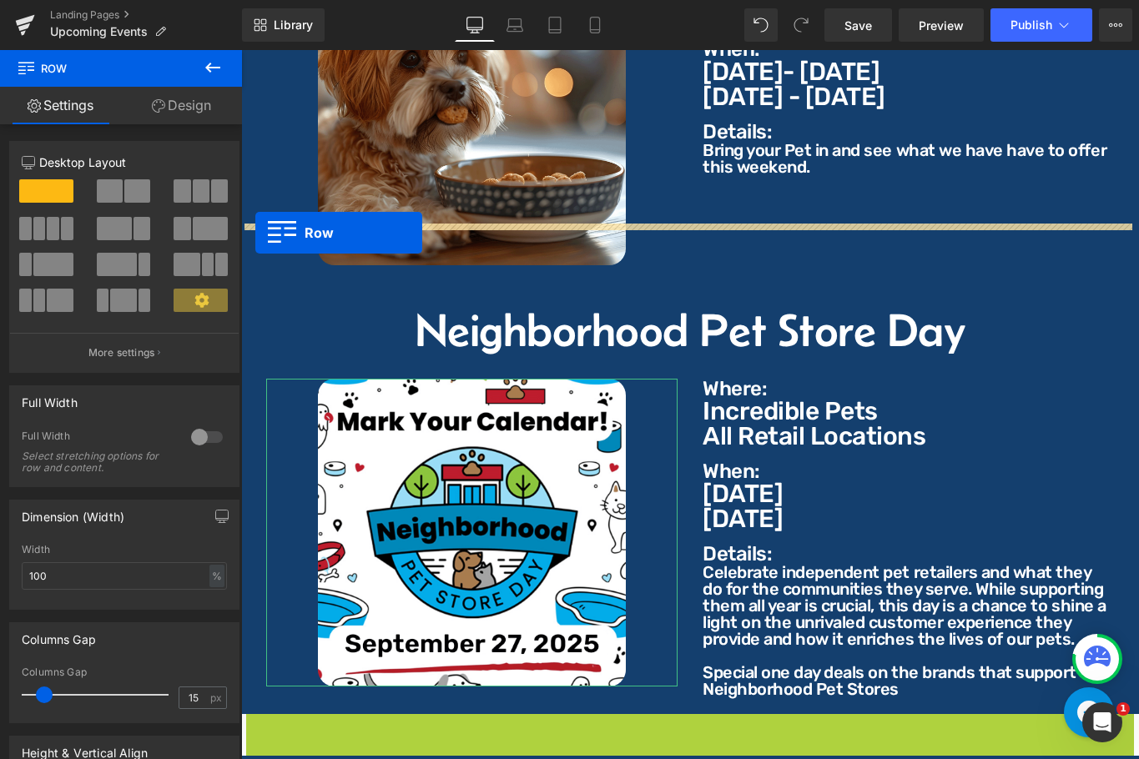
drag, startPoint x: 254, startPoint y: 501, endPoint x: 255, endPoint y: 233, distance: 268.7
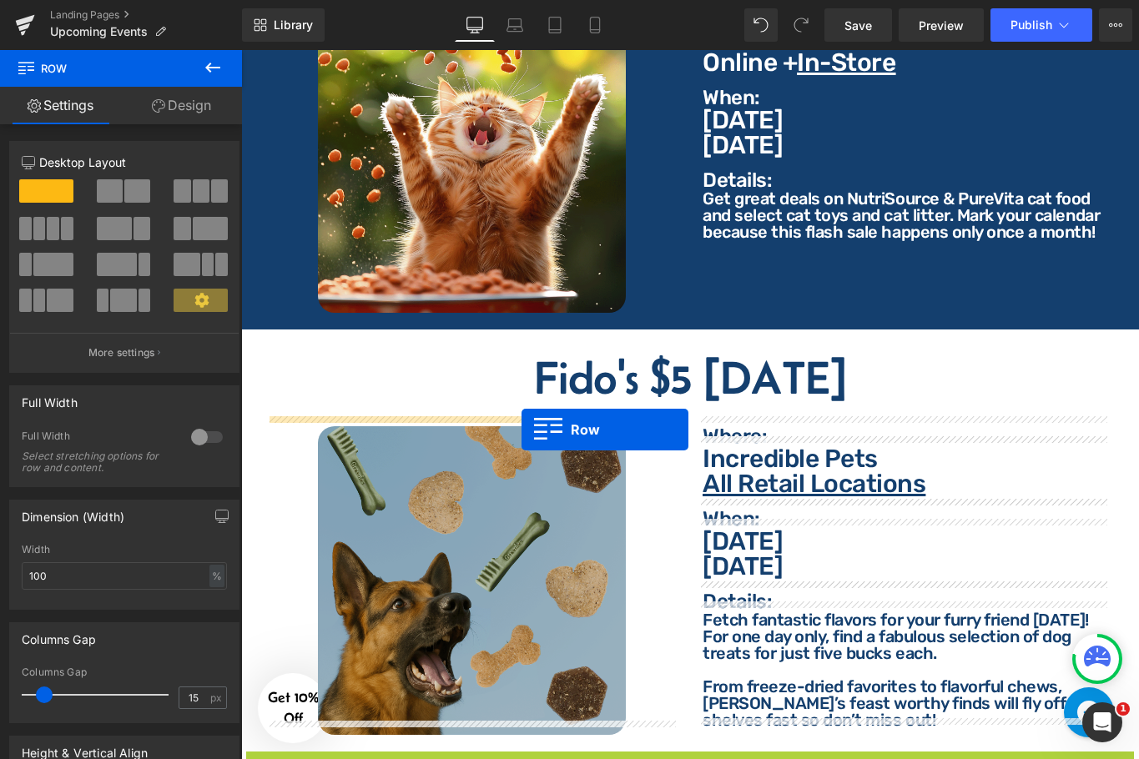
scroll to position [3302, 0]
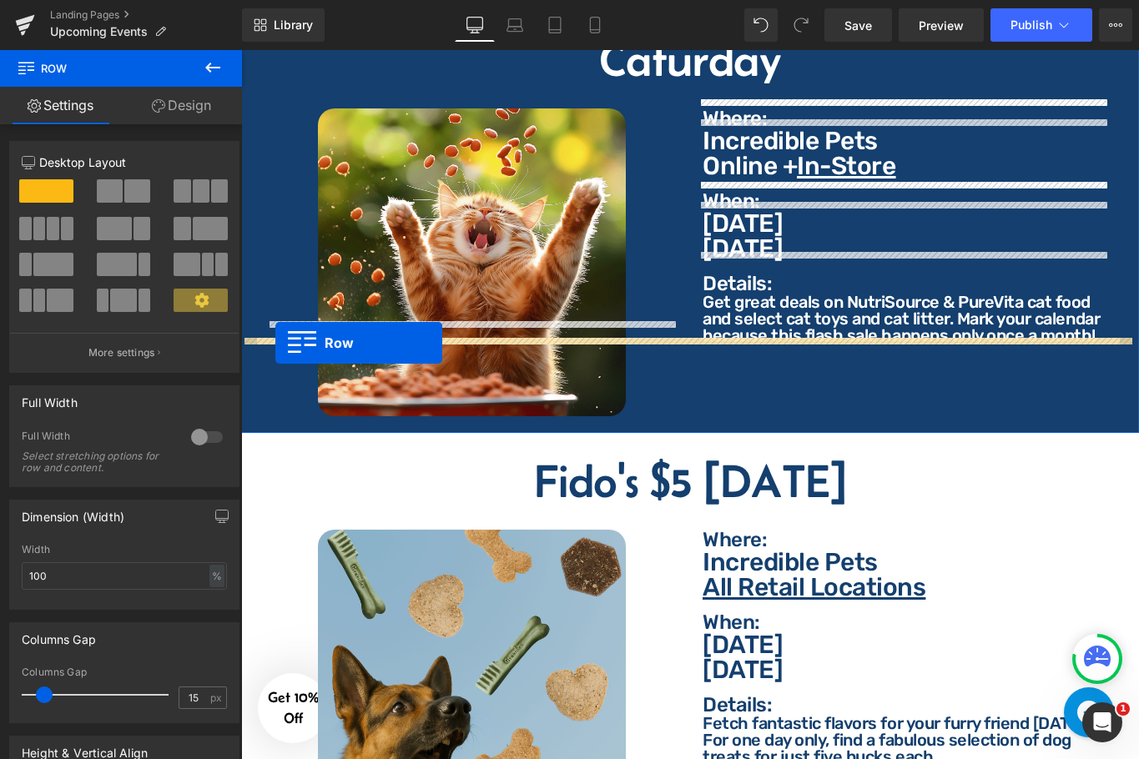
drag, startPoint x: 254, startPoint y: 357, endPoint x: 275, endPoint y: 343, distance: 25.9
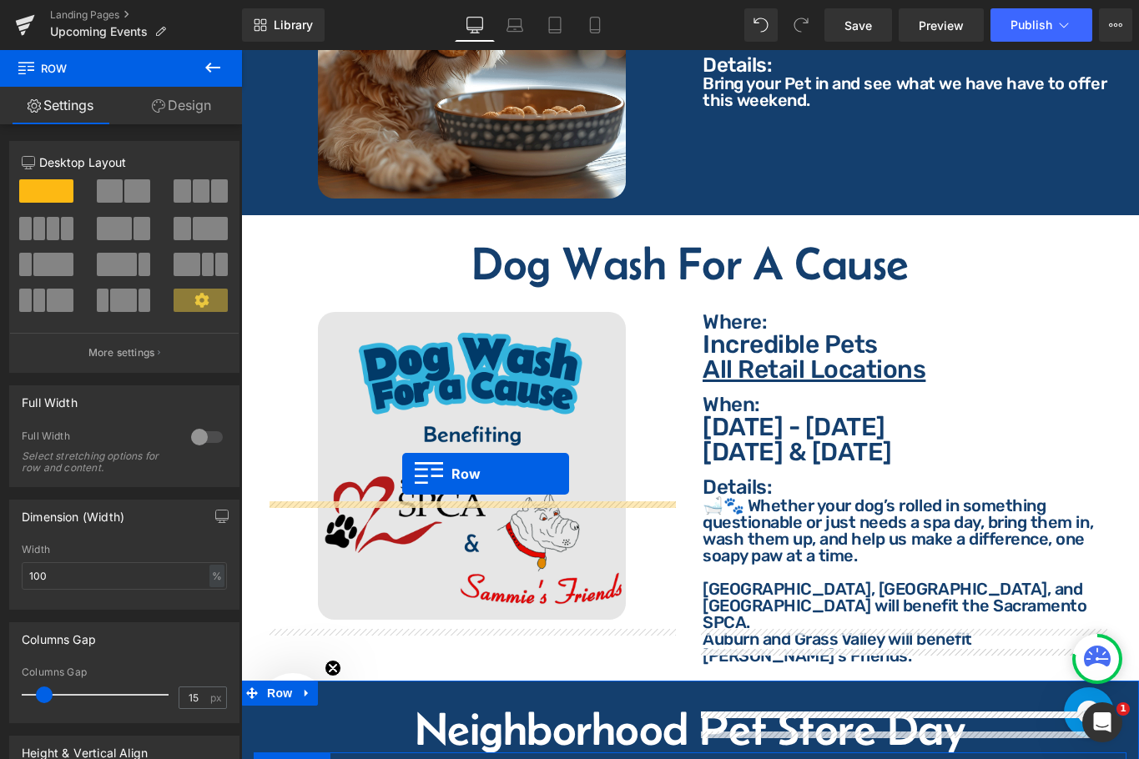
scroll to position [2050, 0]
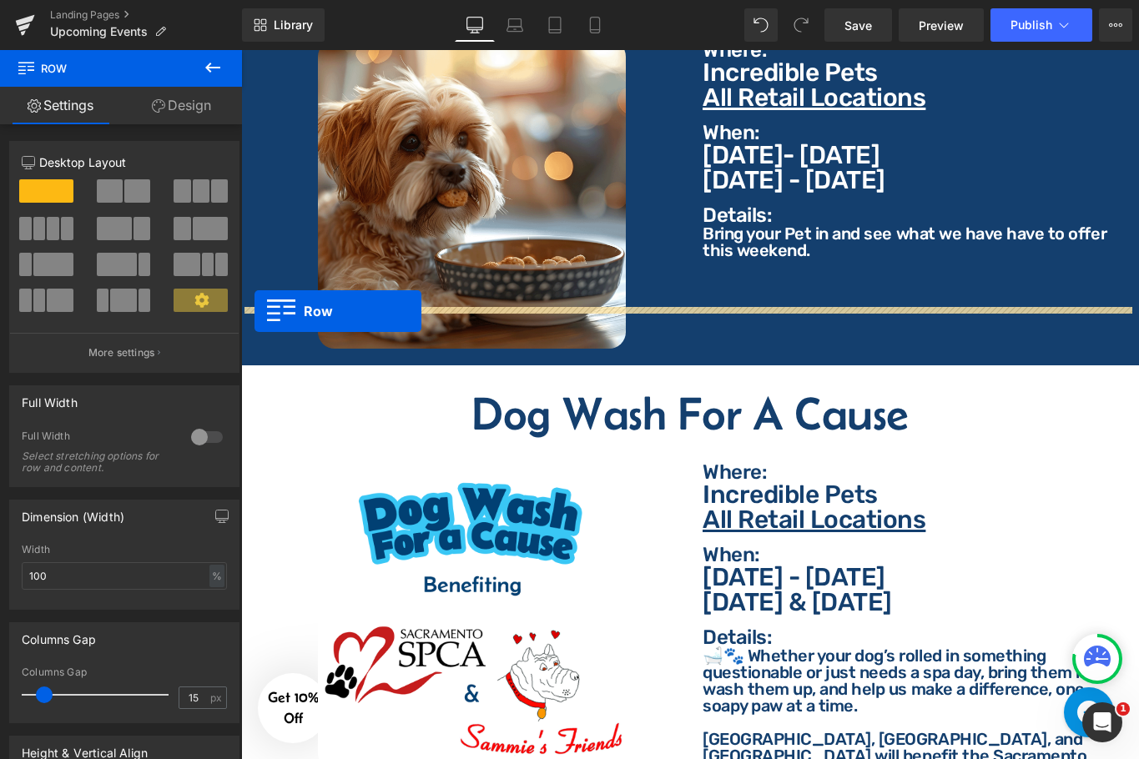
drag, startPoint x: 248, startPoint y: 358, endPoint x: 254, endPoint y: 311, distance: 47.2
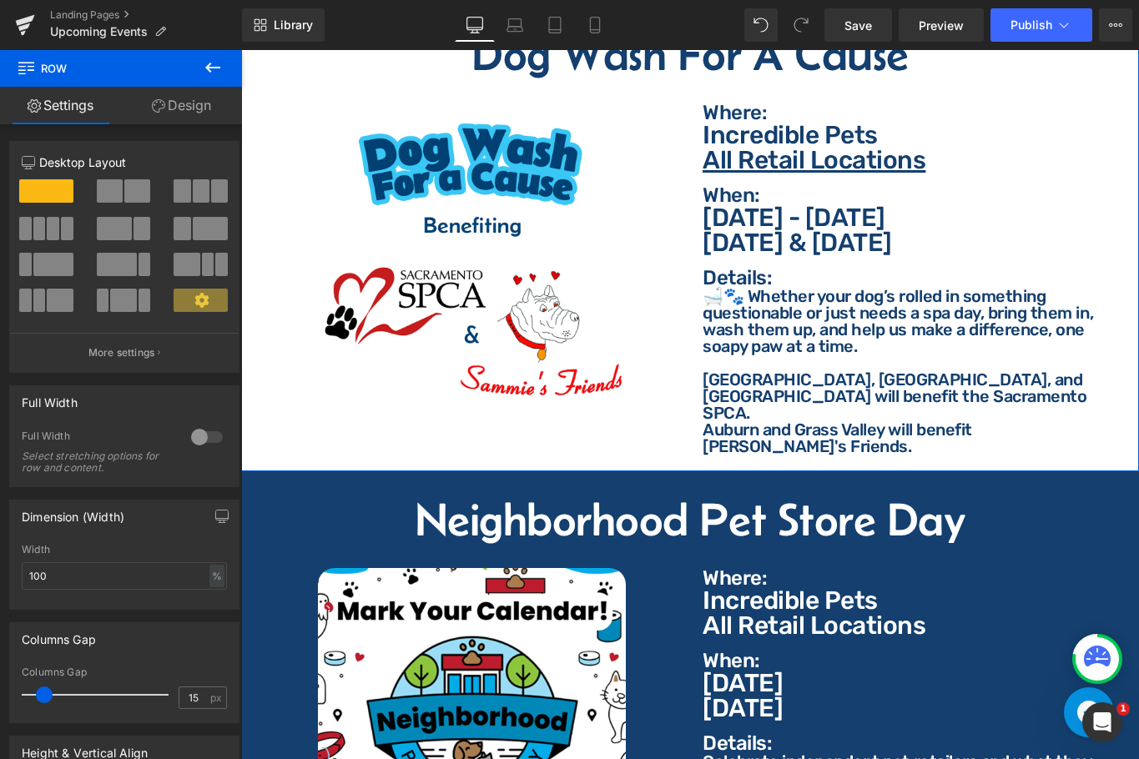
scroll to position [2801, 0]
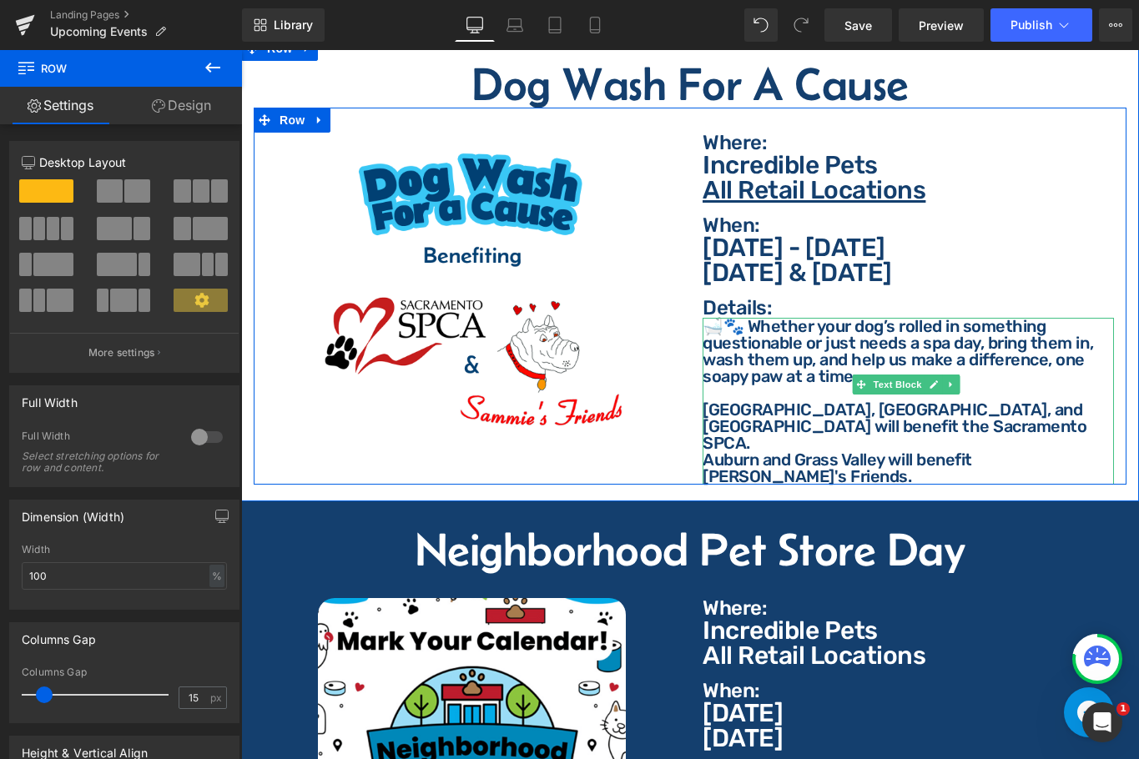
click at [922, 401] on p "[GEOGRAPHIC_DATA], [GEOGRAPHIC_DATA], and [GEOGRAPHIC_DATA] will benefit the Sa…" at bounding box center [908, 426] width 411 height 50
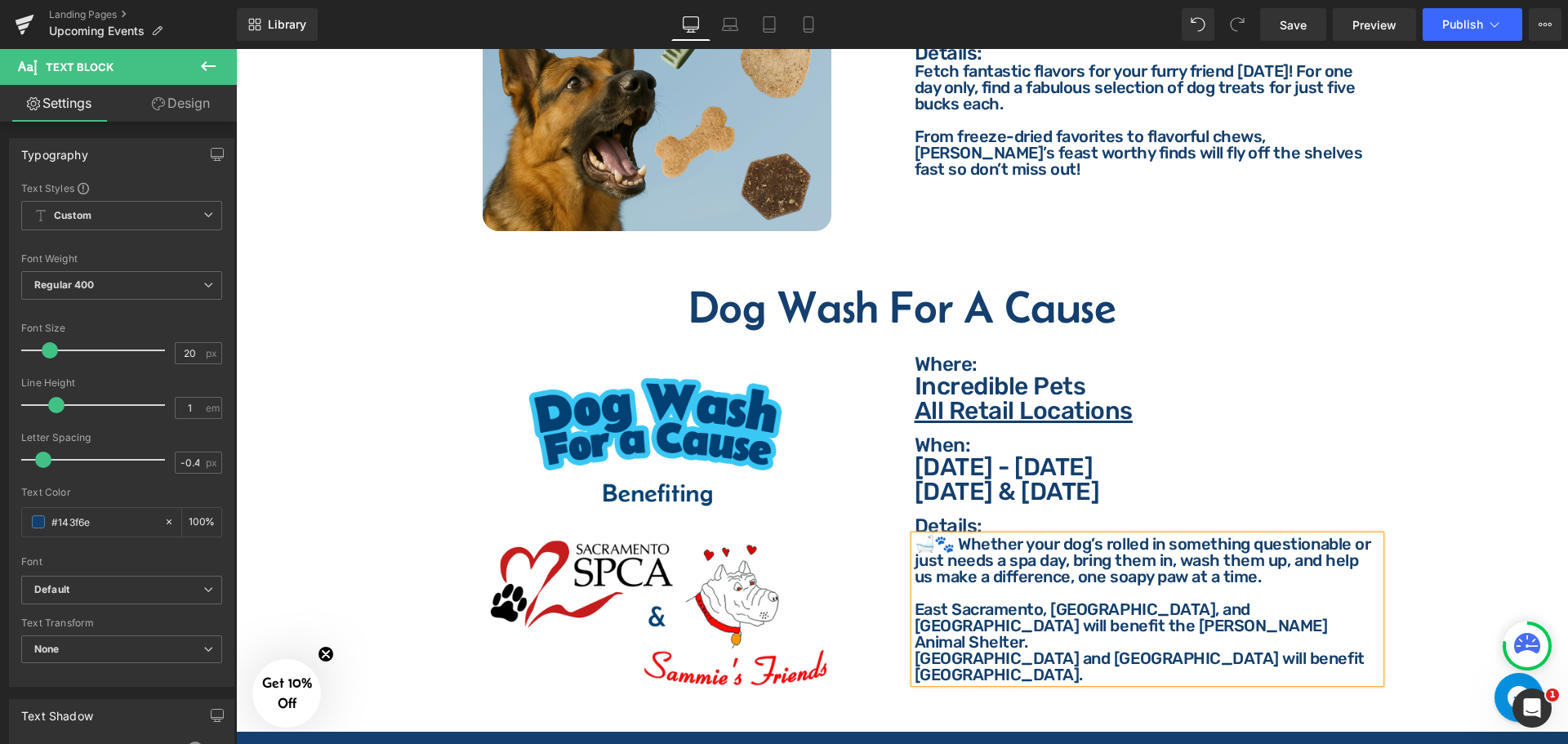
scroll to position [2823, 0]
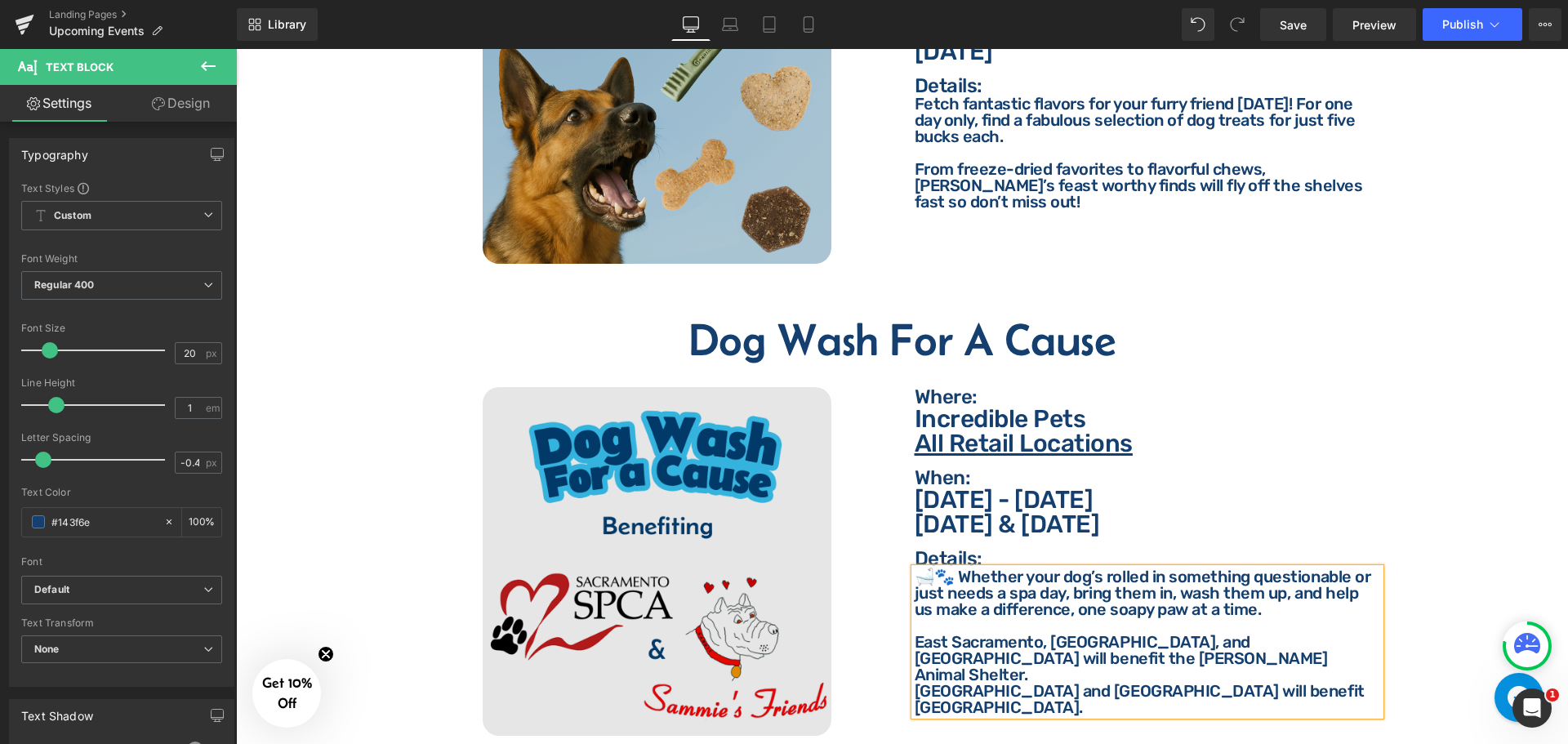
click at [676, 510] on img at bounding box center [657, 561] width 349 height 349
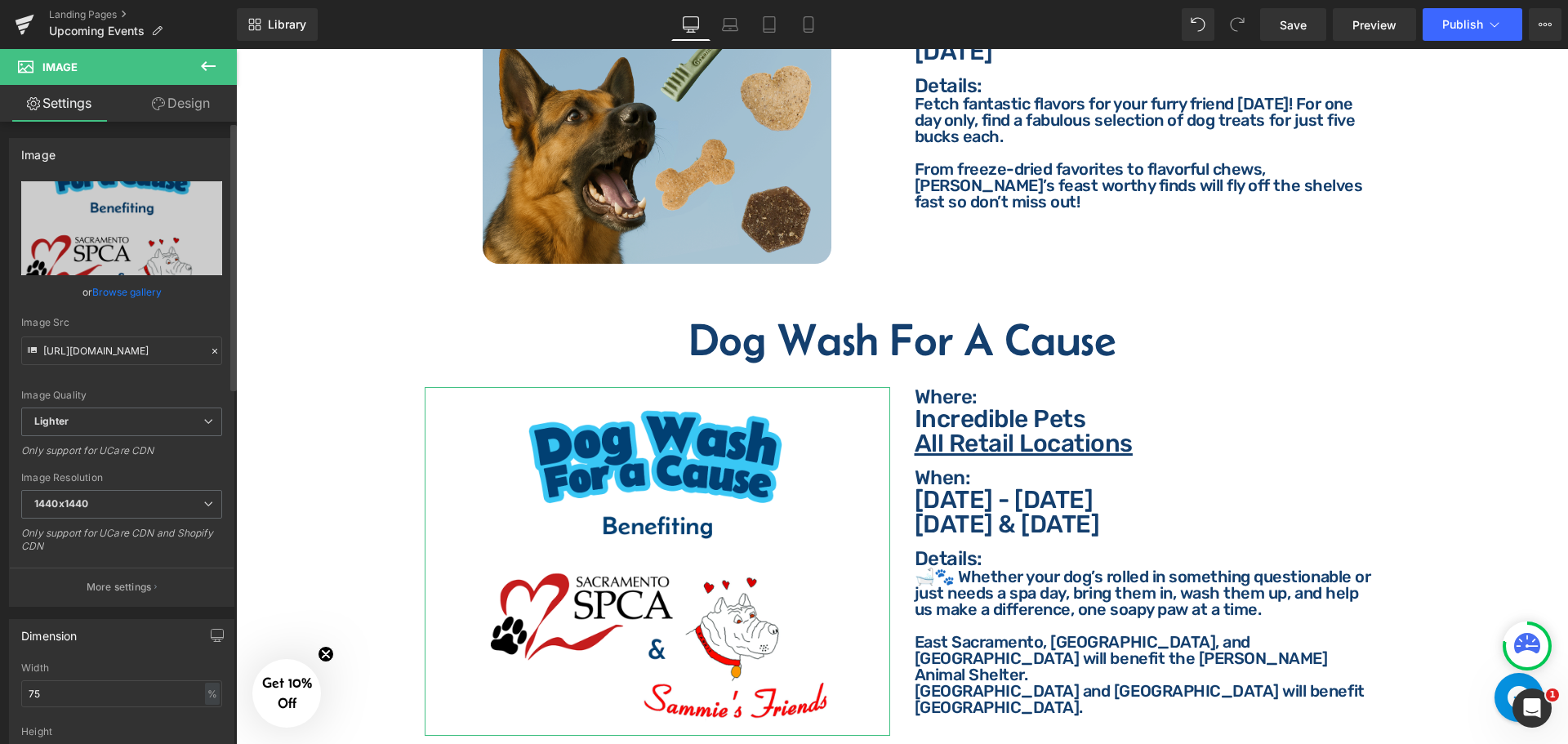
click at [132, 294] on link "Browse gallery" at bounding box center [126, 292] width 69 height 28
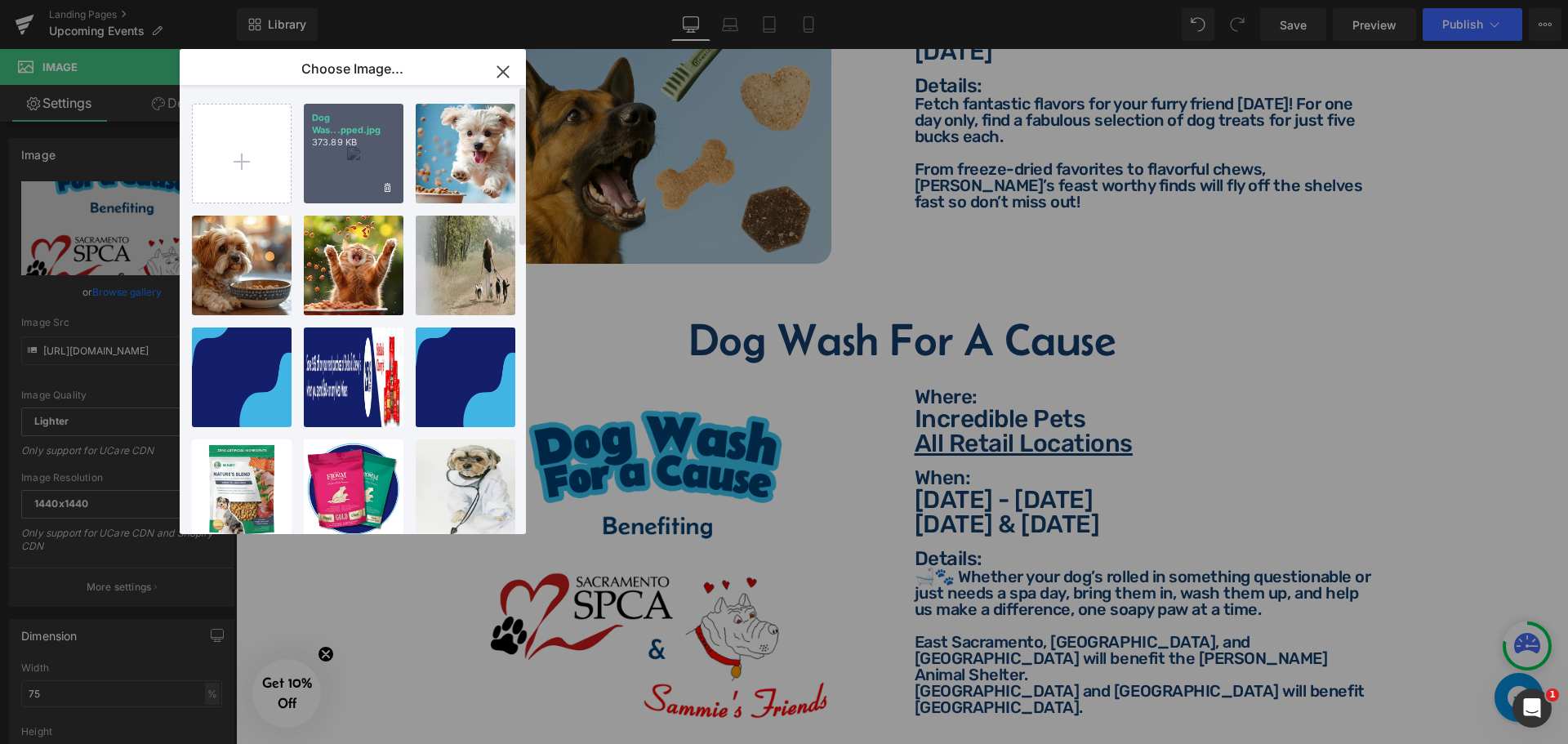
click at [325, 156] on div "Dog Was...pped.jpg 373.89 KB" at bounding box center [353, 154] width 100 height 100
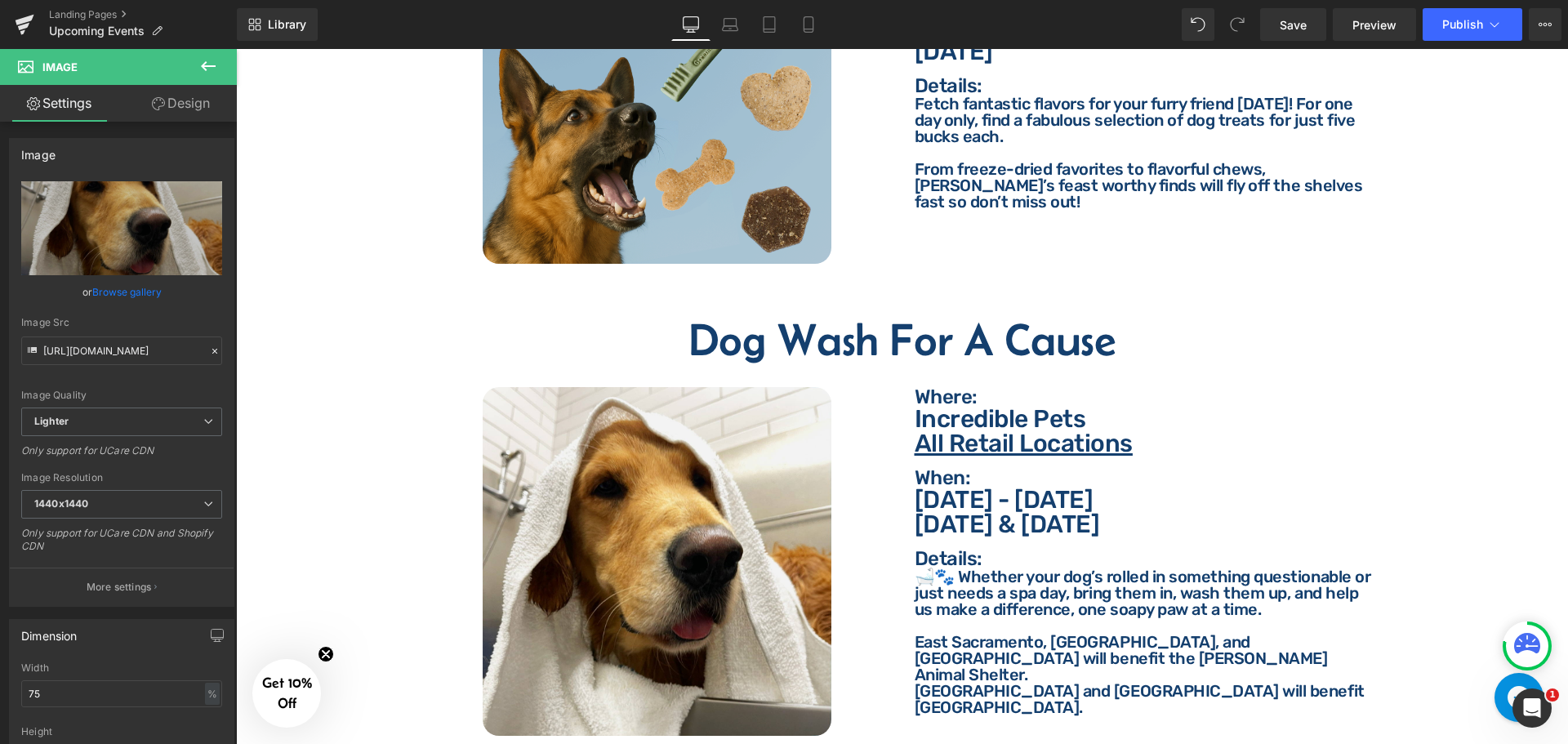
type input "[URL][DOMAIN_NAME]"
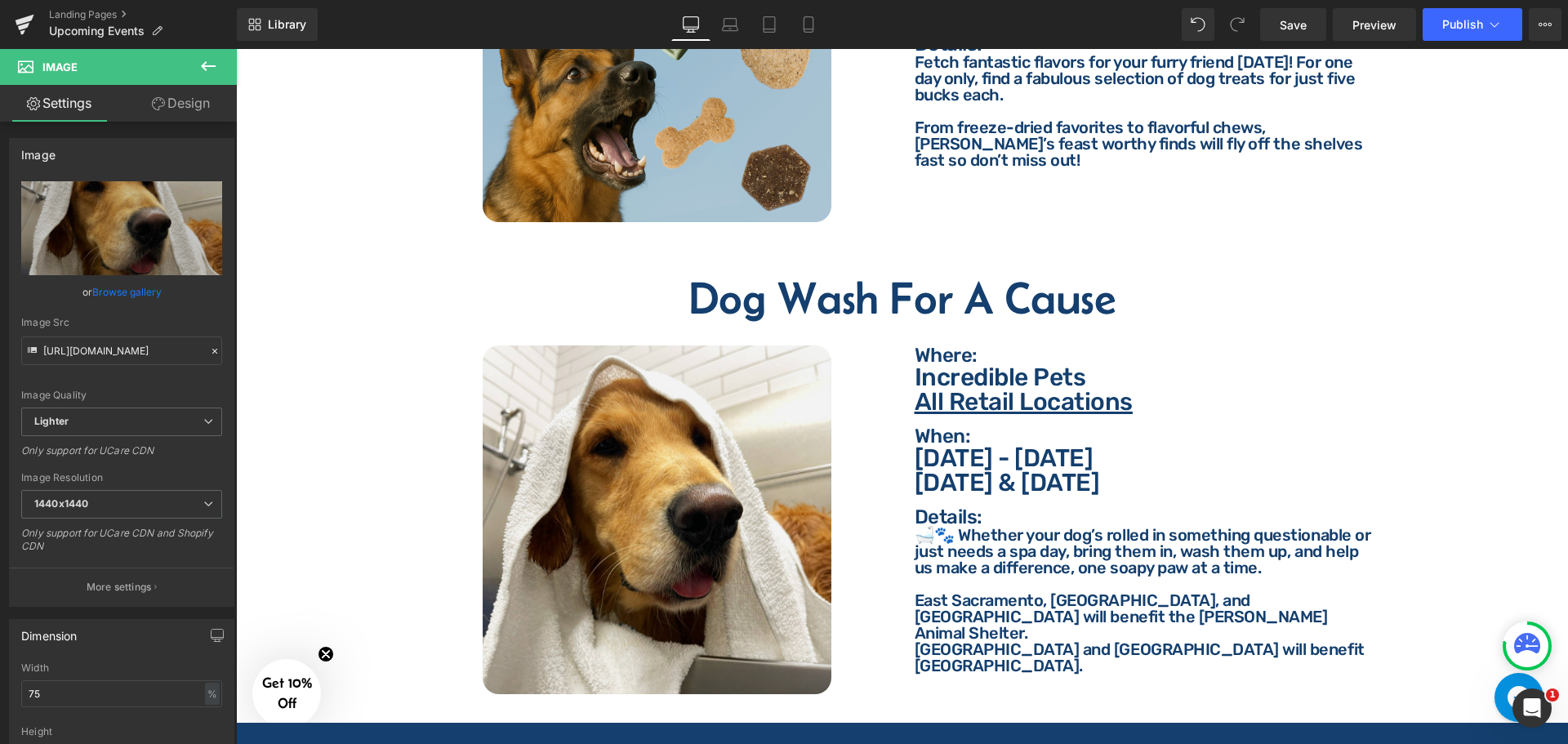
scroll to position [2987, 0]
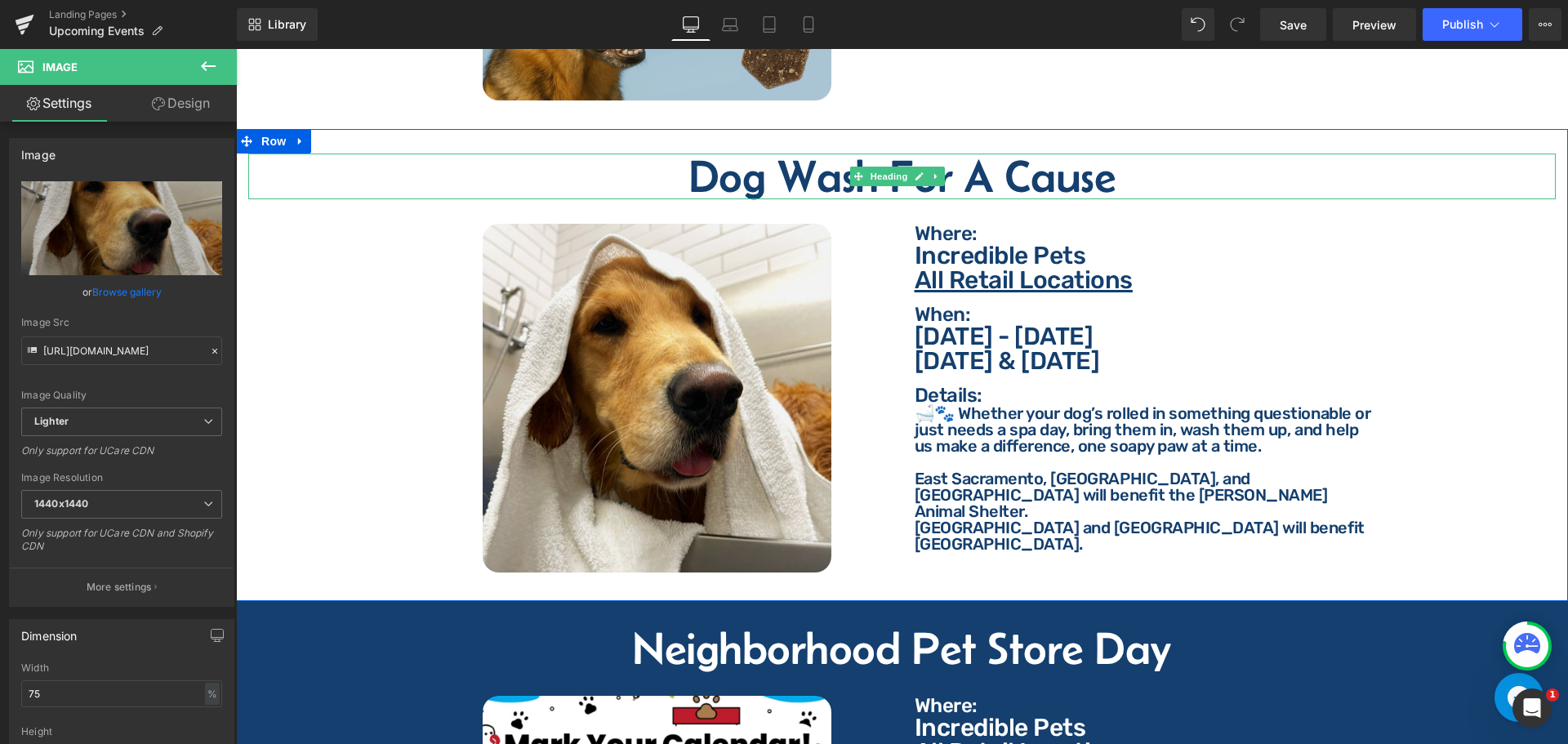
click at [808, 174] on h2 "Dog Wash For A Cause" at bounding box center [902, 176] width 1308 height 46
click at [826, 161] on h2 "Dog Wash For A Cause" at bounding box center [902, 176] width 1308 height 46
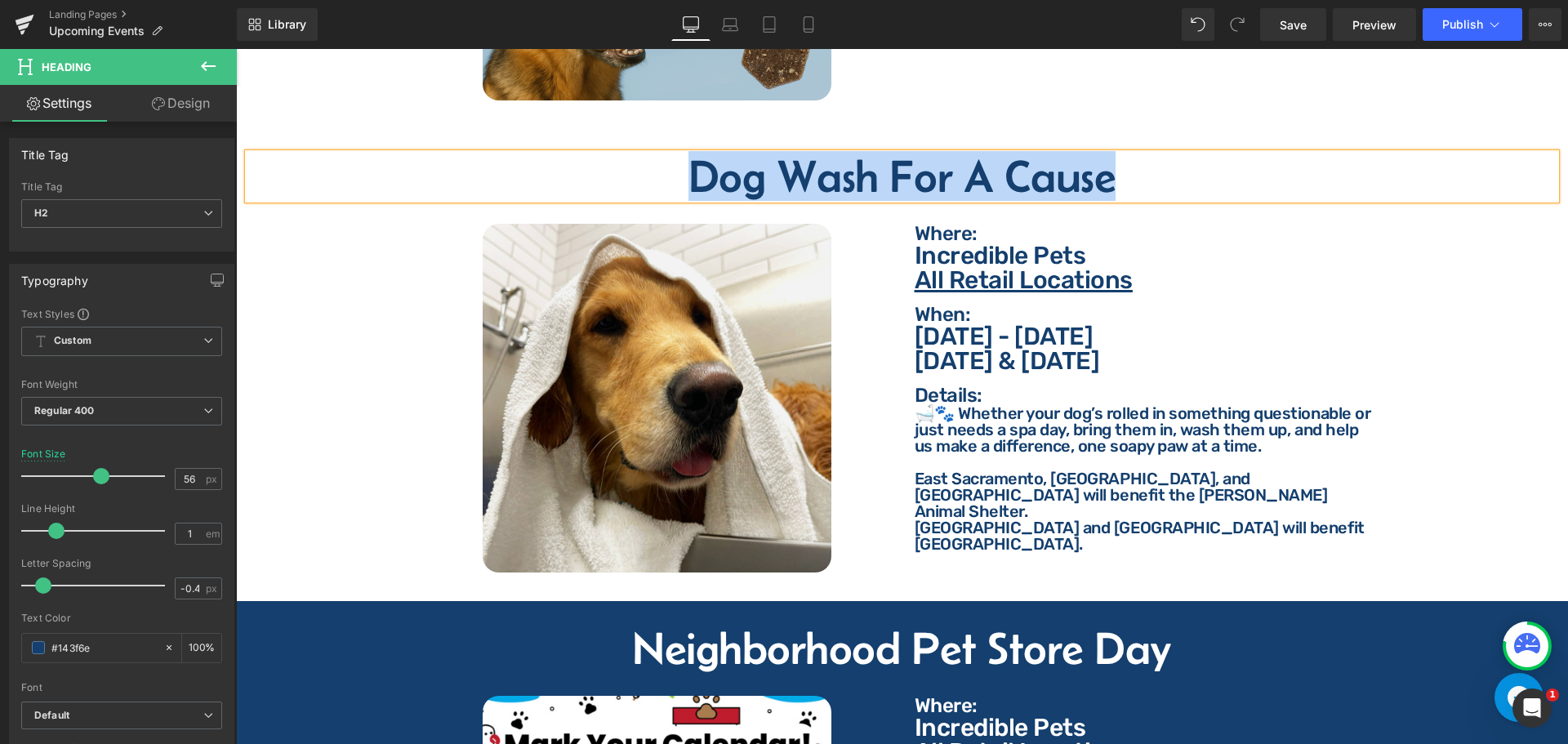
copy h2 "Dog Wash For A Cause"
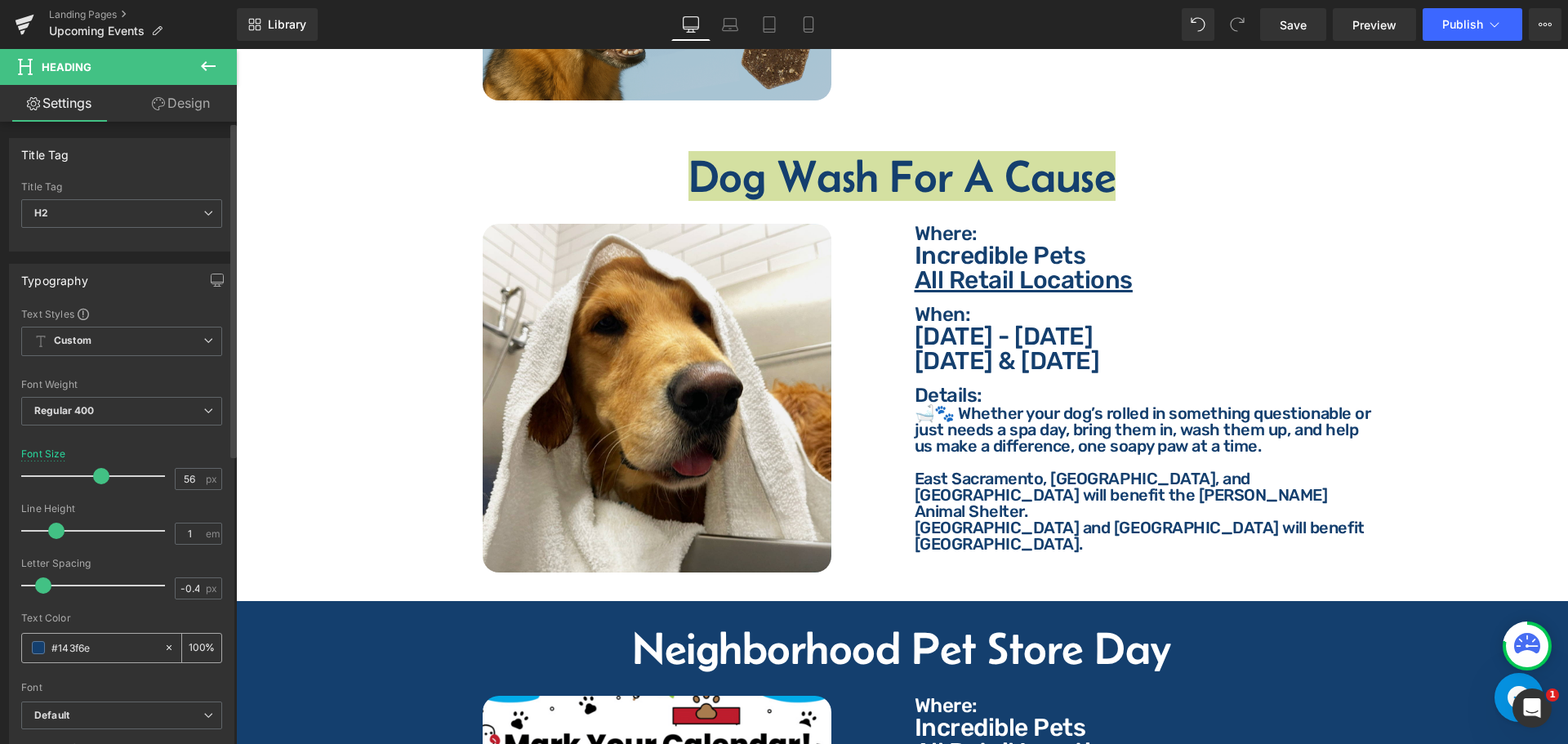
click at [116, 643] on input "#143f6e" at bounding box center [104, 647] width 105 height 18
type input "ffff"
type input "100"
type input "ffffff"
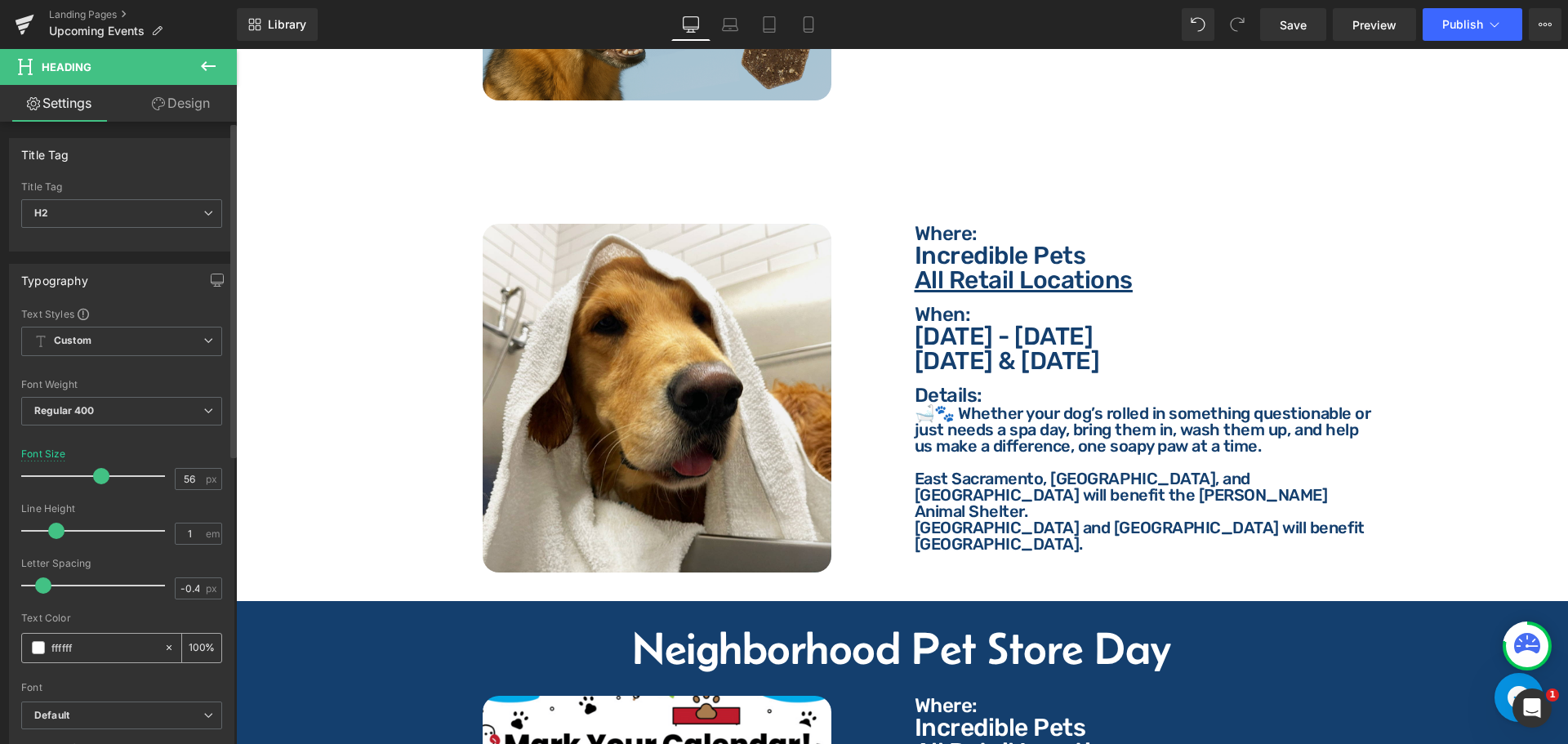
type input "100"
type input "#ffffff"
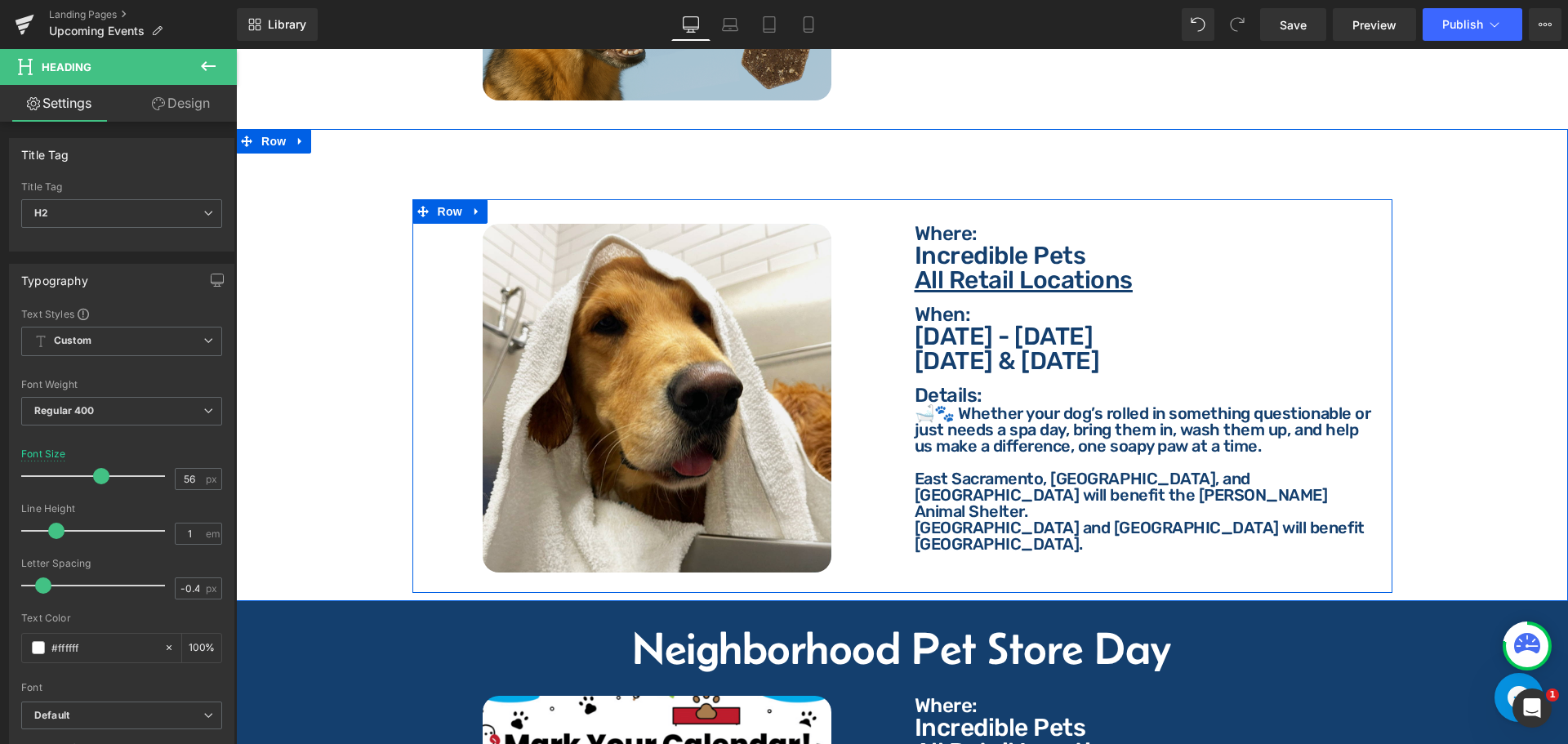
click at [949, 224] on p "Where:" at bounding box center [1147, 234] width 466 height 20
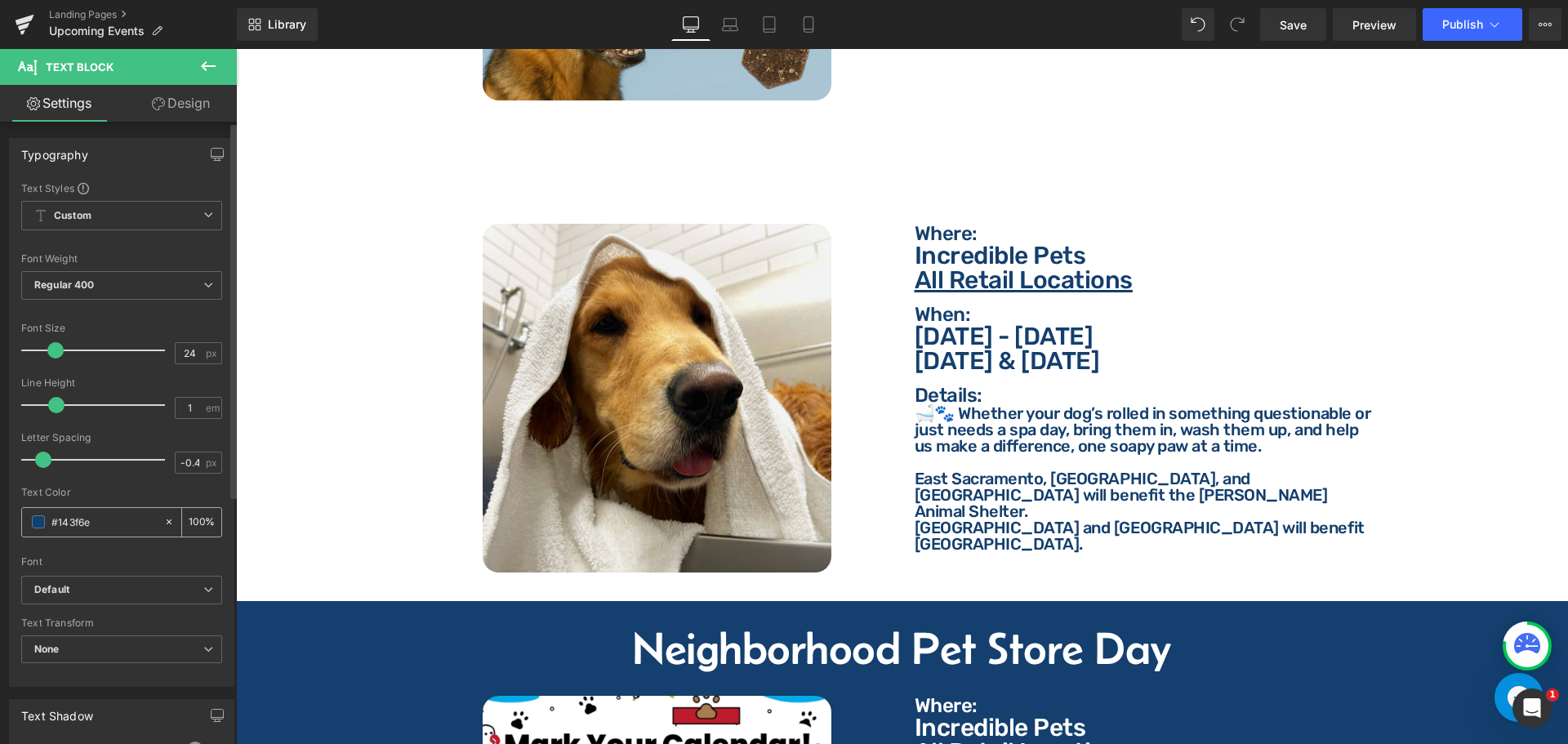
click at [83, 525] on input "#143f6e" at bounding box center [104, 522] width 105 height 18
paste input "ffffff"
type input "ffffff"
click at [936, 245] on p "Incredible Pets" at bounding box center [1147, 256] width 466 height 24
click at [953, 246] on p "Incredible Pets" at bounding box center [1147, 256] width 466 height 24
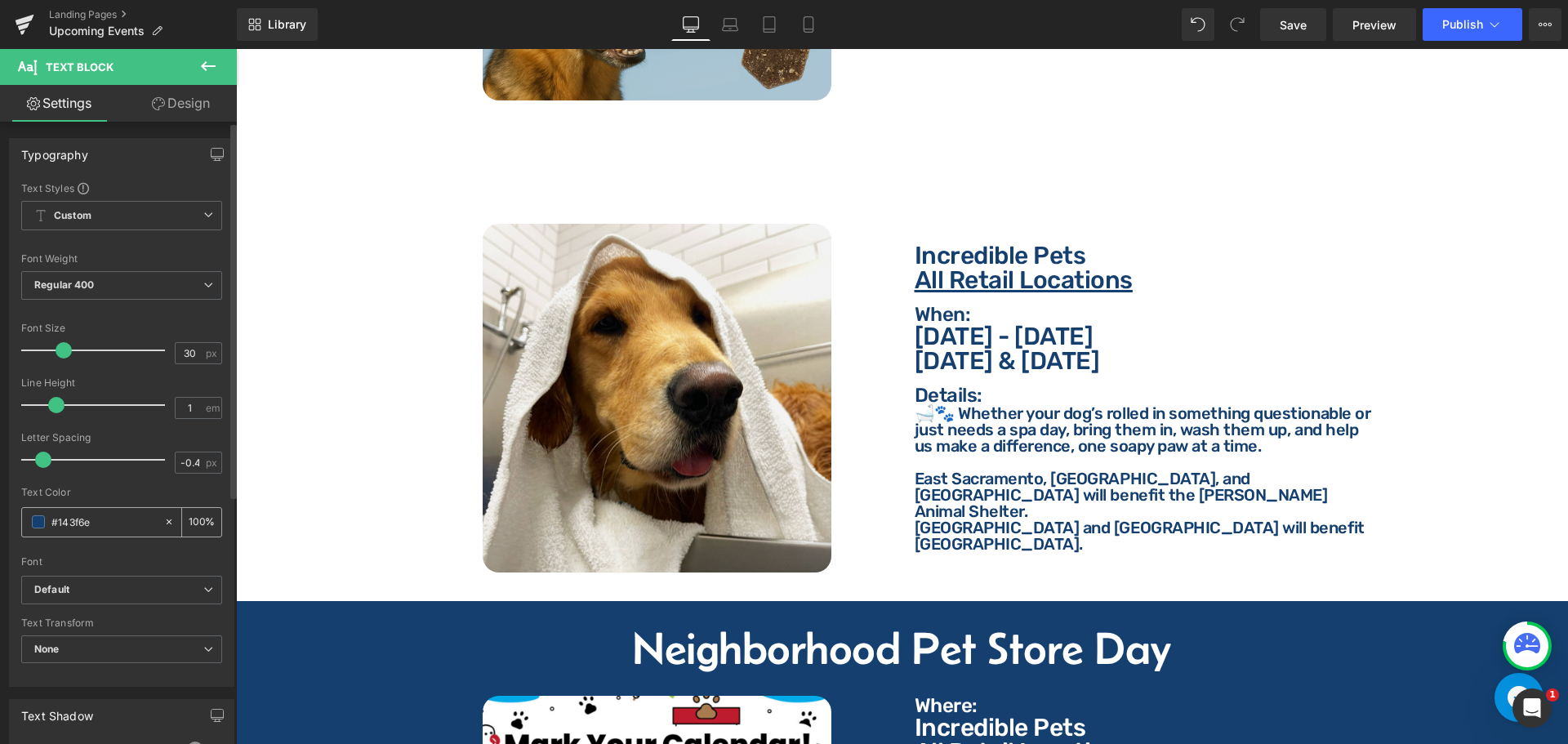
click at [101, 523] on input "#143f6e" at bounding box center [104, 522] width 105 height 18
type input "ffffff"
click at [236, 49] on div at bounding box center [236, 49] width 0 height 0
click at [964, 304] on p "When:" at bounding box center [1147, 314] width 466 height 20
click at [96, 512] on div "#143f6e" at bounding box center [93, 522] width 141 height 28
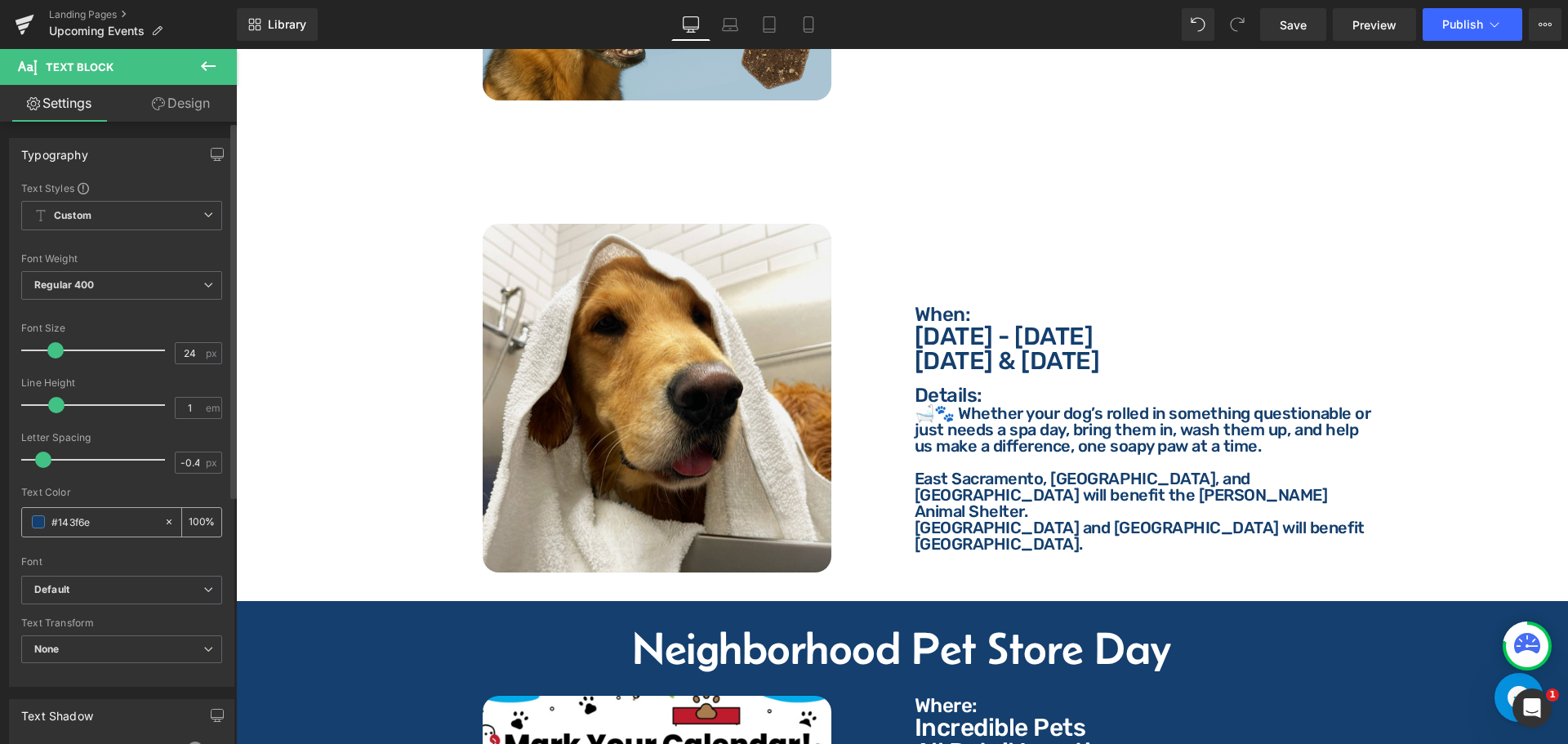
click at [101, 521] on input "#143f6e" at bounding box center [104, 522] width 105 height 18
paste input "ffffff"
type input "ffffff"
click at [927, 327] on p "[DATE] - [DATE]" at bounding box center [1147, 336] width 466 height 24
click at [99, 529] on input "#143f6e" at bounding box center [104, 522] width 105 height 18
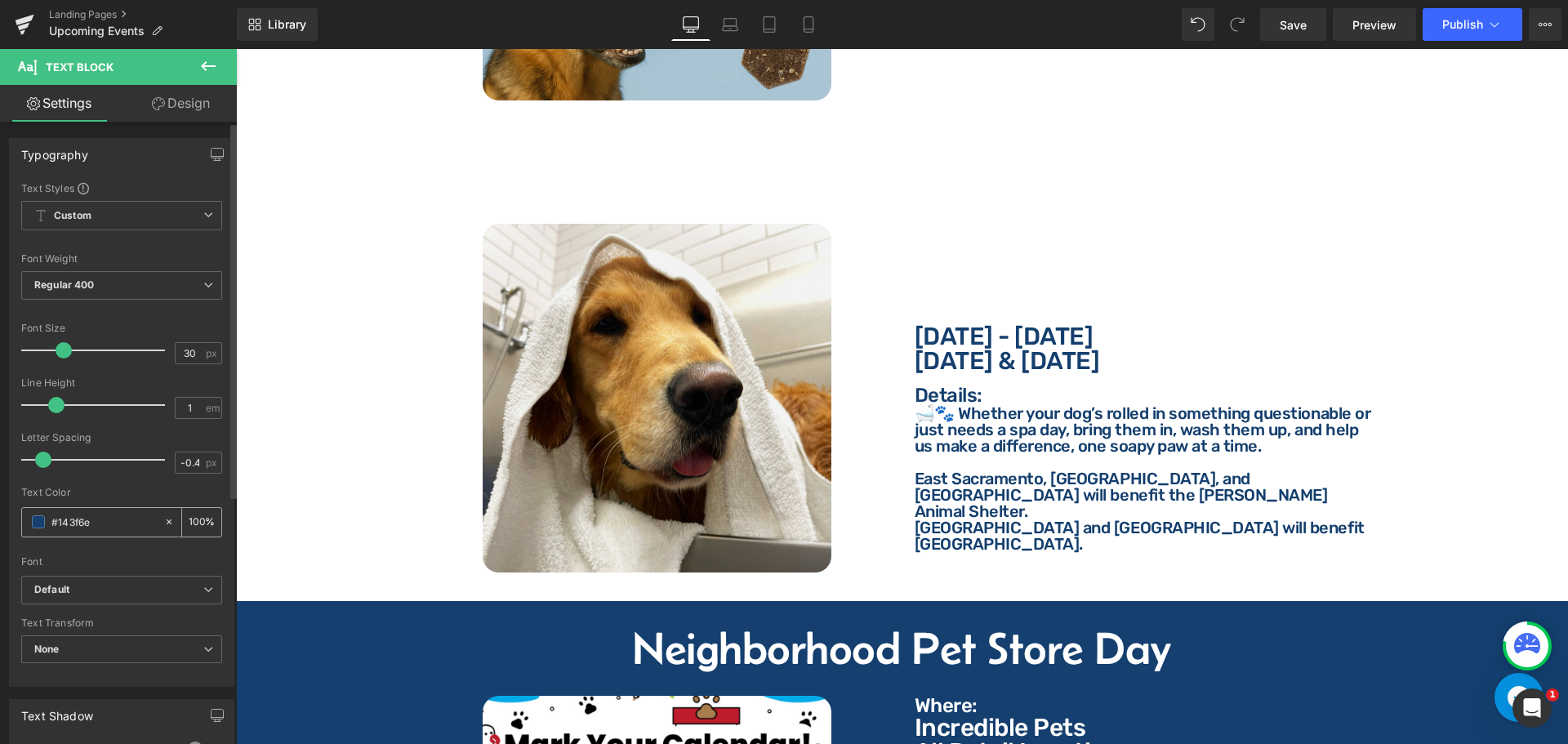
paste input "ffffff"
type input "ffffff"
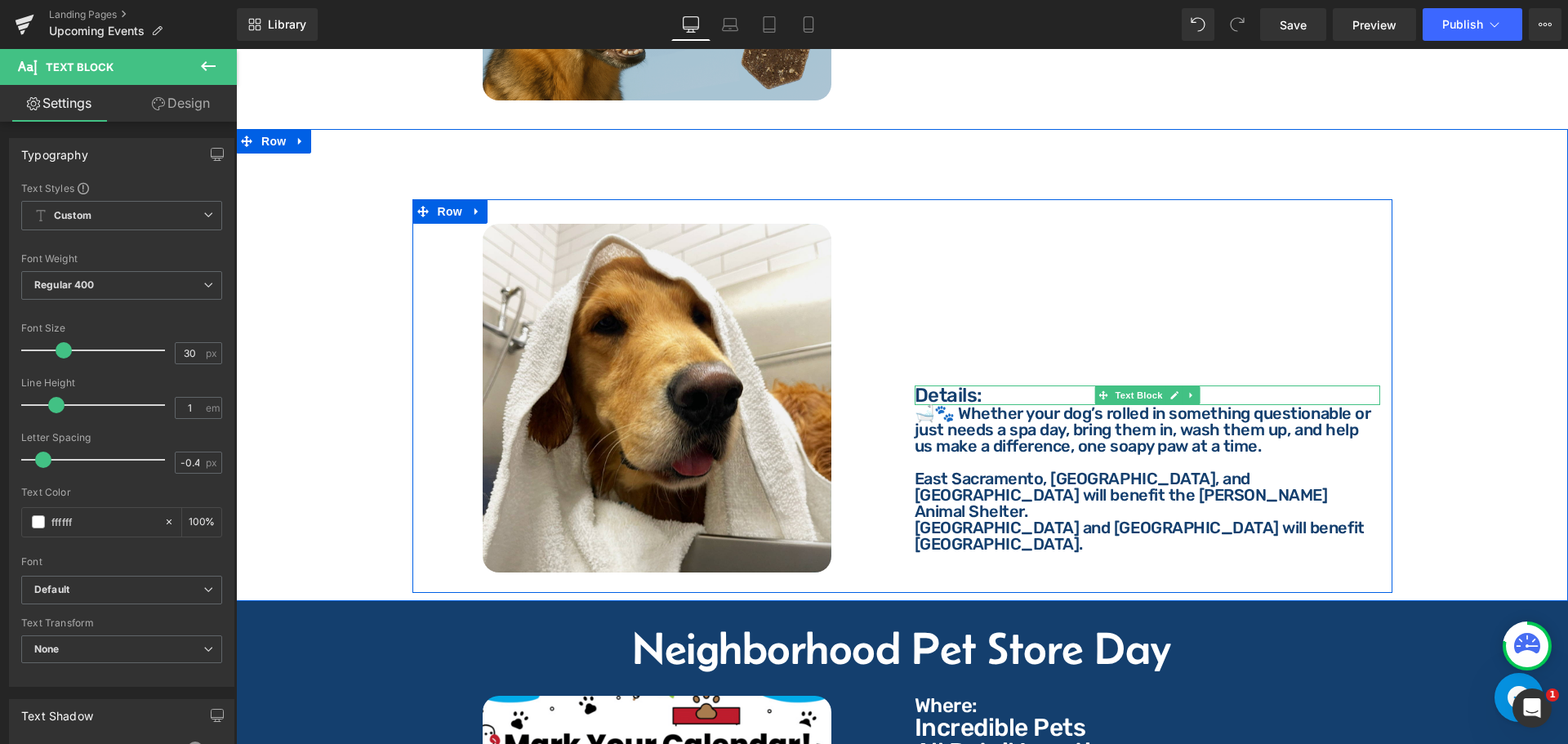
click at [953, 386] on div at bounding box center [1147, 388] width 466 height 4
click at [950, 386] on p "Details:" at bounding box center [1147, 395] width 466 height 20
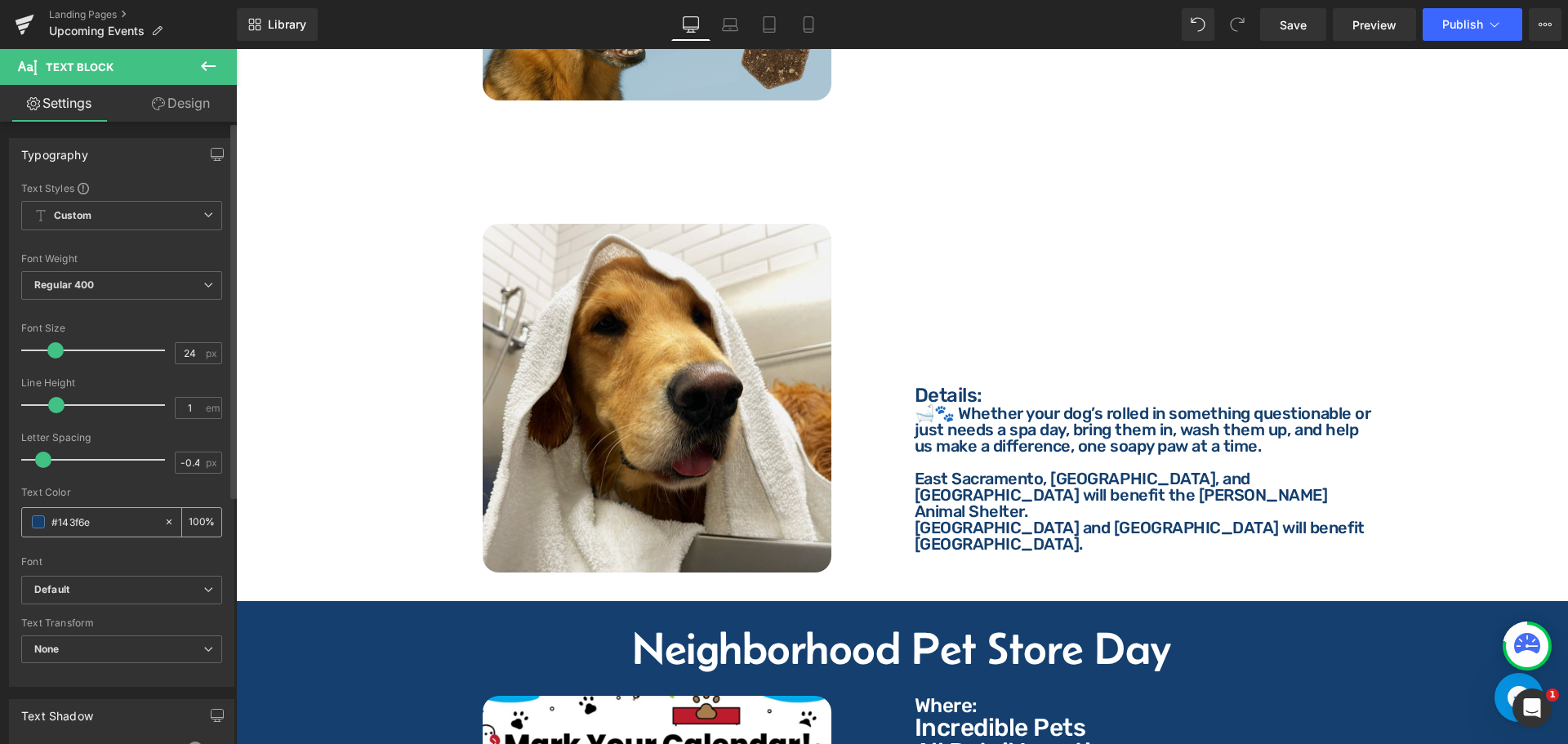
click at [108, 520] on input "#143f6e" at bounding box center [104, 522] width 105 height 18
type input "ffffff"
click at [978, 425] on p "🛁🐾 Whether your dog’s rolled in something questionable or just needs a spa day,…" at bounding box center [1147, 430] width 466 height 49
click at [990, 432] on p "🛁🐾 Whether your dog’s rolled in something questionable or just needs a spa day,…" at bounding box center [1147, 430] width 466 height 49
click at [101, 515] on input "#143f6e" at bounding box center [104, 522] width 105 height 18
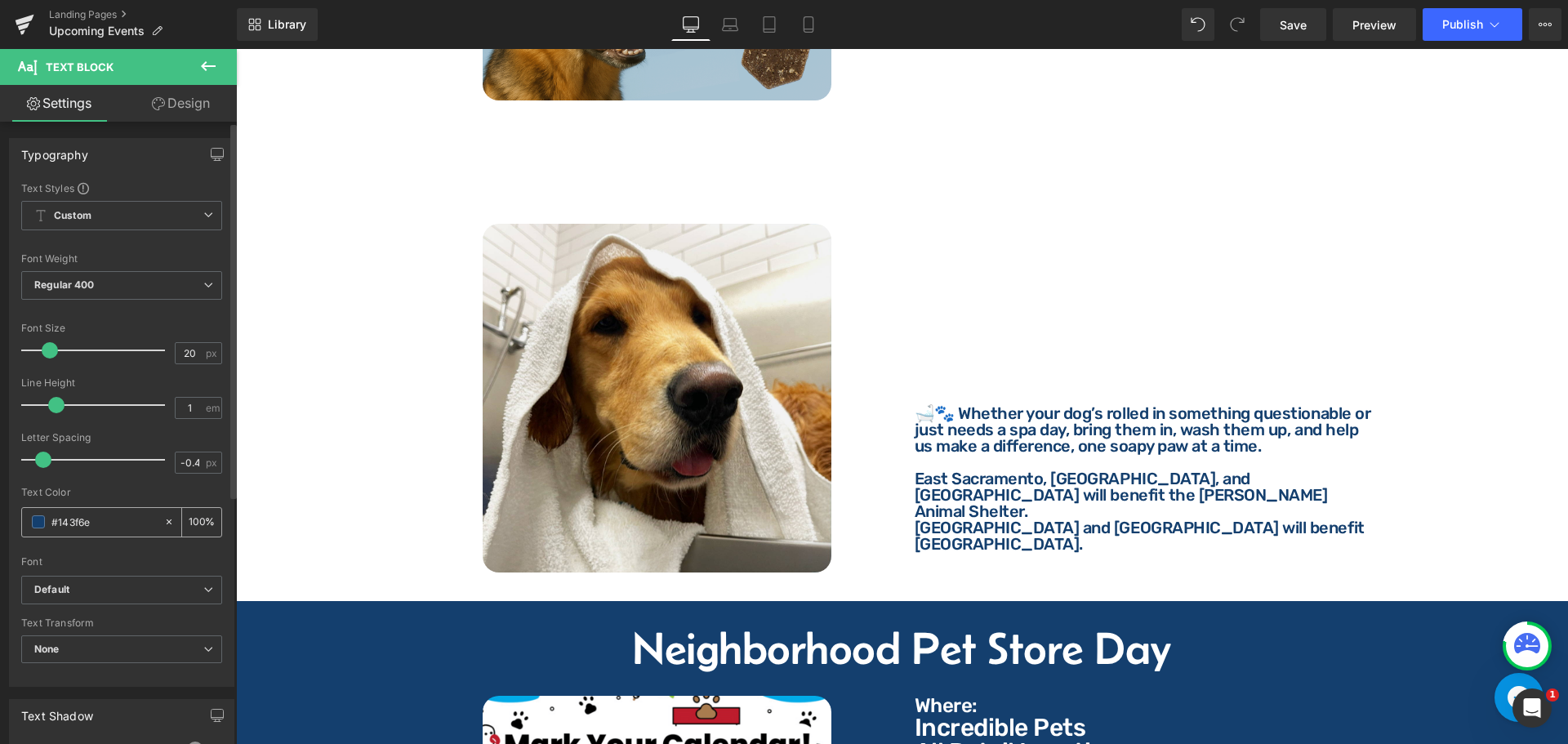
type input "f"
click at [311, 154] on h2 "Dog Wash For A Cause" at bounding box center [902, 176] width 1308 height 46
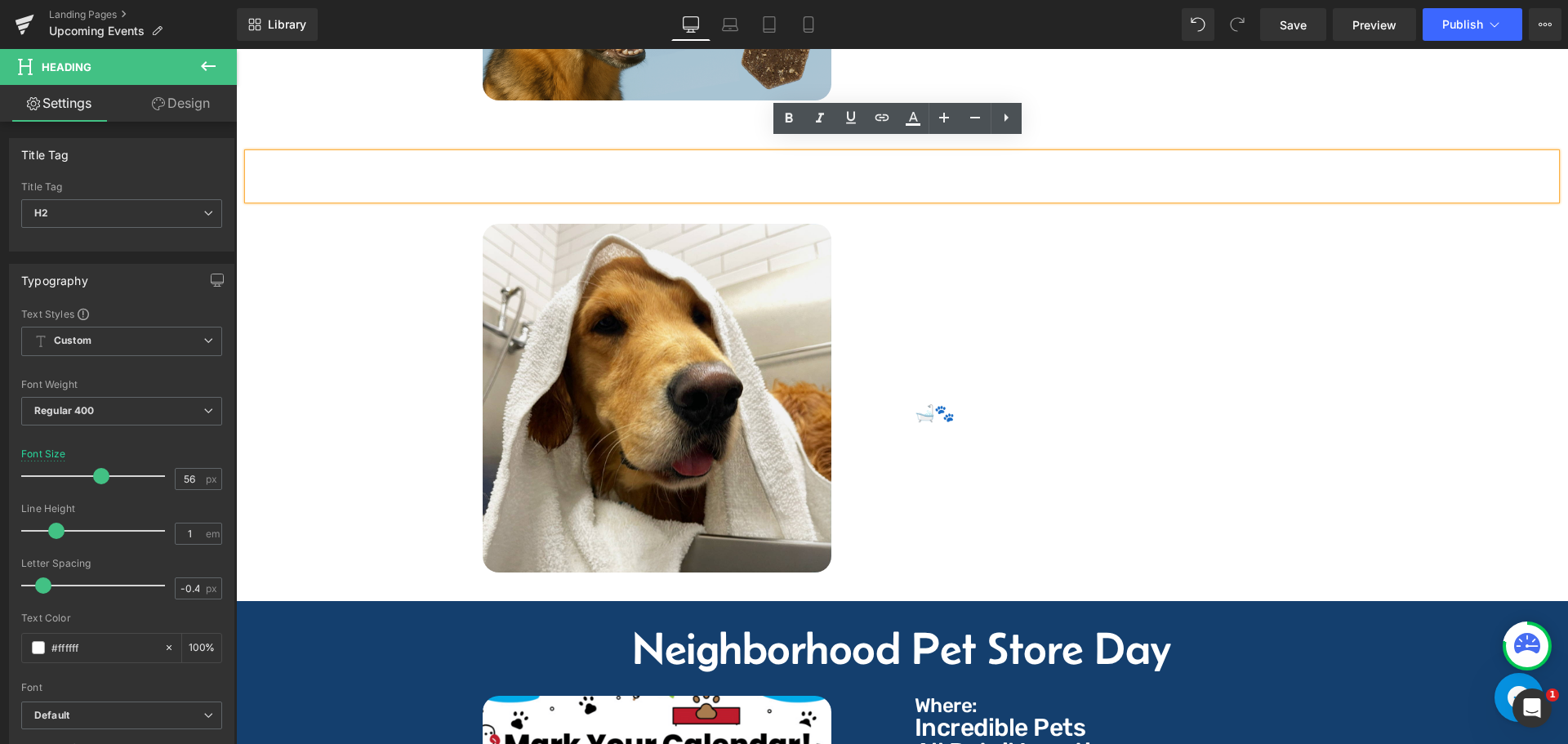
click at [266, 129] on div "Dog Wash For A Cause Heading Image Where: Text Block Where: Text Block Incredib…" at bounding box center [901, 365] width 1332 height 473
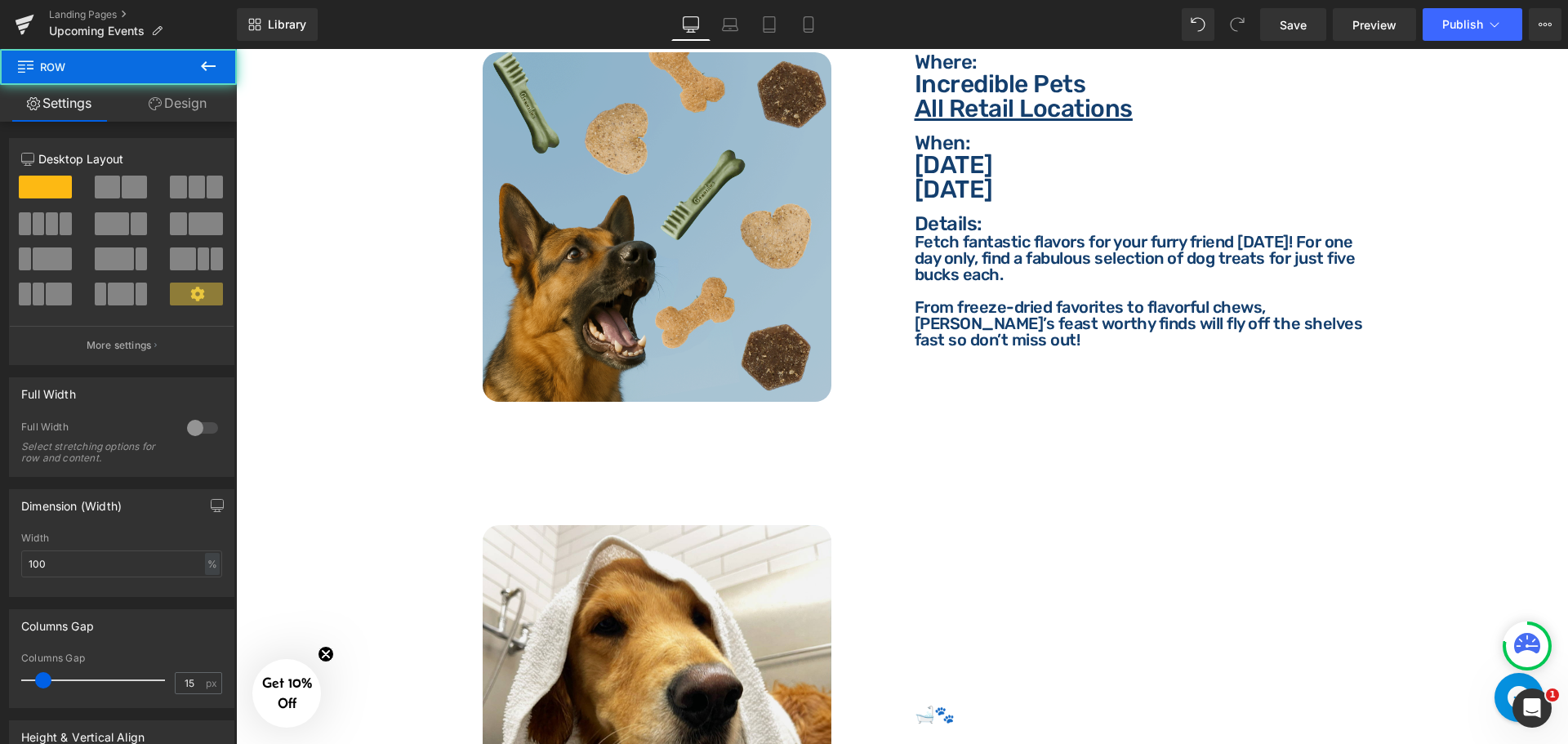
scroll to position [2660, 0]
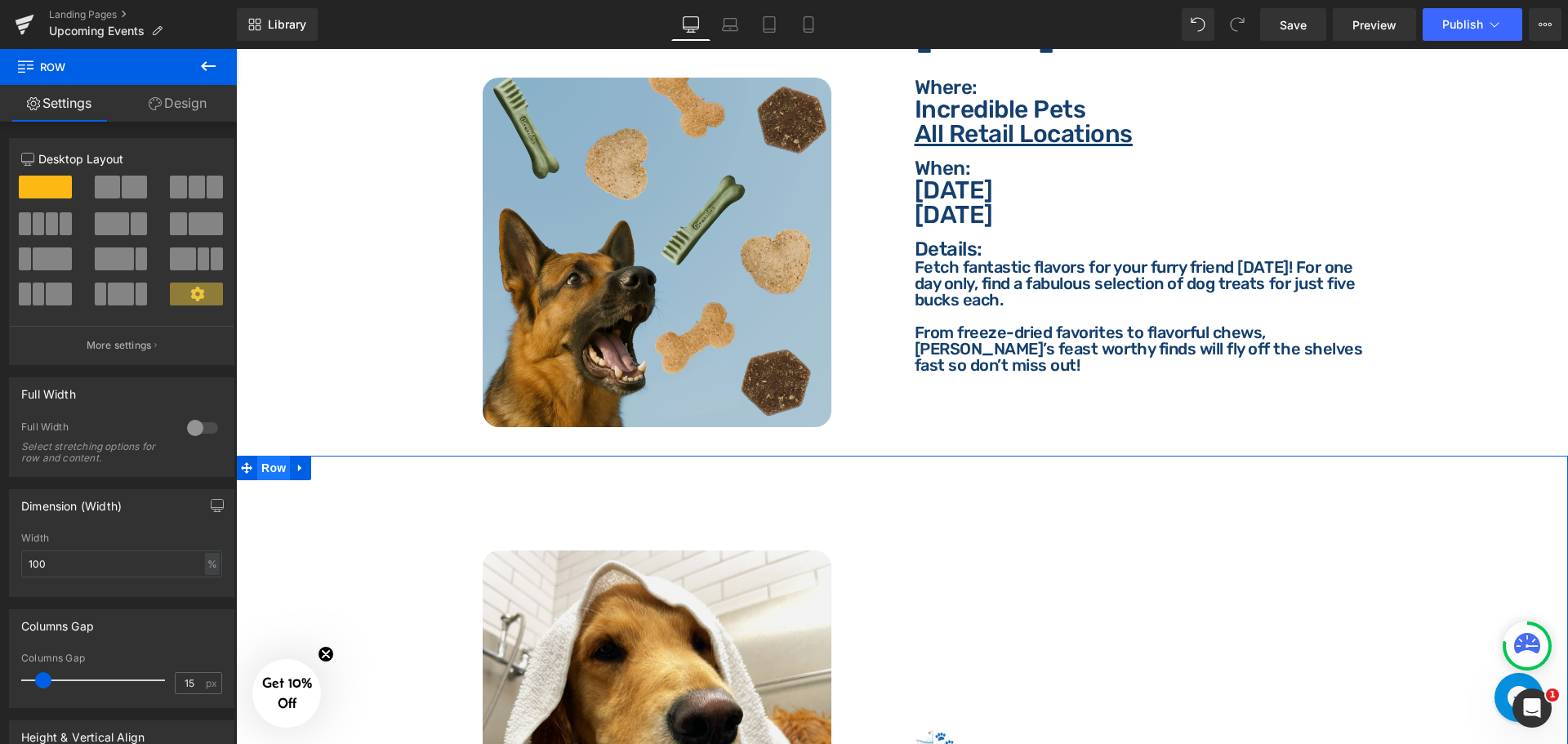
click at [263, 456] on span "Row" at bounding box center [273, 468] width 32 height 24
click at [196, 100] on link "Design" at bounding box center [177, 104] width 118 height 37
click at [0, 0] on div "Background" at bounding box center [0, 0] width 0 height 0
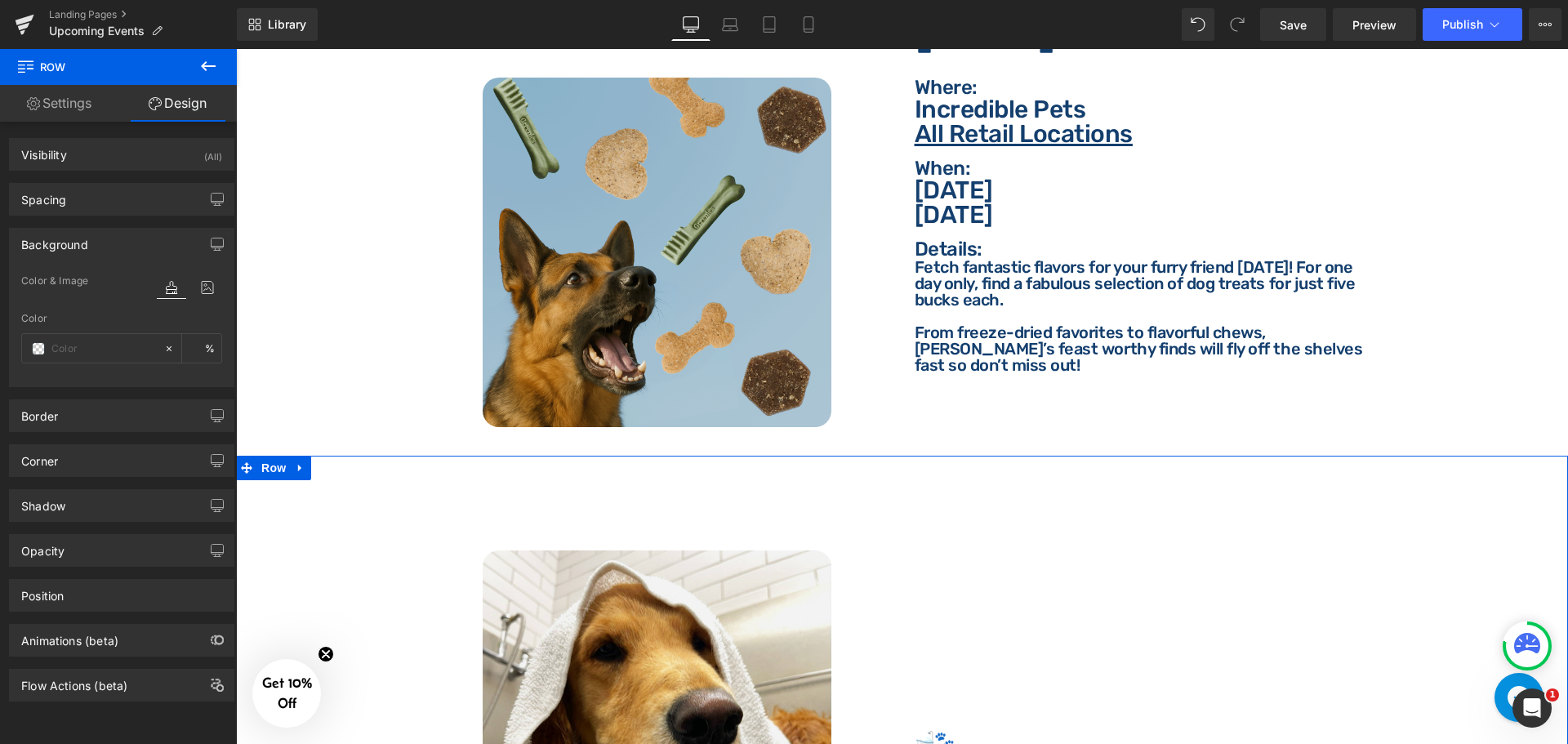
type input "transparent"
type input "0"
click at [110, 349] on input "transparent" at bounding box center [104, 349] width 105 height 18
paste input "#143f6e"
type input "#143f6e"
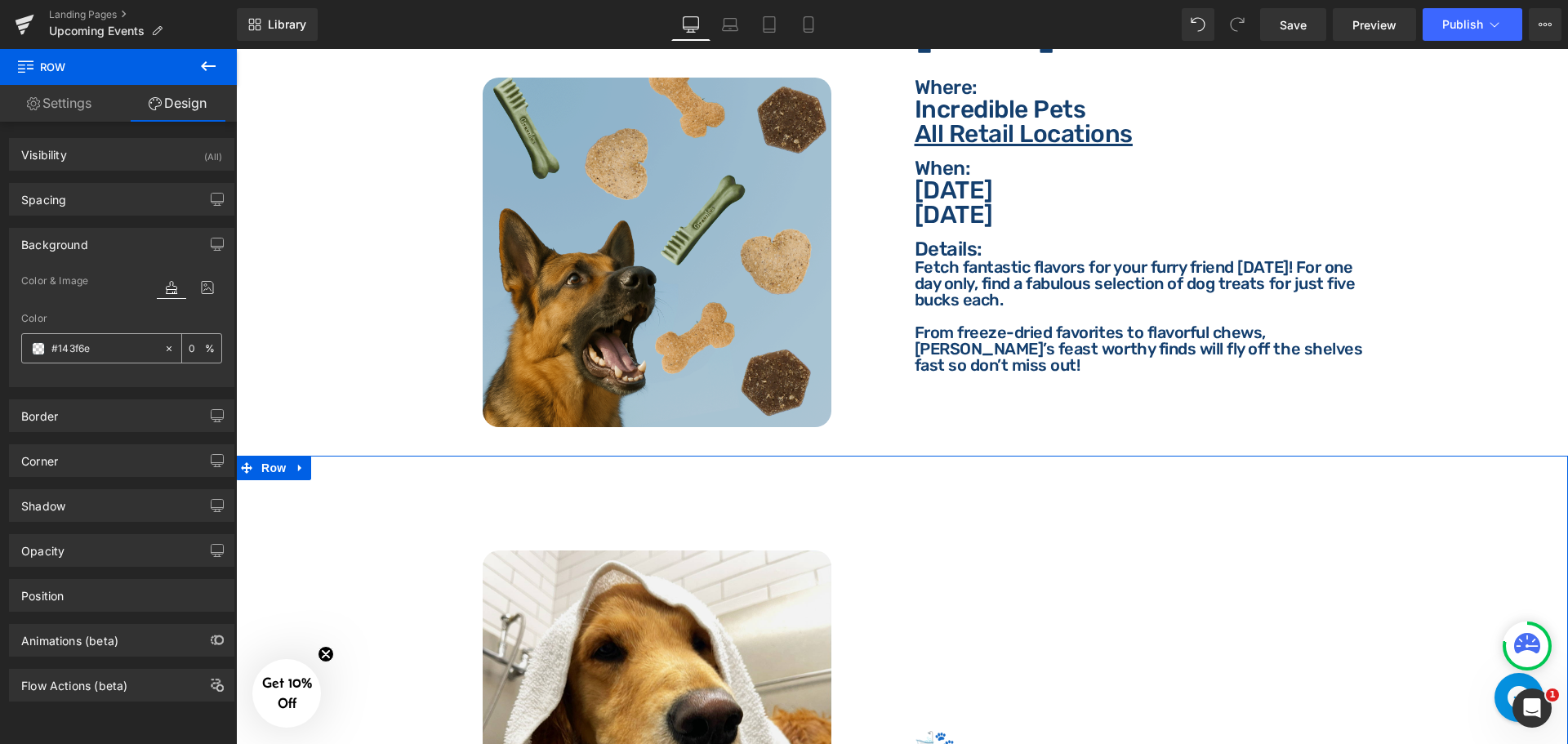
type input "100"
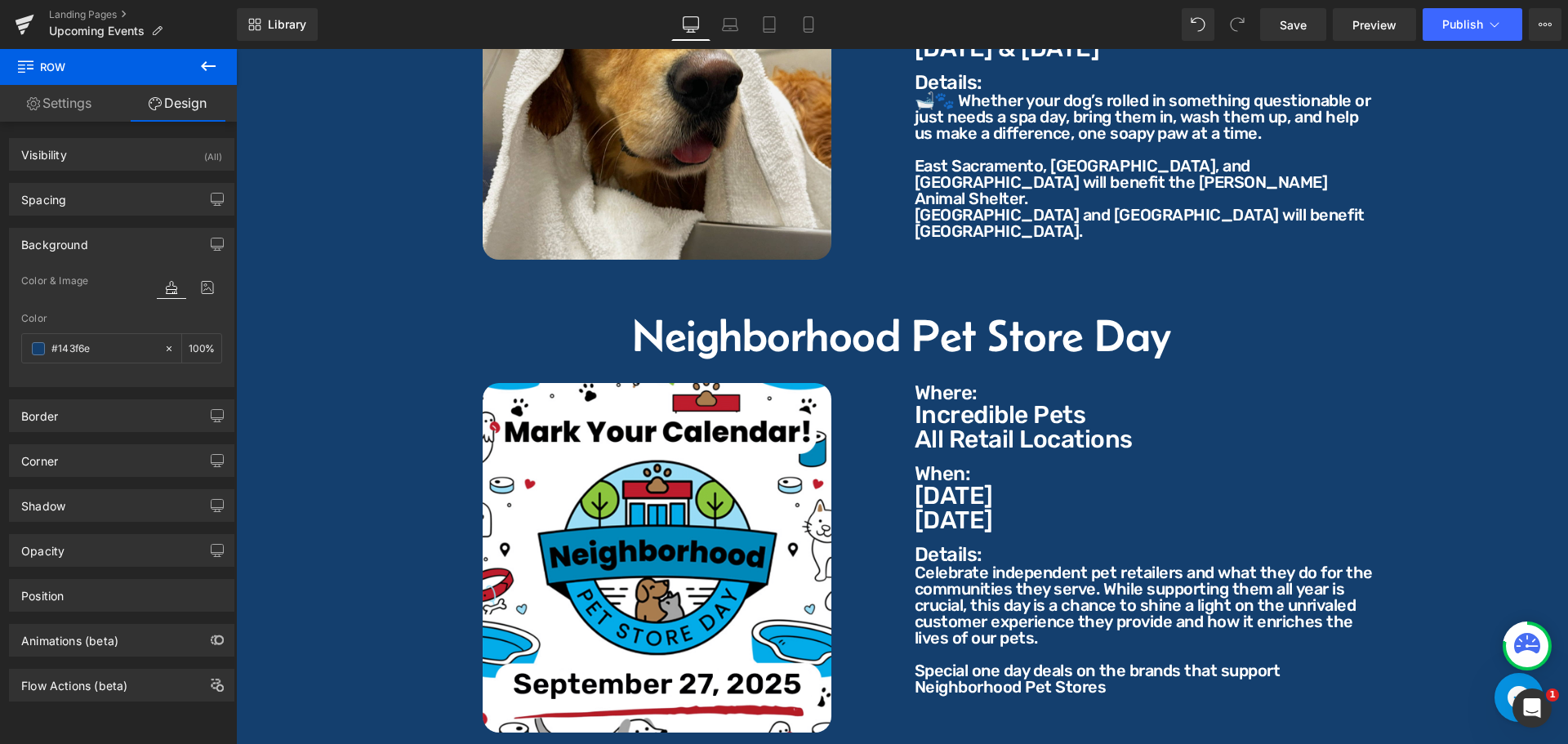
scroll to position [3395, 0]
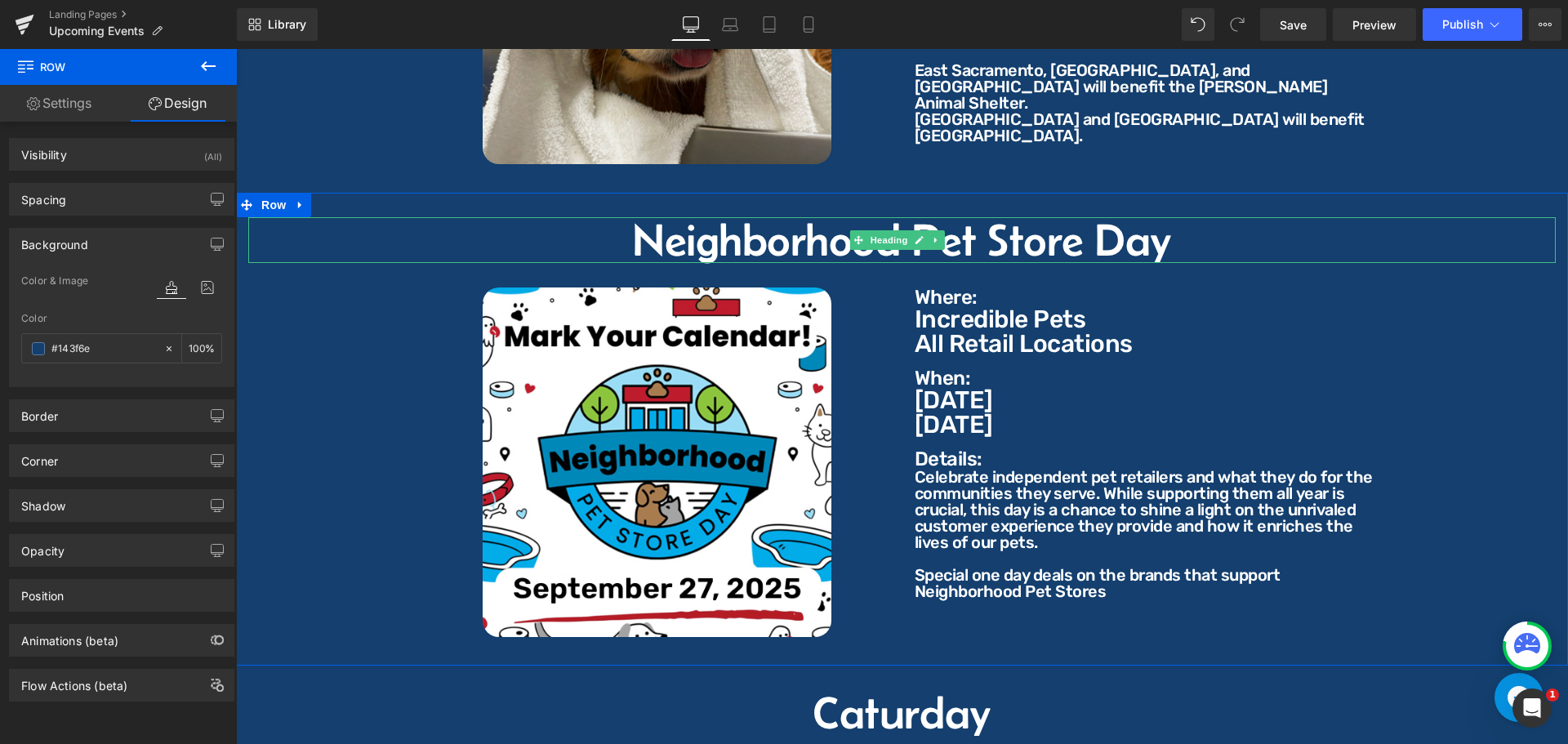
click at [742, 227] on h2 "Neighborhood Pet Store Day" at bounding box center [902, 240] width 1308 height 46
click at [836, 224] on h2 "Neighborhood Pet Store Day" at bounding box center [902, 240] width 1308 height 46
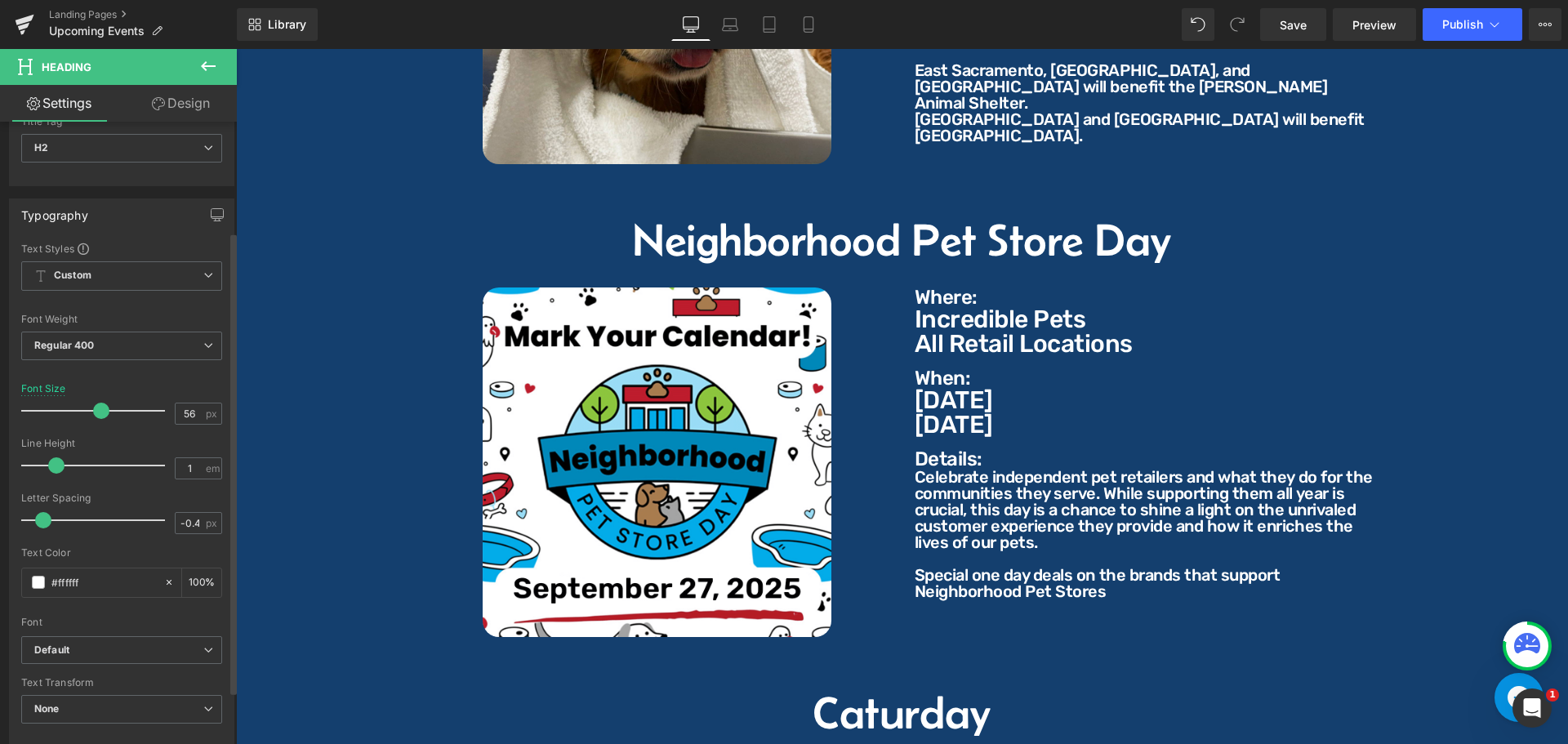
scroll to position [163, 0]
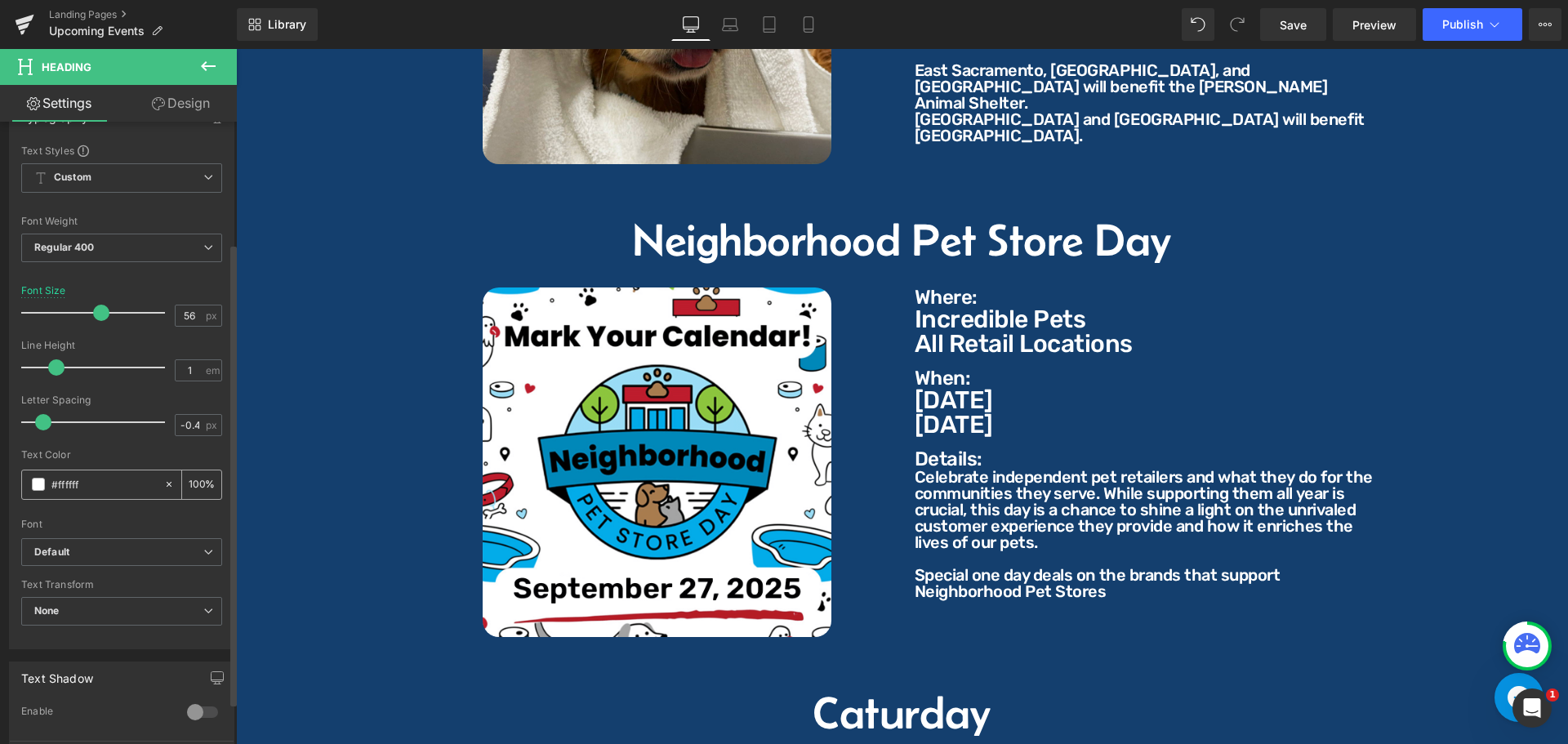
click at [111, 478] on input "#ffffff" at bounding box center [104, 485] width 105 height 18
type input "#143f6e"
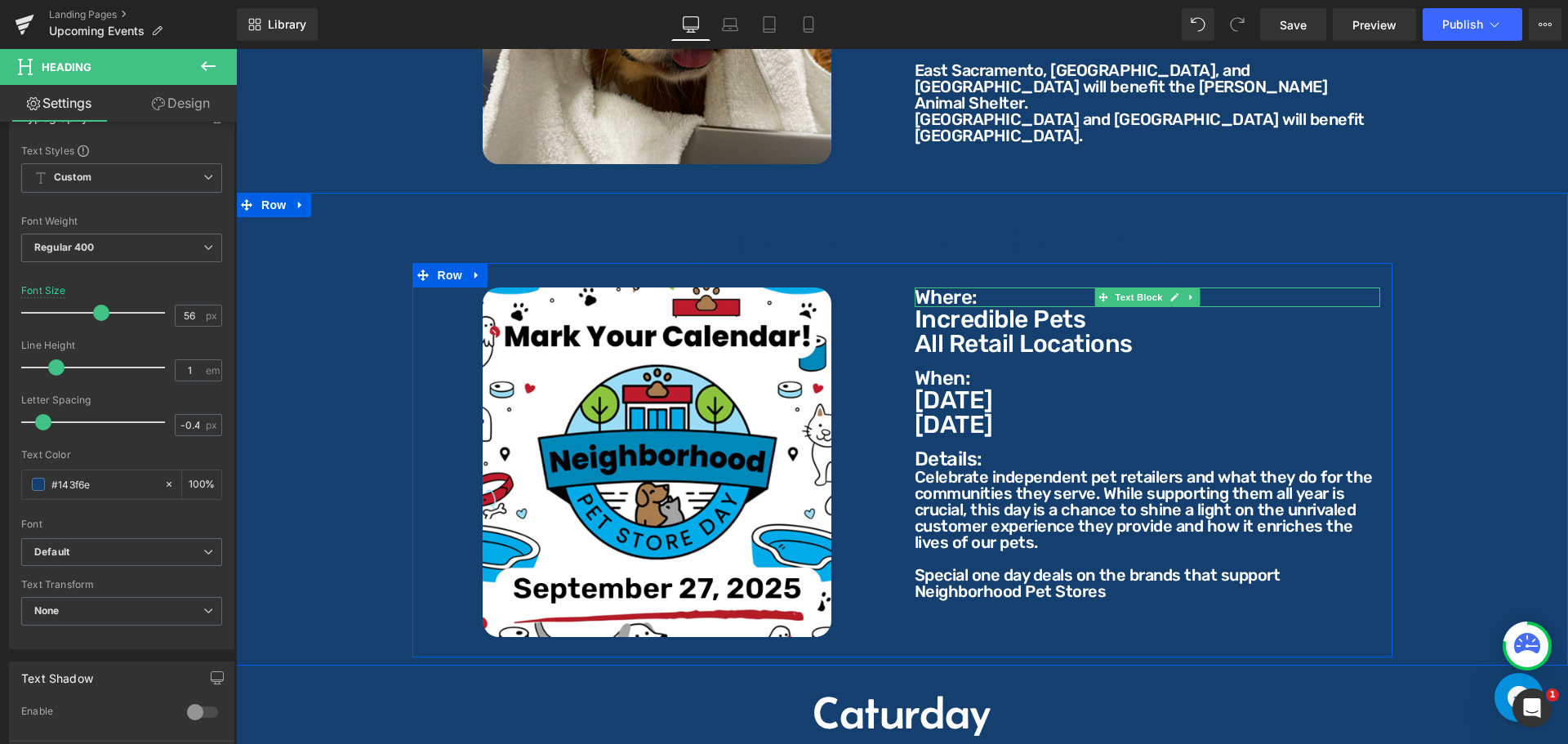
click at [959, 288] on p "Where:" at bounding box center [1147, 298] width 466 height 20
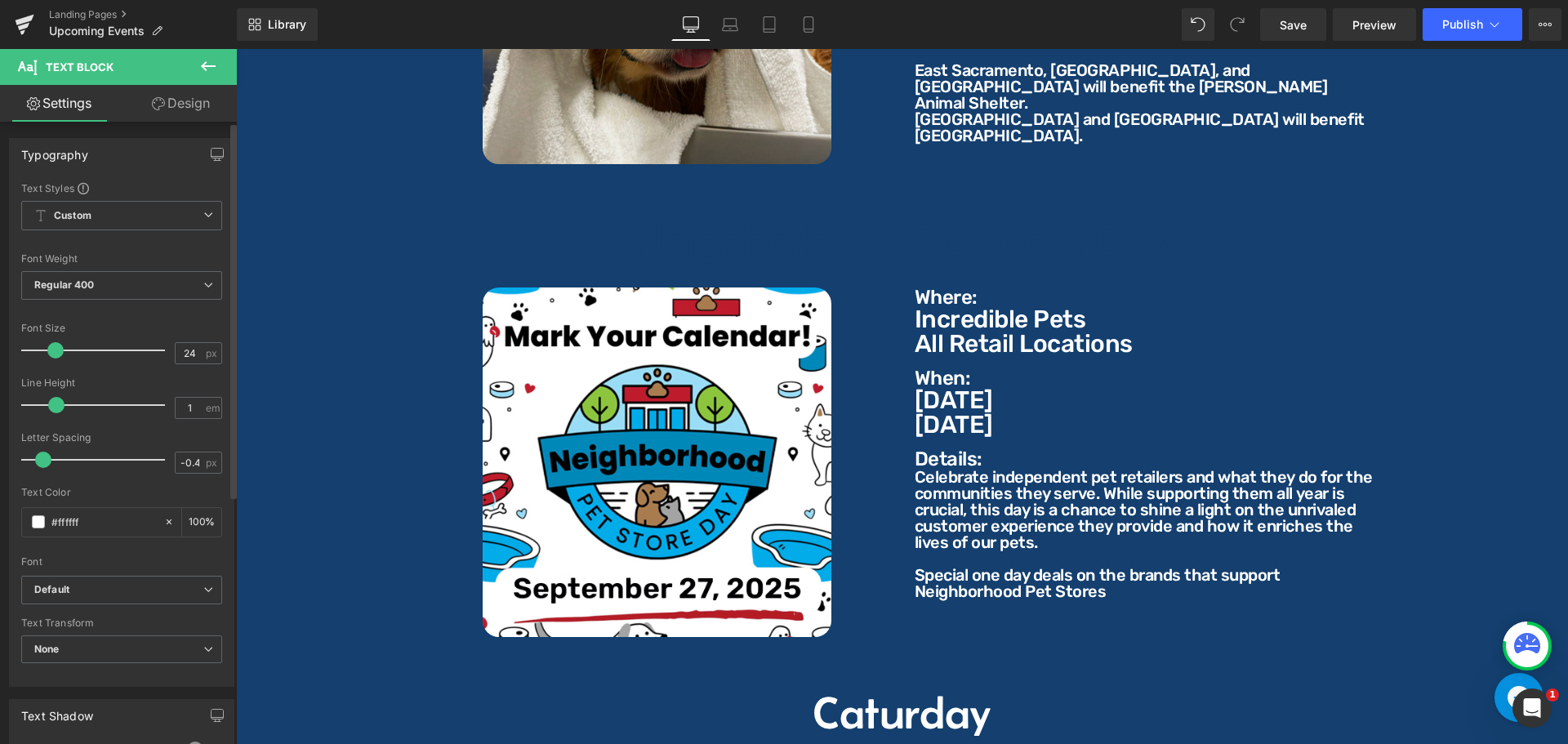
click at [120, 482] on div at bounding box center [121, 481] width 201 height 11
click at [101, 521] on input "#ffffff" at bounding box center [104, 522] width 105 height 18
paste input "143f6e"
type input "#143f6e"
click at [978, 308] on p "Incredible Pets" at bounding box center [1147, 319] width 466 height 24
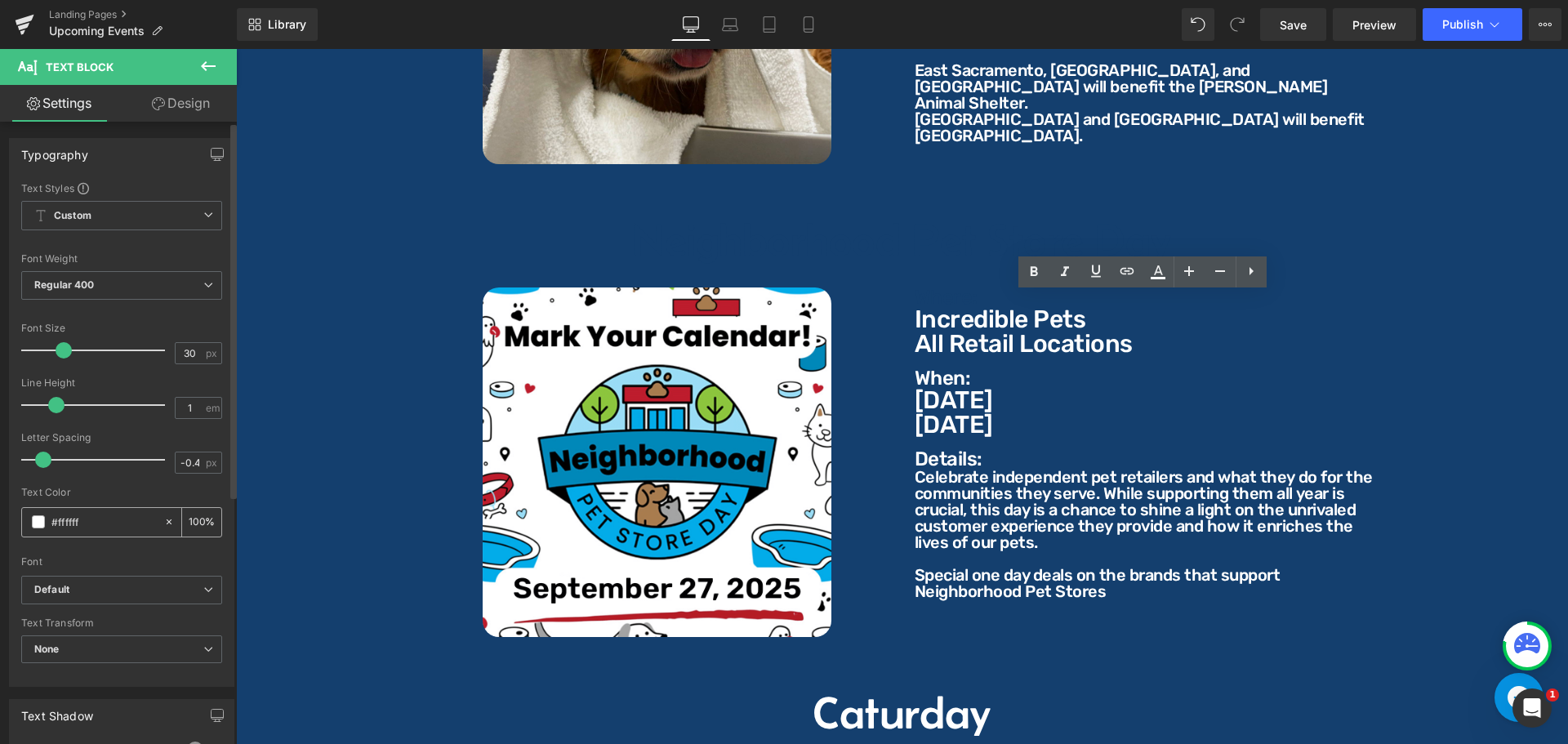
click at [104, 525] on input "#ffffff" at bounding box center [104, 522] width 105 height 18
paste input "143f6e"
type input "#143f6e"
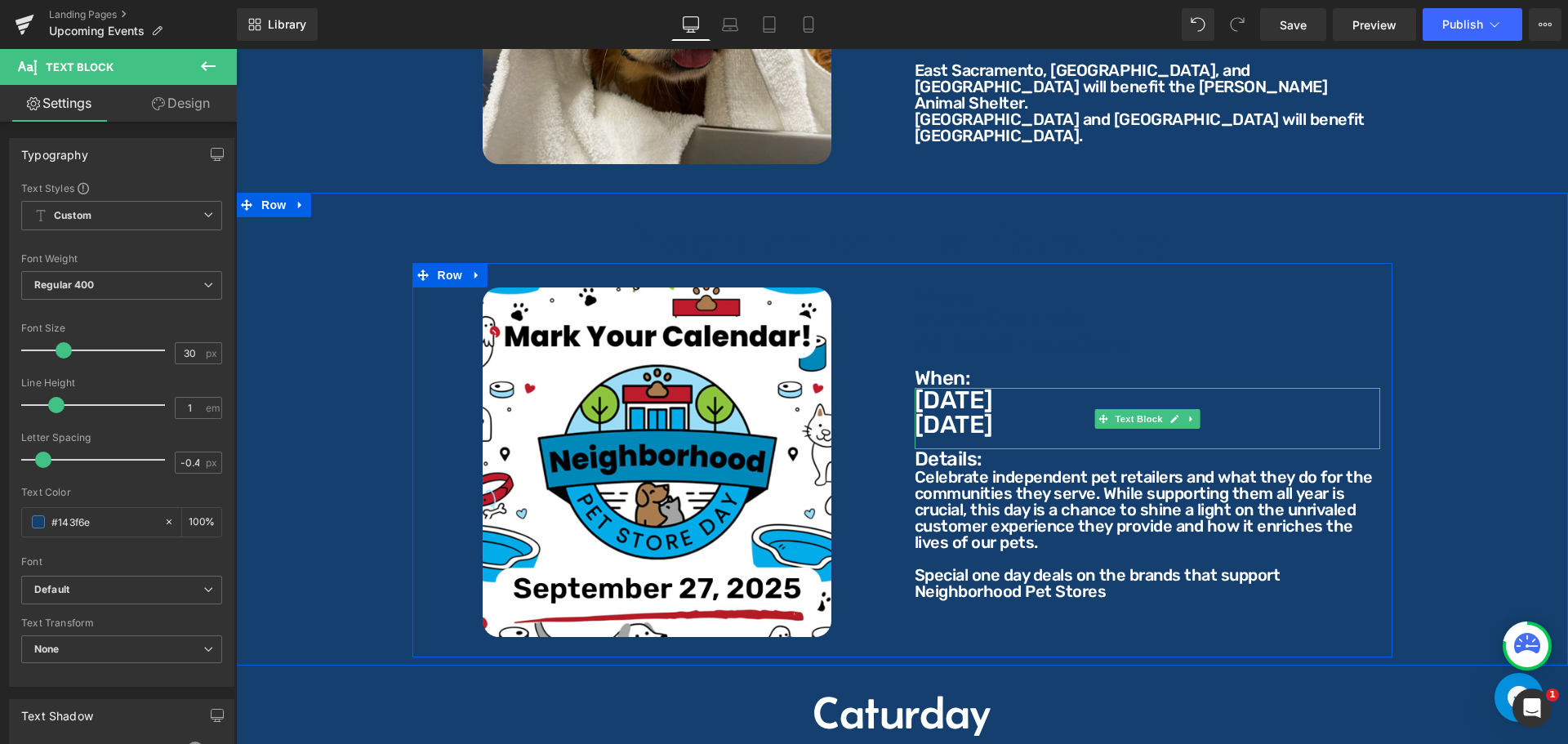
click at [940, 368] on p "When:" at bounding box center [1147, 378] width 466 height 20
click at [106, 528] on input "#ffffff" at bounding box center [104, 522] width 105 height 18
type input "#143f6e"
click at [970, 412] on p "[DATE]" at bounding box center [1147, 424] width 466 height 24
click at [100, 525] on input "#ffffff" at bounding box center [104, 522] width 105 height 18
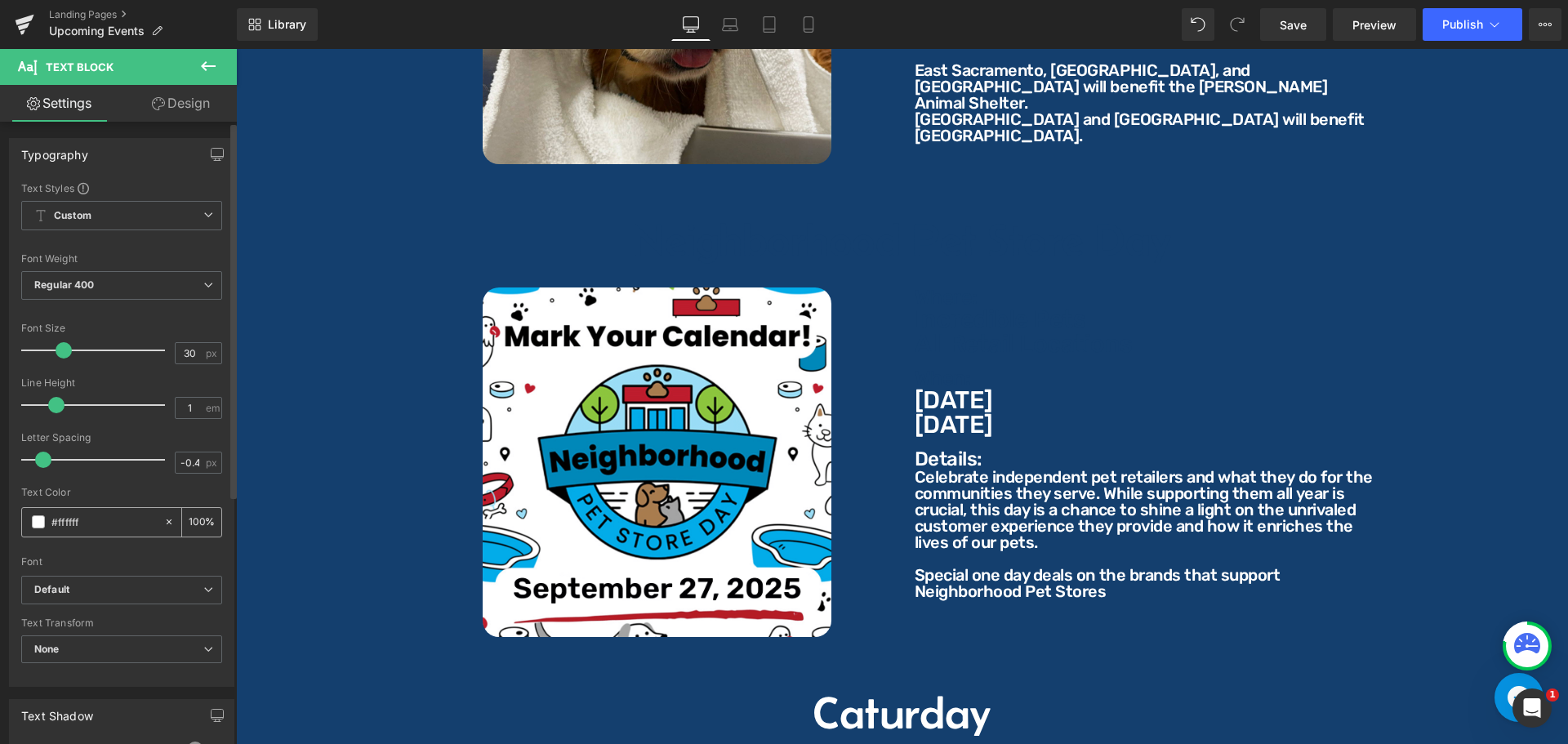
paste input "143f6e"
type input "#143f6e"
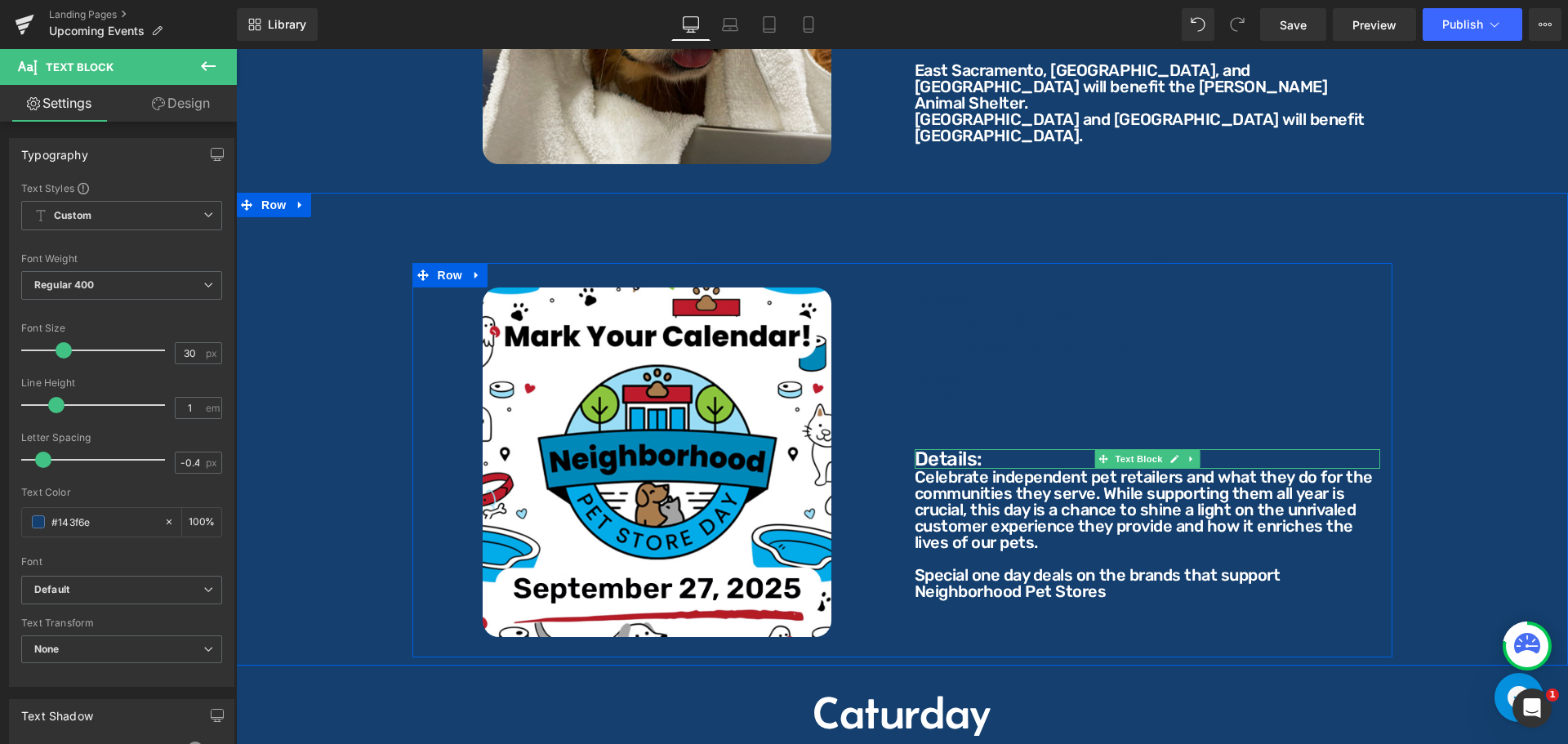
click at [962, 449] on p "Details:" at bounding box center [1147, 459] width 466 height 20
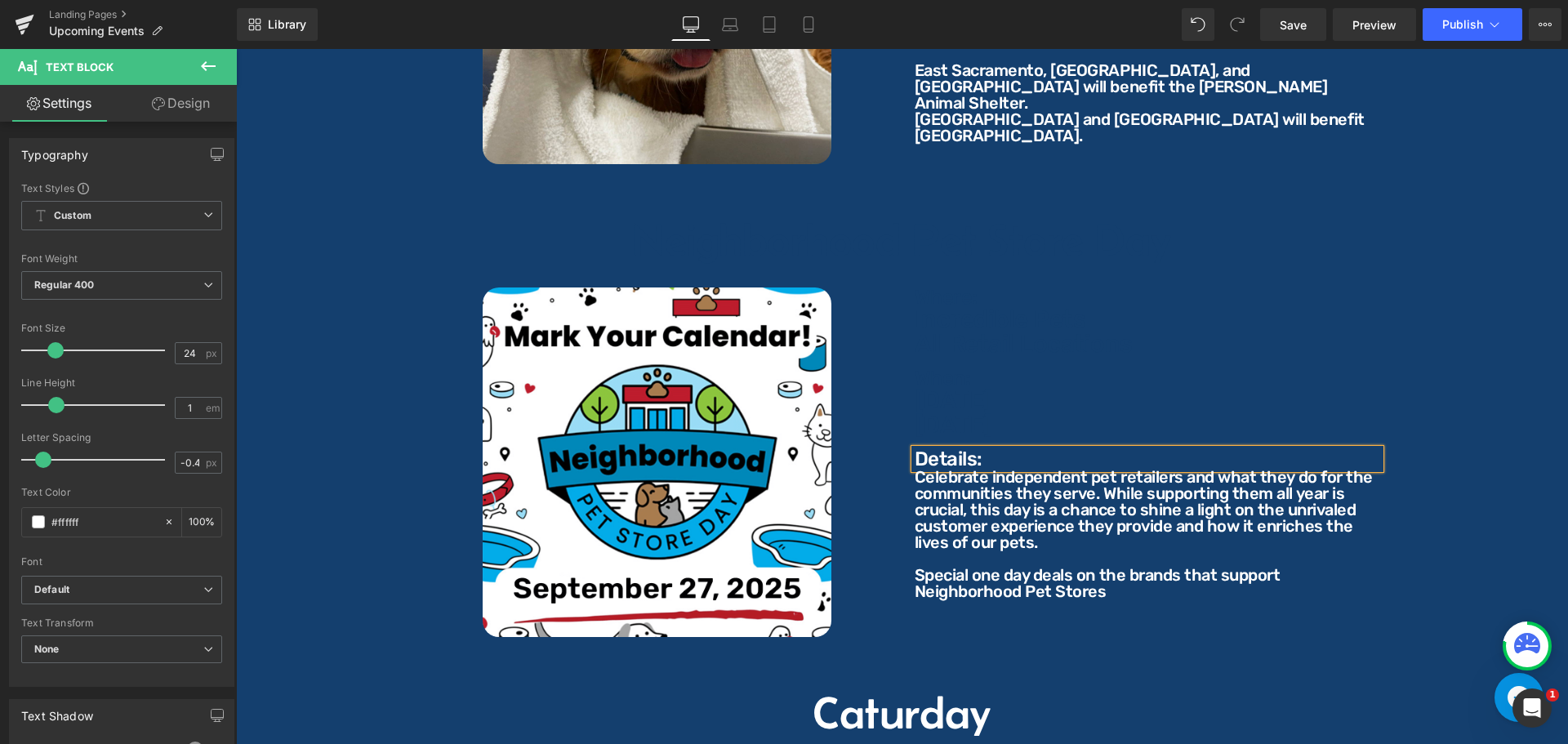
click at [111, 525] on input "#ffffff" at bounding box center [104, 522] width 105 height 18
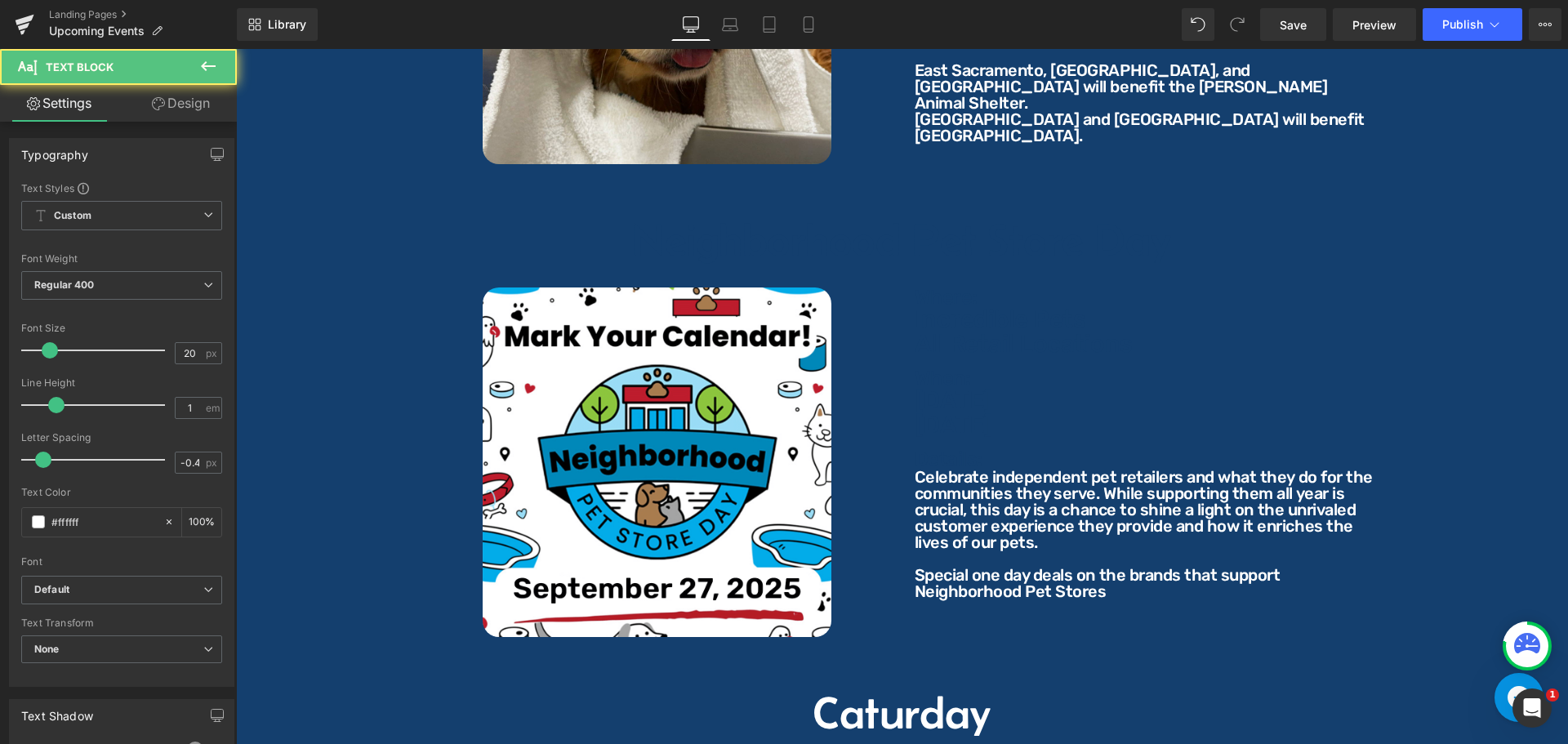
click at [985, 479] on p "Celebrate independent pet retailers and what they do for the communities they s…" at bounding box center [1147, 509] width 466 height 81
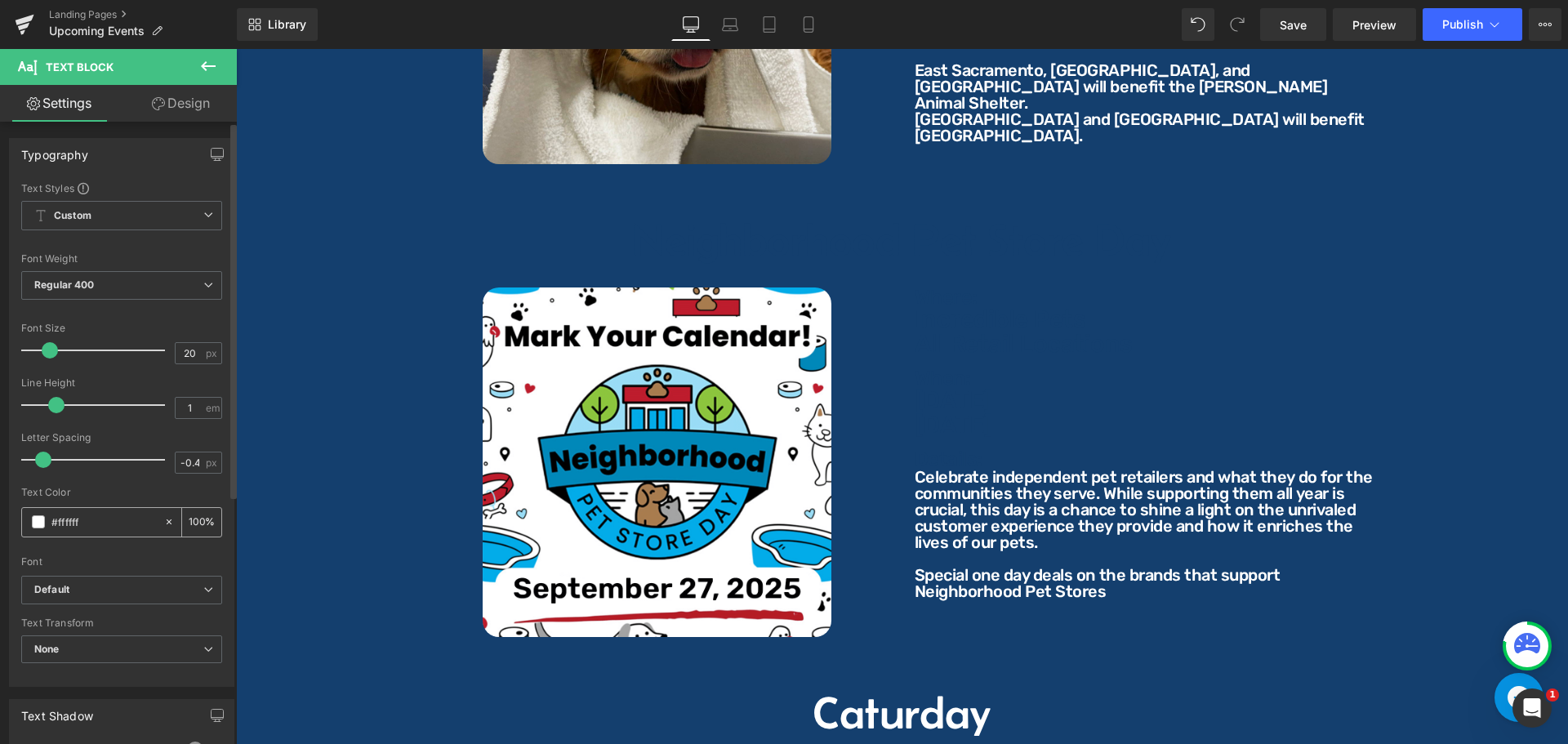
click at [100, 510] on div "#ffffff" at bounding box center [93, 522] width 141 height 28
click at [106, 518] on input "#ffffff" at bounding box center [104, 522] width 105 height 18
paste input "143f6e"
type input "#143f6e"
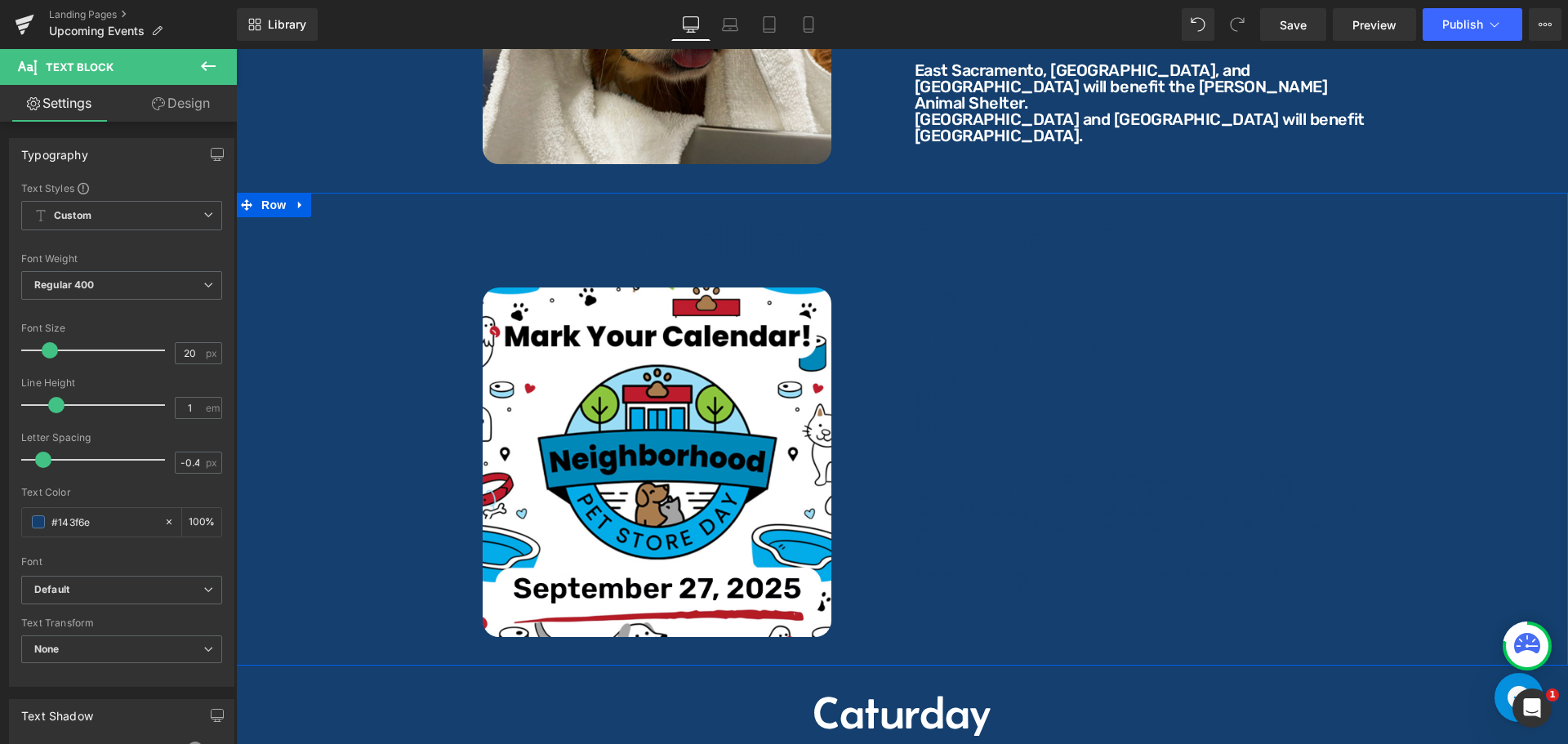
click at [313, 300] on div "Neighborhood Pet Store Day Heading Image Where: Text Block Where: Text Block In…" at bounding box center [901, 438] width 1332 height 441
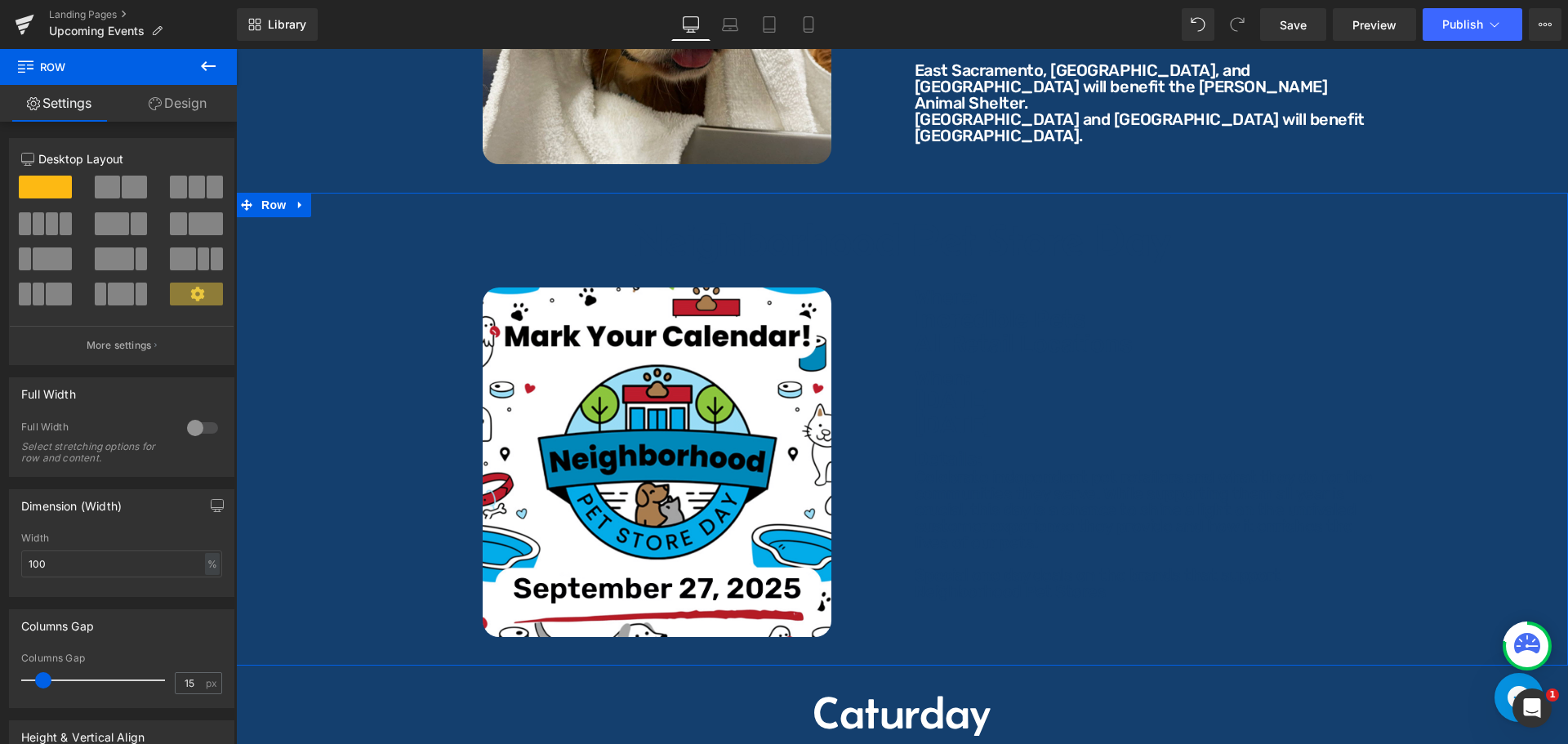
drag, startPoint x: 180, startPoint y: 107, endPoint x: 102, endPoint y: 248, distance: 161.1
click at [180, 107] on link "Design" at bounding box center [177, 104] width 118 height 37
click at [0, 0] on div "Background" at bounding box center [0, 0] width 0 height 0
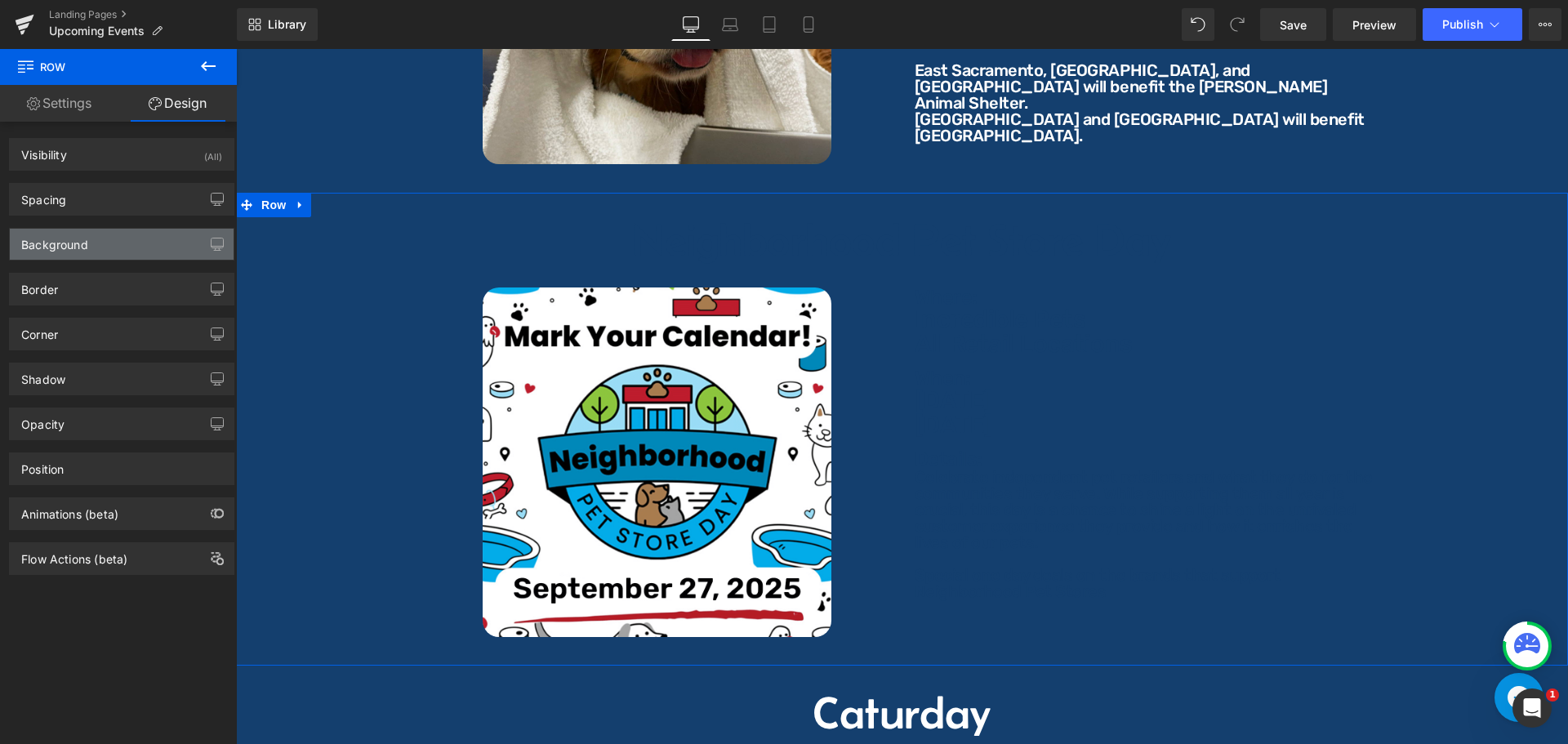
type input "#143f6e"
type input "100"
click at [102, 248] on div "Background" at bounding box center [121, 245] width 224 height 31
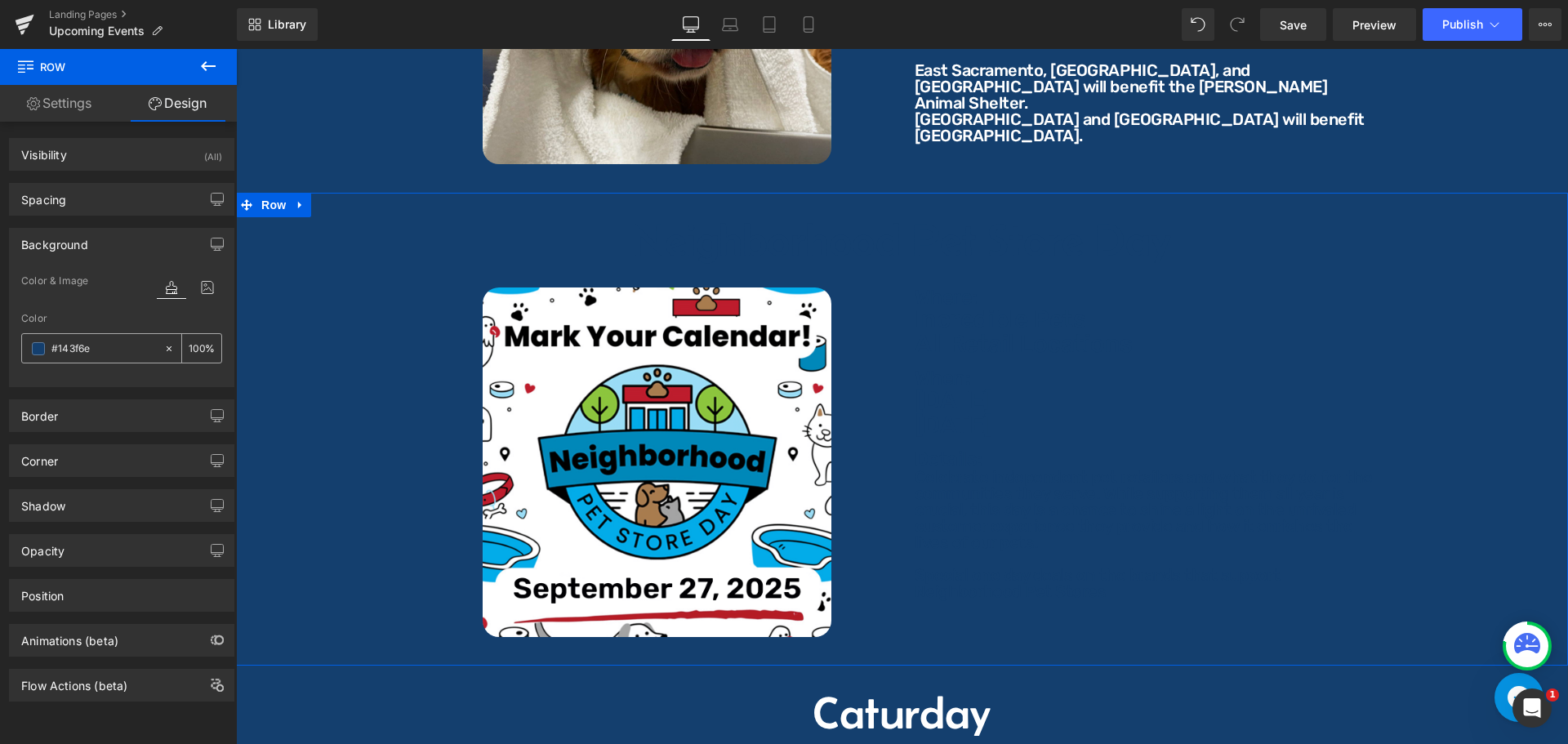
click at [109, 340] on input "#143f6e" at bounding box center [104, 349] width 105 height 18
type input "ff"
type input "0"
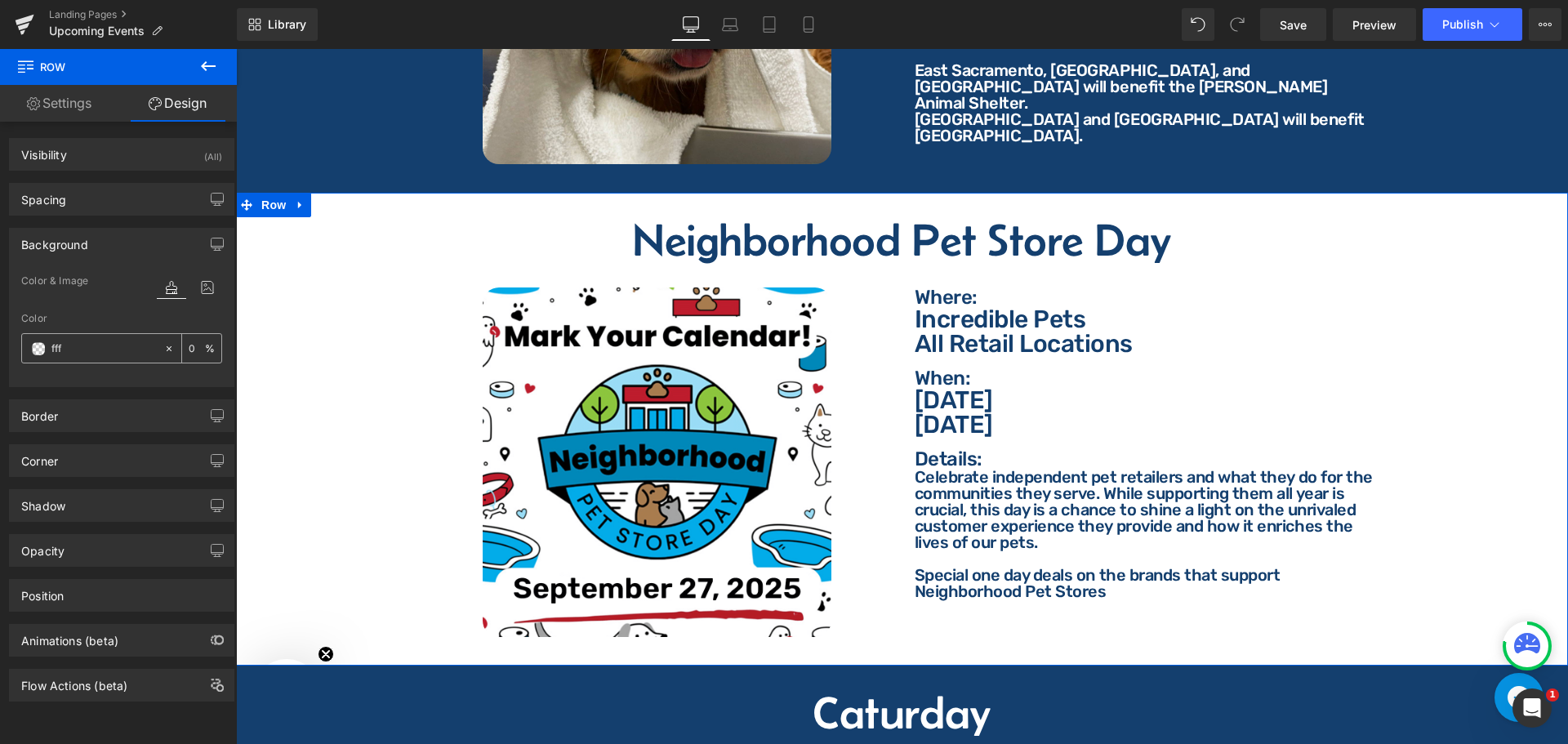
type input "ffff"
type input "100"
type input "ffffff"
type input "100"
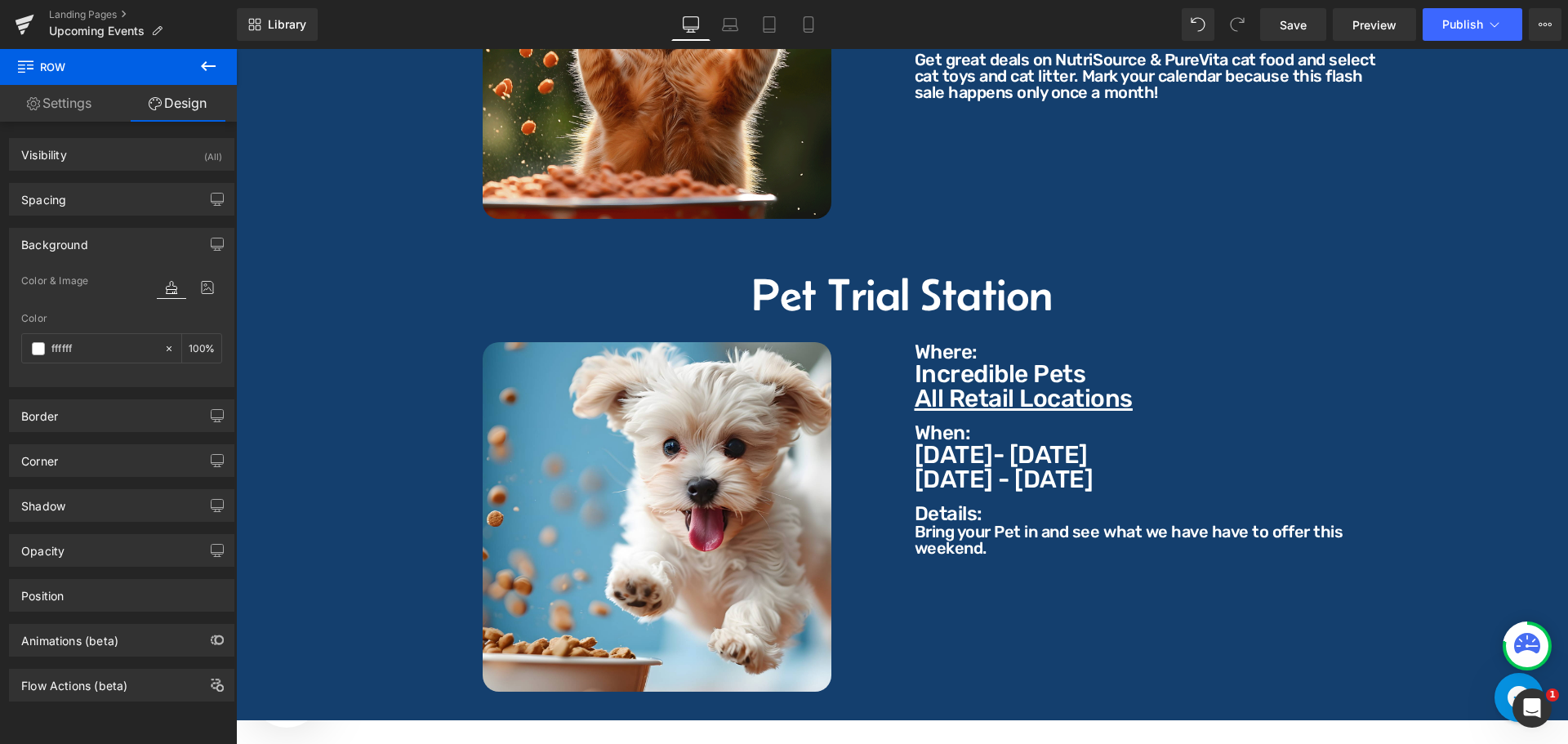
scroll to position [4376, 0]
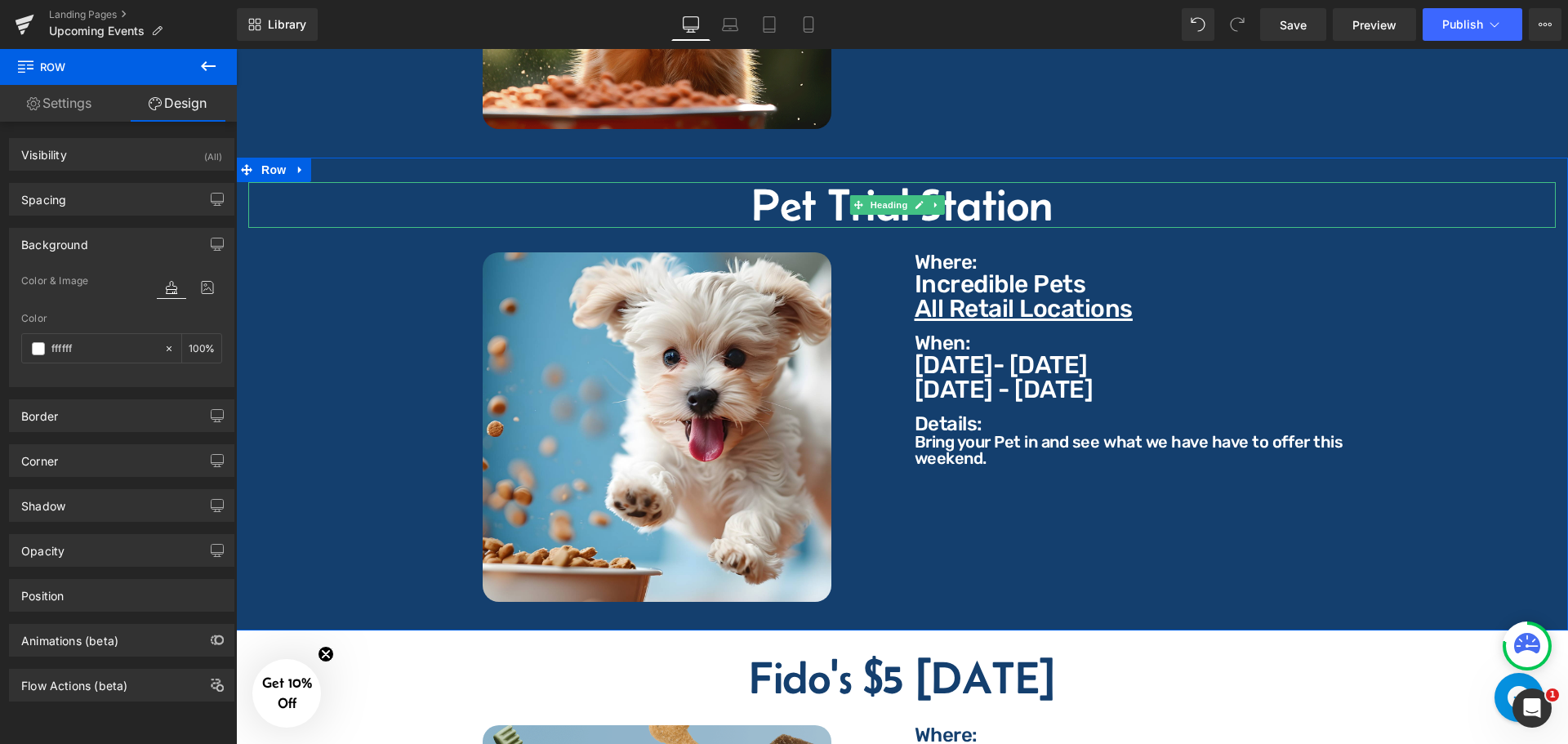
click at [843, 205] on h2 "Pet Trial Station" at bounding box center [902, 205] width 1308 height 46
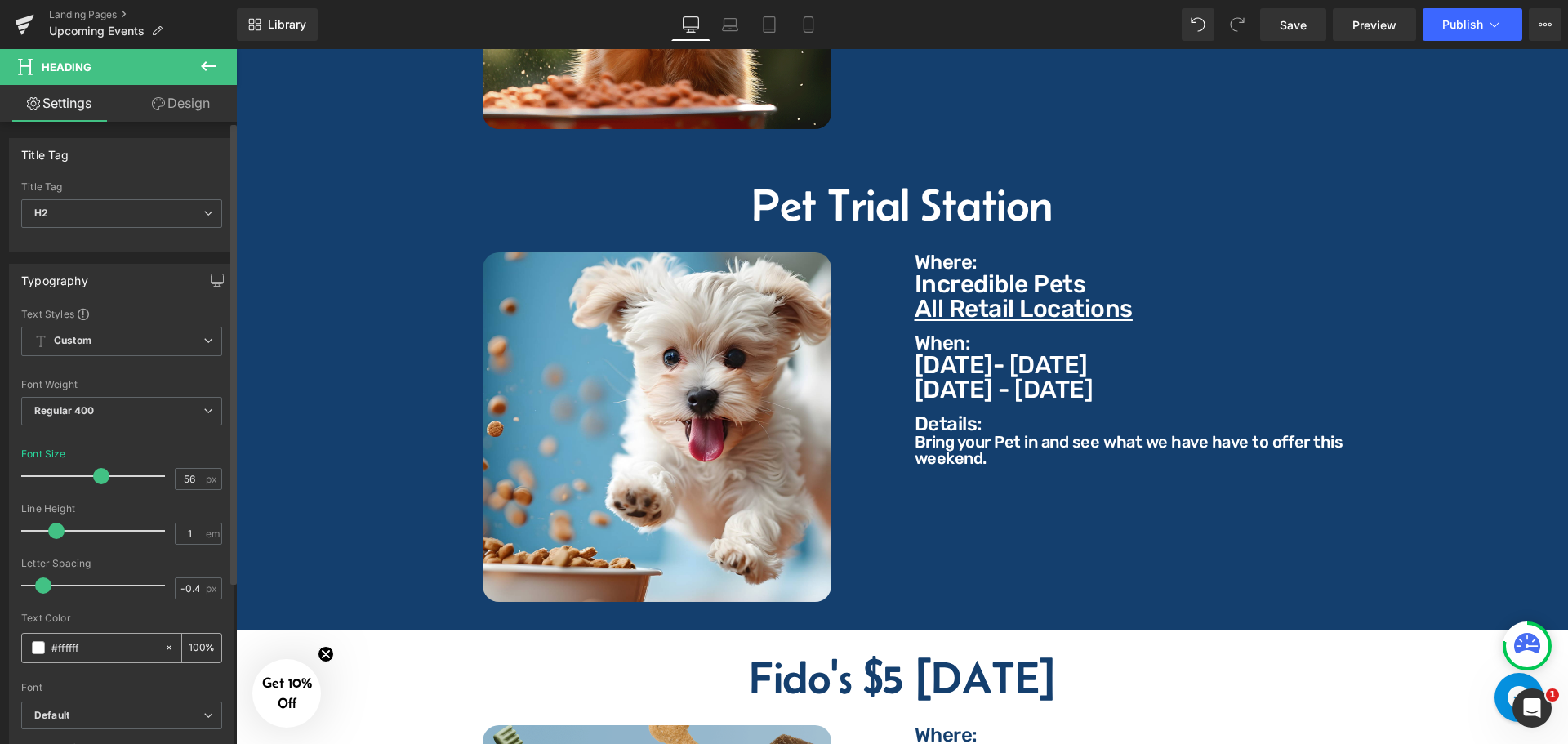
click at [123, 641] on input "#ffffff" at bounding box center [104, 647] width 105 height 18
type input "#143f6e"
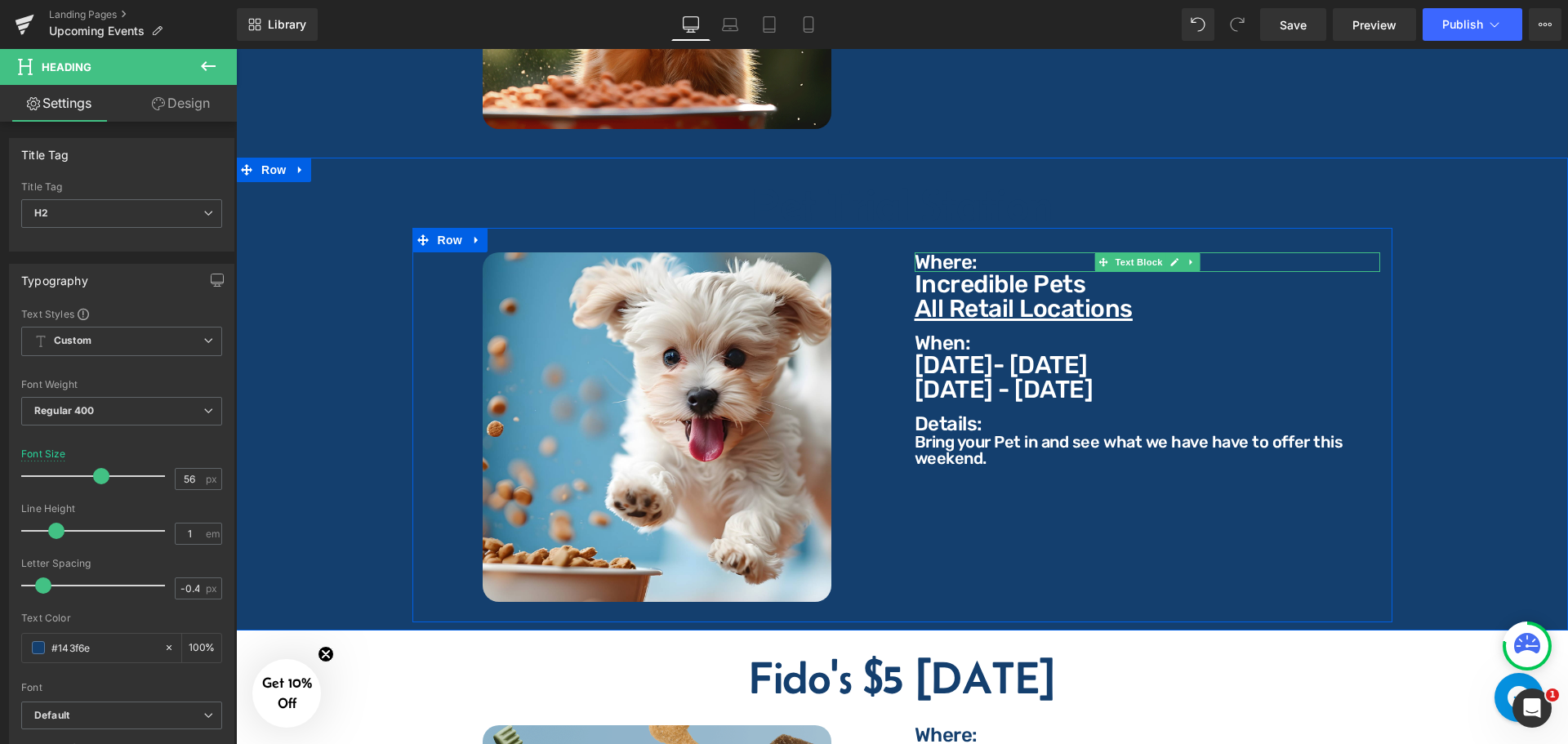
click at [929, 253] on p "Where:" at bounding box center [1147, 262] width 466 height 20
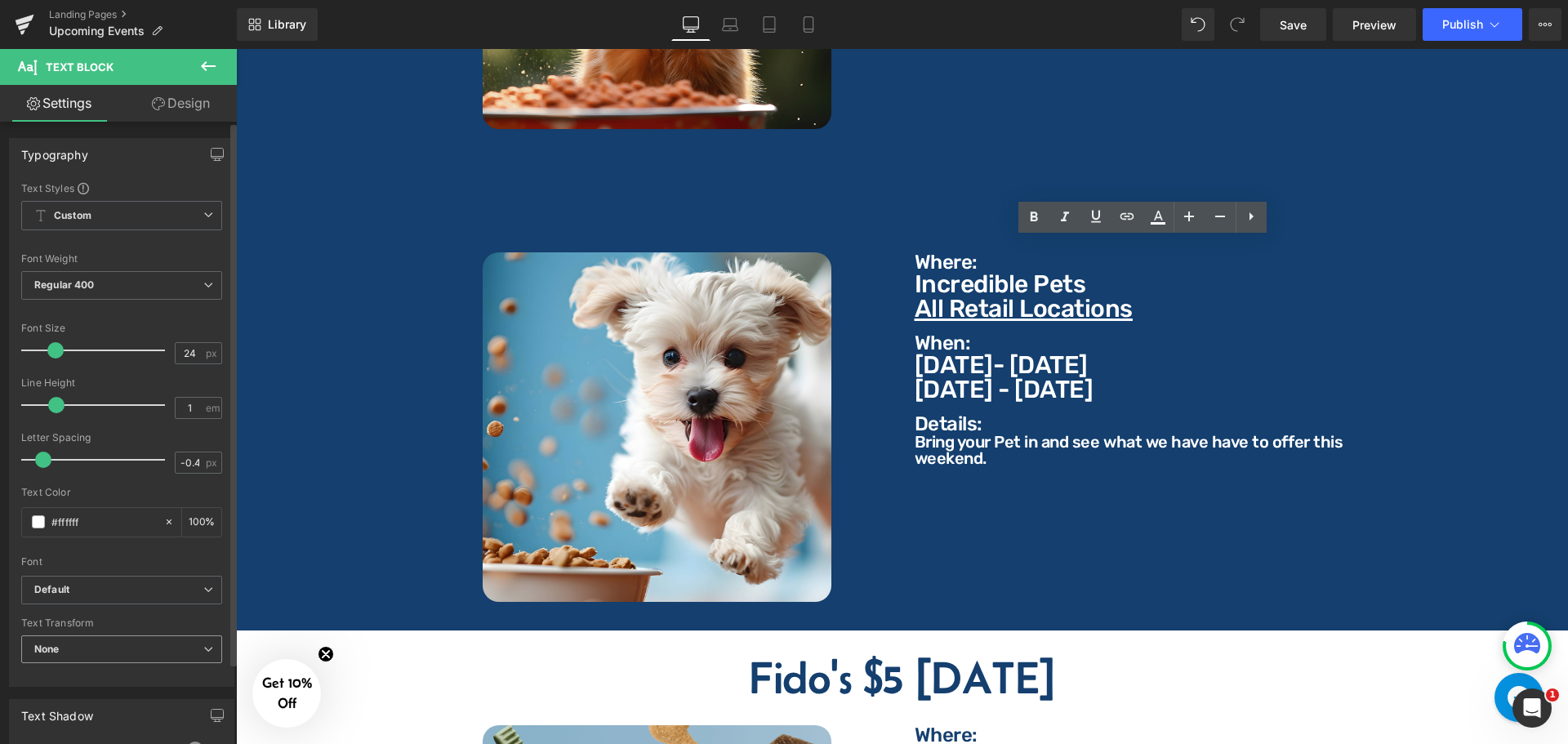
click at [124, 653] on span "None" at bounding box center [121, 649] width 201 height 28
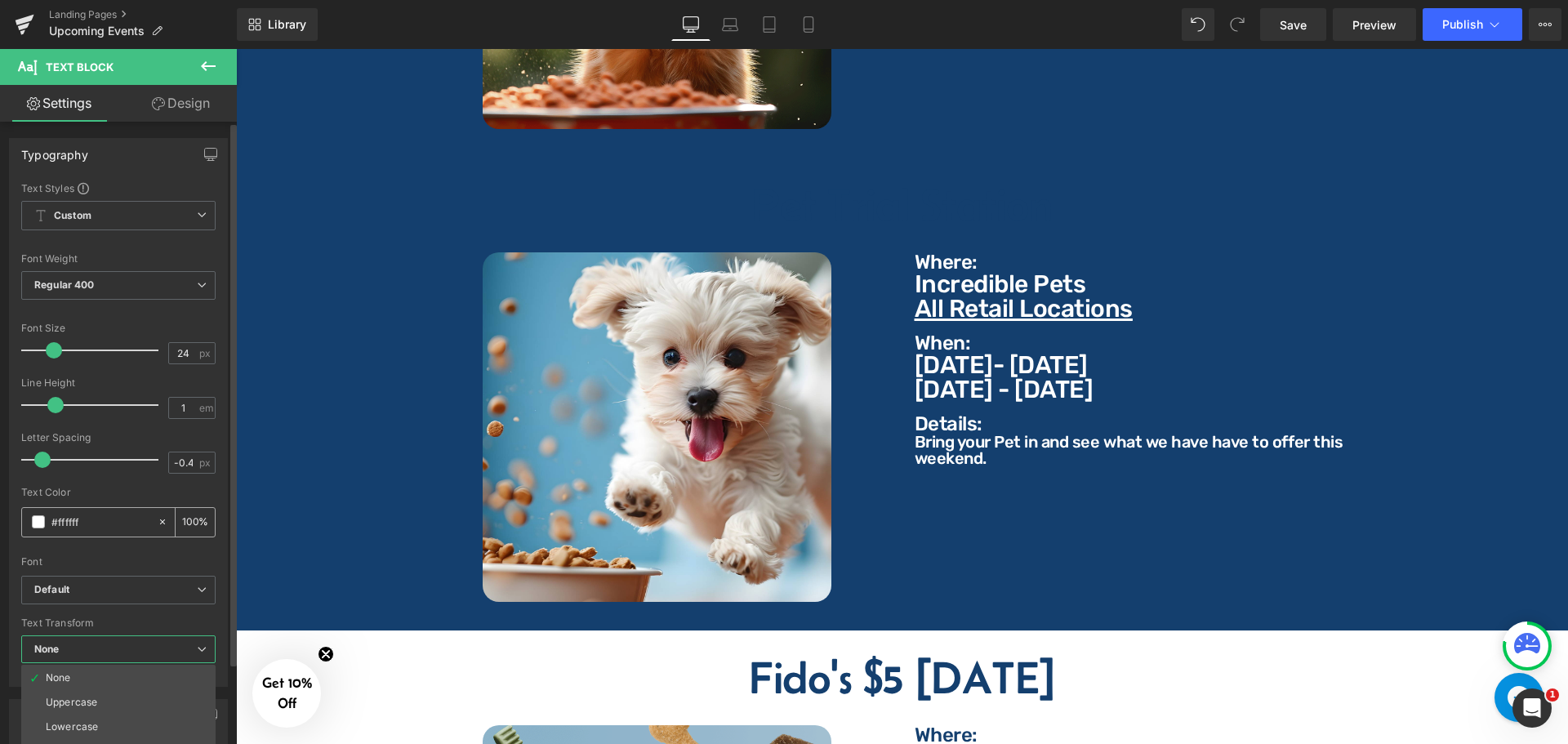
click at [120, 518] on input "#ffffff" at bounding box center [101, 522] width 98 height 18
paste input "143f6e"
type input "#143f6e"
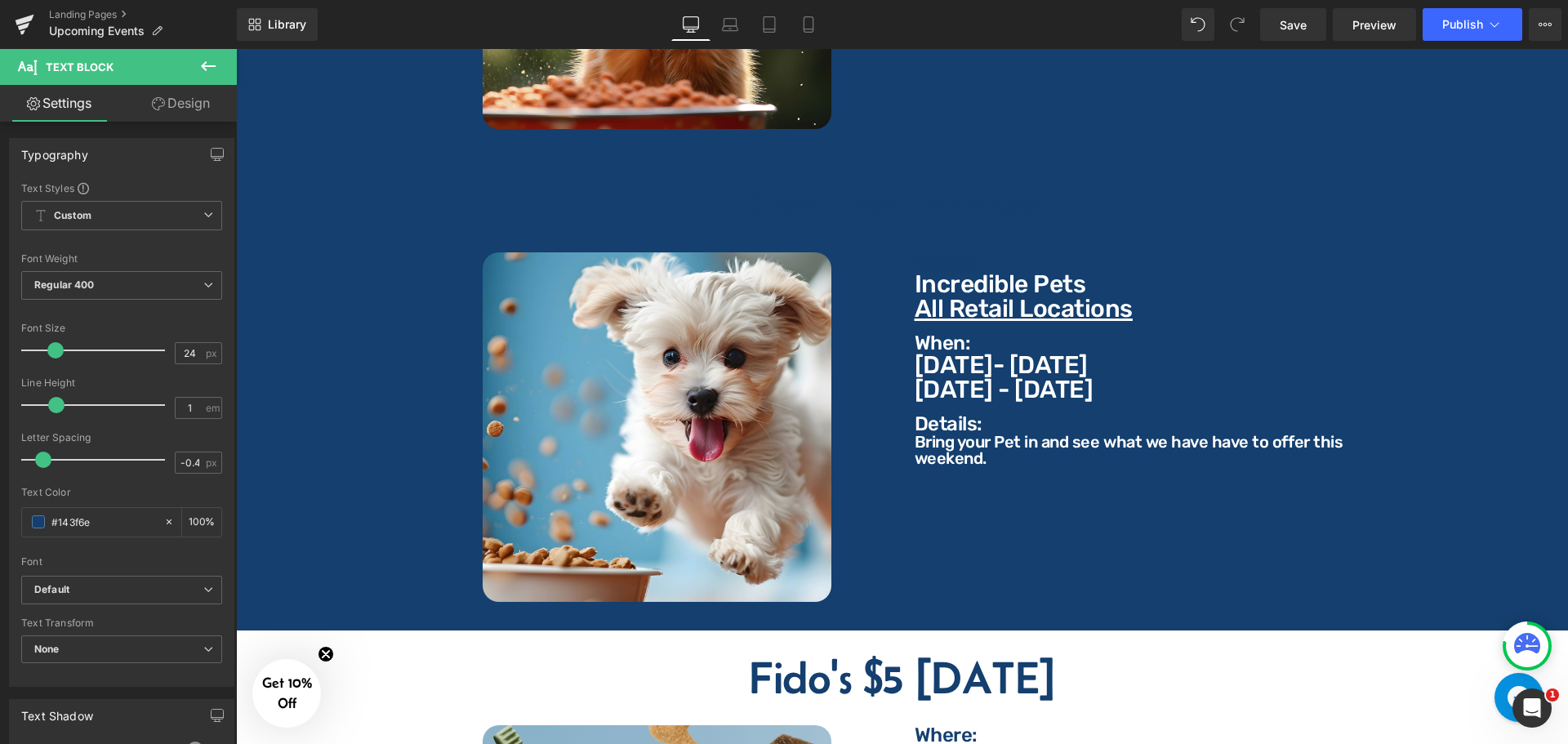
click at [932, 278] on p "Incredible Pets" at bounding box center [1147, 284] width 466 height 24
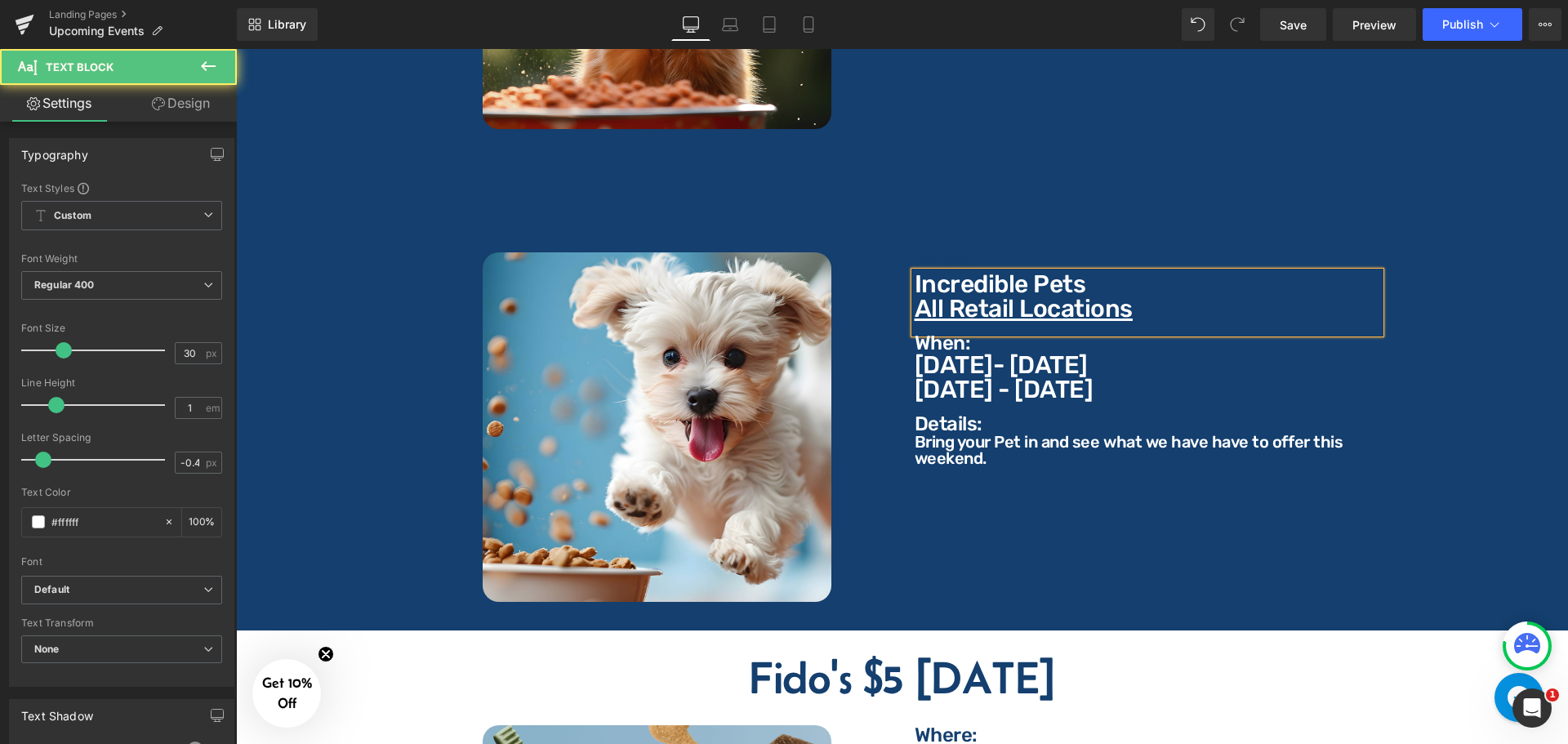
click at [113, 525] on input "#ffffff" at bounding box center [104, 522] width 105 height 18
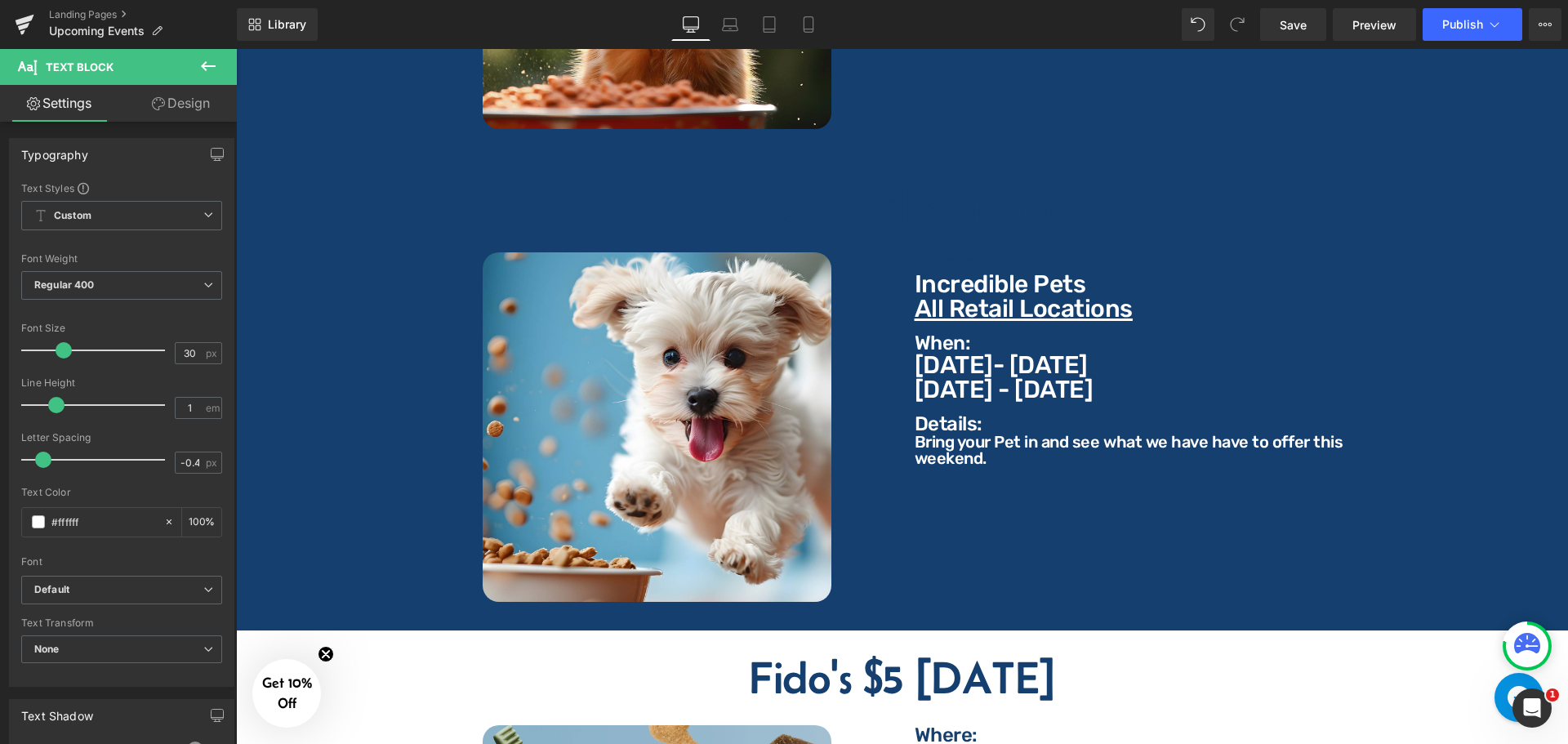
type input "#143f6e"
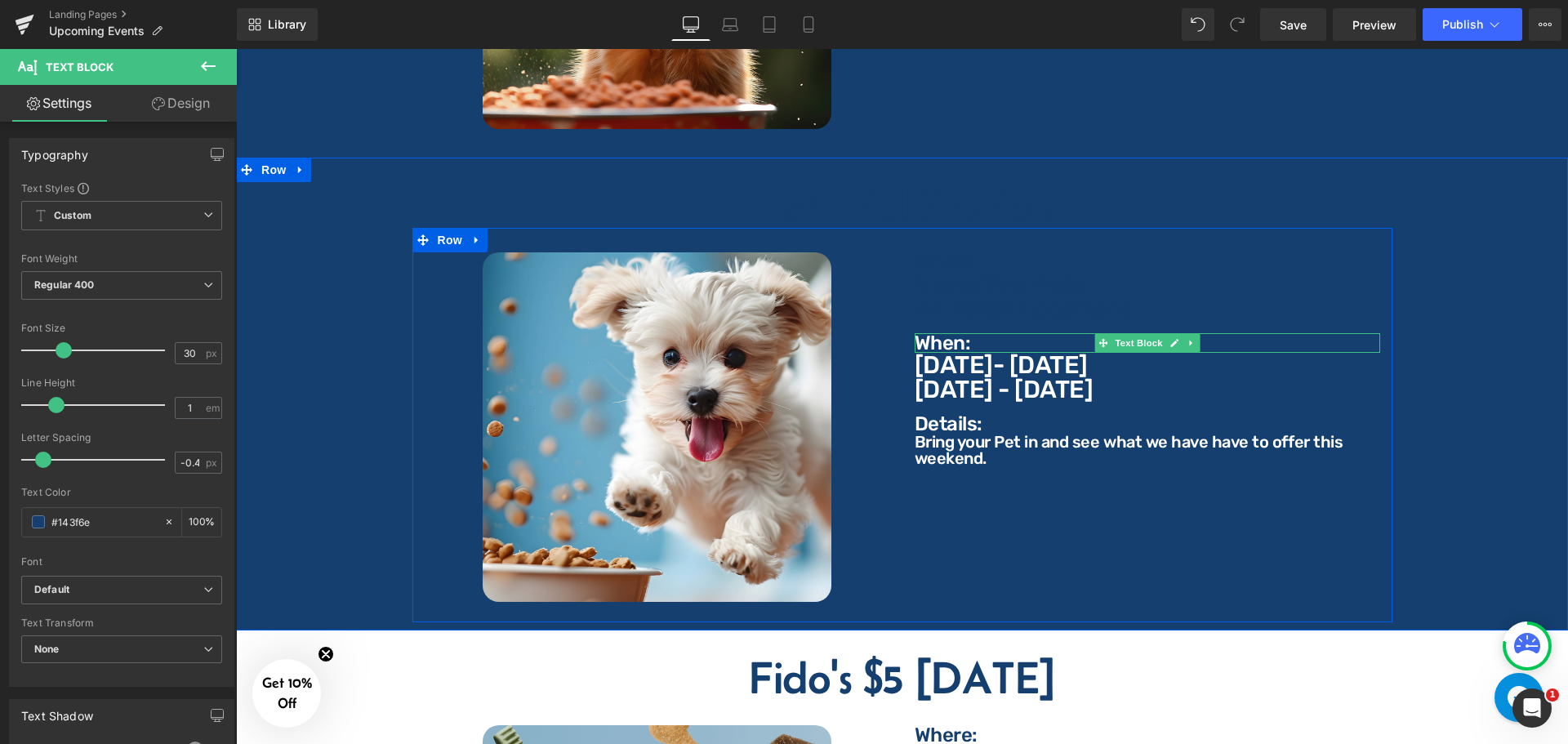
click at [948, 335] on p "When:" at bounding box center [1147, 343] width 466 height 20
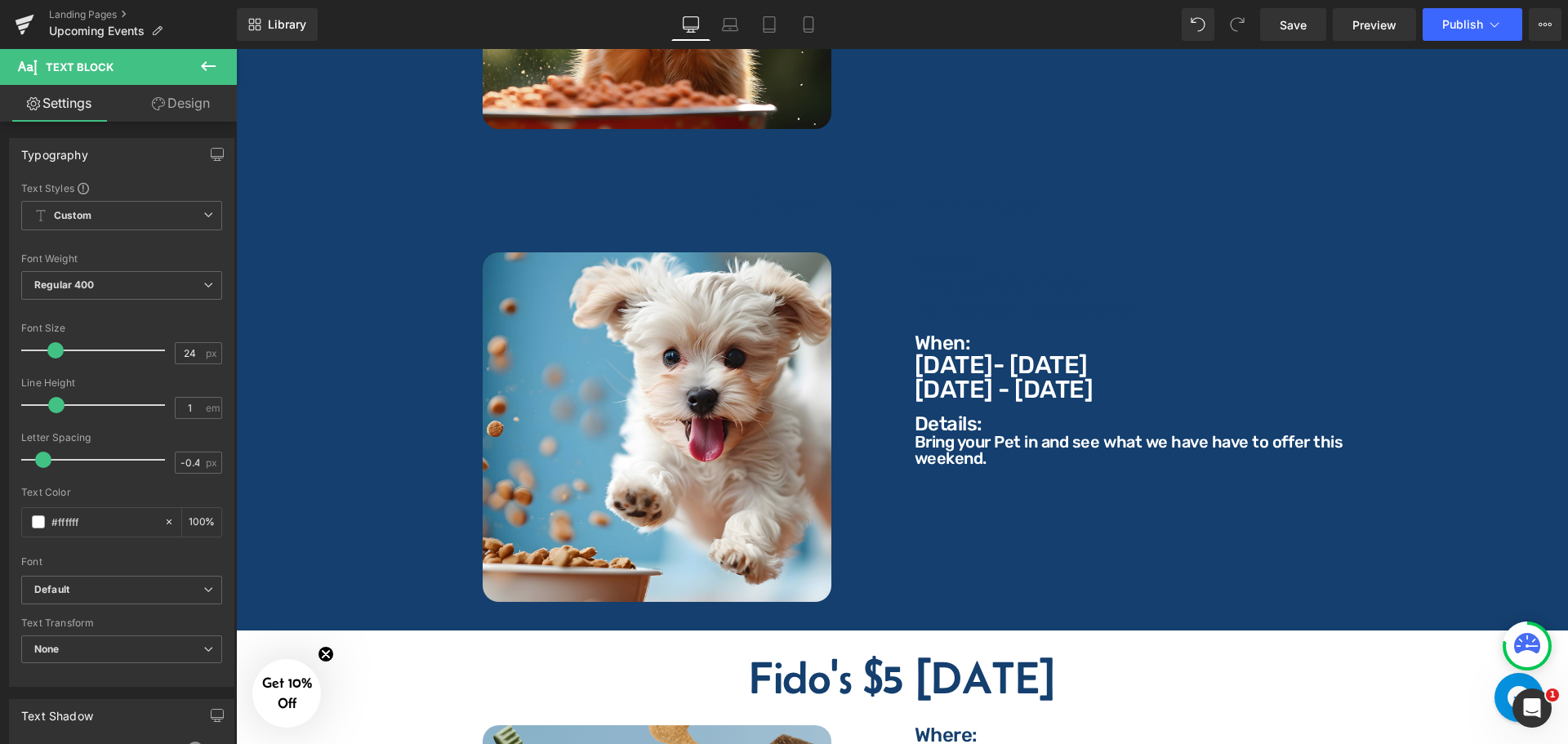
type input "#143f6e"
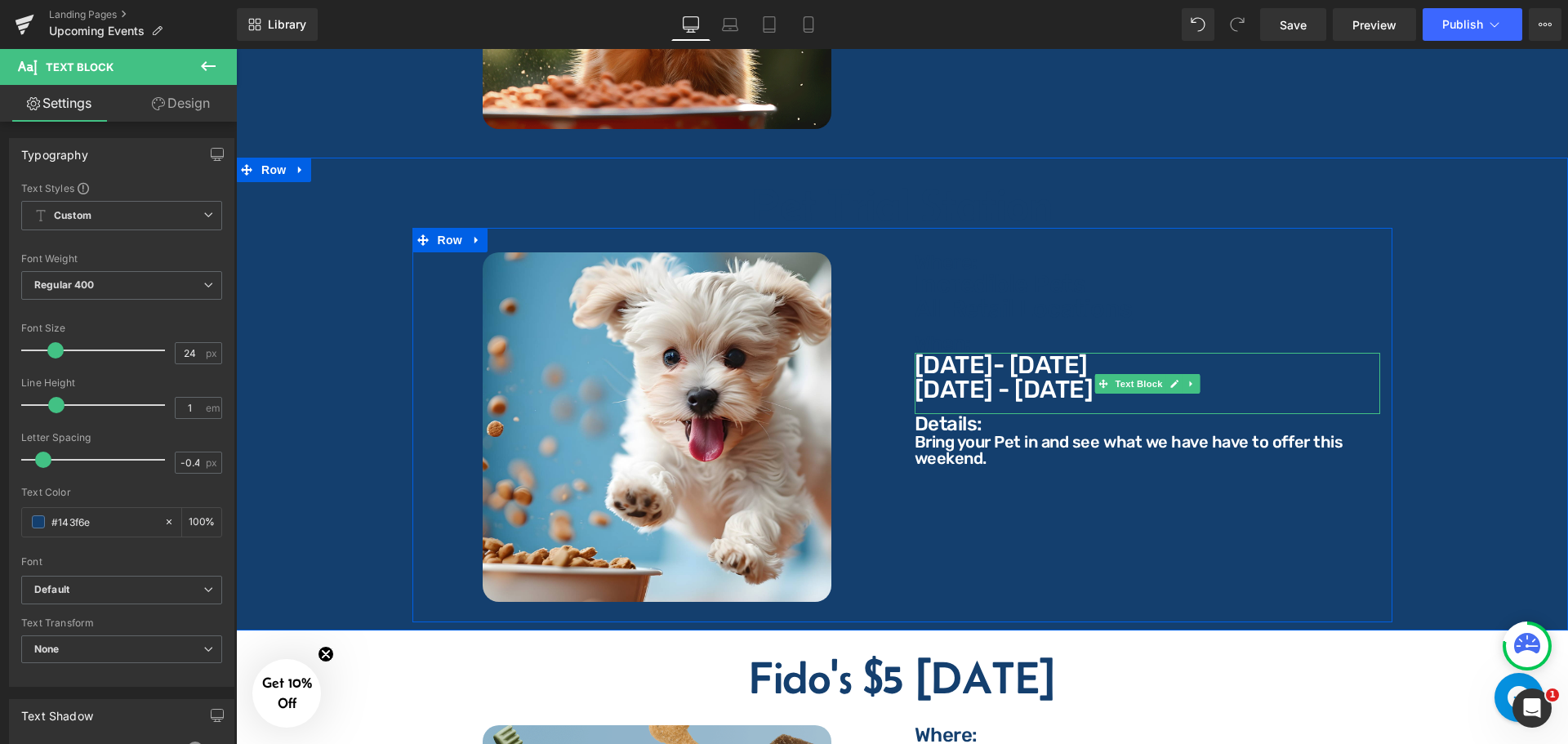
click at [942, 352] on p "[DATE]- [DATE]" at bounding box center [1147, 364] width 466 height 24
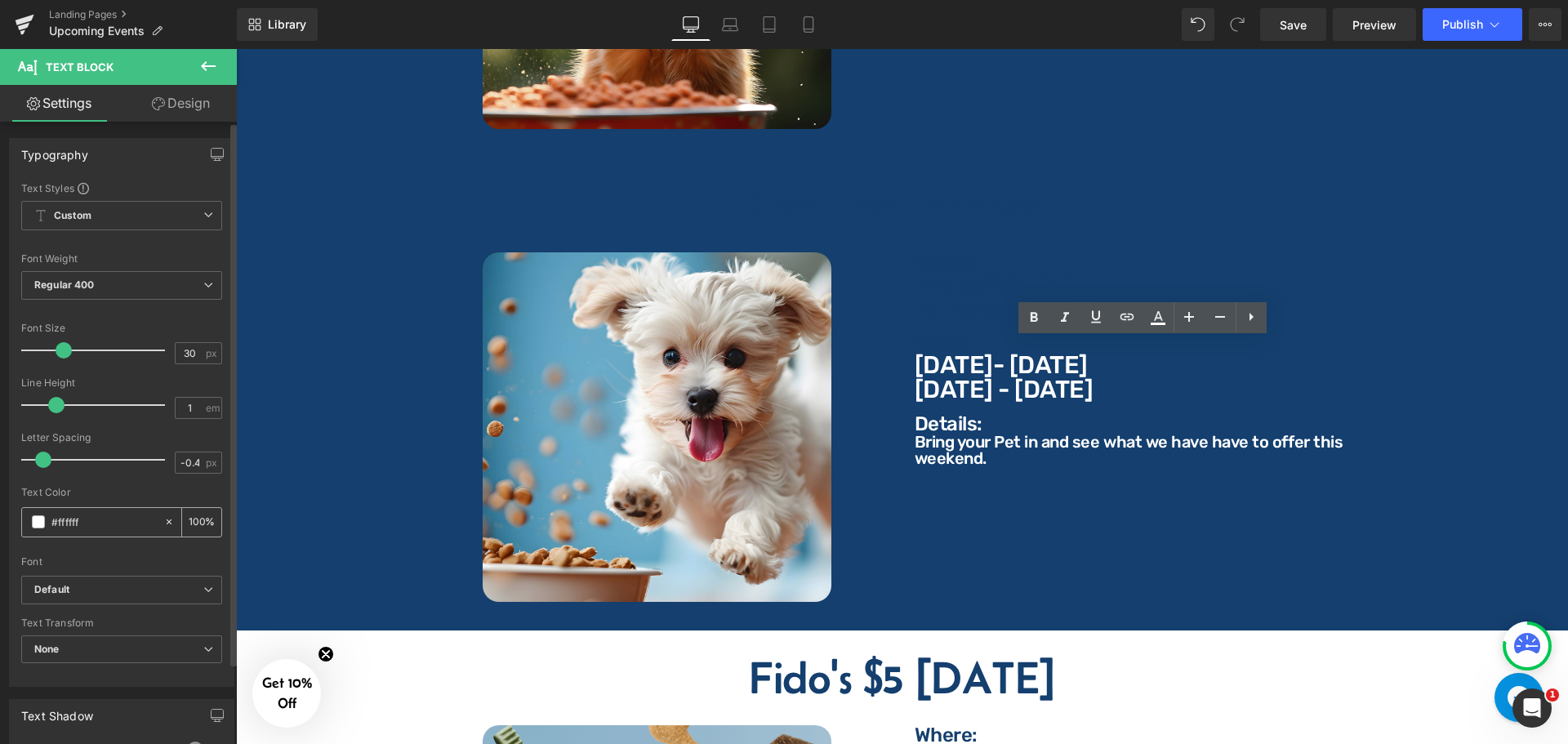
click at [111, 520] on input "#ffffff" at bounding box center [104, 522] width 105 height 18
paste input "143f6e"
type input "#143f6e"
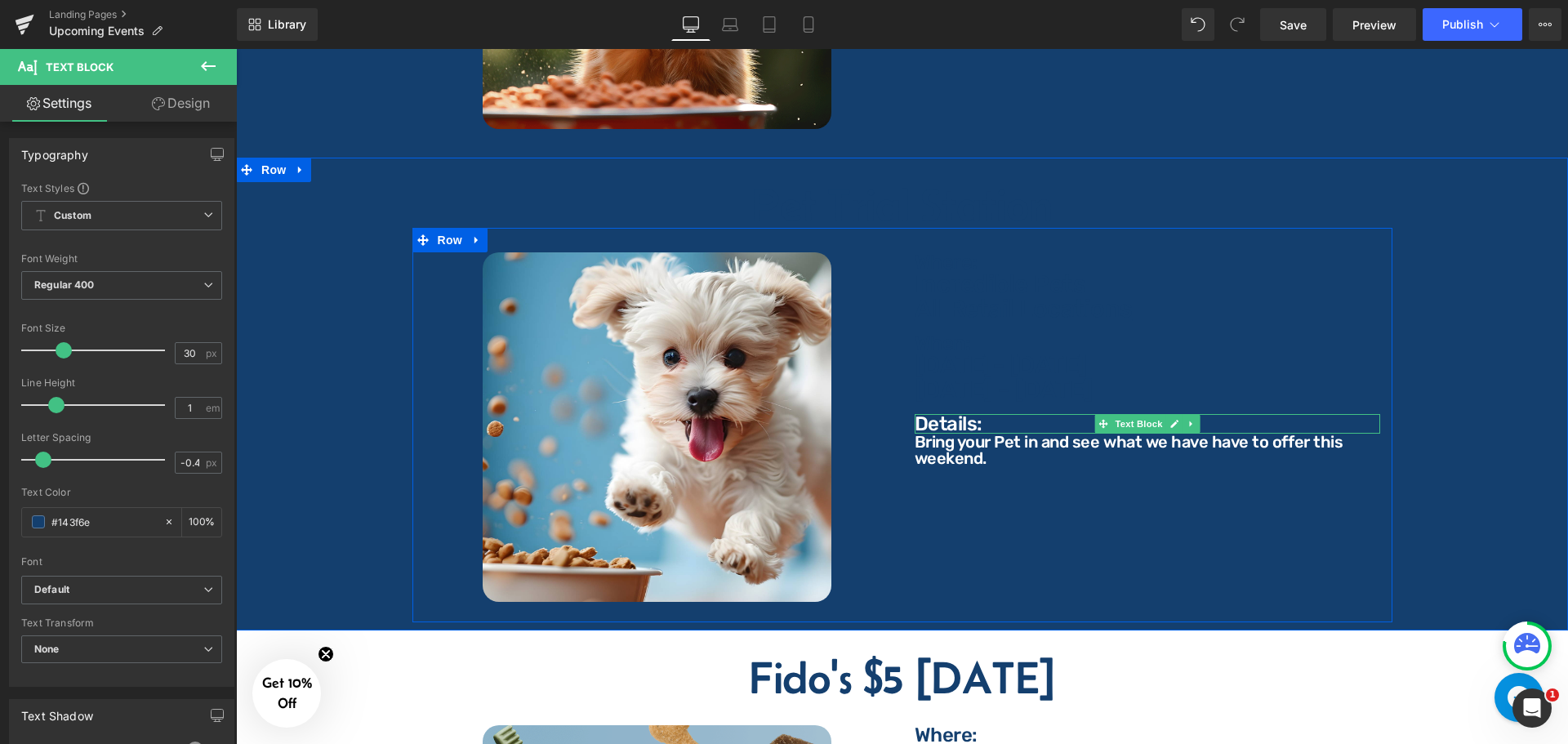
click at [943, 414] on p "Details:" at bounding box center [1147, 424] width 466 height 20
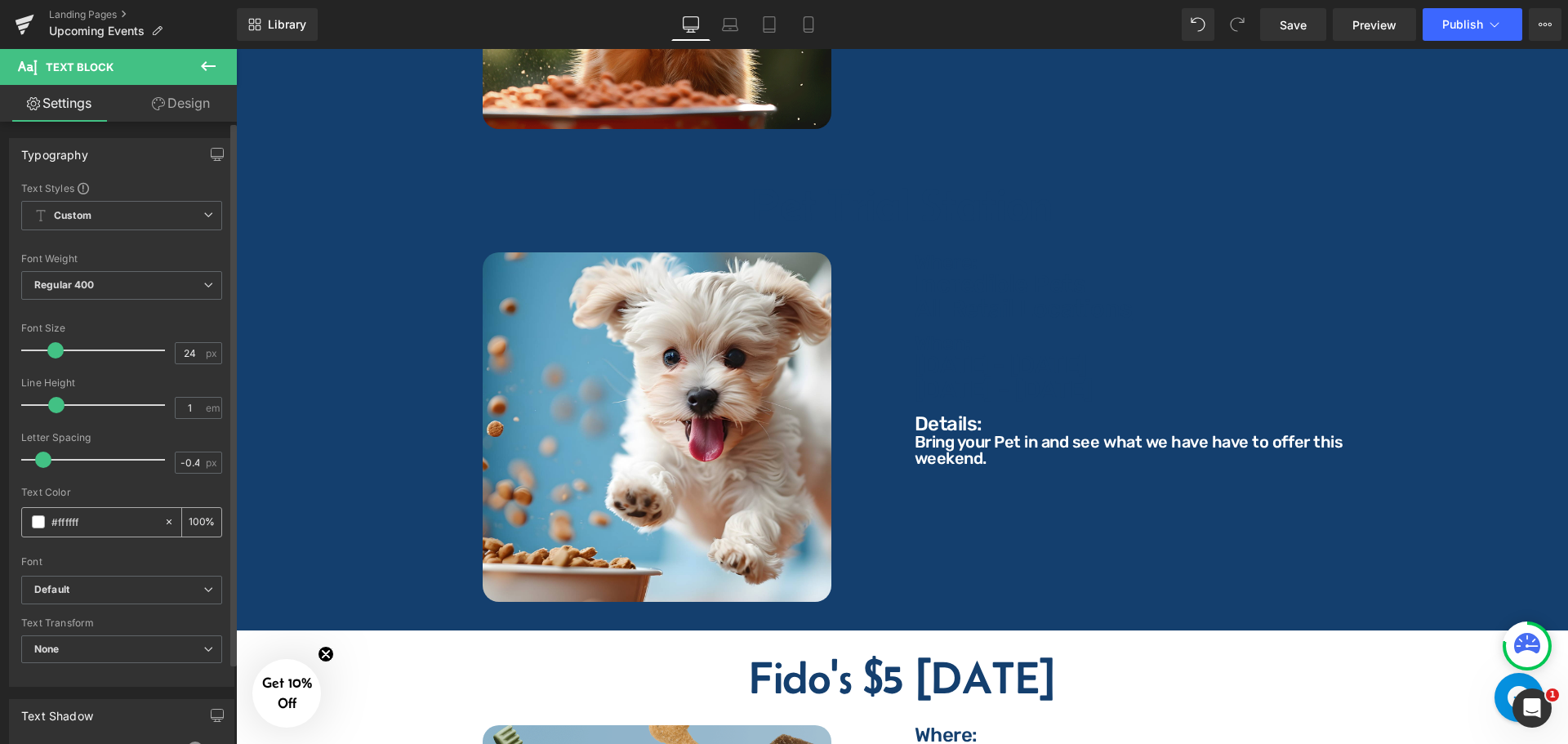
click at [115, 519] on input "#ffffff" at bounding box center [104, 522] width 105 height 18
paste input "143f6e"
type input "#143f6e"
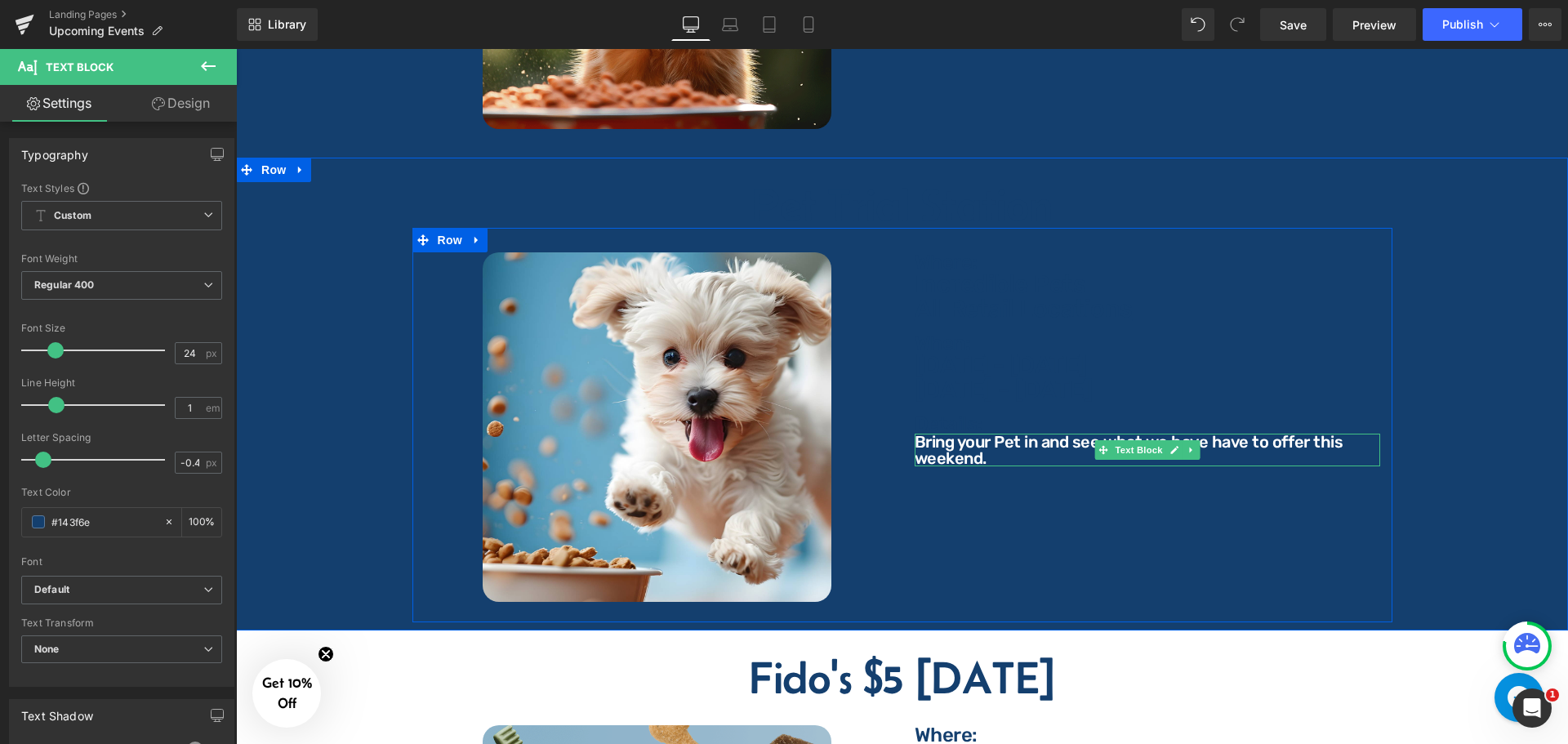
click at [951, 434] on p "Bring your Pet in and see what we have have to offer this weekend." at bounding box center [1147, 449] width 466 height 32
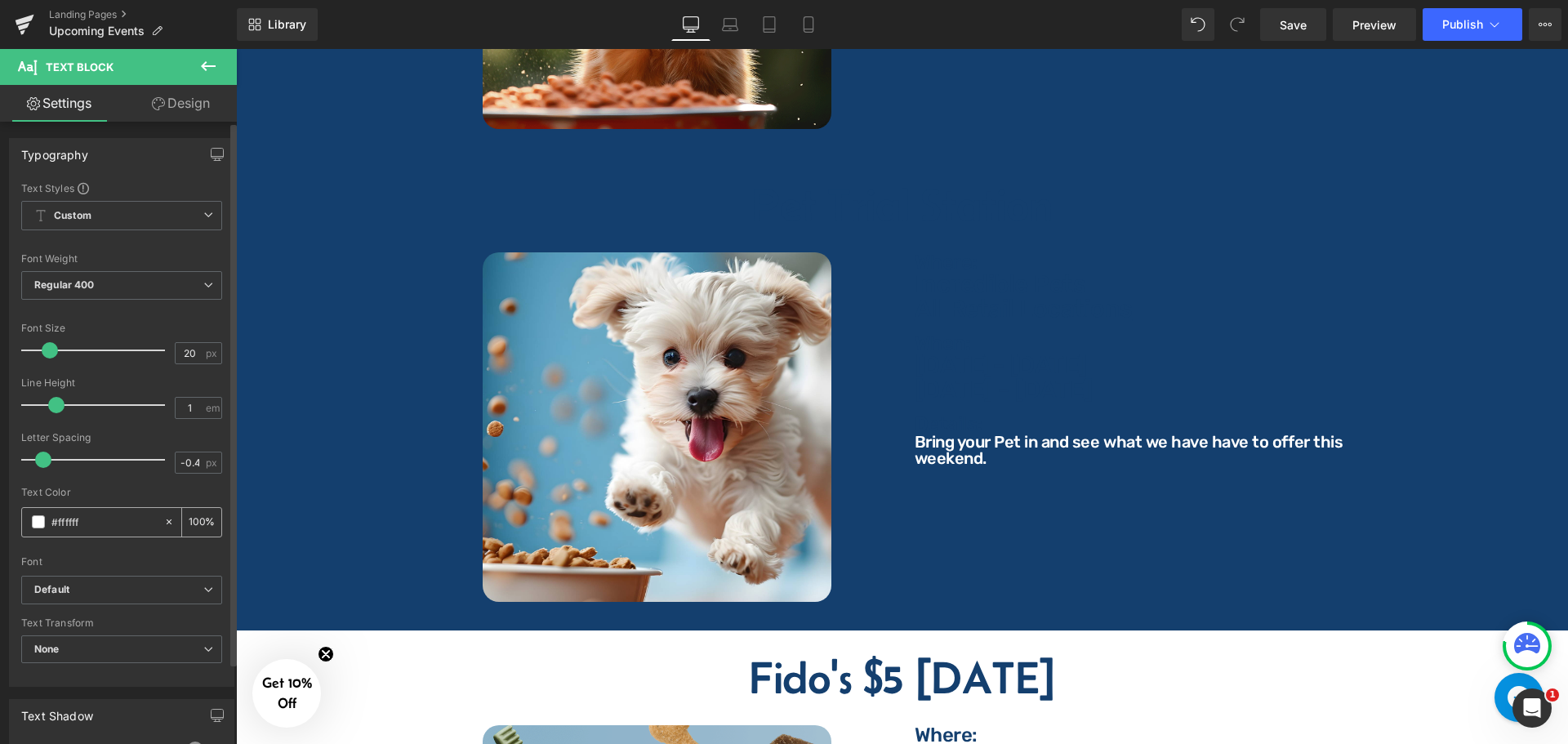
click at [114, 520] on input "#ffffff" at bounding box center [104, 522] width 105 height 18
paste input "143f6e"
type input "#143f6e"
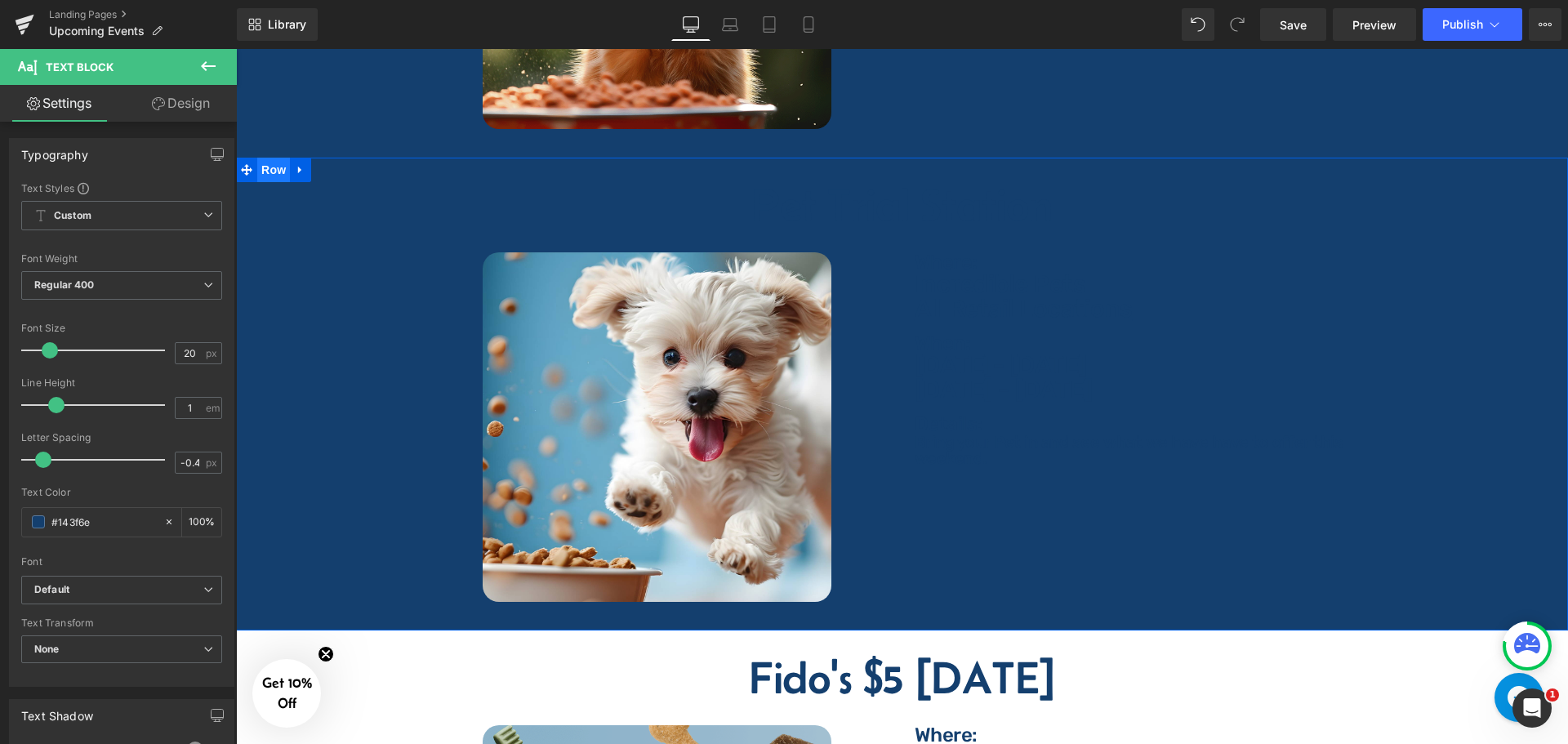
click at [272, 163] on span "Row" at bounding box center [273, 169] width 32 height 24
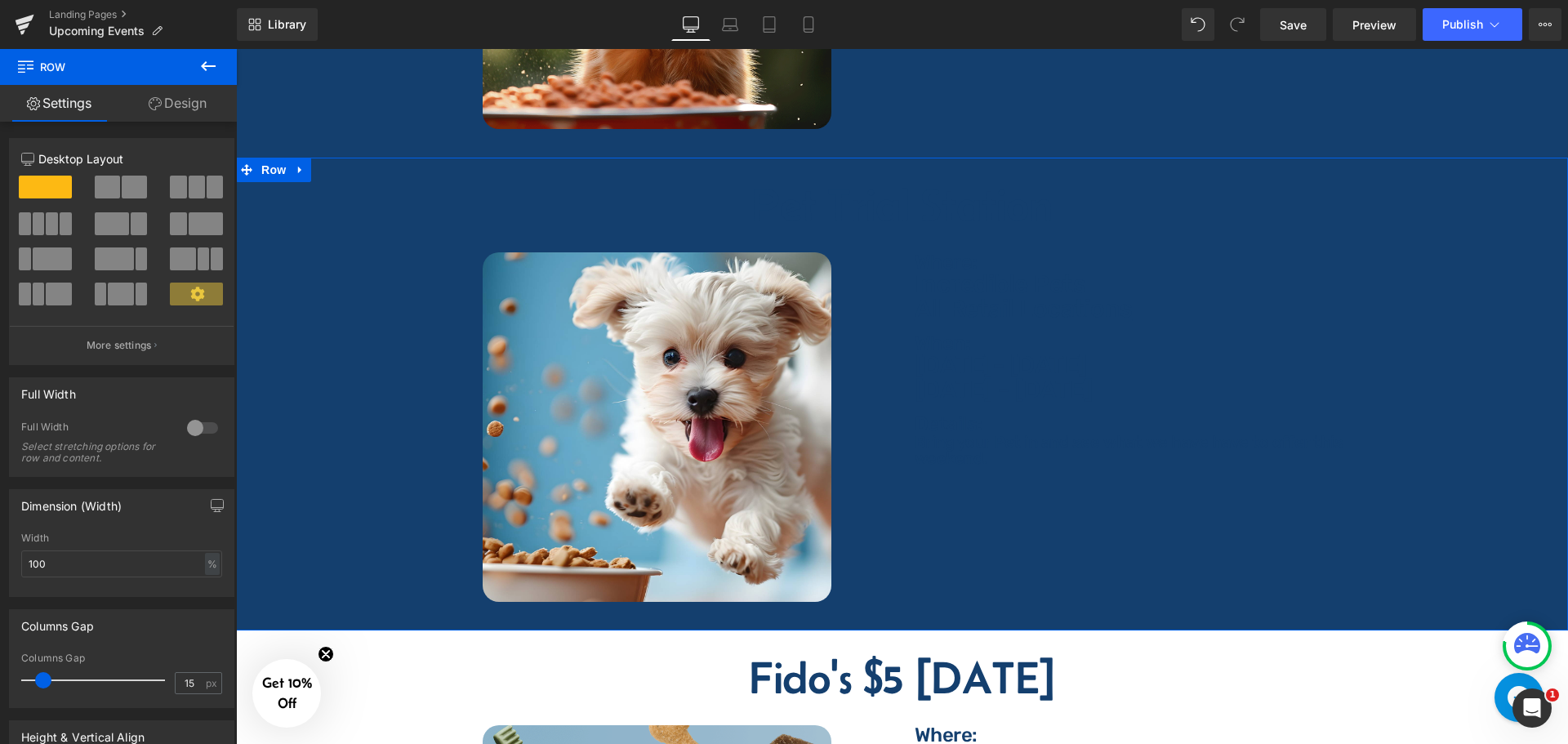
drag, startPoint x: 164, startPoint y: 104, endPoint x: 203, endPoint y: 486, distance: 384.0
click at [164, 104] on link "Design" at bounding box center [177, 104] width 118 height 37
click at [0, 0] on div "Background" at bounding box center [0, 0] width 0 height 0
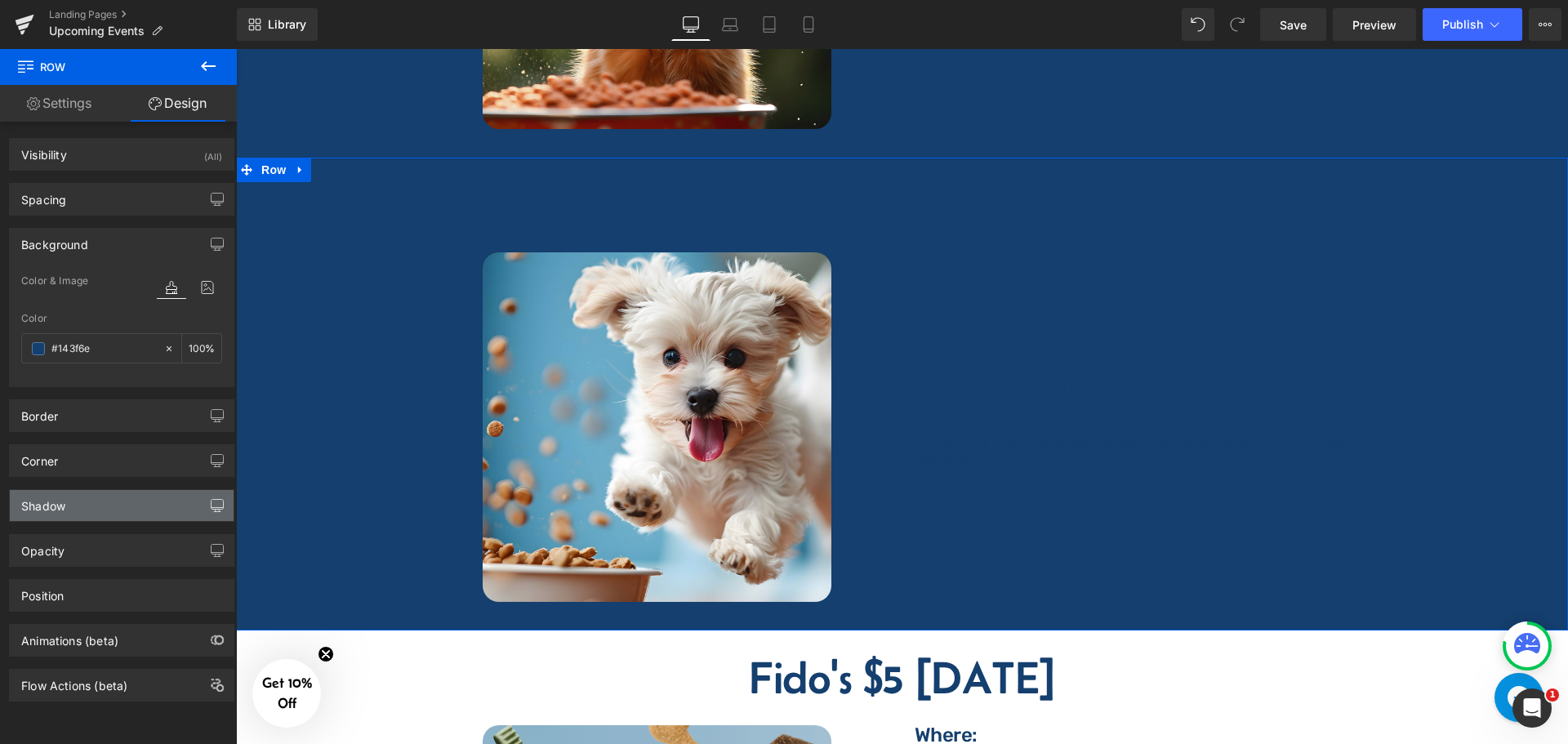
type input "#143f6e"
type input "100"
click at [111, 344] on input "#143f6e" at bounding box center [104, 349] width 105 height 18
type input "ff"
type input "0"
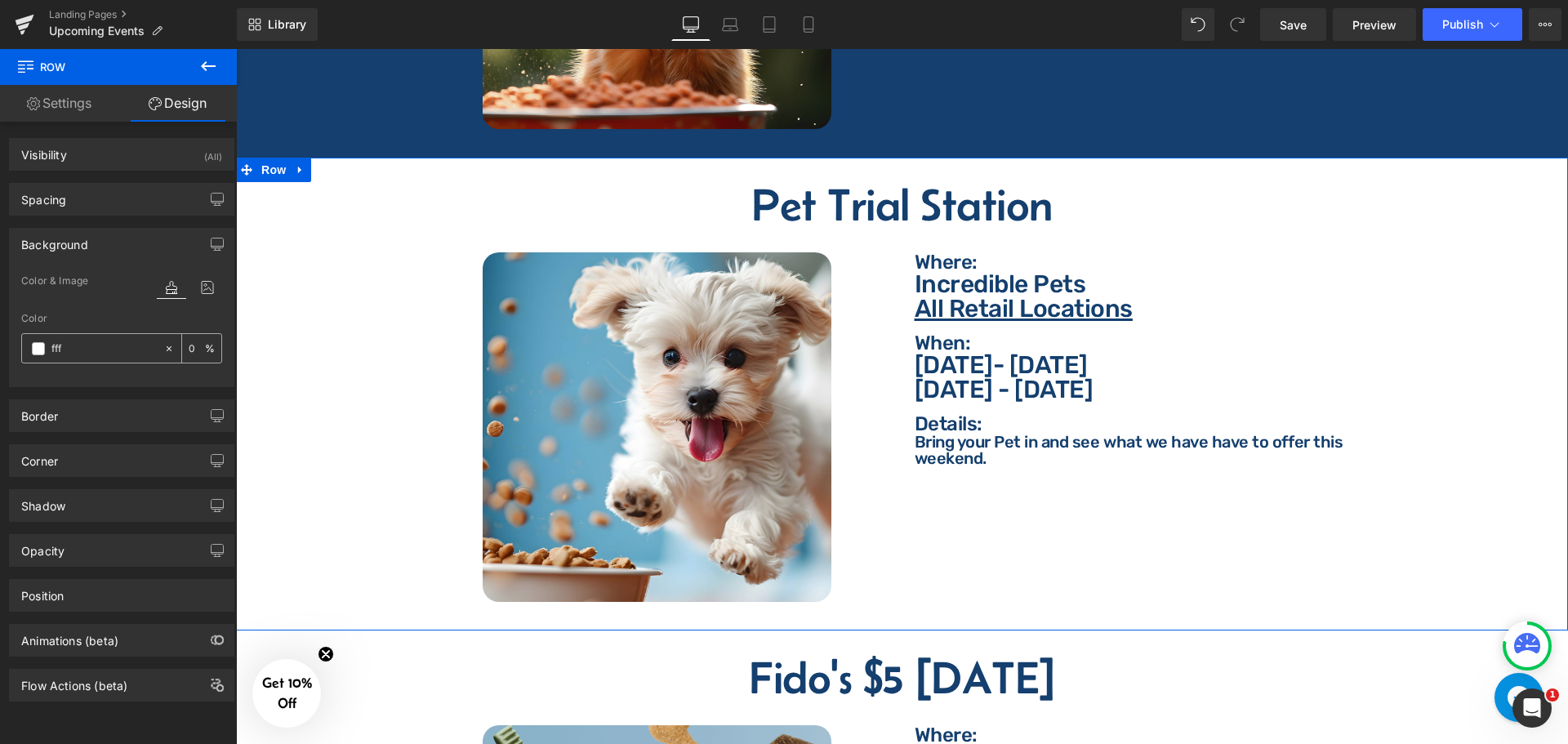
type input "ffff"
type input "100"
type input "fffff"
type input "0"
type input "ffffff"
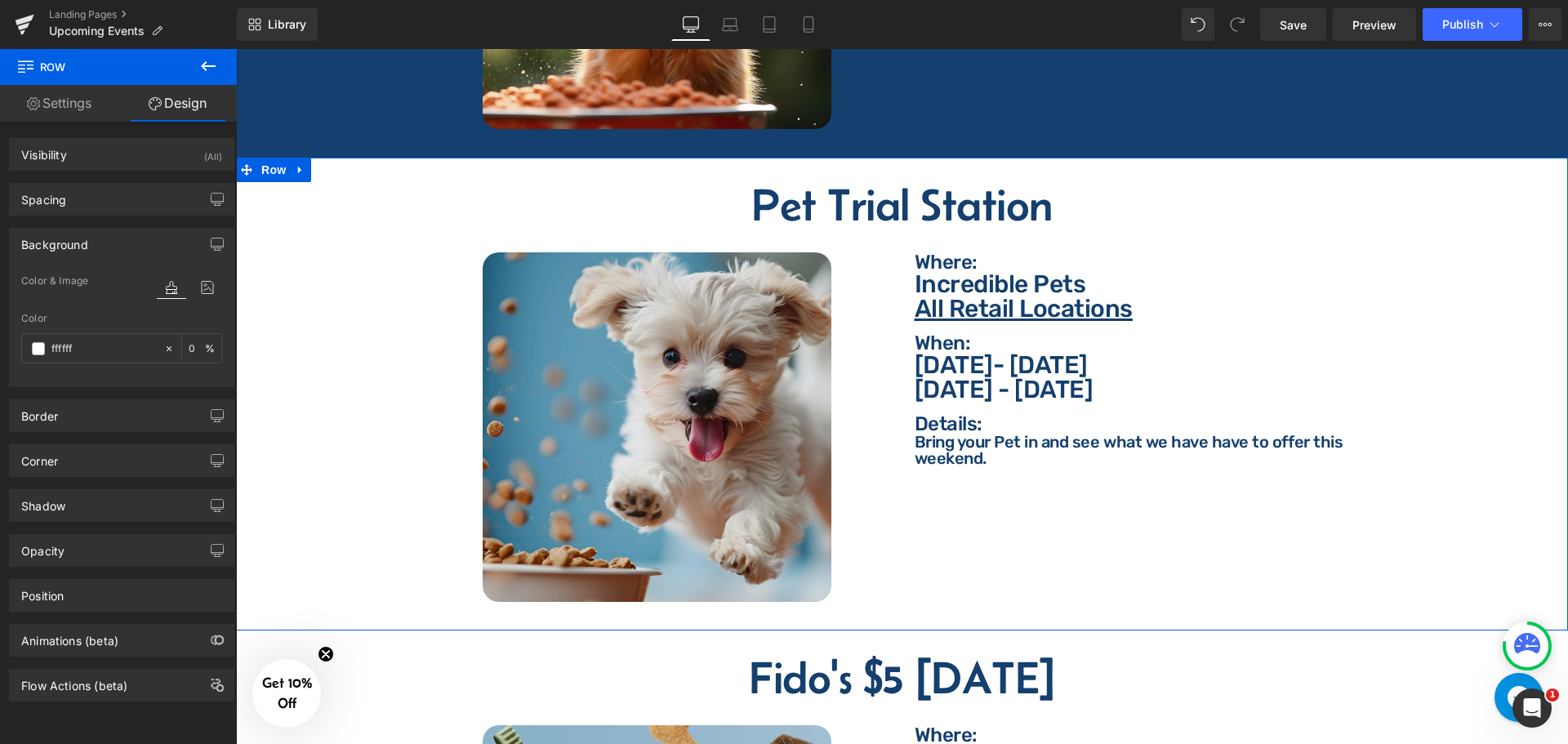
type input "100"
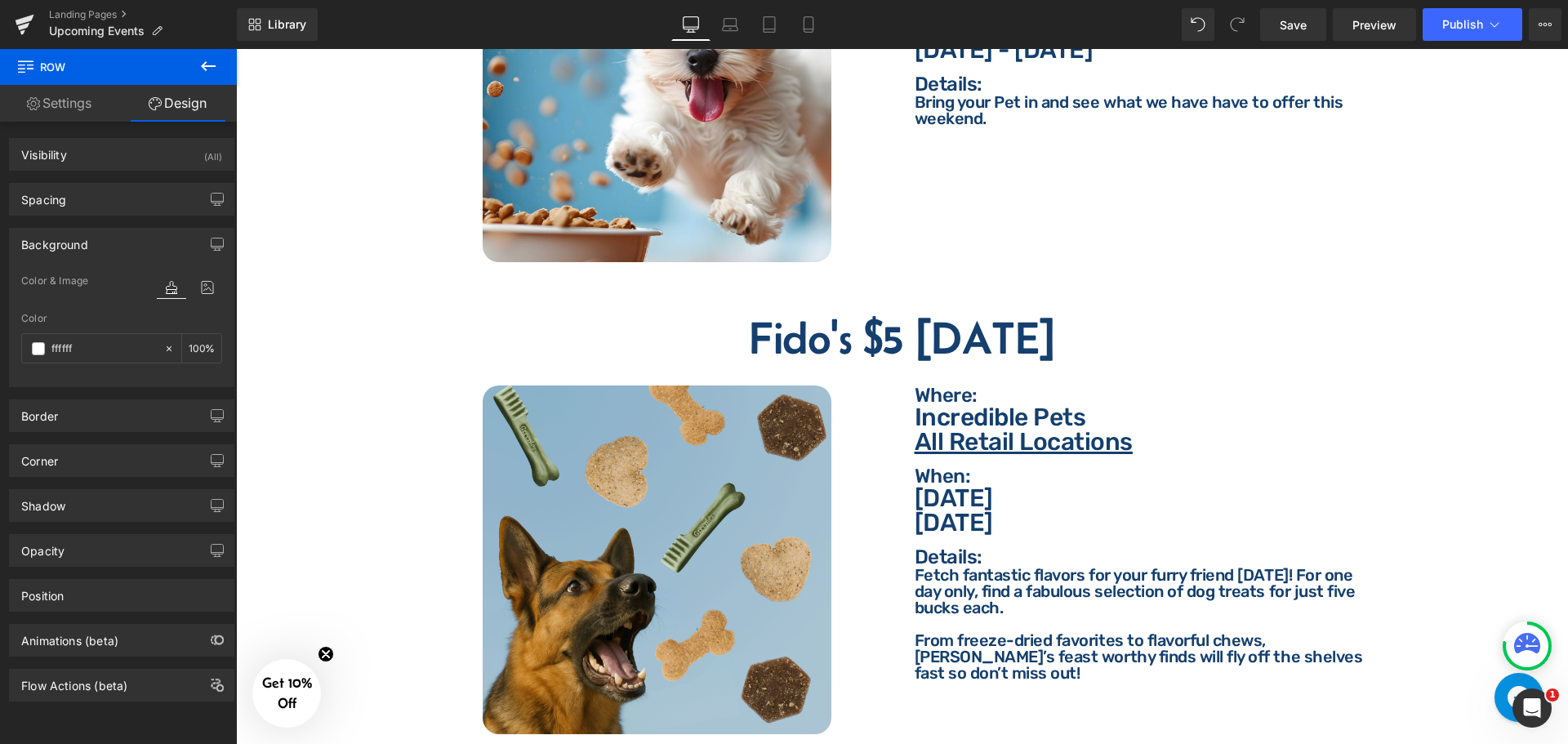
scroll to position [4702, 0]
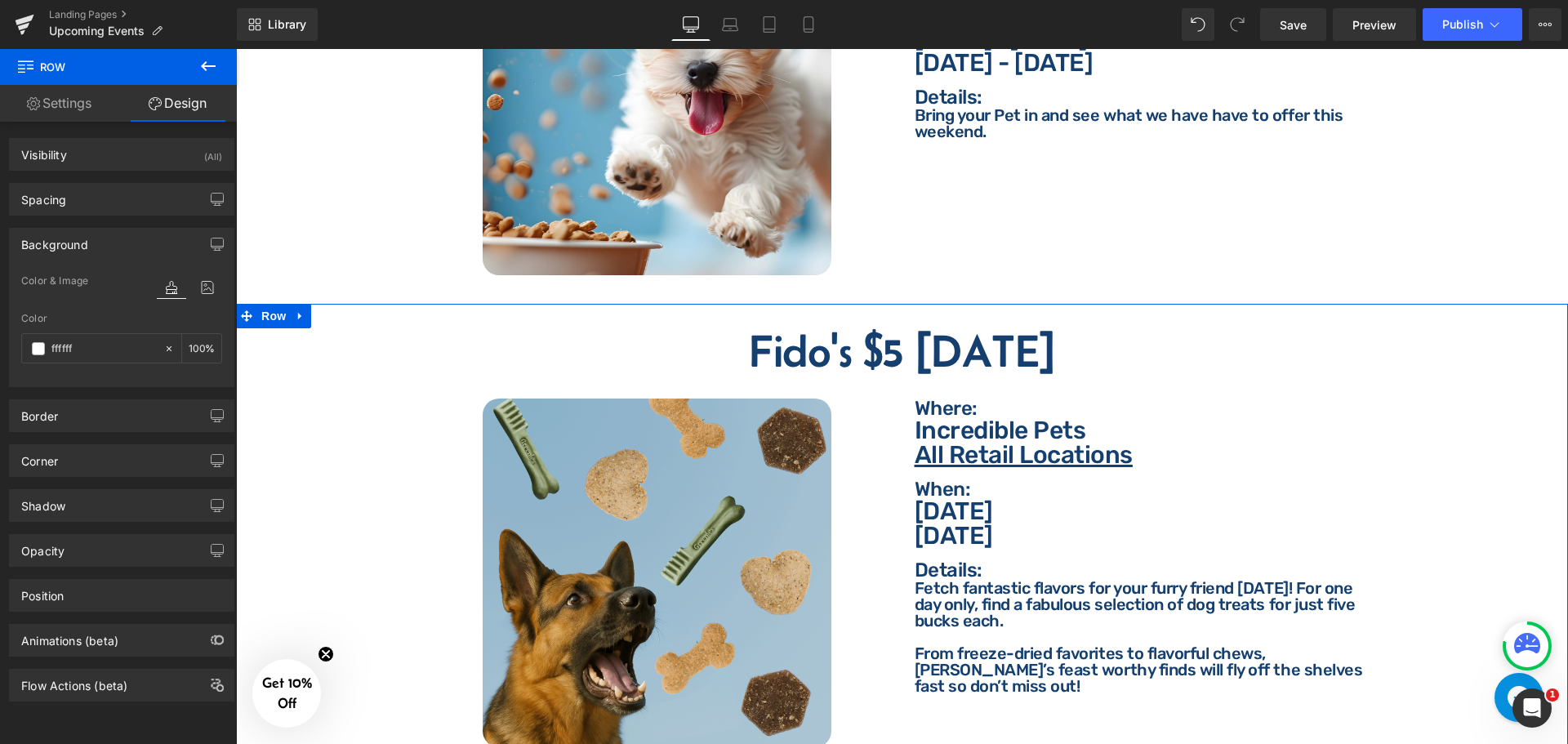
drag, startPoint x: 805, startPoint y: 334, endPoint x: 814, endPoint y: 348, distance: 16.6
click at [805, 334] on h2 "Fido's $5 [DATE]" at bounding box center [902, 350] width 1308 height 46
click at [814, 348] on h2 "Fido's $5 [DATE]" at bounding box center [902, 350] width 1308 height 46
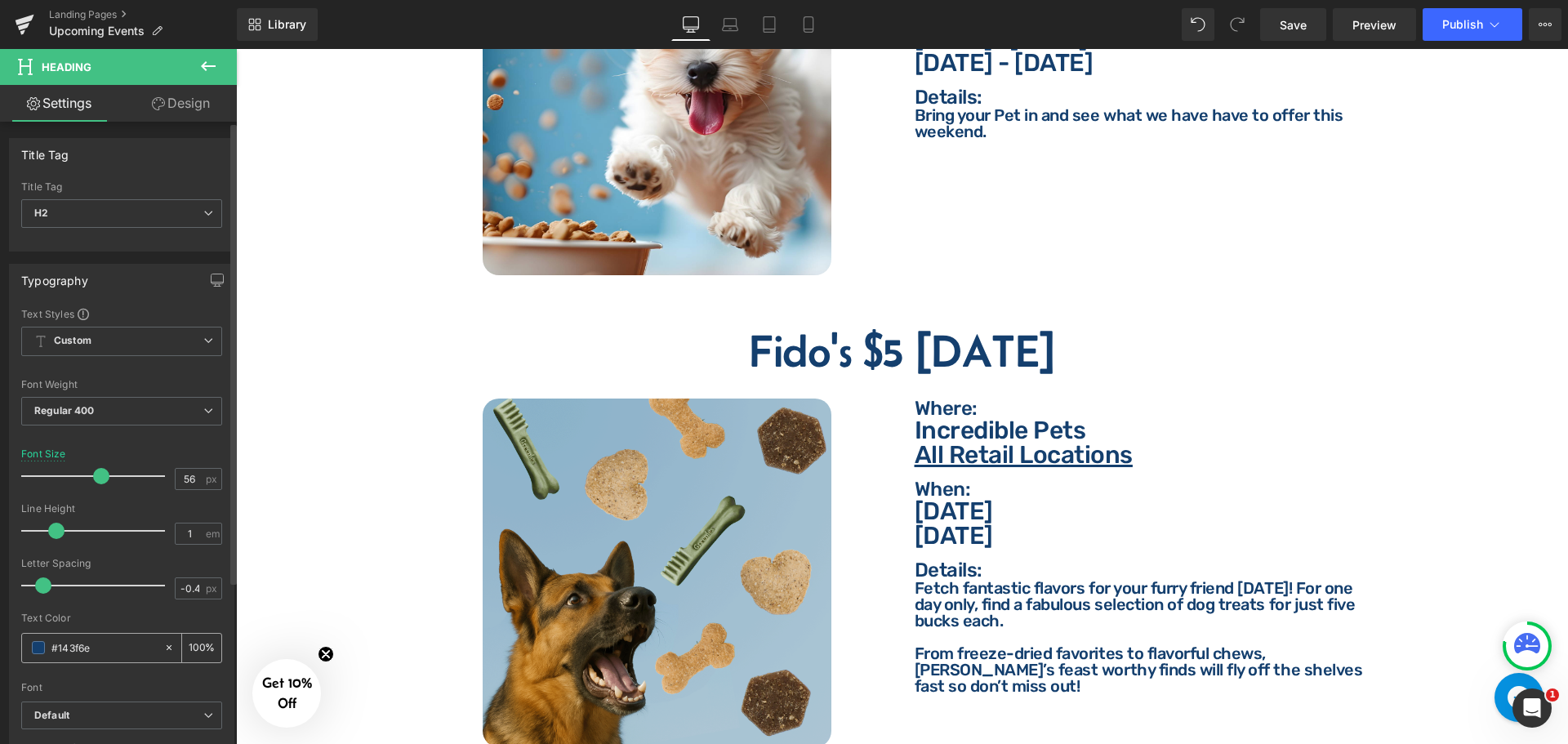
click at [96, 650] on input "#143f6e" at bounding box center [104, 647] width 105 height 18
type input "f"
click at [931, 398] on p "Where:" at bounding box center [1147, 408] width 466 height 20
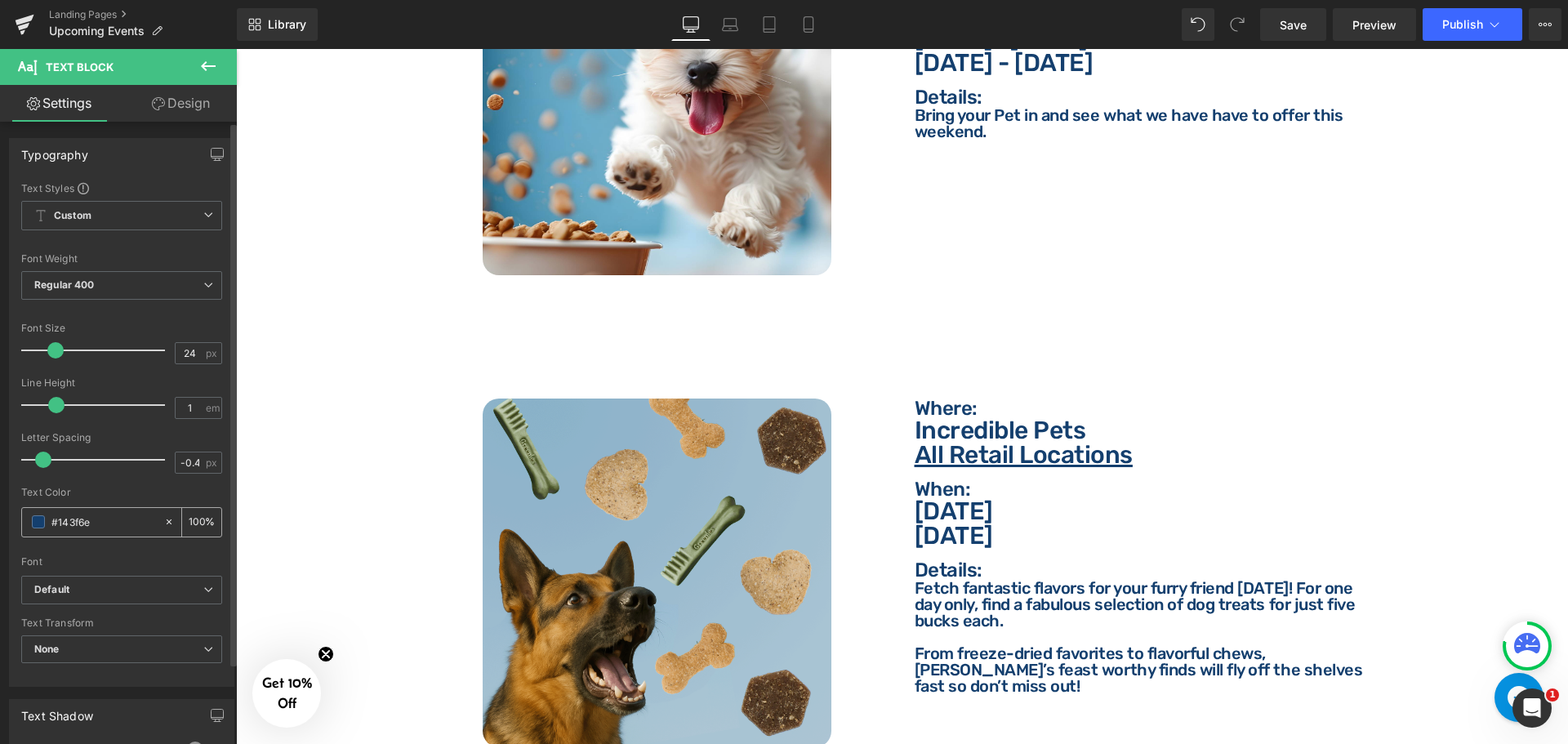
click at [84, 525] on input "#143f6e" at bounding box center [104, 522] width 105 height 18
click at [961, 422] on p "Incredible Pets" at bounding box center [1147, 430] width 466 height 24
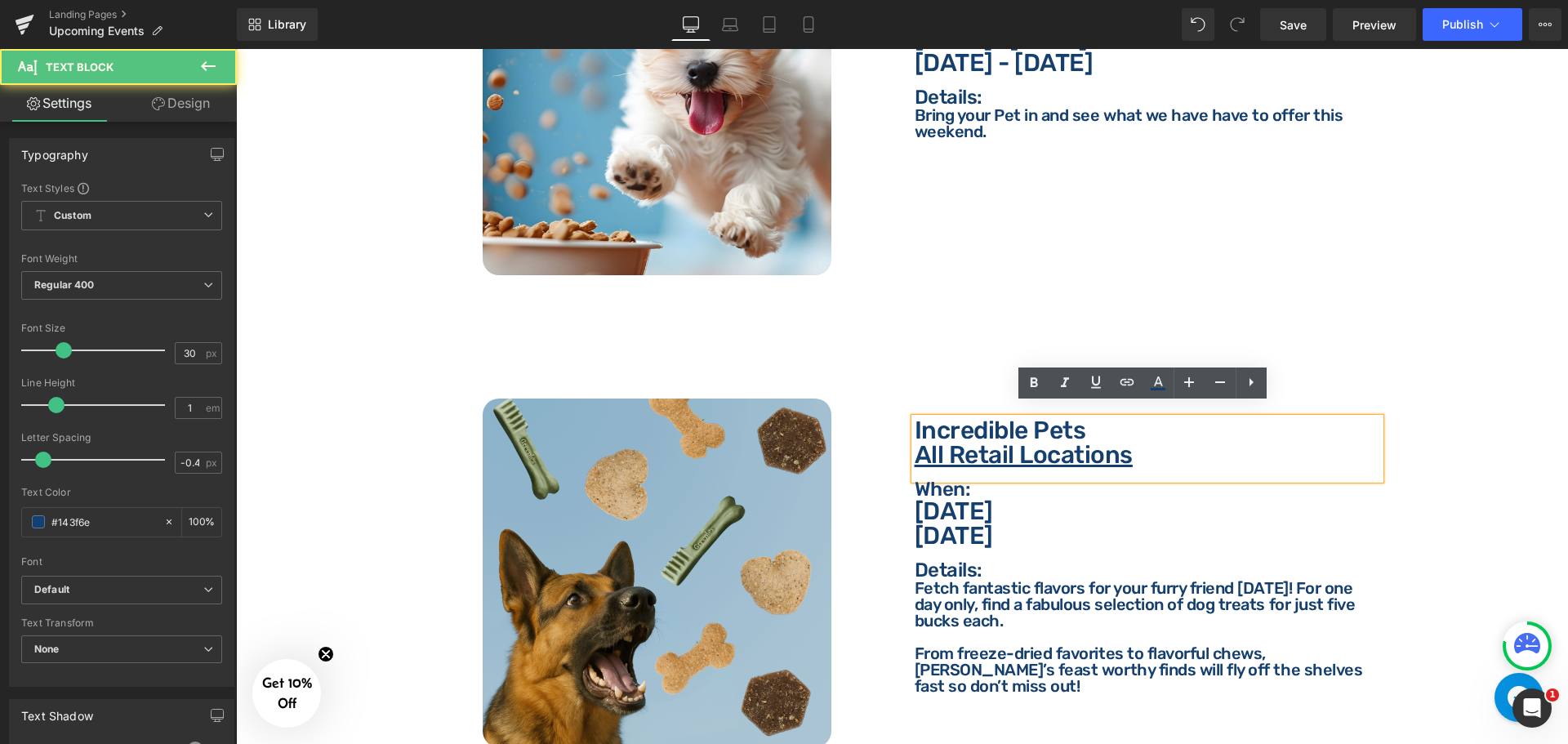
click at [101, 525] on input "#143f6e" at bounding box center [104, 522] width 105 height 18
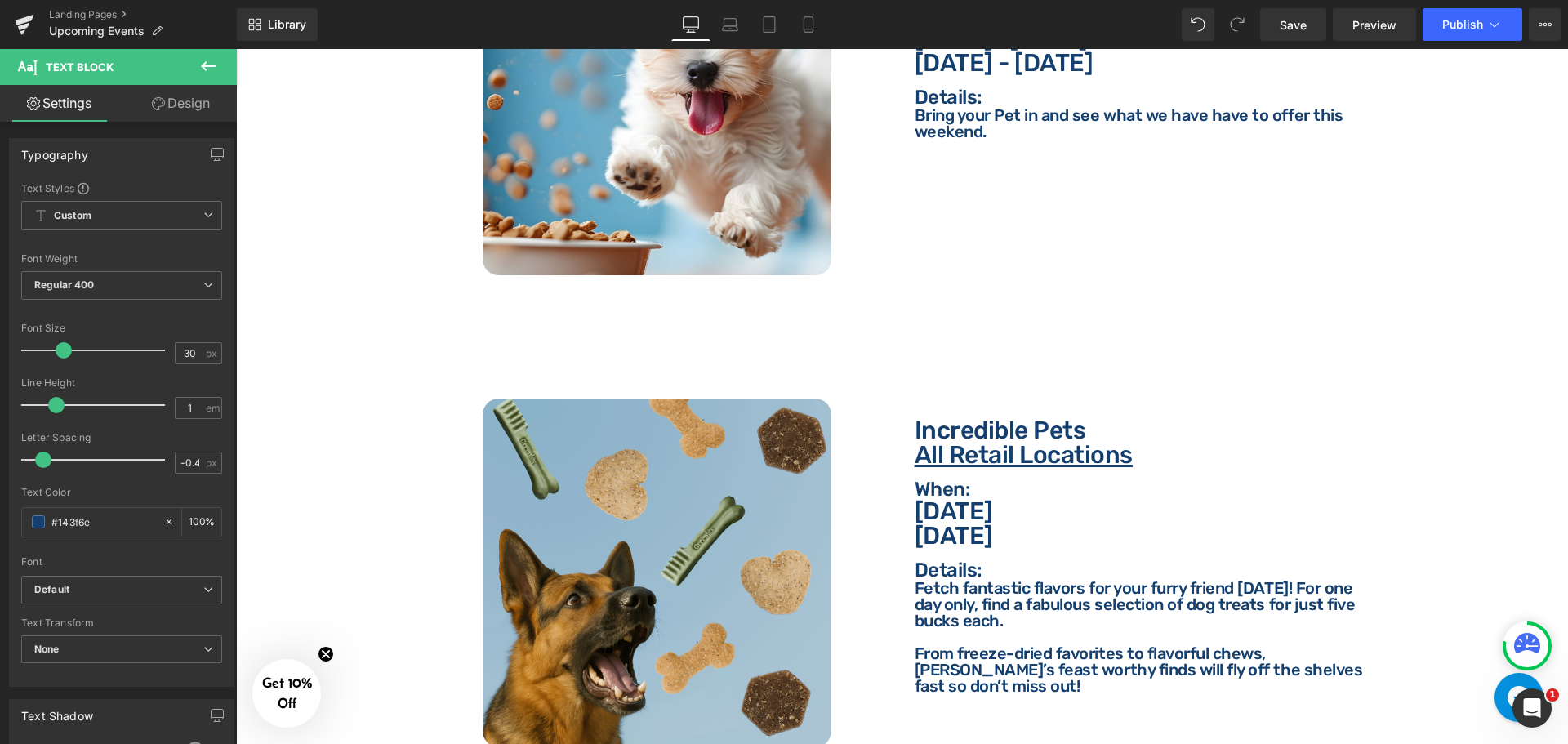
paste input "ffffff"
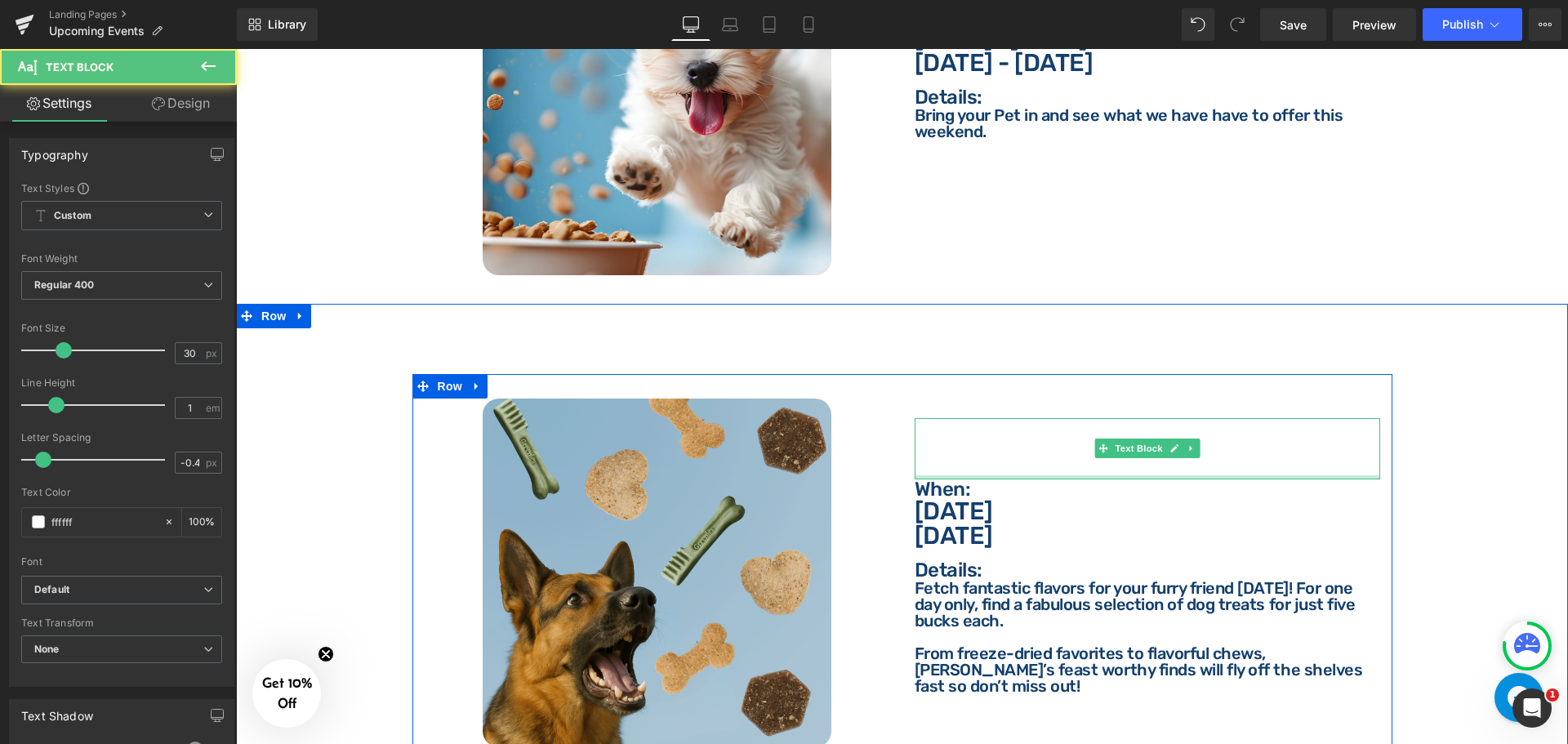
click at [958, 464] on div "Incredible Pets All Retail Locations Text Block" at bounding box center [1147, 448] width 466 height 62
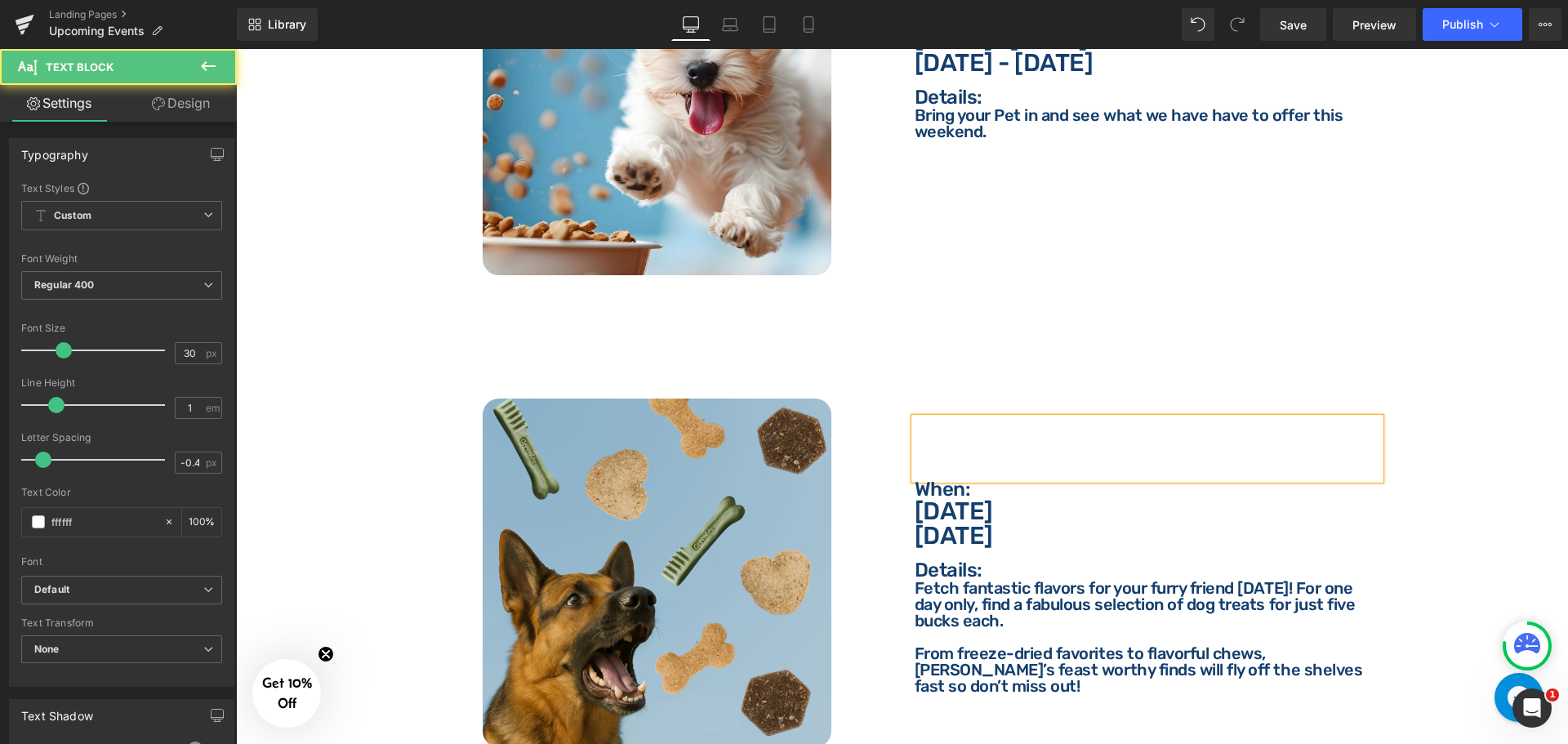
type input "#ffffff"
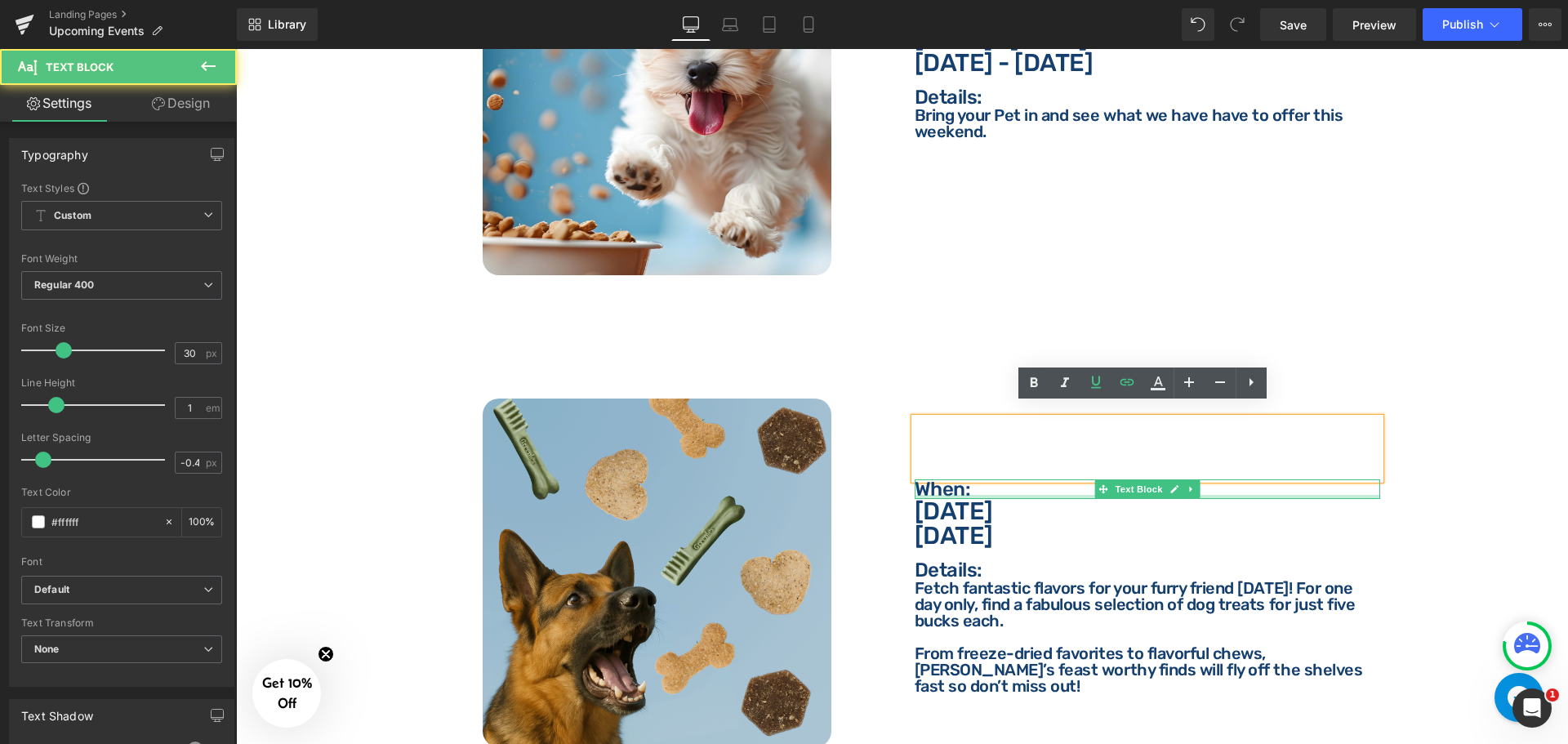
drag, startPoint x: 947, startPoint y: 481, endPoint x: 939, endPoint y: 498, distance: 18.8
click at [947, 482] on div "When: Text Block" at bounding box center [1147, 489] width 466 height 20
click at [946, 480] on p "When:" at bounding box center [1147, 489] width 466 height 20
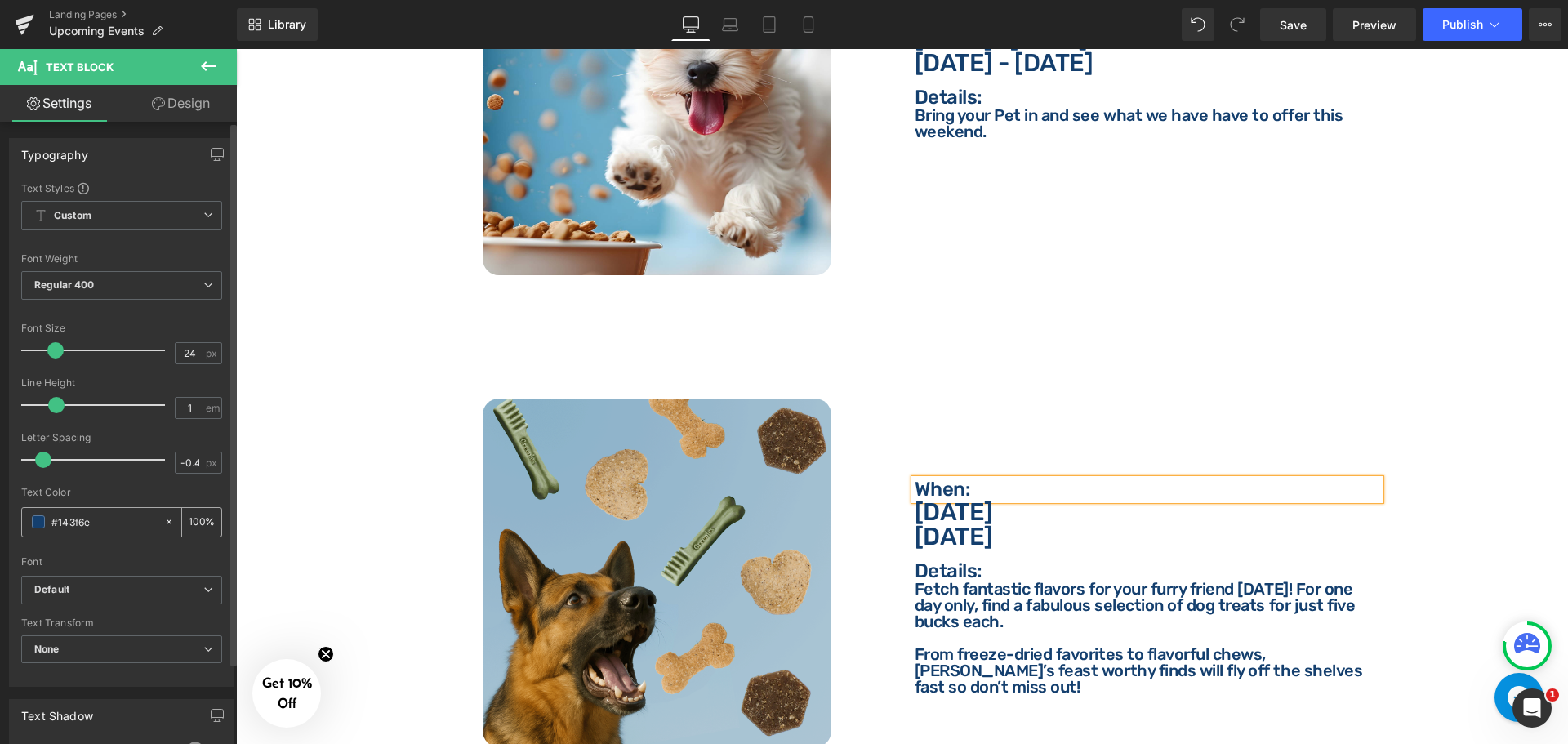
click at [106, 515] on input "#143f6e" at bounding box center [104, 522] width 105 height 18
paste input "ffffff"
type input "ffffff"
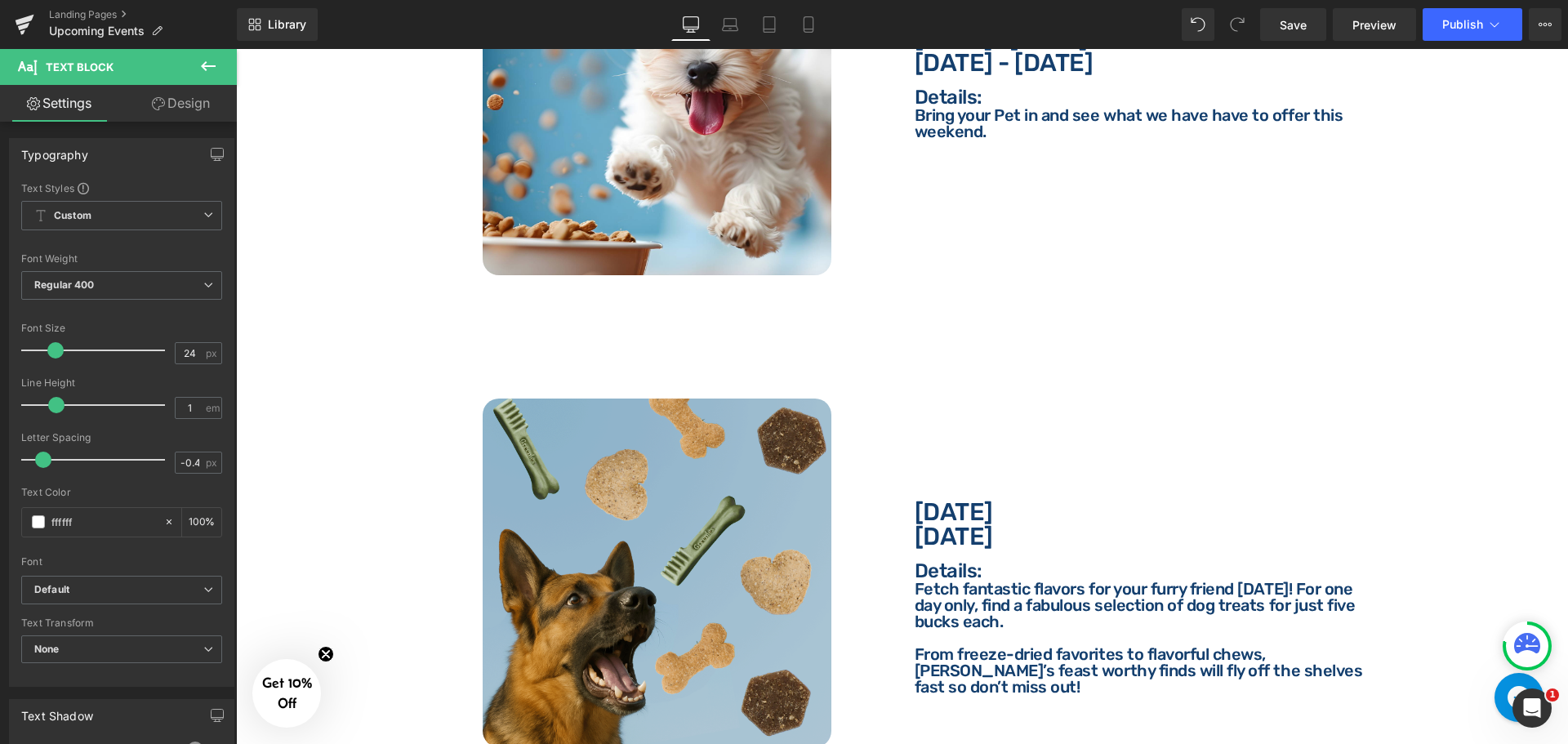
click at [967, 525] on p "[DATE]" at bounding box center [1147, 536] width 466 height 24
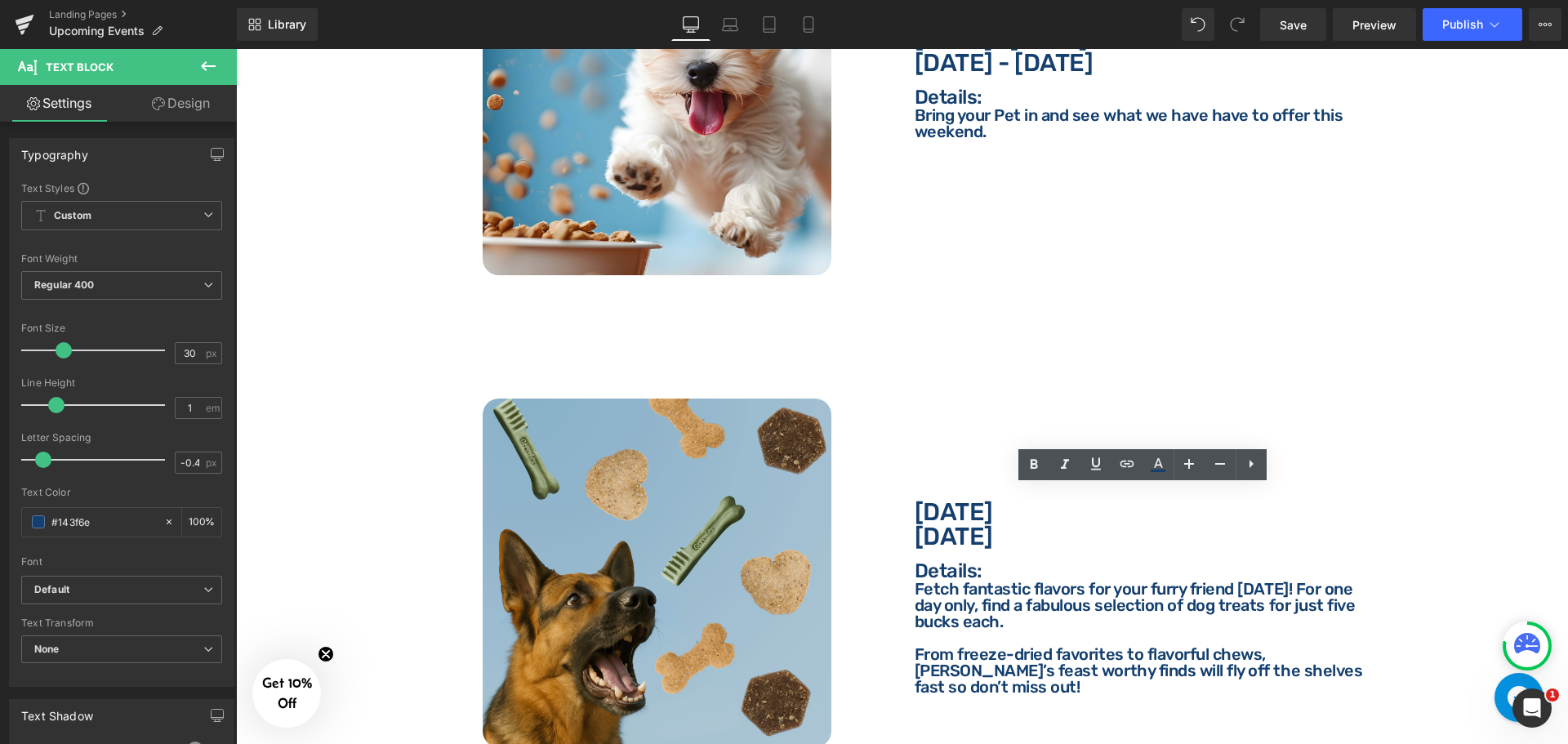
click at [99, 529] on input "#143f6e" at bounding box center [104, 522] width 105 height 18
paste input "ffffff"
type input "ffffff"
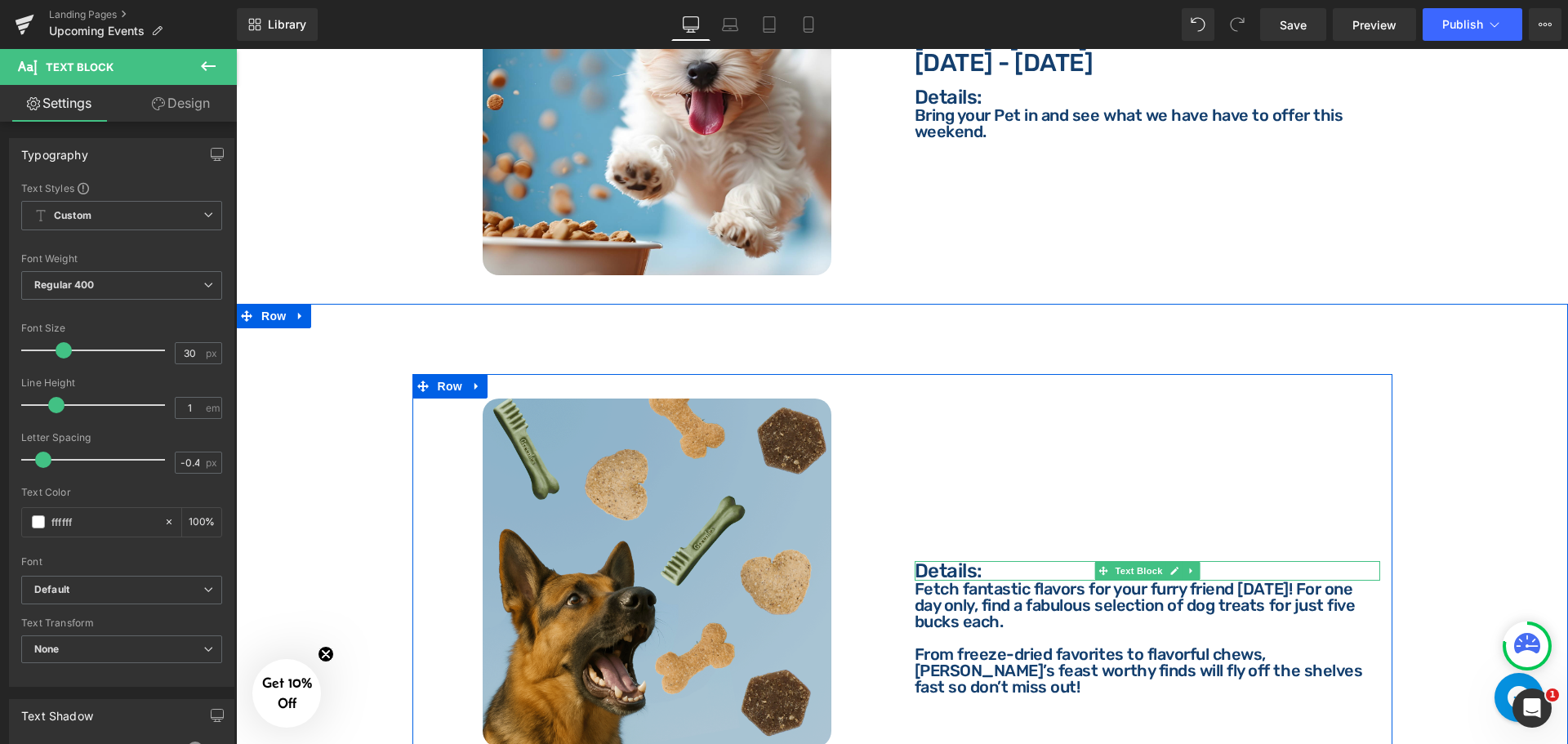
click at [967, 561] on p "Details:" at bounding box center [1147, 571] width 466 height 20
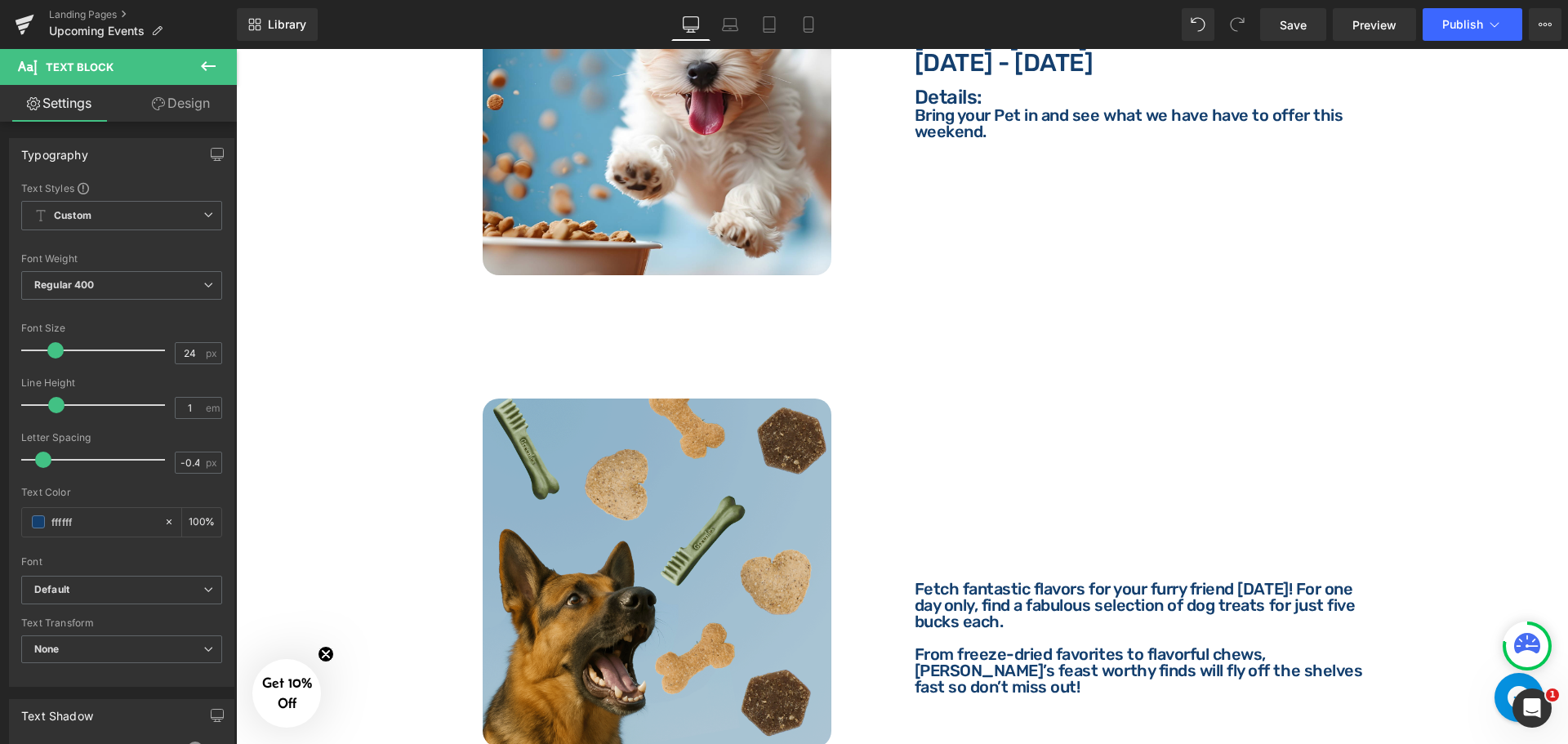
click at [969, 593] on p "Fetch fantastic flavors for your furry friend [DATE]! For one day only, find a …" at bounding box center [1147, 605] width 466 height 49
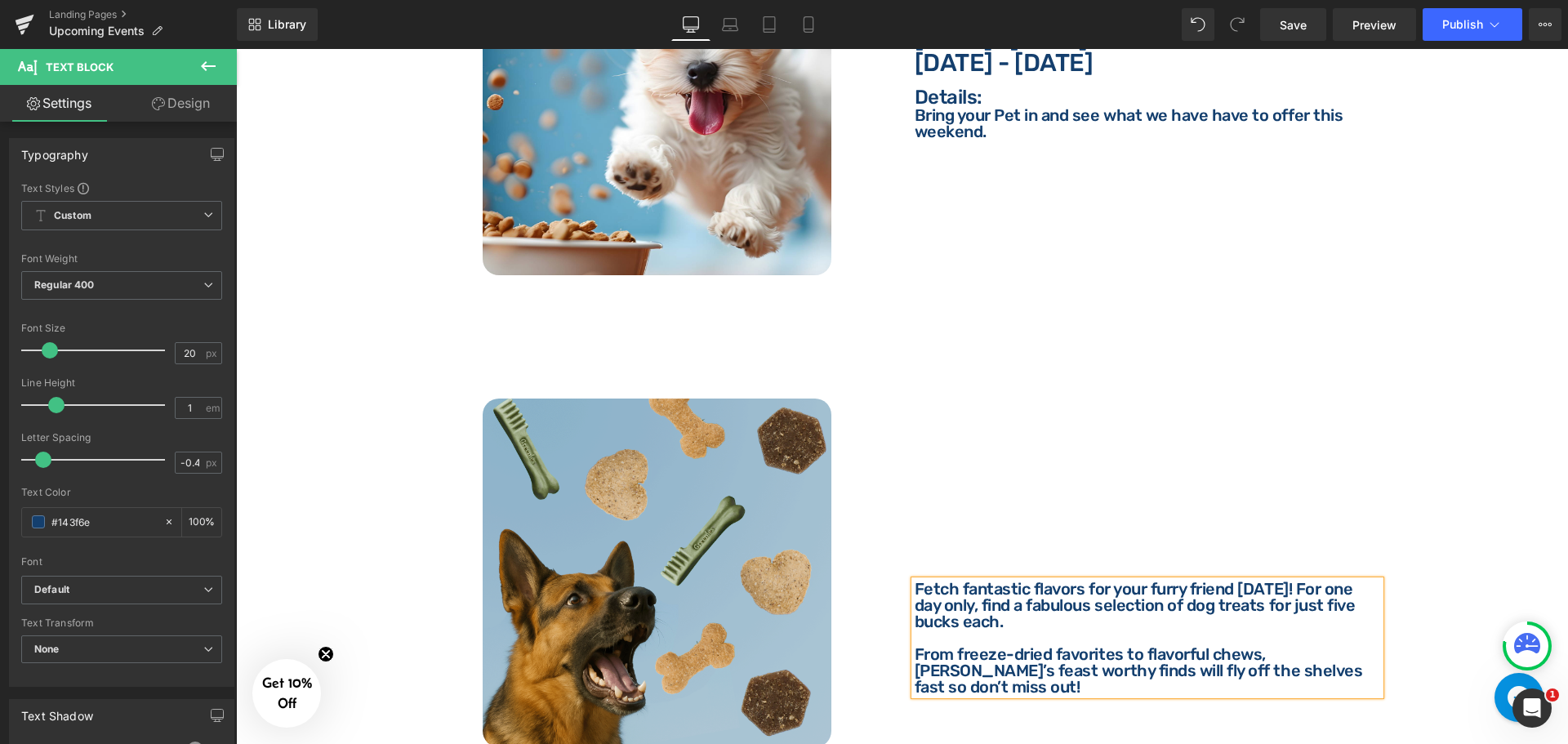
click at [98, 524] on input "#143f6e" at bounding box center [104, 522] width 105 height 18
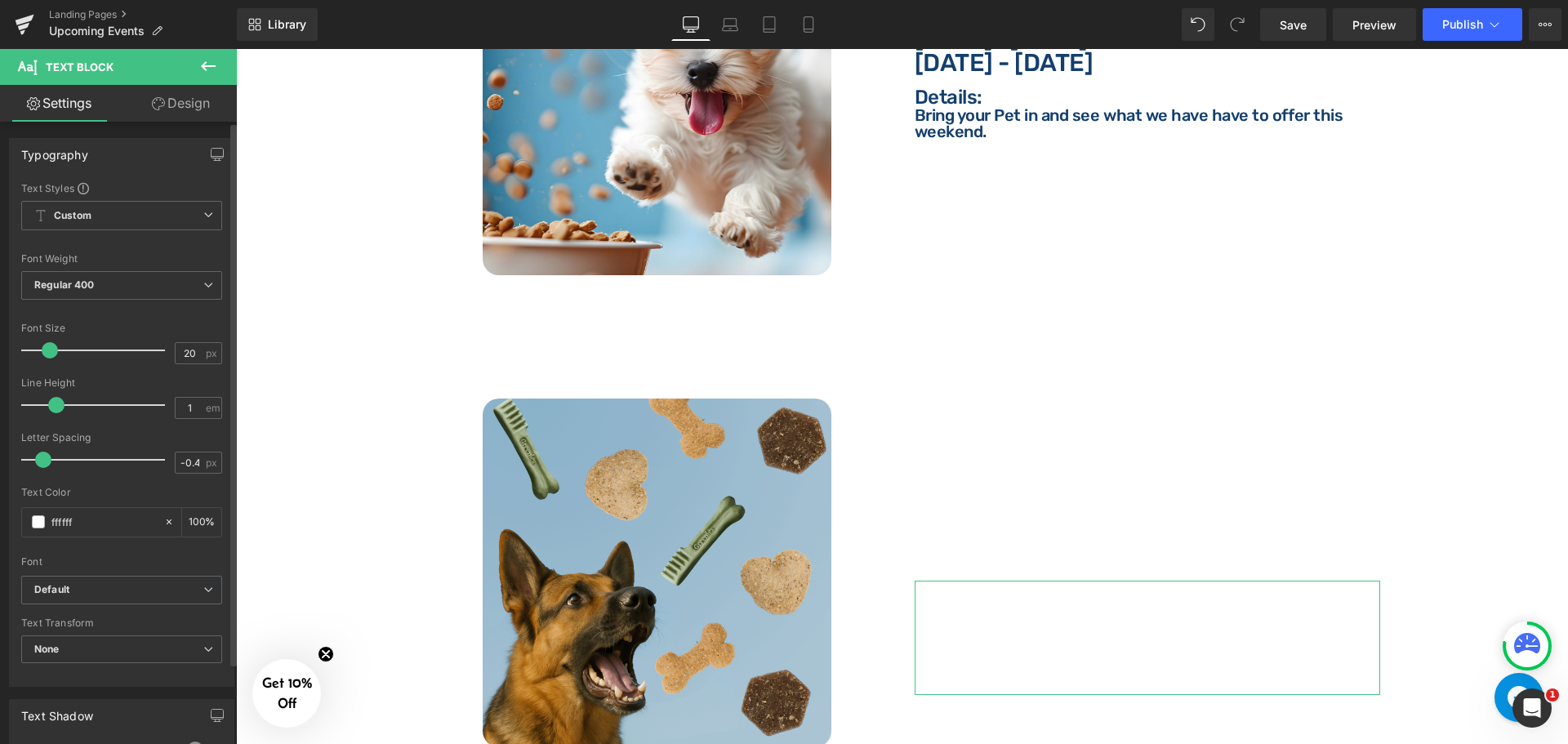
type input "ffffffz"
type input "0"
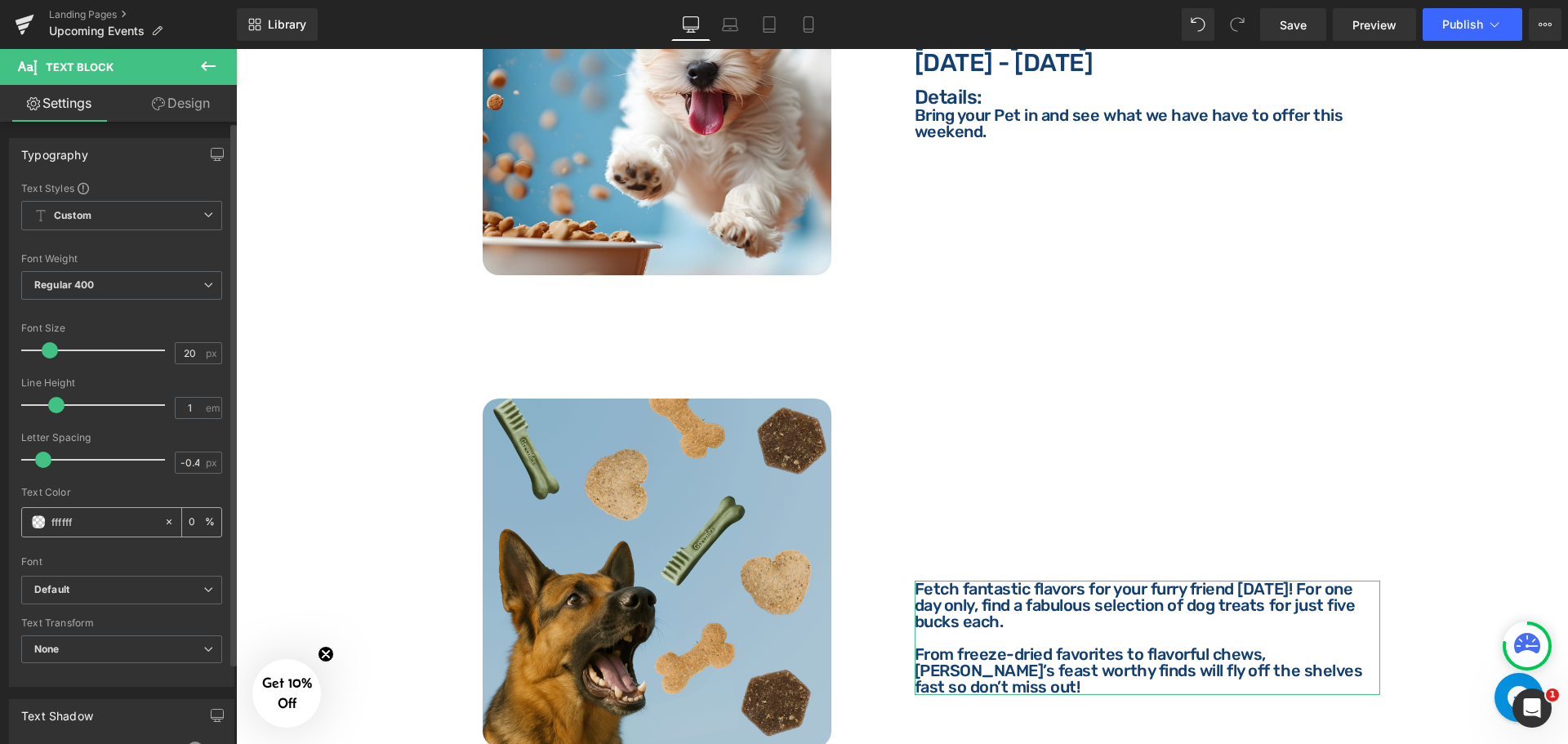
type input "#143f6e"
type input "100"
click at [272, 311] on span "Row" at bounding box center [273, 315] width 32 height 24
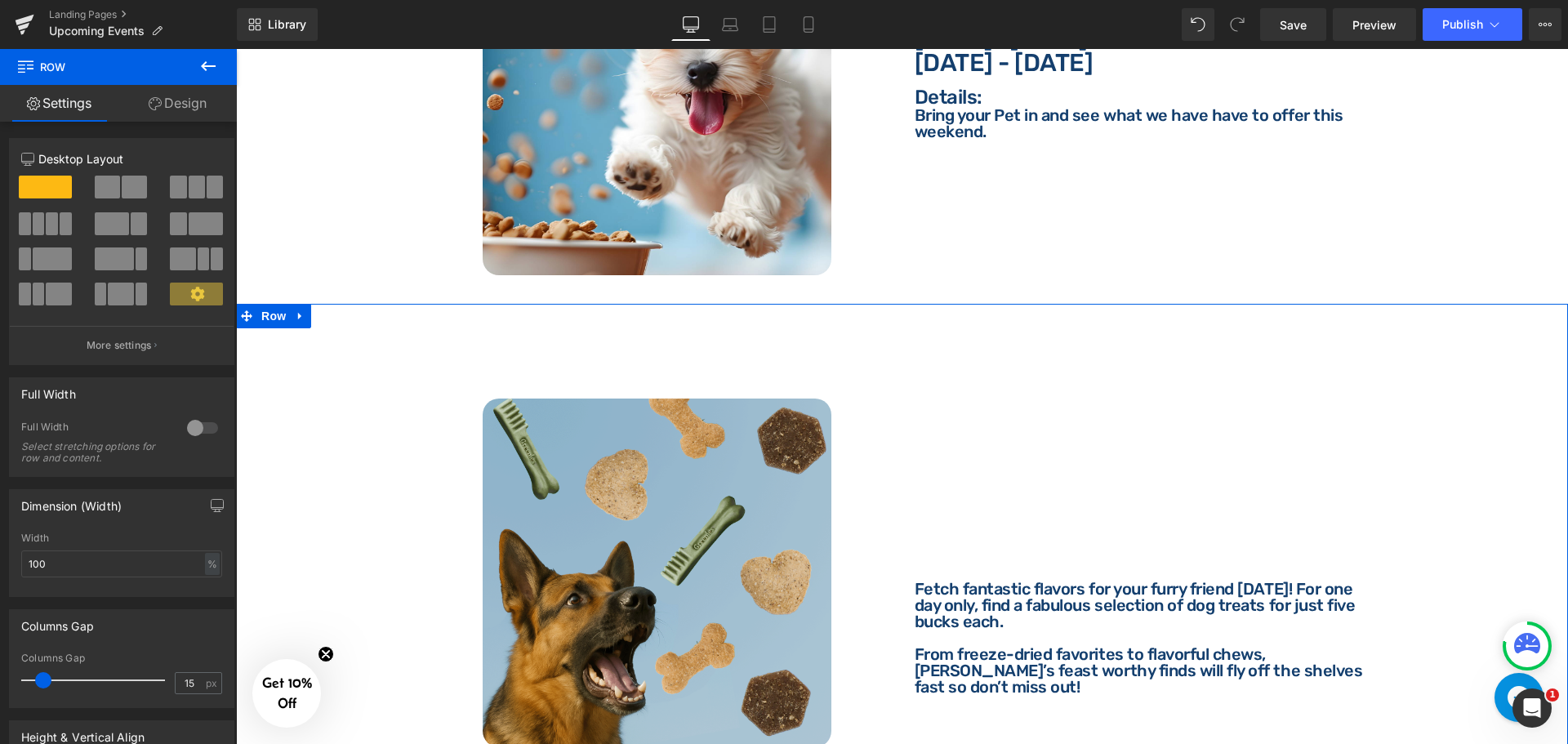
click at [198, 109] on link "Design" at bounding box center [177, 104] width 118 height 37
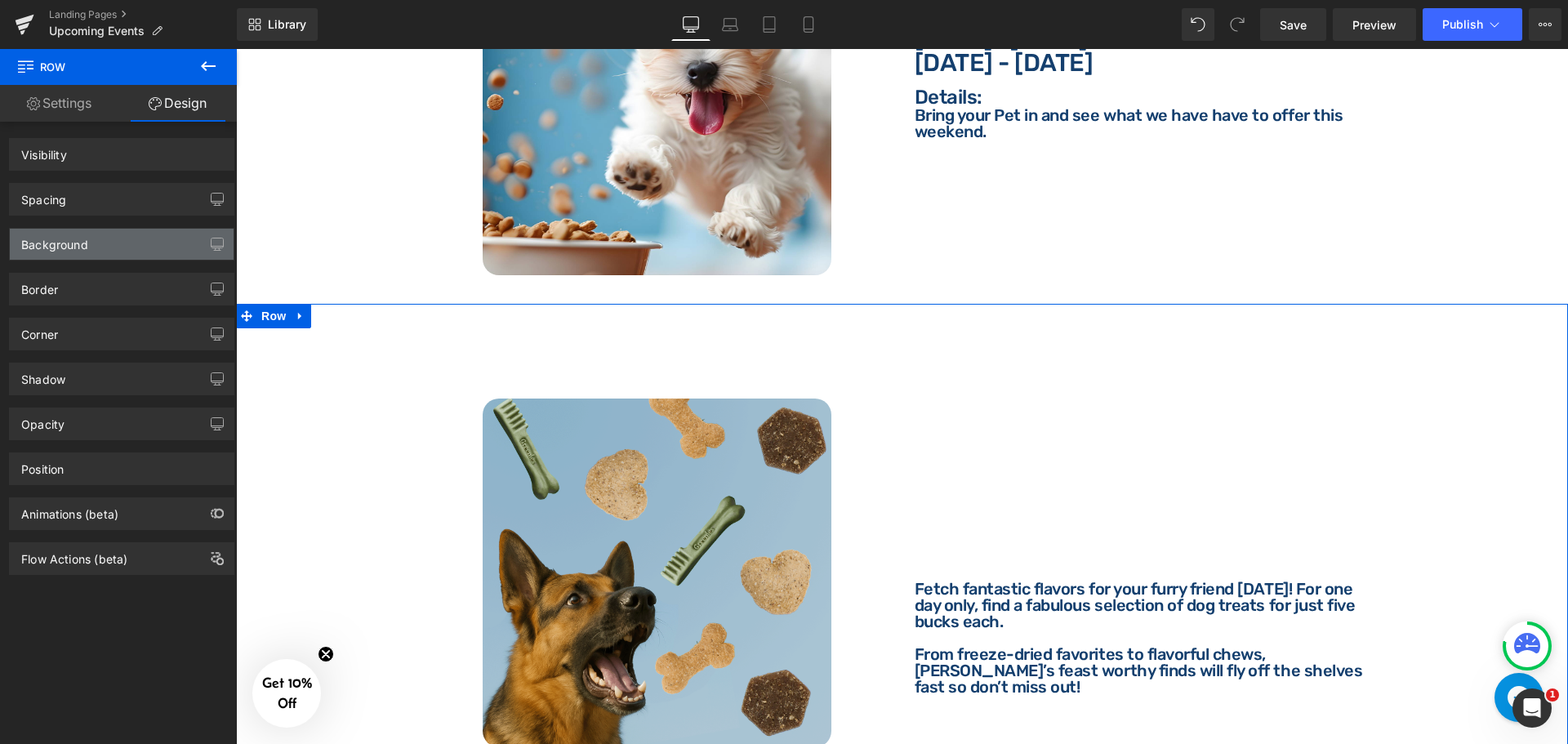
click at [121, 239] on div "Background" at bounding box center [121, 245] width 224 height 31
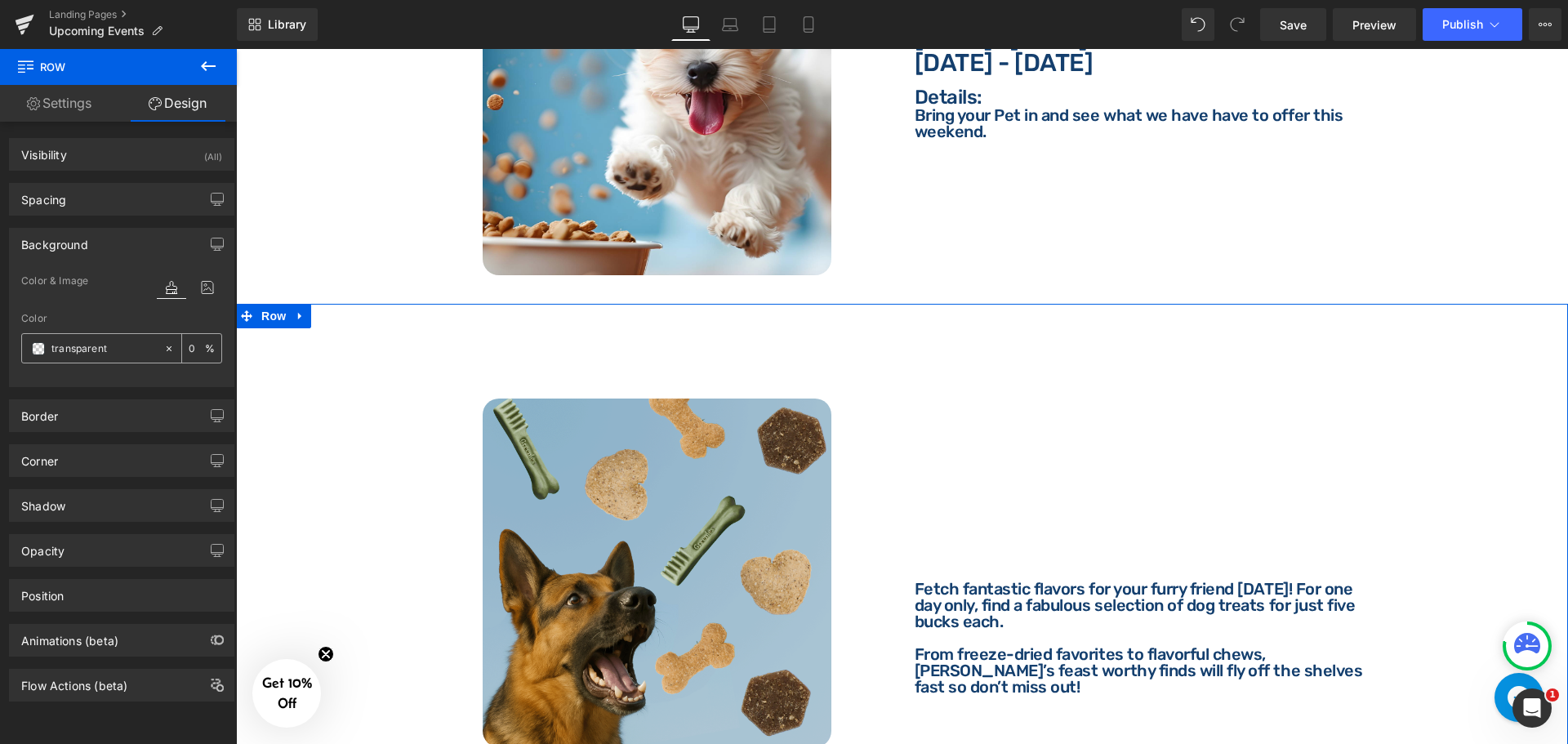
click at [119, 343] on input "transparent" at bounding box center [104, 349] width 105 height 18
paste input "#143f6e"
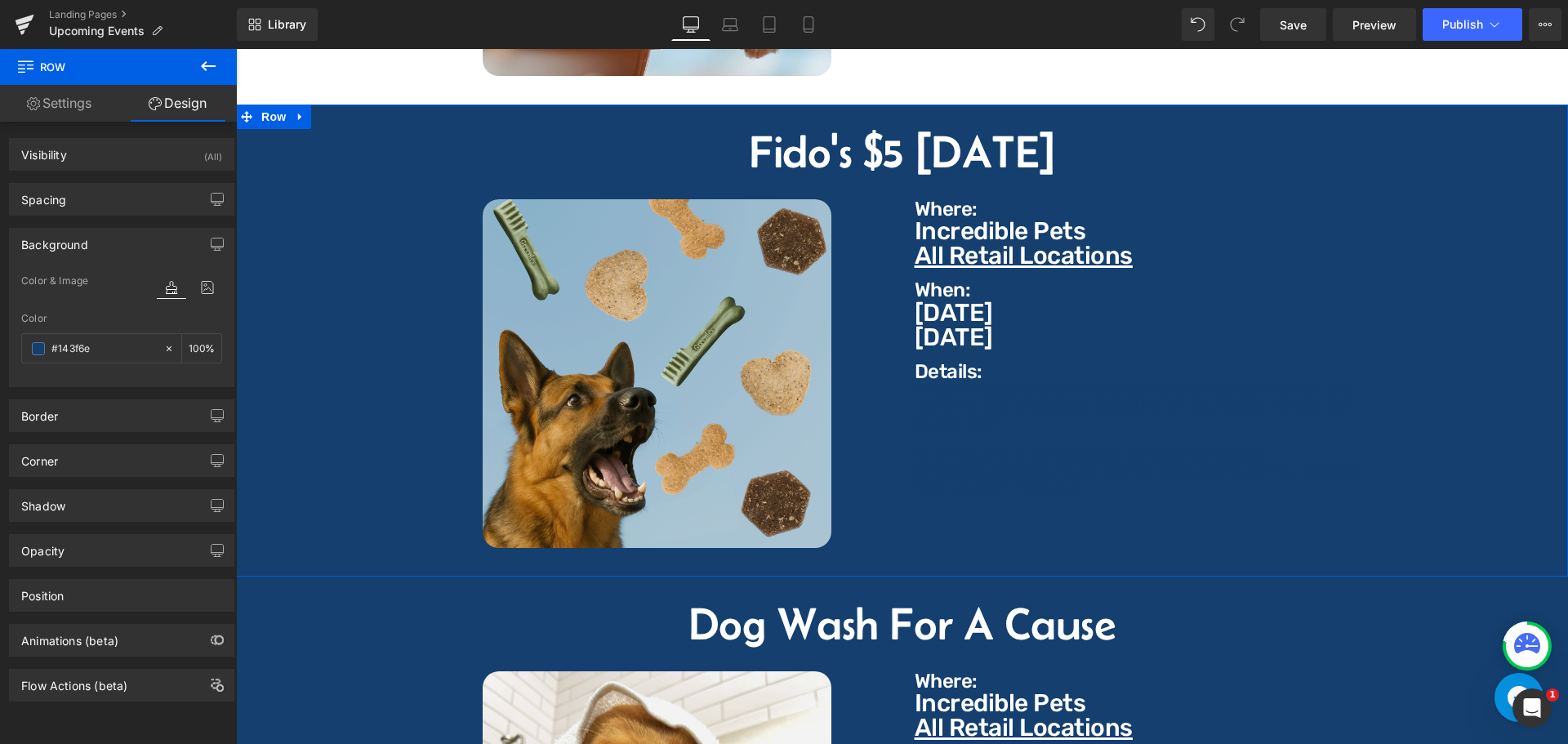
scroll to position [4948, 0]
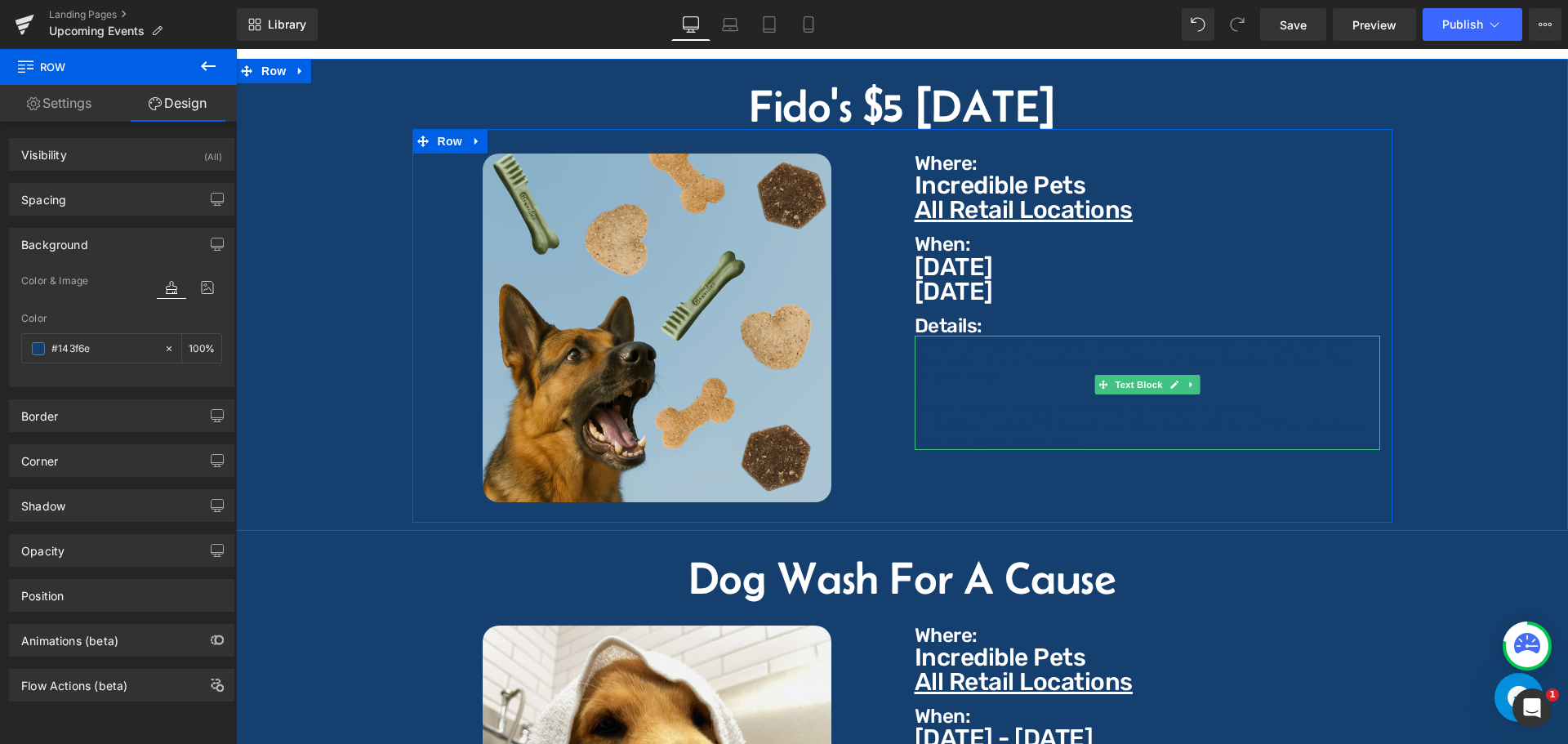
click at [974, 385] on p at bounding box center [1147, 393] width 466 height 17
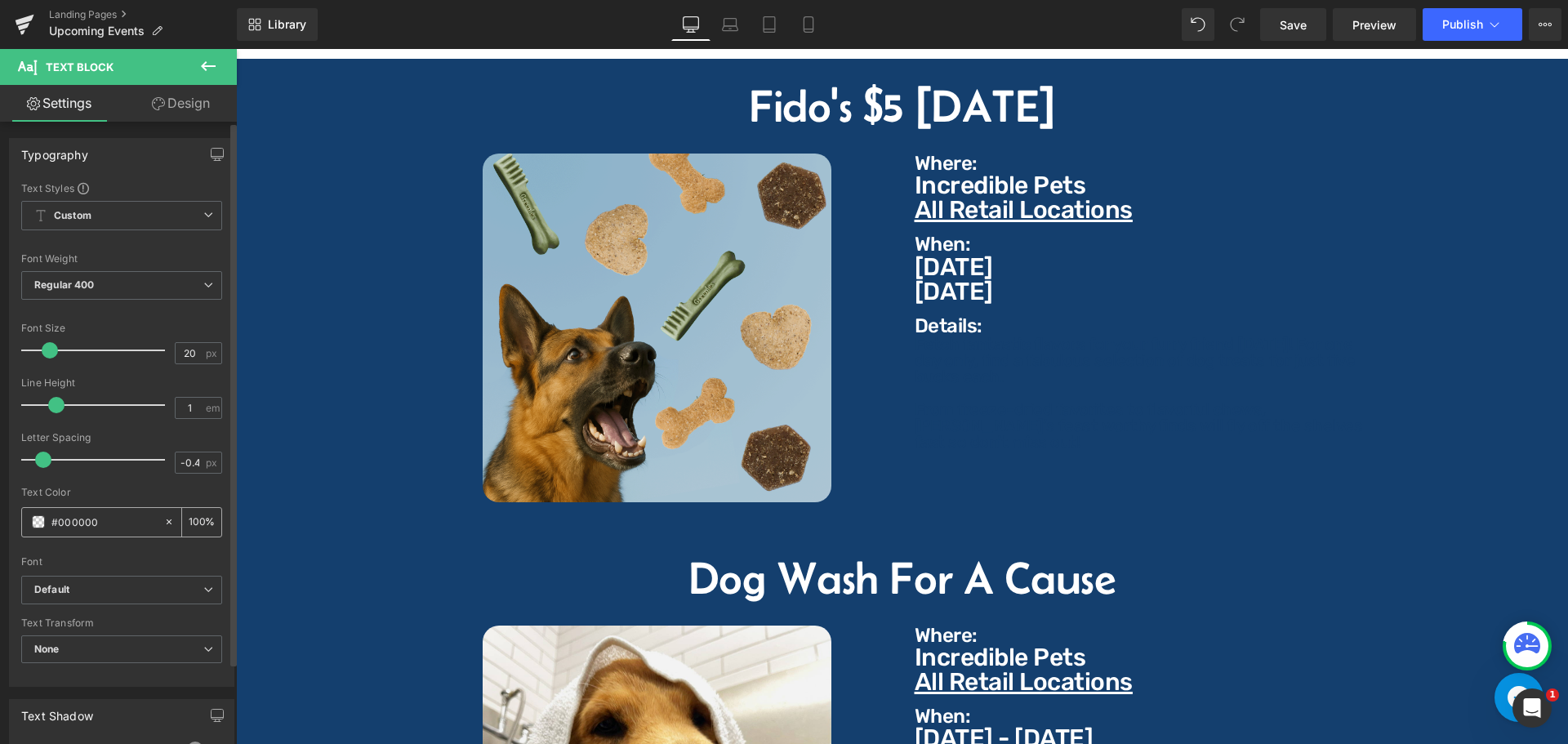
click at [108, 514] on input "#000000" at bounding box center [104, 522] width 105 height 18
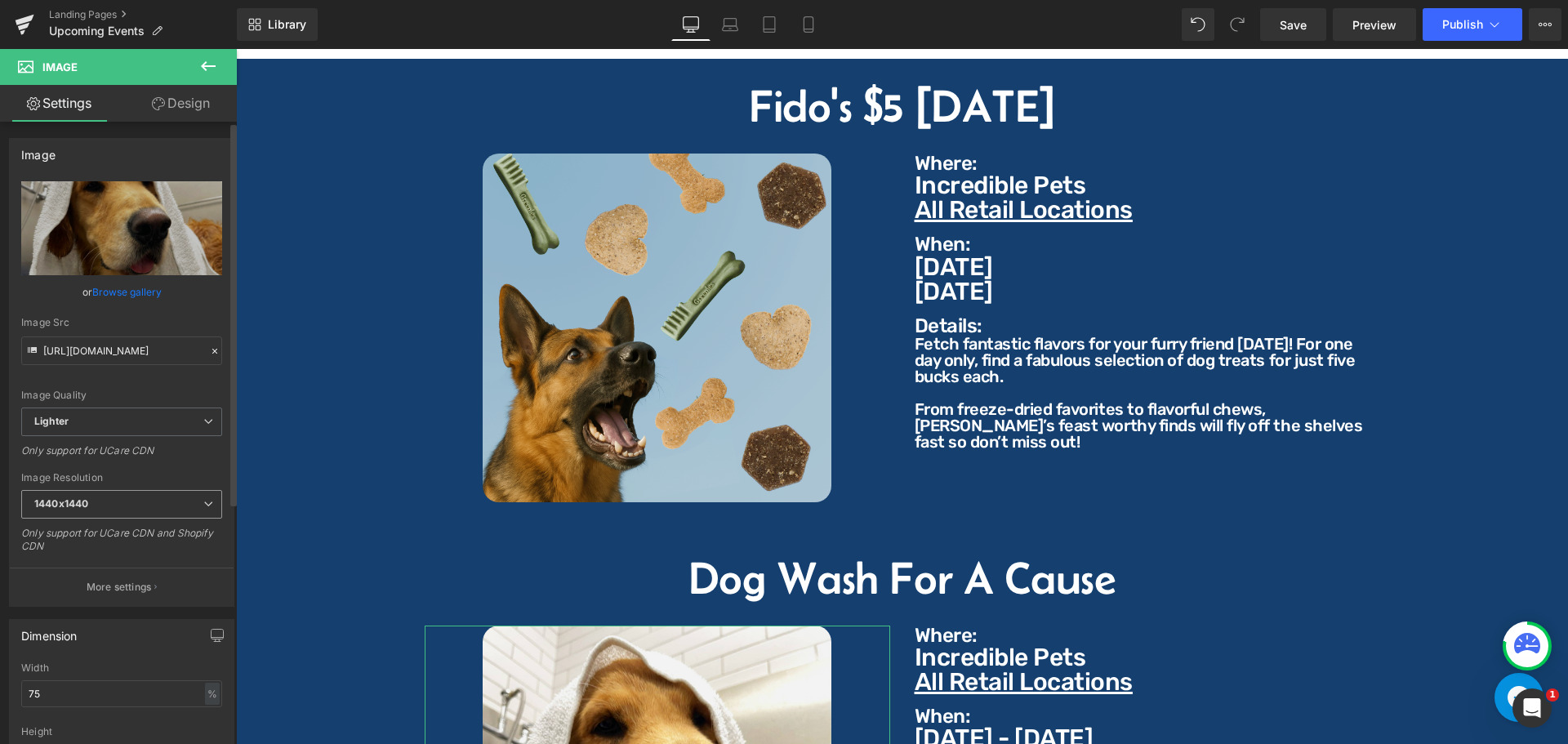
scroll to position [5111, 0]
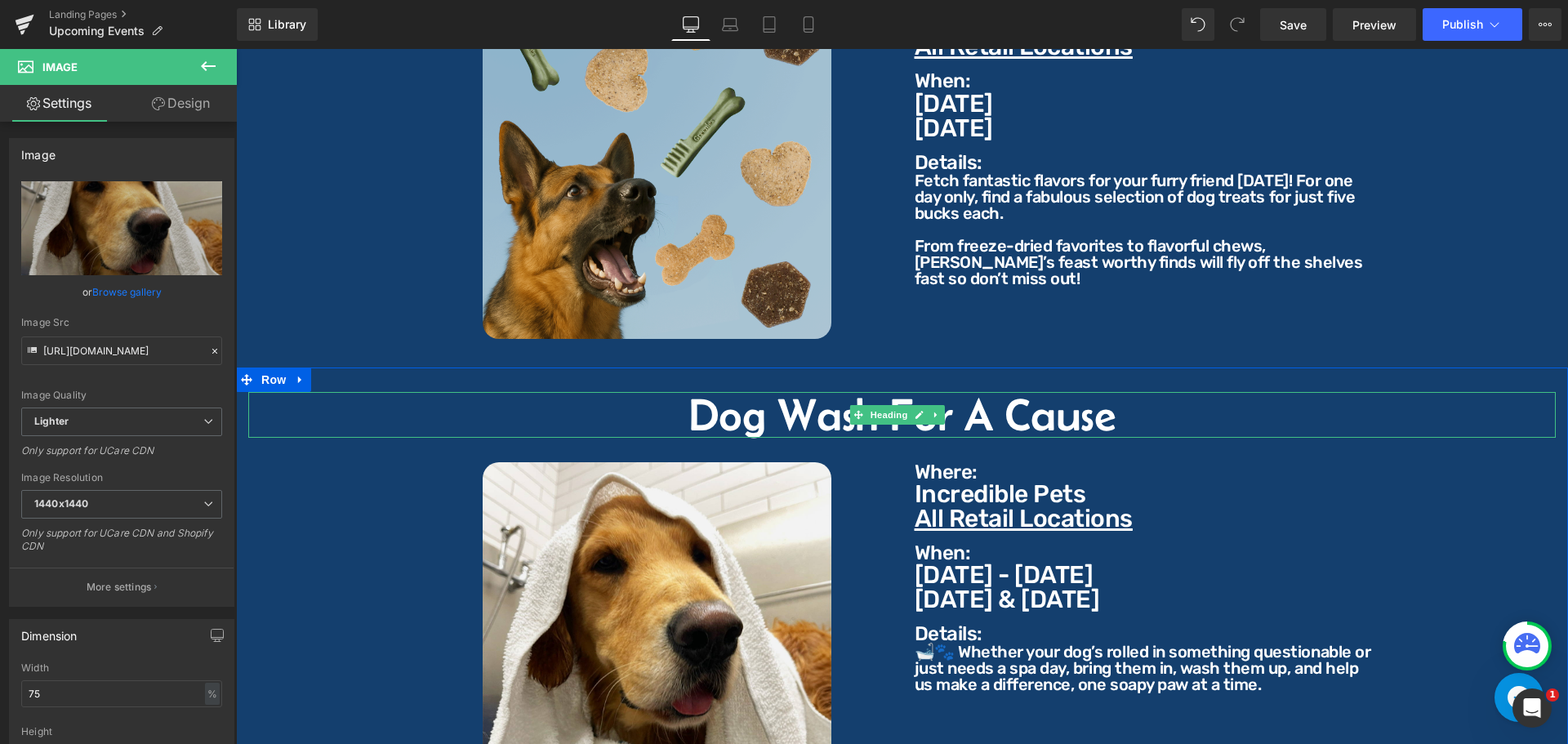
click at [831, 396] on h2 "Dog Wash For A Cause" at bounding box center [902, 414] width 1308 height 46
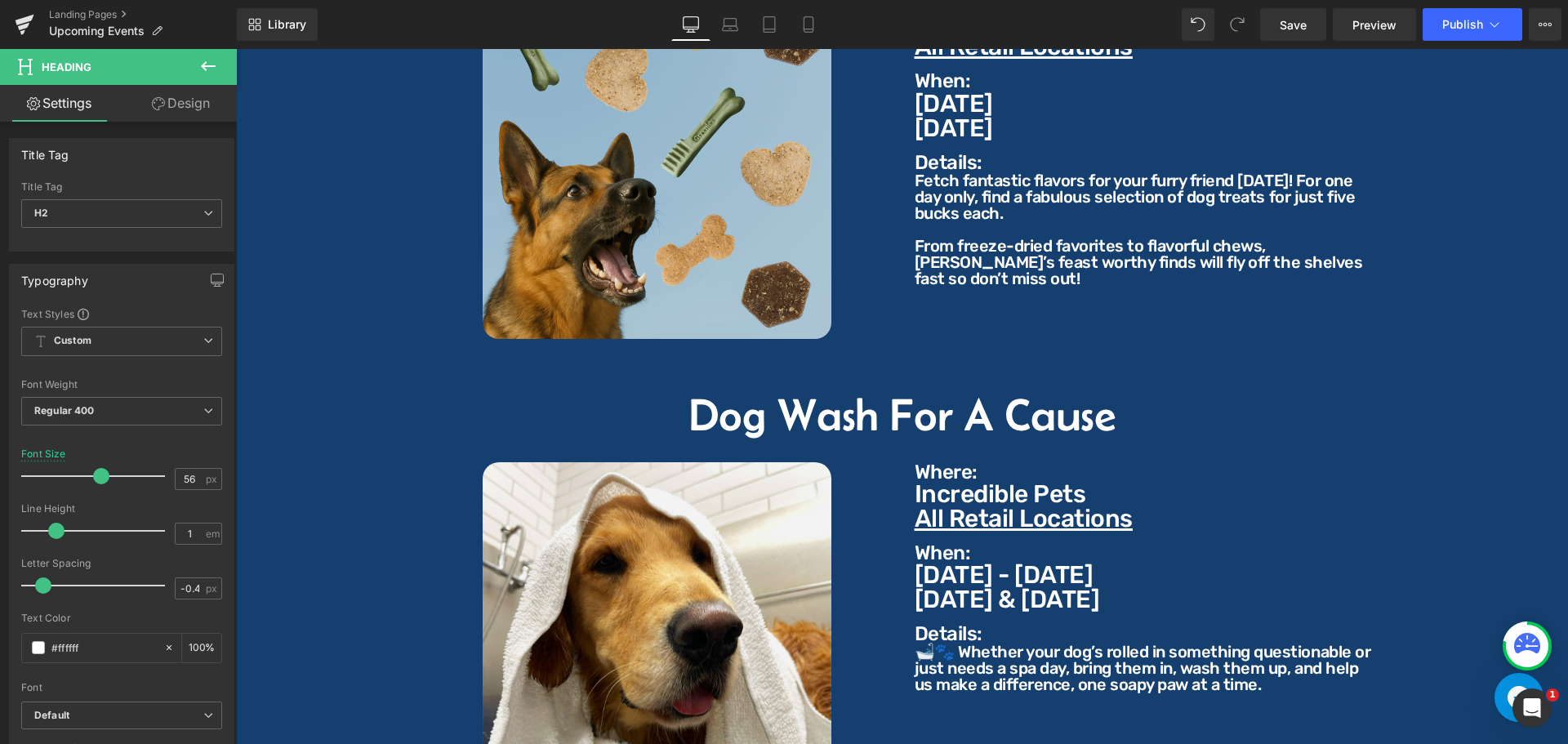
click at [182, 106] on link "Design" at bounding box center [180, 104] width 118 height 37
click at [740, 396] on h2 "Dog Wash For A Cause" at bounding box center [902, 414] width 1308 height 46
click at [88, 641] on input "#ffffff" at bounding box center [104, 647] width 105 height 18
paste input "143f6e"
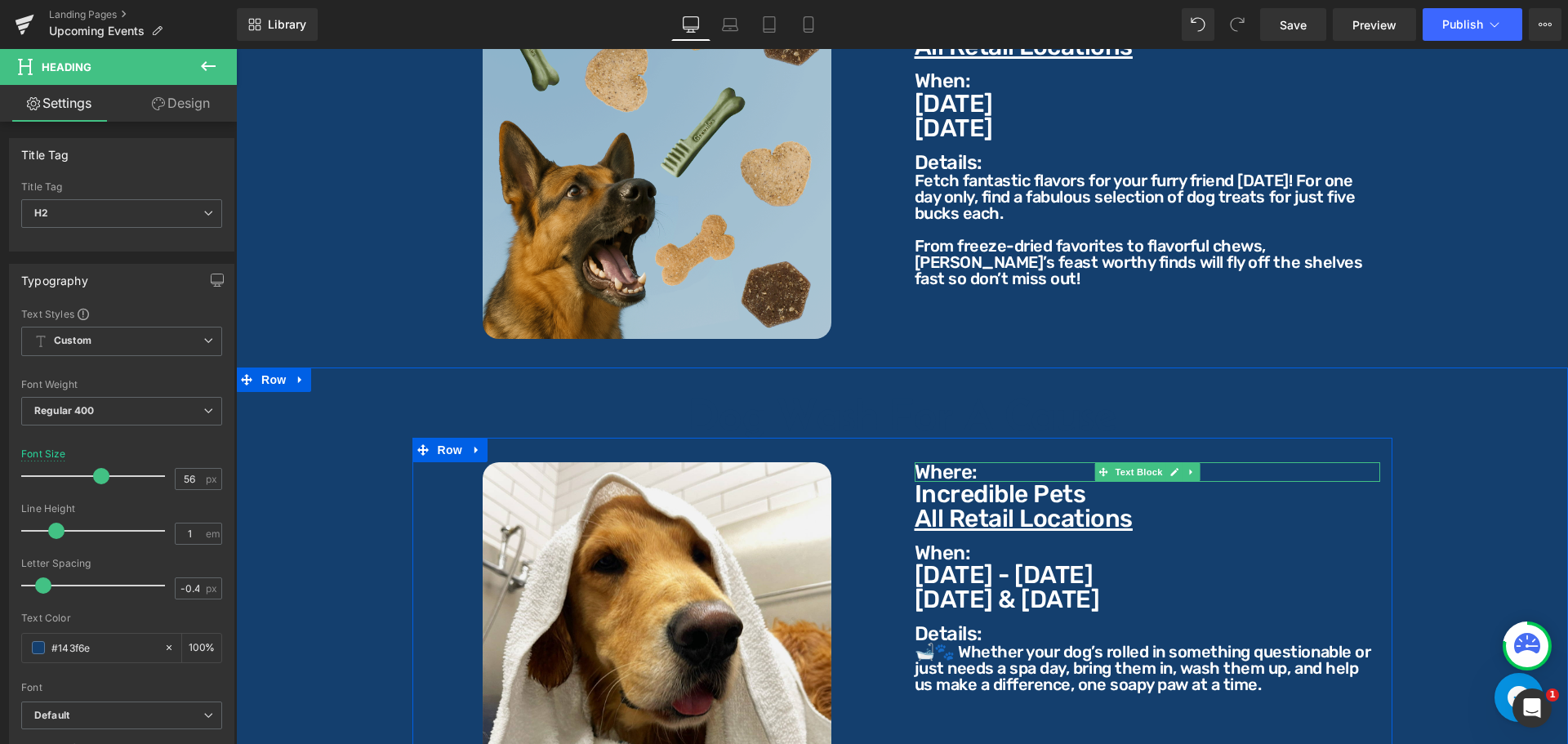
click at [949, 462] on p "Where:" at bounding box center [1147, 472] width 466 height 20
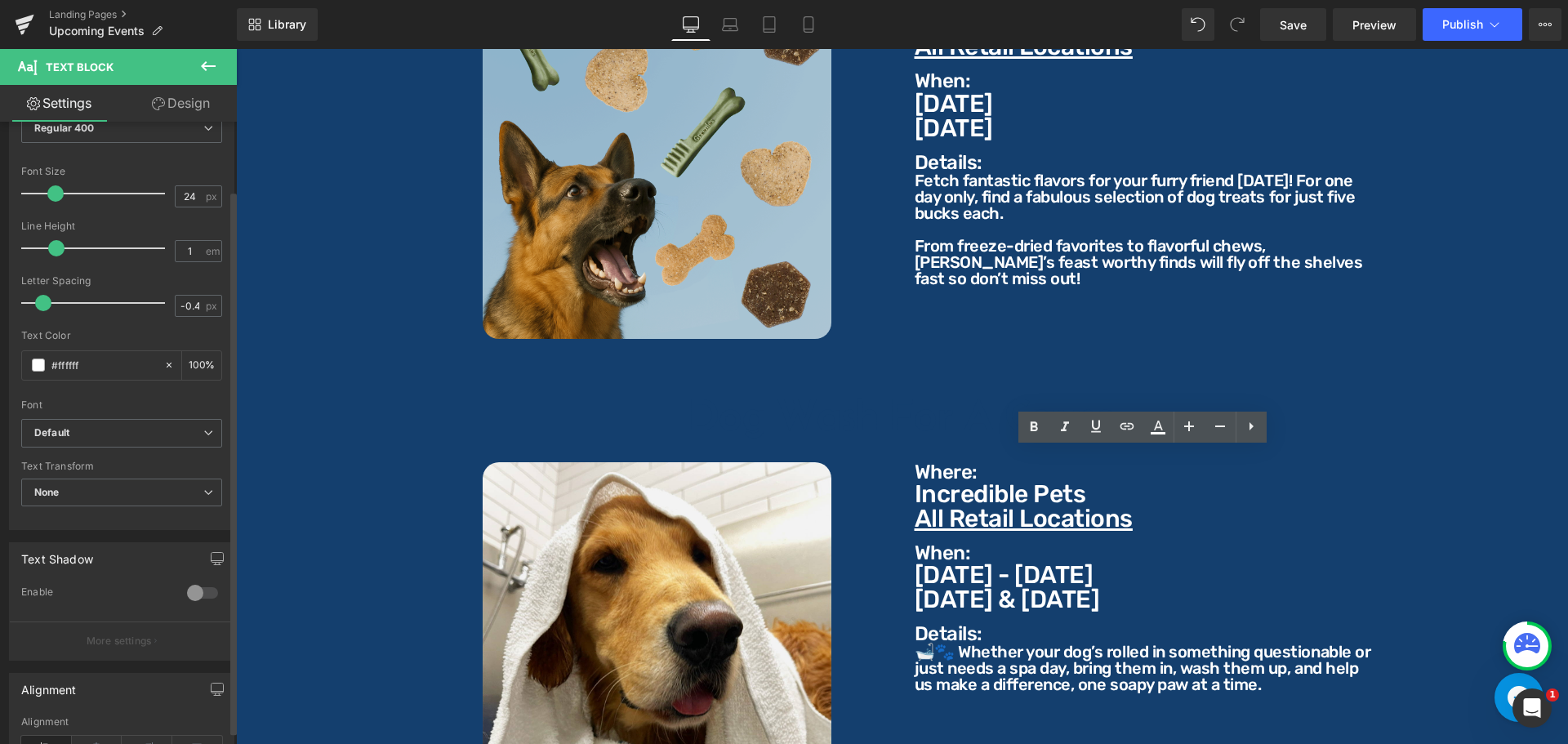
scroll to position [163, 0]
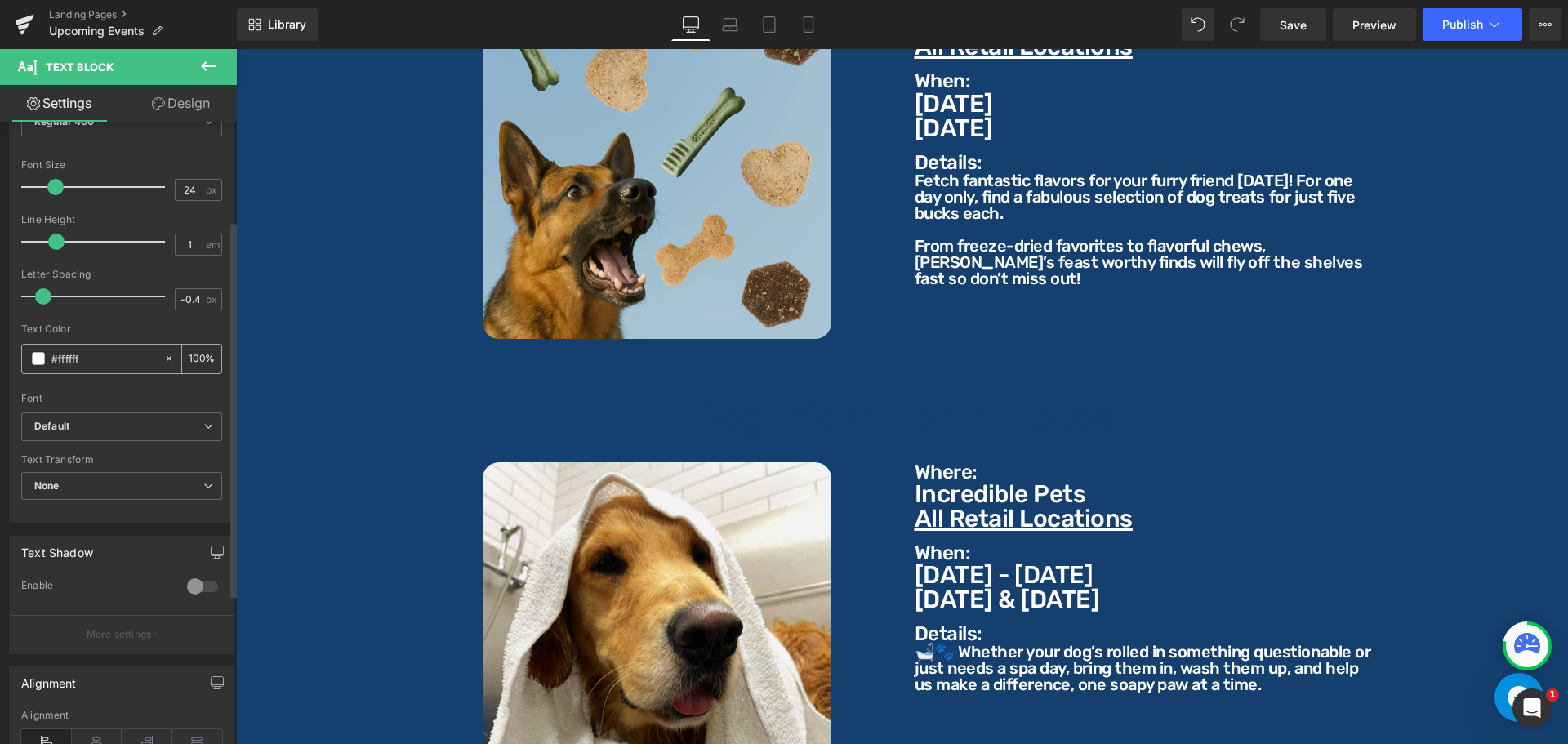
click at [102, 364] on input "#ffffff" at bounding box center [104, 358] width 105 height 18
click at [930, 490] on p "Incredible Pets" at bounding box center [1147, 493] width 466 height 24
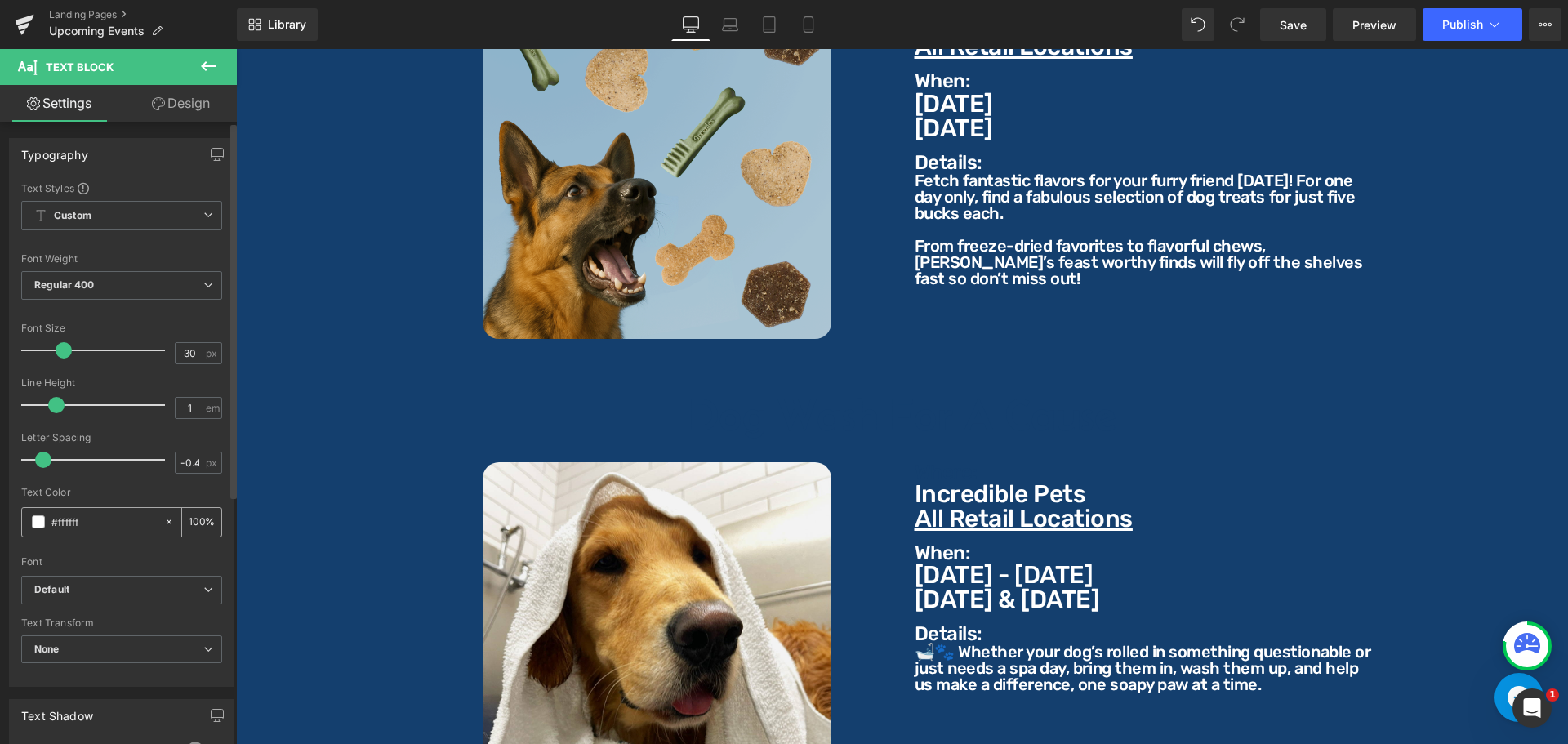
click at [108, 523] on input "#ffffff" at bounding box center [104, 522] width 105 height 18
paste input "143f6e"
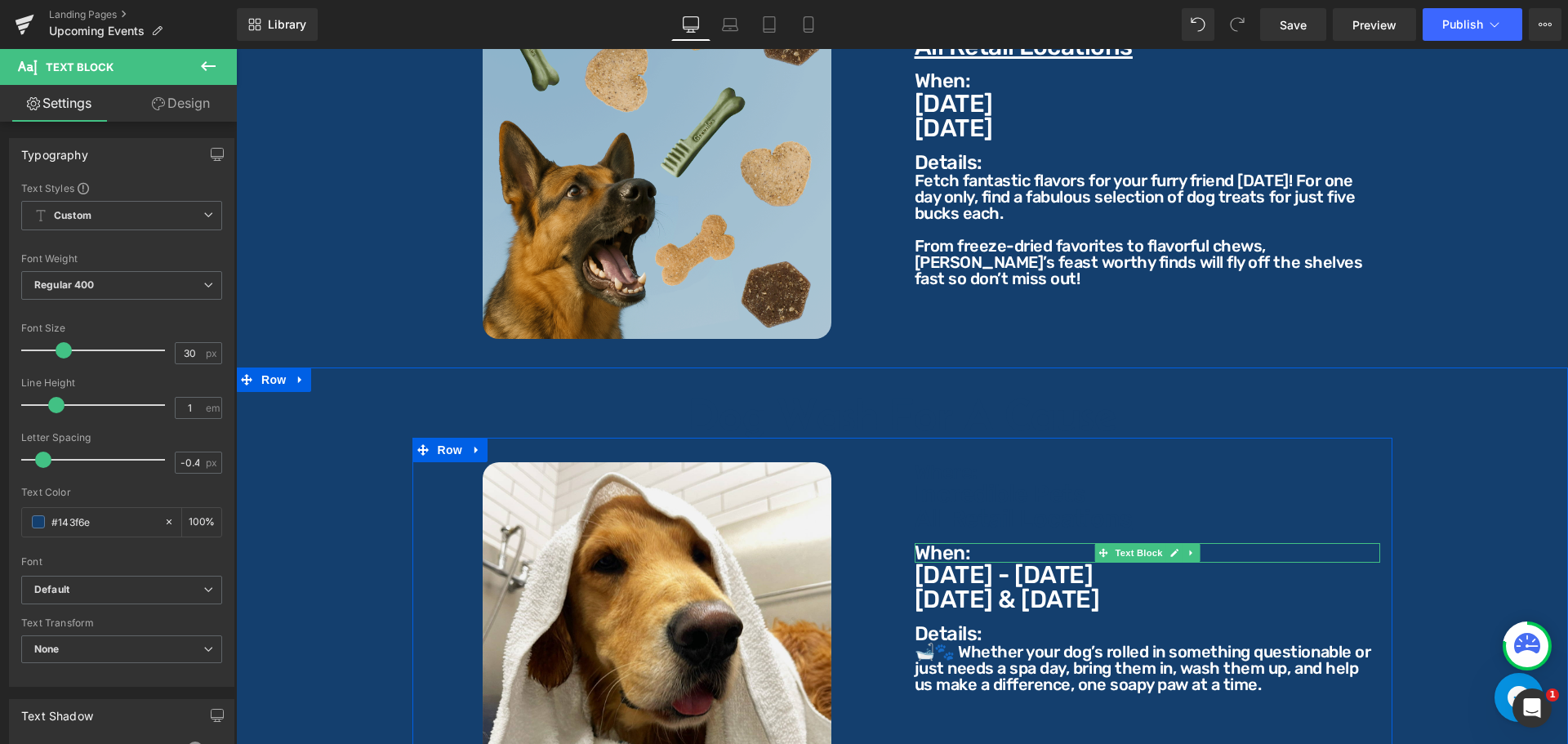
click at [929, 543] on p "When:" at bounding box center [1147, 553] width 466 height 20
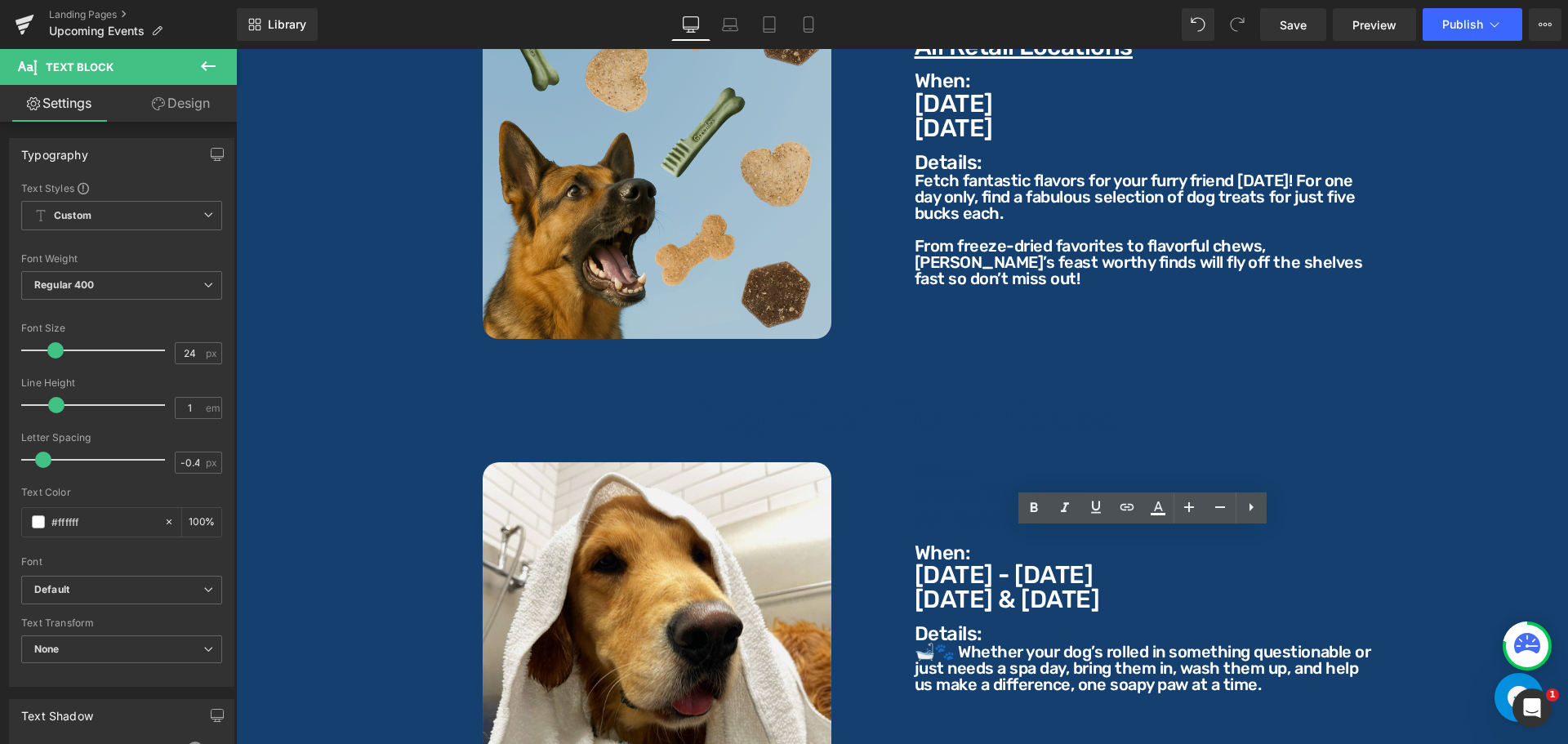
click at [107, 519] on input "#ffffff" at bounding box center [104, 522] width 105 height 18
paste input "143f6e"
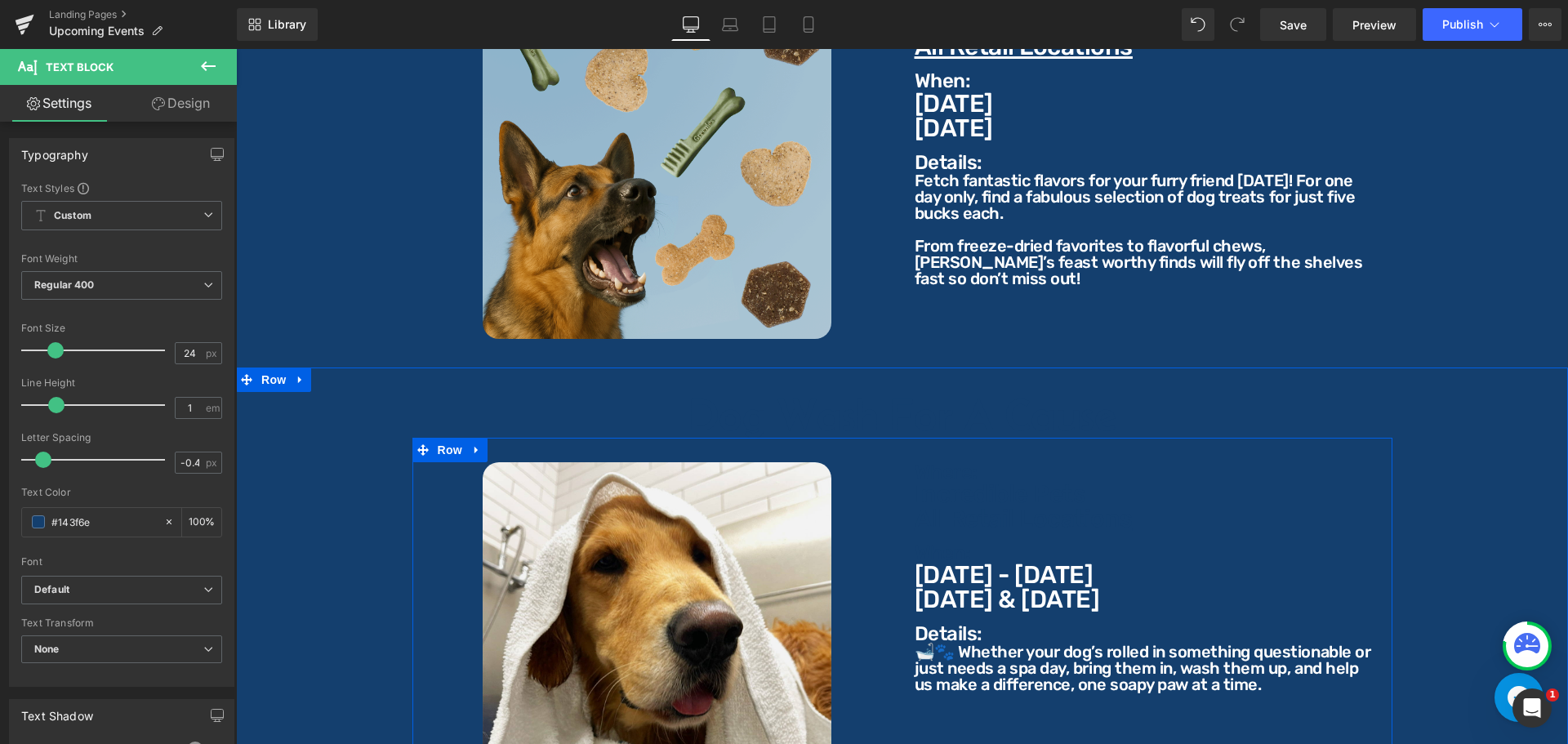
click at [936, 587] on p "[DATE] & [DATE]" at bounding box center [1147, 599] width 466 height 24
click at [109, 516] on input "#ffffff" at bounding box center [104, 522] width 105 height 18
paste input "143f6e"
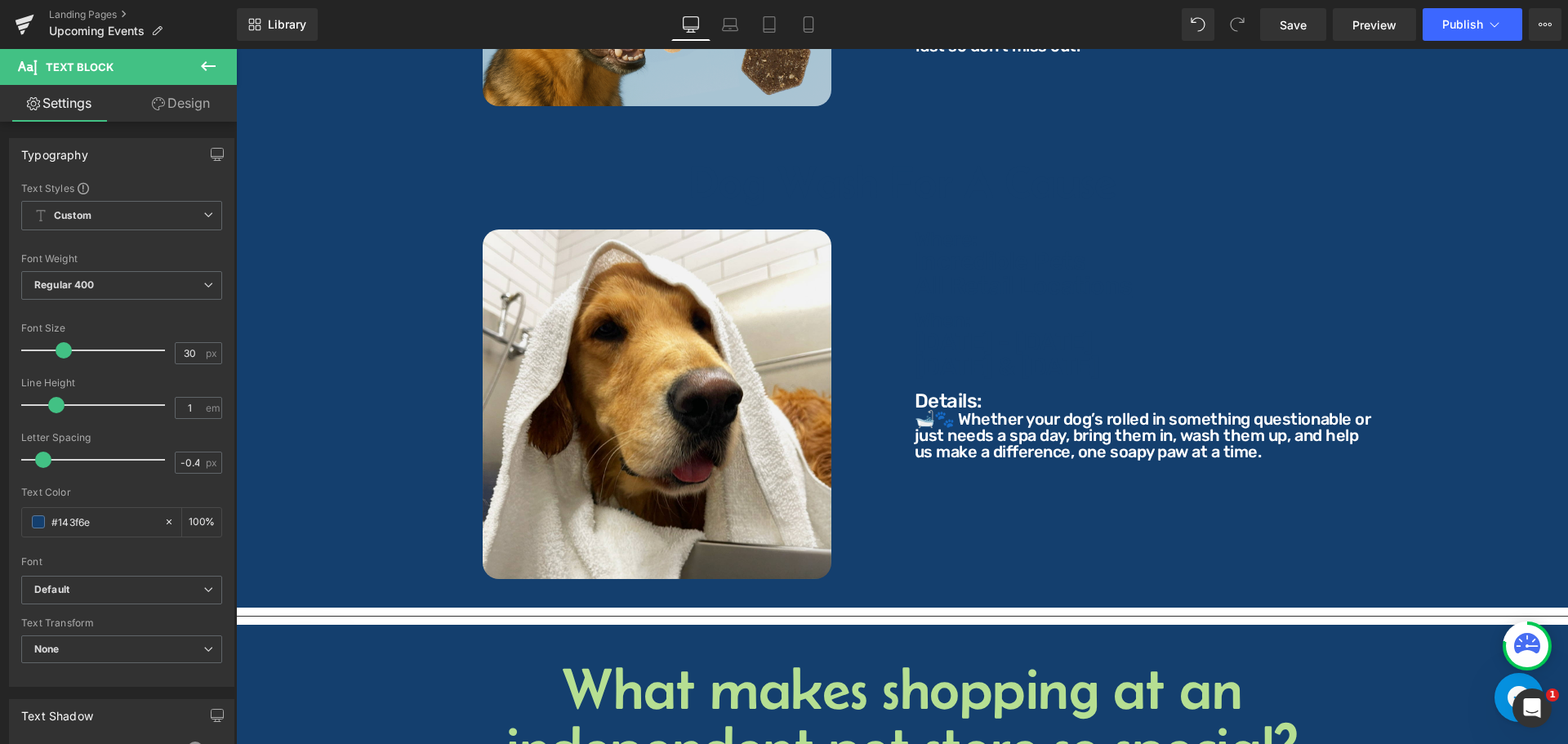
scroll to position [5356, 0]
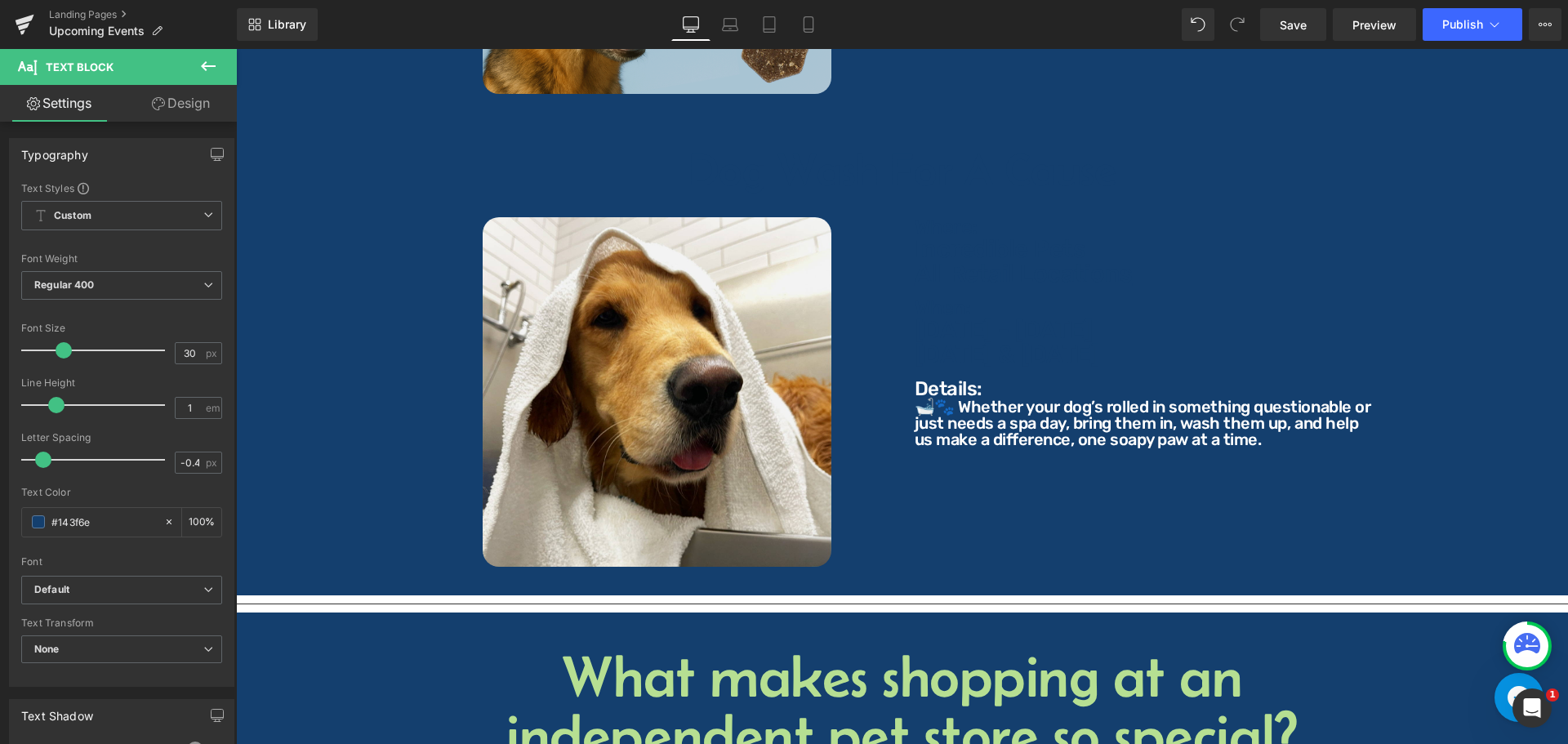
click at [974, 422] on p "🛁🐾 Whether your dog’s rolled in something questionable or just needs a spa day,…" at bounding box center [1147, 423] width 466 height 49
click at [96, 514] on input "#ffffff" at bounding box center [104, 522] width 105 height 18
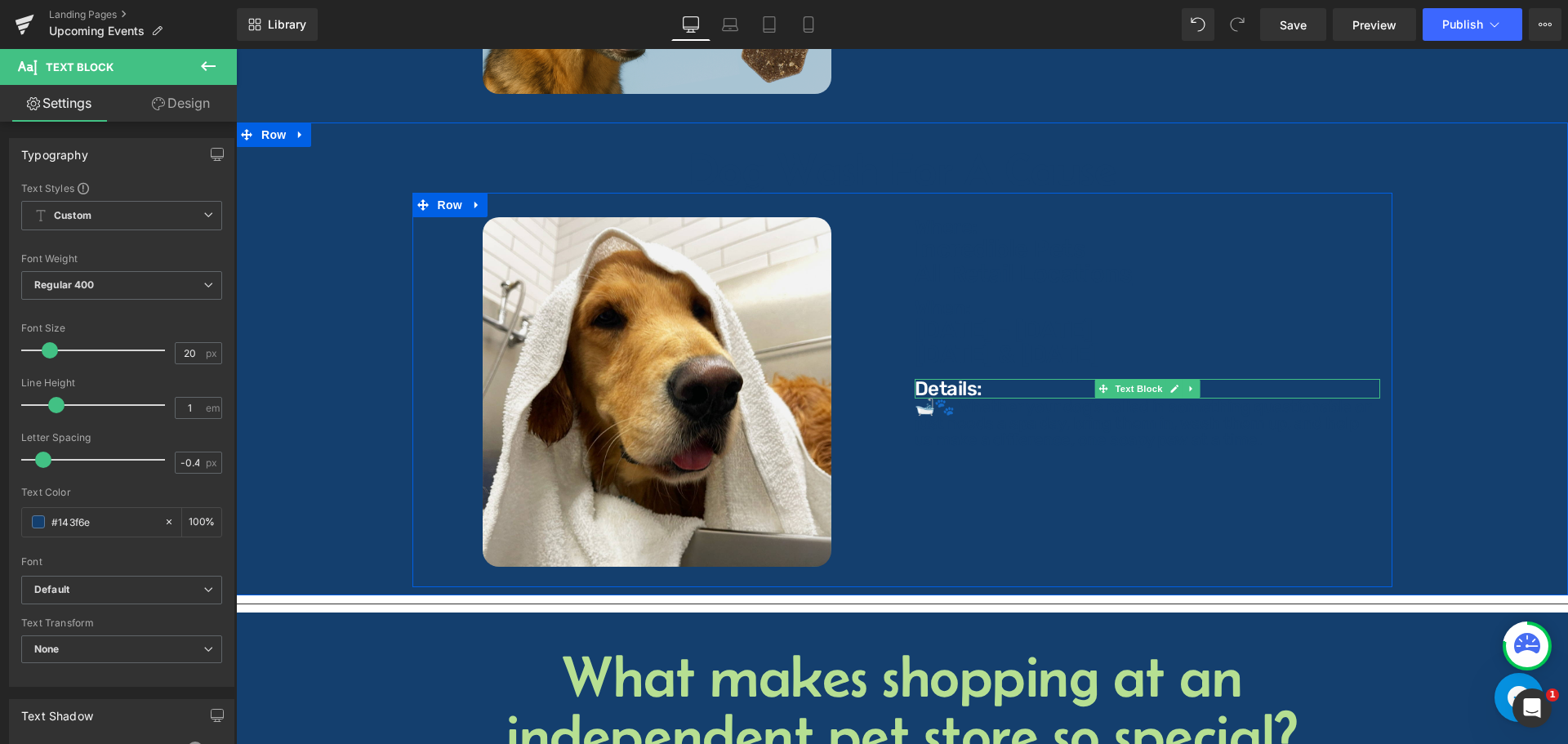
click at [967, 379] on p "Details:" at bounding box center [1147, 389] width 466 height 20
click at [270, 130] on span "Row" at bounding box center [273, 134] width 32 height 24
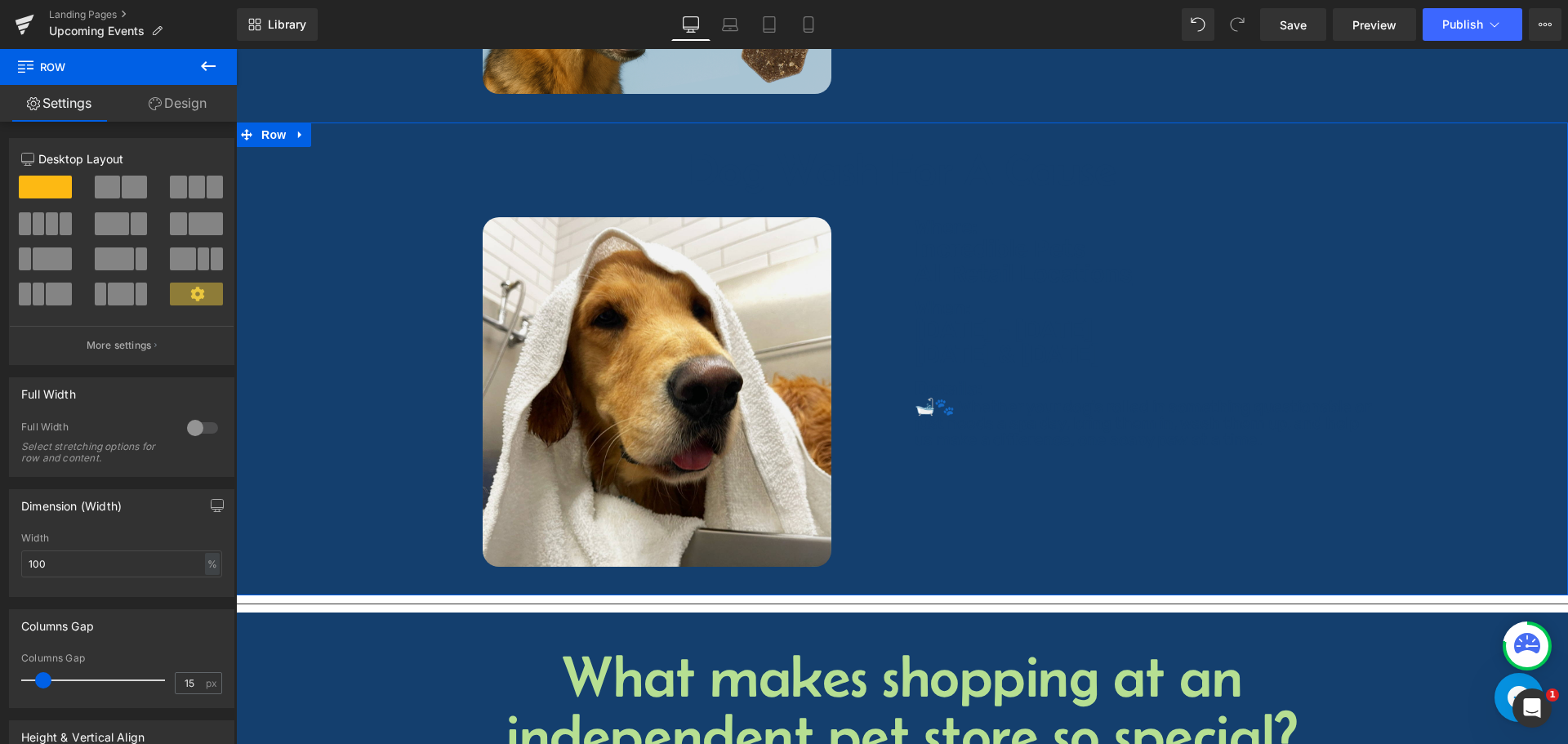
click at [172, 99] on link "Design" at bounding box center [177, 104] width 118 height 37
click at [0, 0] on div "Background" at bounding box center [0, 0] width 0 height 0
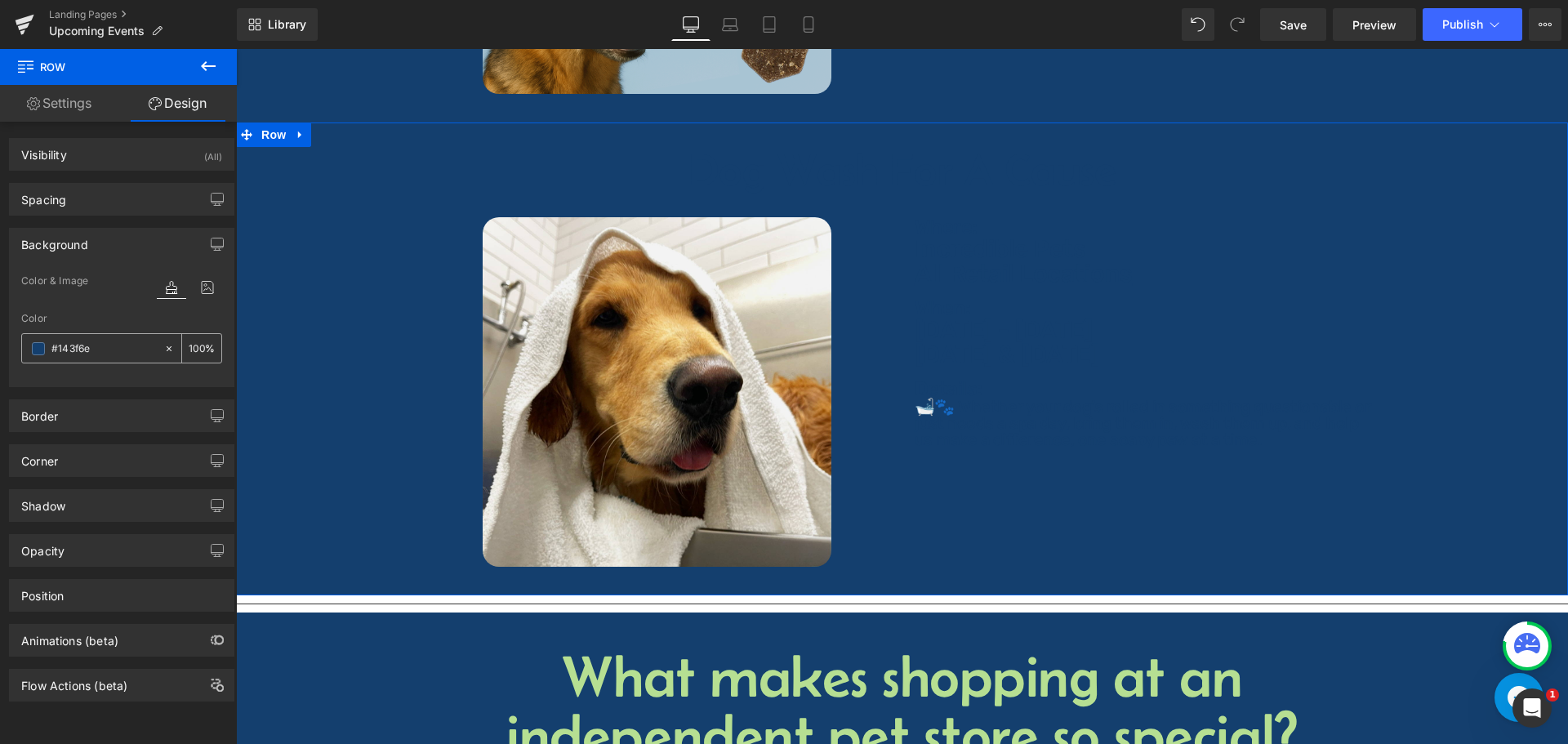
click at [115, 352] on input "#143f6e" at bounding box center [104, 349] width 105 height 18
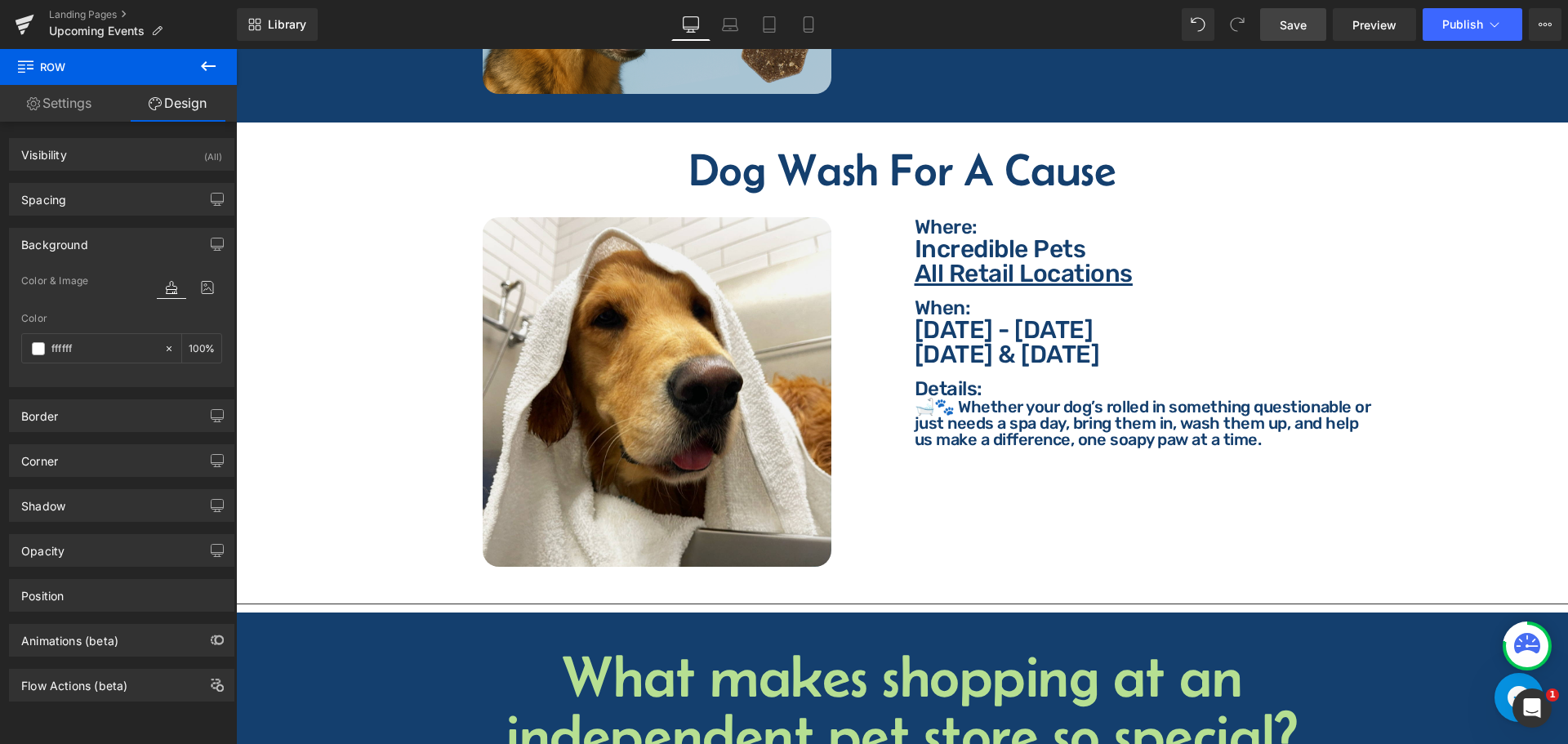
click at [1297, 32] on span "Save" at bounding box center [1293, 25] width 27 height 18
click at [714, 19] on icon at bounding box center [713, 23] width 13 height 8
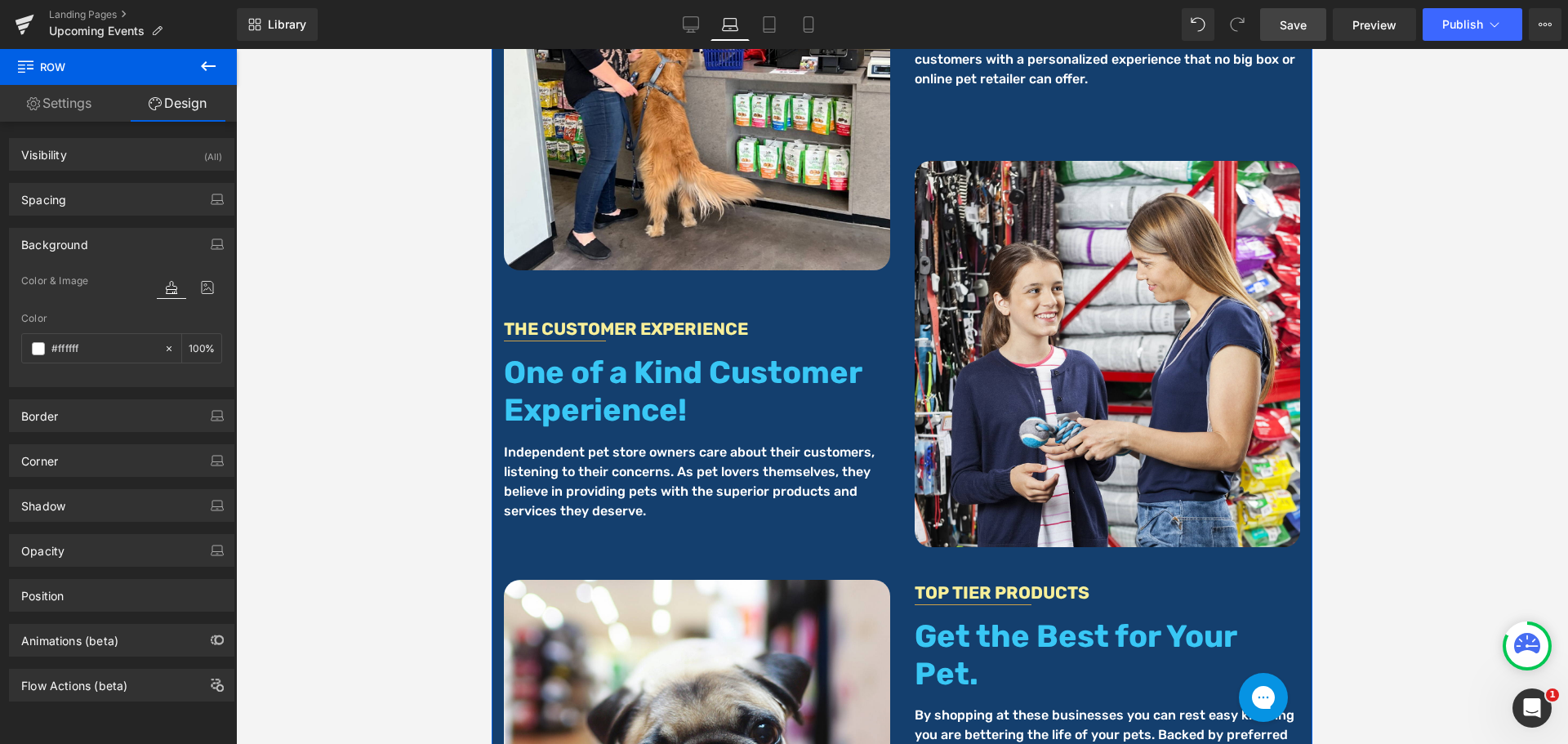
scroll to position [5296, 0]
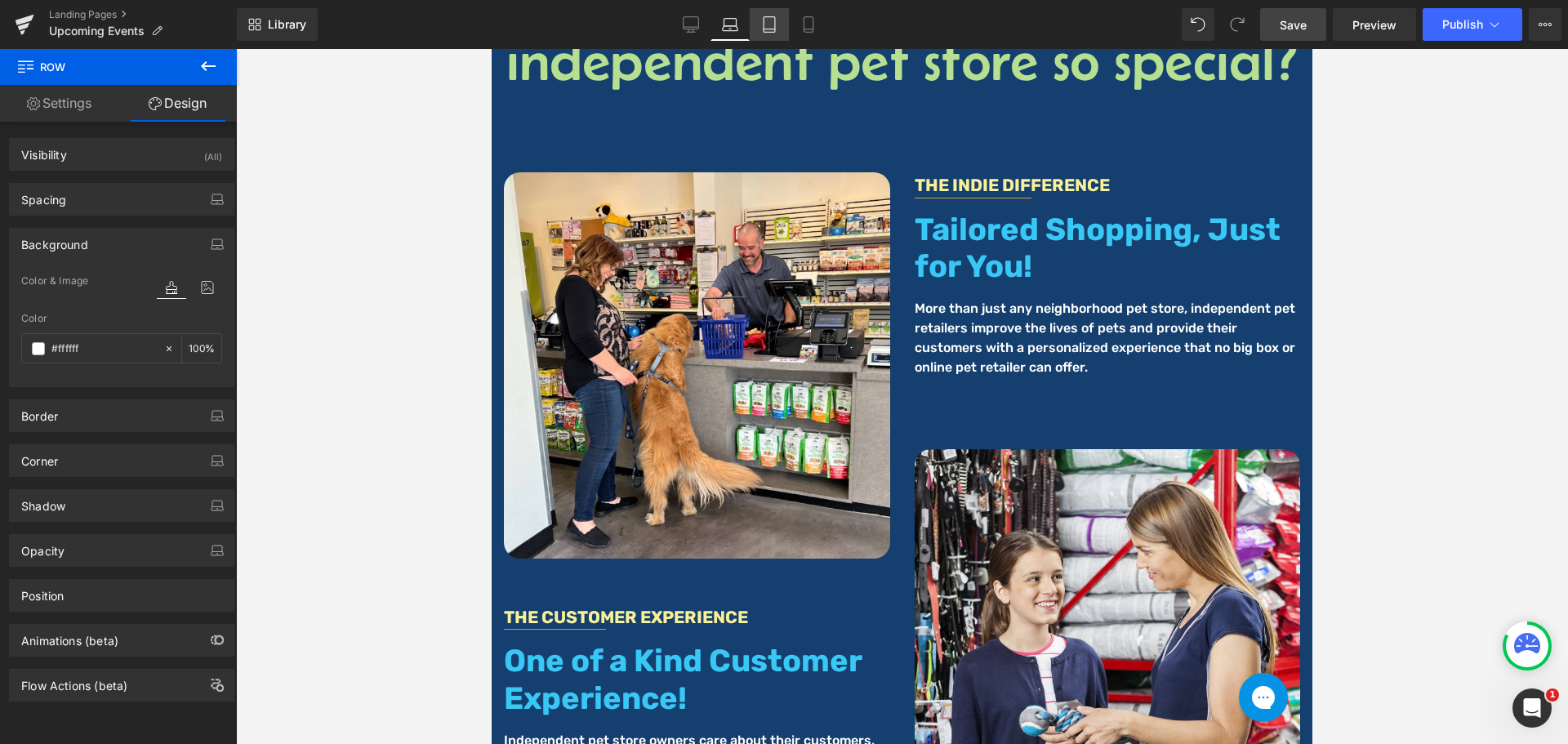
click at [774, 32] on link "Tablet" at bounding box center [769, 23] width 39 height 32
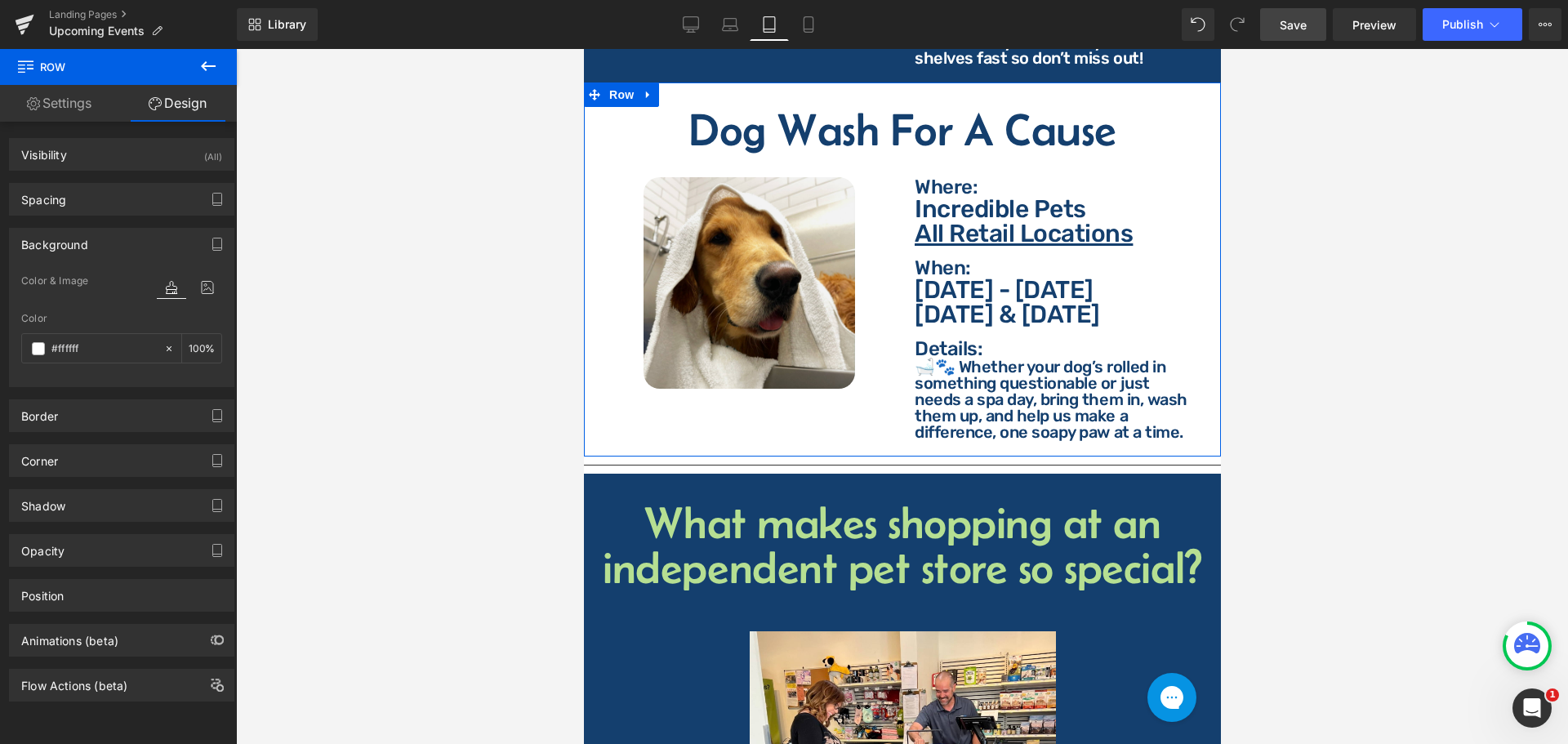
scroll to position [4076, 0]
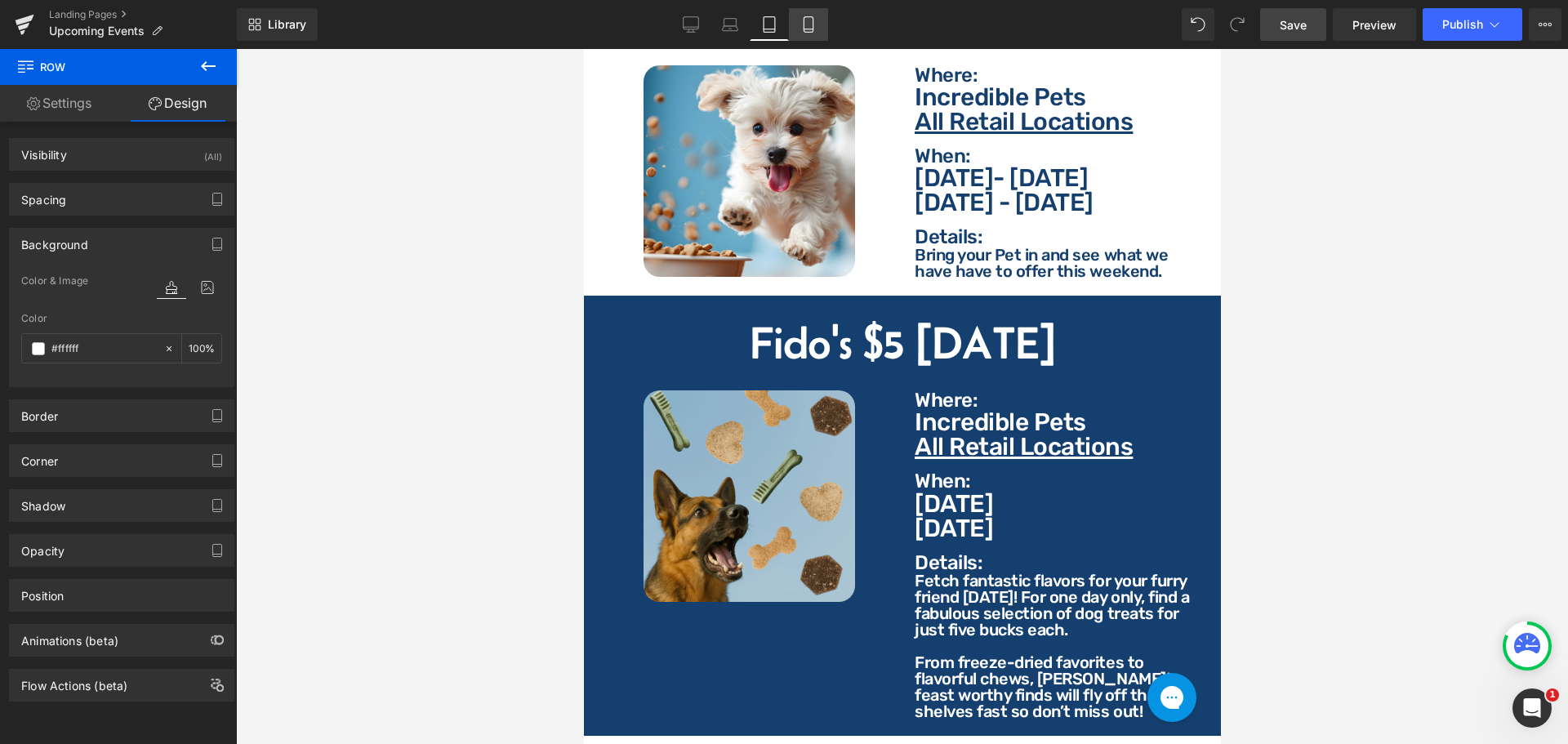
click at [807, 40] on link "Mobile" at bounding box center [808, 23] width 39 height 32
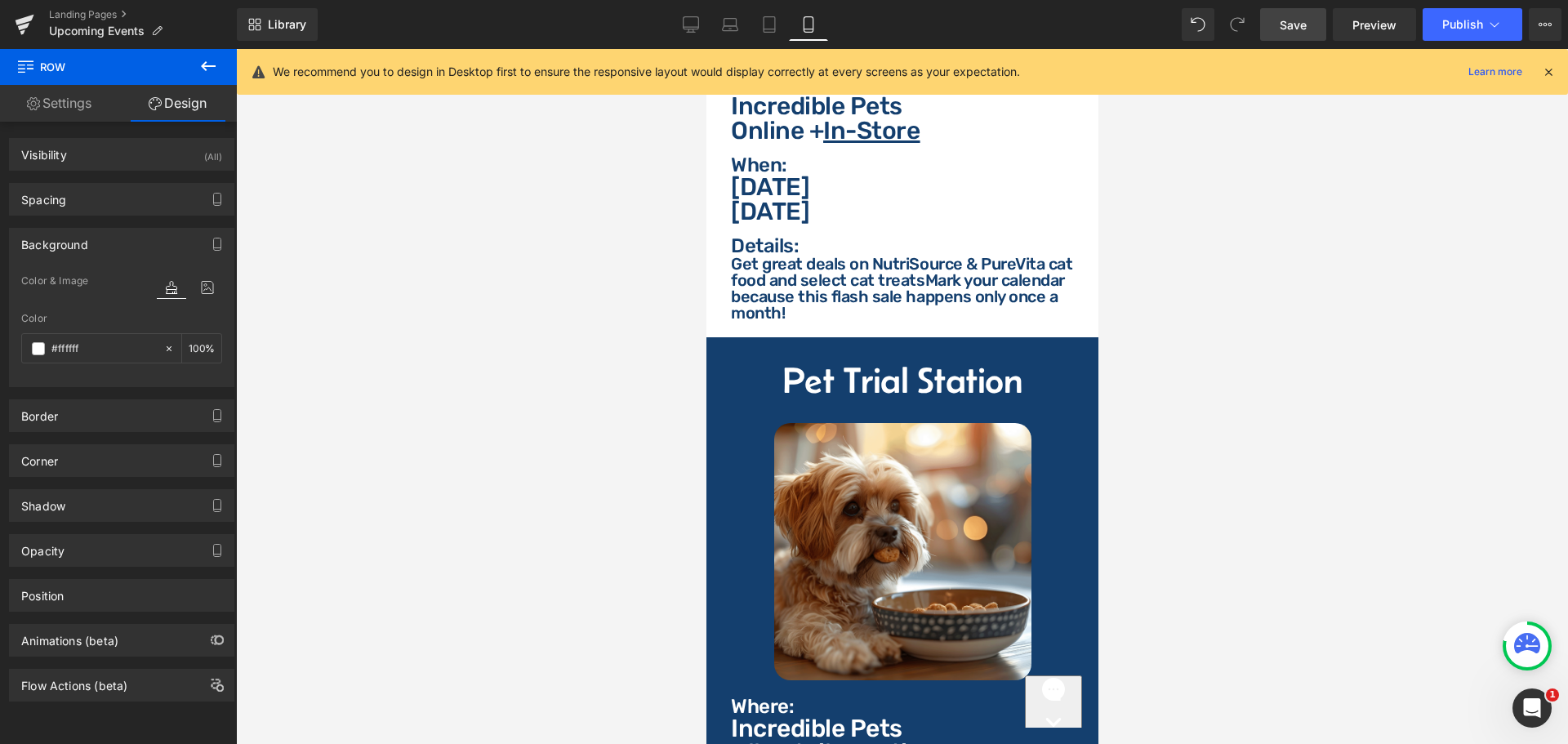
scroll to position [2042, 0]
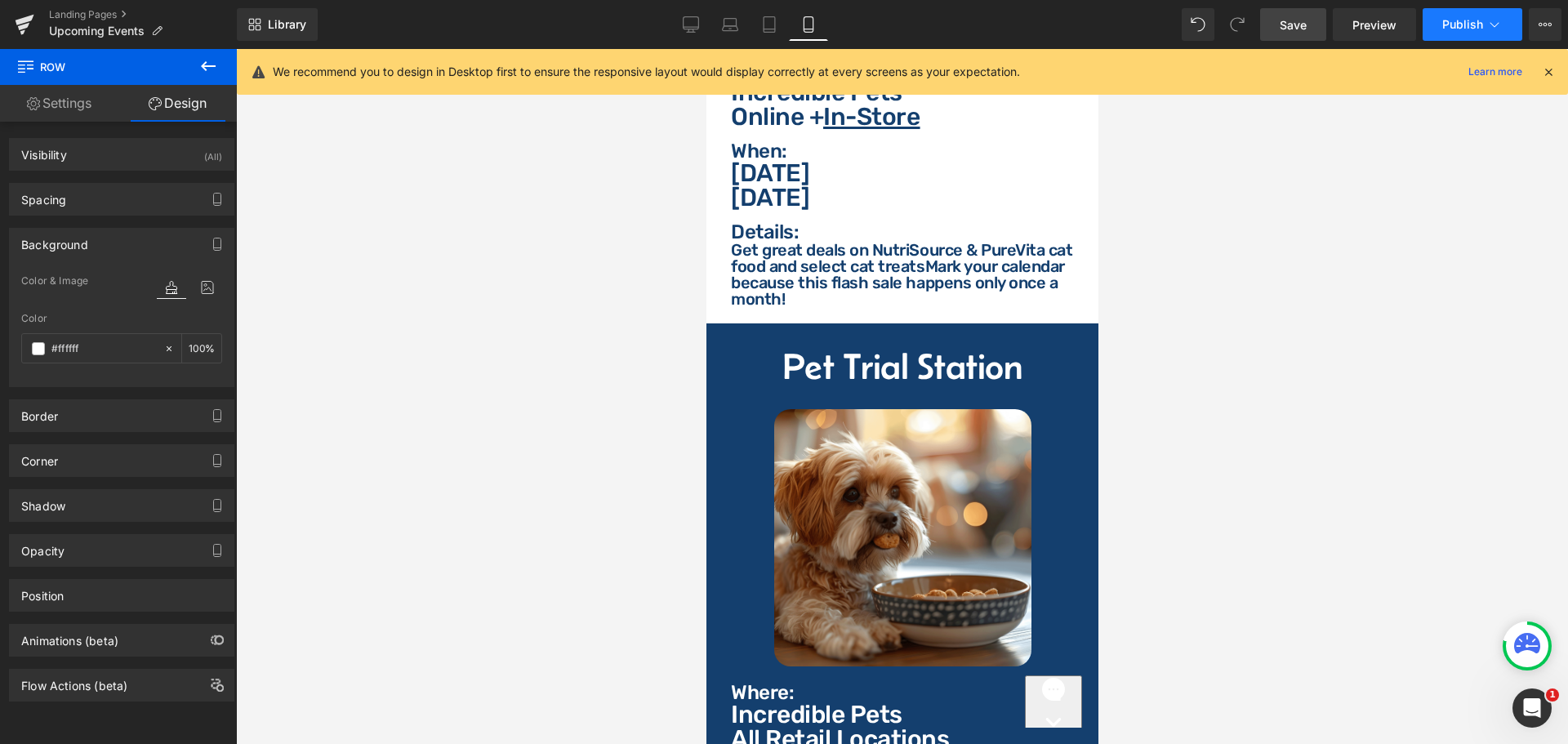
click at [1459, 18] on span "Publish" at bounding box center [1462, 23] width 41 height 13
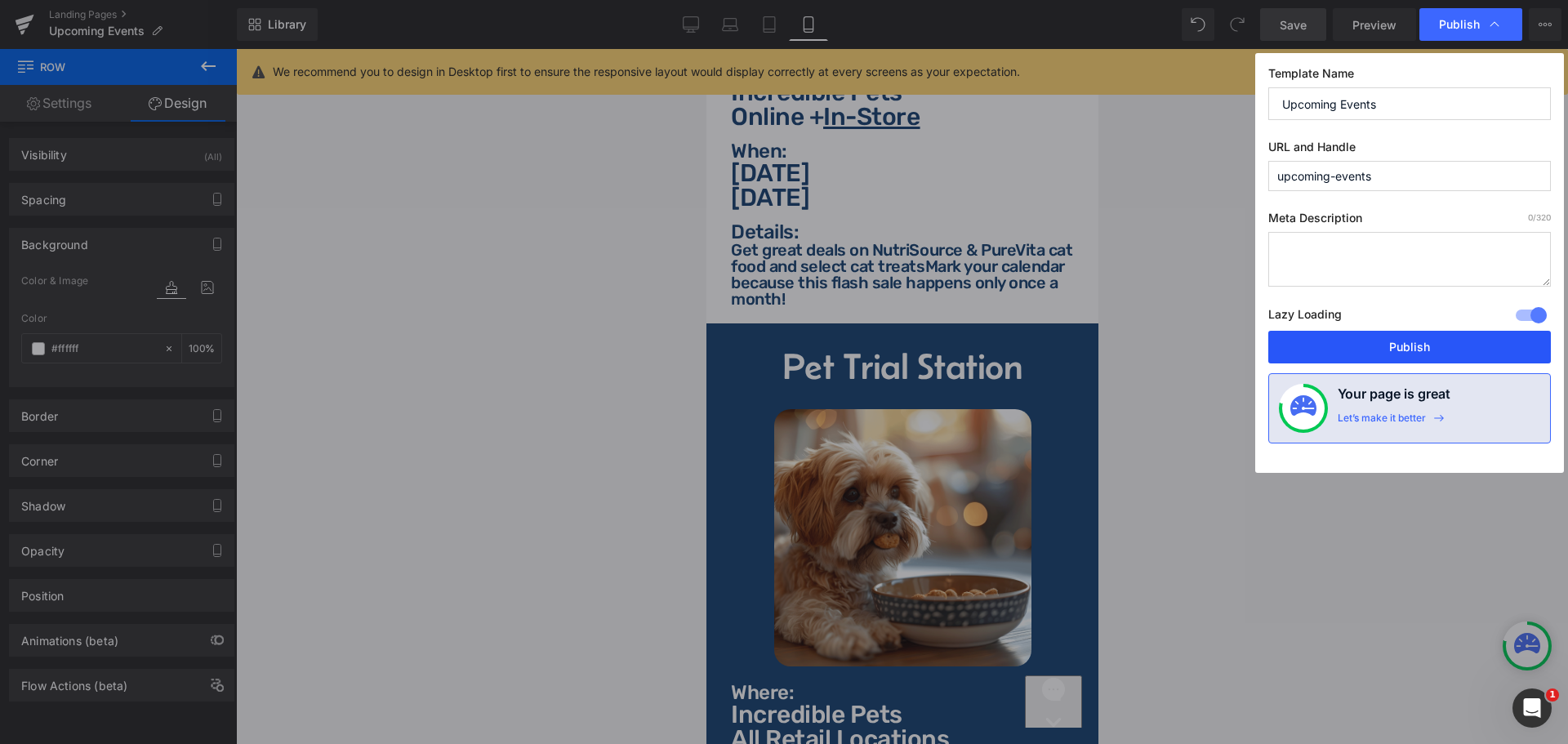
click at [1403, 343] on button "Publish" at bounding box center [1409, 347] width 283 height 32
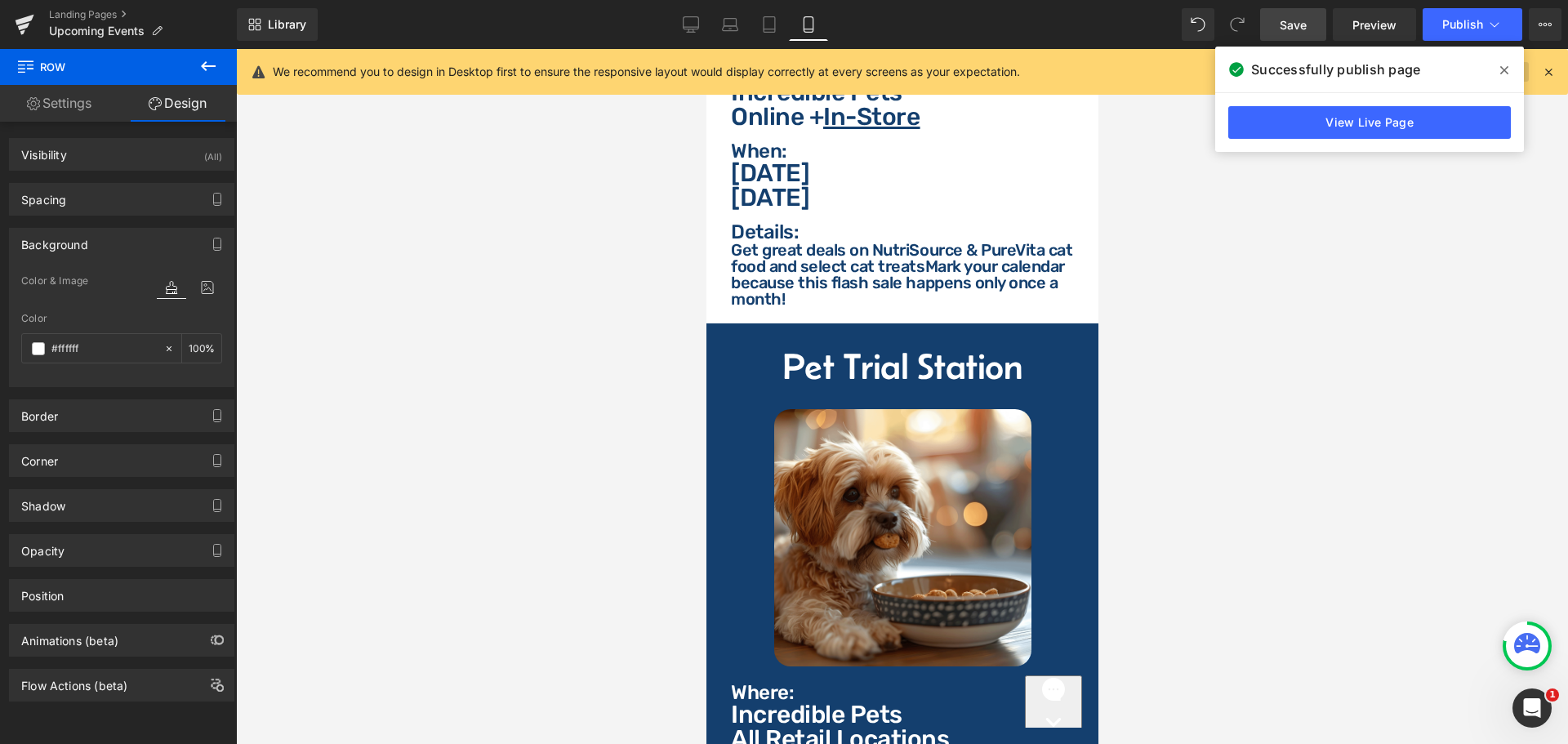
click at [1505, 66] on icon at bounding box center [1504, 70] width 8 height 13
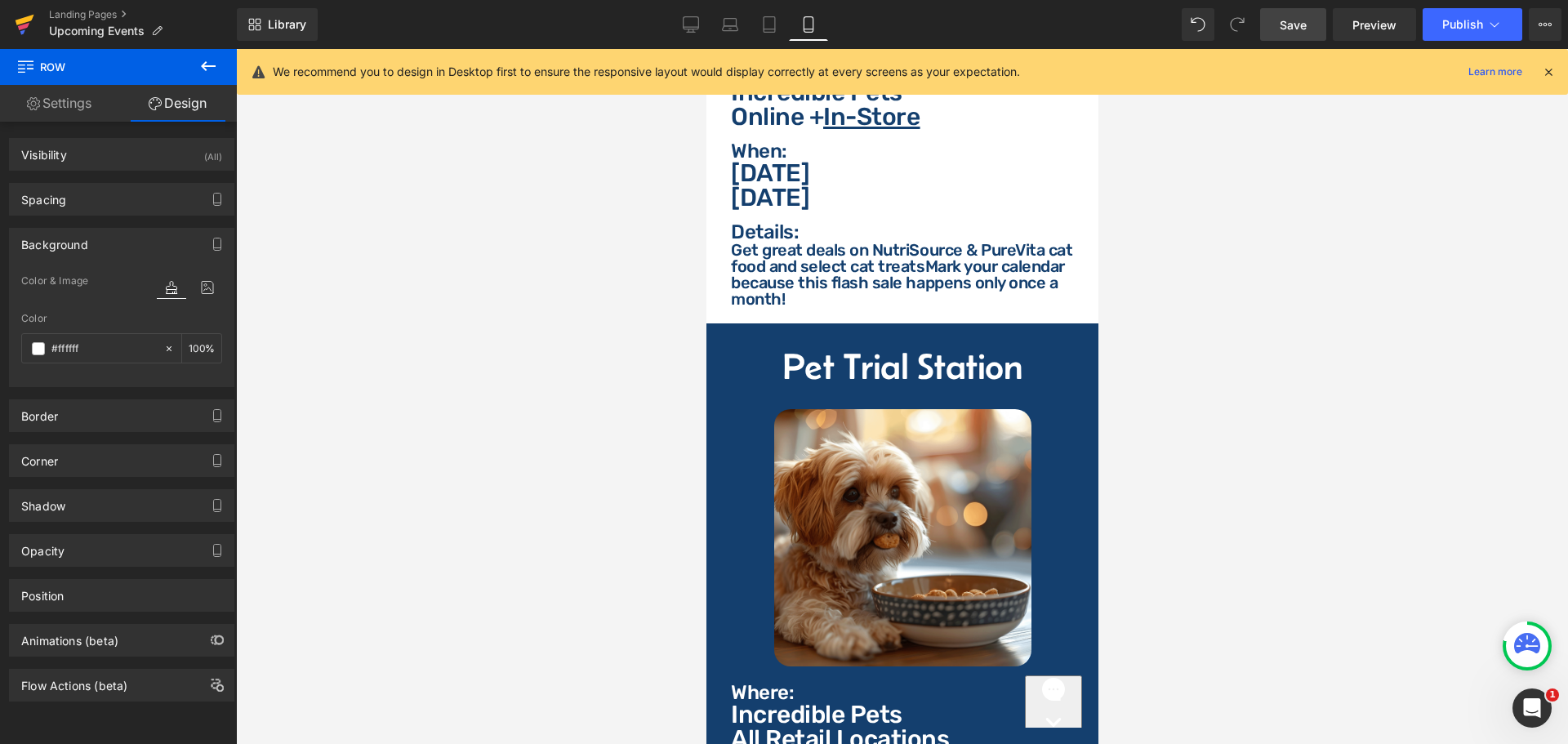
click at [23, 18] on icon at bounding box center [24, 24] width 20 height 41
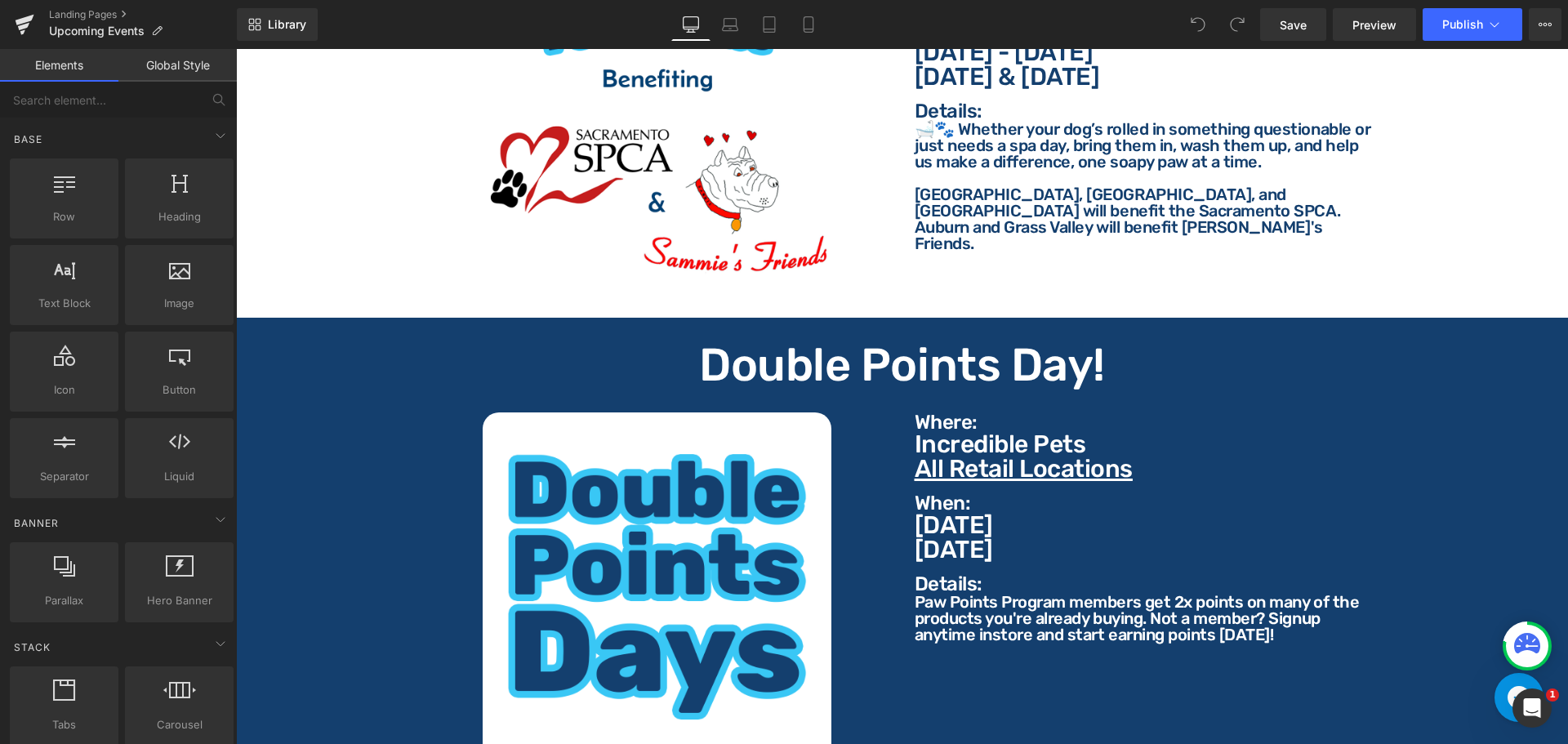
scroll to position [1143, 0]
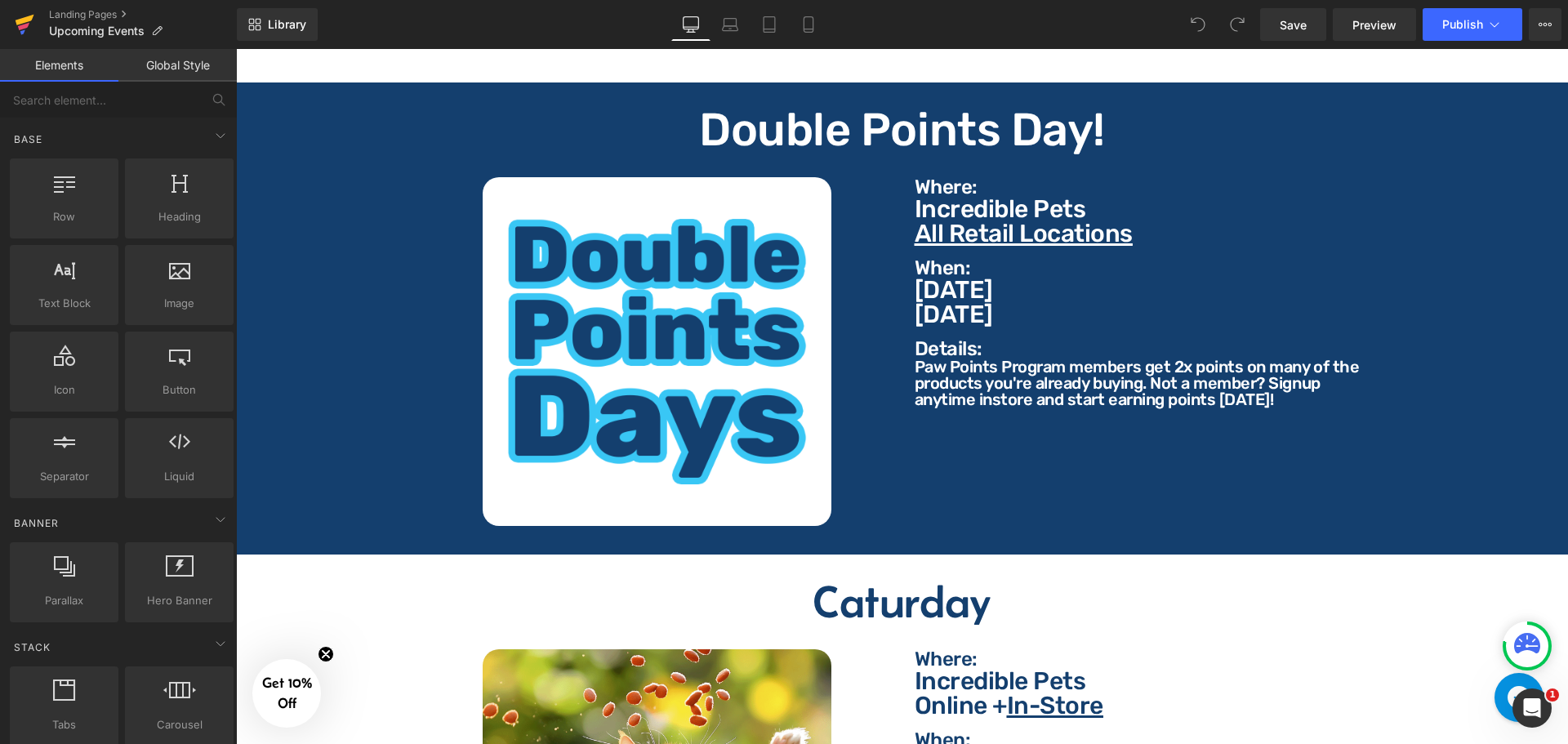
click at [33, 27] on icon at bounding box center [24, 24] width 20 height 41
